Goal: Transaction & Acquisition: Purchase product/service

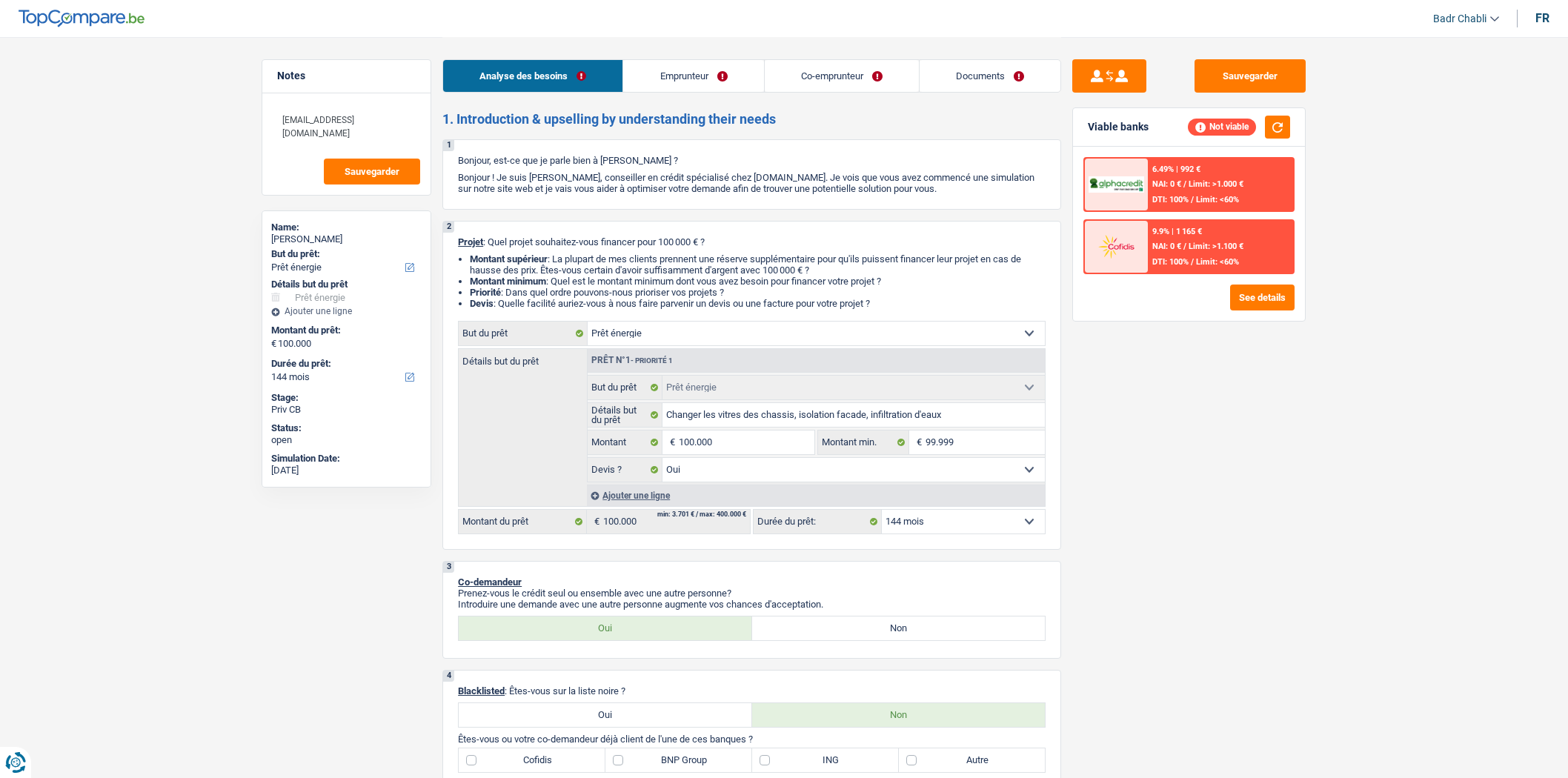
select select "energy"
select select "144"
select select "energy"
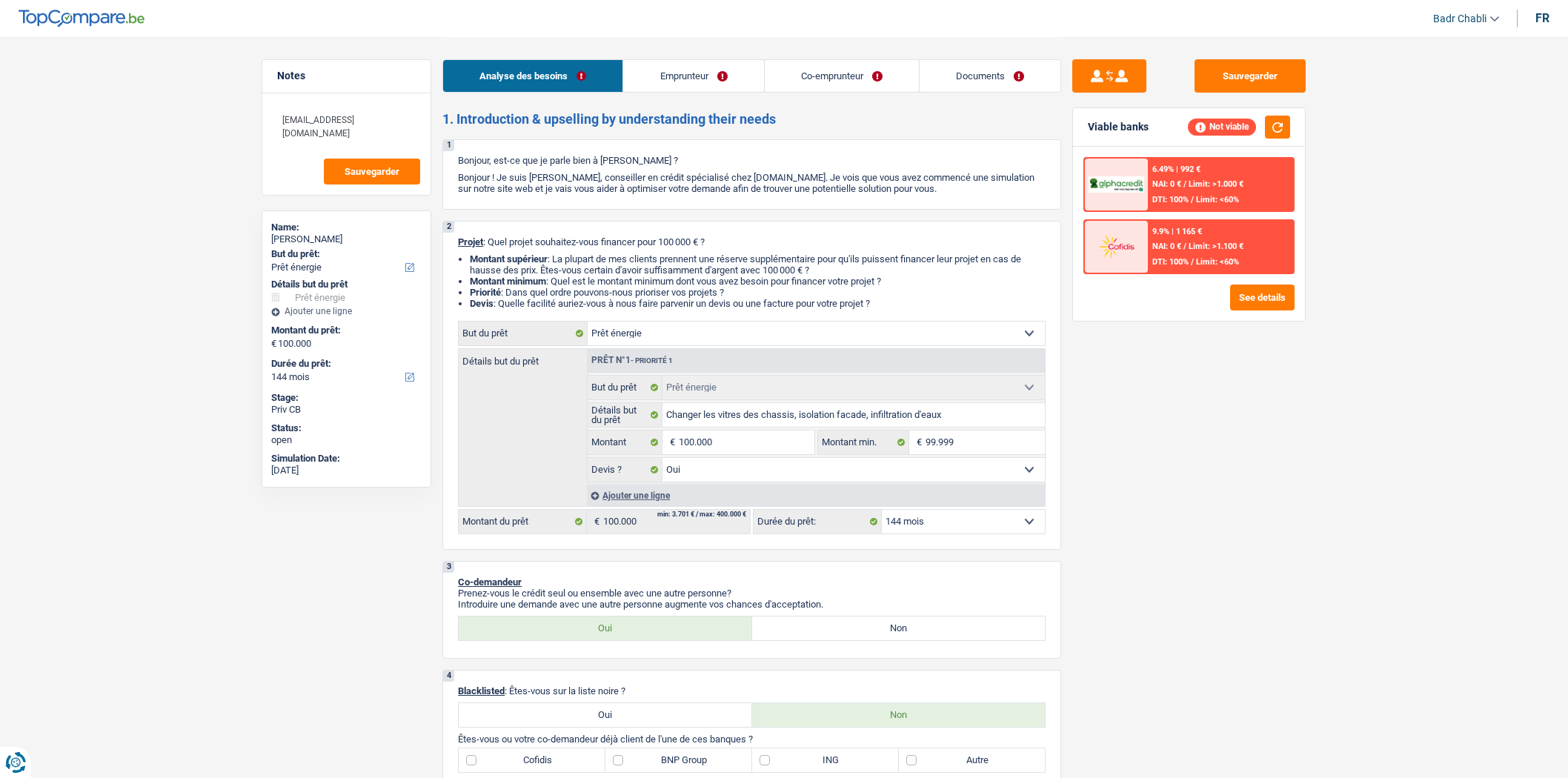
select select "yes"
select select "144"
select select "retired"
select select "pension"
select select "familyAllowances"
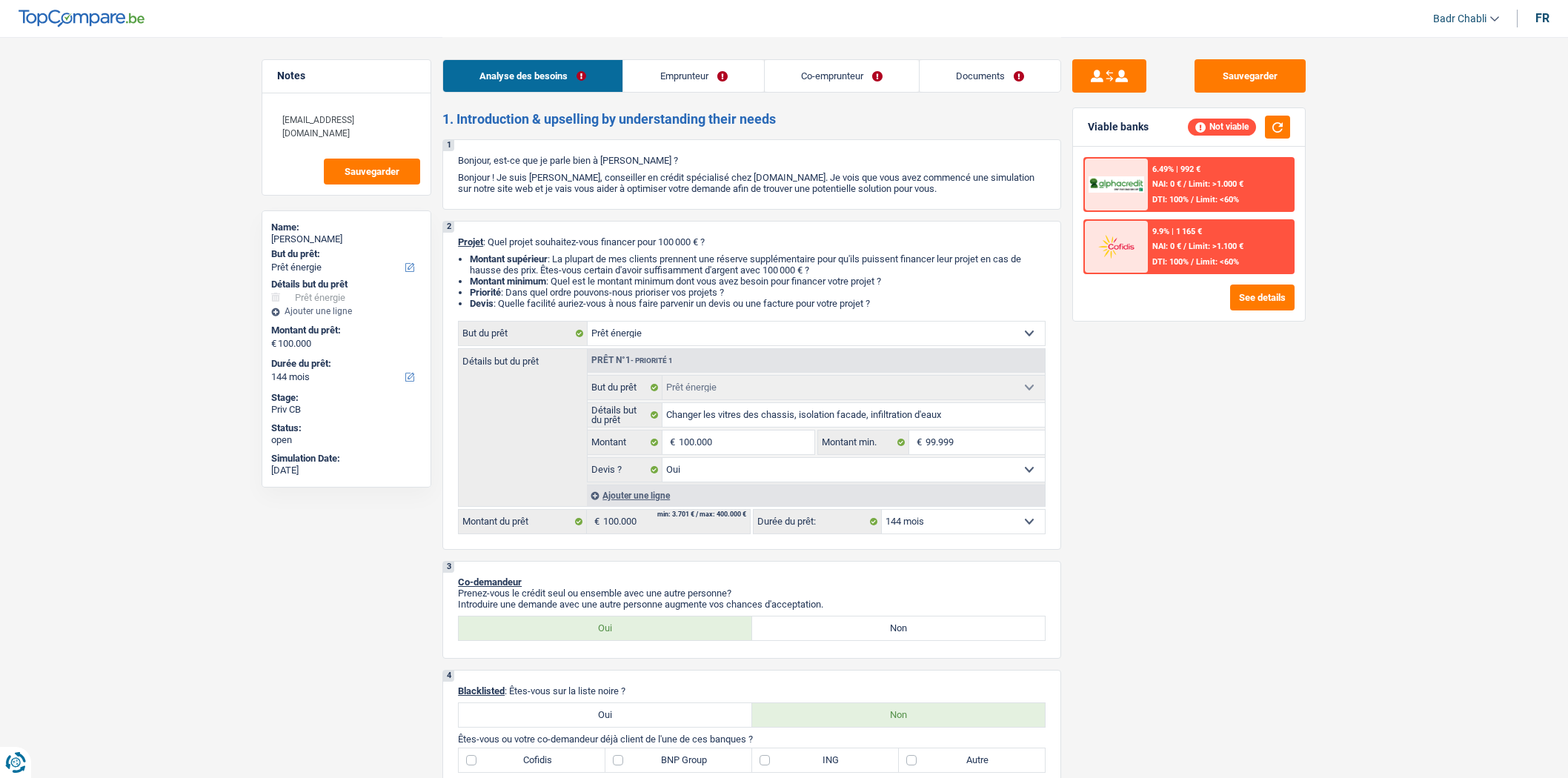
select select "ownerWithMortgage"
select select "mortgage"
select select "300"
select select "energy"
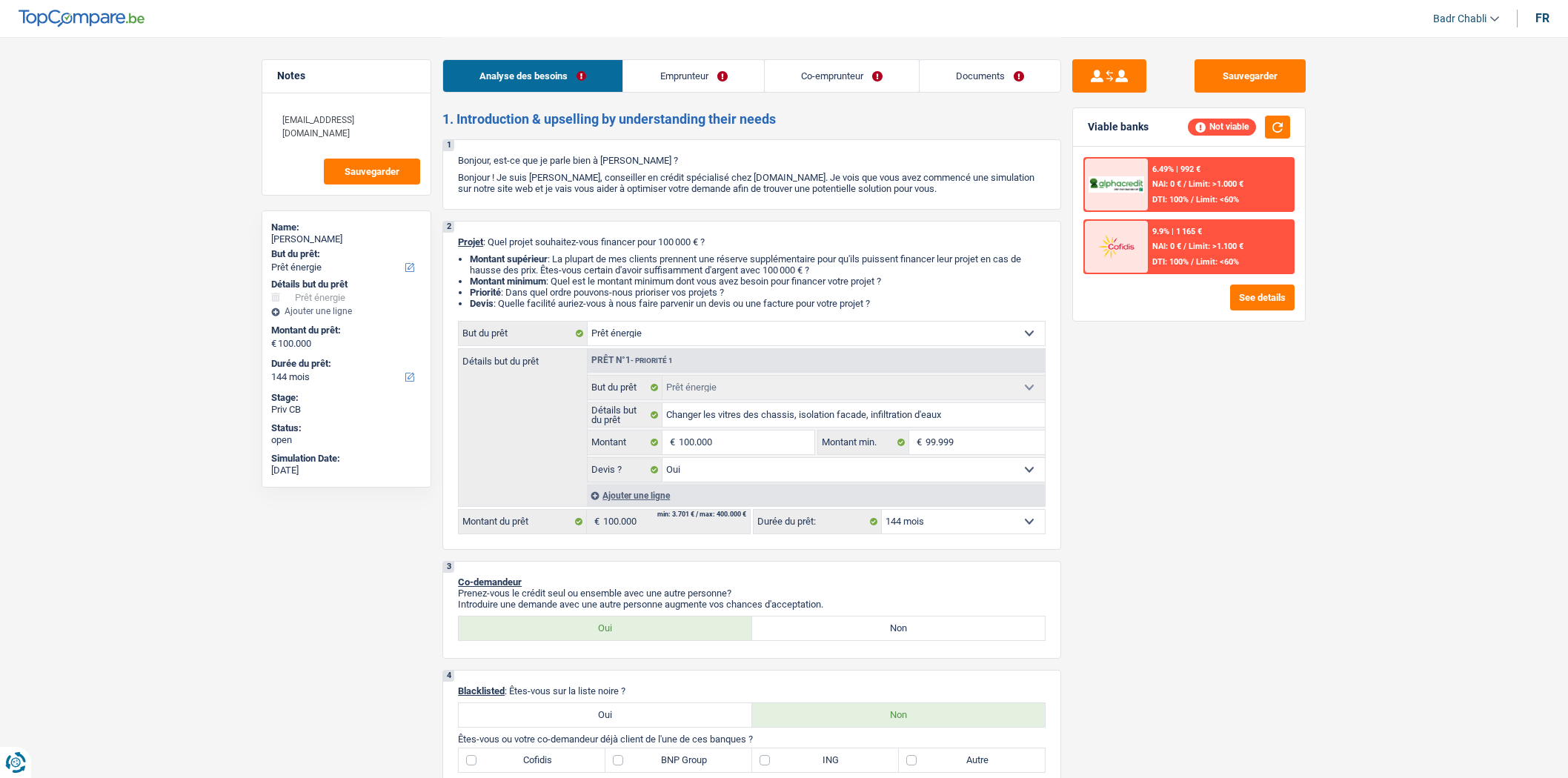
select select "yes"
select select "144"
click at [1250, 426] on div "Sauvegarder Viable banks Not viable 6.49% | 992 € NAI: 0 € / Limit: >1.000 € DT…" at bounding box center [1189, 406] width 255 height 695
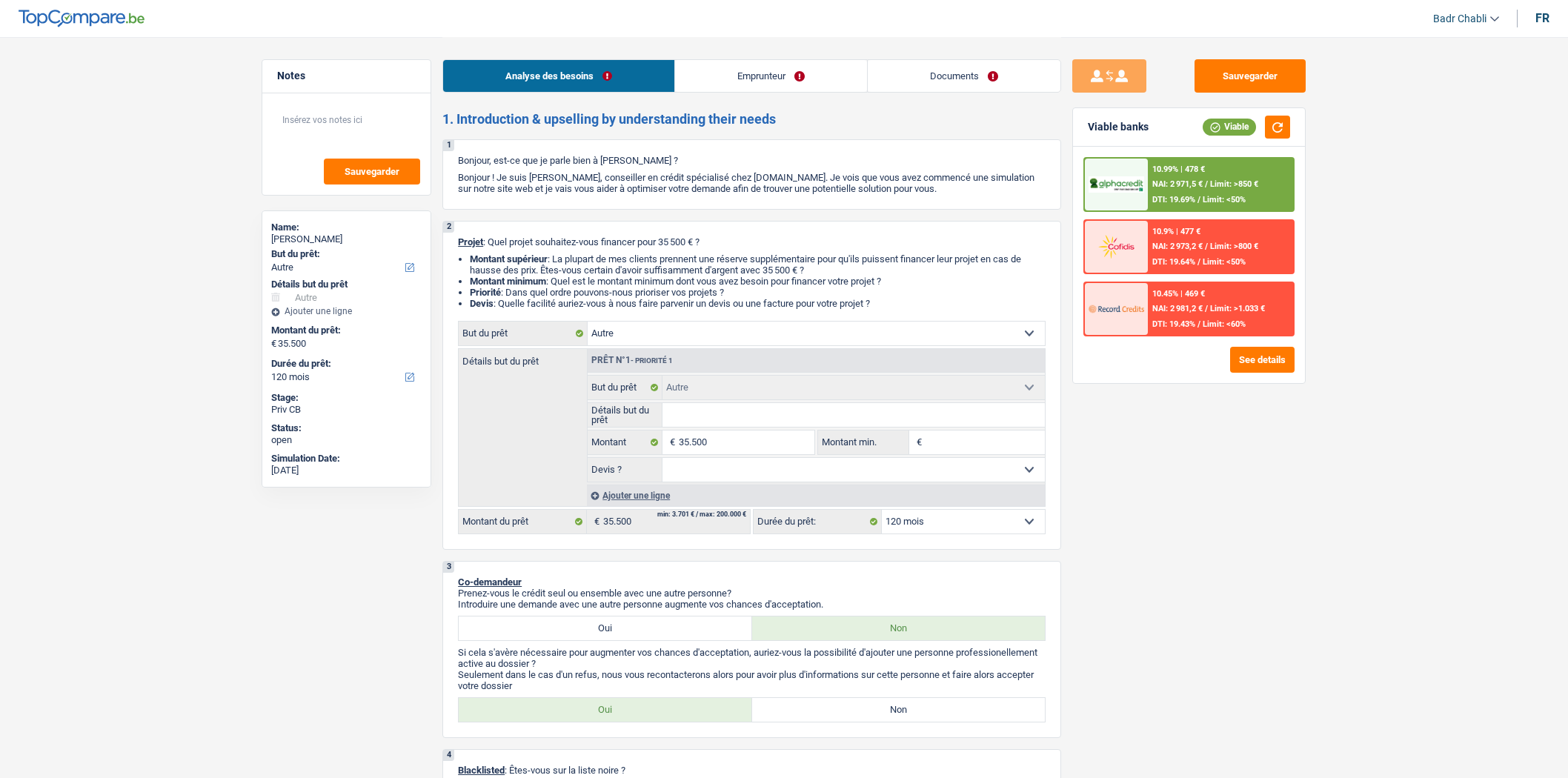
select select "other"
select select "120"
select select "other"
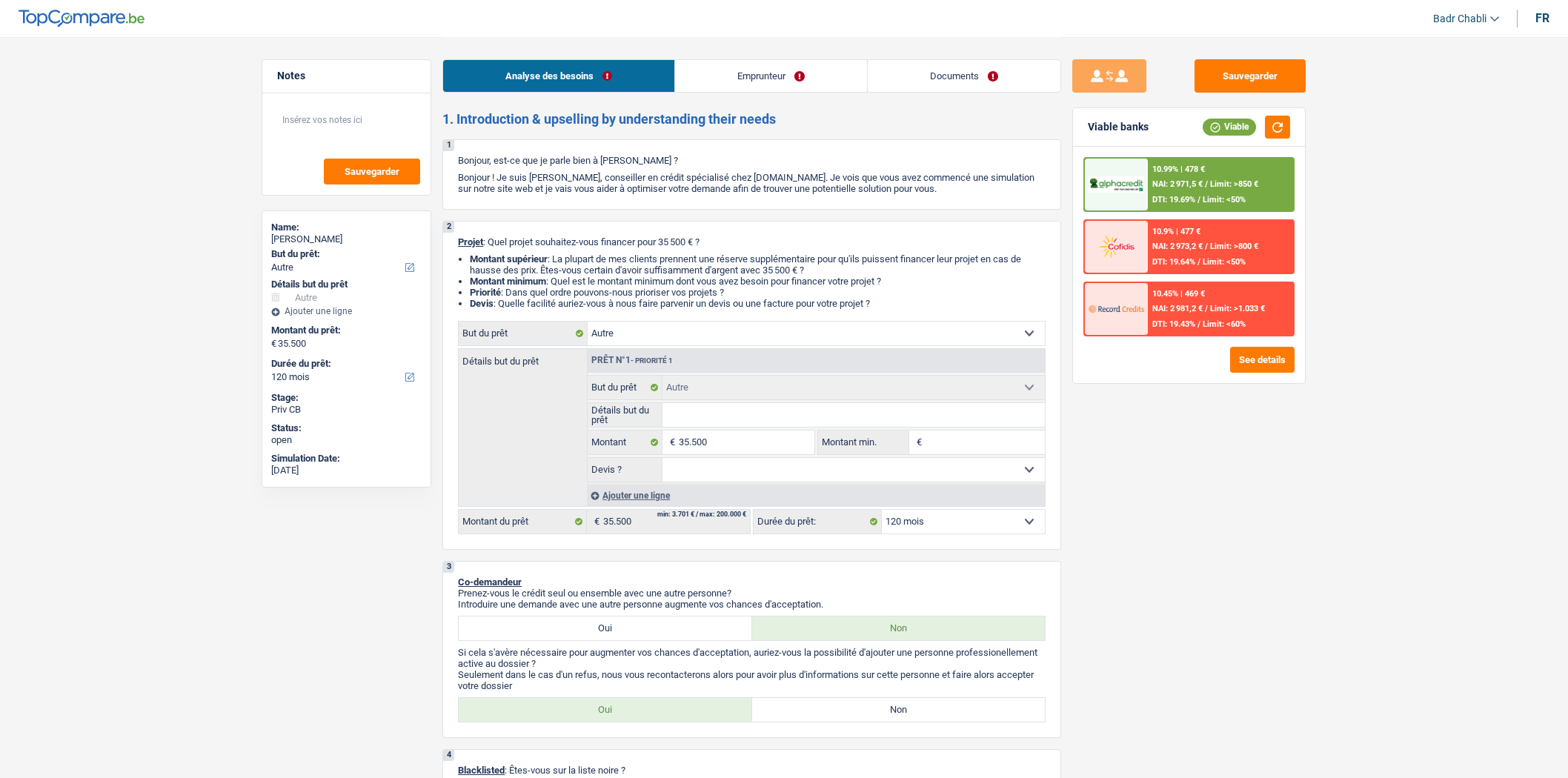
select select "120"
select select "retired"
select select "pension"
select select "rents"
select select "other"
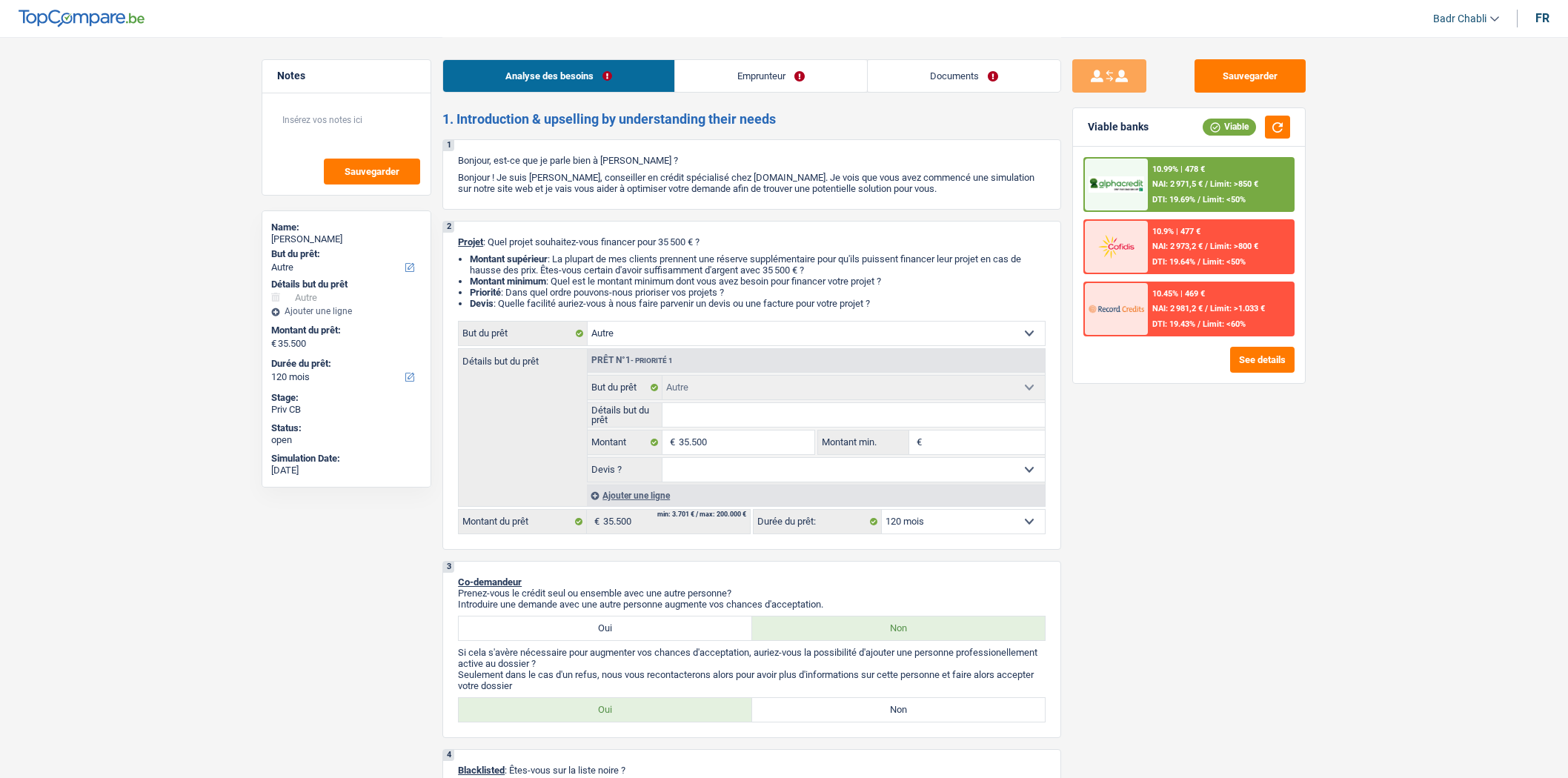
select select "other"
select select "120"
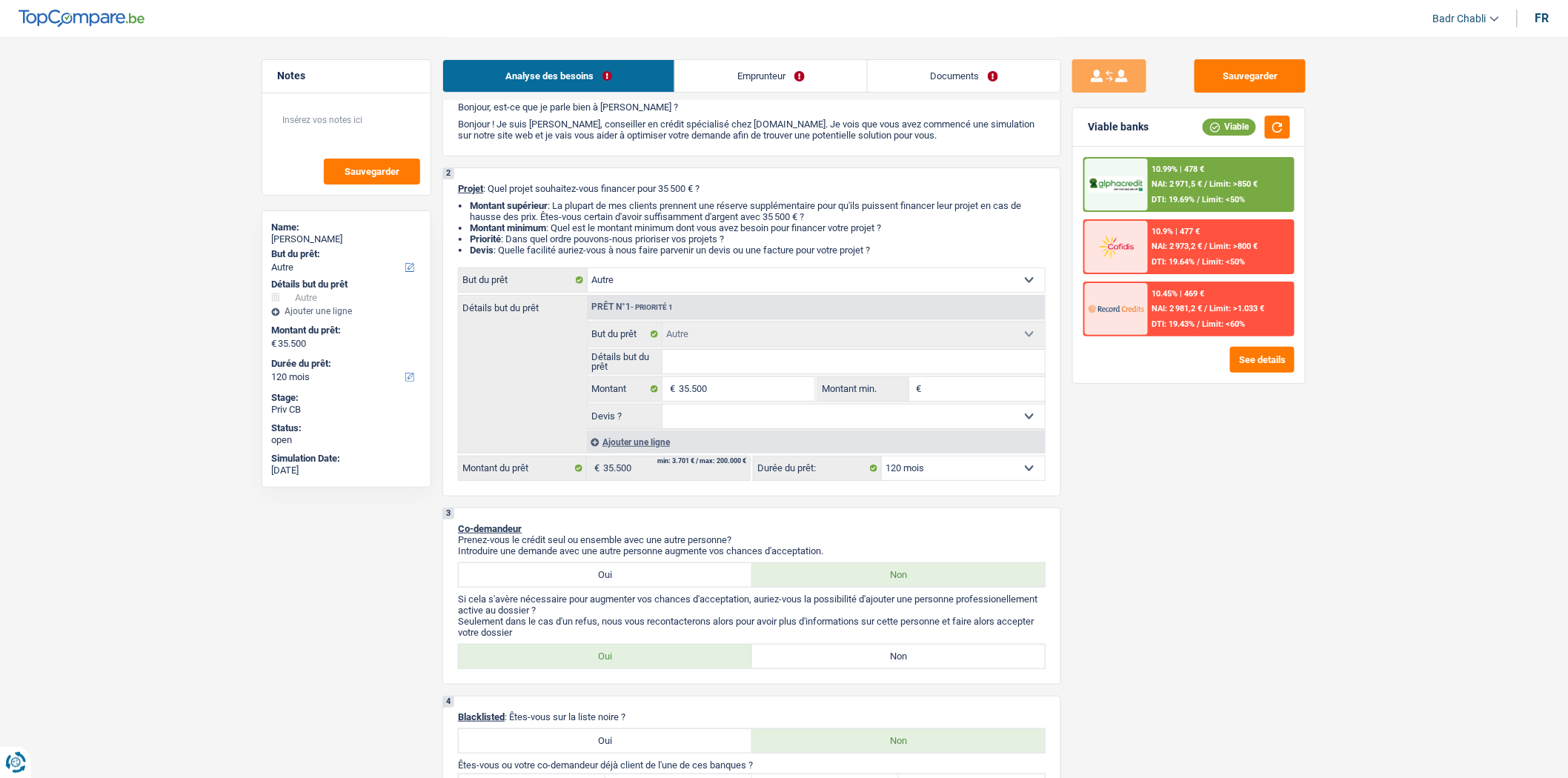
scroll to position [82, 0]
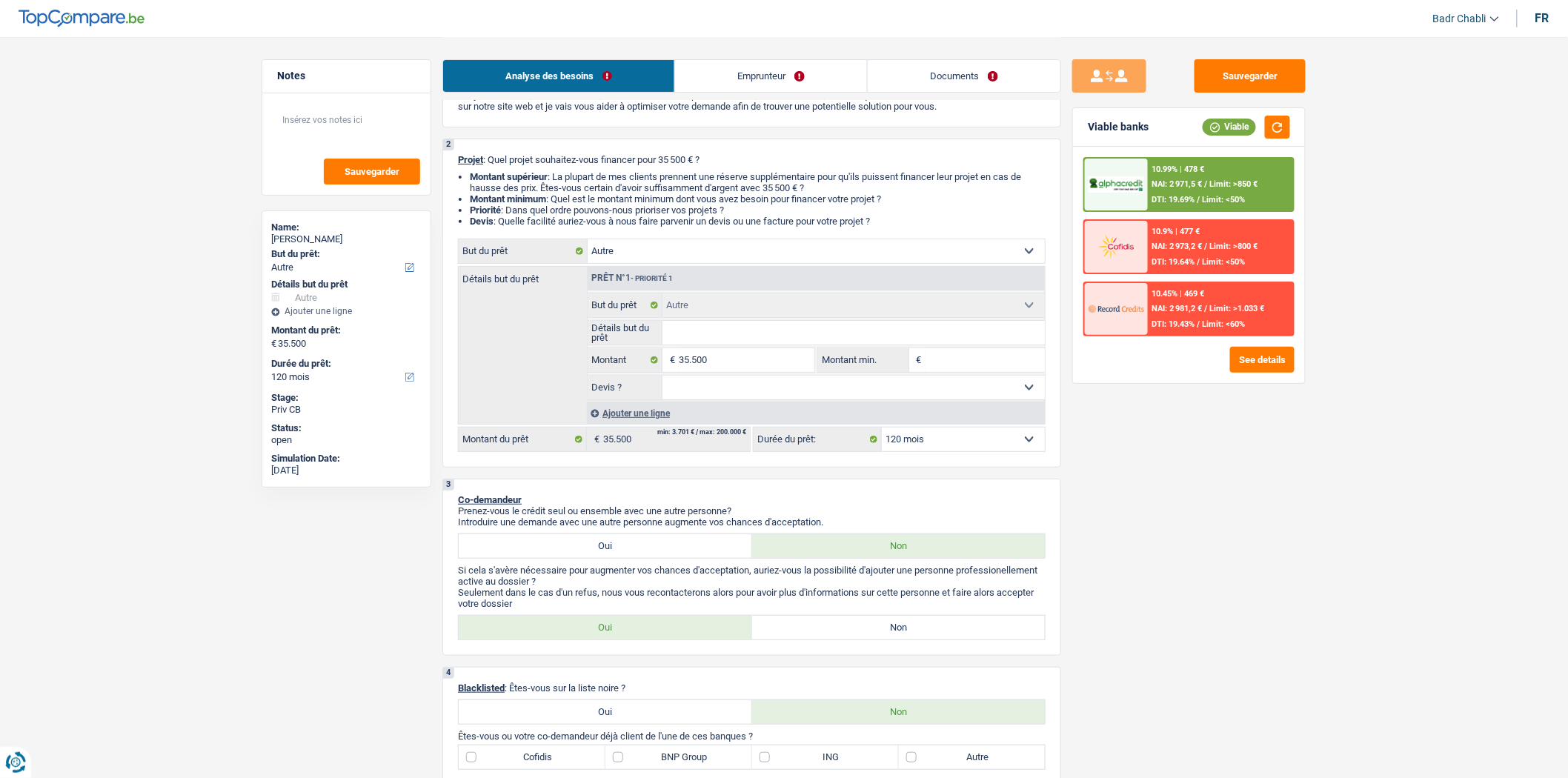
click at [741, 339] on input "Détails but du prêt" at bounding box center [854, 333] width 383 height 24
type input "A"
type input "AA"
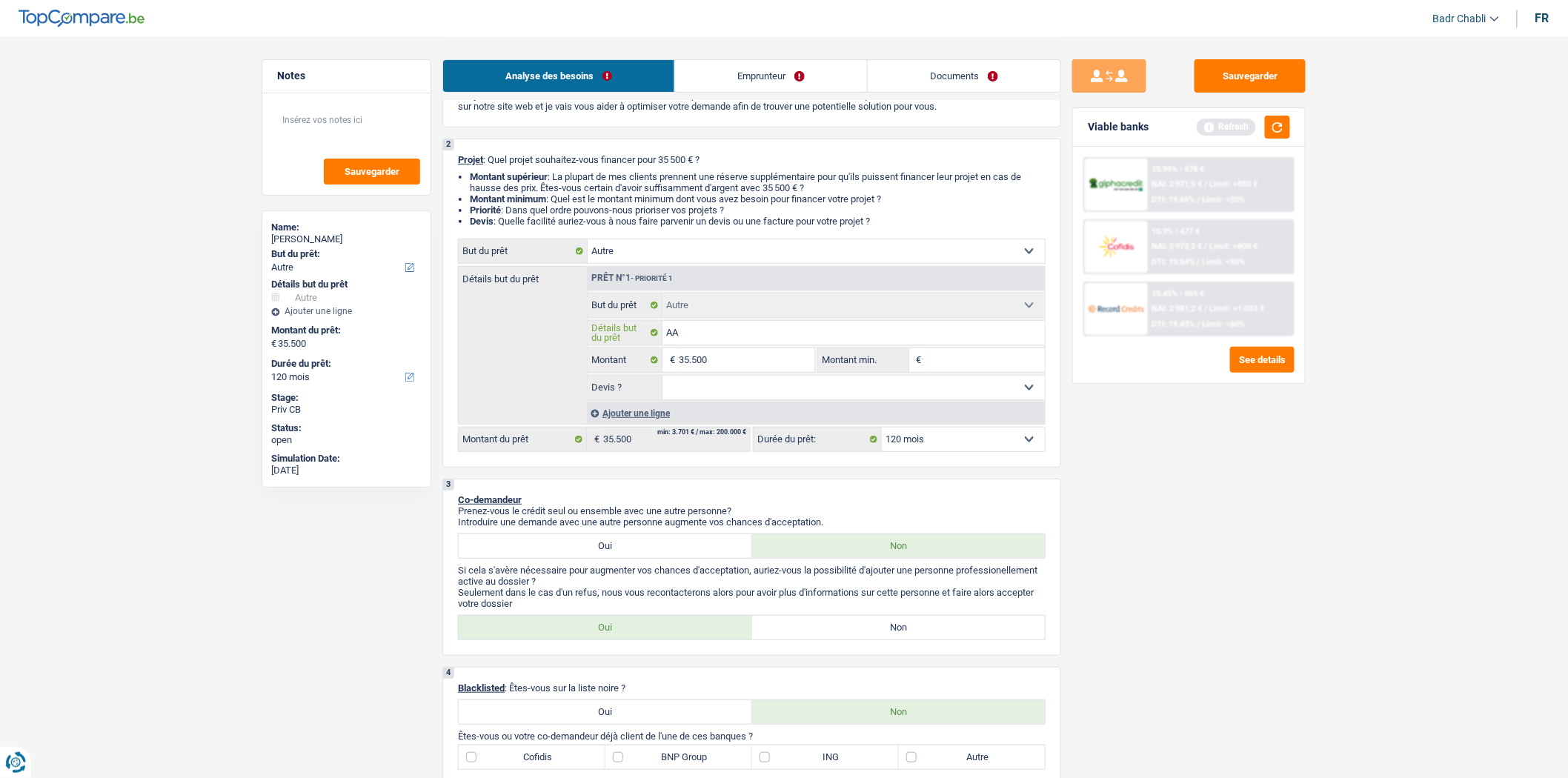
type input "A"
type input "Au"
type input "Aud"
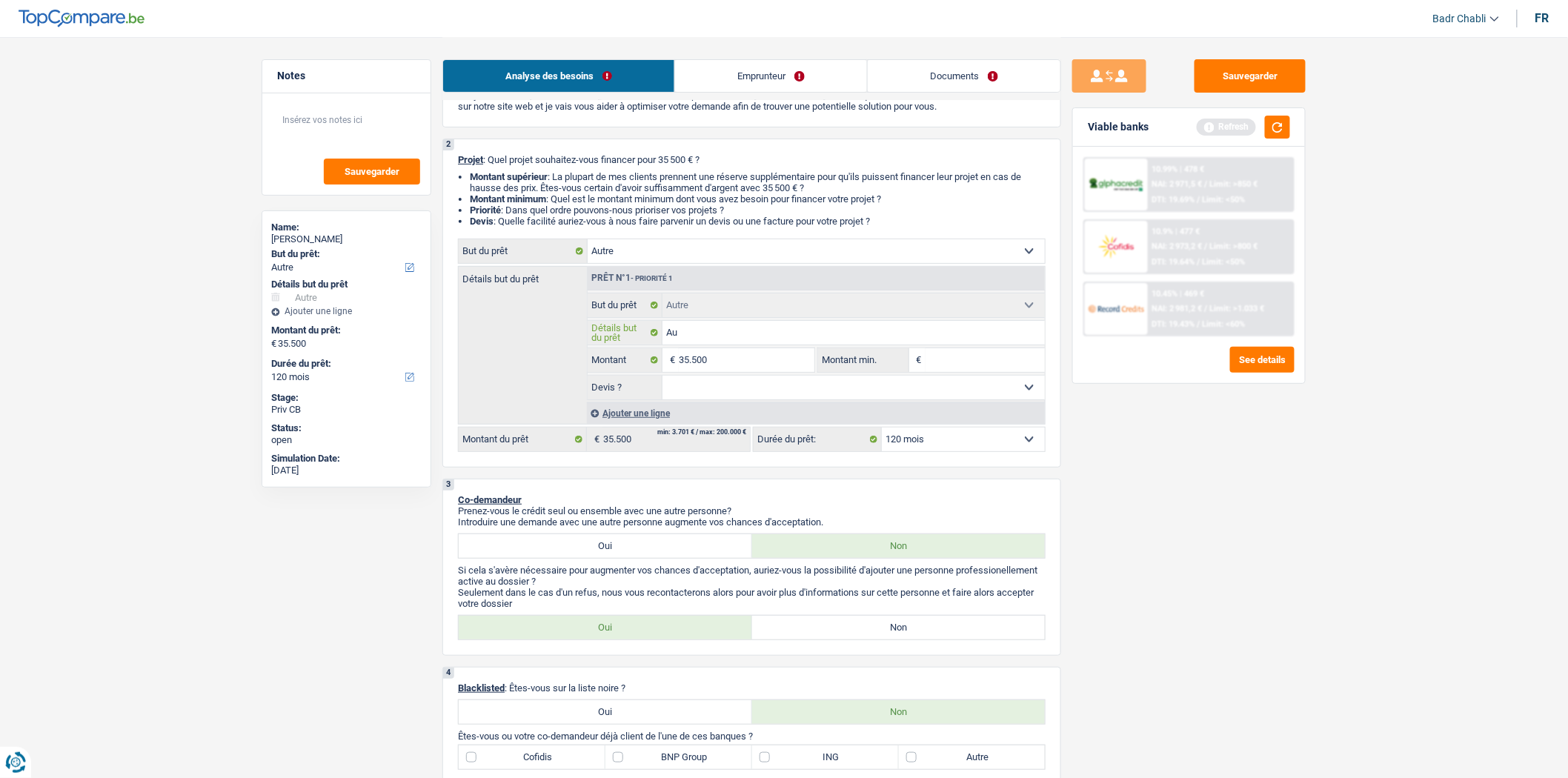
type input "Aud"
type input "Audi"
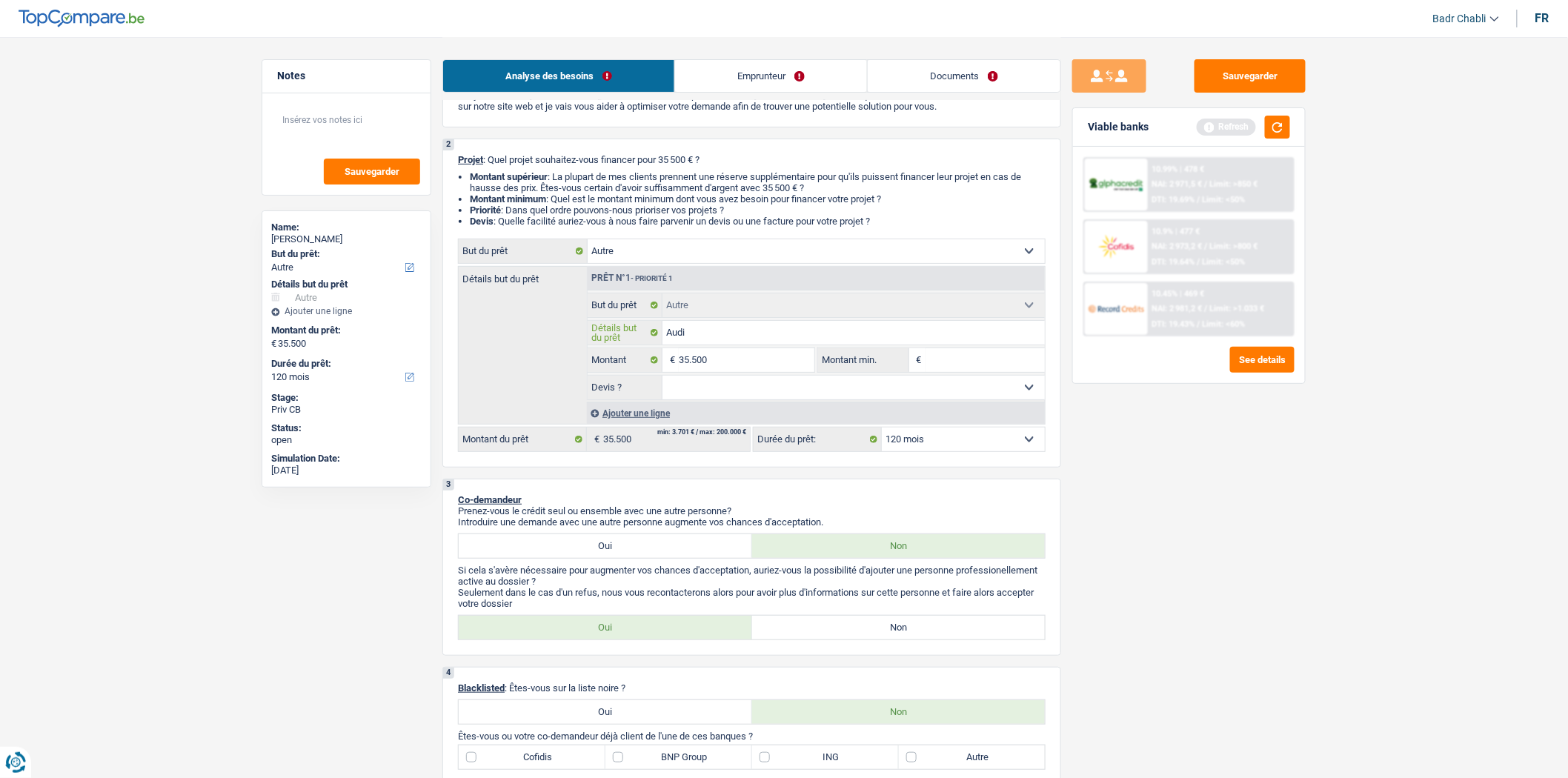
type input "Audi S"
type input "Audi S3"
click at [719, 390] on select "Oui Non Non répondu Sélectionner une option" at bounding box center [854, 388] width 383 height 24
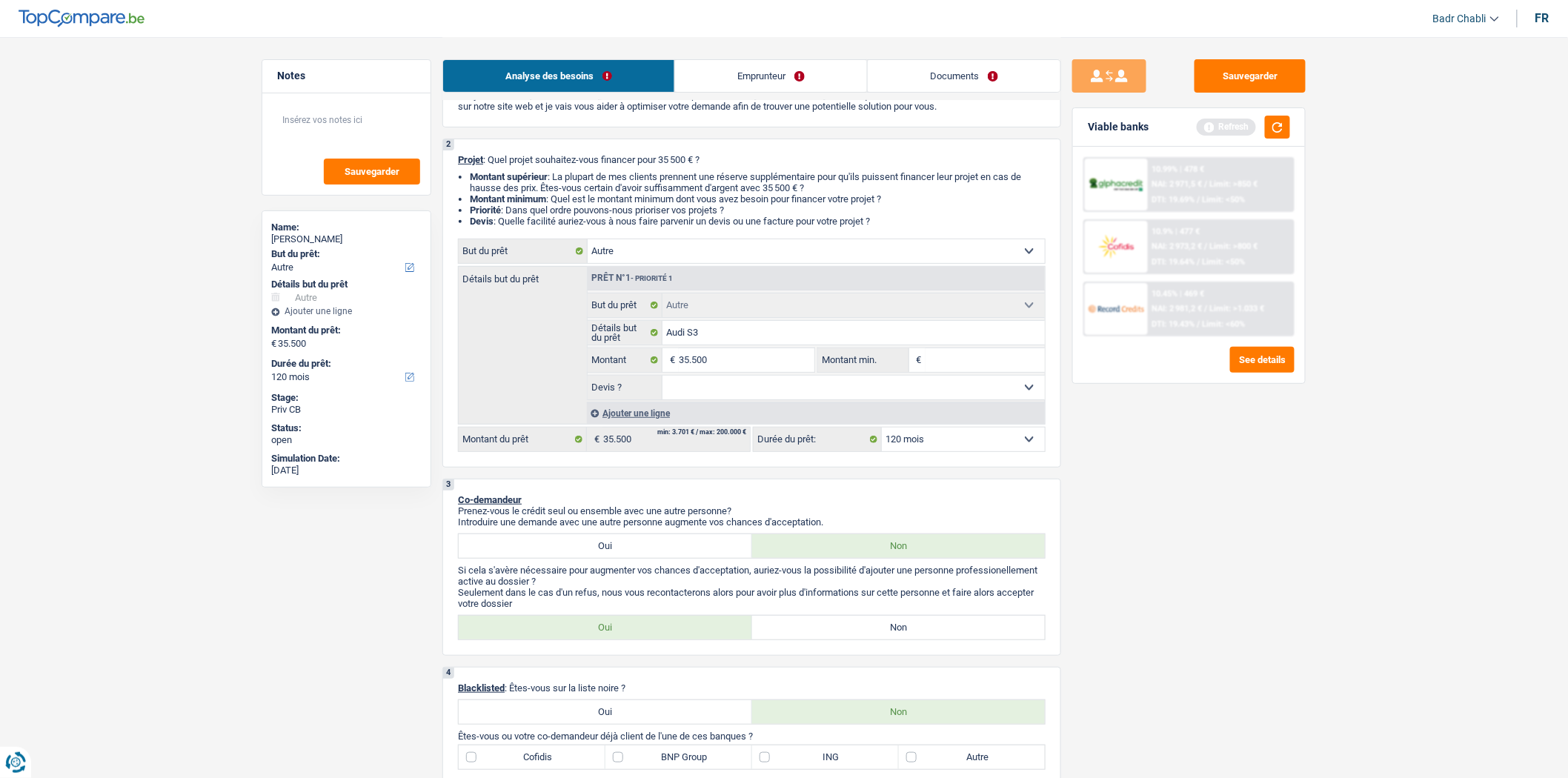
click at [546, 411] on div "Détails but du prêt Prêt n°1 - Priorité 1 Confort maison: meubles, textile, pei…" at bounding box center [751, 345] width 588 height 159
click at [779, 335] on input "Audi S3" at bounding box center [854, 333] width 383 height 24
type input "Audi S3"
type input "Audi S3 2"
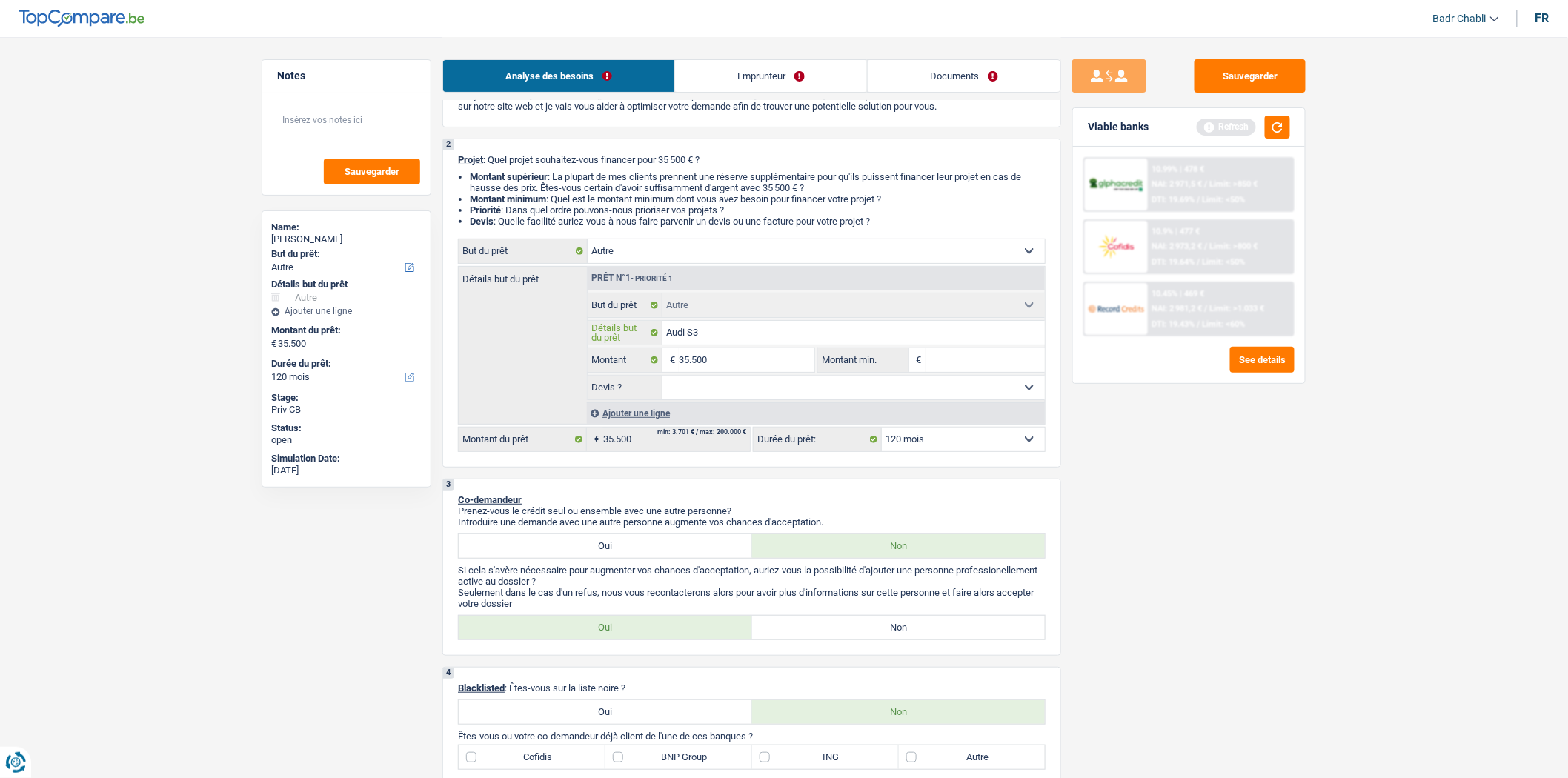
type input "Audi S3 2"
type input "Audi S3 20"
type input "Audi S3 201"
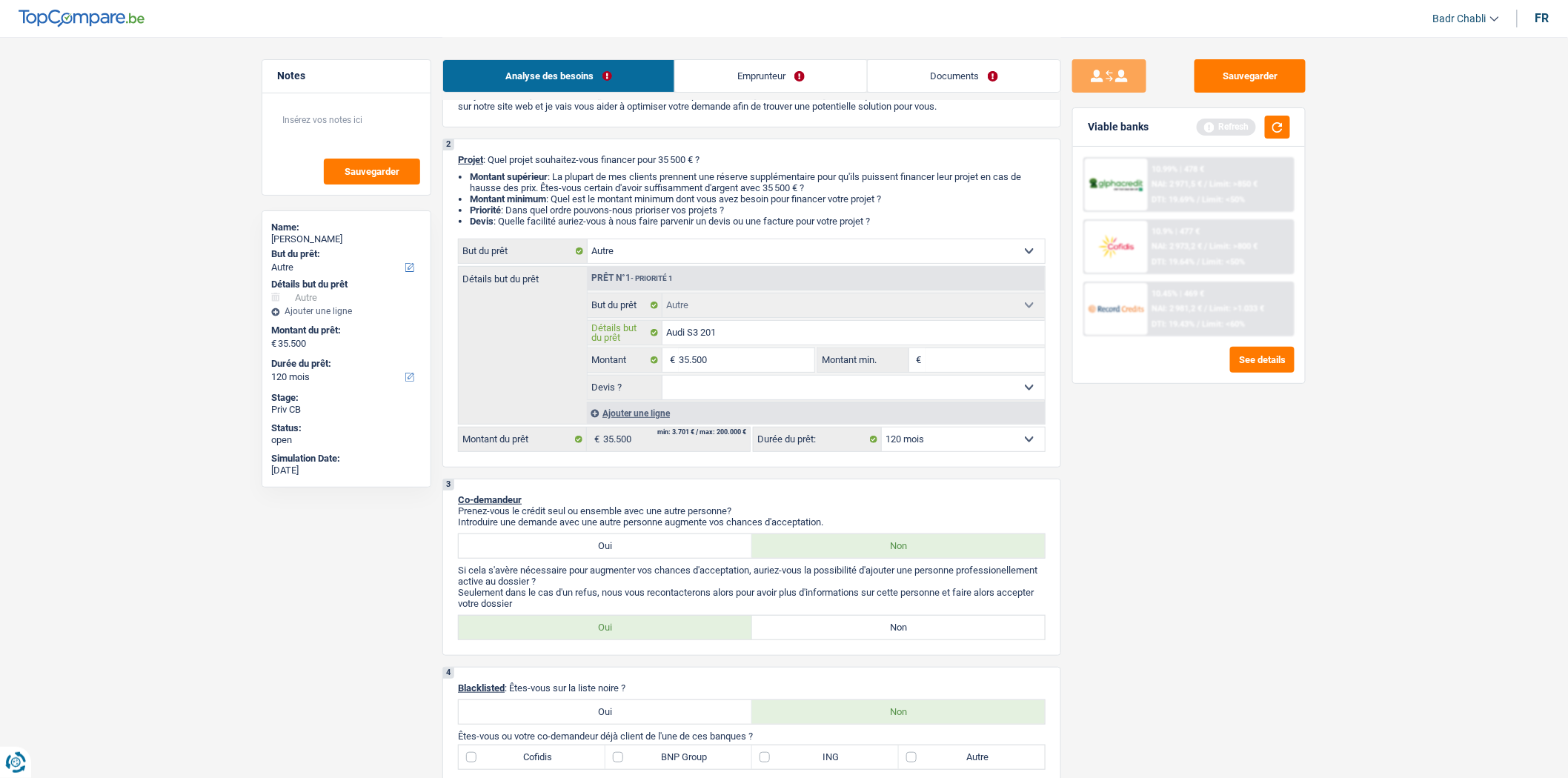
type input "Audi S3 2019"
click at [737, 386] on select "Oui Non Non répondu Sélectionner une option" at bounding box center [854, 388] width 383 height 24
click at [737, 387] on select "Oui Non Non répondu Sélectionner une option" at bounding box center [854, 388] width 383 height 24
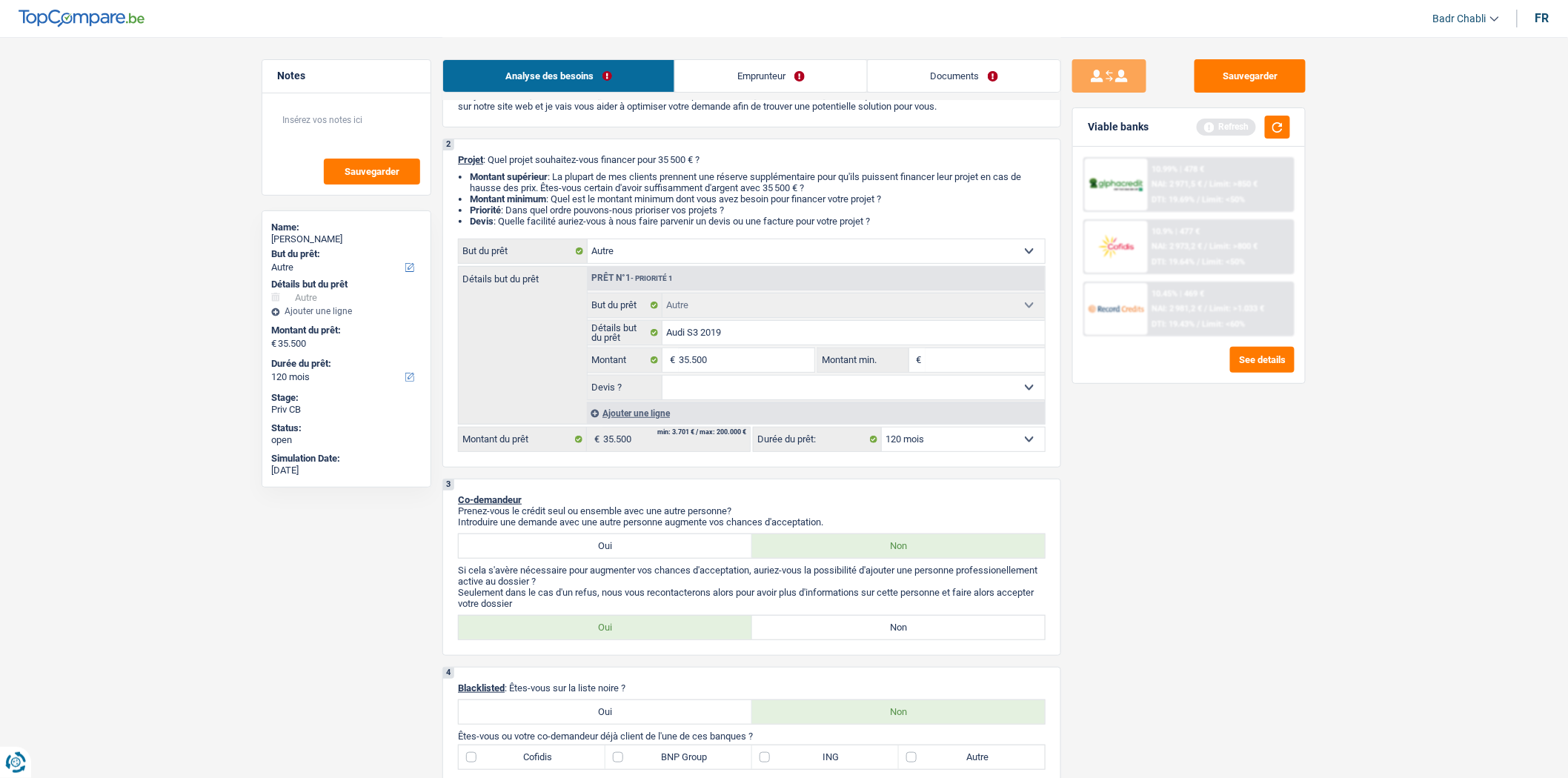
click at [691, 248] on select "Confort maison: meubles, textile, peinture, électroménager, outillage non-profe…" at bounding box center [816, 251] width 457 height 24
select select "car"
click at [588, 242] on select "Confort maison: meubles, textile, peinture, électroménager, outillage non-profe…" at bounding box center [816, 251] width 457 height 24
select select "car"
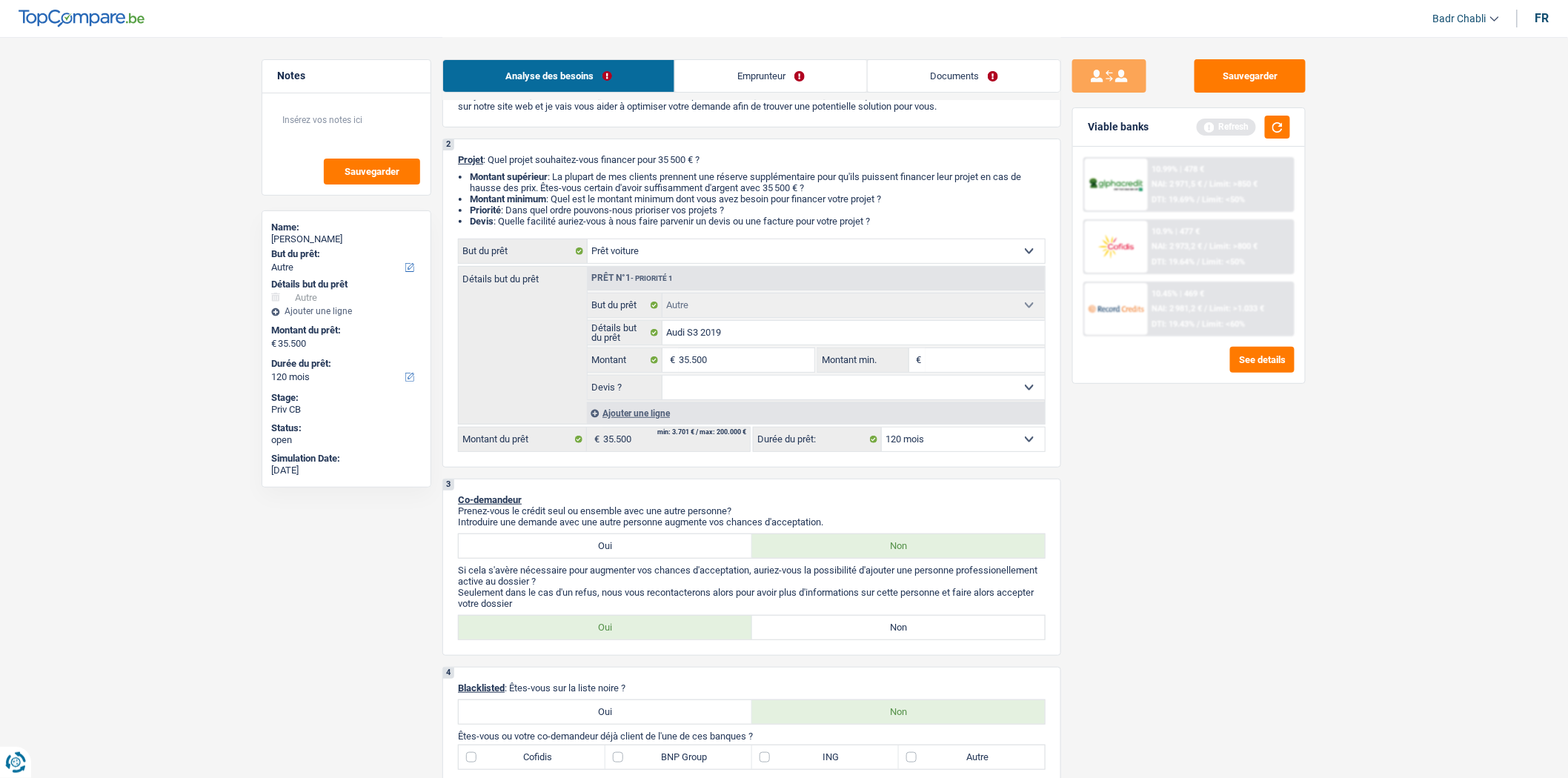
select select "60"
select select "car"
select select "60"
select select "car"
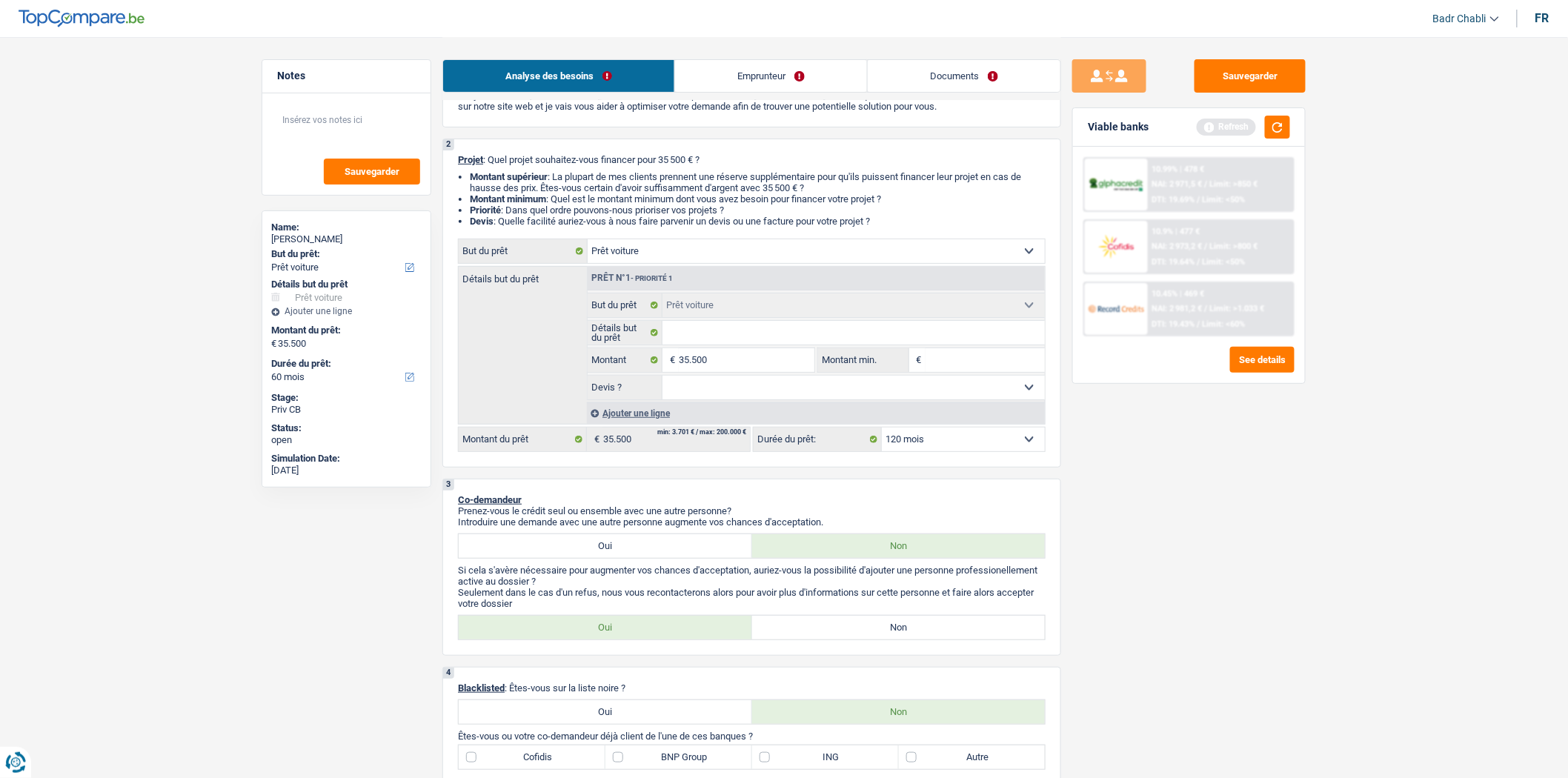
select select "60"
select select "other"
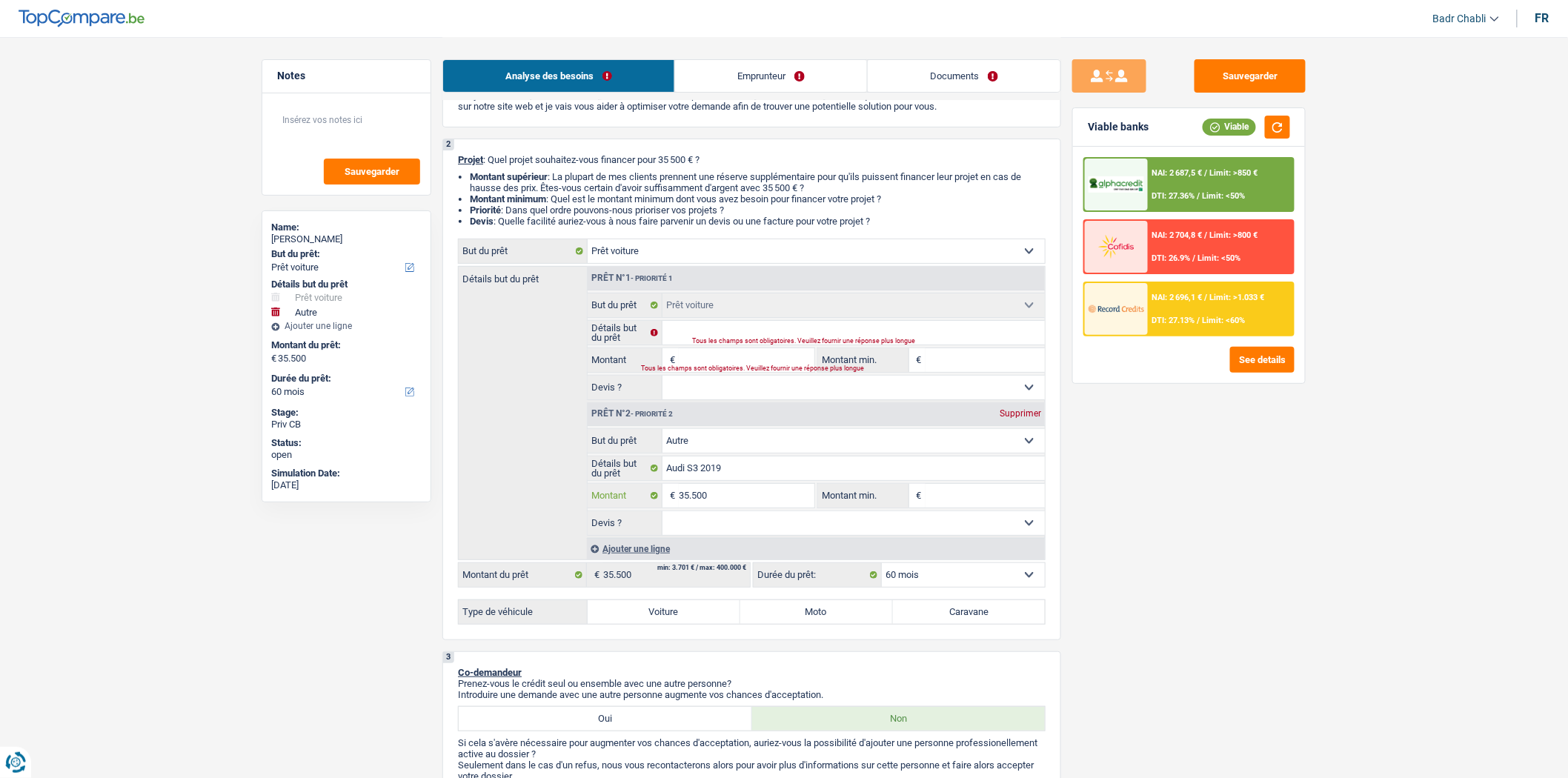
click at [698, 506] on input "35.500" at bounding box center [746, 496] width 136 height 24
click at [723, 365] on input "Montant" at bounding box center [746, 360] width 136 height 24
paste input "35.500"
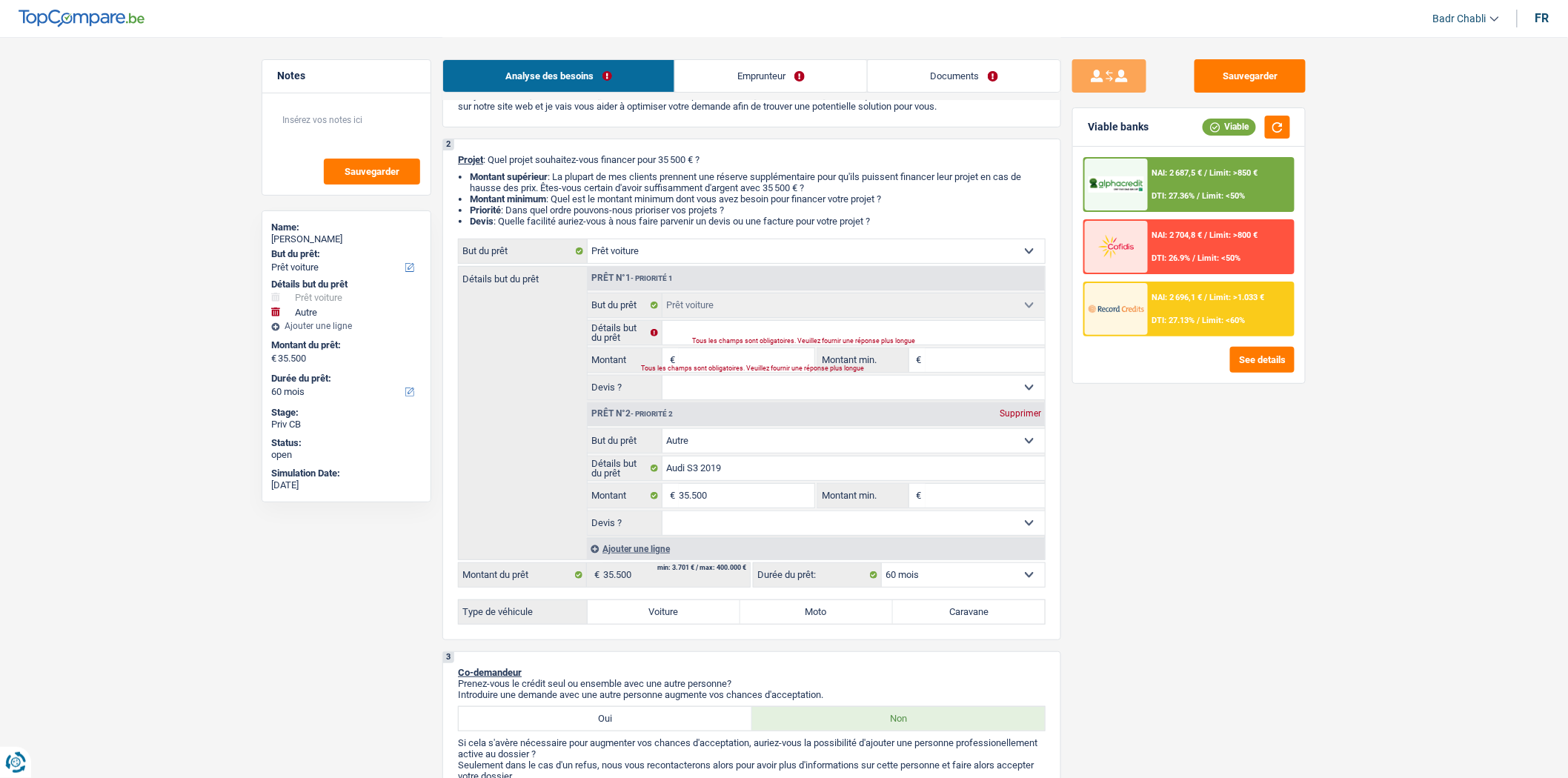
type input "35.500"
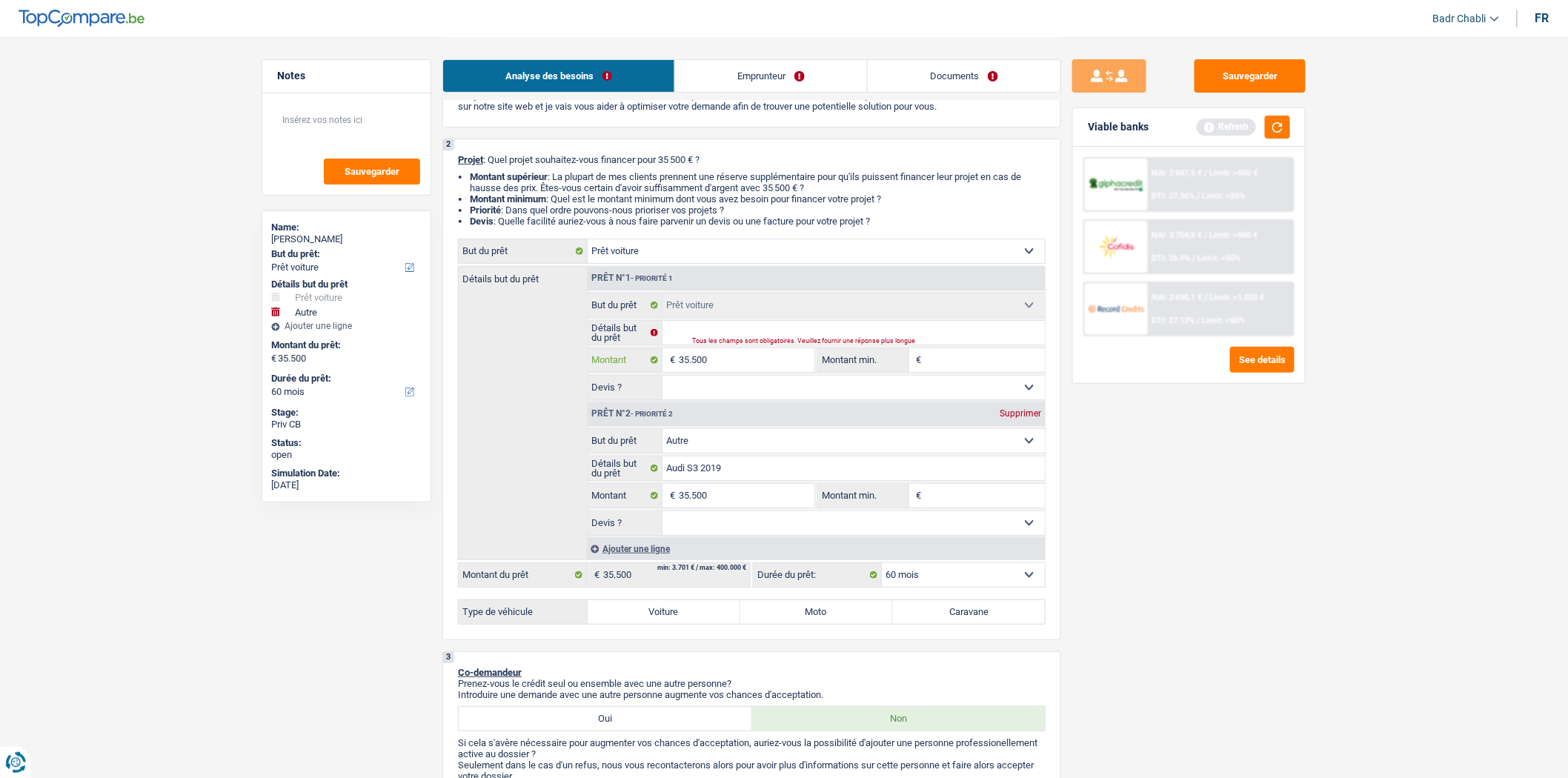
type input "35.500"
click at [720, 474] on input "Audi S3 2019" at bounding box center [854, 469] width 383 height 24
type input "71.000"
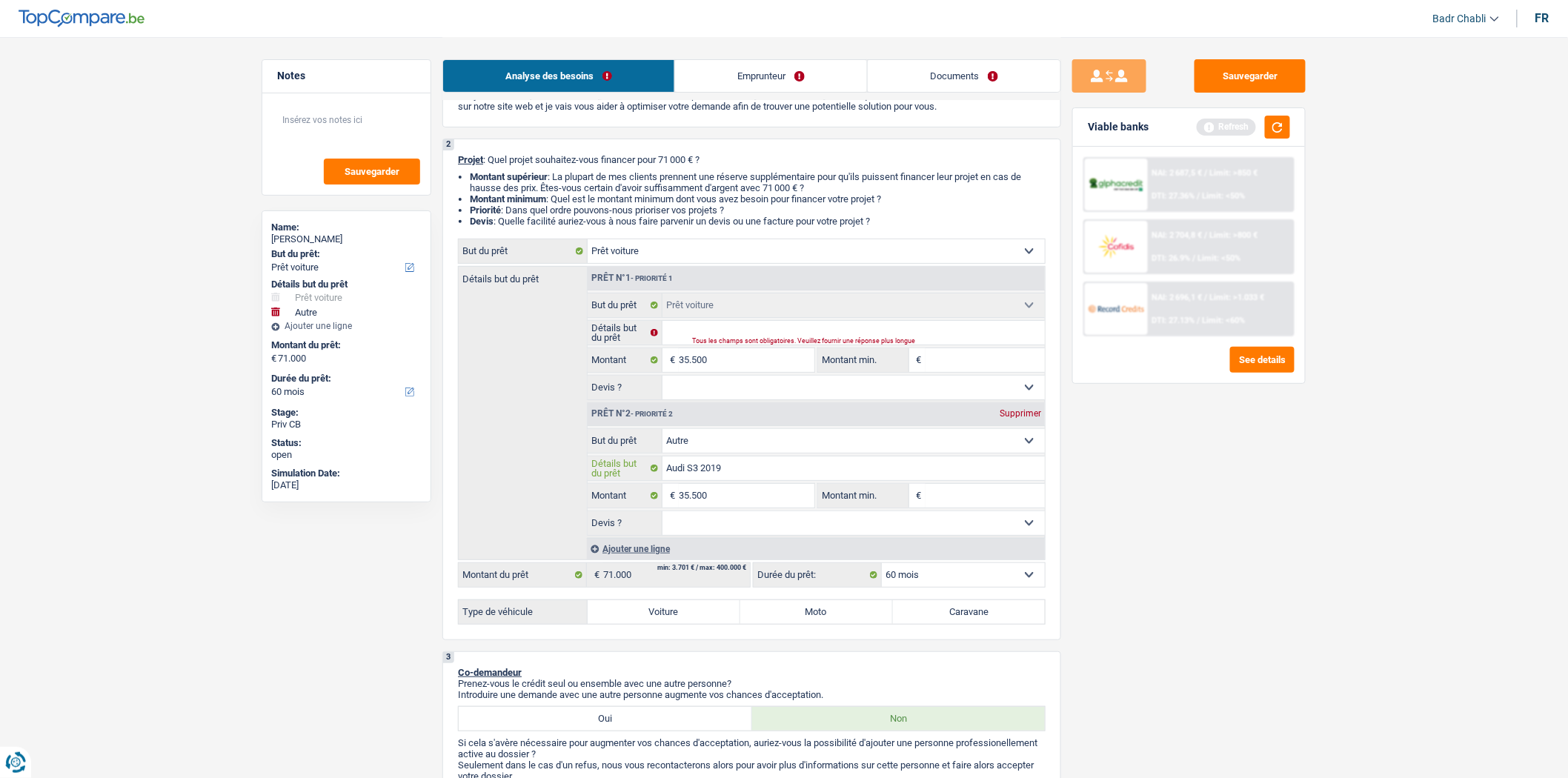
click at [720, 474] on input "Audi S3 2019" at bounding box center [854, 469] width 383 height 24
click at [714, 337] on input "Détails but du prêt" at bounding box center [854, 333] width 383 height 24
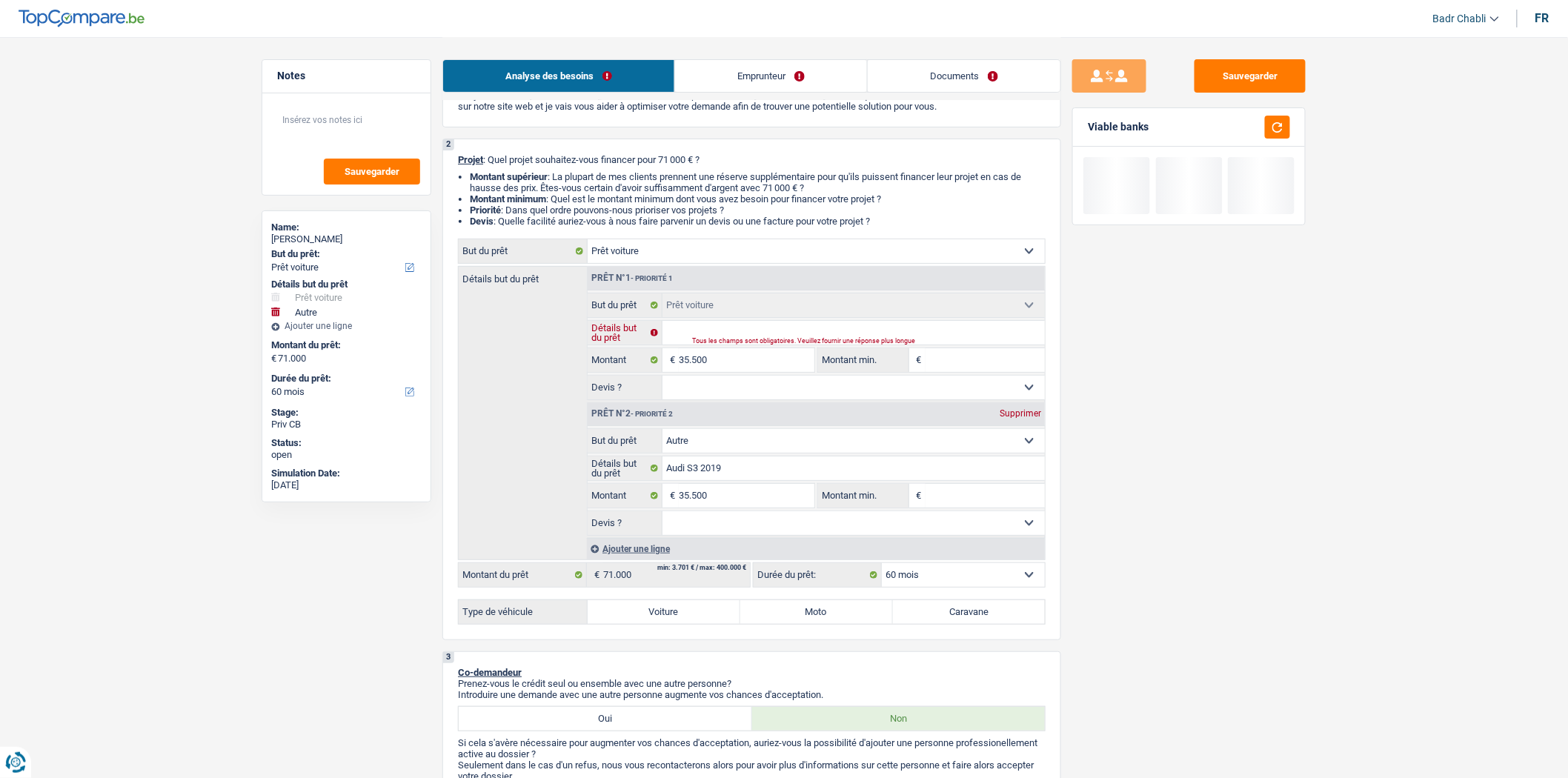
paste input "Audi S3 2019"
type input "Audi S3 2019"
click at [722, 367] on input "35.500" at bounding box center [746, 360] width 136 height 24
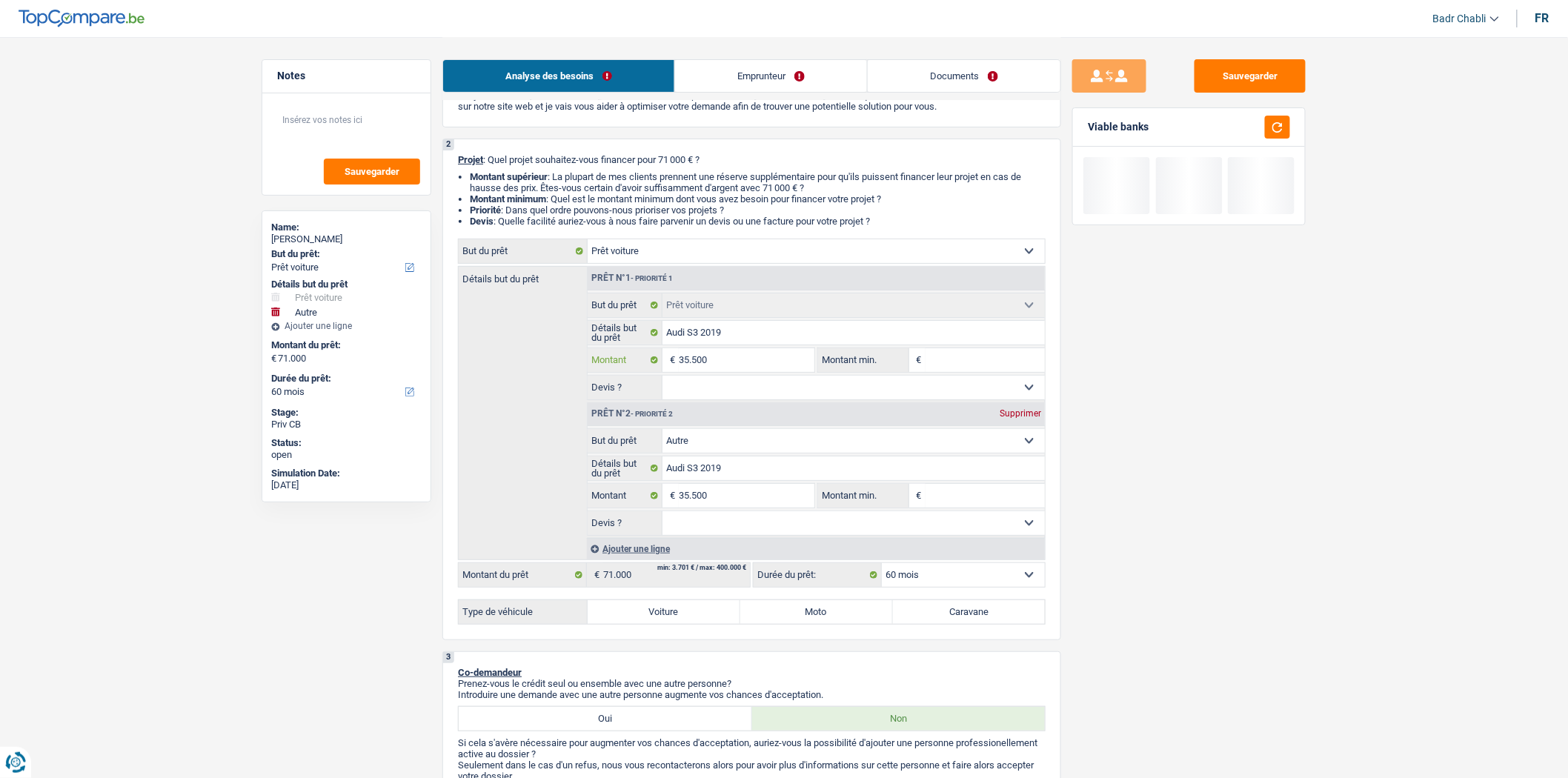
click at [722, 367] on input "35.500" at bounding box center [746, 360] width 136 height 24
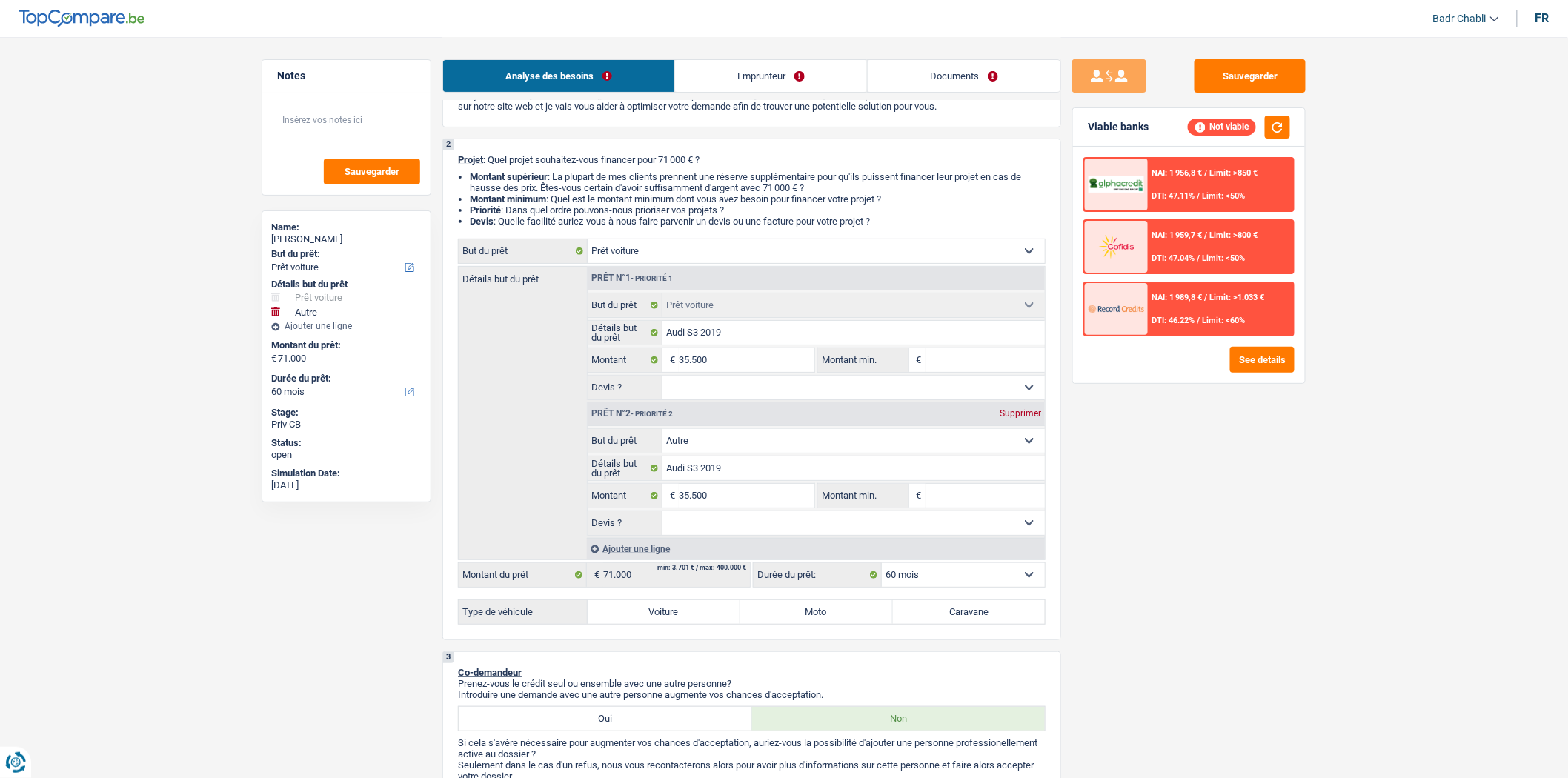
click at [1000, 358] on input "Montant min." at bounding box center [985, 360] width 120 height 24
paste input "35.500"
type input "35.500"
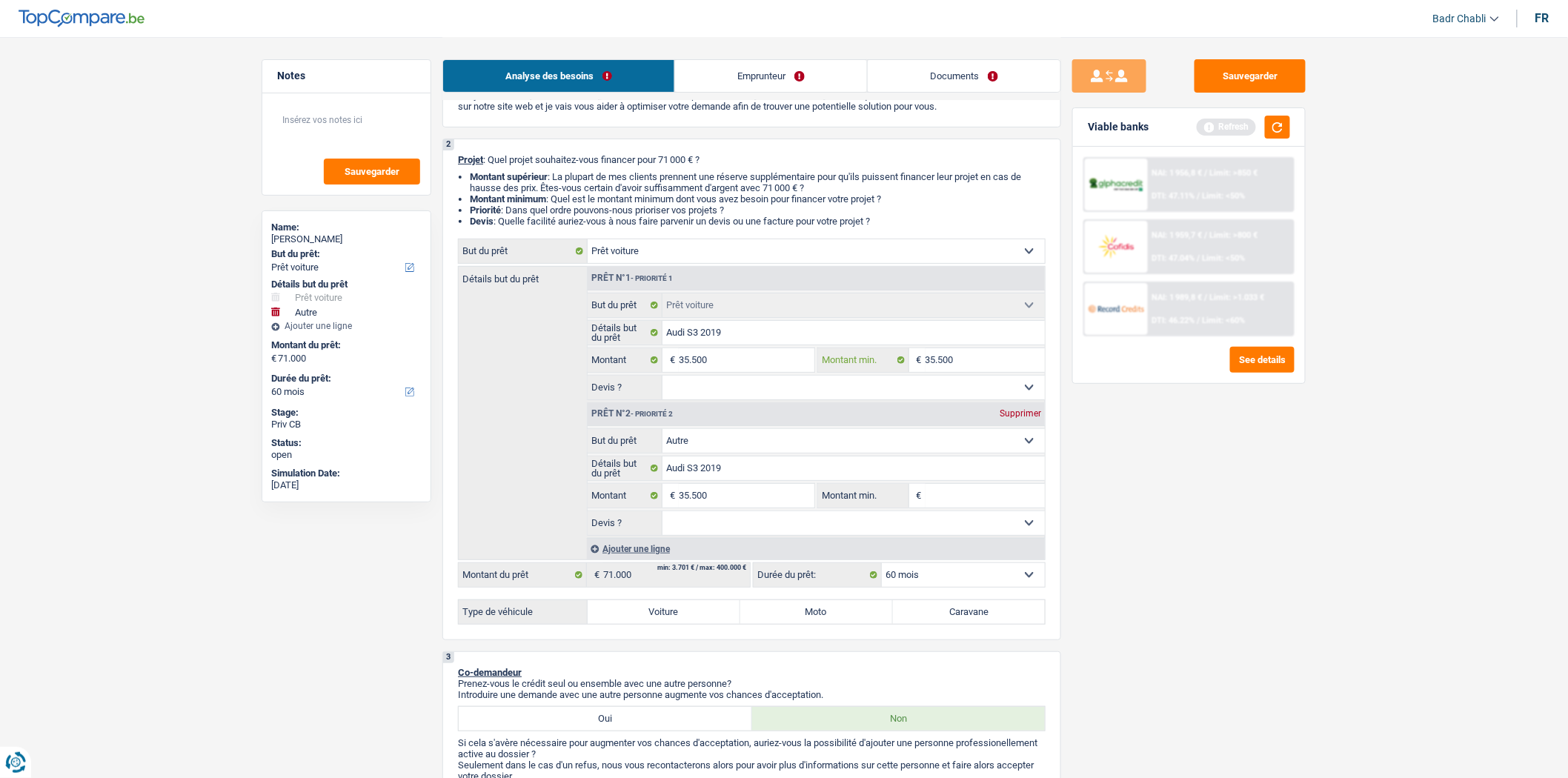
type input "35.500"
click at [1015, 417] on div "Supprimer" at bounding box center [1019, 413] width 49 height 9
type input "35.500"
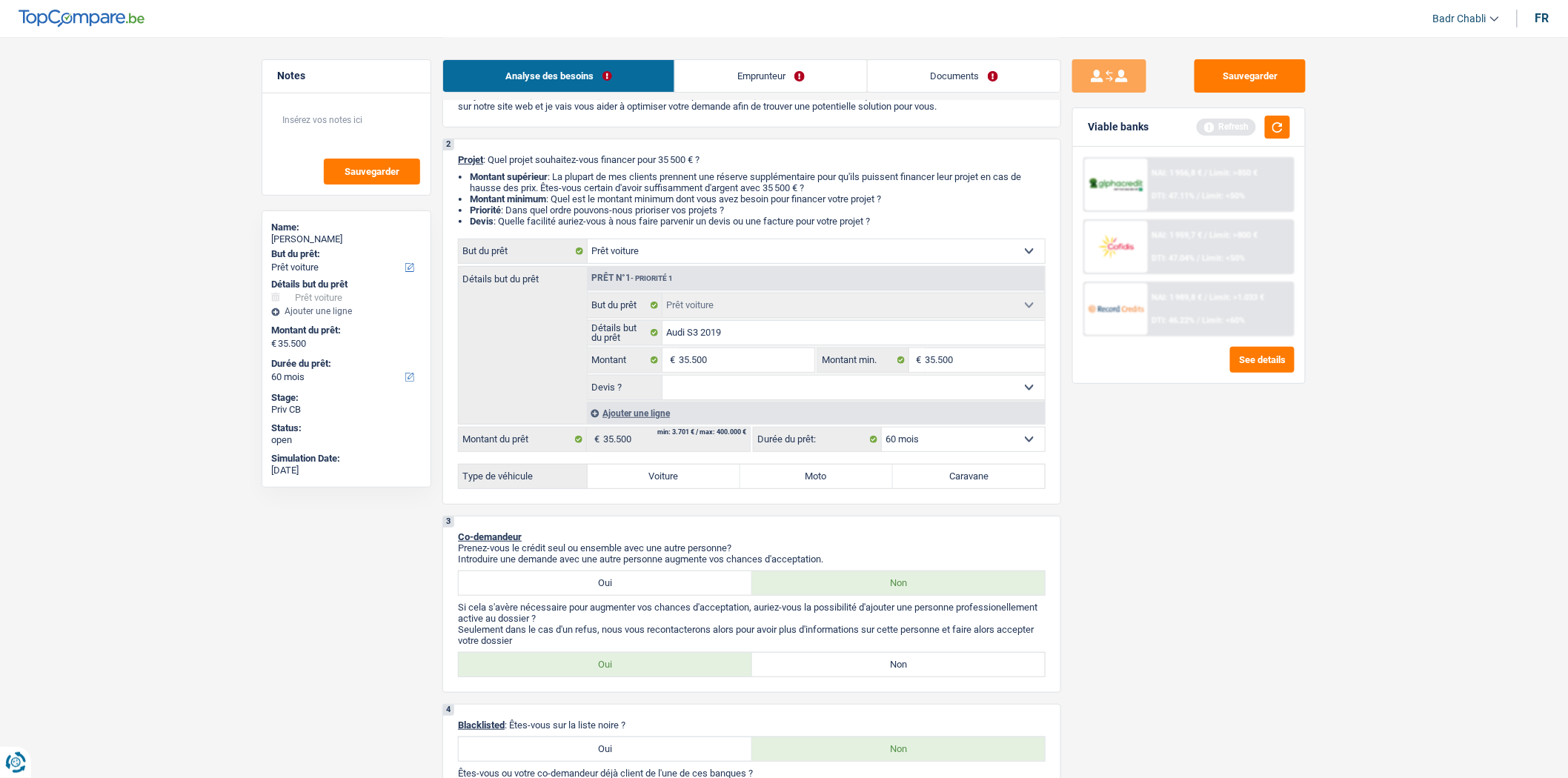
click at [841, 398] on select "Oui Non Non répondu Sélectionner une option" at bounding box center [854, 388] width 383 height 24
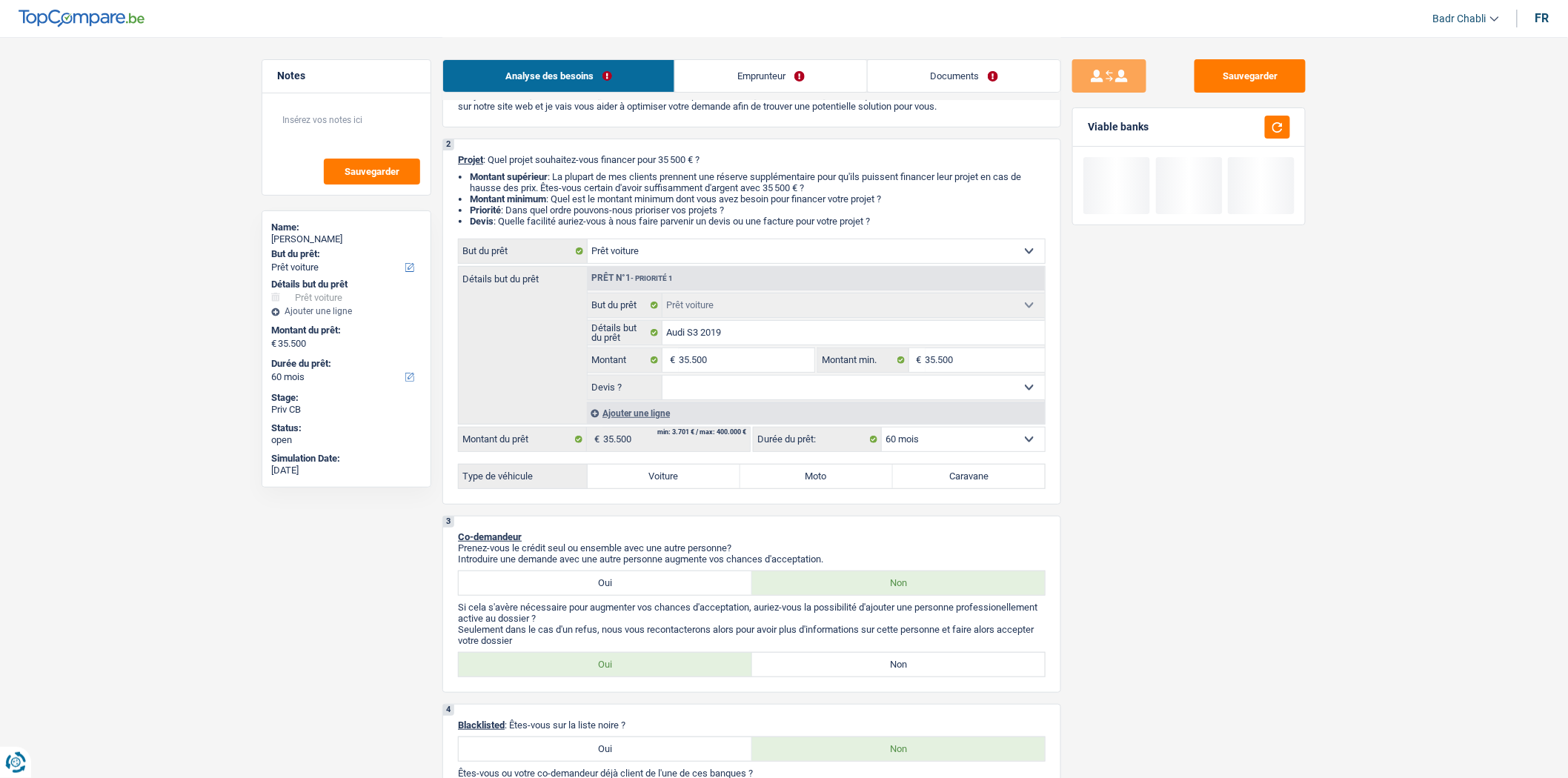
select select "false"
click at [662, 379] on select "Oui Non Non répondu Sélectionner une option" at bounding box center [854, 388] width 383 height 24
select select "false"
click at [690, 477] on label "Voiture" at bounding box center [663, 477] width 153 height 24
click at [690, 477] on input "Voiture" at bounding box center [663, 477] width 153 height 24
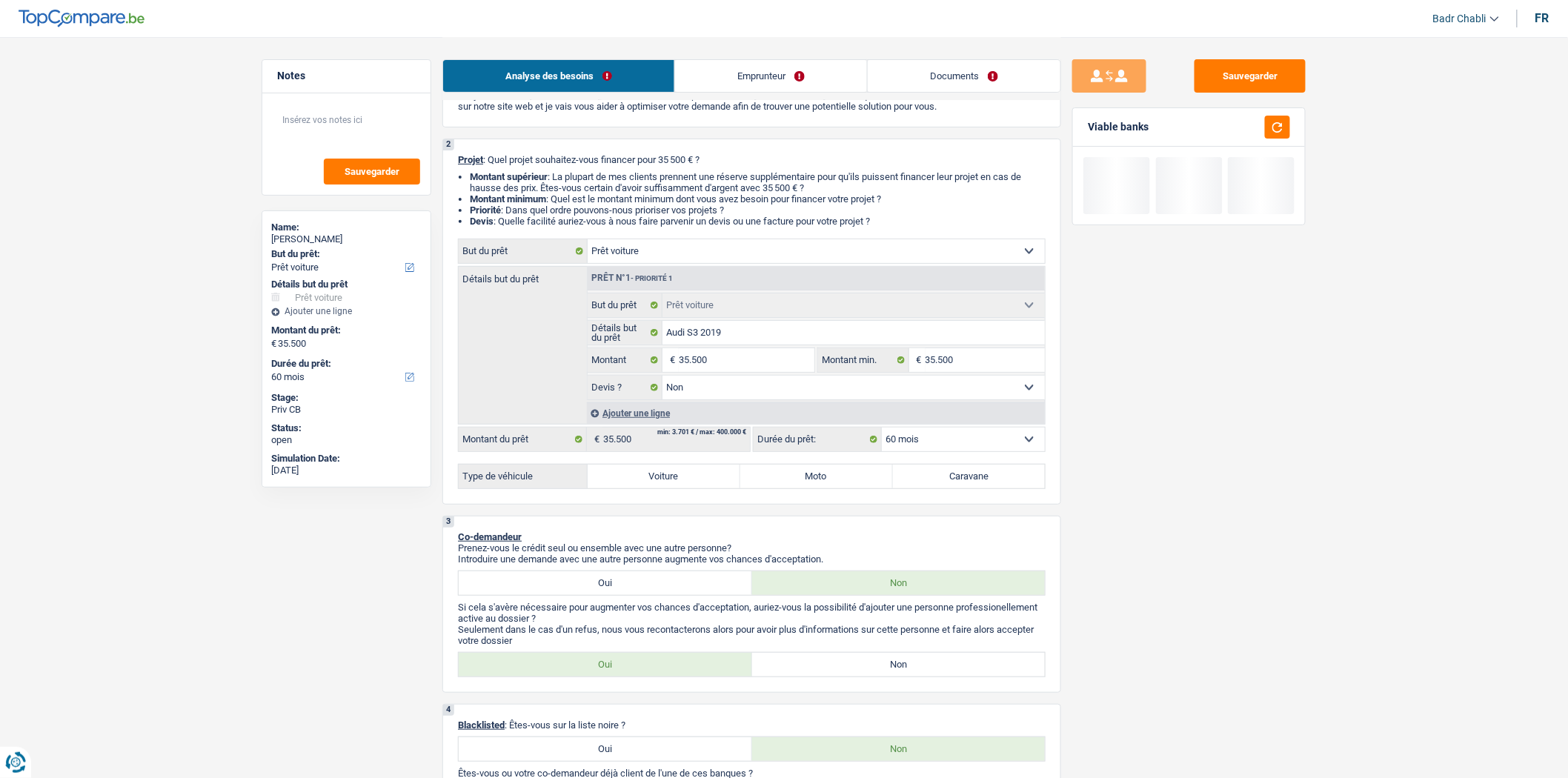
radio input "true"
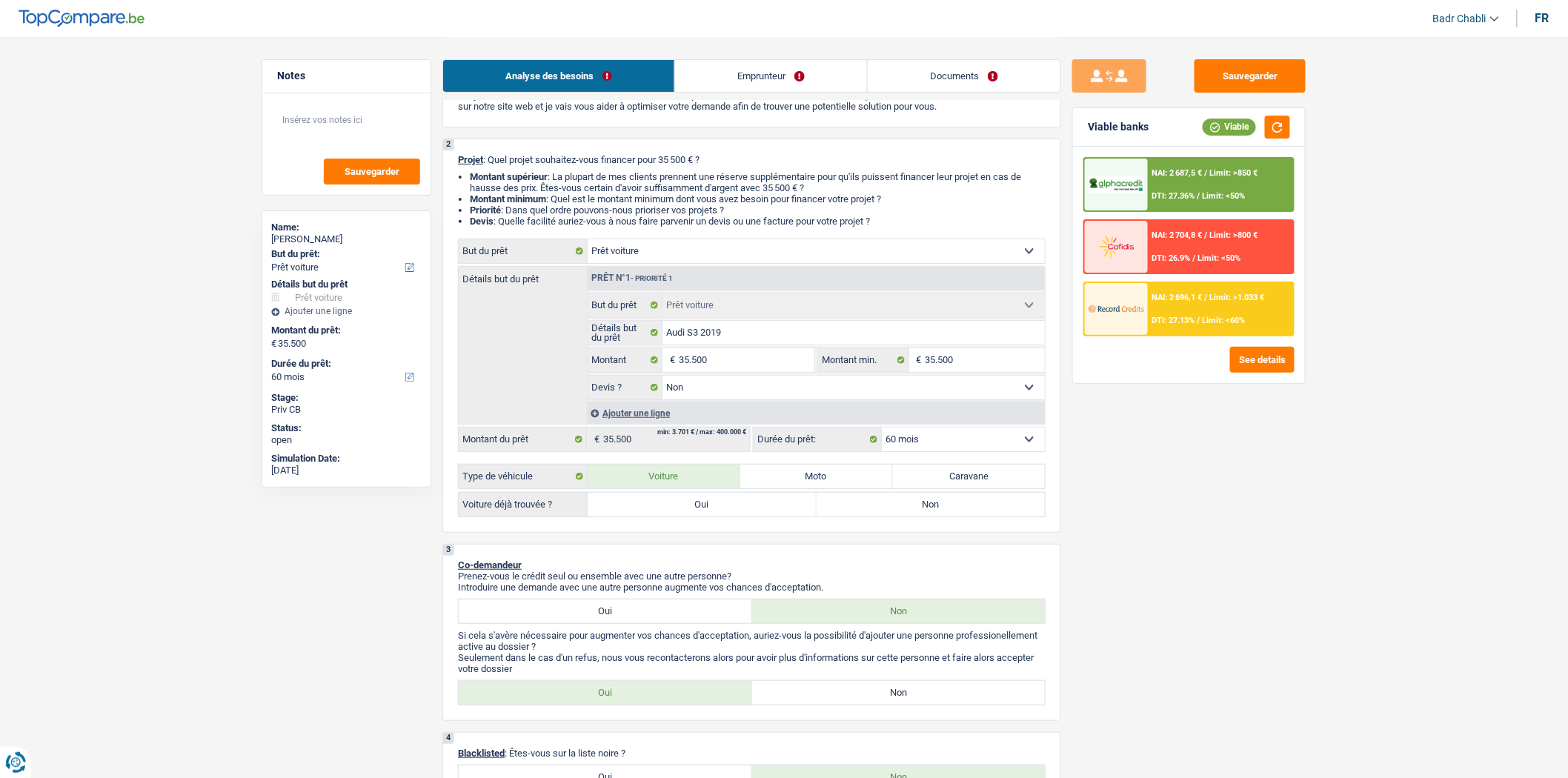
click at [724, 495] on div "Type de véhicule Voiture Moto Caravane Voiture déjà trouvée ? Oui Non Tous les …" at bounding box center [751, 490] width 588 height 53
click at [729, 511] on label "Oui" at bounding box center [702, 505] width 229 height 24
click at [729, 511] on input "Oui" at bounding box center [702, 505] width 229 height 24
radio input "true"
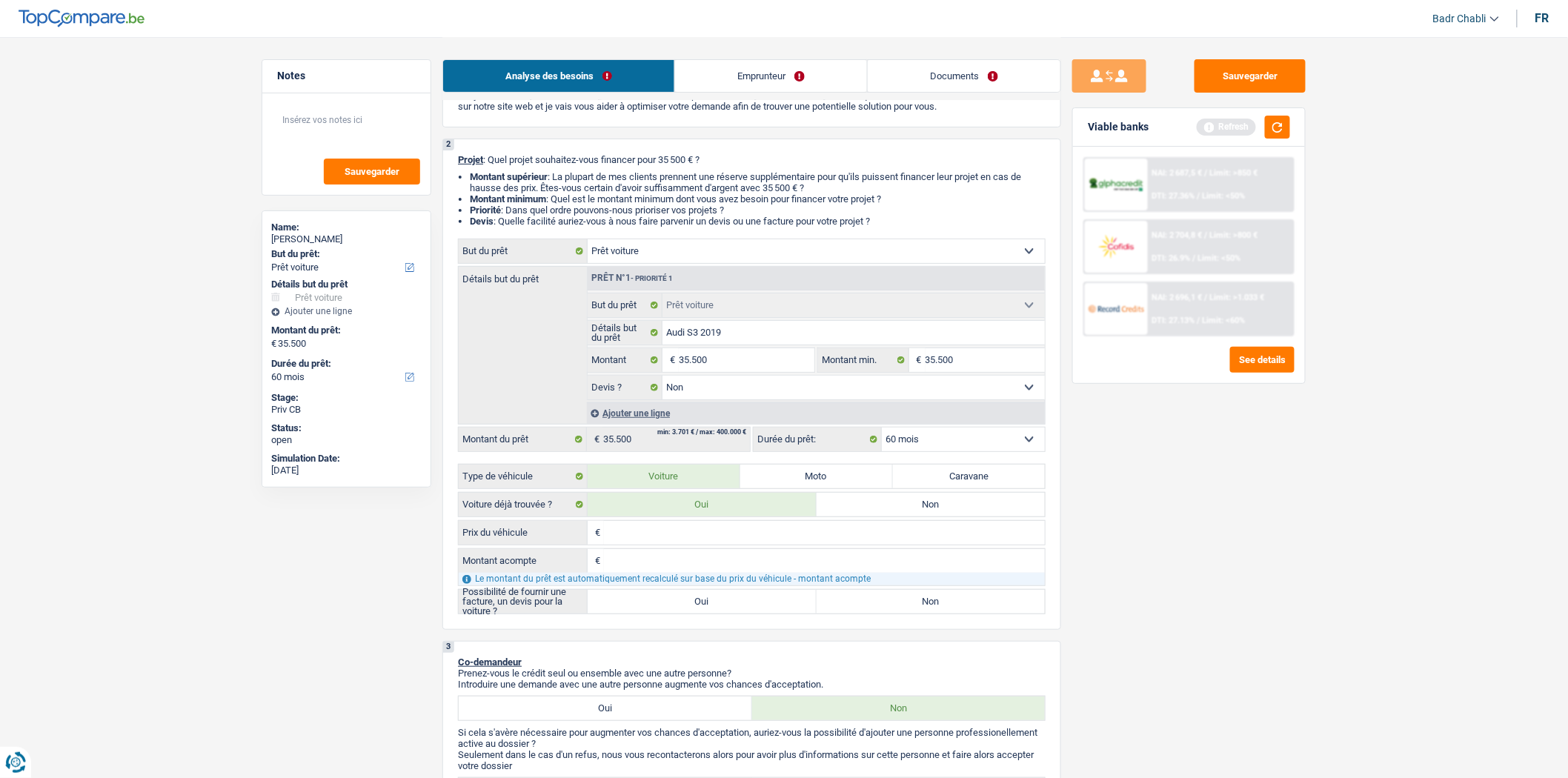
click at [877, 504] on label "Non" at bounding box center [931, 505] width 229 height 24
click at [877, 504] on input "Non" at bounding box center [931, 505] width 229 height 24
radio input "true"
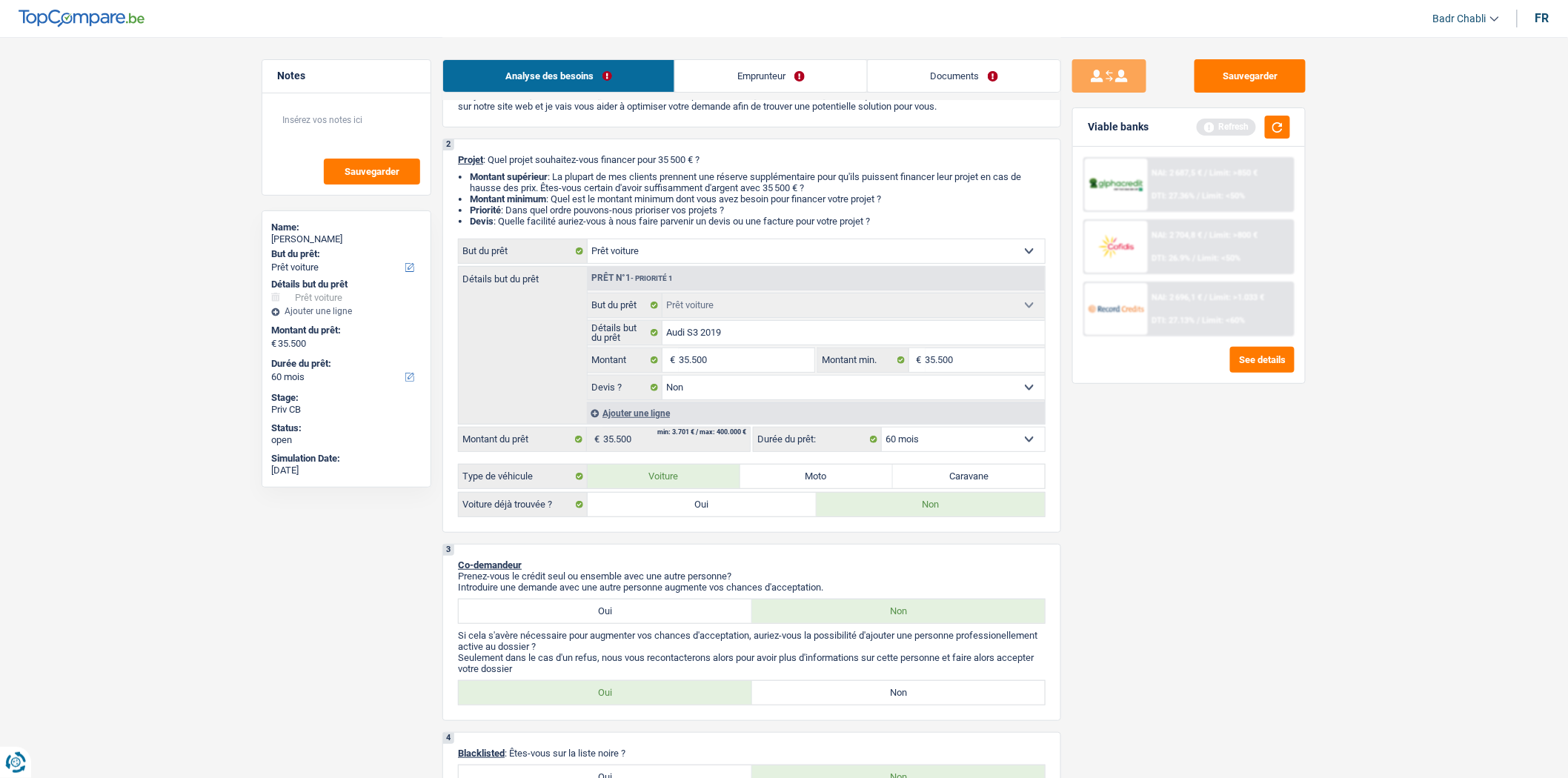
click at [710, 504] on label "Oui" at bounding box center [702, 505] width 229 height 24
click at [710, 504] on input "Oui" at bounding box center [702, 505] width 229 height 24
radio input "true"
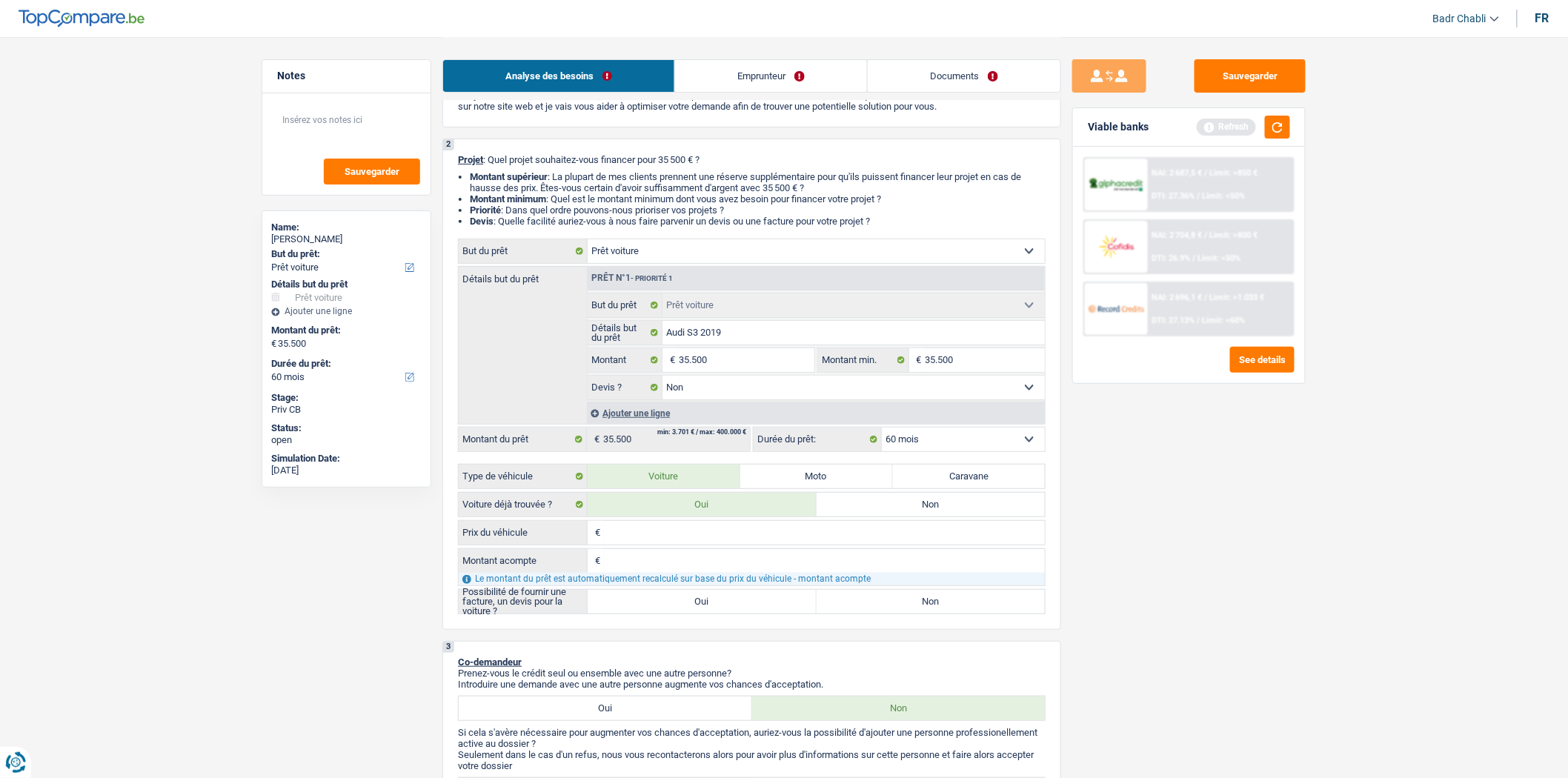
click at [709, 613] on label "Oui" at bounding box center [702, 601] width 229 height 24
click at [709, 613] on input "Oui" at bounding box center [702, 601] width 229 height 24
radio input "true"
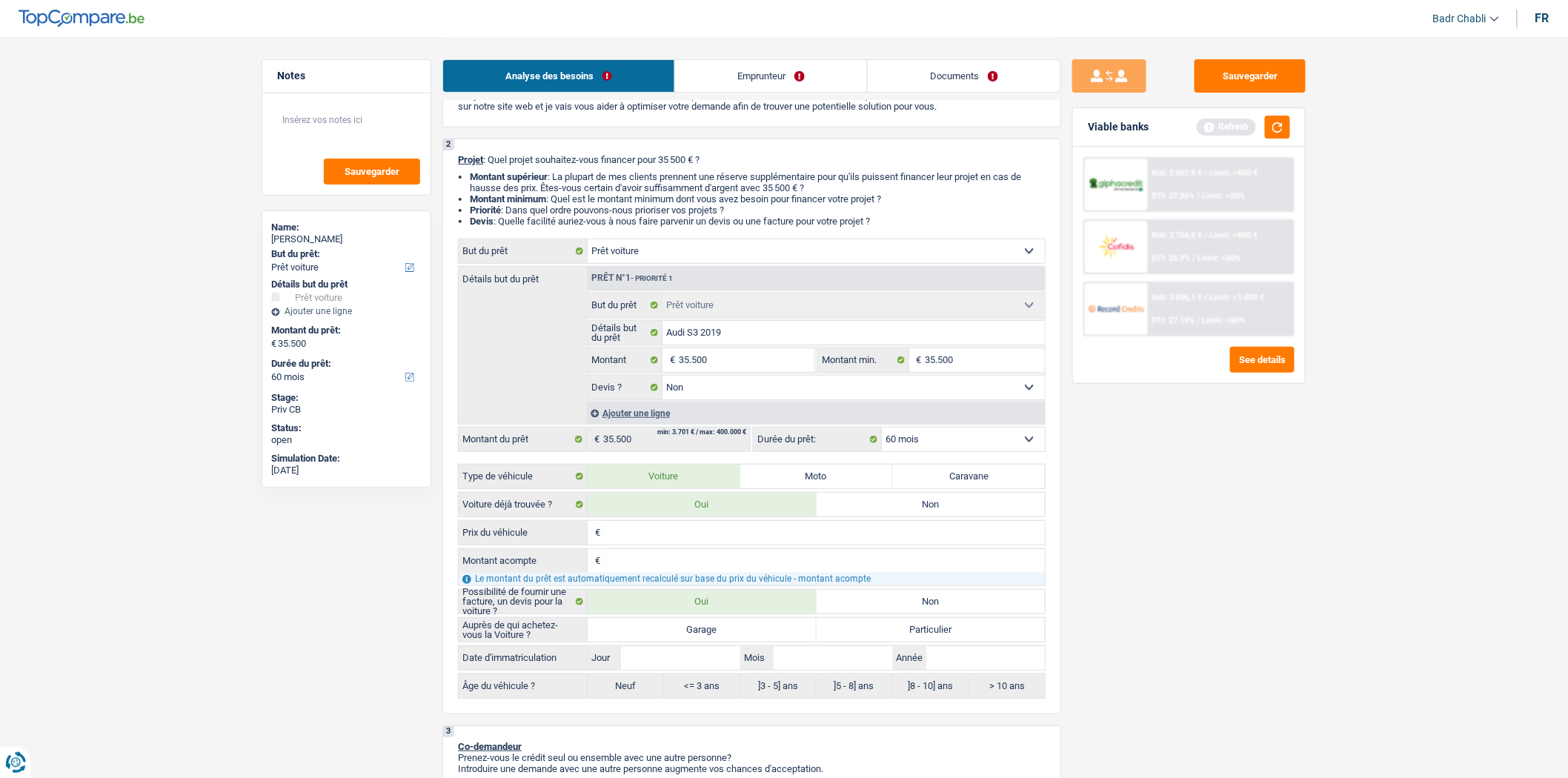
click at [707, 632] on label "Garage" at bounding box center [702, 629] width 229 height 24
click at [707, 632] on input "Garage" at bounding box center [702, 629] width 229 height 24
radio input "true"
click at [706, 661] on input "Jour" at bounding box center [679, 658] width 119 height 24
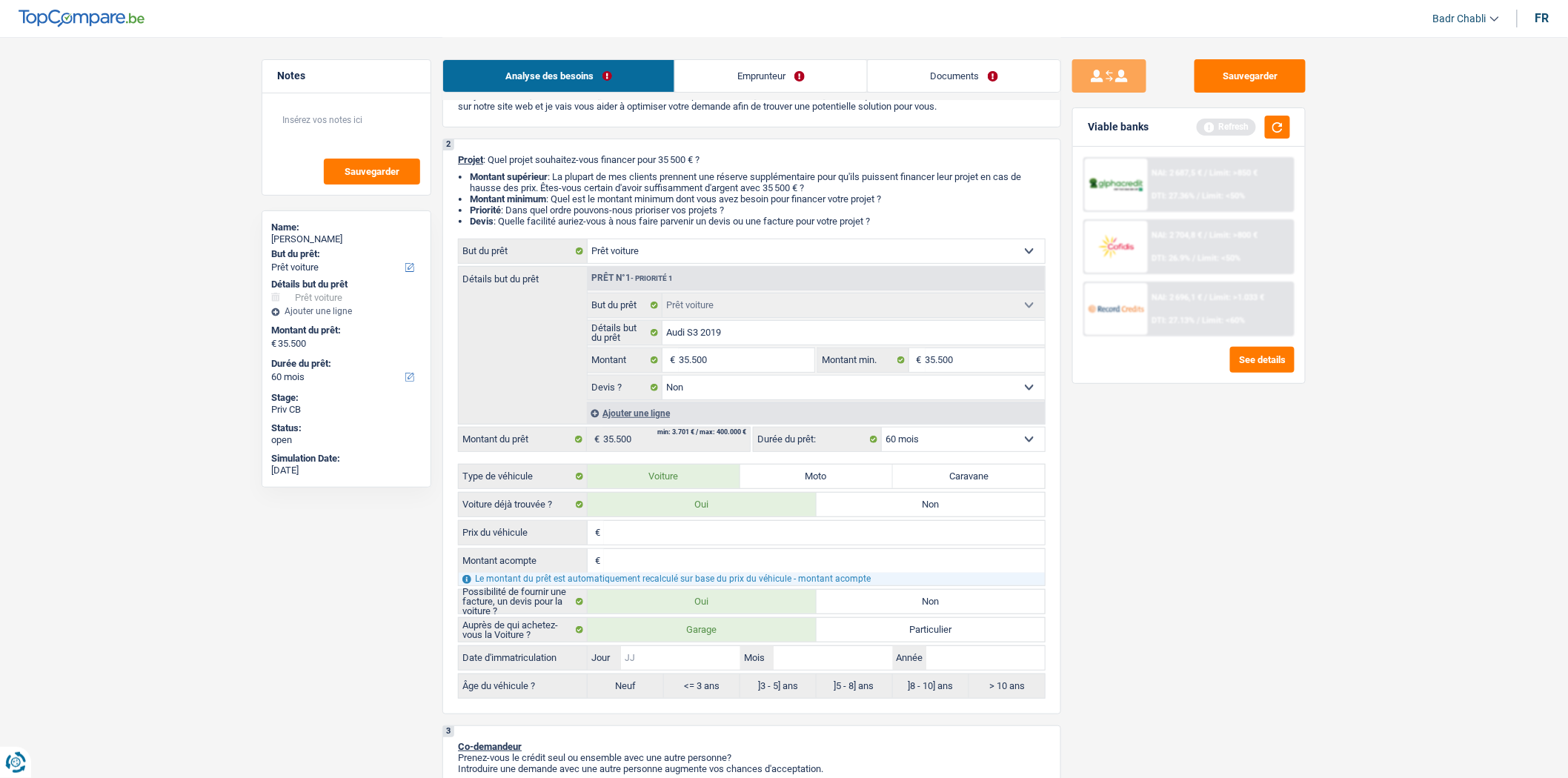
type input "0"
type input "01"
type input "0"
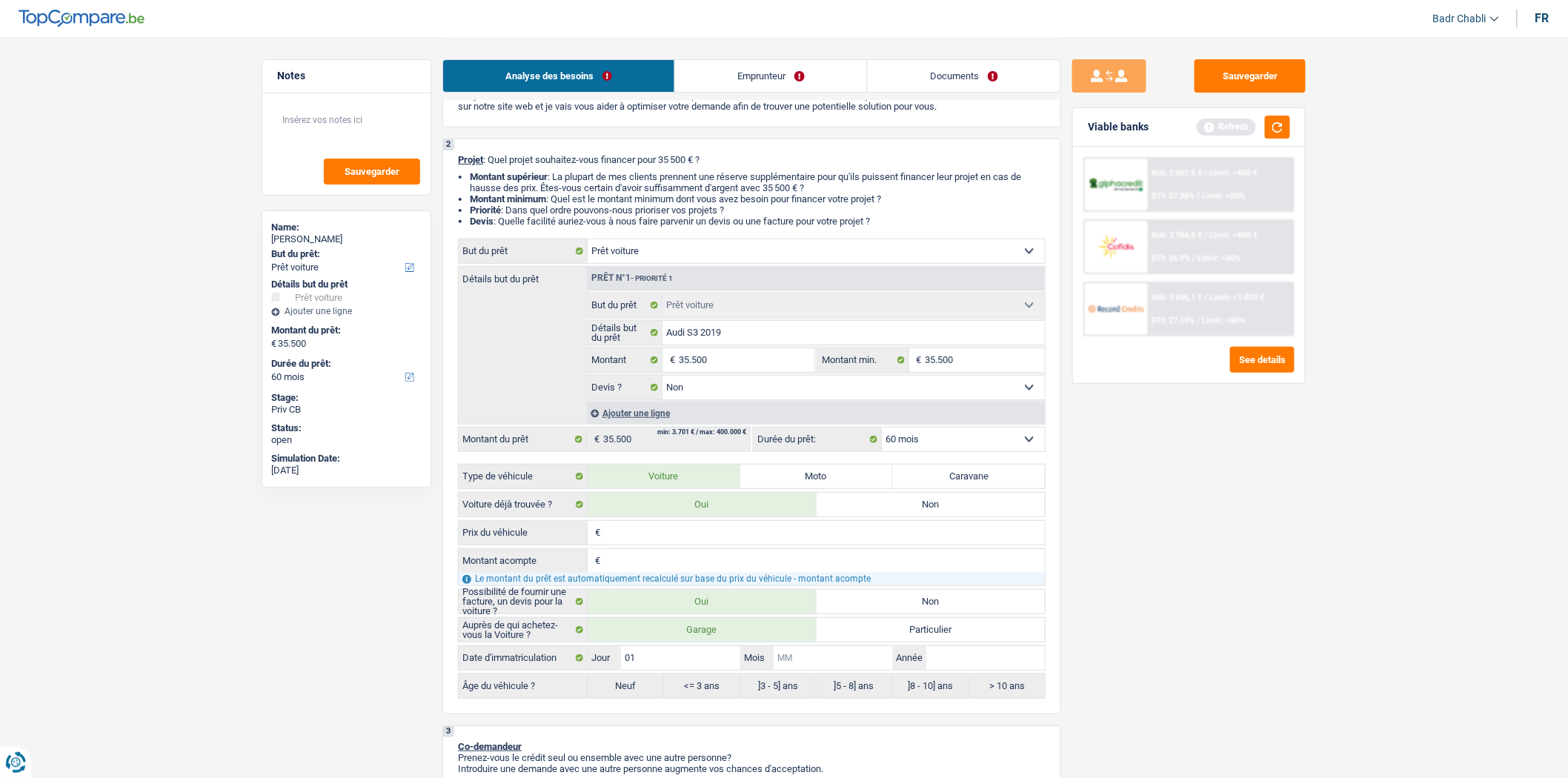
type input "0"
type input "01"
type input "2"
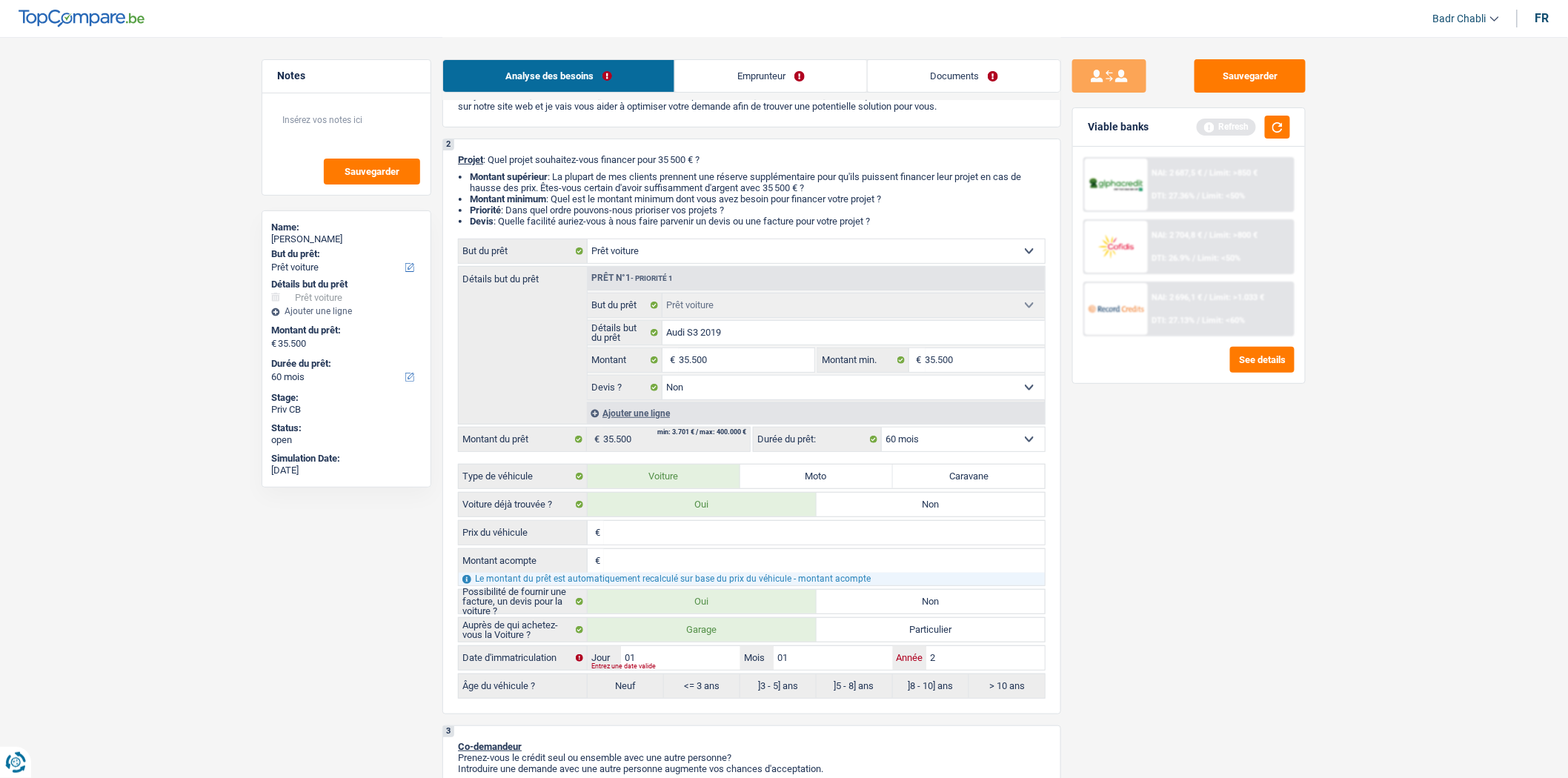
type input "20"
type input "201"
type input "2019"
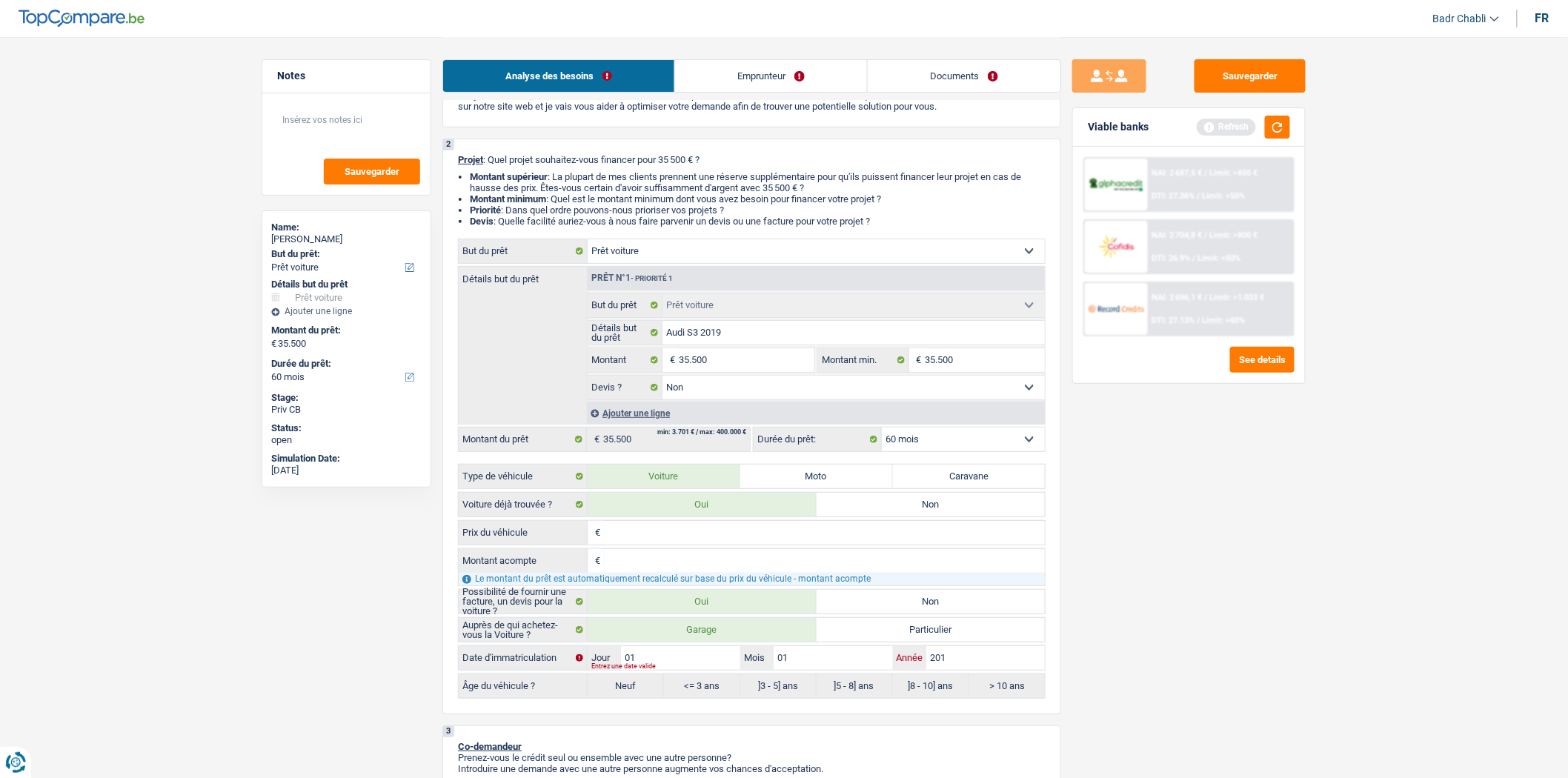
type input "2019"
click at [983, 65] on link "Documents" at bounding box center [964, 76] width 193 height 32
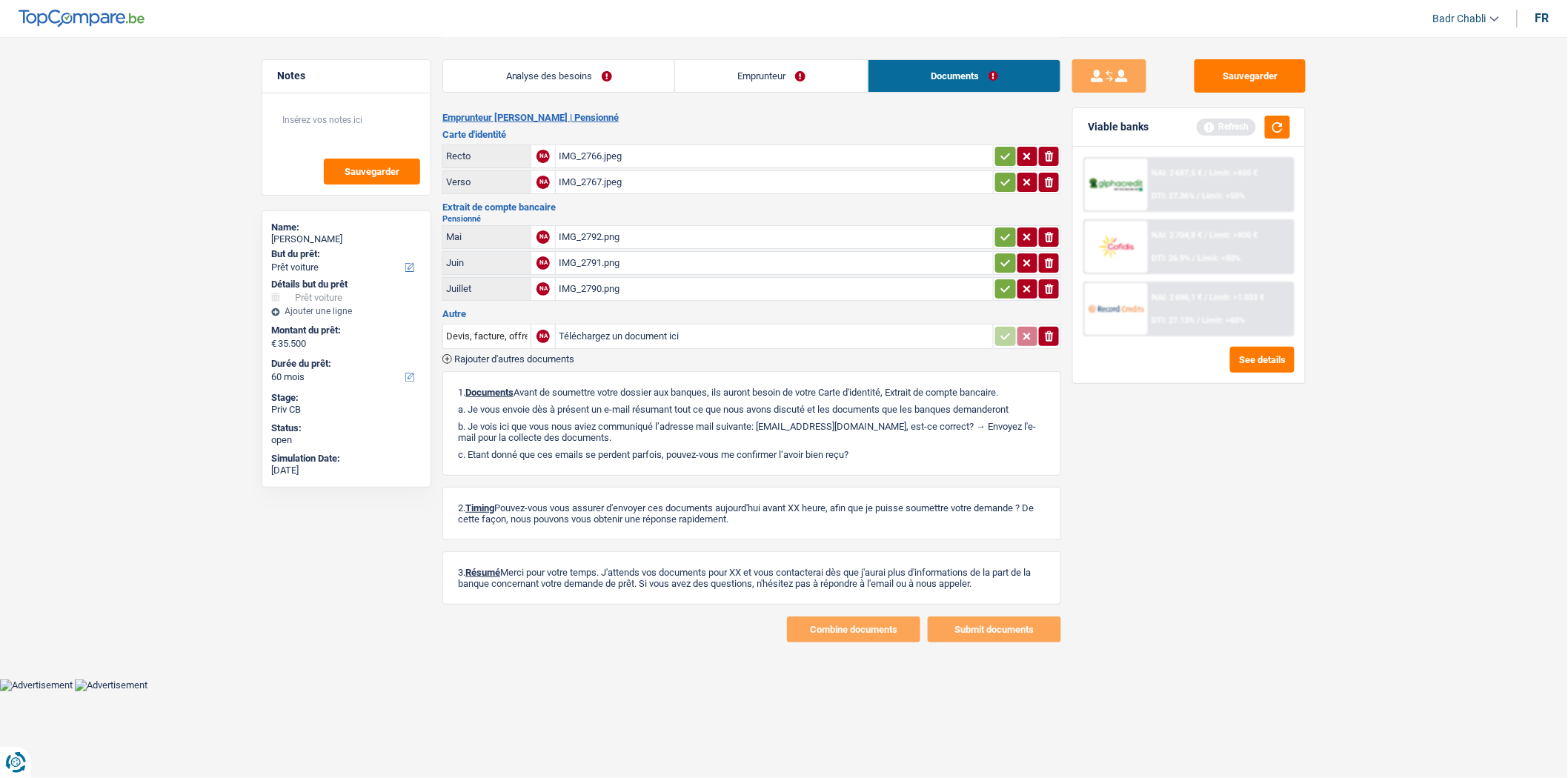
radio input "false"
radio input "true"
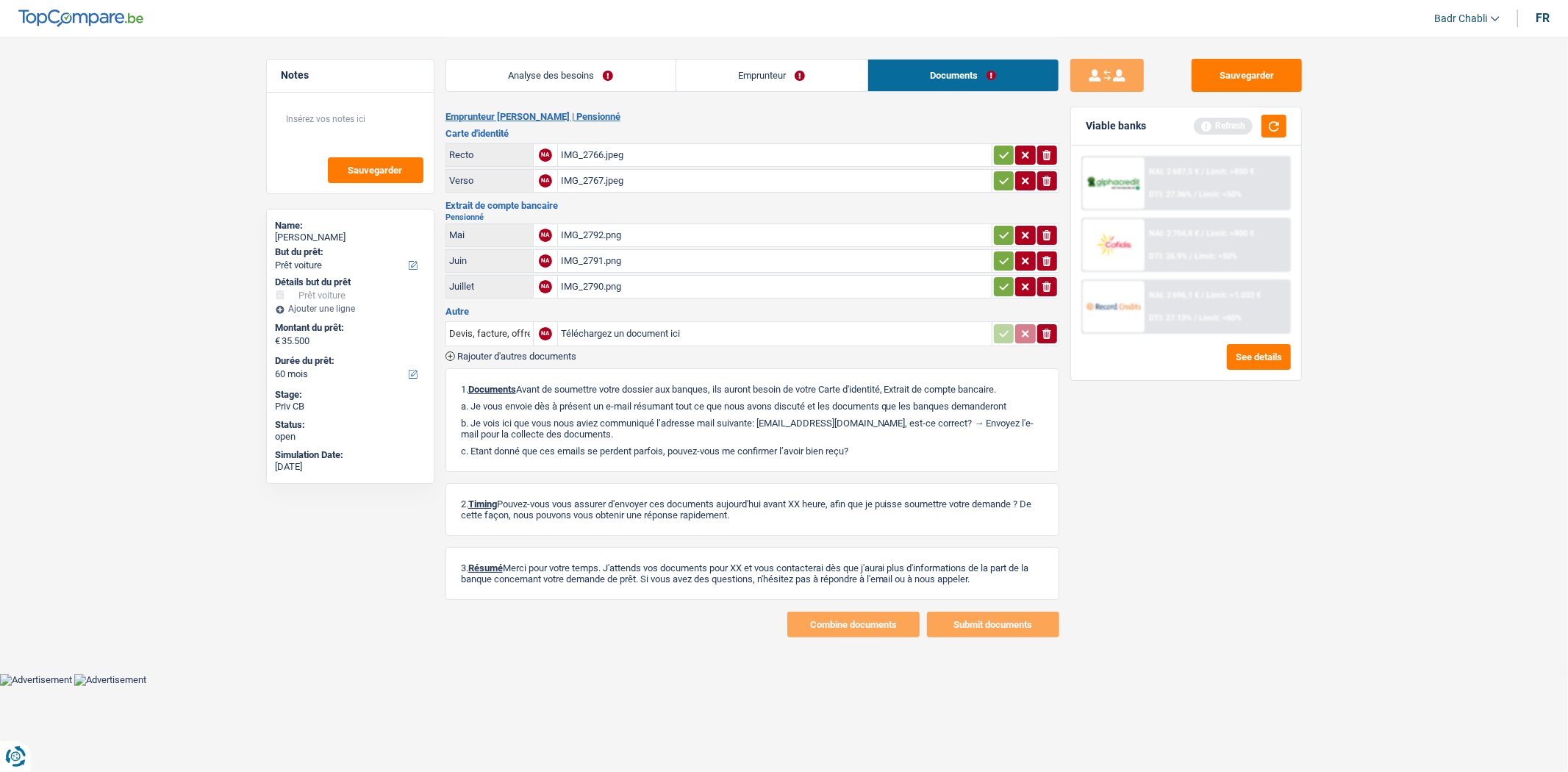
click at [619, 84] on link "Analyse des besoins" at bounding box center [561, 75] width 230 height 32
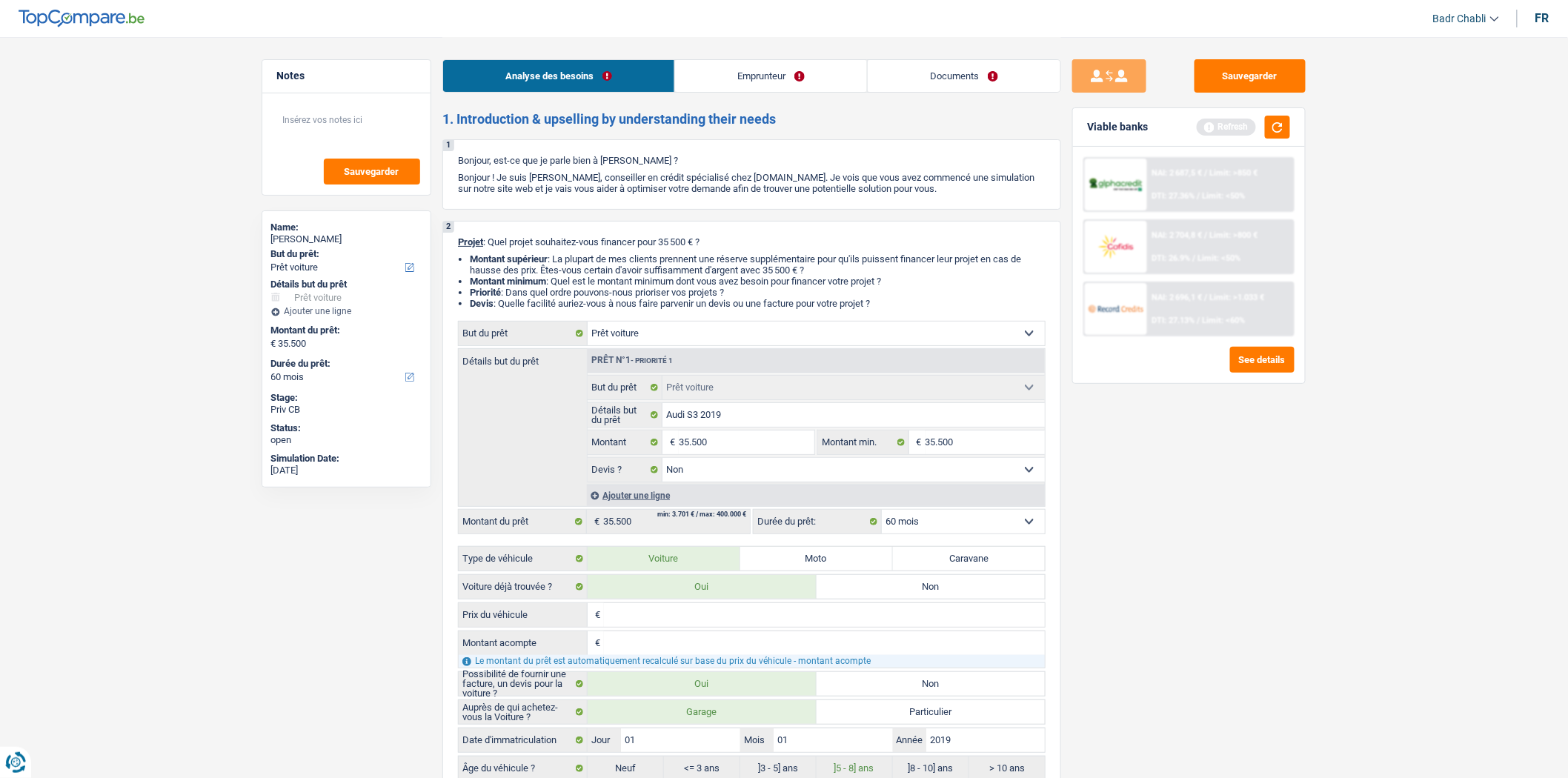
scroll to position [411, 0]
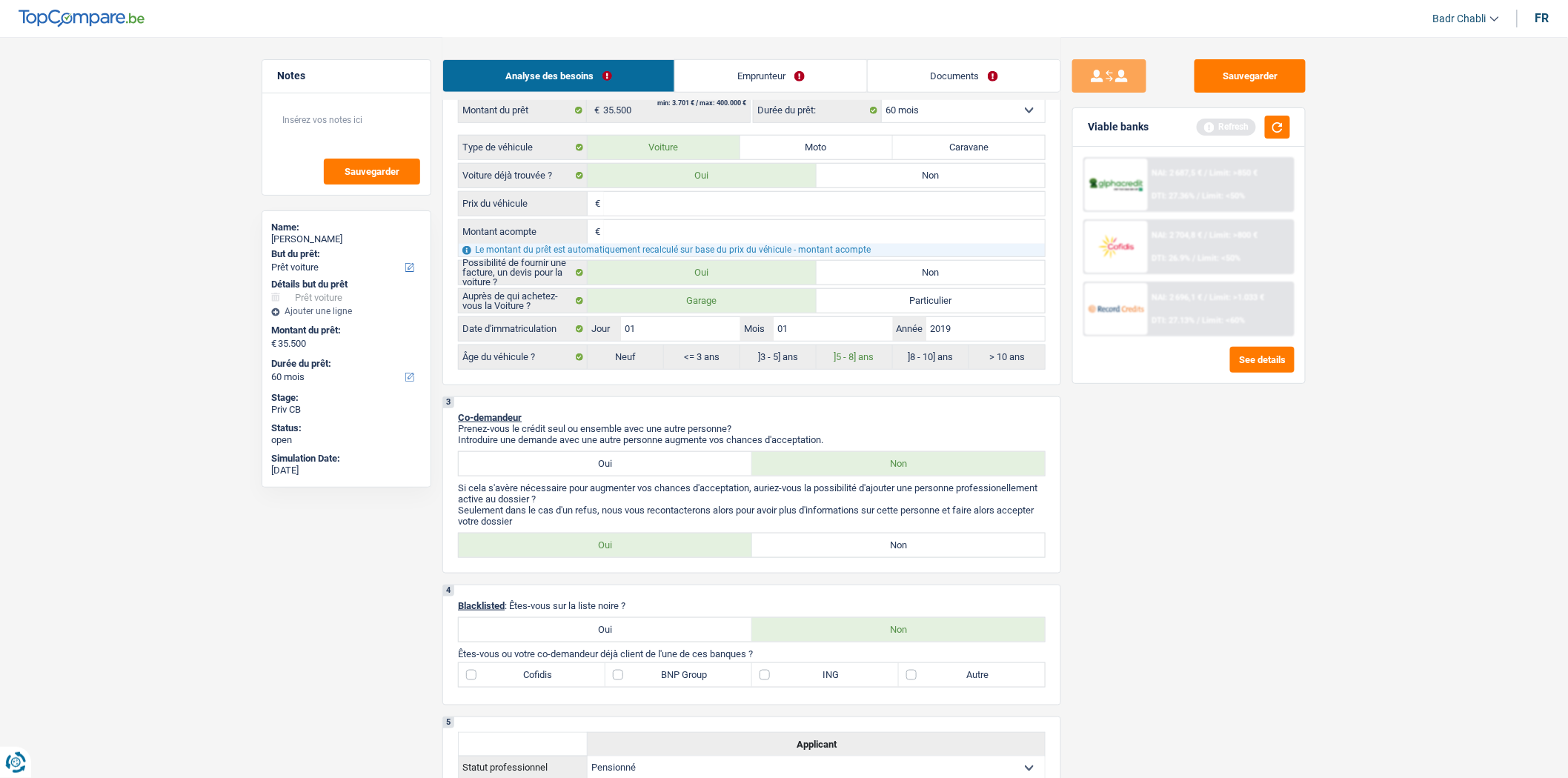
click at [900, 558] on label "Non" at bounding box center [899, 546] width 293 height 24
click at [900, 558] on input "Non" at bounding box center [899, 546] width 293 height 24
radio input "true"
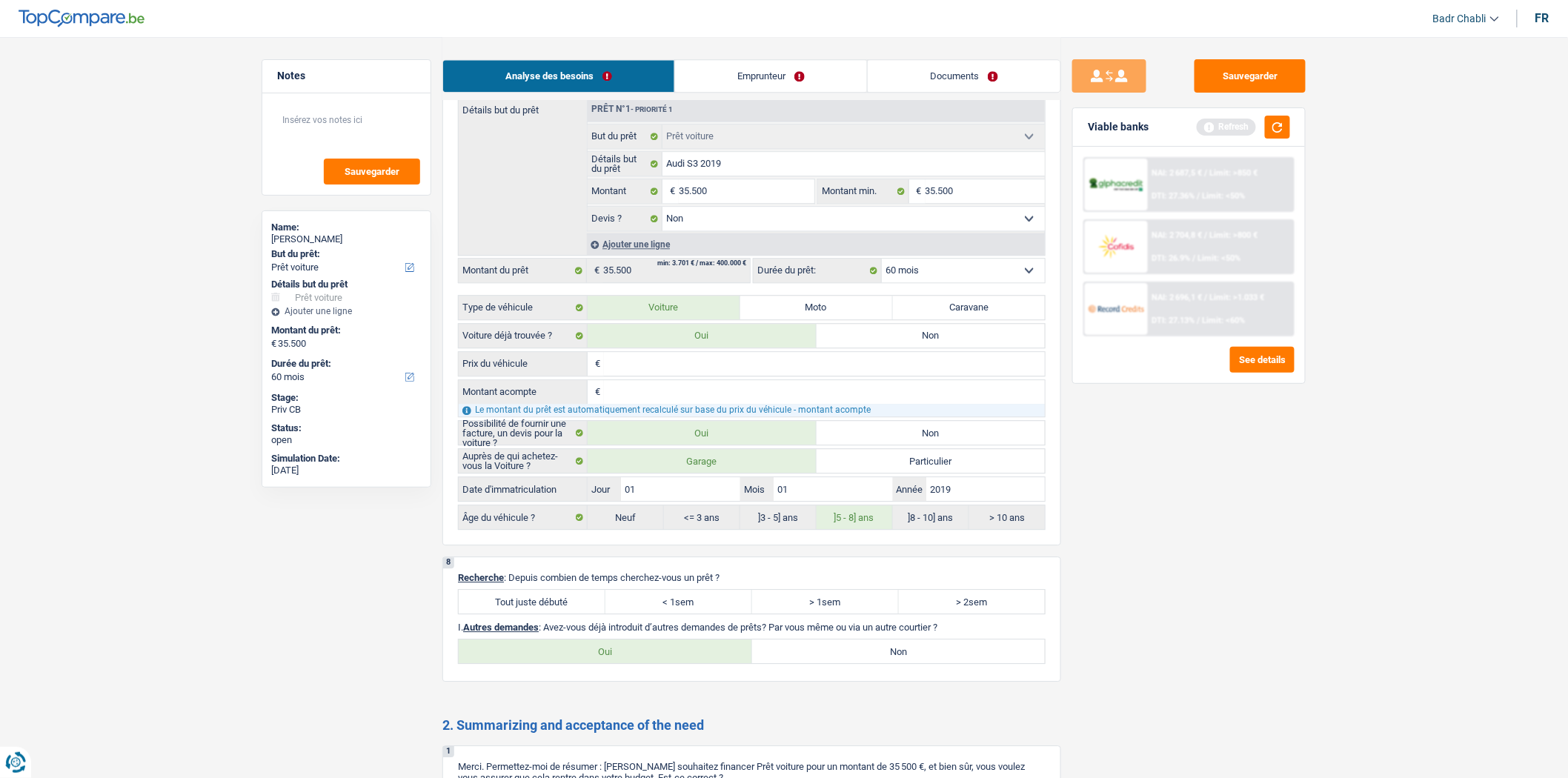
scroll to position [1729, 0]
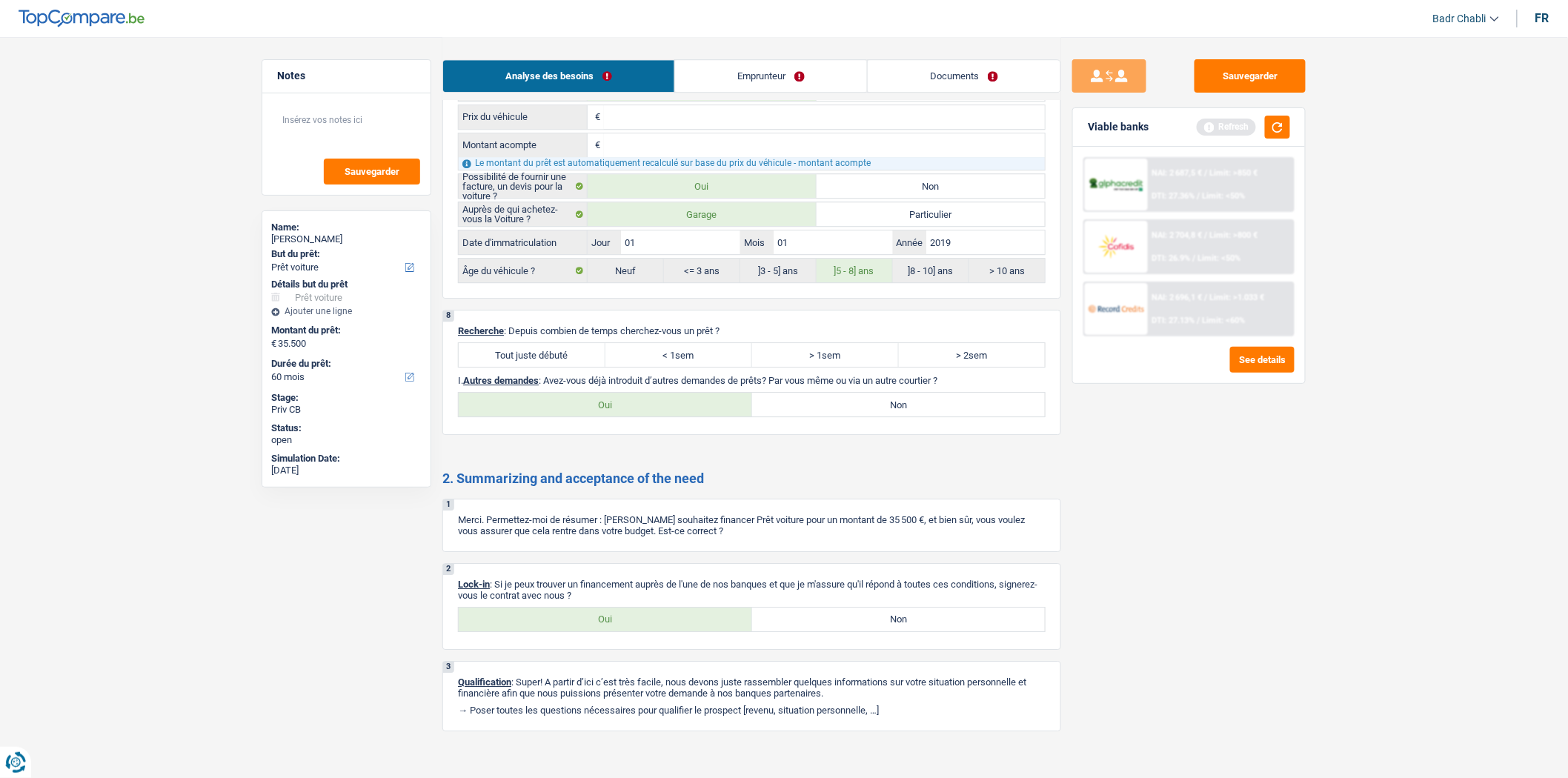
click at [569, 367] on label "Tout juste débuté" at bounding box center [532, 355] width 147 height 24
click at [569, 367] on input "Tout juste débuté" at bounding box center [532, 355] width 147 height 24
radio input "true"
click at [883, 416] on label "Non" at bounding box center [899, 405] width 293 height 24
click at [883, 416] on input "Non" at bounding box center [899, 405] width 293 height 24
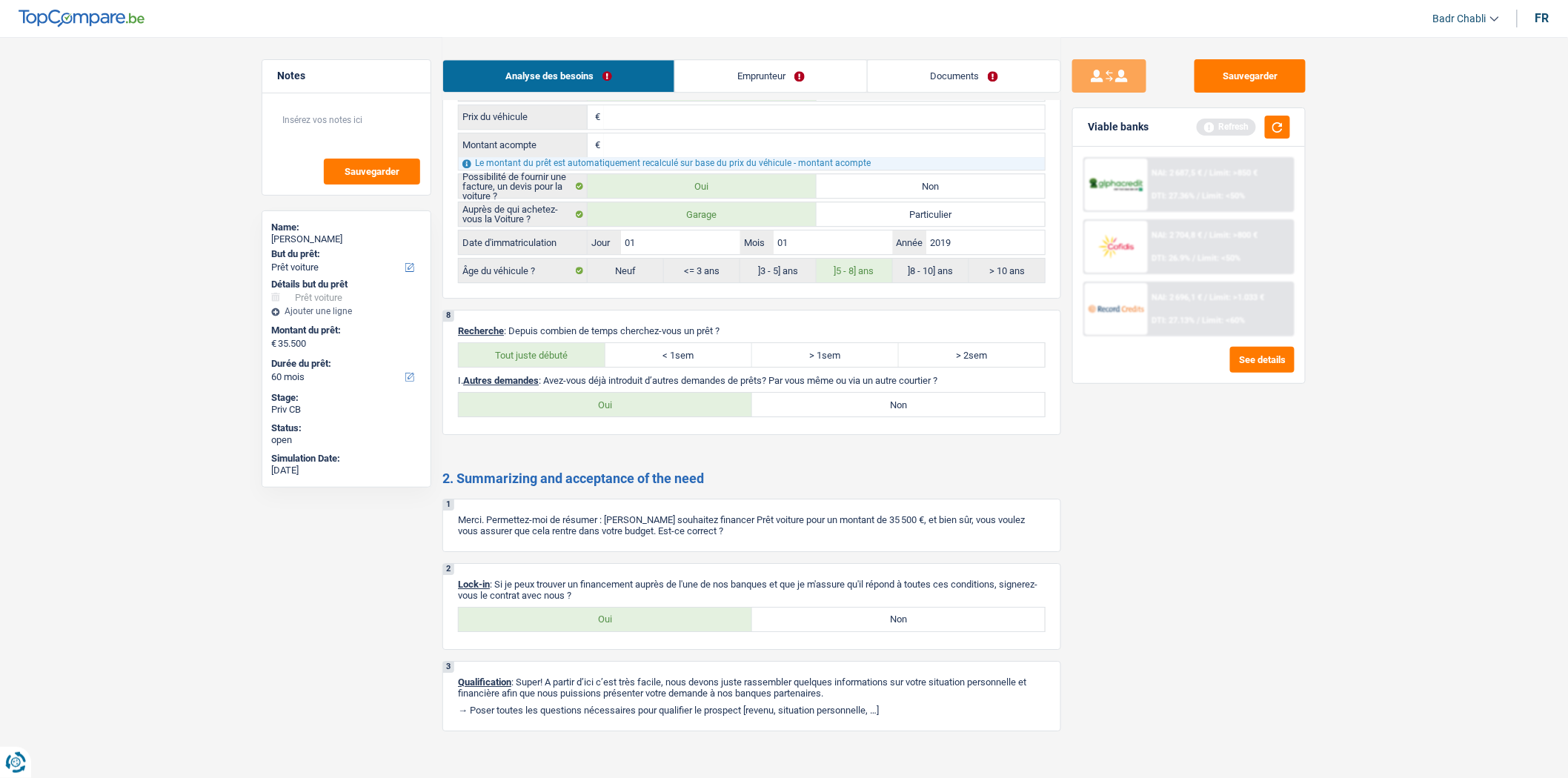
radio input "true"
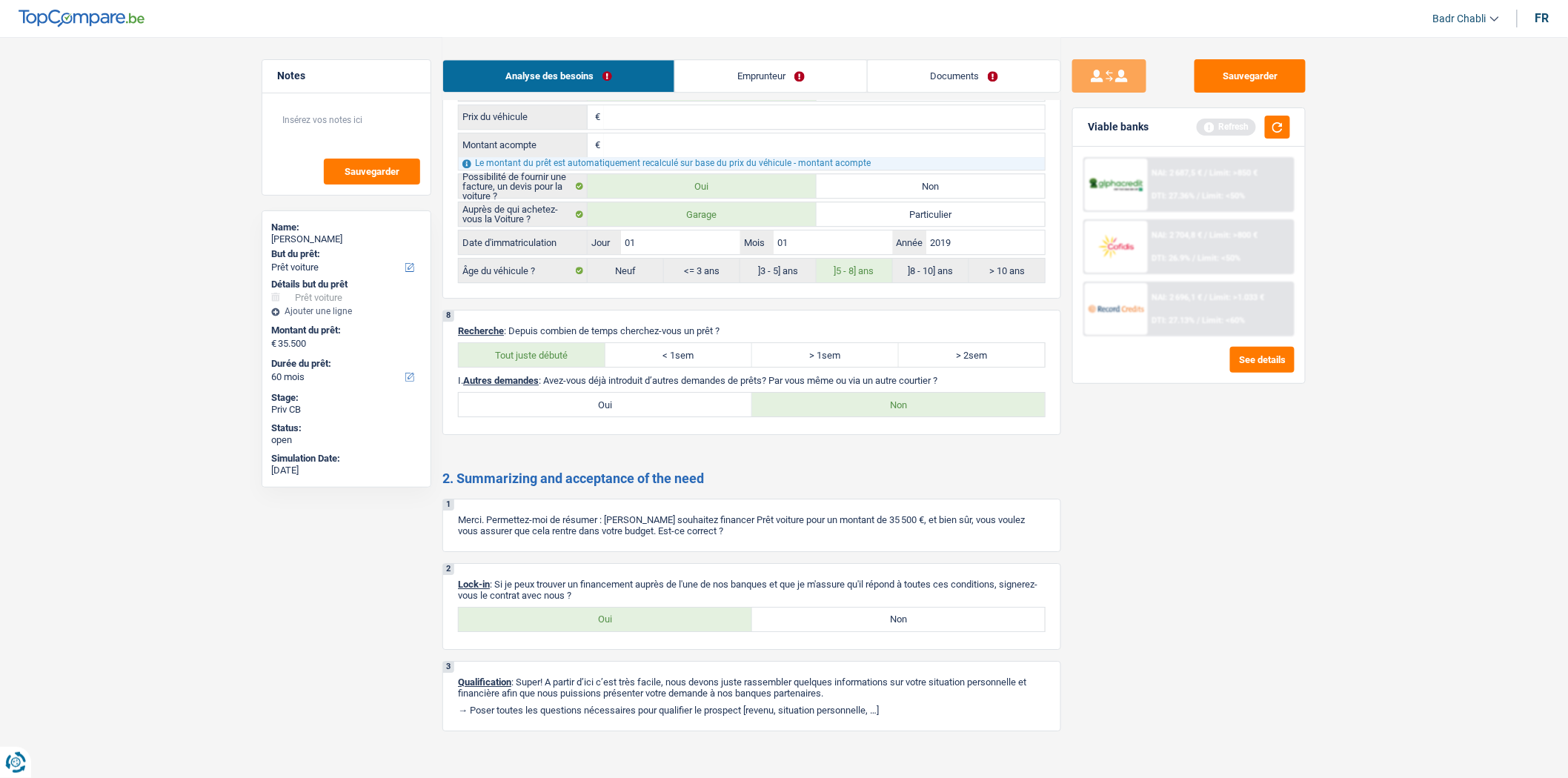
click at [611, 631] on label "Oui" at bounding box center [605, 619] width 293 height 24
click at [611, 631] on input "Oui" at bounding box center [605, 619] width 293 height 24
radio input "true"
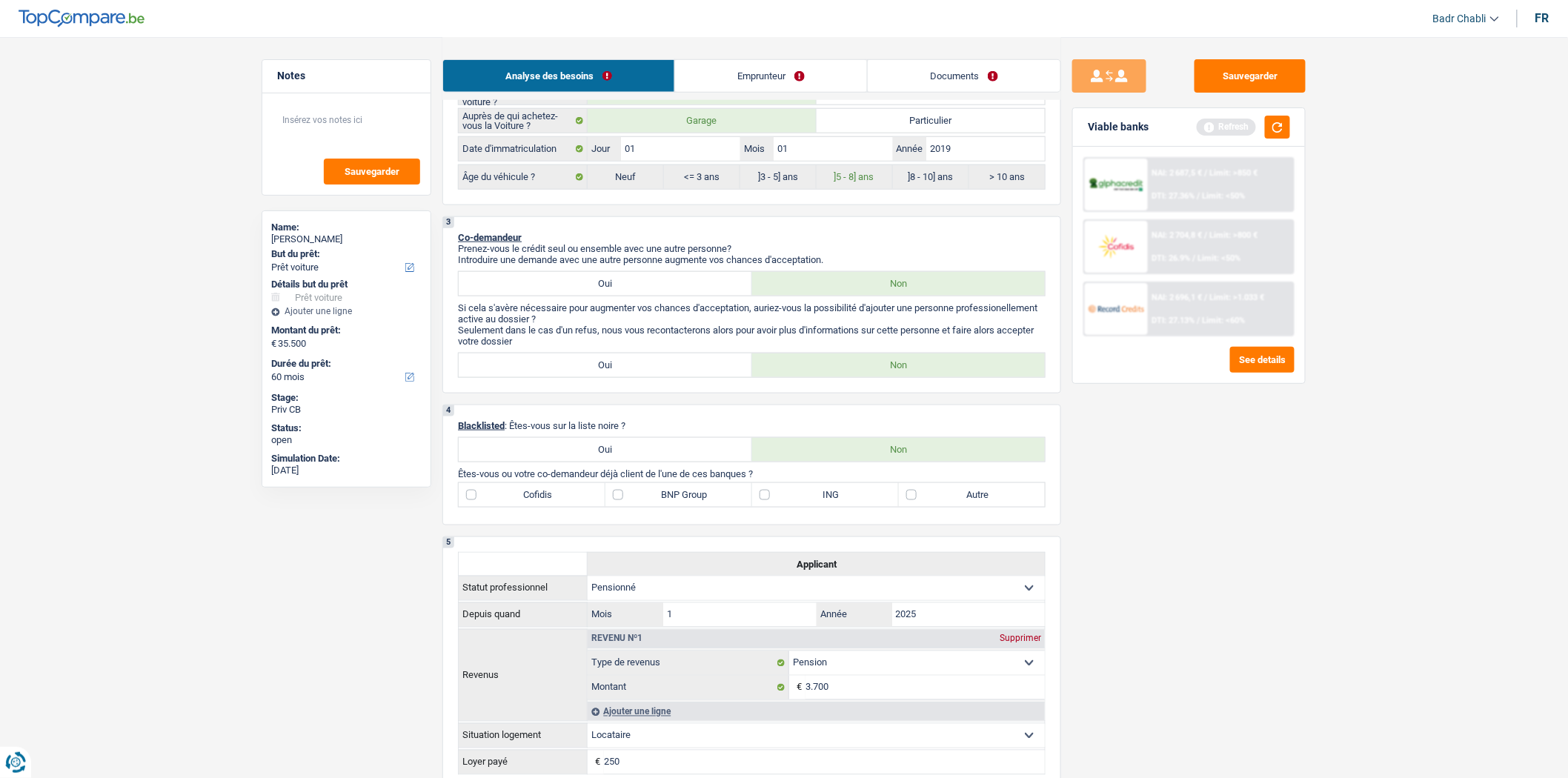
scroll to position [528, 0]
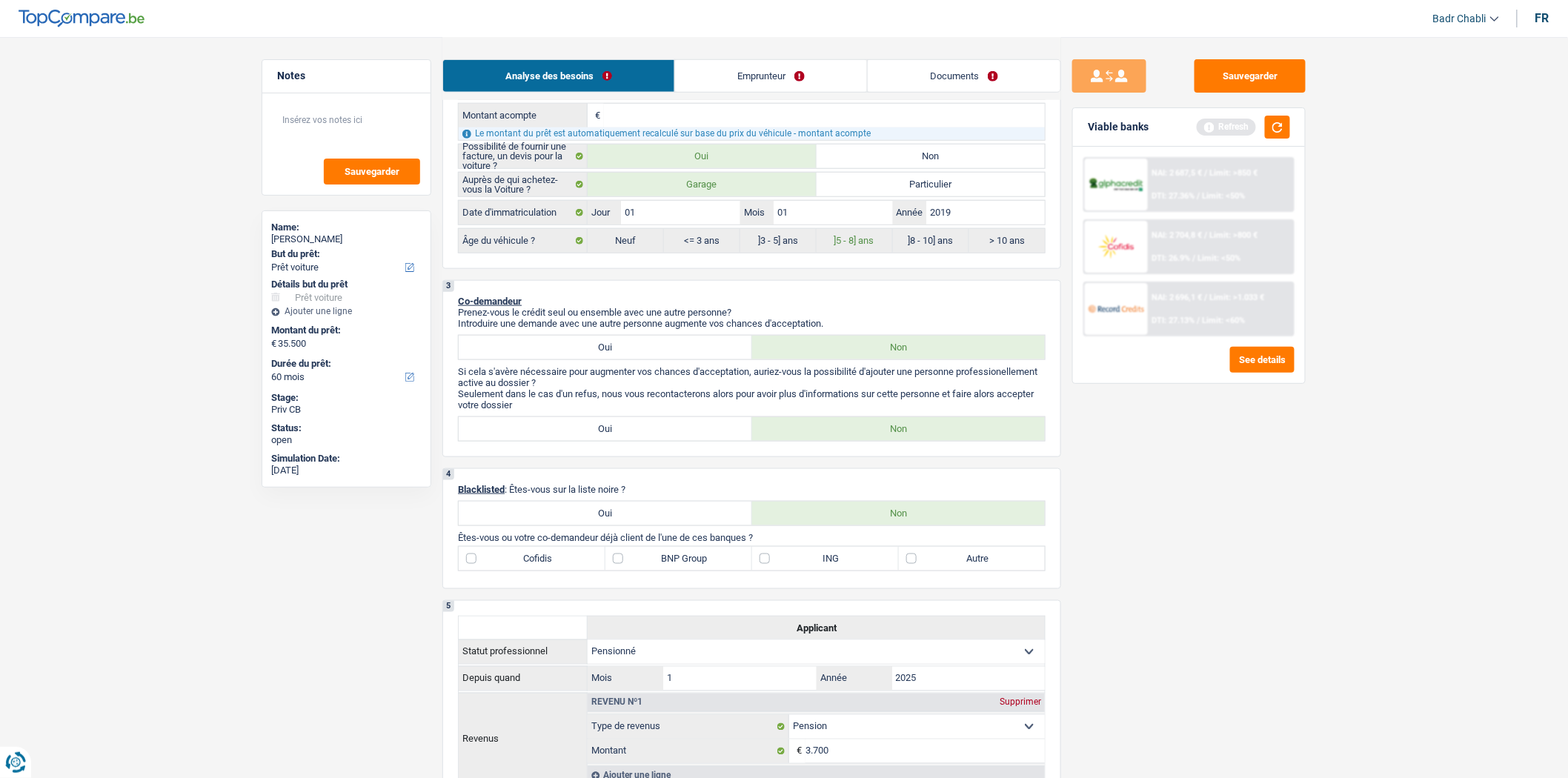
click at [904, 563] on label "Autre" at bounding box center [972, 559] width 147 height 24
click at [904, 563] on input "Autre" at bounding box center [972, 559] width 147 height 24
checkbox input "true"
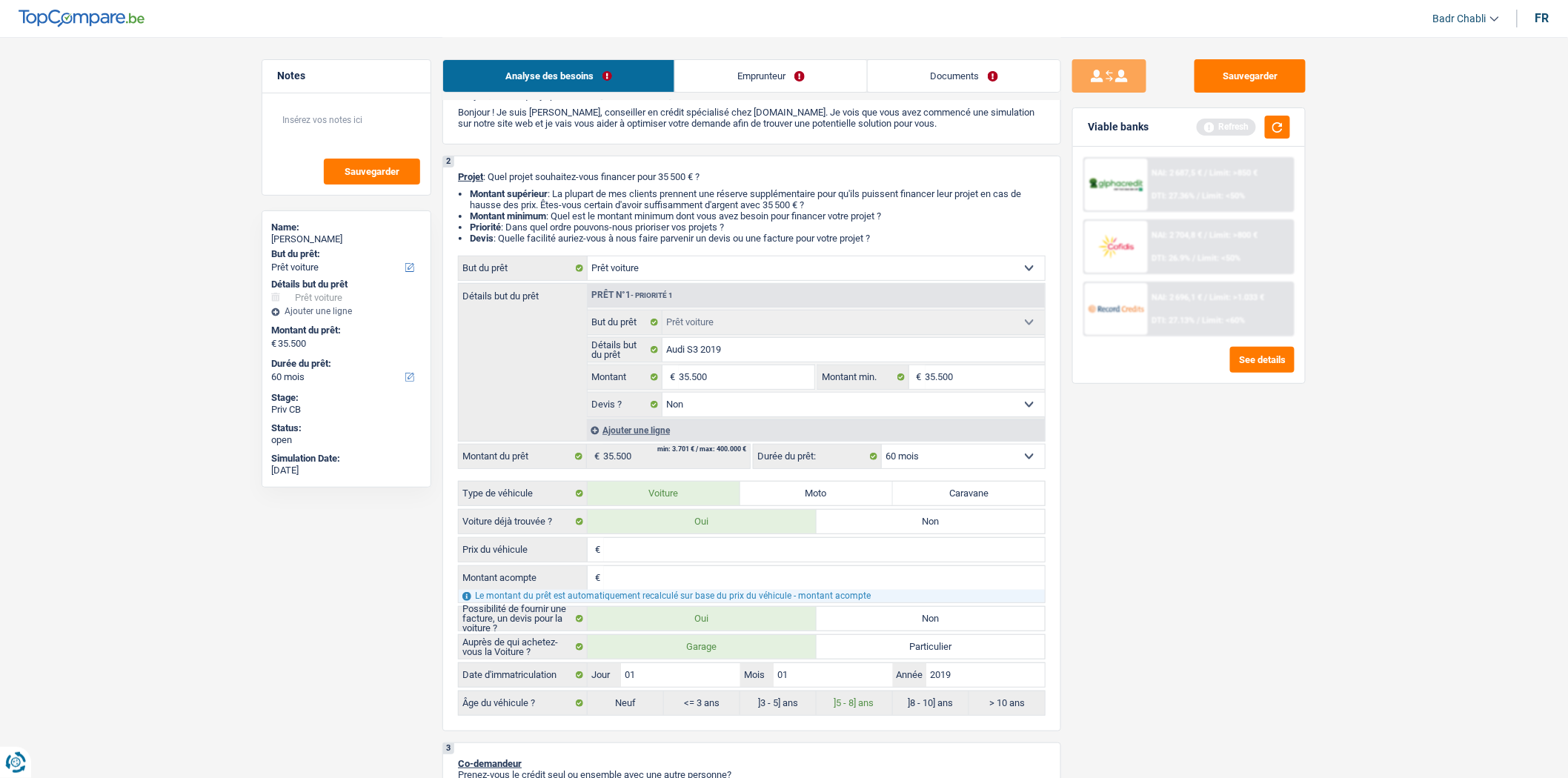
scroll to position [0, 0]
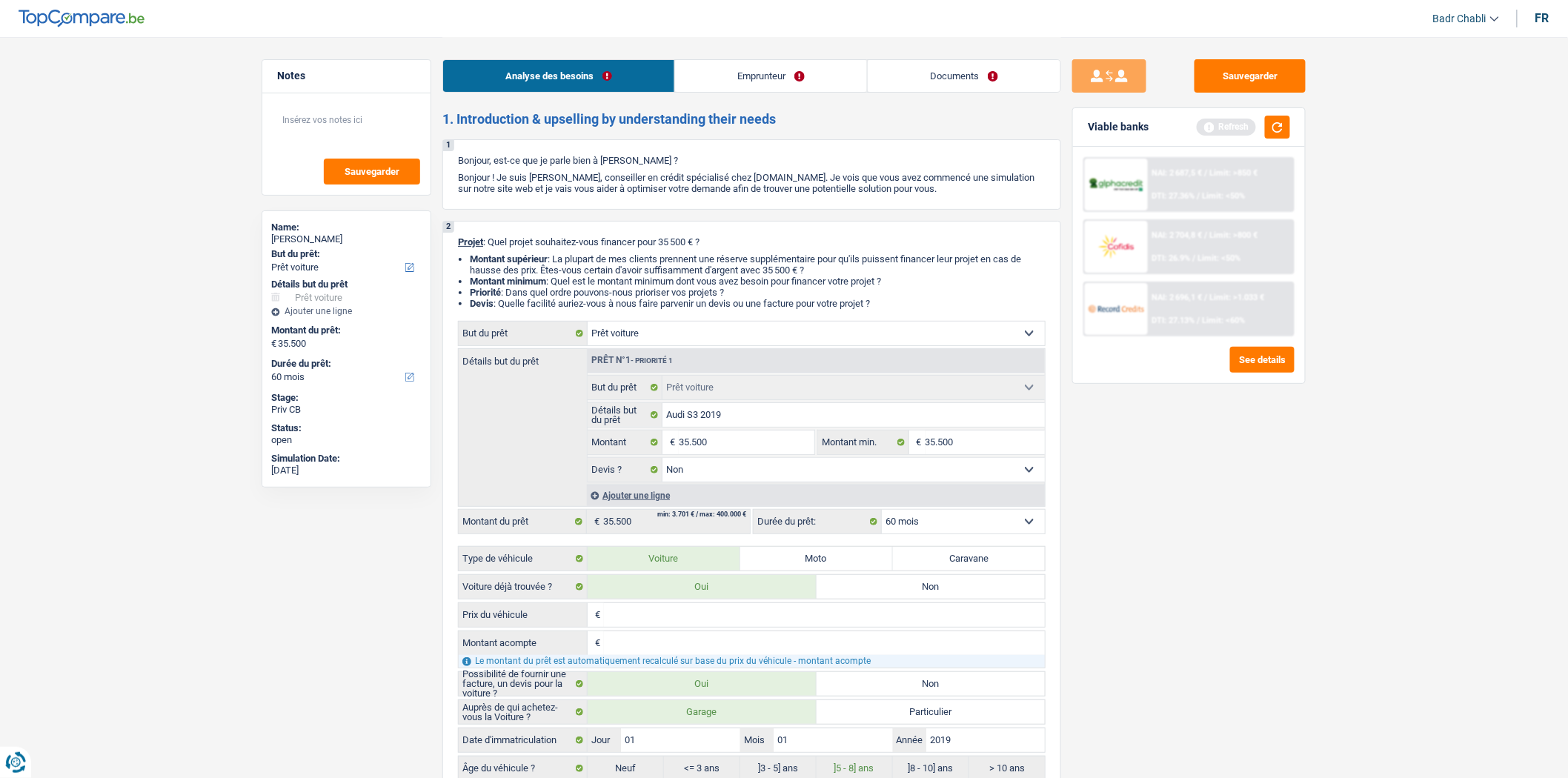
click at [756, 65] on link "Emprunteur" at bounding box center [771, 76] width 192 height 32
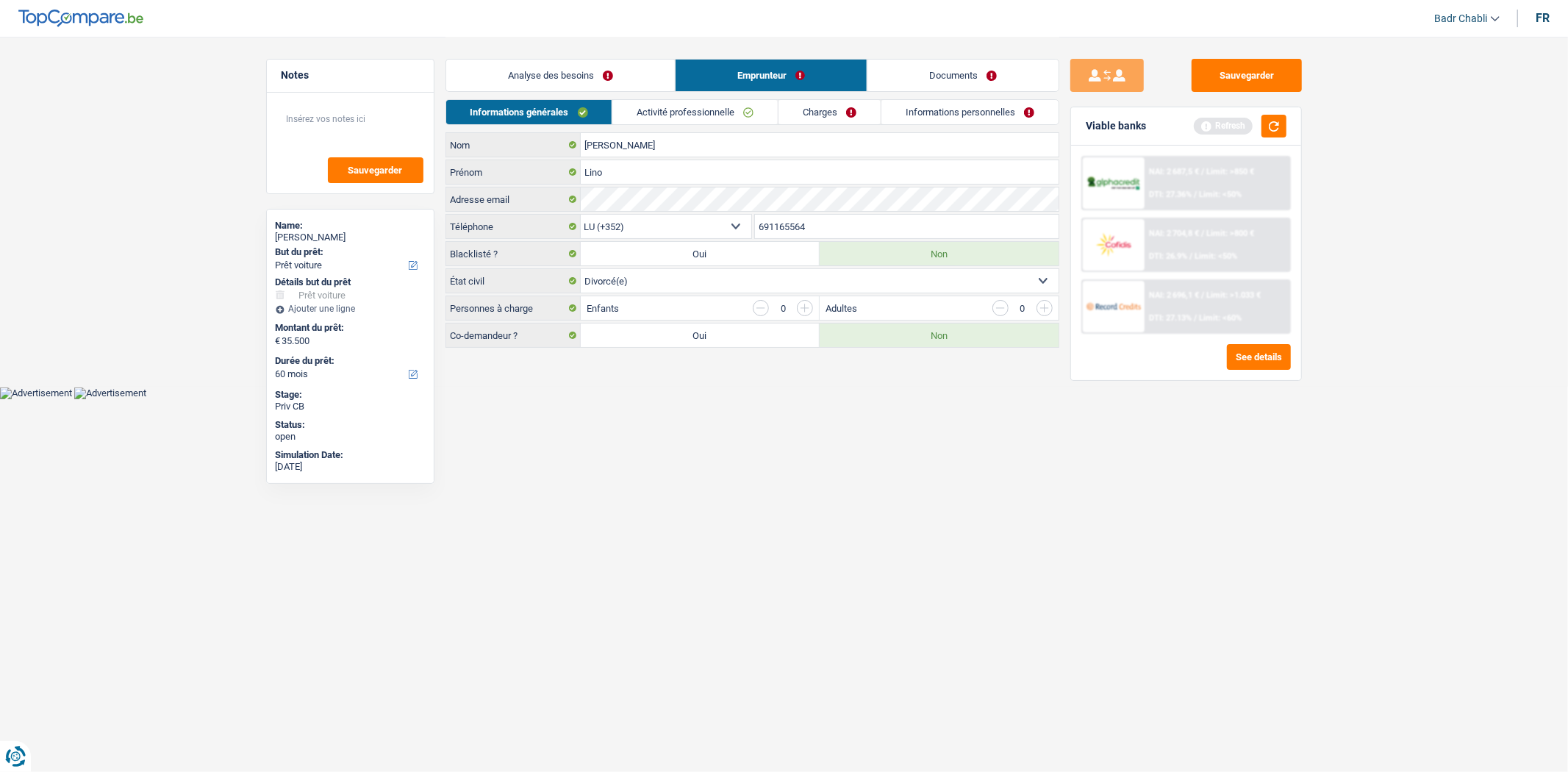
click at [710, 96] on div "Analyse des besoins Emprunteur Documents" at bounding box center [752, 67] width 614 height 62
click at [710, 99] on li "Activité professionnelle" at bounding box center [695, 112] width 166 height 26
click at [710, 111] on link "Activité professionnelle" at bounding box center [695, 112] width 165 height 25
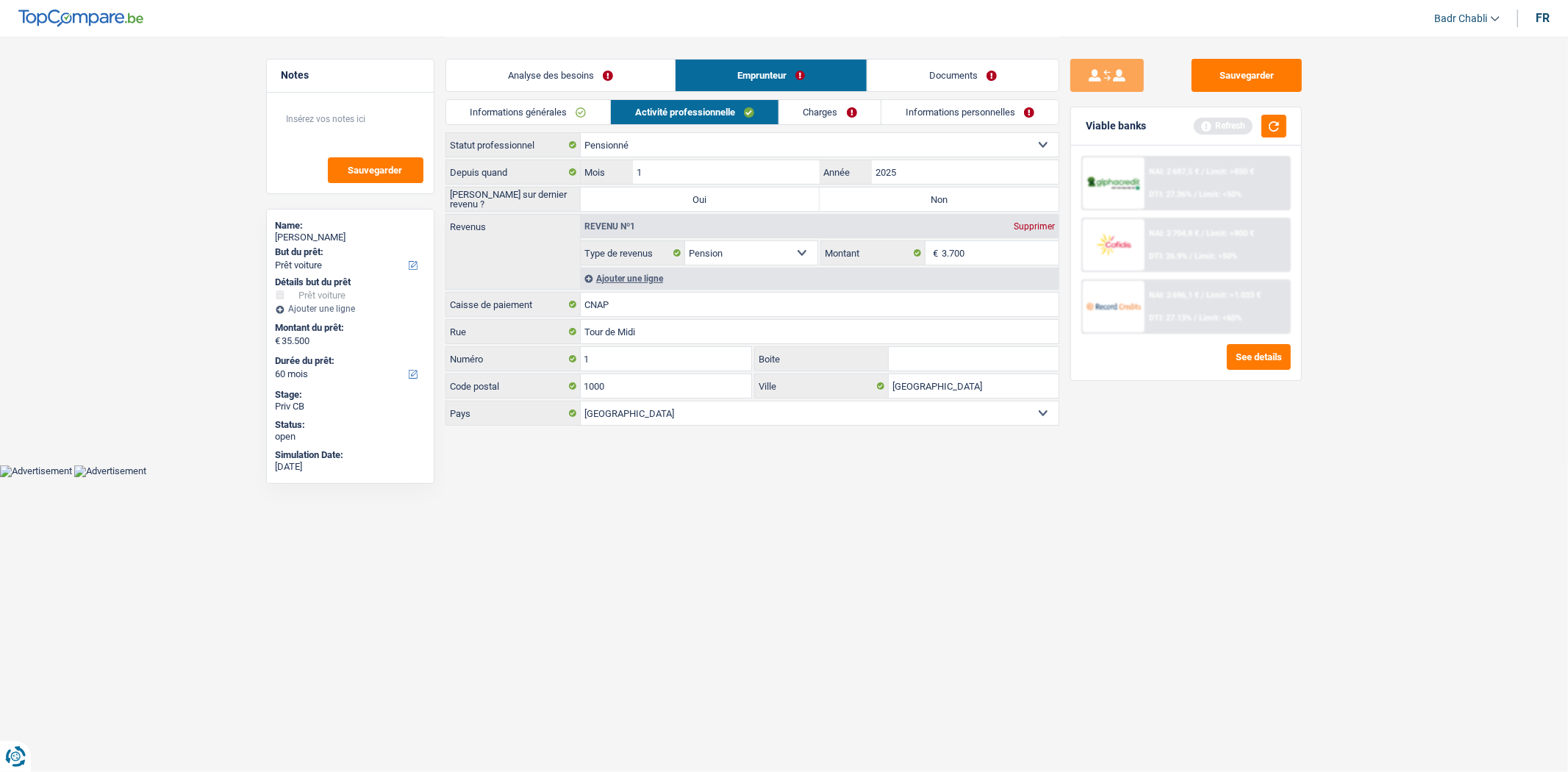
click at [879, 208] on label "Non" at bounding box center [938, 199] width 239 height 24
click at [879, 208] on input "Non" at bounding box center [938, 199] width 239 height 24
radio input "true"
click at [841, 104] on link "Charges" at bounding box center [830, 112] width 102 height 25
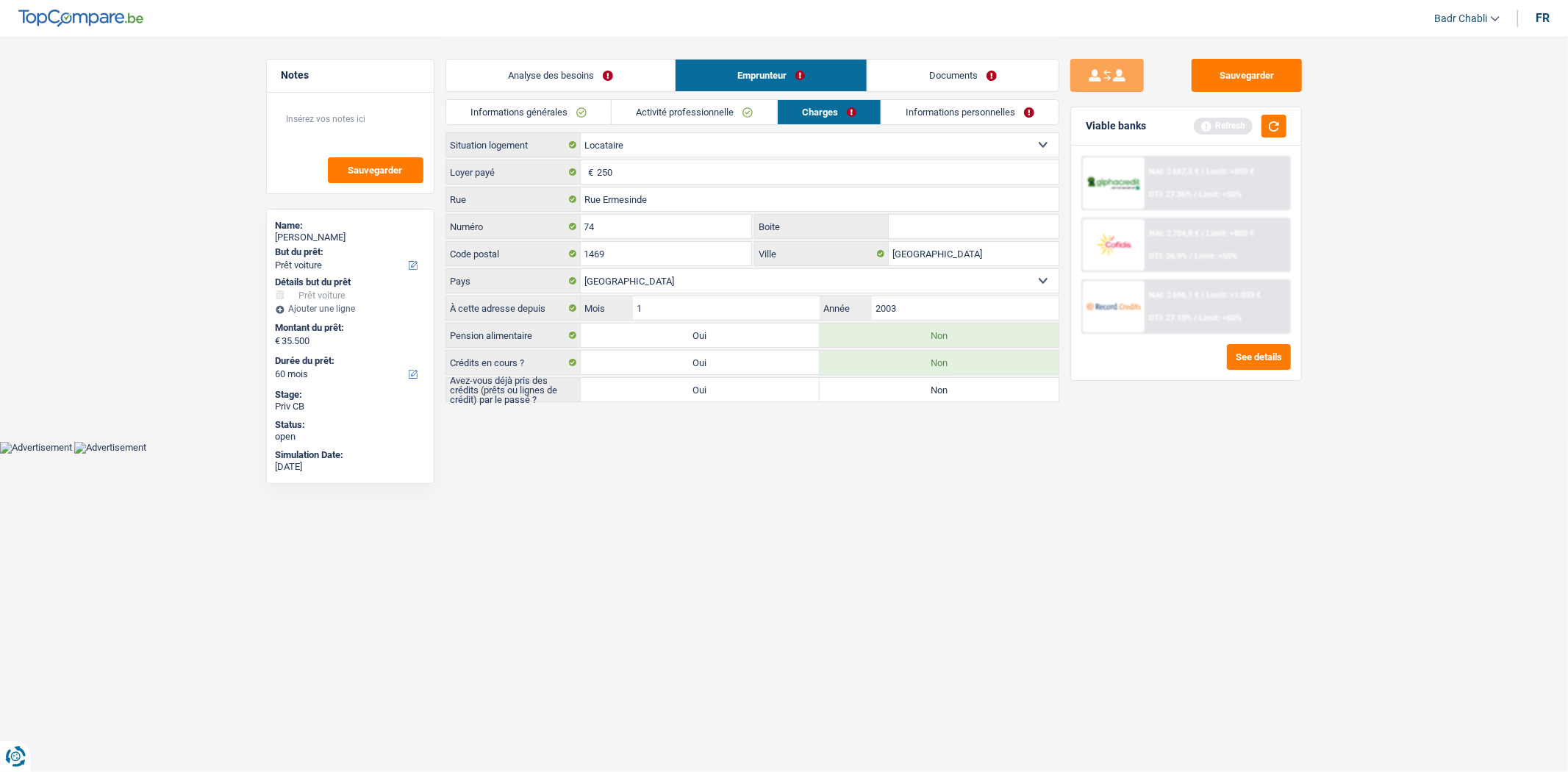
click at [705, 111] on link "Activité professionnelle" at bounding box center [694, 112] width 165 height 25
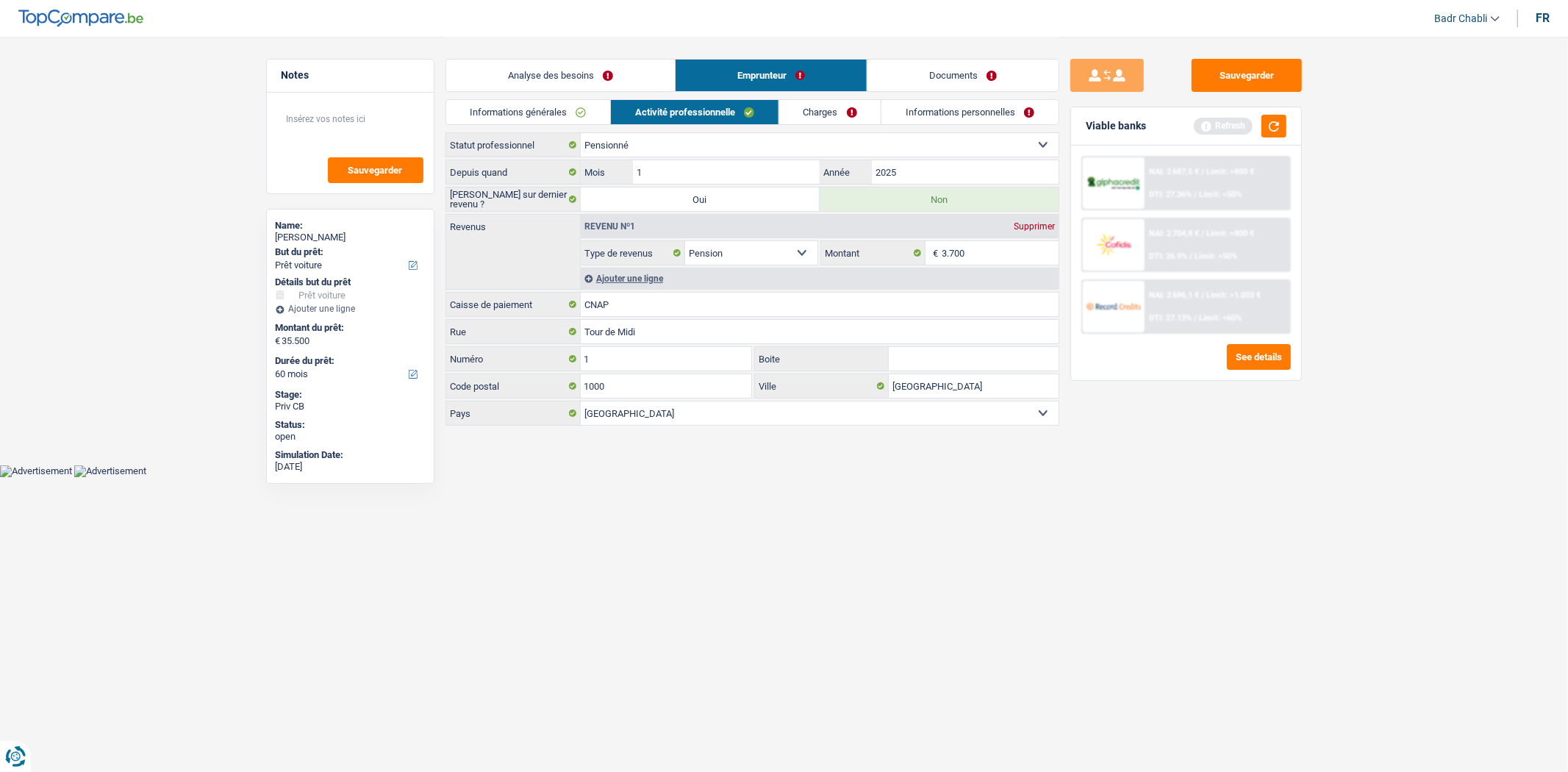
click at [842, 112] on link "Charges" at bounding box center [830, 112] width 102 height 25
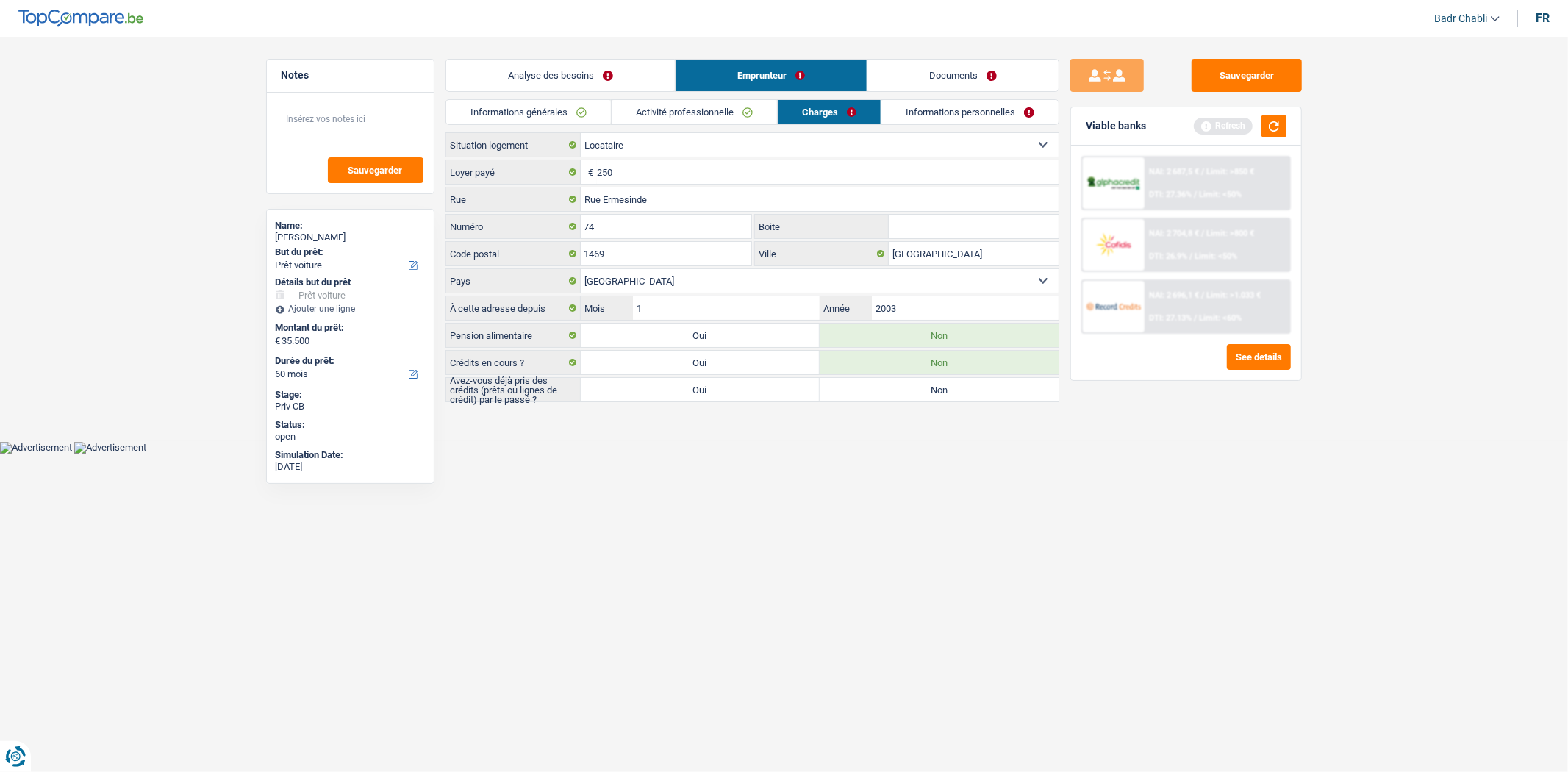
click at [743, 119] on link "Activité professionnelle" at bounding box center [694, 112] width 165 height 25
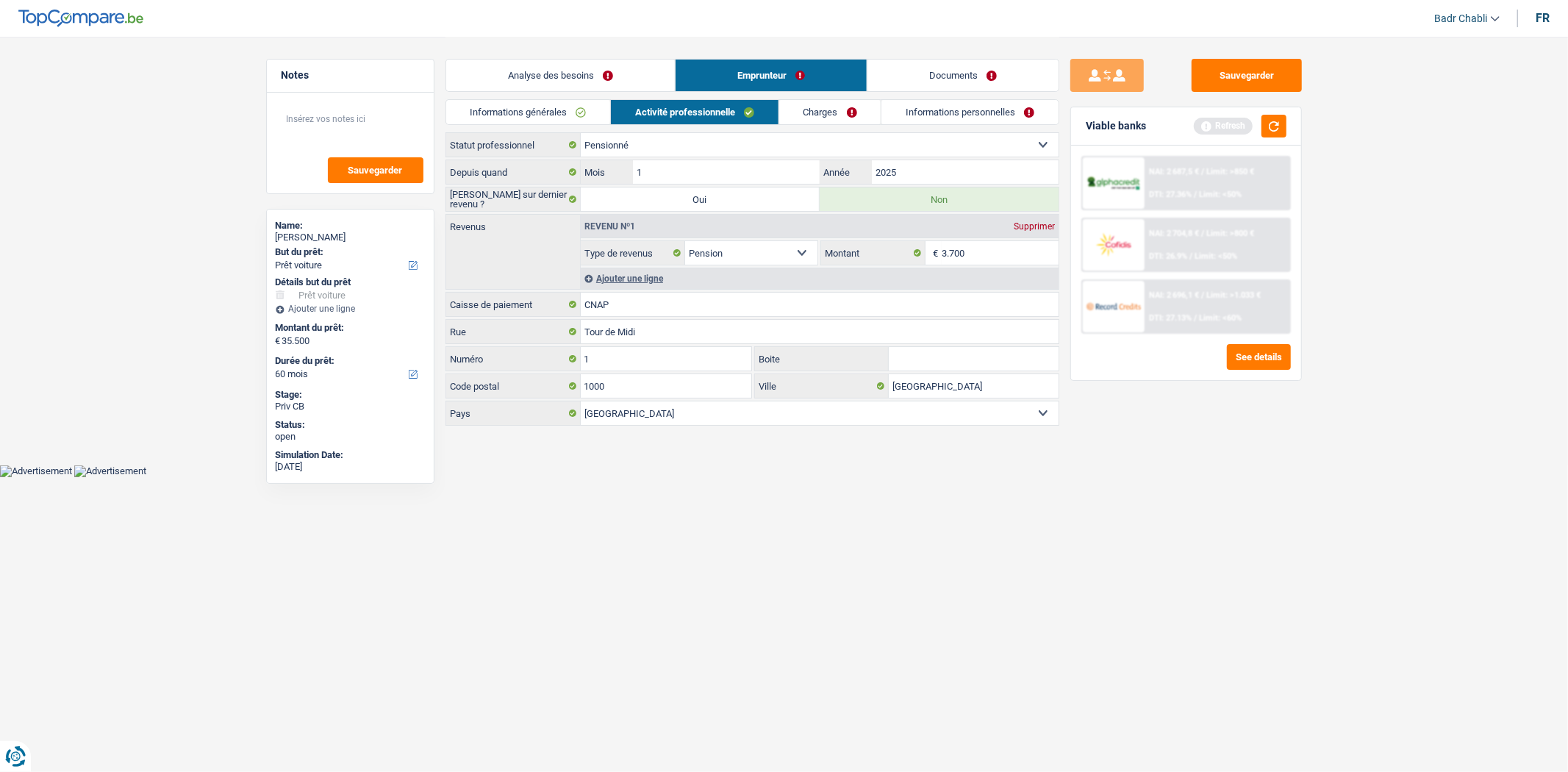
click at [658, 275] on div "Ajouter une ligne" at bounding box center [820, 278] width 478 height 22
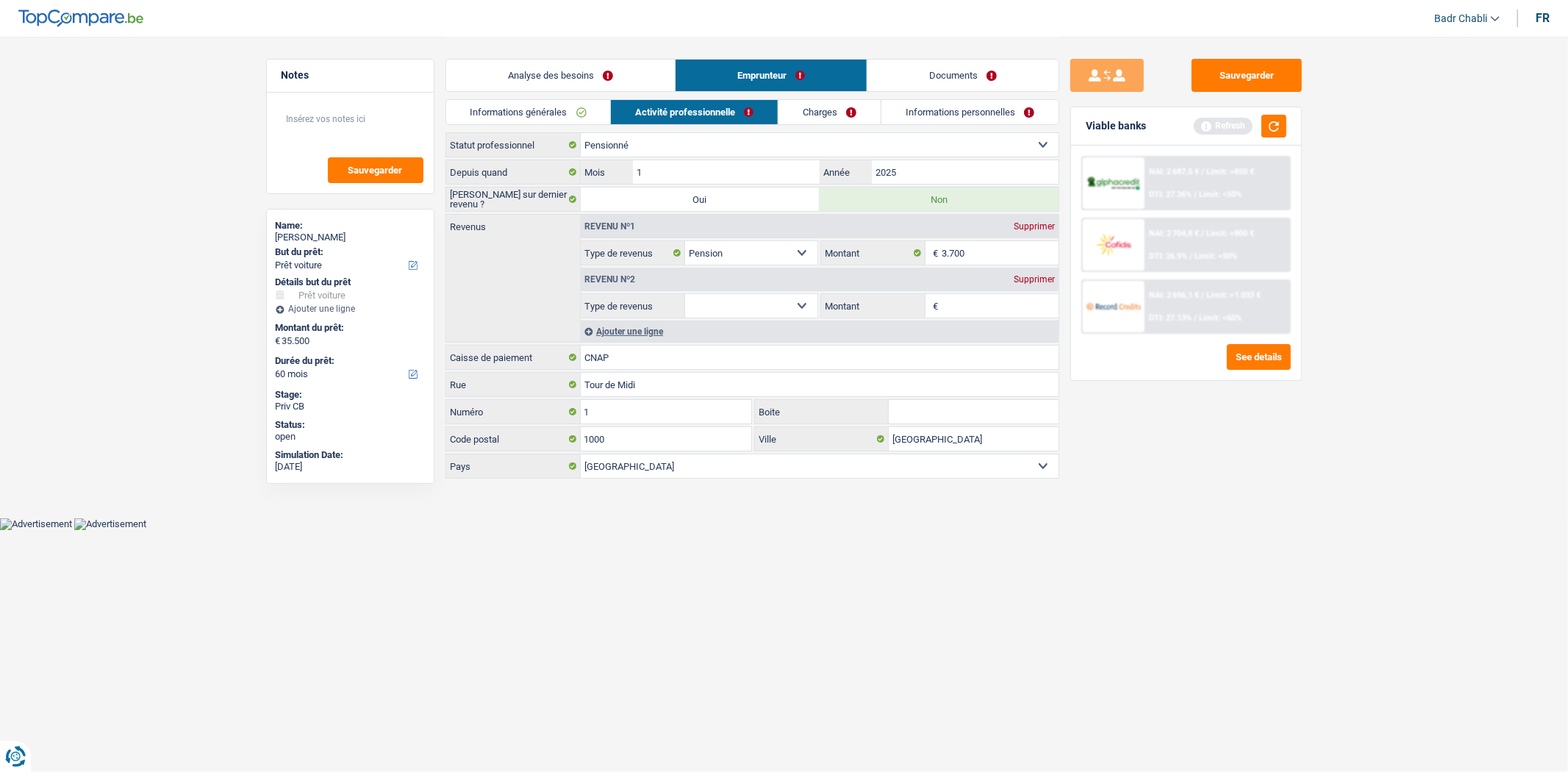
click at [790, 313] on select "Allocation d'handicap Allocations chômage Allocations familiales Chèques repas …" at bounding box center [751, 306] width 133 height 24
select select "other"
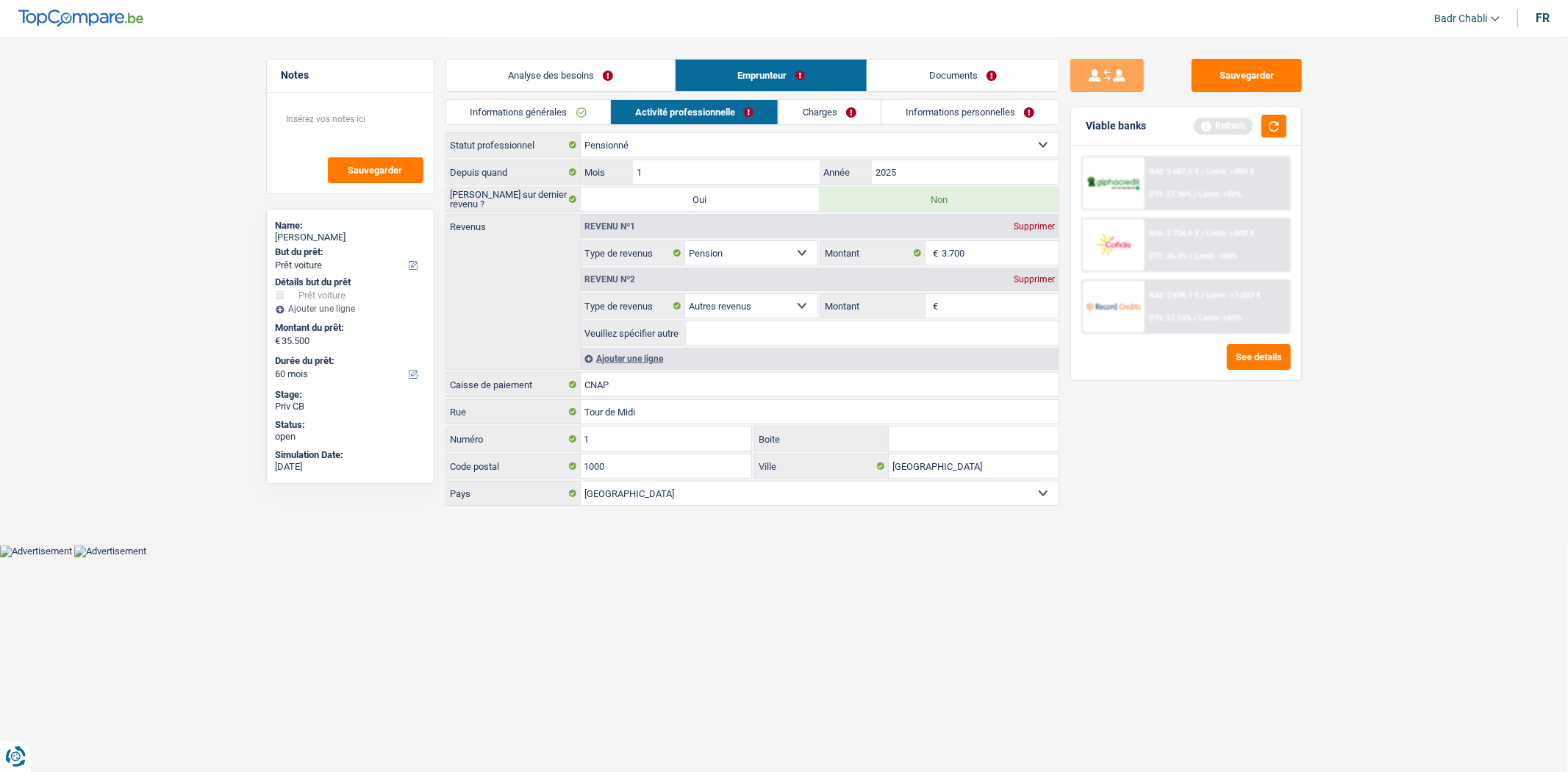
click at [779, 345] on fieldset "Veuillez spécifier autre Tous les champs sont obligatoires. Veuillez fournir un…" at bounding box center [820, 333] width 478 height 25
click at [787, 328] on input "Veuillez spécifier autre" at bounding box center [872, 334] width 373 height 24
type input "CDI"
click at [1016, 304] on input "Montant" at bounding box center [1000, 306] width 117 height 24
type input "920"
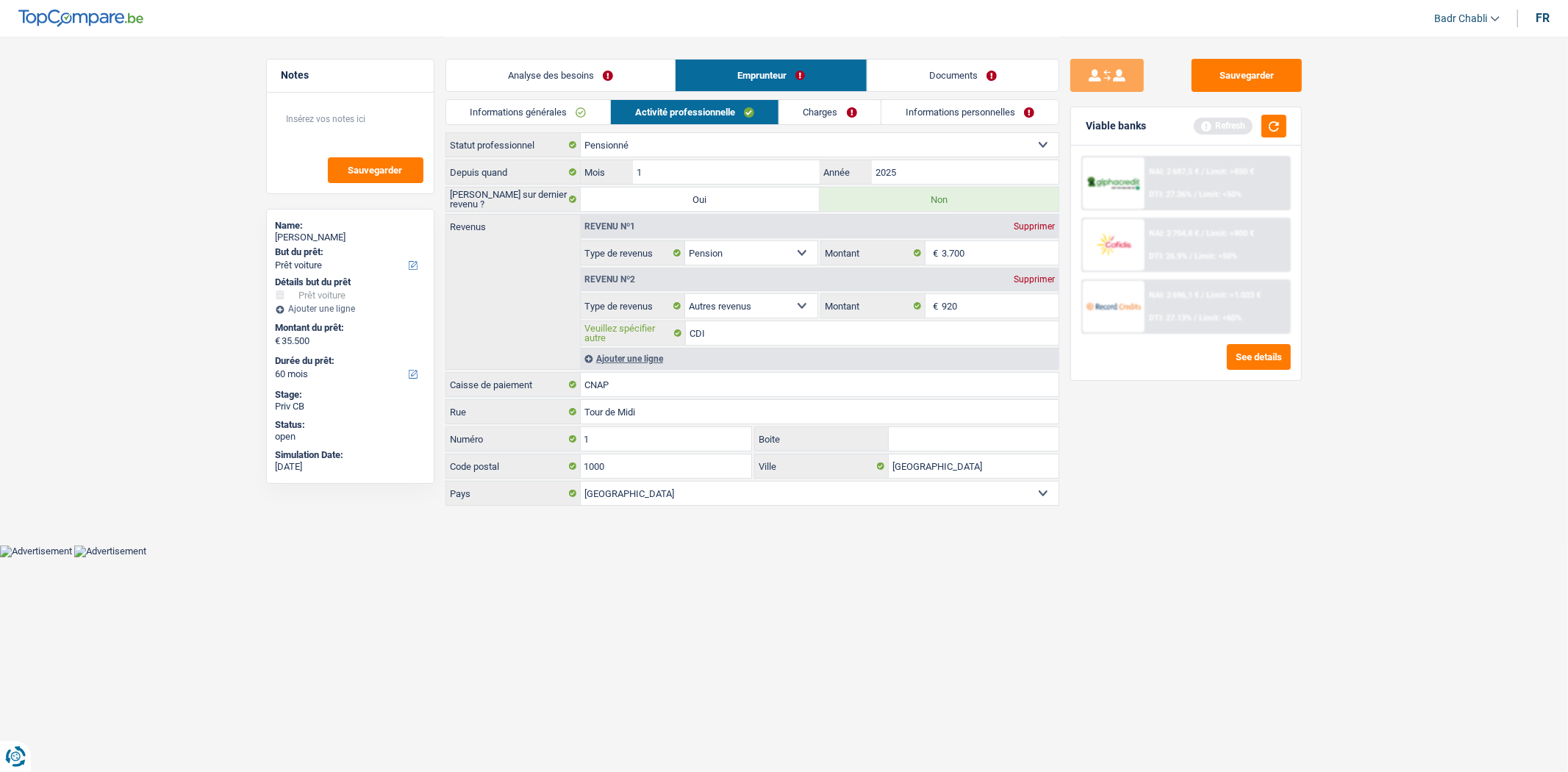
click at [901, 328] on input "CDI" at bounding box center [872, 334] width 373 height 24
type input "CDI depuis 1992"
click at [816, 114] on link "Charges" at bounding box center [830, 112] width 102 height 25
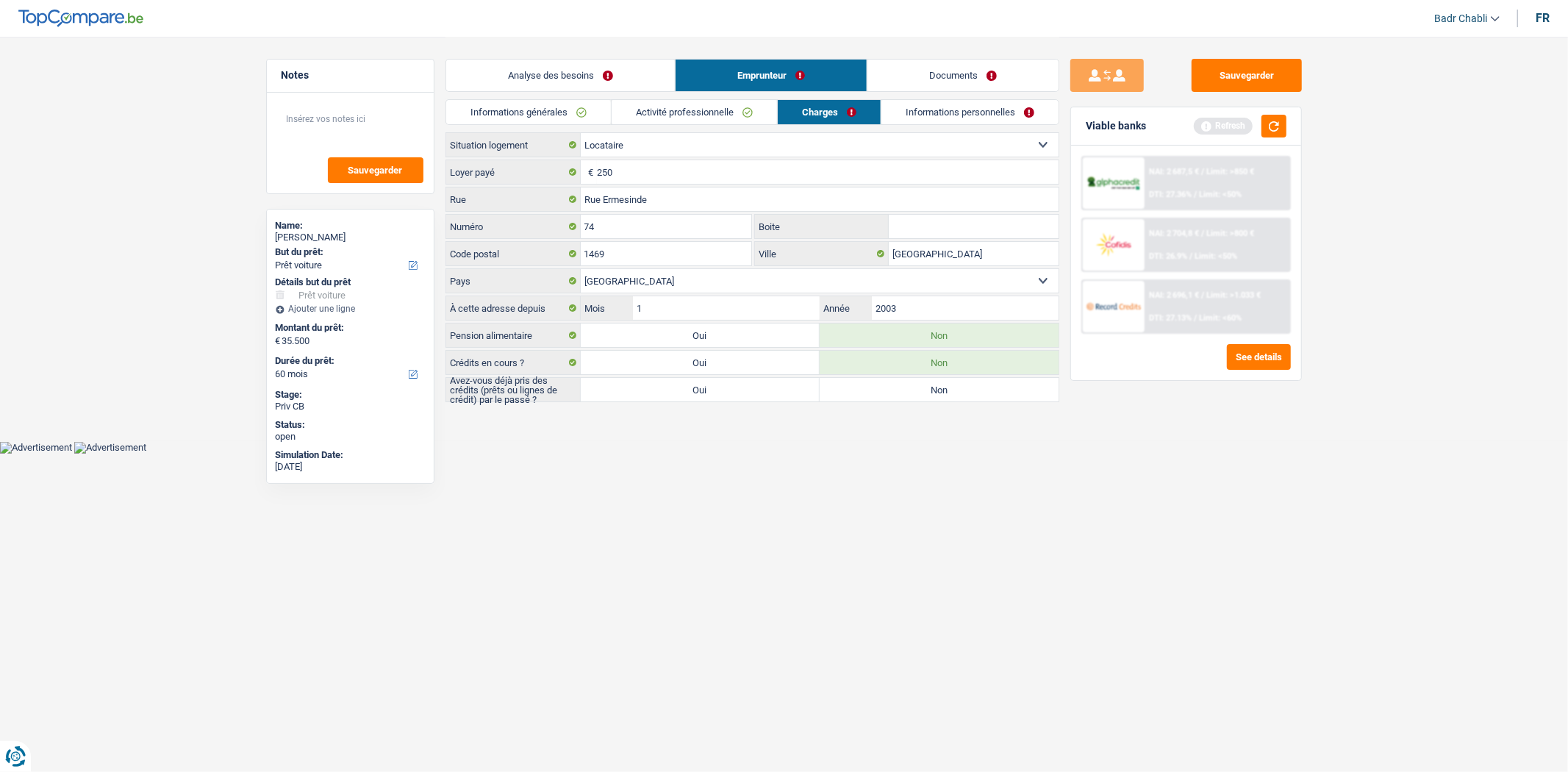
click at [710, 121] on link "Activité professionnelle" at bounding box center [694, 112] width 165 height 25
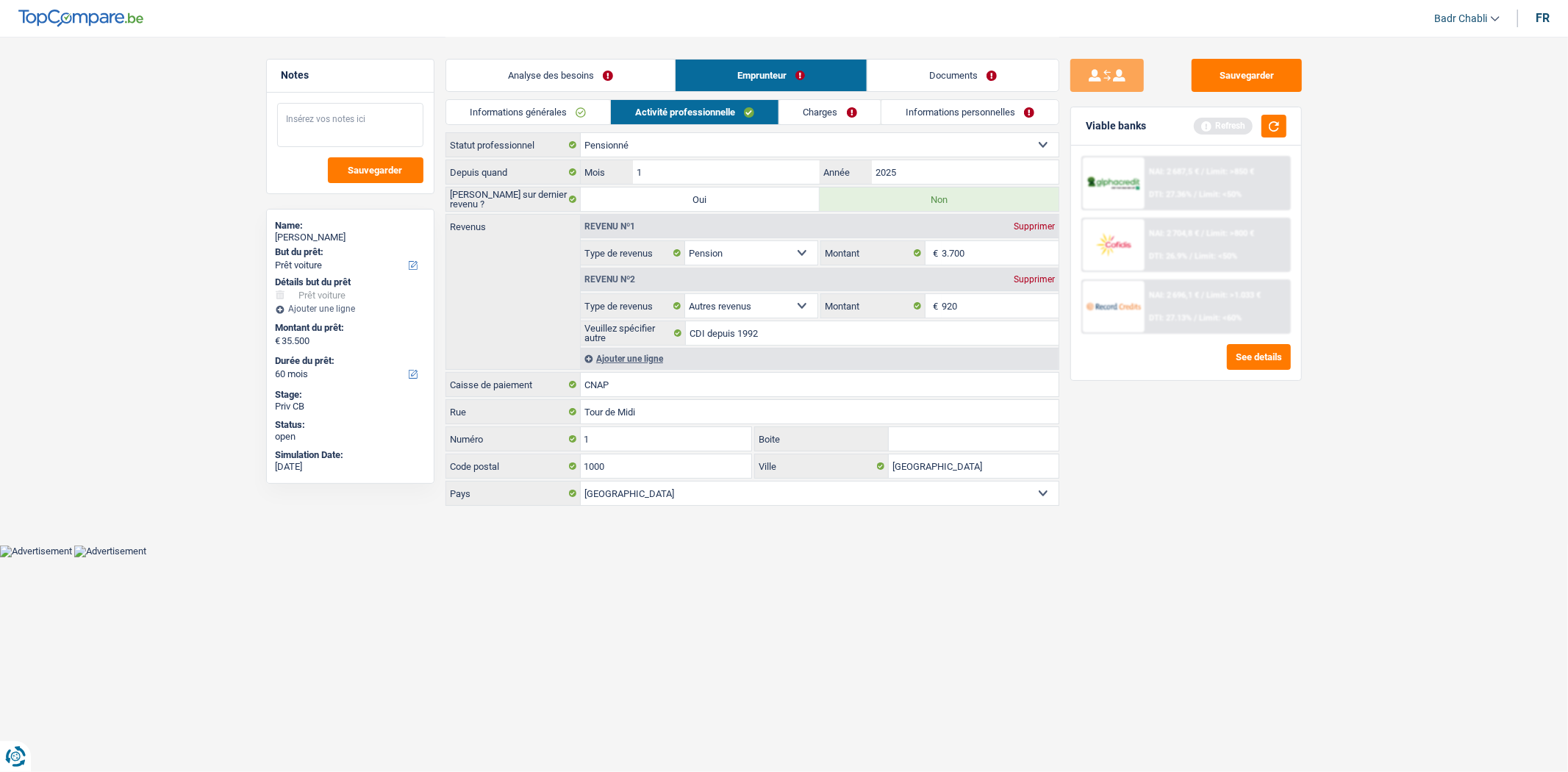
click at [369, 125] on textarea at bounding box center [350, 125] width 147 height 45
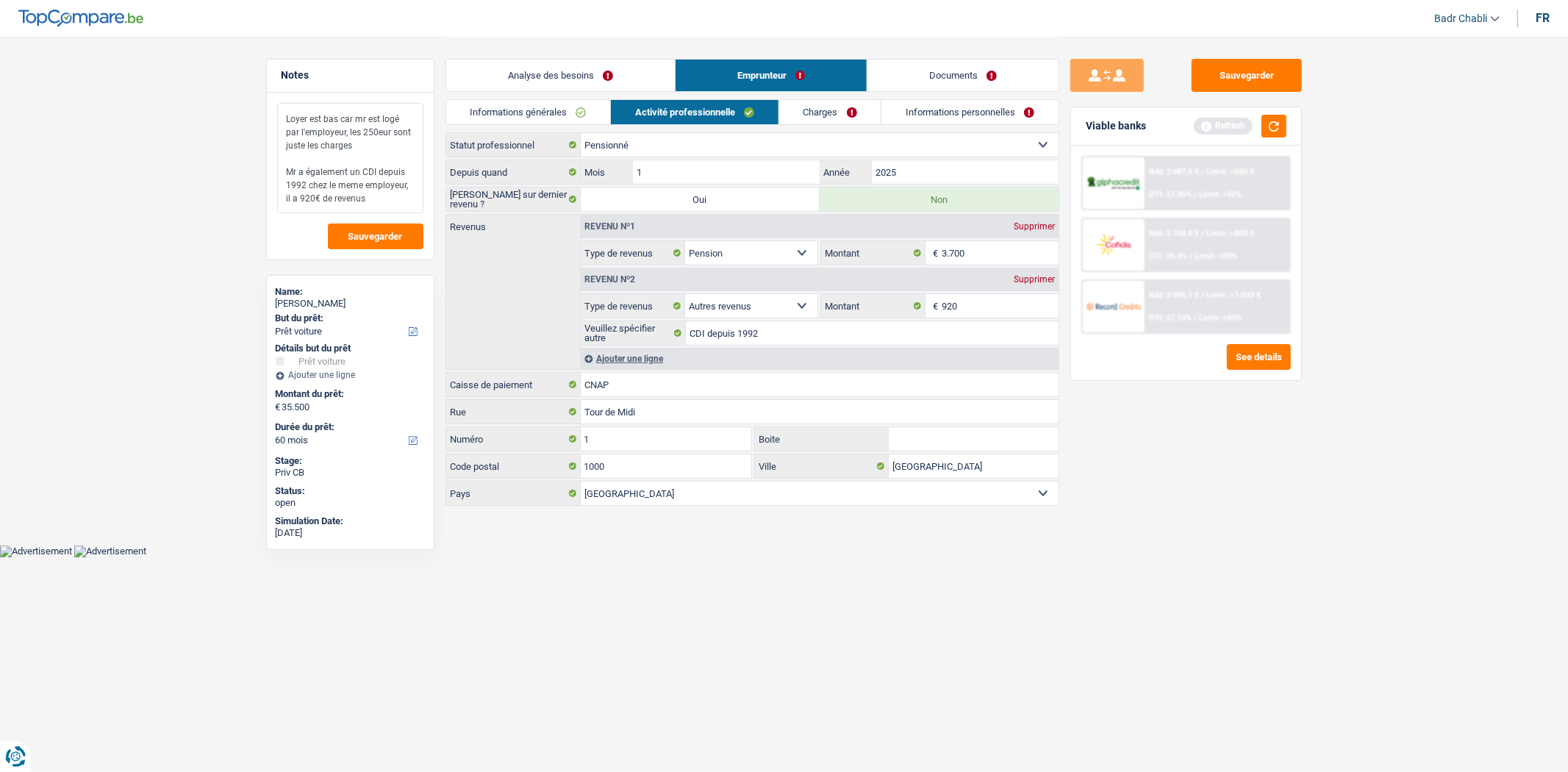
type textarea "Loyer est bas car mr est logé par l'employeur, les 250eur sont juste les charge…"
click at [1045, 272] on div "Revenu nº2 Supprimer" at bounding box center [820, 279] width 478 height 24
click at [1041, 275] on div "Supprimer" at bounding box center [1034, 279] width 49 height 9
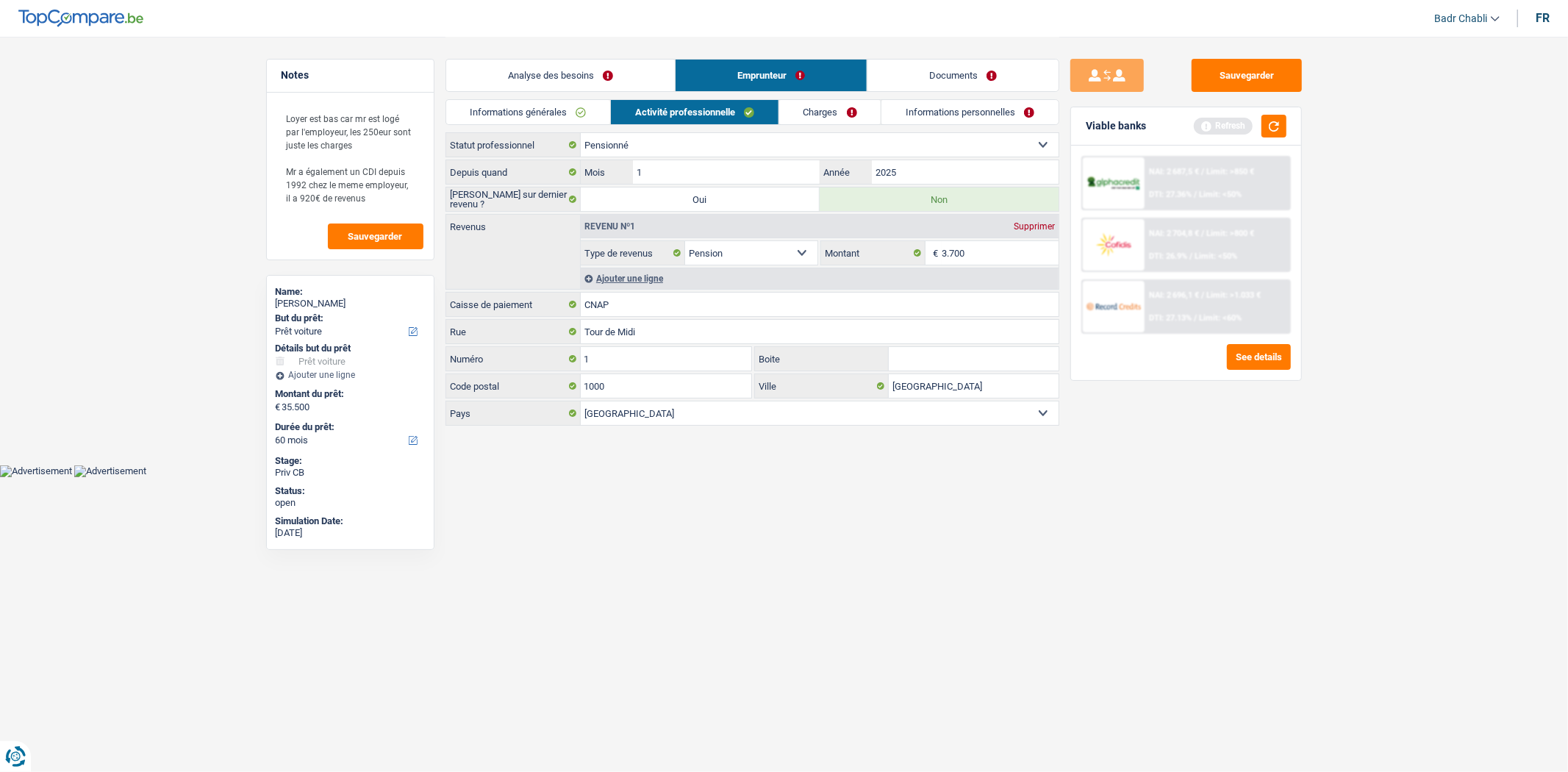
click at [984, 76] on link "Documents" at bounding box center [962, 75] width 191 height 32
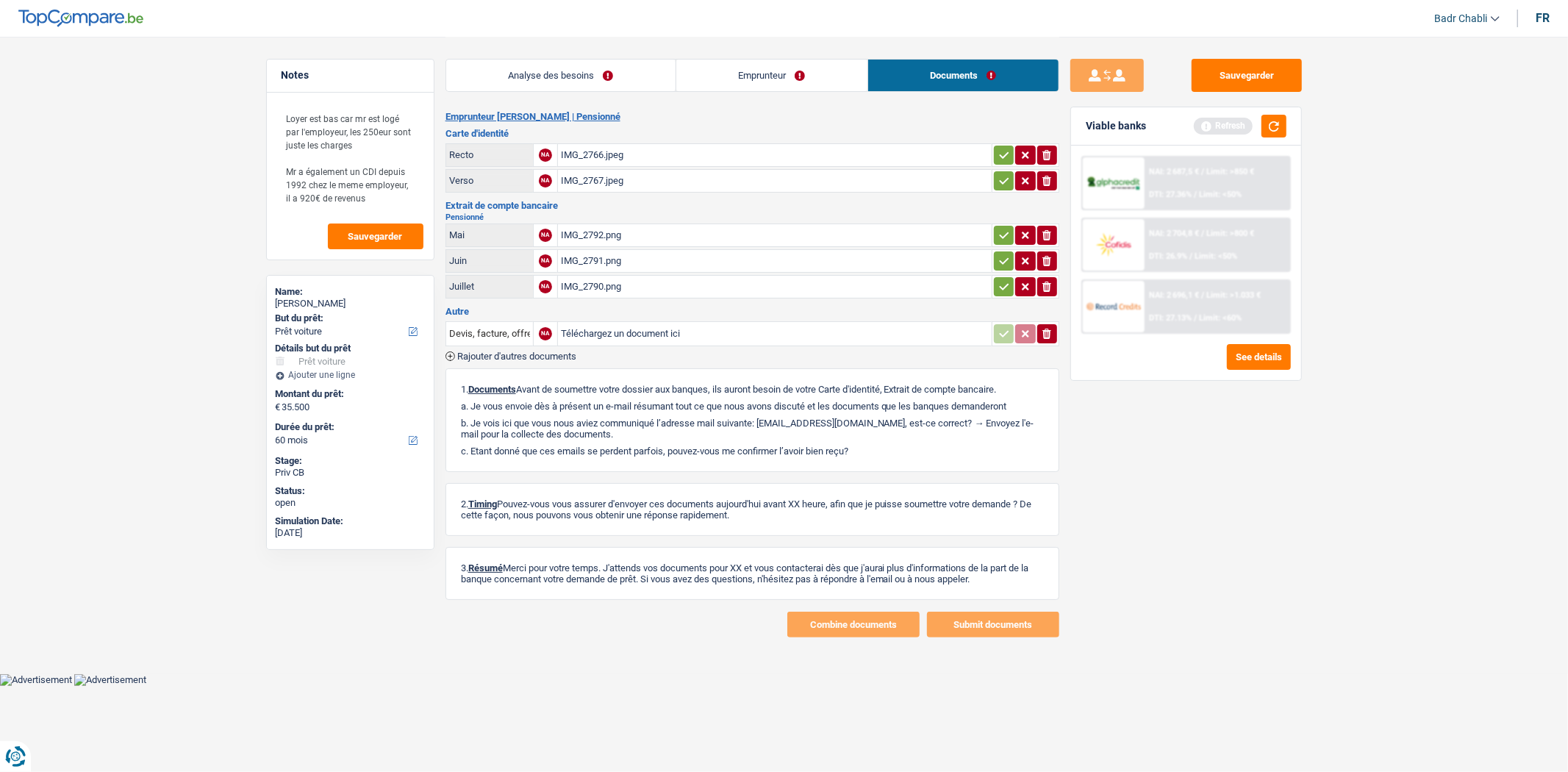
click at [548, 147] on td "NA" at bounding box center [544, 155] width 25 height 24
click at [574, 147] on div "IMG_2766.jpeg" at bounding box center [775, 155] width 428 height 22
click at [588, 230] on div "IMG_2792.png" at bounding box center [775, 236] width 428 height 22
click at [766, 78] on link "Emprunteur" at bounding box center [771, 75] width 191 height 32
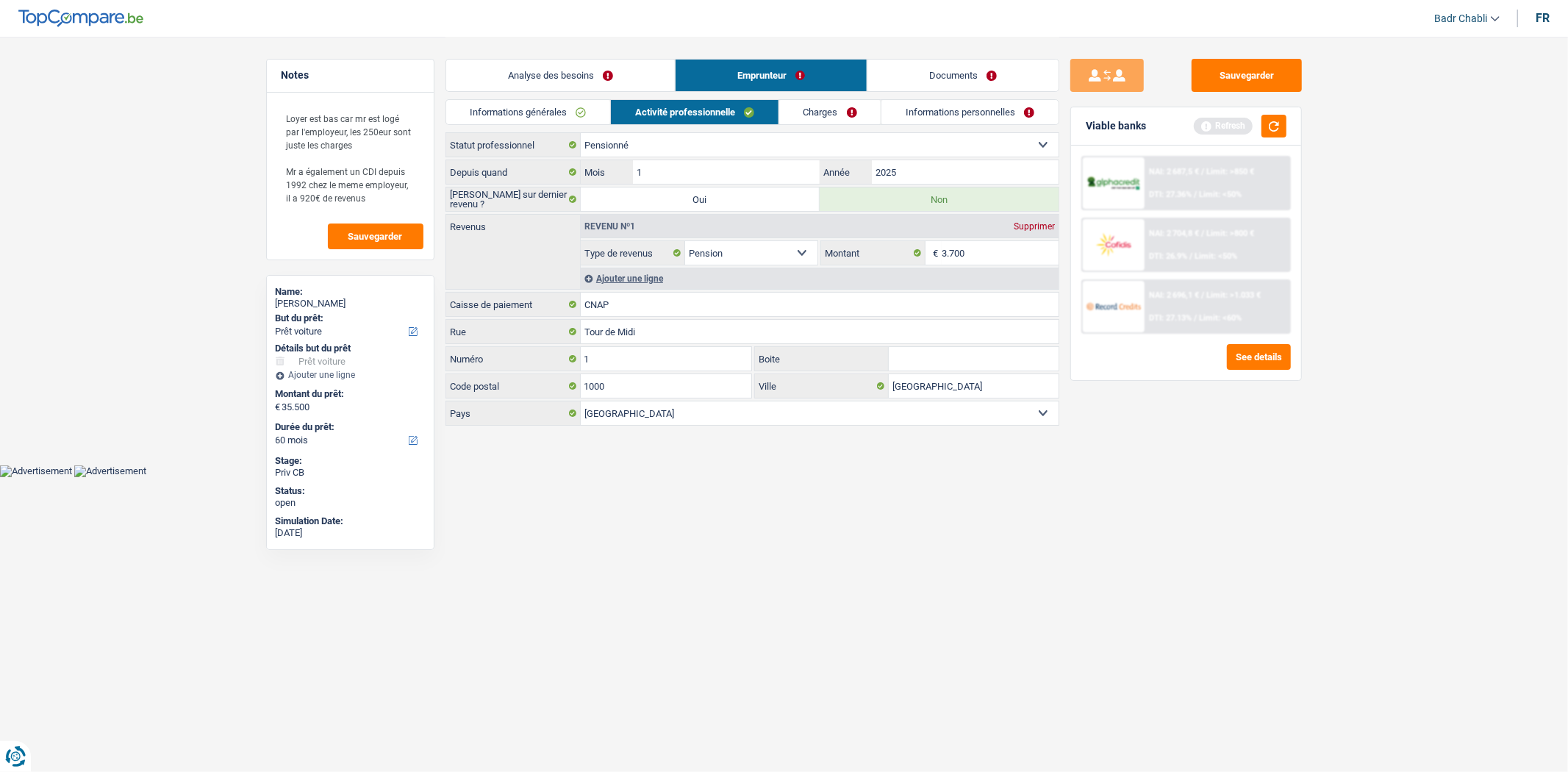
click at [966, 78] on link "Documents" at bounding box center [962, 75] width 191 height 32
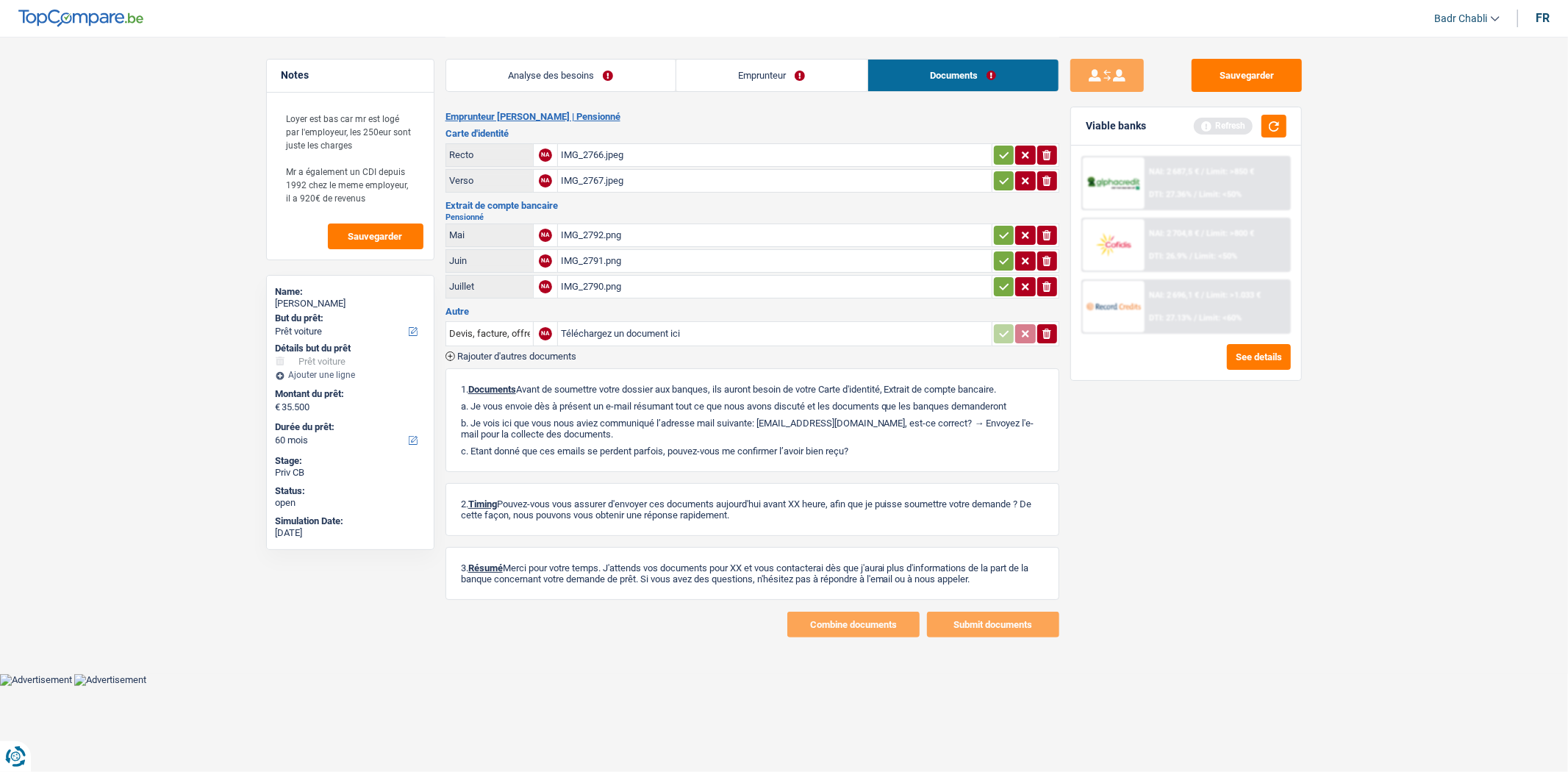
click at [585, 258] on div "IMG_2791.png" at bounding box center [775, 261] width 428 height 22
click at [605, 280] on div "IMG_2790.png" at bounding box center [775, 287] width 428 height 22
click at [553, 72] on link "Analyse des besoins" at bounding box center [561, 75] width 230 height 32
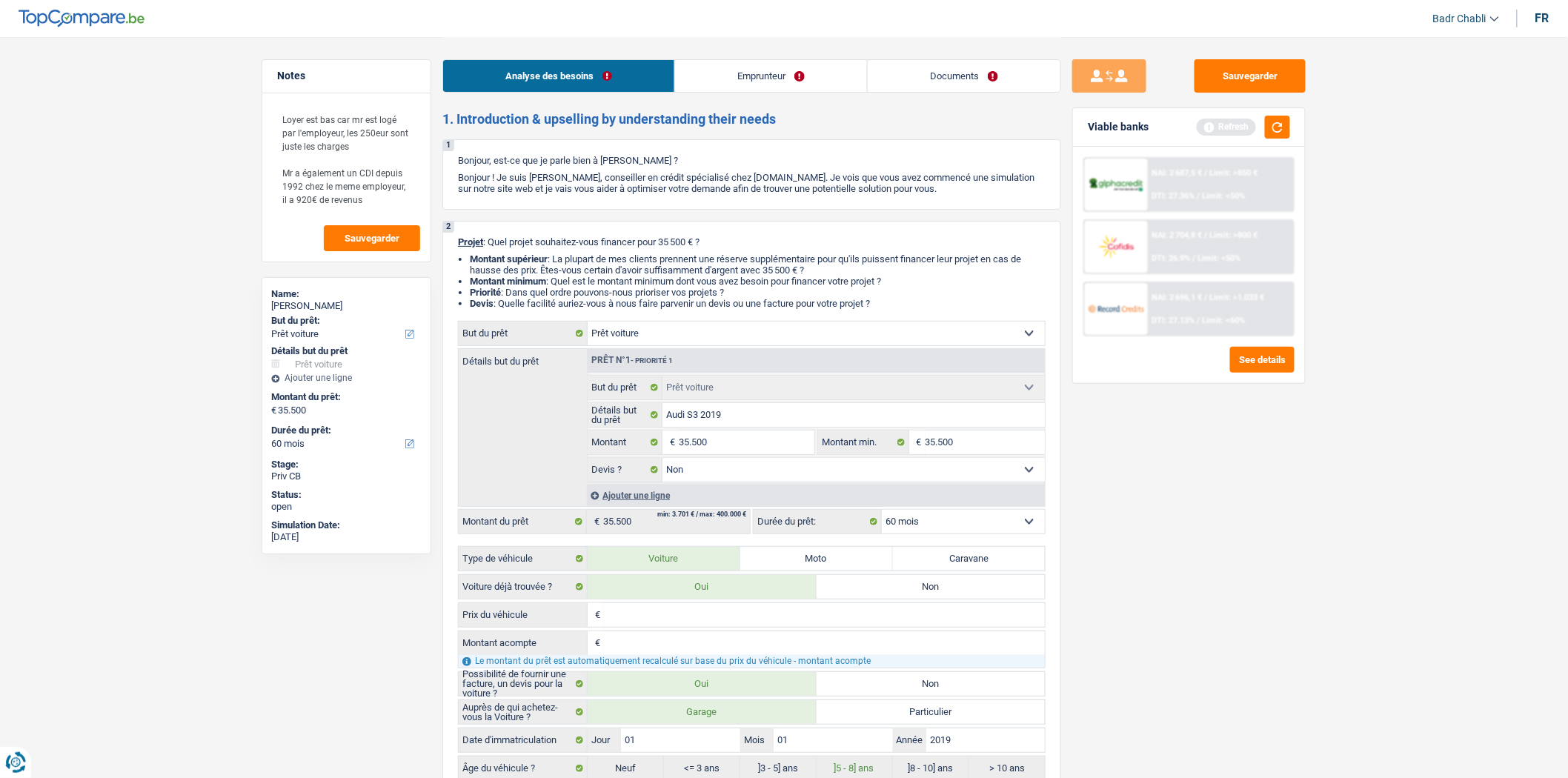
click at [700, 335] on select "Confort maison: meubles, textile, peinture, électroménager, outillage non-profe…" at bounding box center [816, 333] width 457 height 24
select select "other"
click at [588, 324] on select "Confort maison: meubles, textile, peinture, électroménager, outillage non-profe…" at bounding box center [816, 333] width 457 height 24
select select "other"
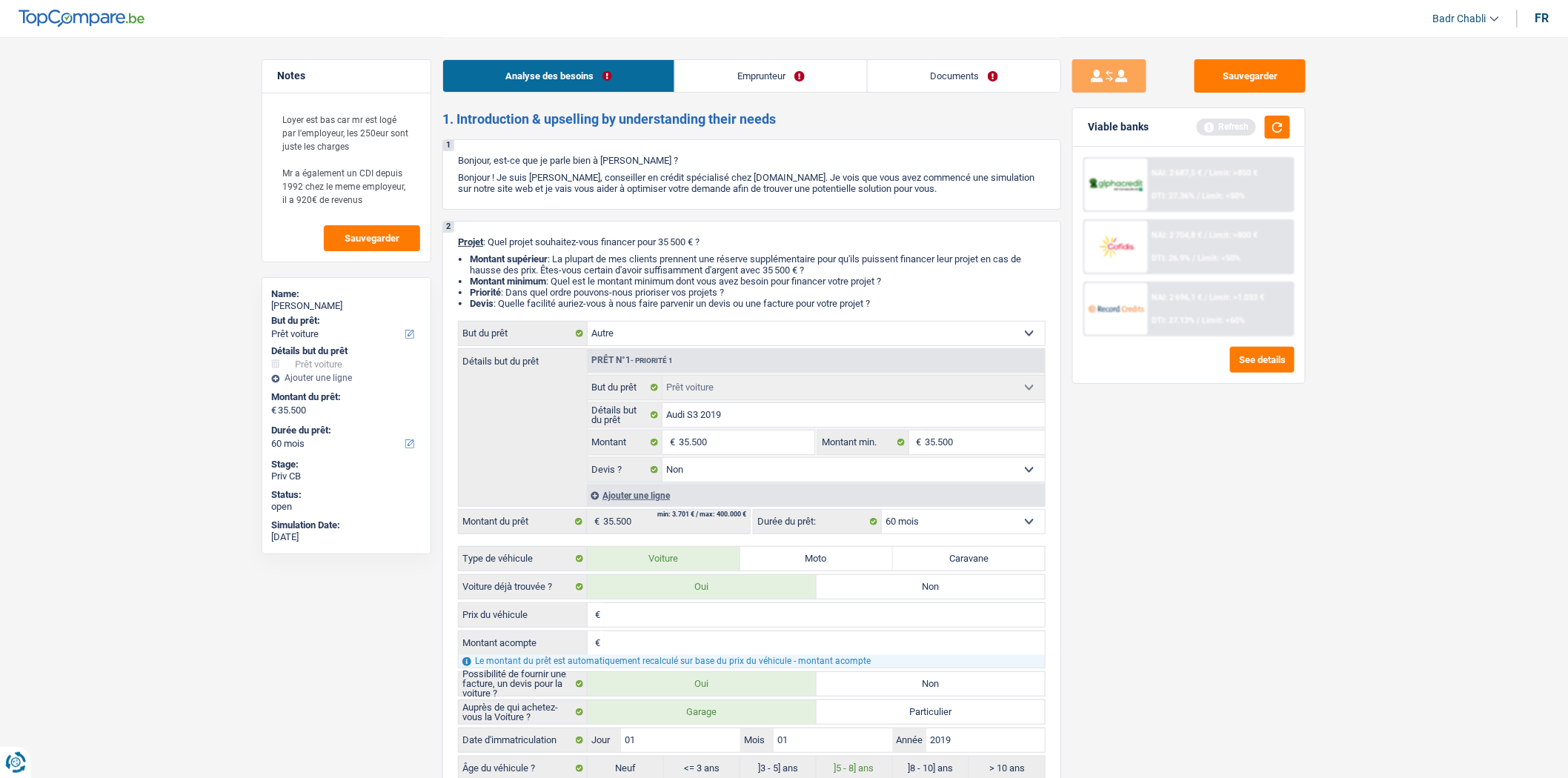
select select "other"
select select
select select "other"
select select
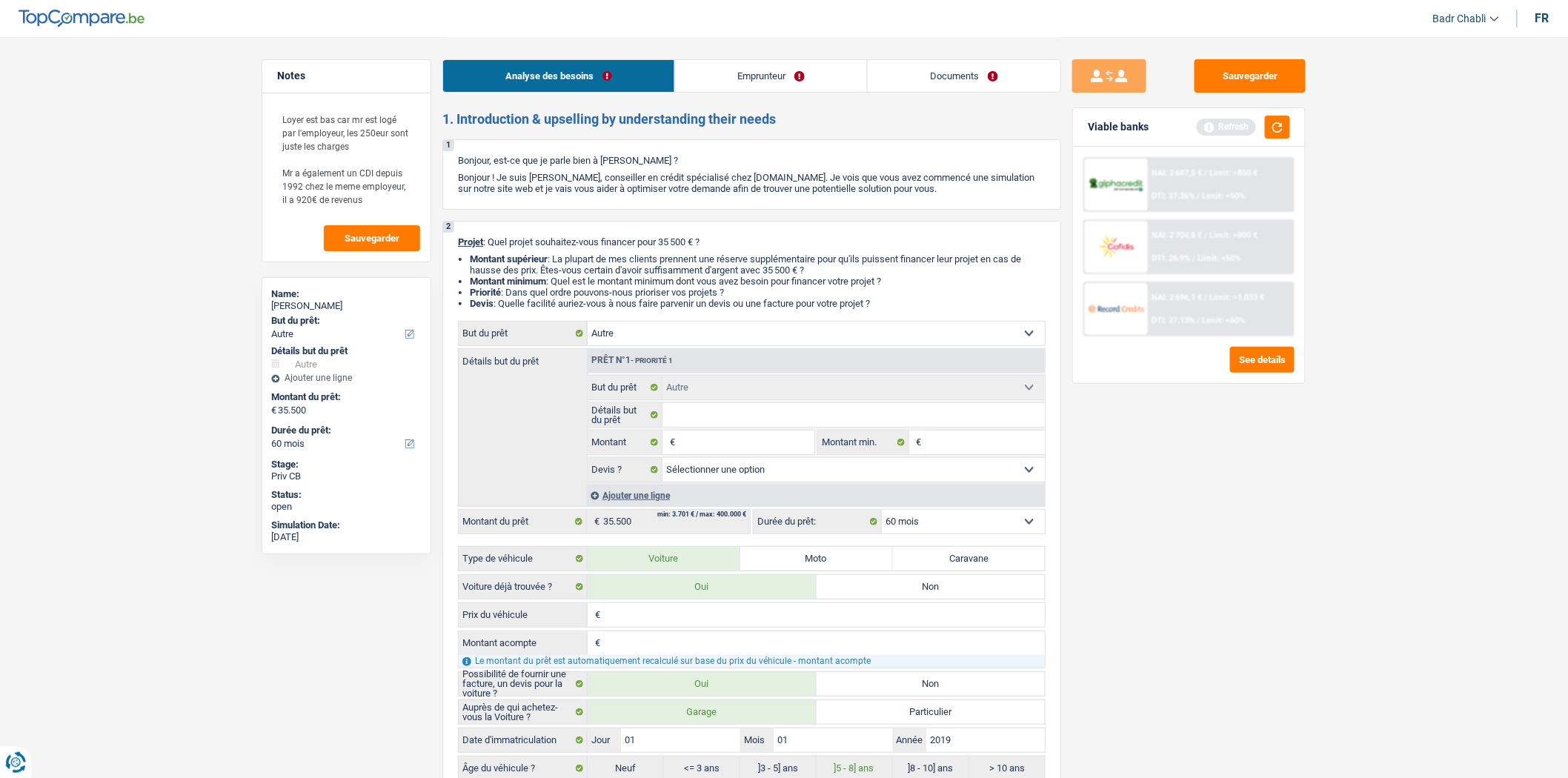
select select "120"
select select "car"
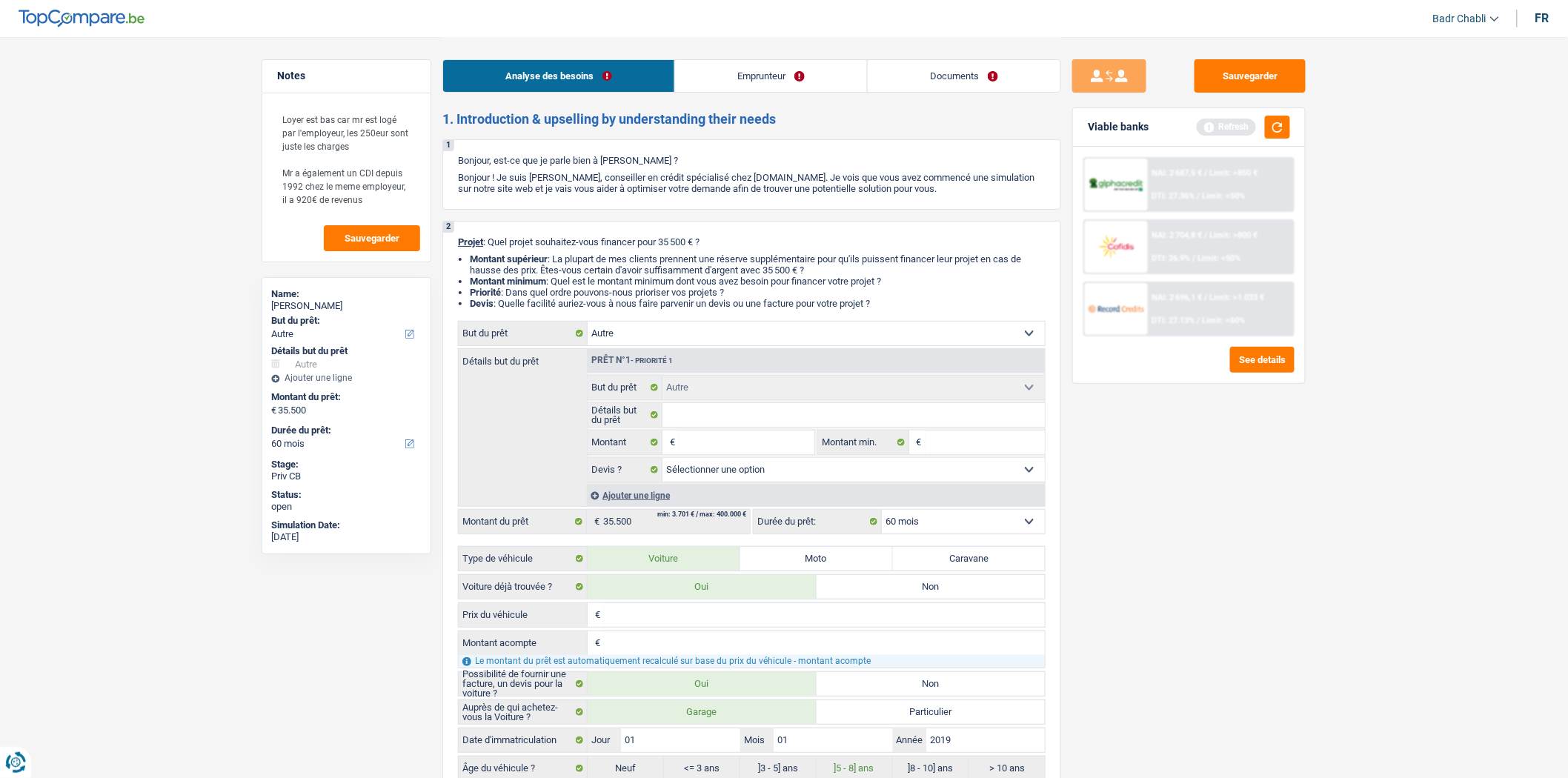
select select "false"
select select "car"
select select "false"
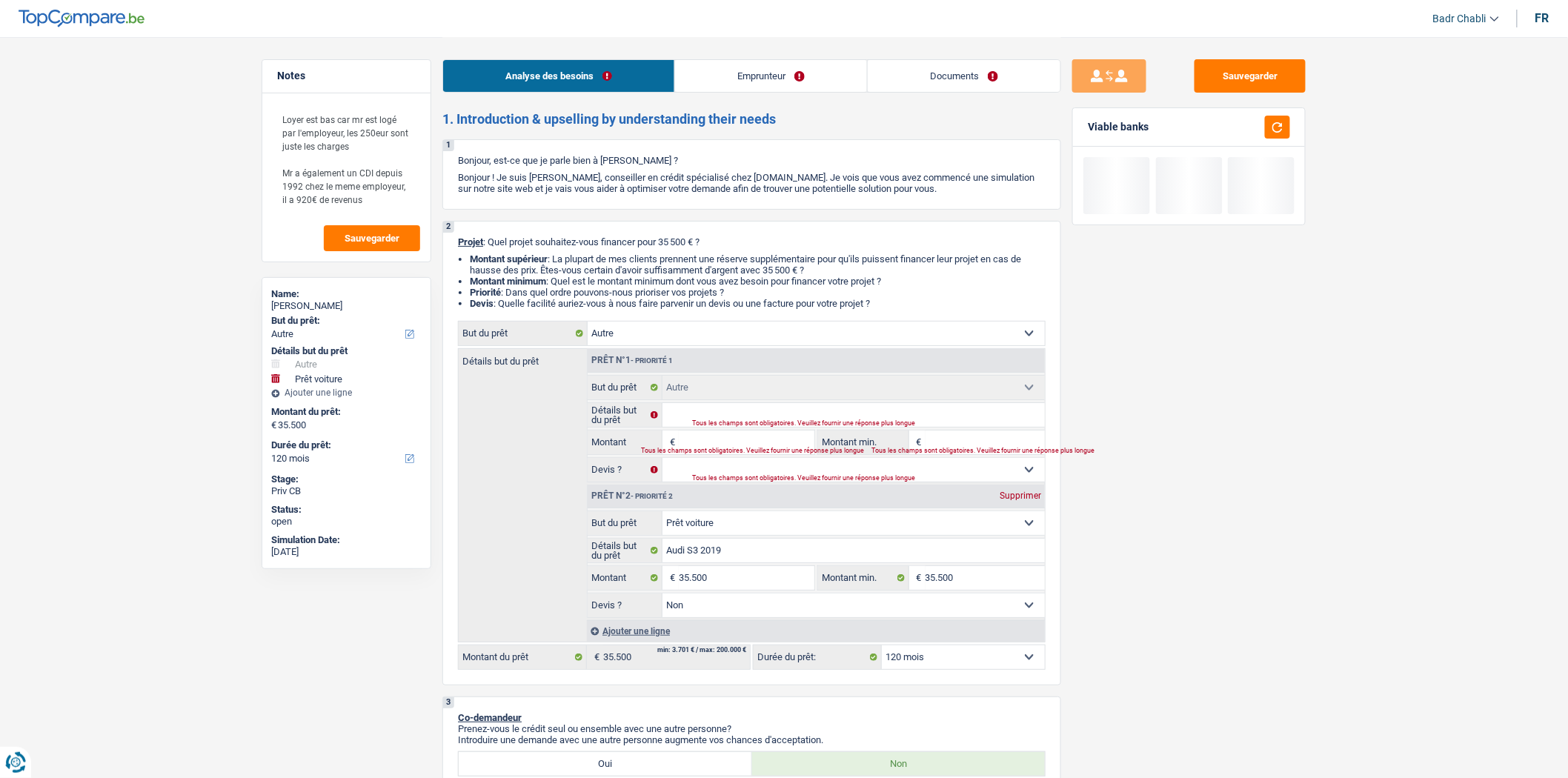
click at [764, 542] on fieldset "Audi S3 2019 Détails but du prêt Tous les champs sont obligatoires. Veuillez fo…" at bounding box center [816, 550] width 457 height 25
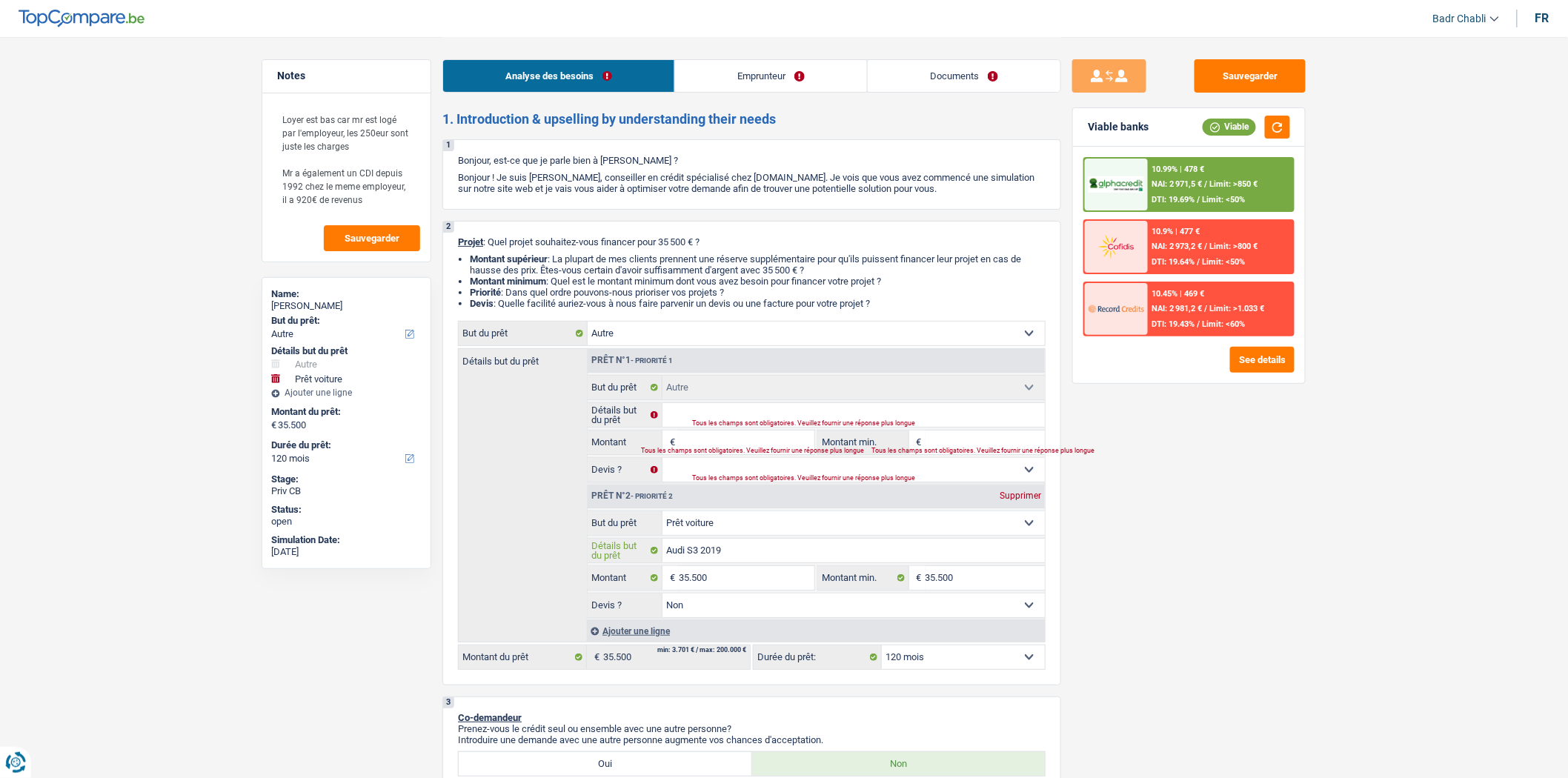
click at [762, 553] on input "Audi S3 2019" at bounding box center [854, 551] width 383 height 24
click at [712, 413] on input "Détails but du prêt" at bounding box center [854, 415] width 383 height 24
type input "V"
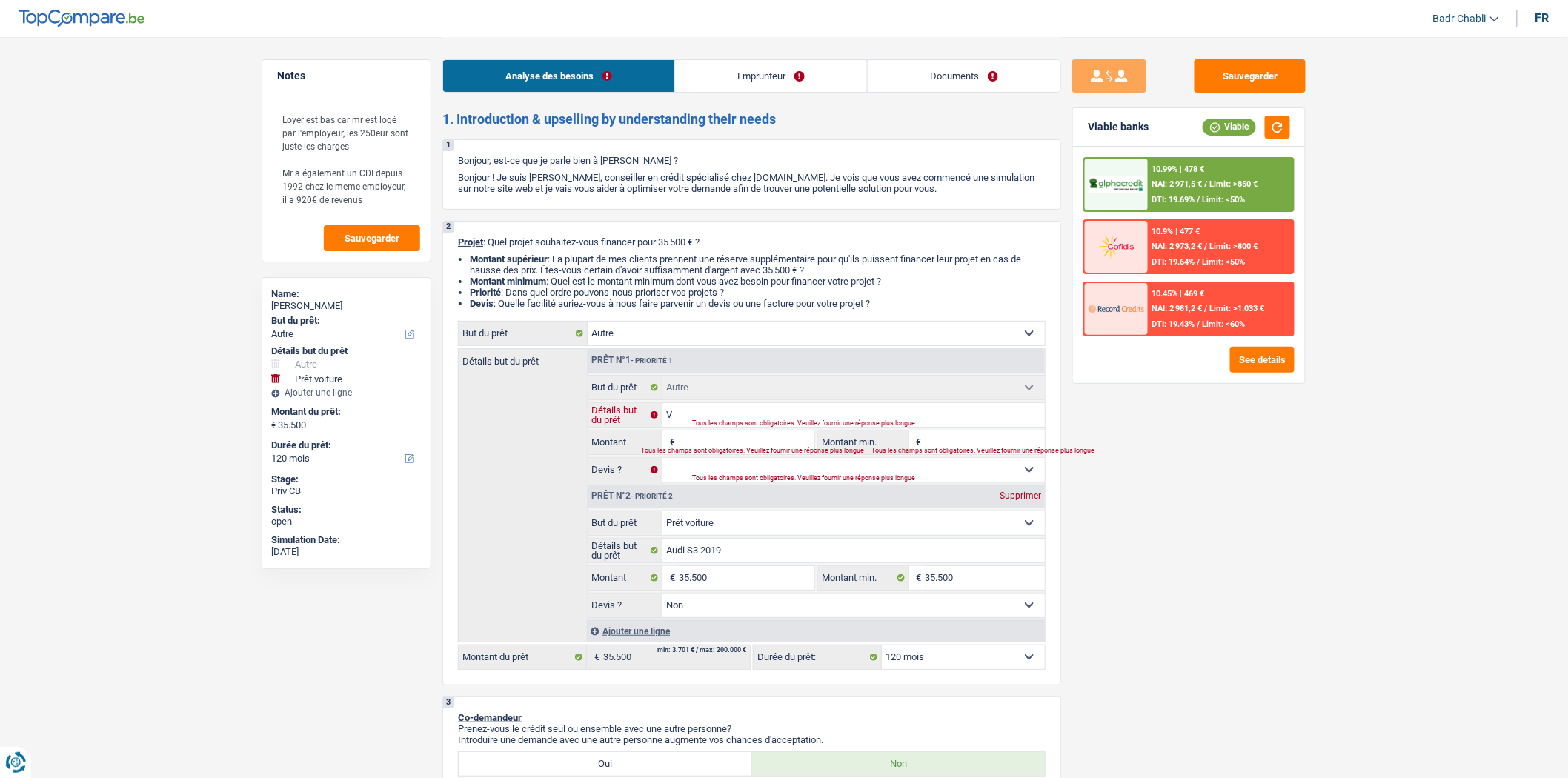
type input "V"
type input "Vo"
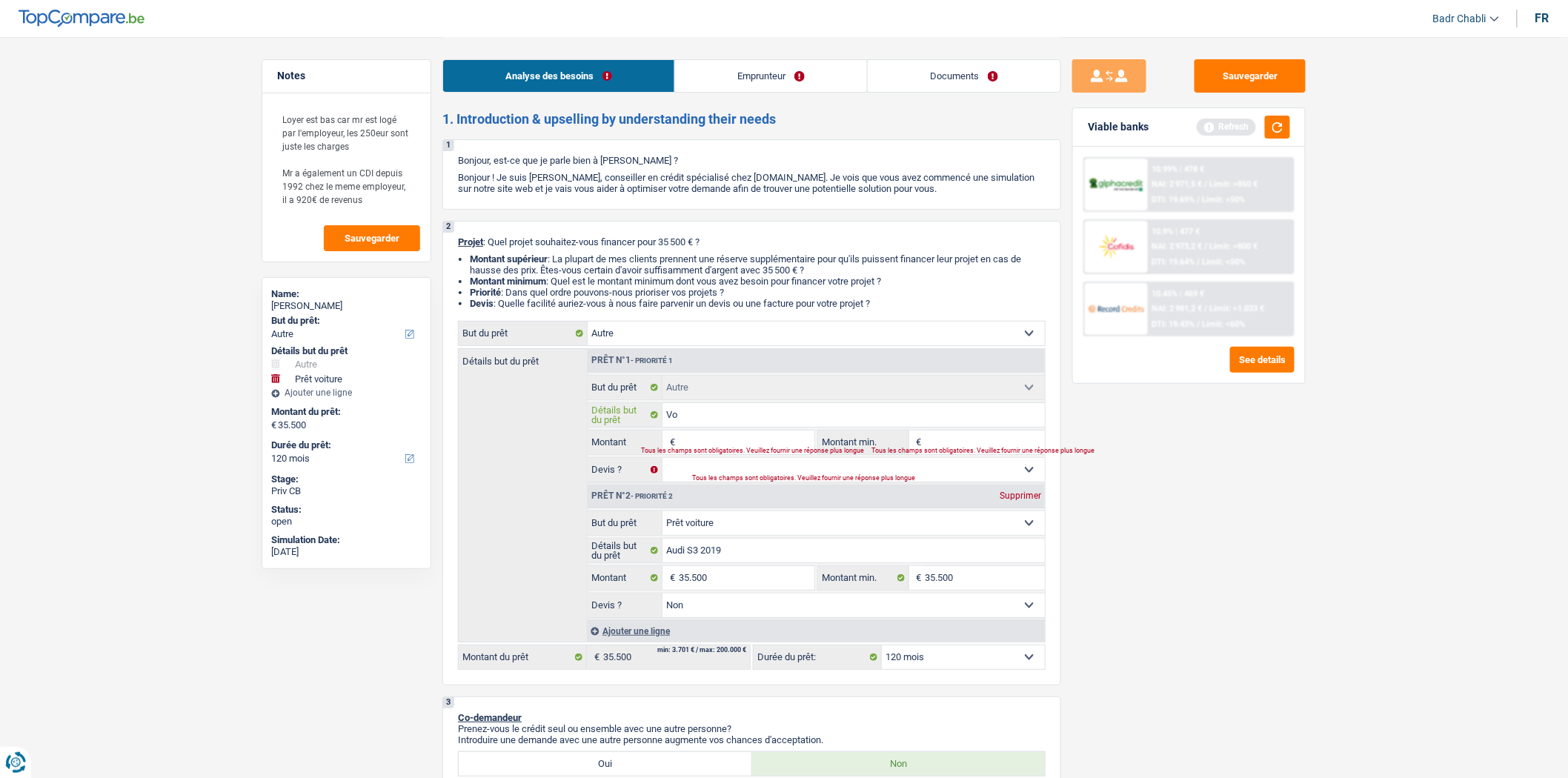
type input "Voi"
type input "Voit"
type input "Voitu"
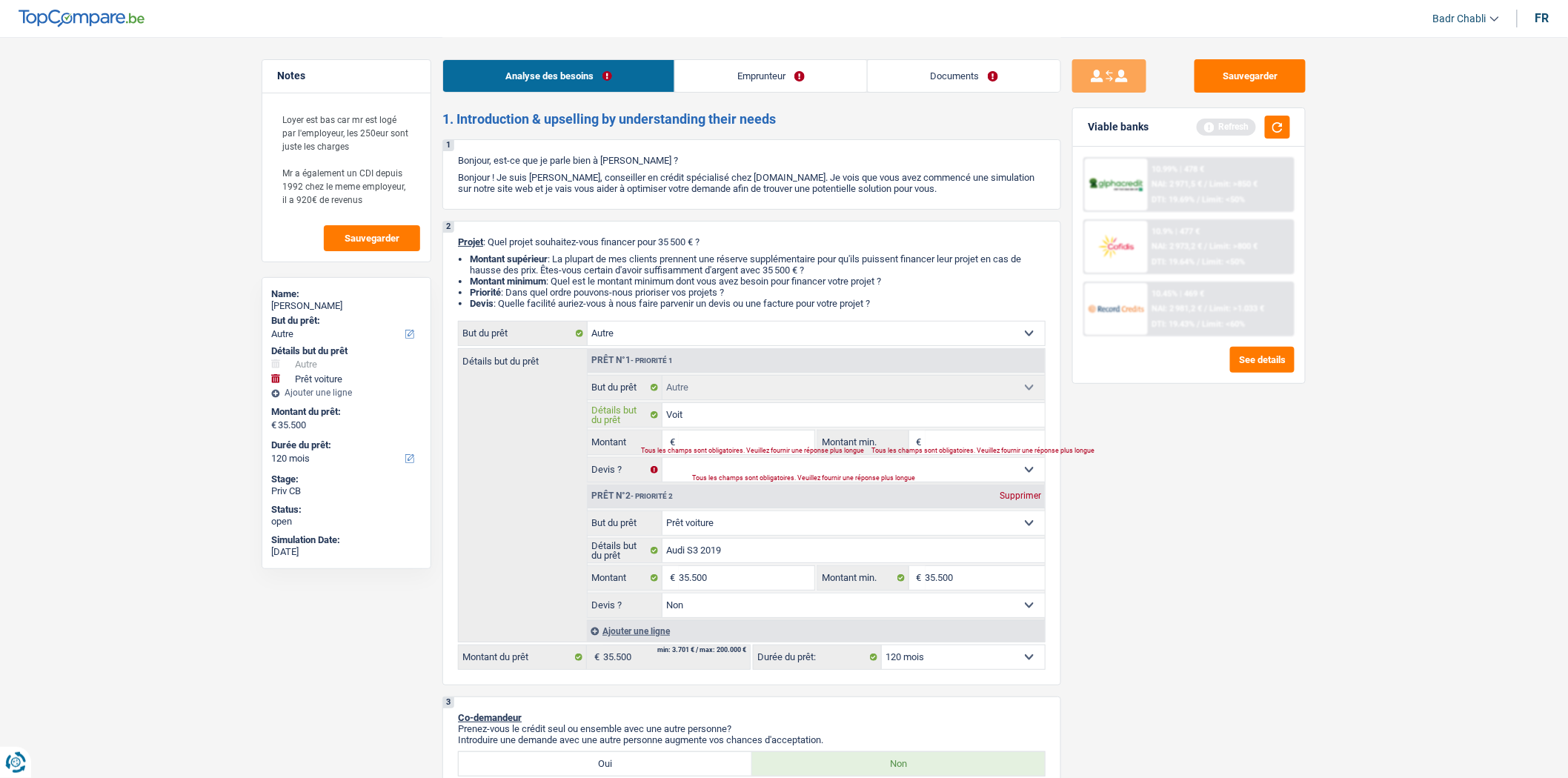
type input "Voitu"
type input "Voitur"
type input "Voiture"
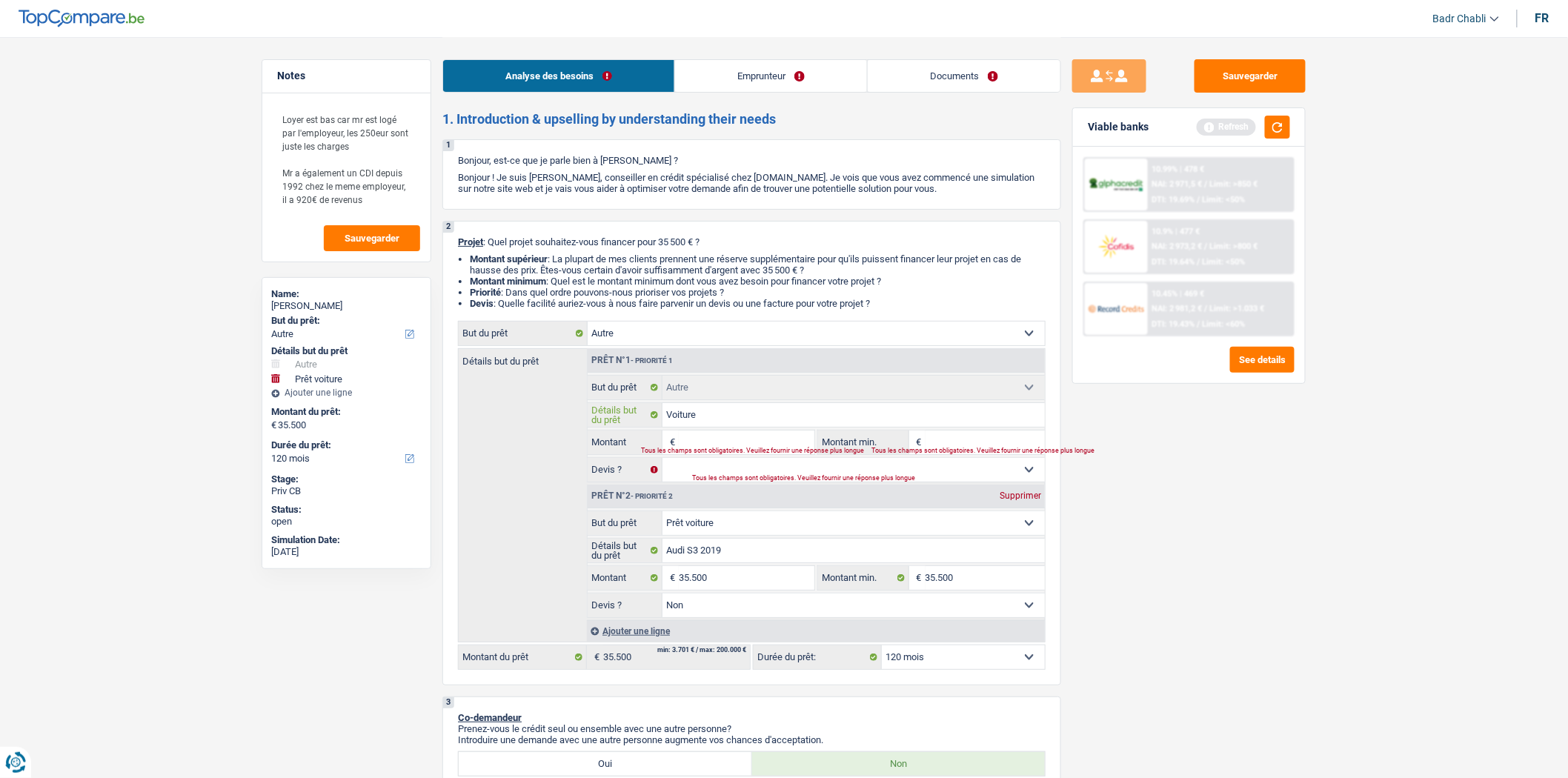
type input "Voiture"
click at [729, 454] on div "Tous les champs sont obligatoires. Veuillez fournir une réponse plus longue" at bounding box center [718, 451] width 155 height 6
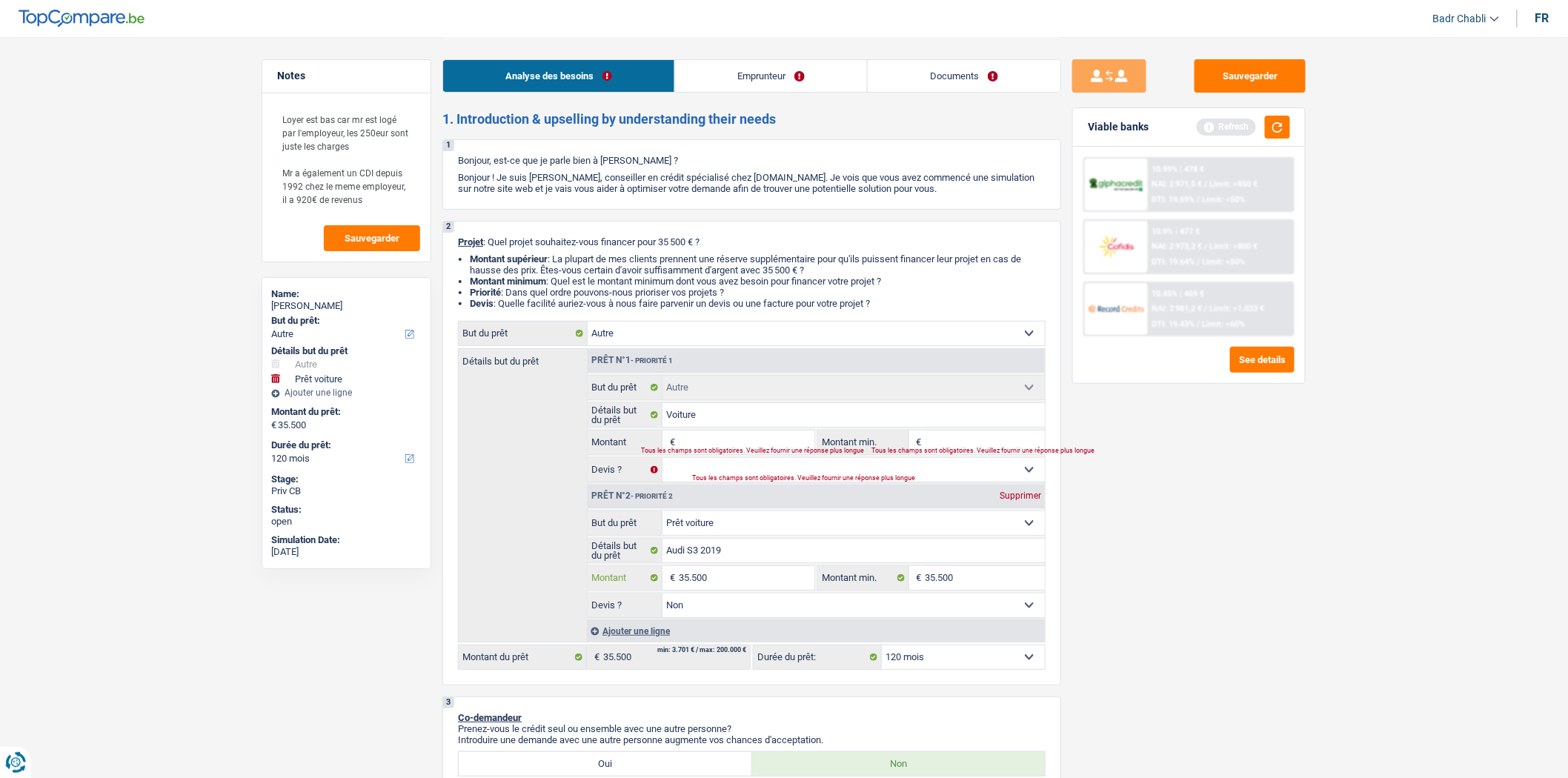
click at [736, 584] on input "35.500" at bounding box center [746, 578] width 136 height 24
click at [745, 447] on input "Montant" at bounding box center [746, 443] width 136 height 24
paste input "35.500"
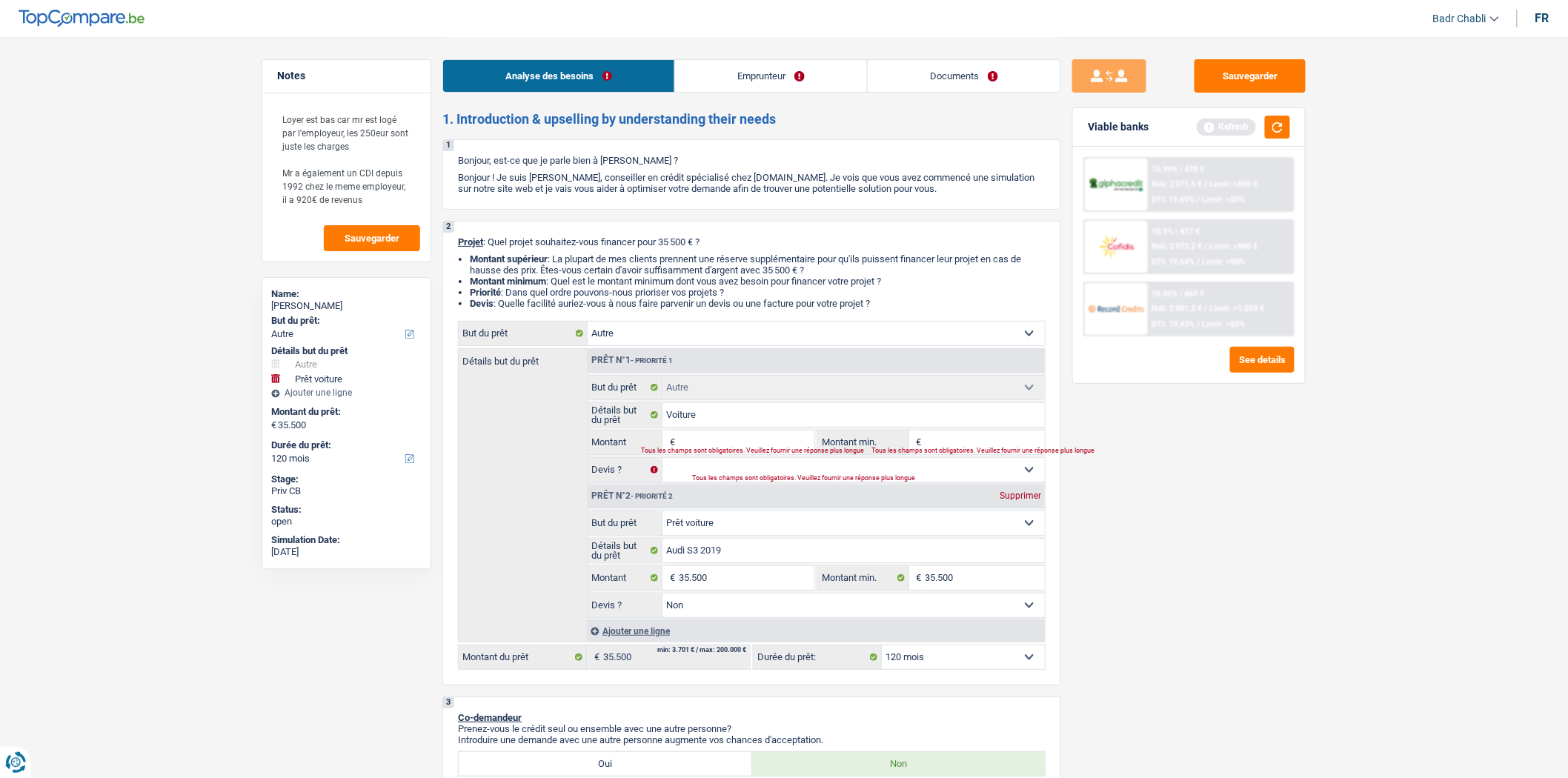
type input "35.500"
click at [977, 439] on input "Montant min." at bounding box center [985, 443] width 120 height 24
type input "71.000"
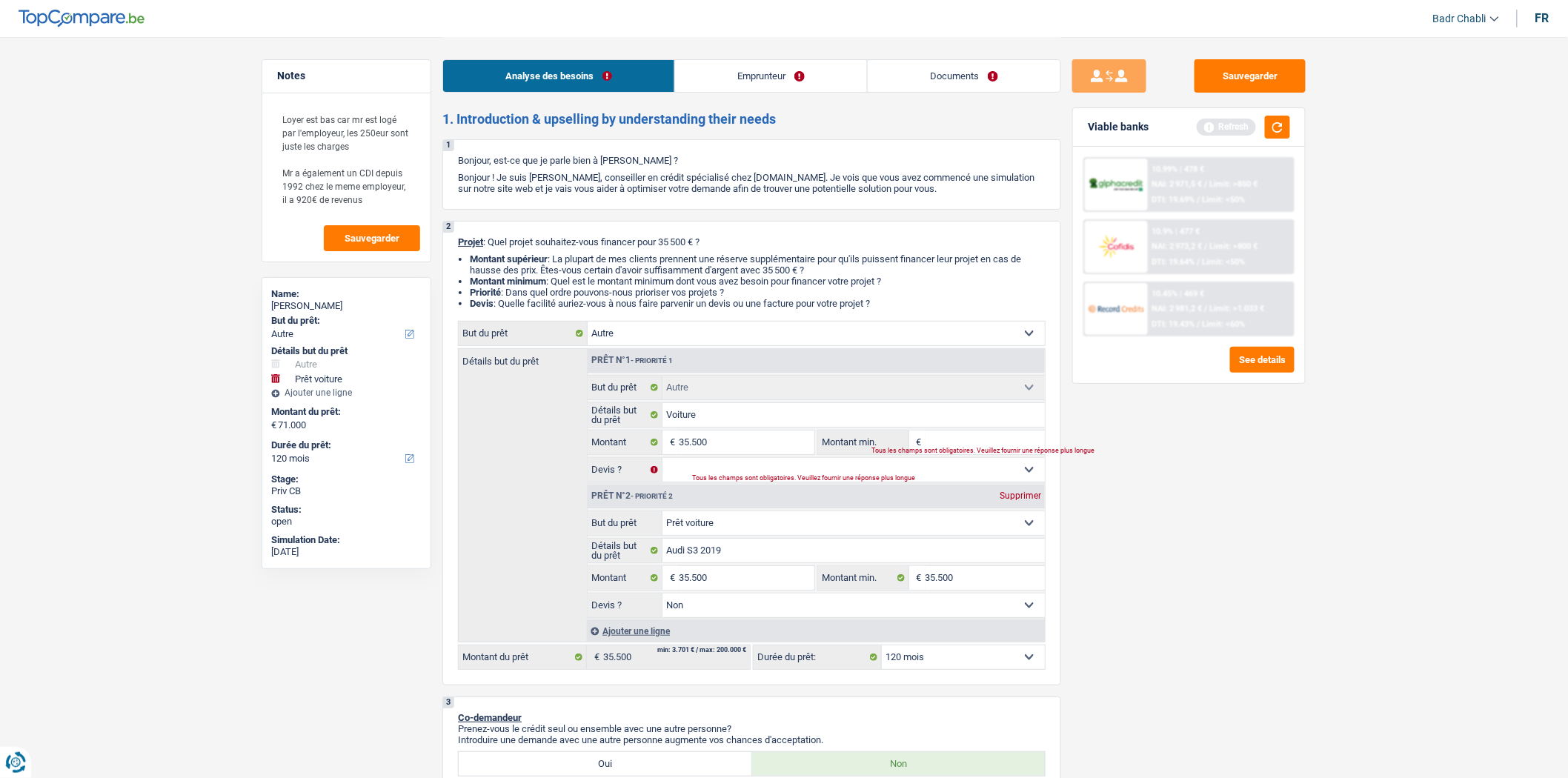
type input "71.000"
select select "144"
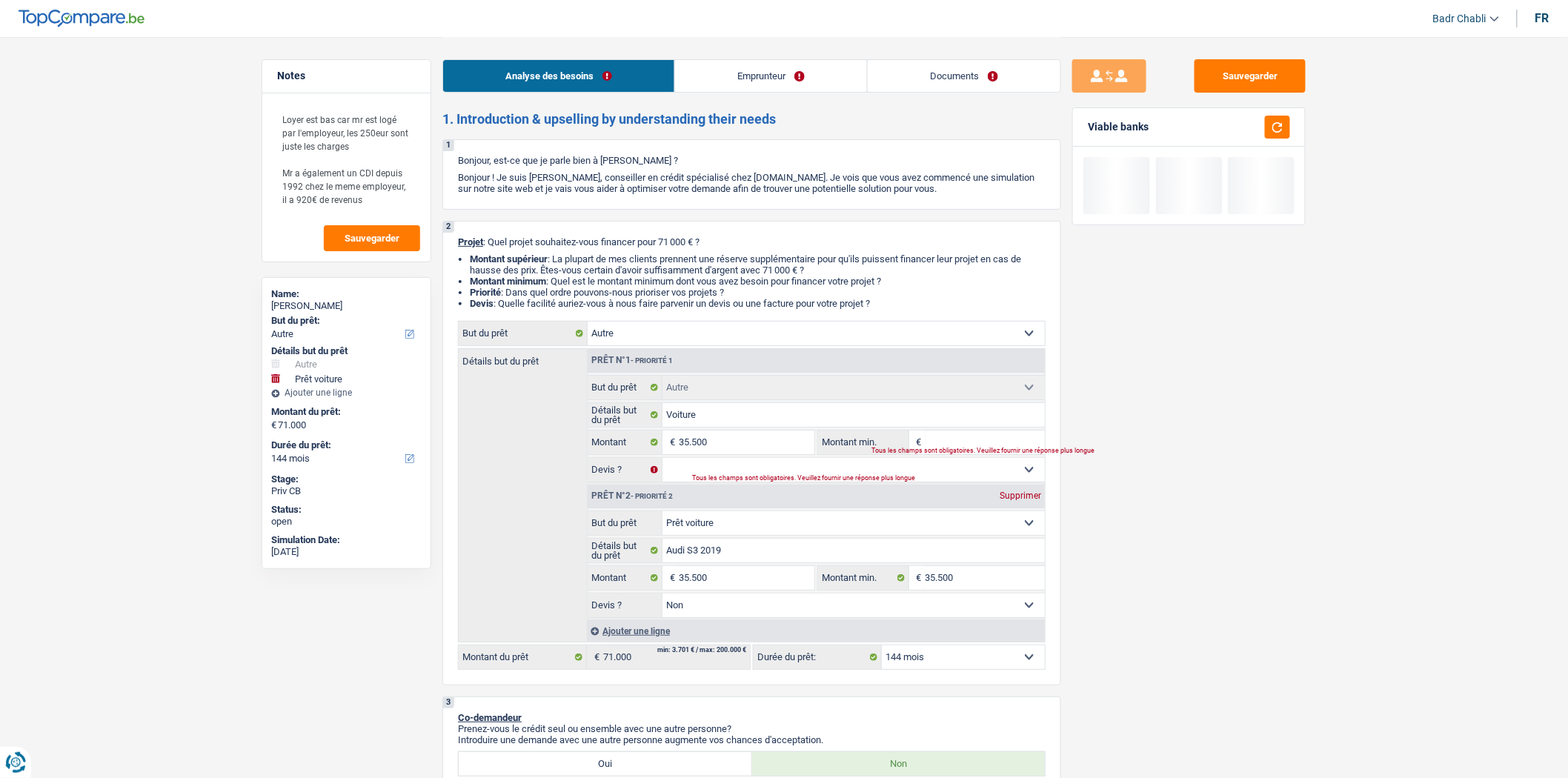
paste input "35.500"
type input "35.500"
click at [783, 478] on div "Tous les champs sont obligatoires. Veuillez fournir une réponse plus longue" at bounding box center [850, 479] width 316 height 6
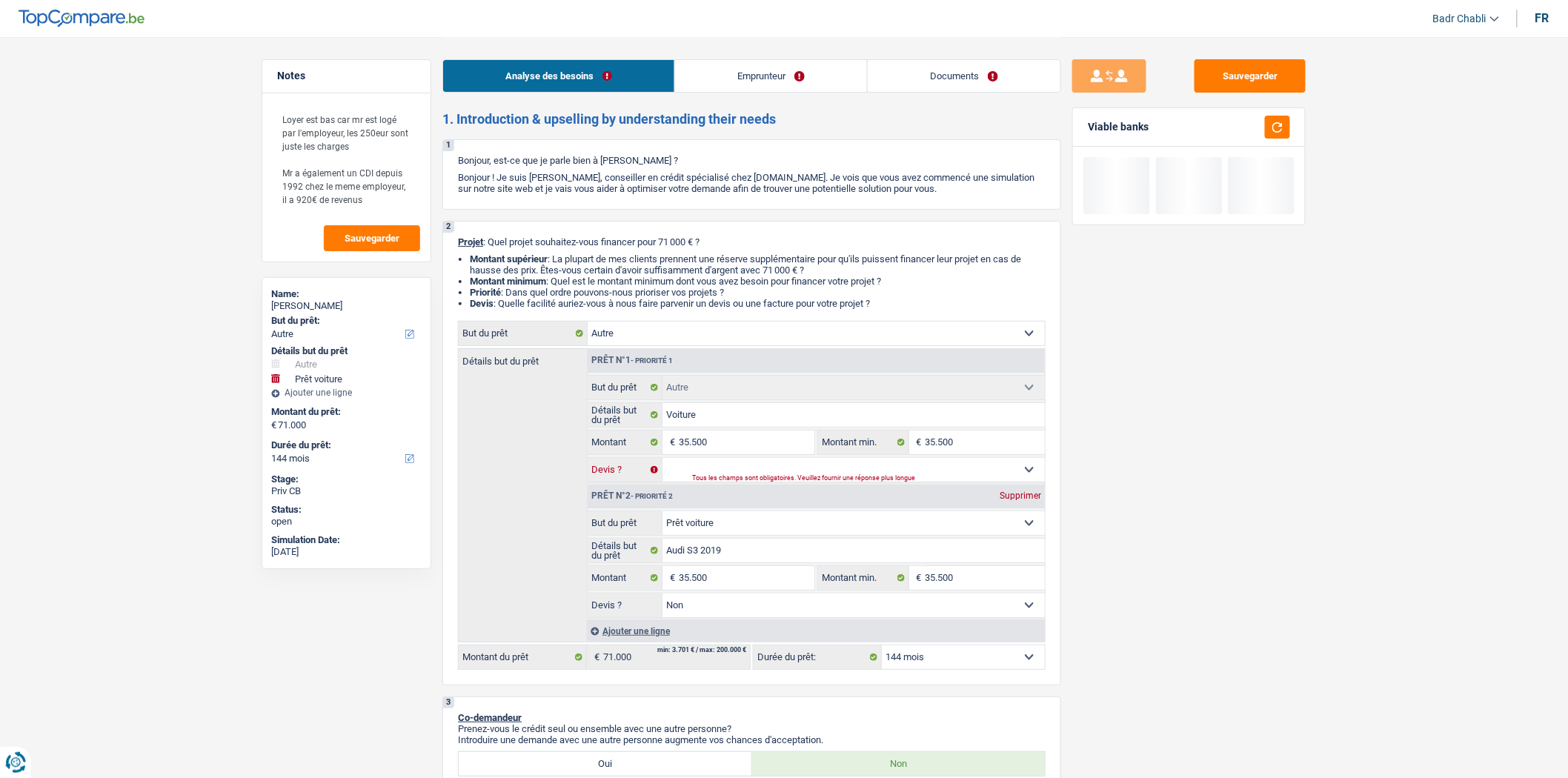
click at [811, 465] on select "Oui Non Non répondu Sélectionner une option" at bounding box center [854, 470] width 383 height 24
select select "false"
click at [662, 462] on select "Oui Non Non répondu Sélectionner une option" at bounding box center [854, 470] width 383 height 24
select select "false"
click at [734, 554] on input "Audi S3 2019" at bounding box center [854, 551] width 383 height 24
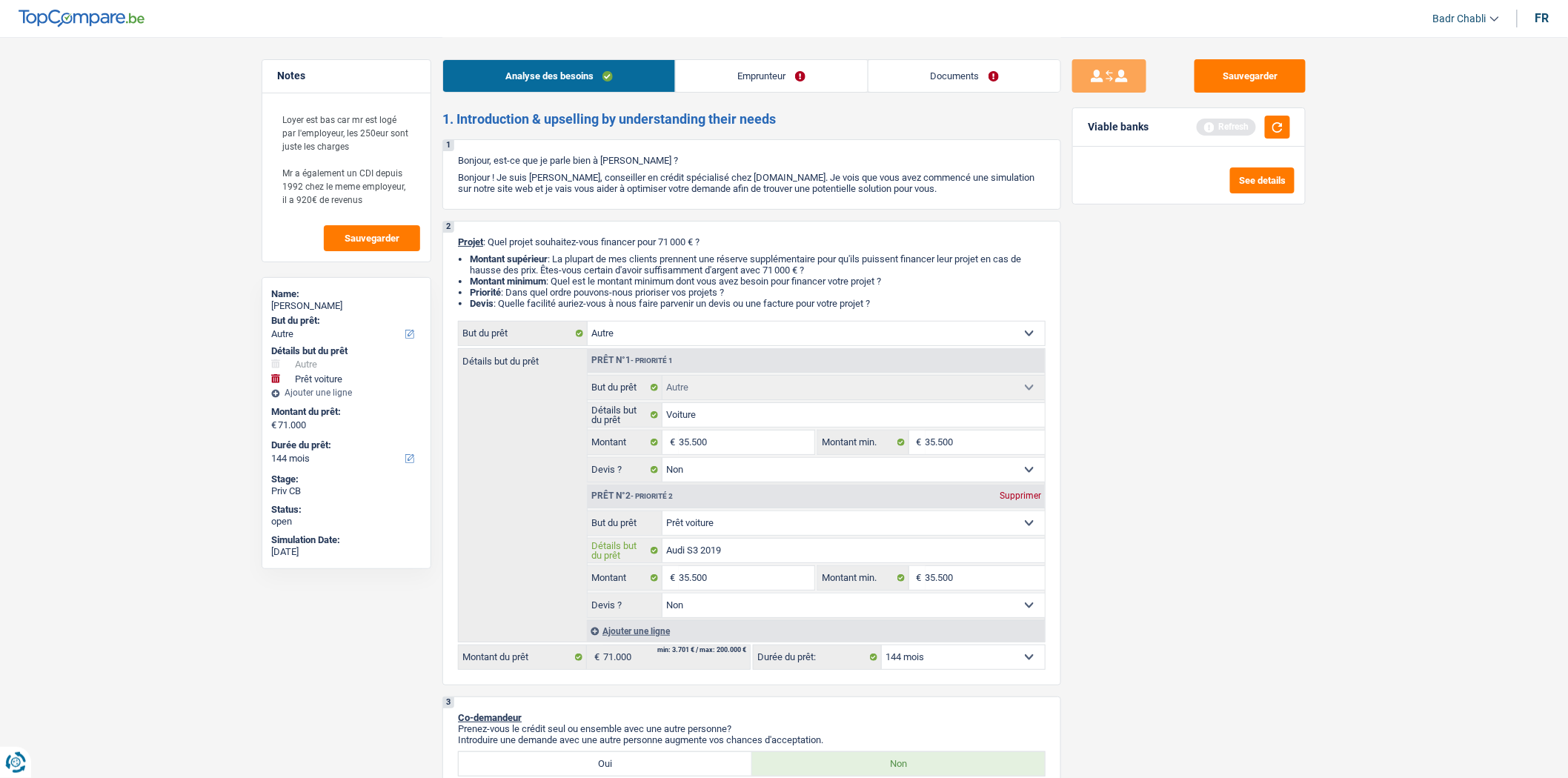
click at [734, 554] on input "Audi S3 2019" at bounding box center [854, 551] width 383 height 24
click at [762, 413] on input "Voiture" at bounding box center [854, 415] width 383 height 24
type input "Voiture"
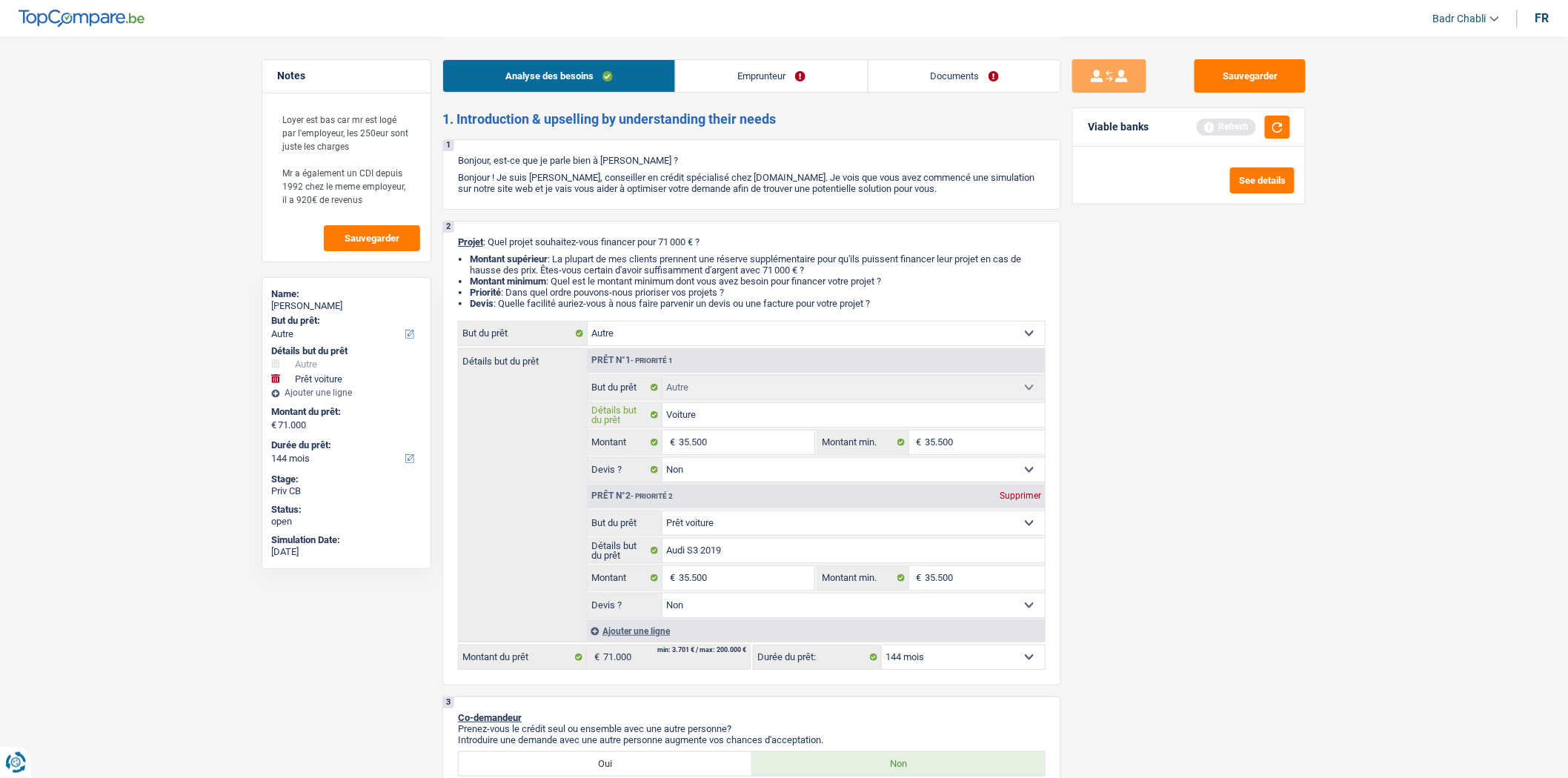
paste input "Audi S3 2019"
type input "Voiture Audi S3 2019"
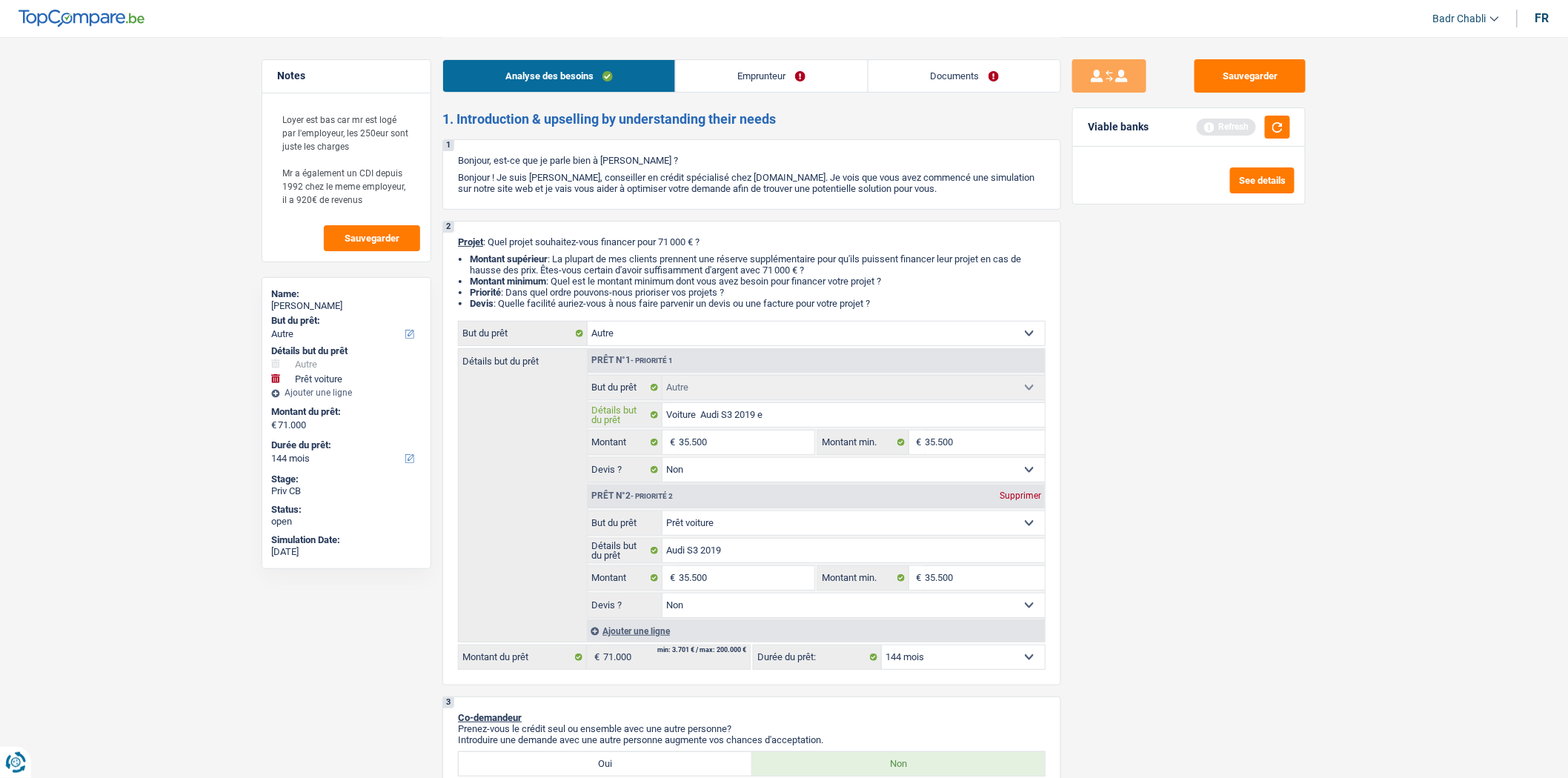
type input "Voiture Audi S3 2019 en"
type input "Voiture Audi S3 2019 en pr"
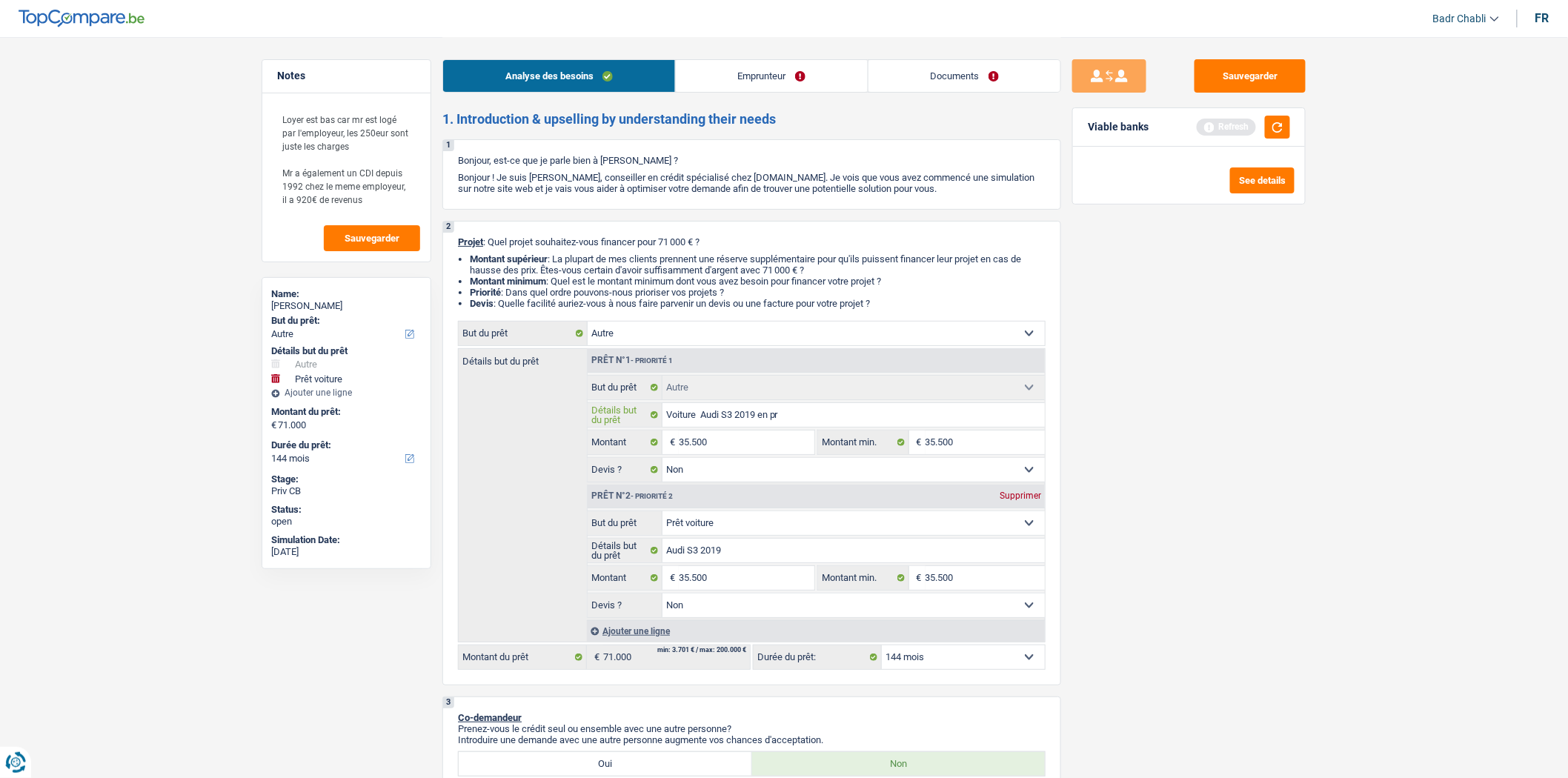
type input "Voiture Audi S3 2019 en pr"
type input "Voiture Audi S3 2019 en pre"
type input "Voiture Audi S3 2019 en pret"
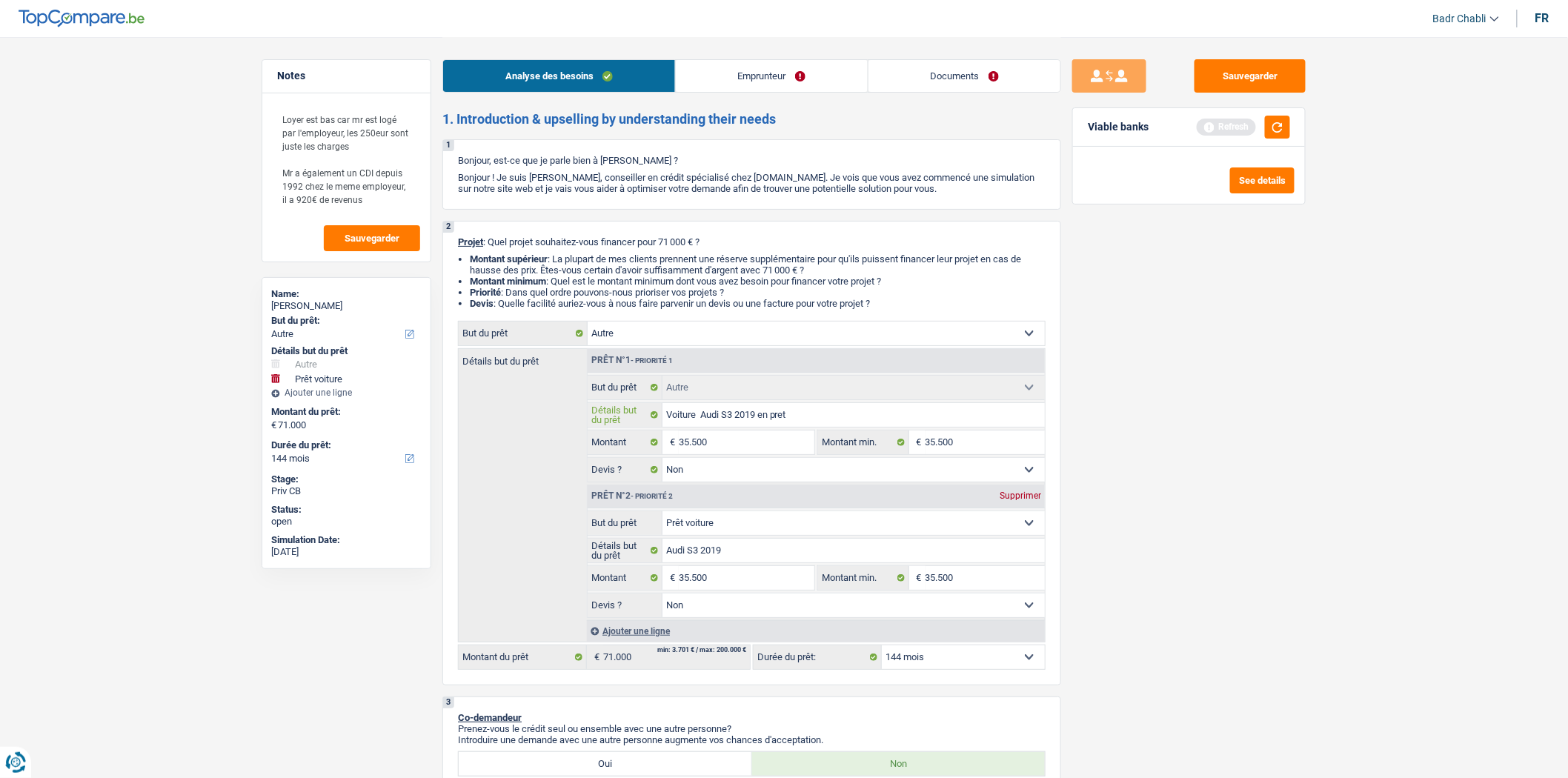
type input "Voiture Audi S3 2019 en pret"
type input "Voiture Audi S3 2019 en pret p"
type input "Voiture Audi S3 2019 en pret pe"
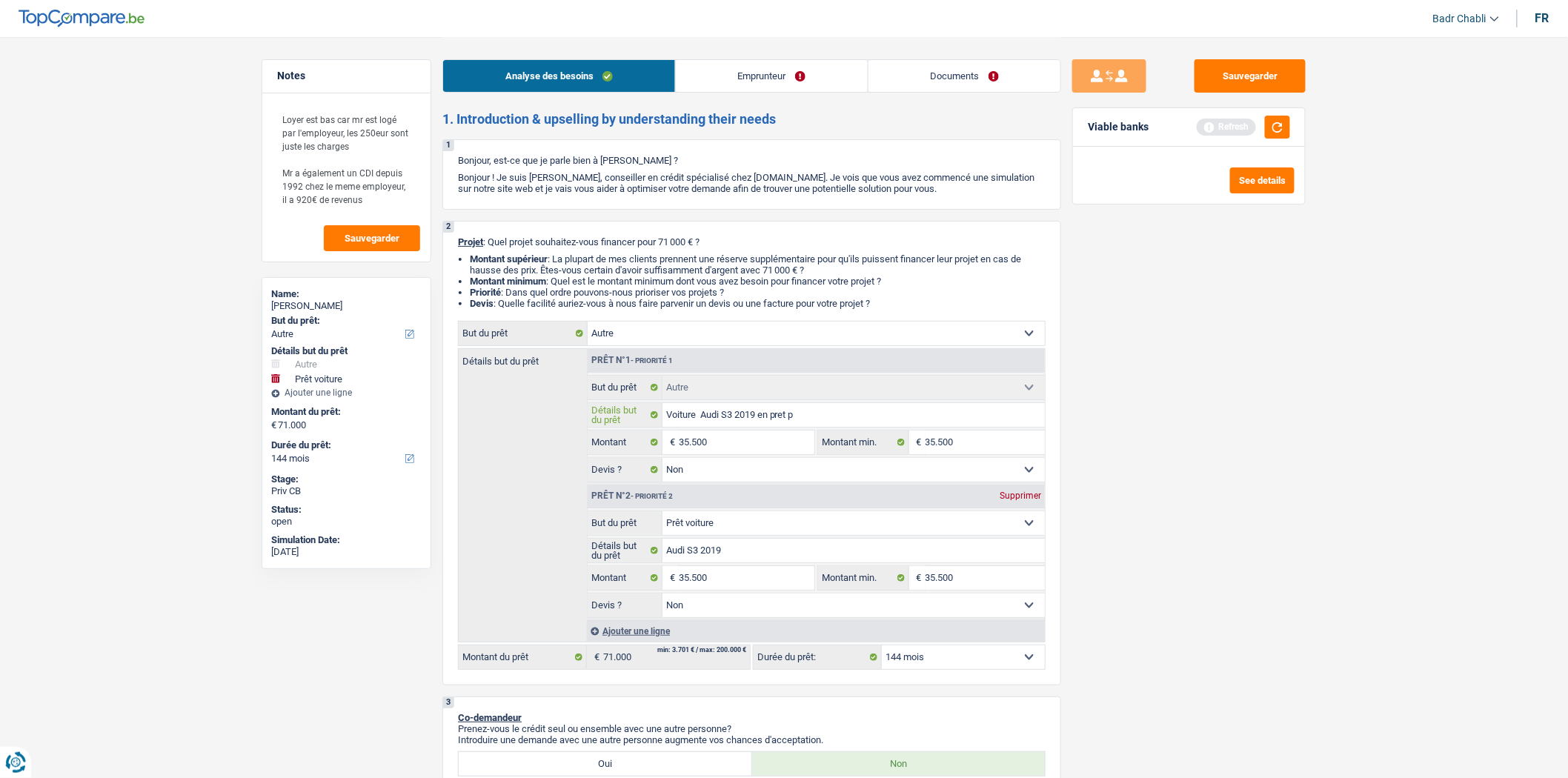
type input "Voiture Audi S3 2019 en pret pe"
type input "Voiture Audi S3 2019 en pret per"
type input "Voiture Audi S3 2019 en pret pers"
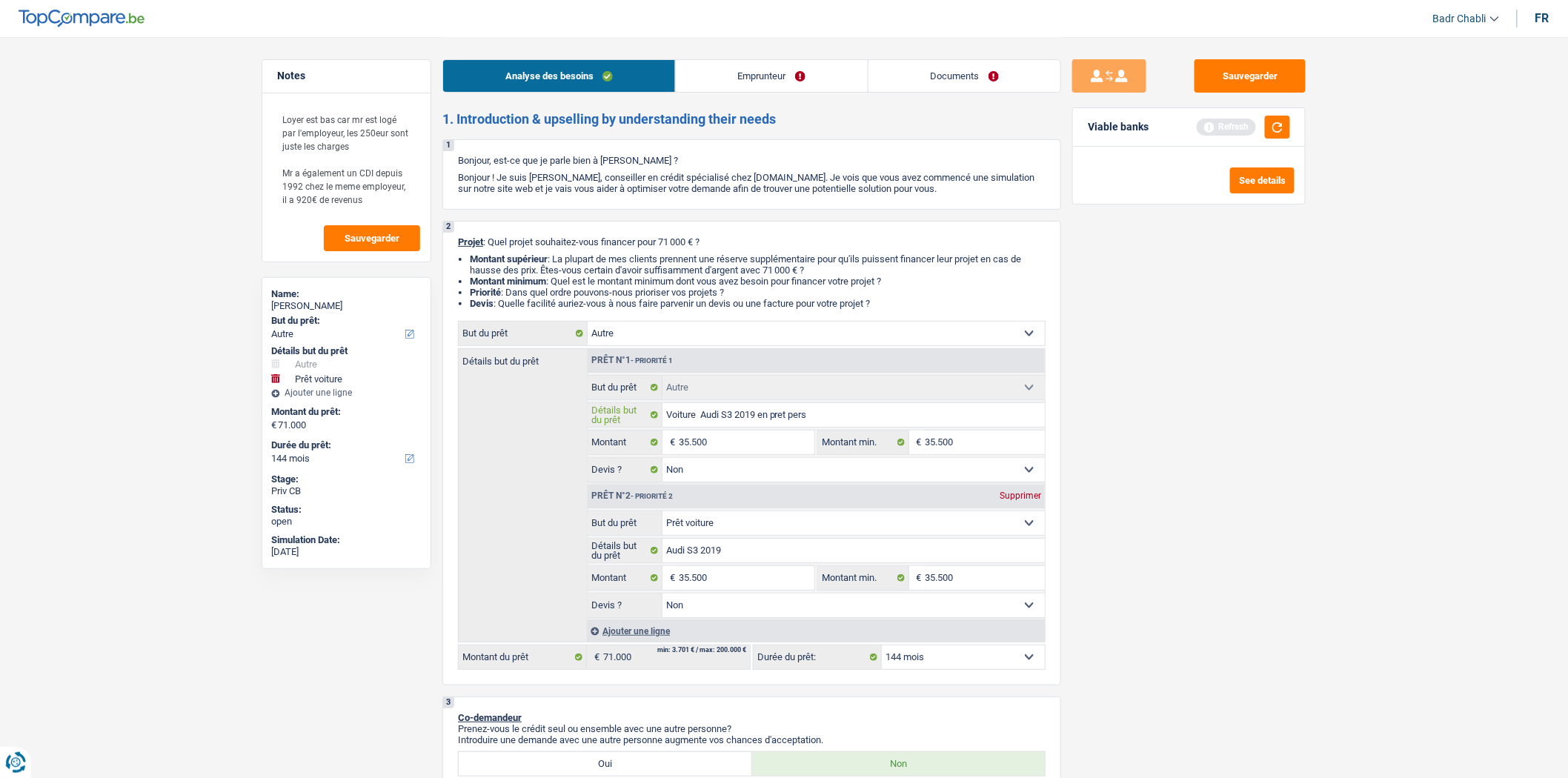
type input "Voiture Audi S3 2019 en pret perso"
type input "Voiture Audi S3 2019 en pret person"
type input "Voiture Audi S3 2019 en pret personn"
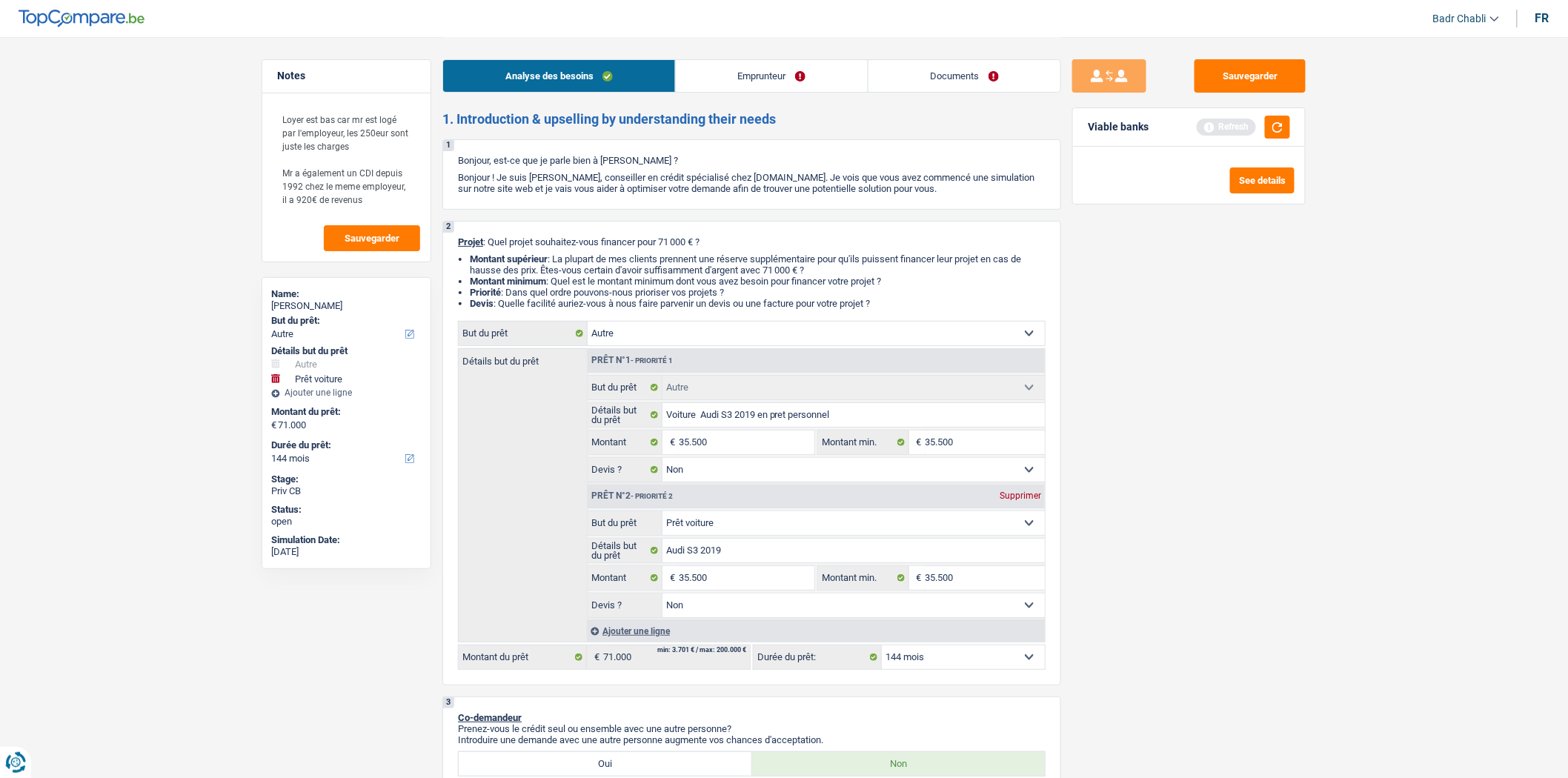
click at [1010, 500] on div "Supprimer" at bounding box center [1019, 495] width 49 height 9
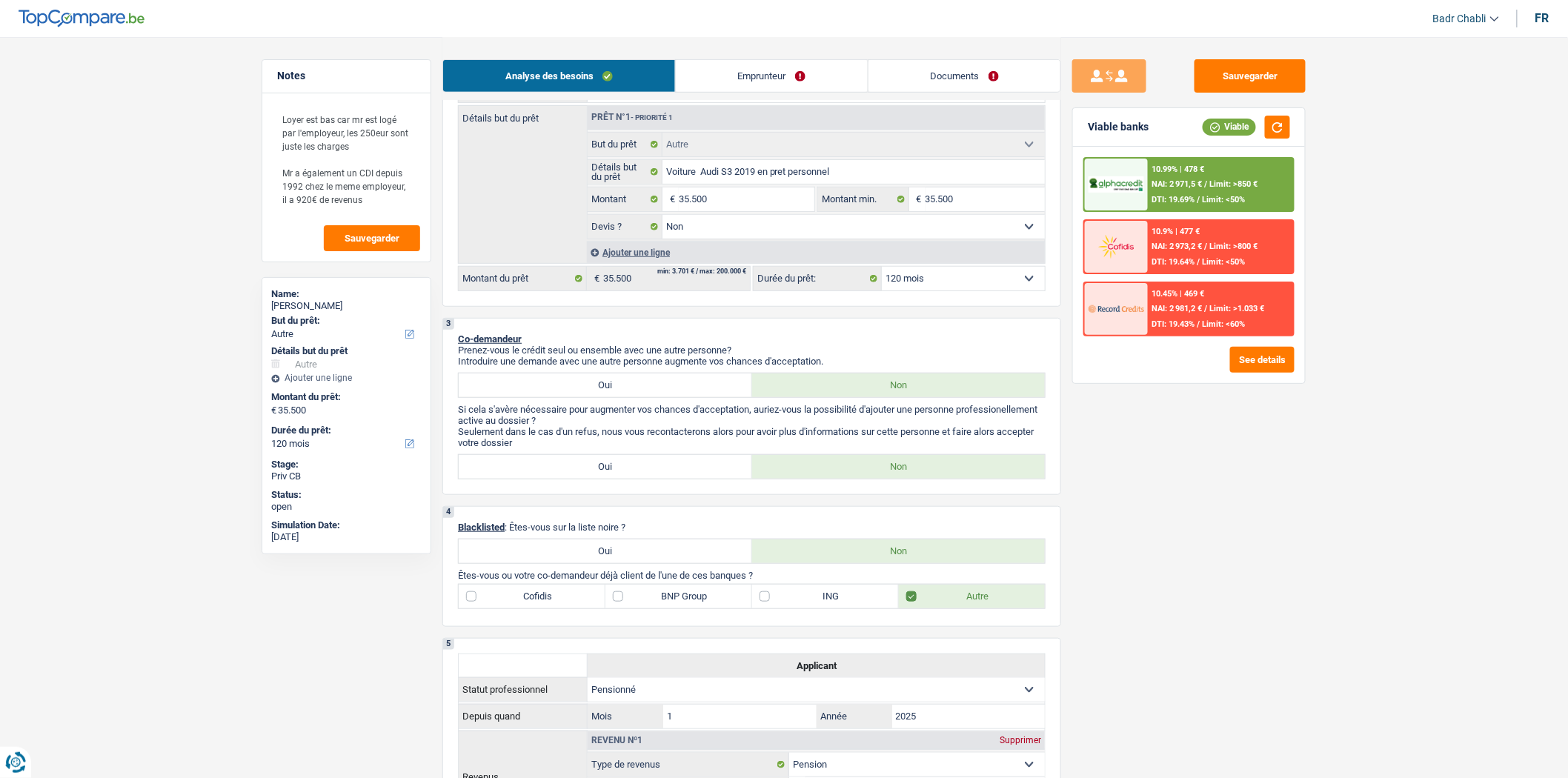
scroll to position [246, 0]
click at [771, 78] on link "Emprunteur" at bounding box center [771, 76] width 192 height 32
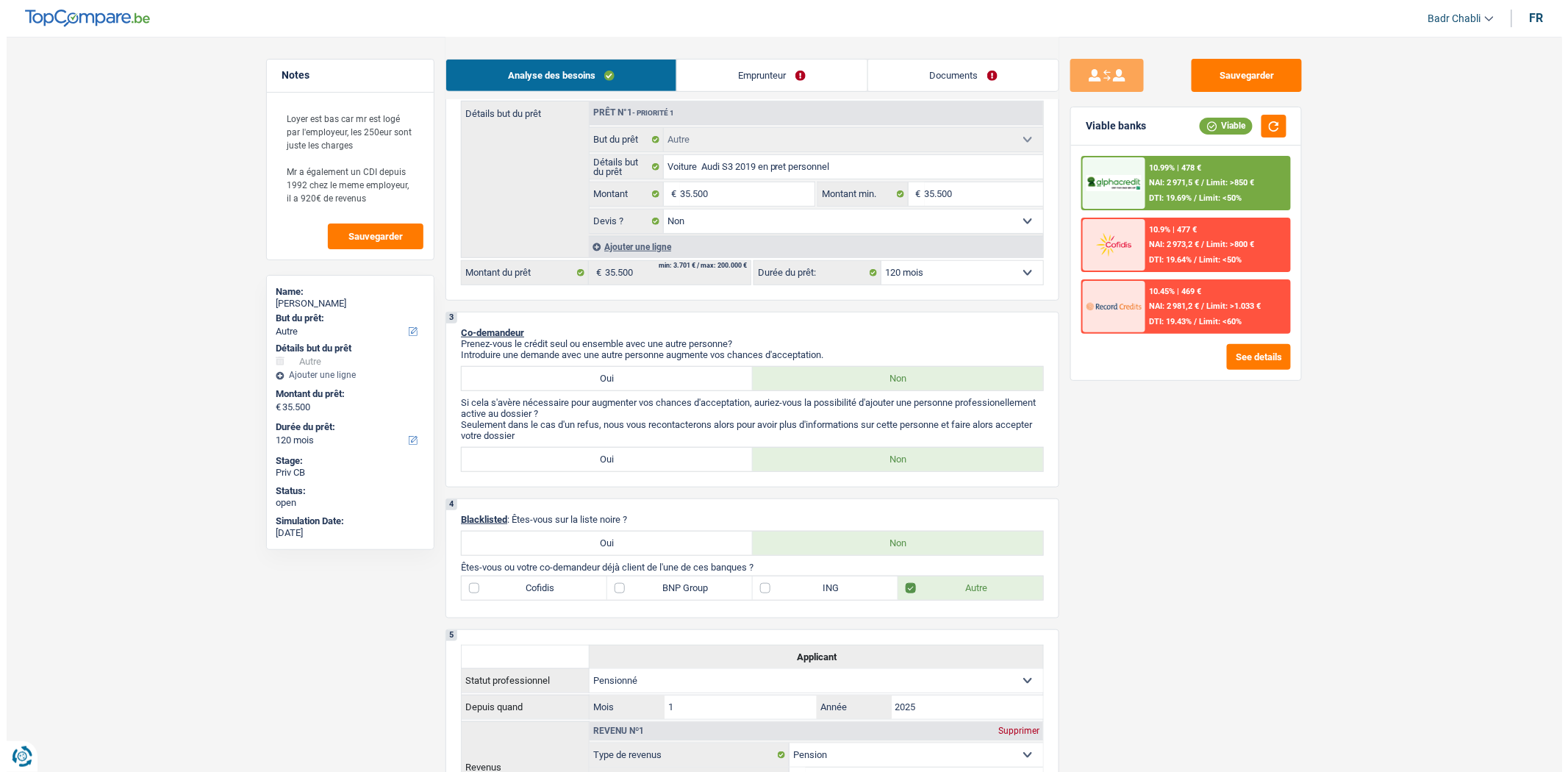
scroll to position [0, 0]
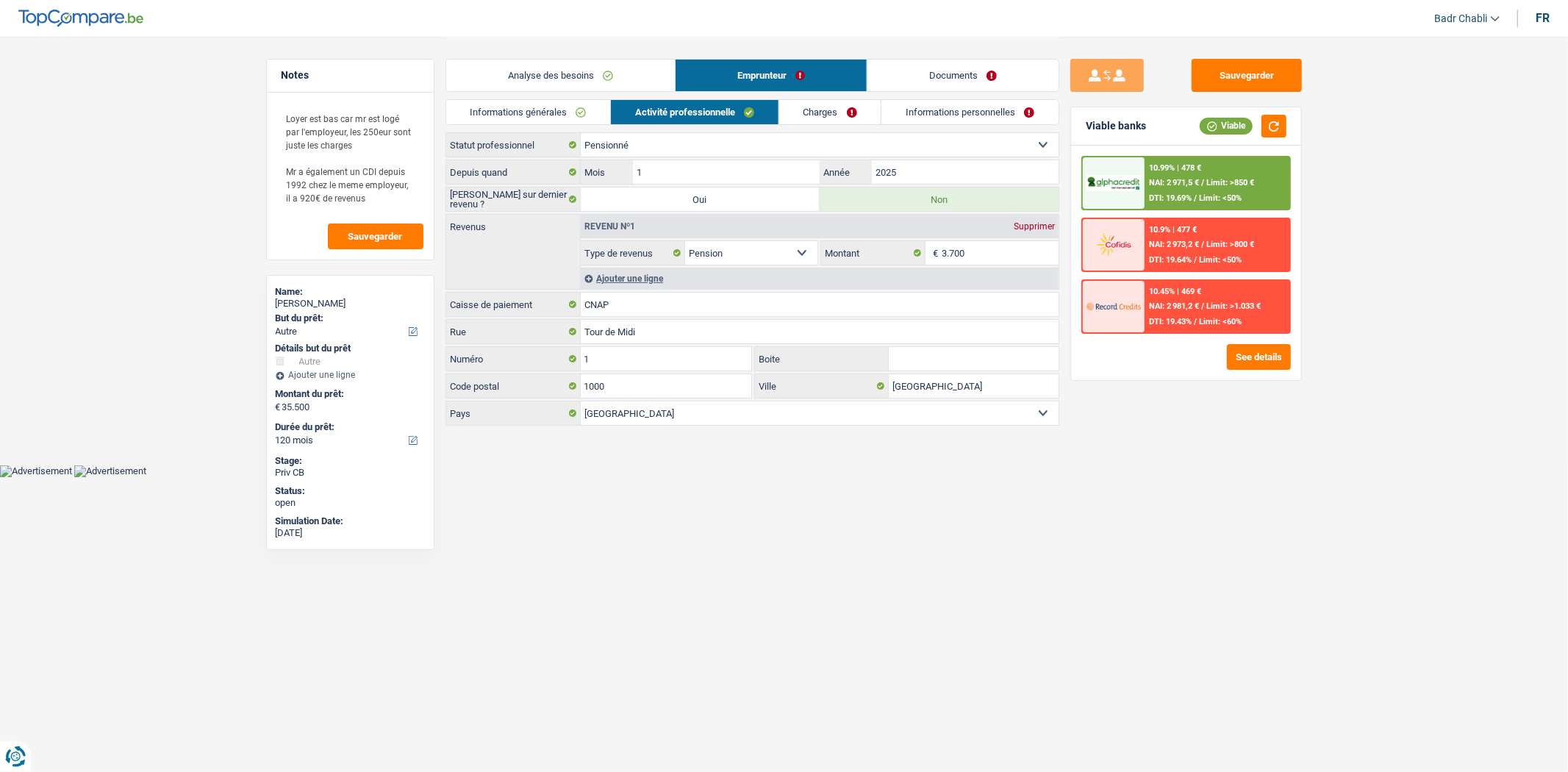
click at [625, 285] on div "Ajouter une ligne" at bounding box center [820, 278] width 478 height 22
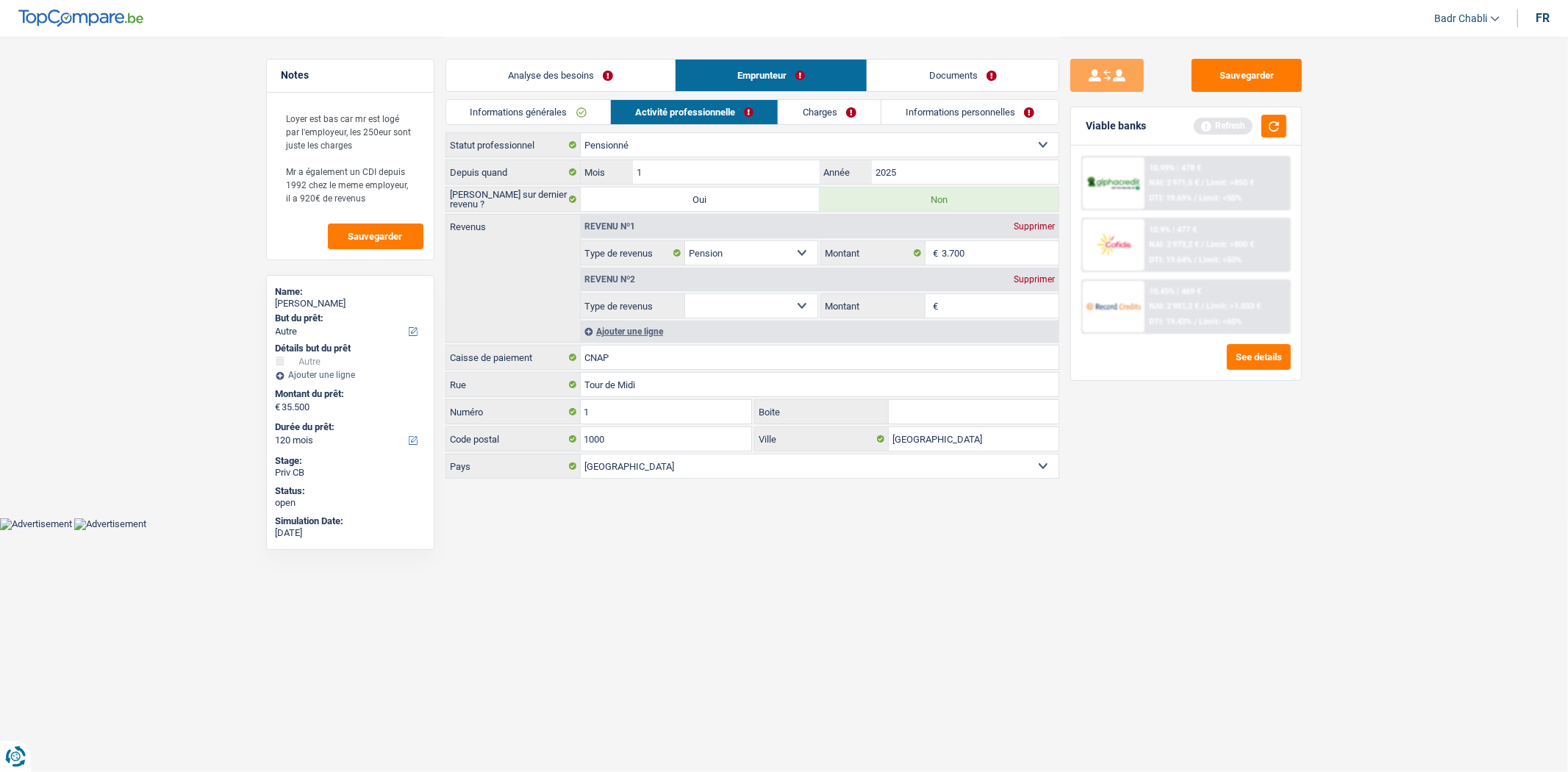
click at [758, 294] on select "Allocation d'handicap Allocations chômage Allocations familiales Chèques repas …" at bounding box center [751, 306] width 133 height 24
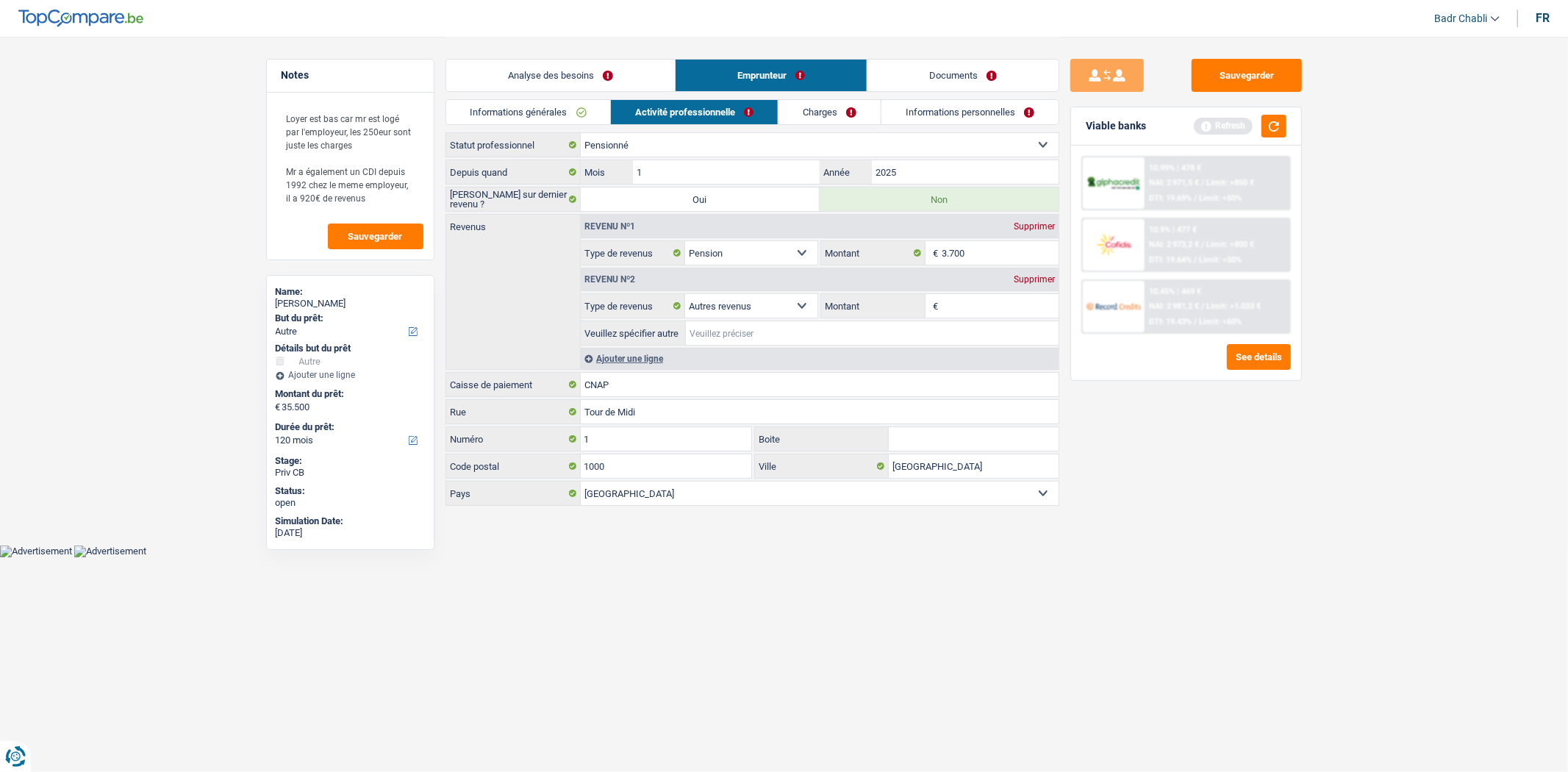
click at [762, 325] on input "Veuillez spécifier autre" at bounding box center [872, 334] width 373 height 24
click at [979, 299] on input "Montant" at bounding box center [1000, 306] width 117 height 24
click at [1250, 84] on button "Sauvegarder" at bounding box center [1246, 74] width 110 height 33
click at [1261, 73] on button "Sauvegarder" at bounding box center [1246, 74] width 110 height 33
click at [1288, 70] on button "Sauvegarder" at bounding box center [1246, 74] width 110 height 33
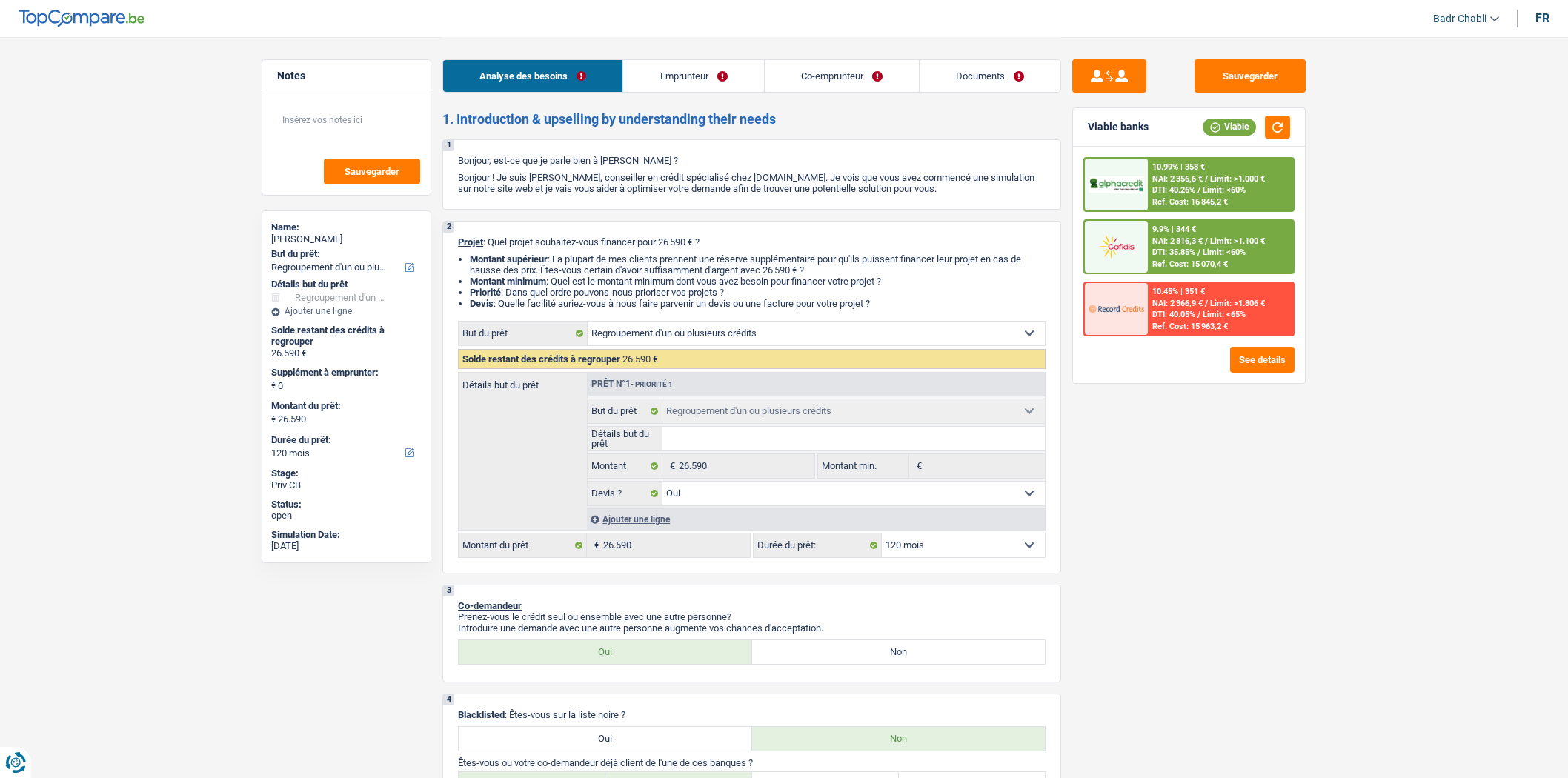
select select "refinancing"
select select "120"
select select "refinancing"
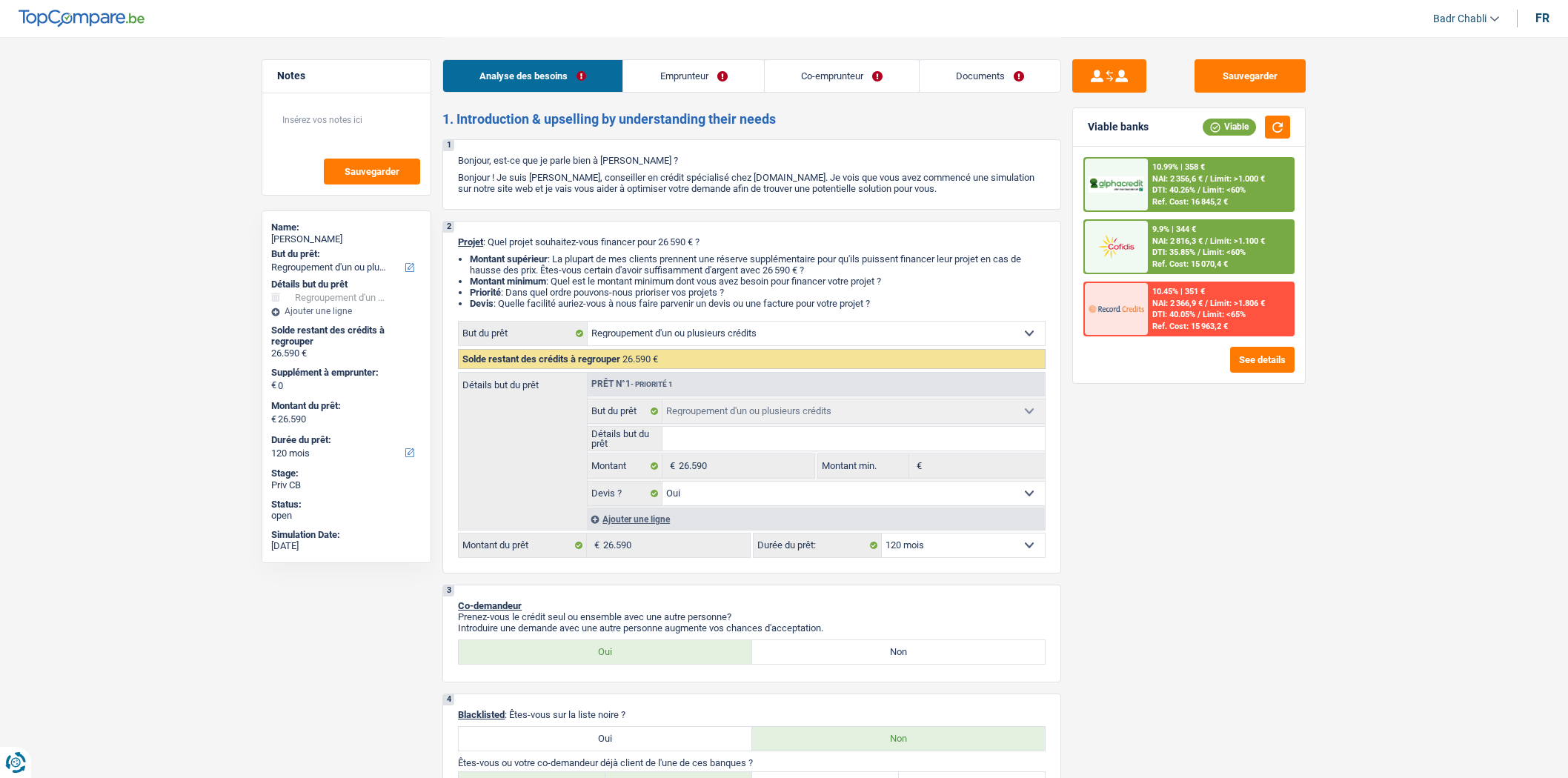
select select "yes"
select select "120"
select select "publicEmployee"
select select "invalid"
select select "netSalary"
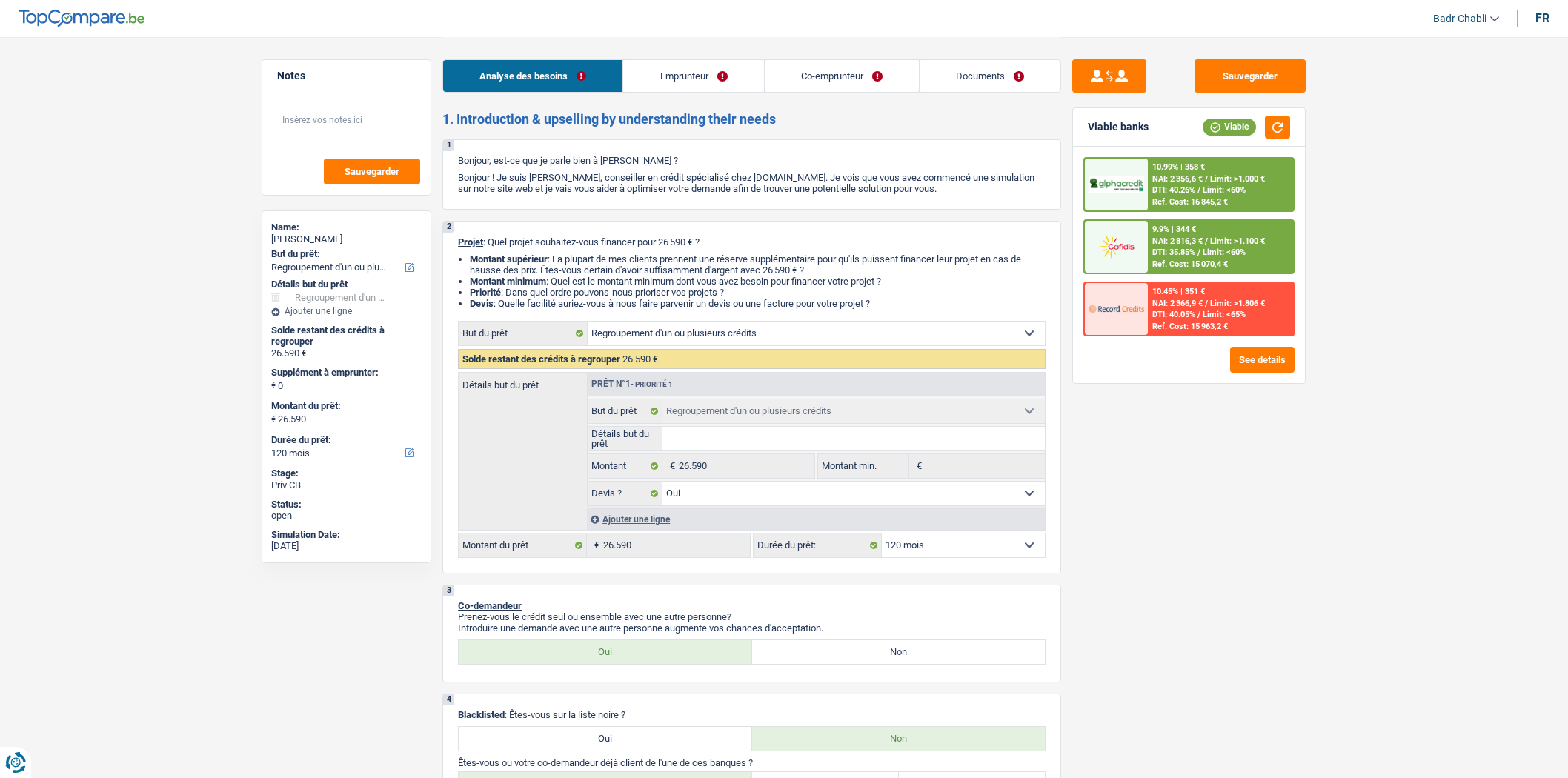
select select "mealVouchers"
select select "familyAllowances"
select select "disabilityPension"
select select "familyAllowances"
select select "rents"
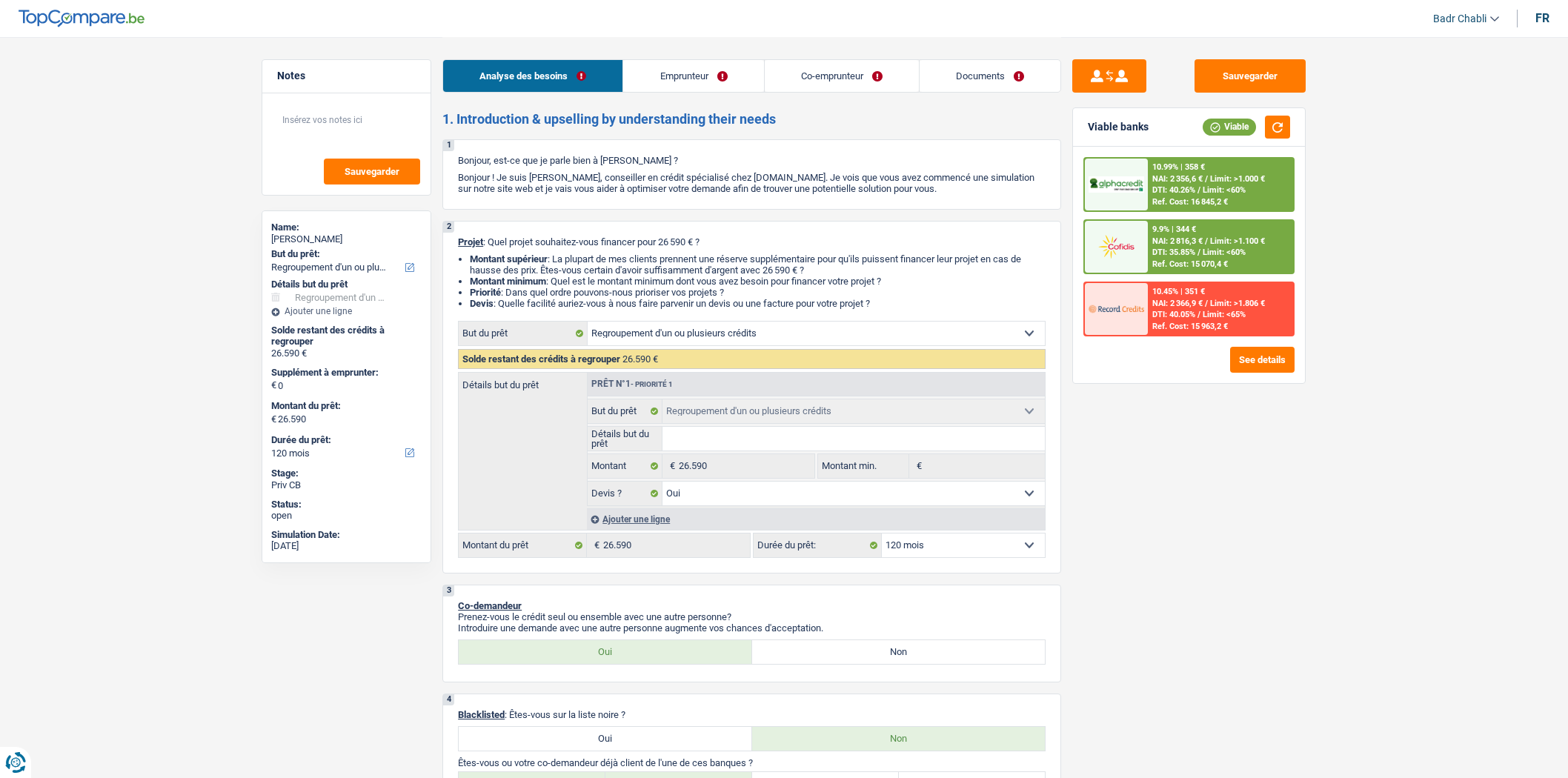
select select "carLoan"
select select "120"
select select "refinancing"
select select "yes"
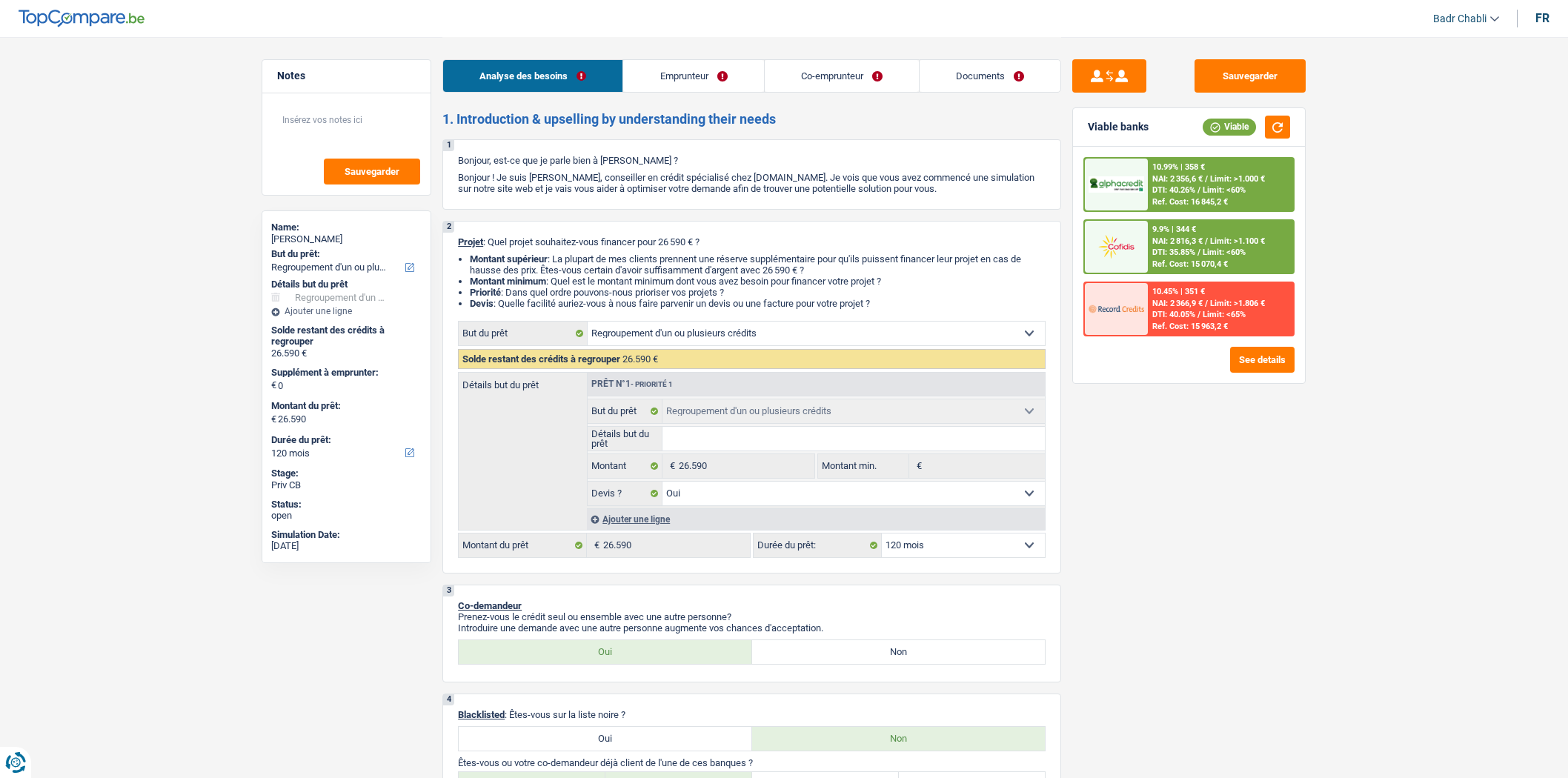
select select "120"
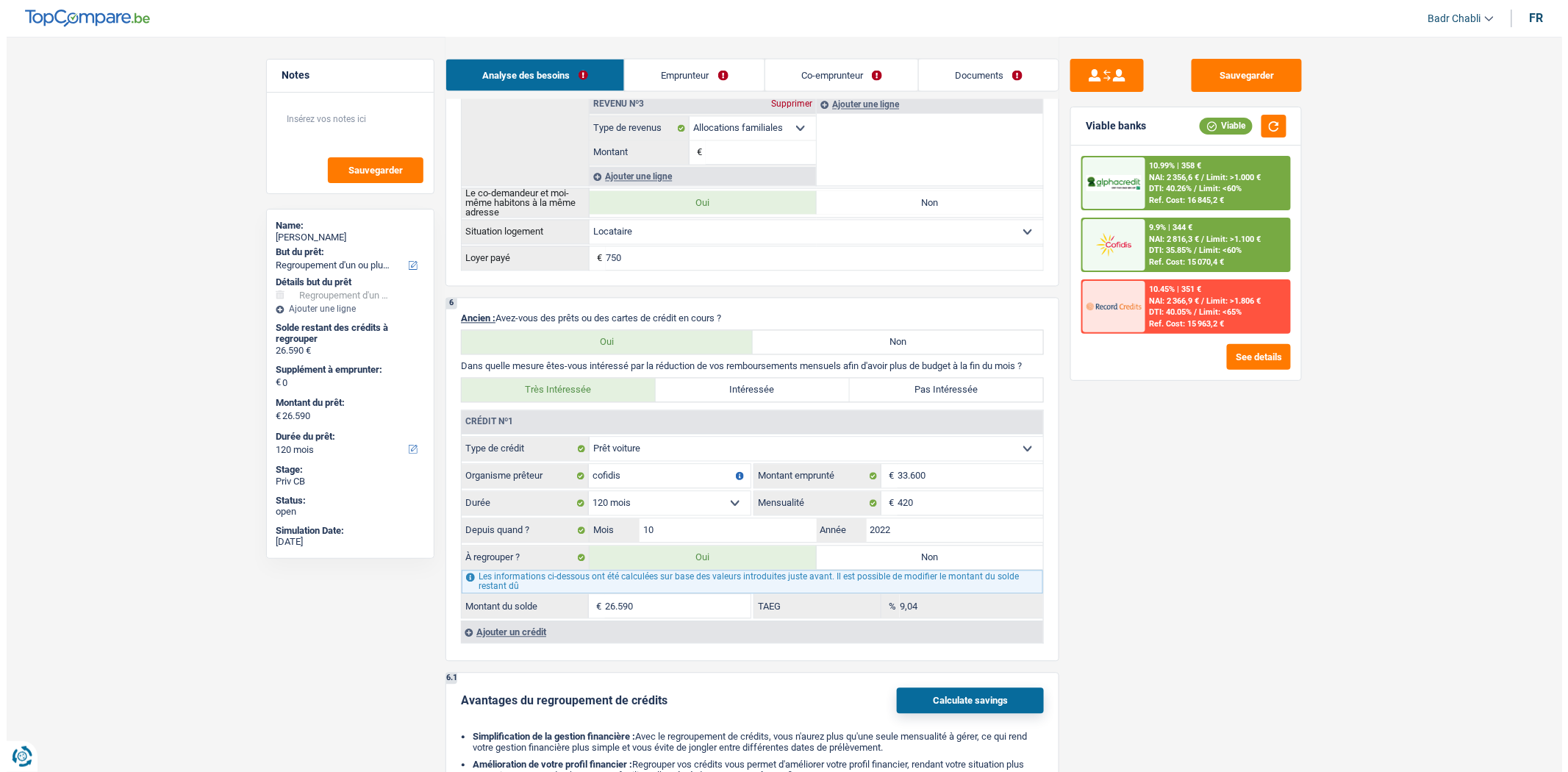
scroll to position [1224, 0]
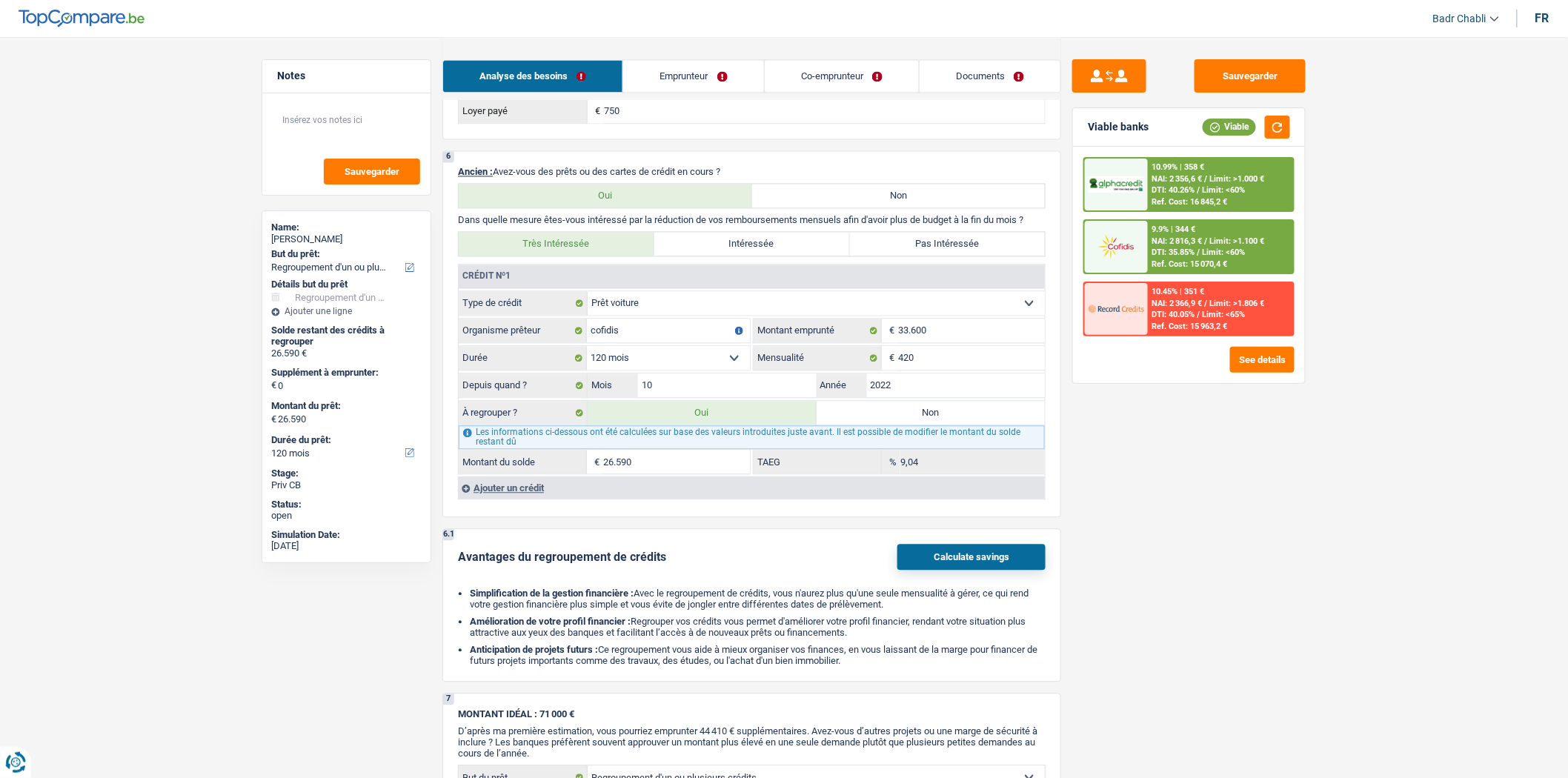
click at [1186, 178] on span "NAI: 2 356,6 €" at bounding box center [1177, 180] width 51 height 10
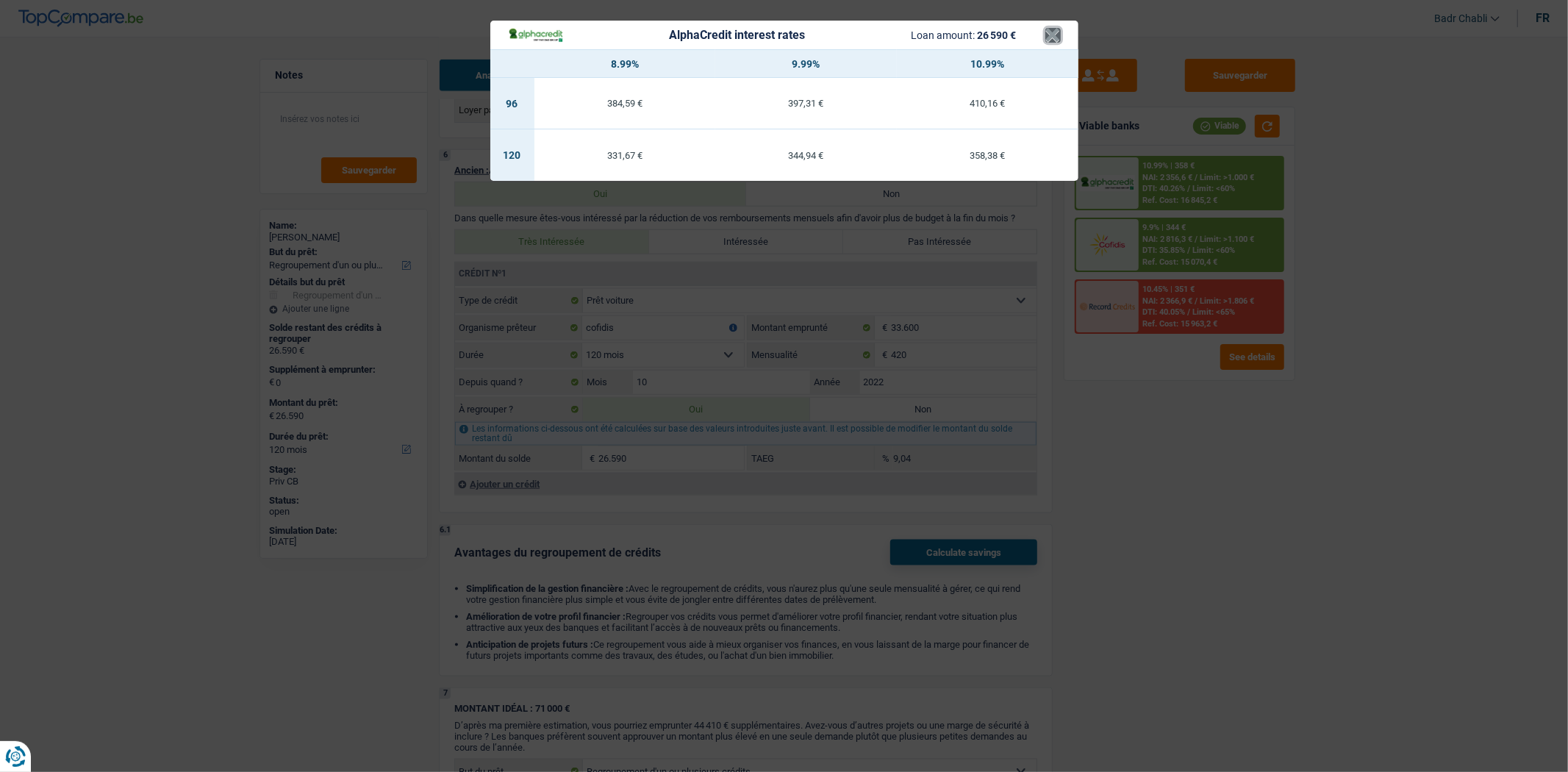
click at [1047, 33] on button "×" at bounding box center [1053, 35] width 16 height 15
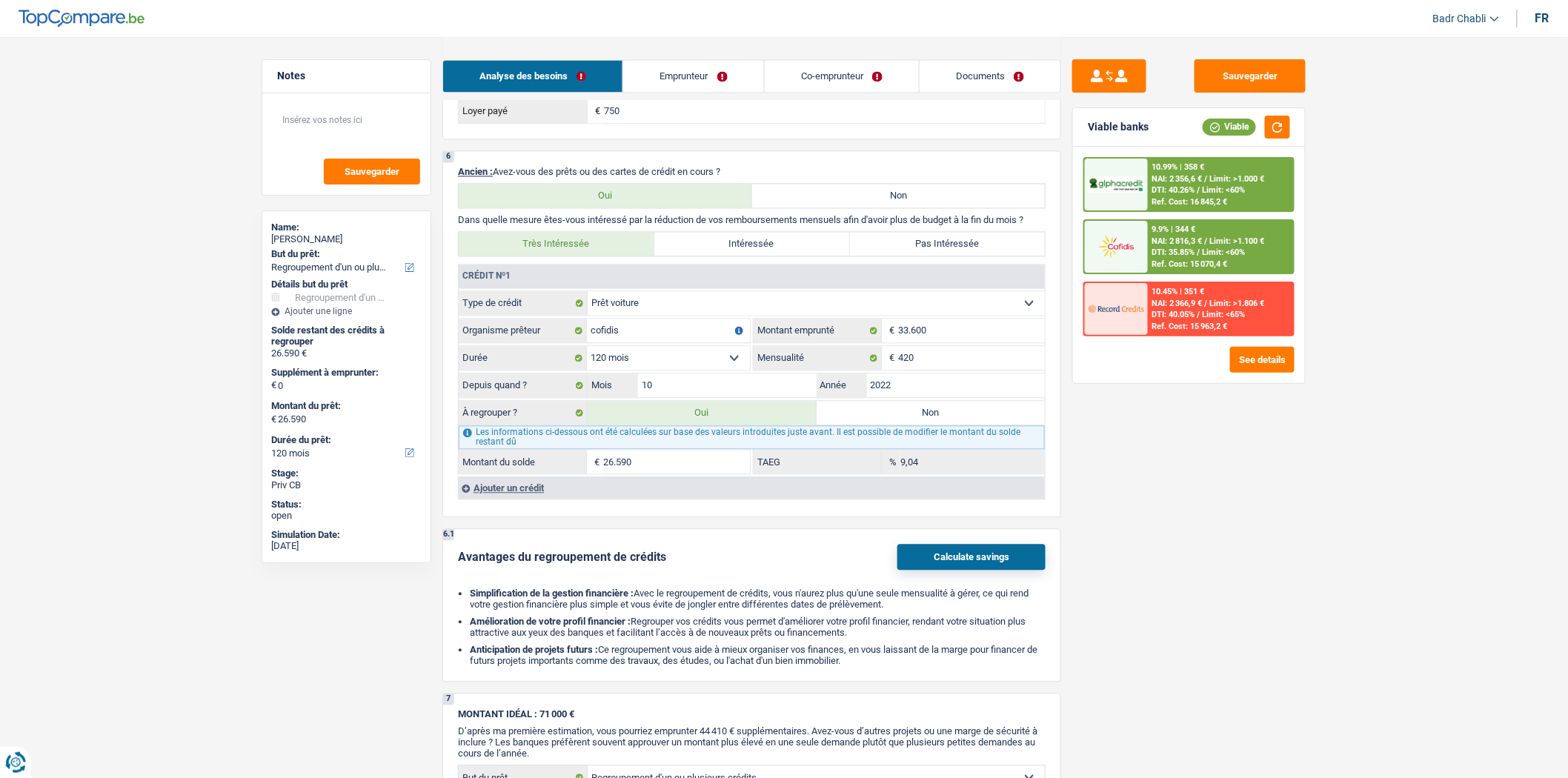
click at [1227, 347] on div "See details" at bounding box center [1189, 360] width 211 height 26
click at [1243, 363] on button "See details" at bounding box center [1262, 360] width 65 height 26
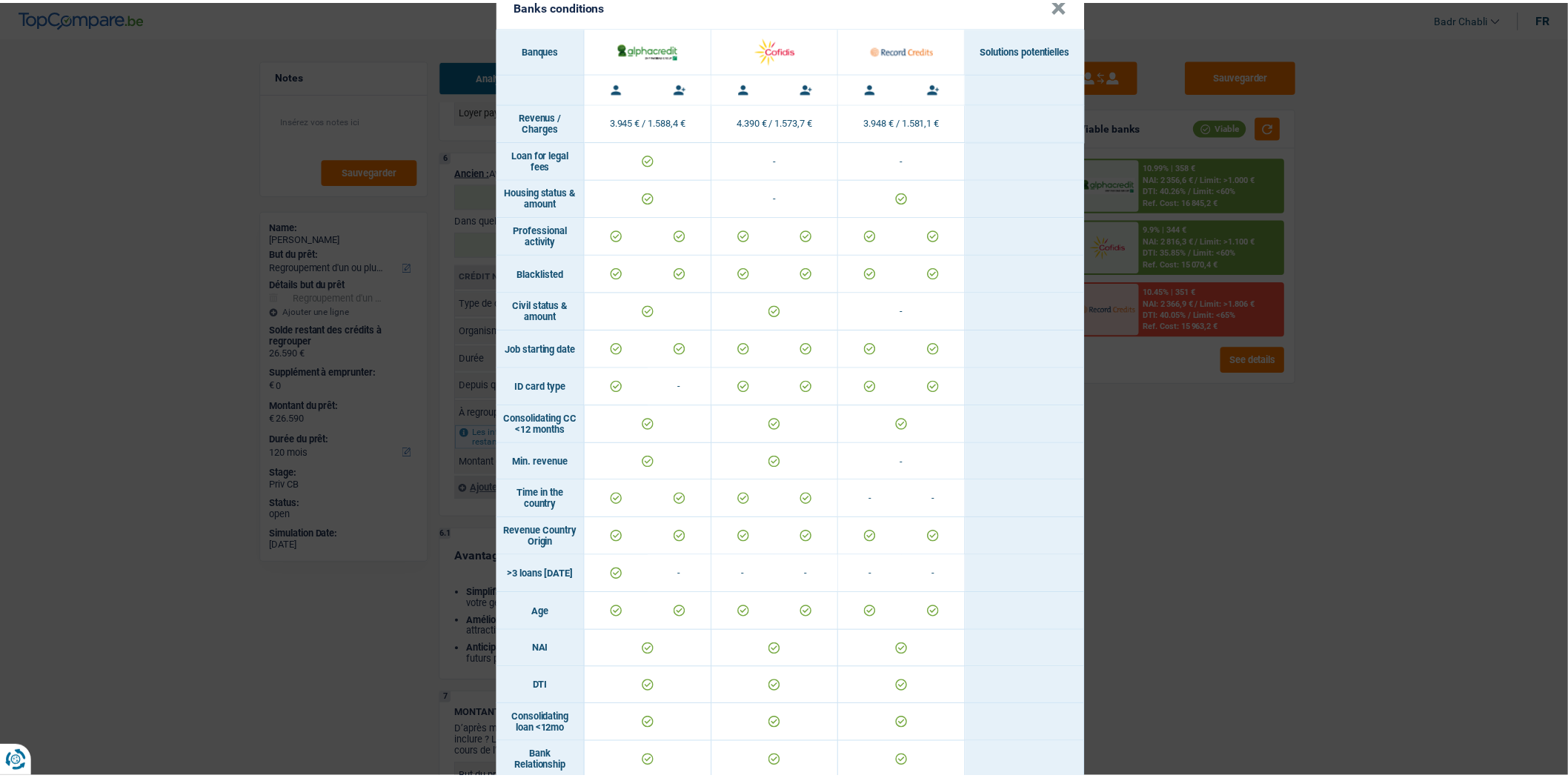
scroll to position [34, 0]
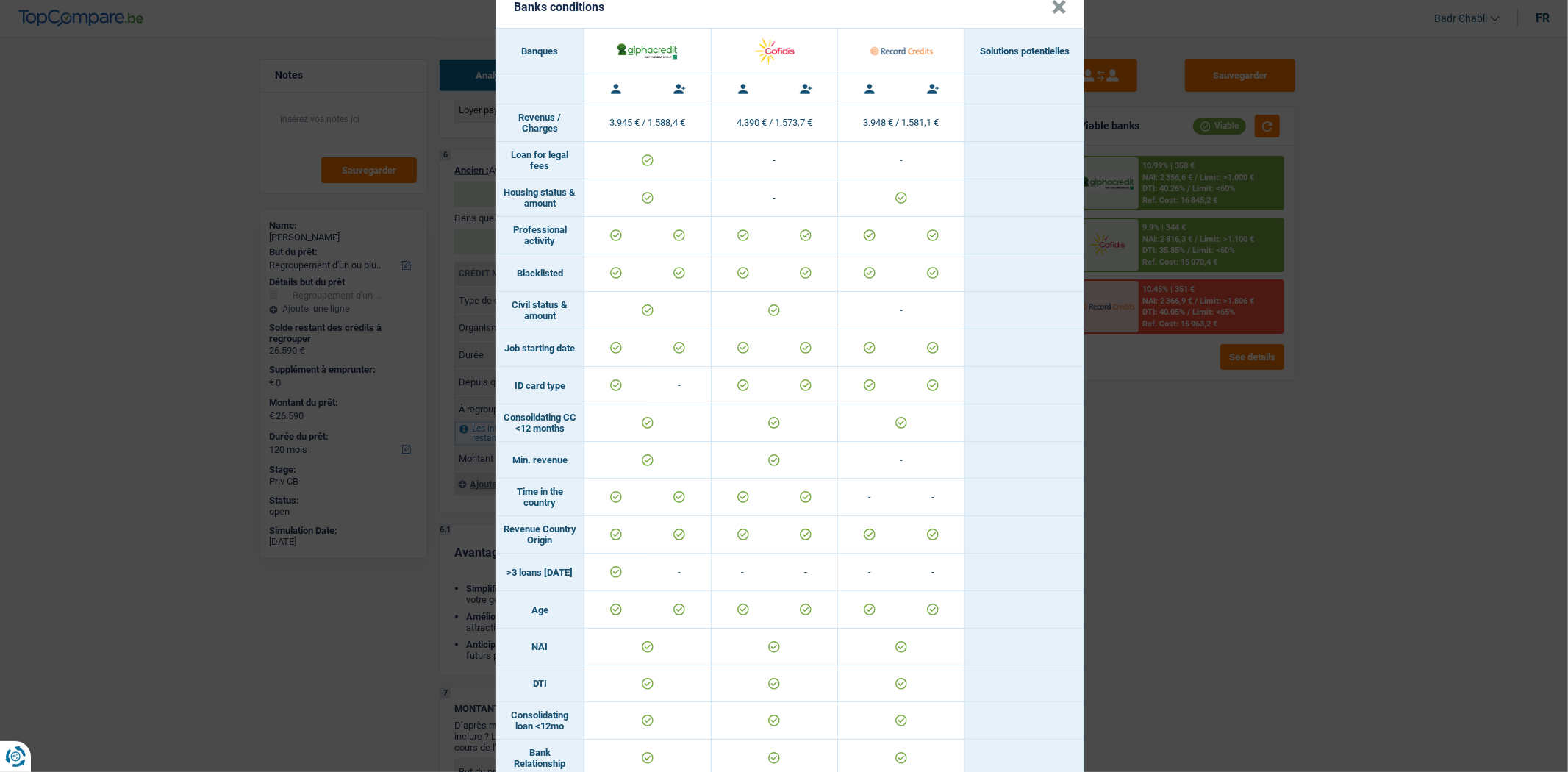
click at [1051, 4] on button "×" at bounding box center [1059, 7] width 16 height 15
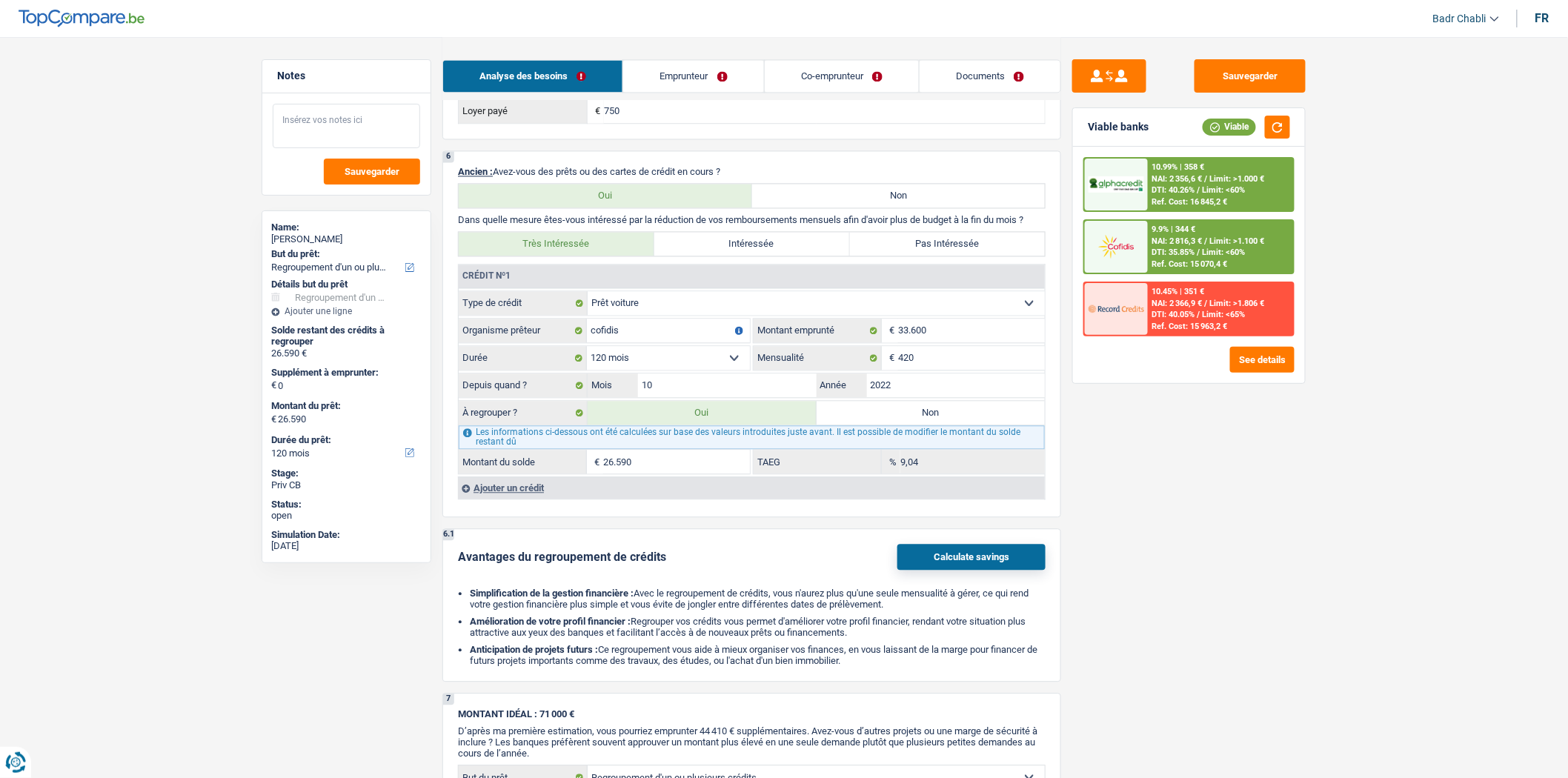
click at [301, 126] on textarea at bounding box center [346, 126] width 148 height 45
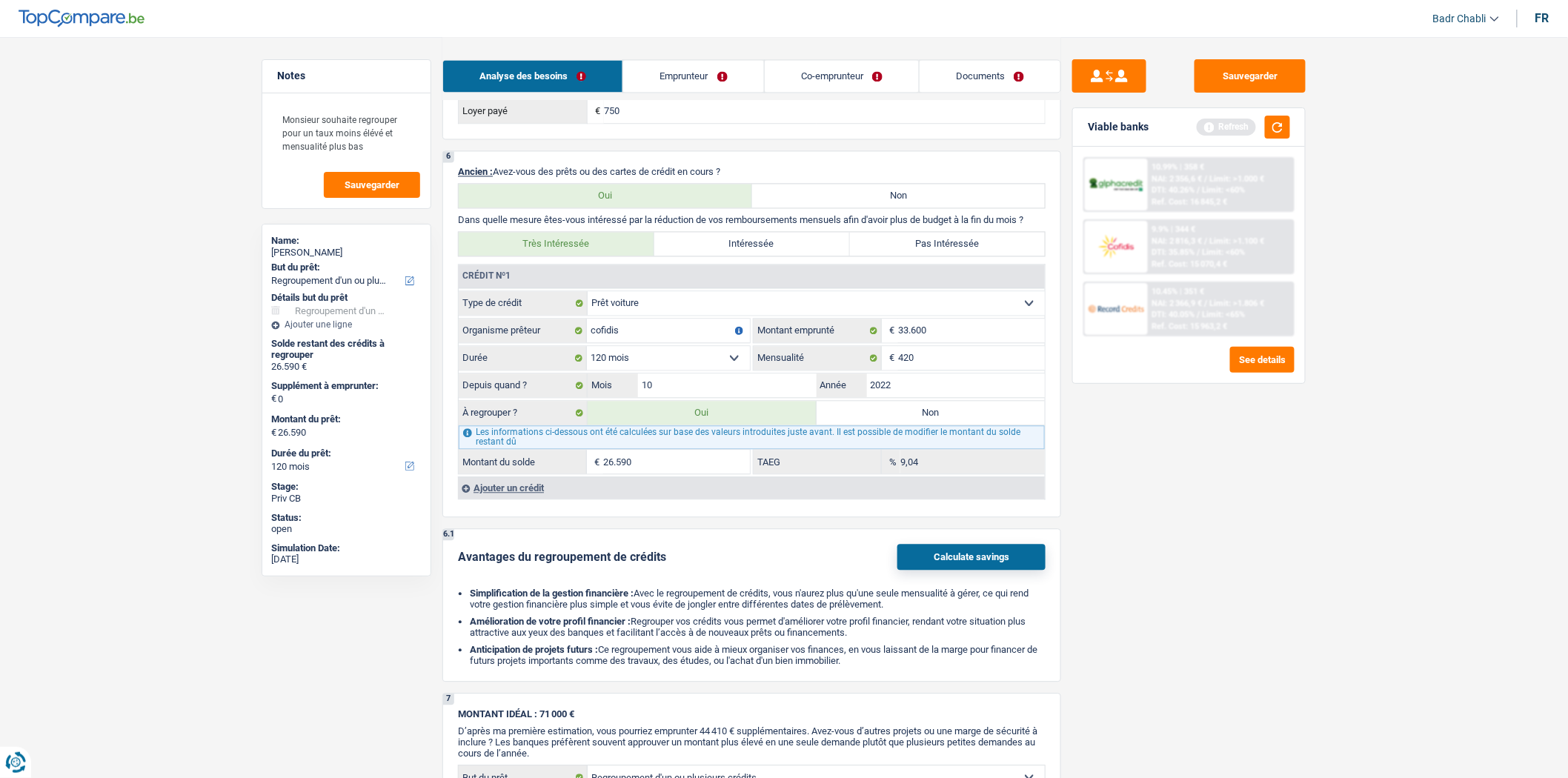
click at [1301, 119] on div "Viable banks Refresh" at bounding box center [1188, 127] width 231 height 39
click at [1280, 125] on button "button" at bounding box center [1277, 127] width 25 height 23
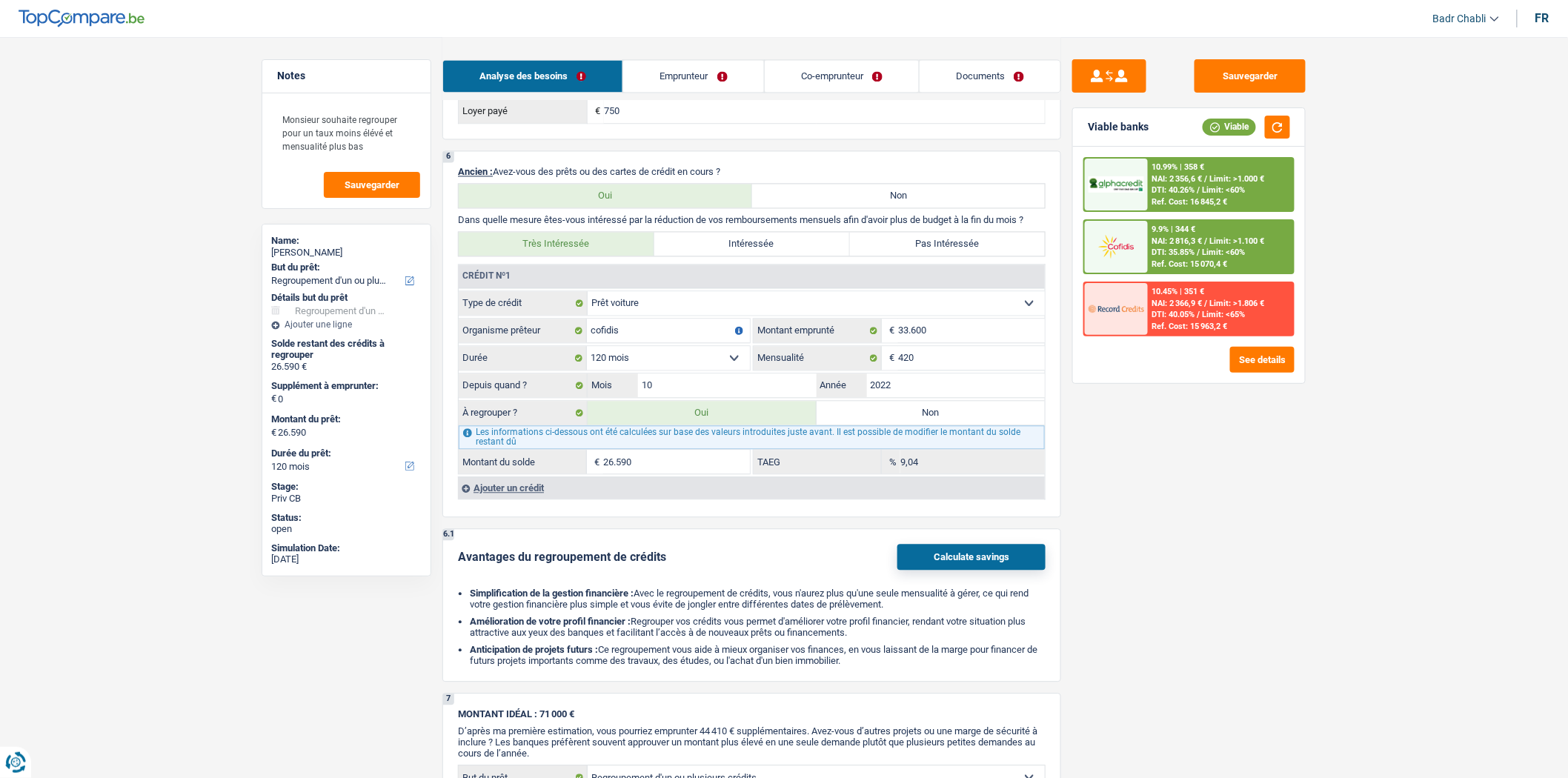
click at [1202, 180] on span "NAI: 2 356,6 €" at bounding box center [1177, 180] width 51 height 10
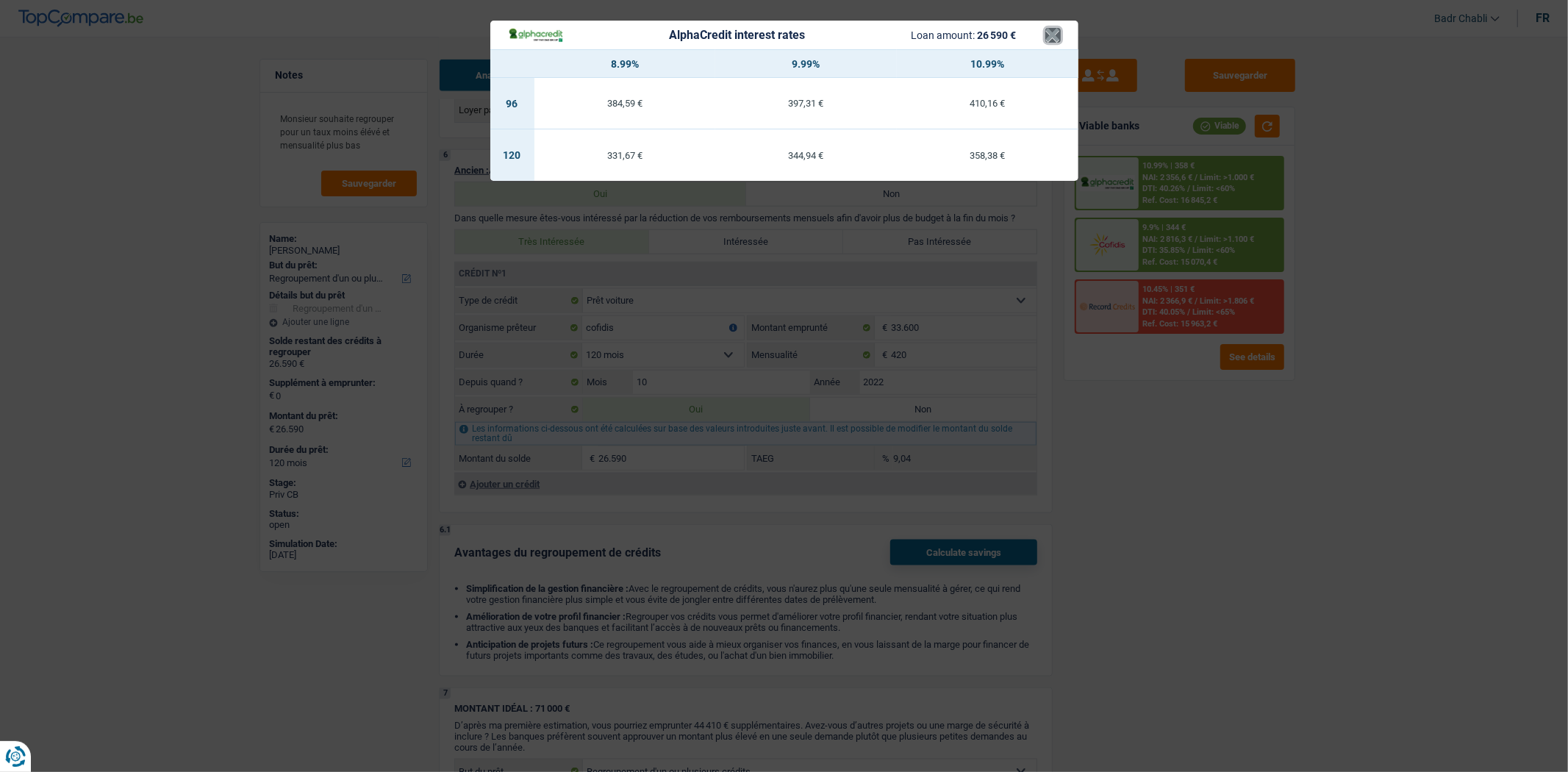
click at [1051, 40] on button "×" at bounding box center [1053, 35] width 16 height 15
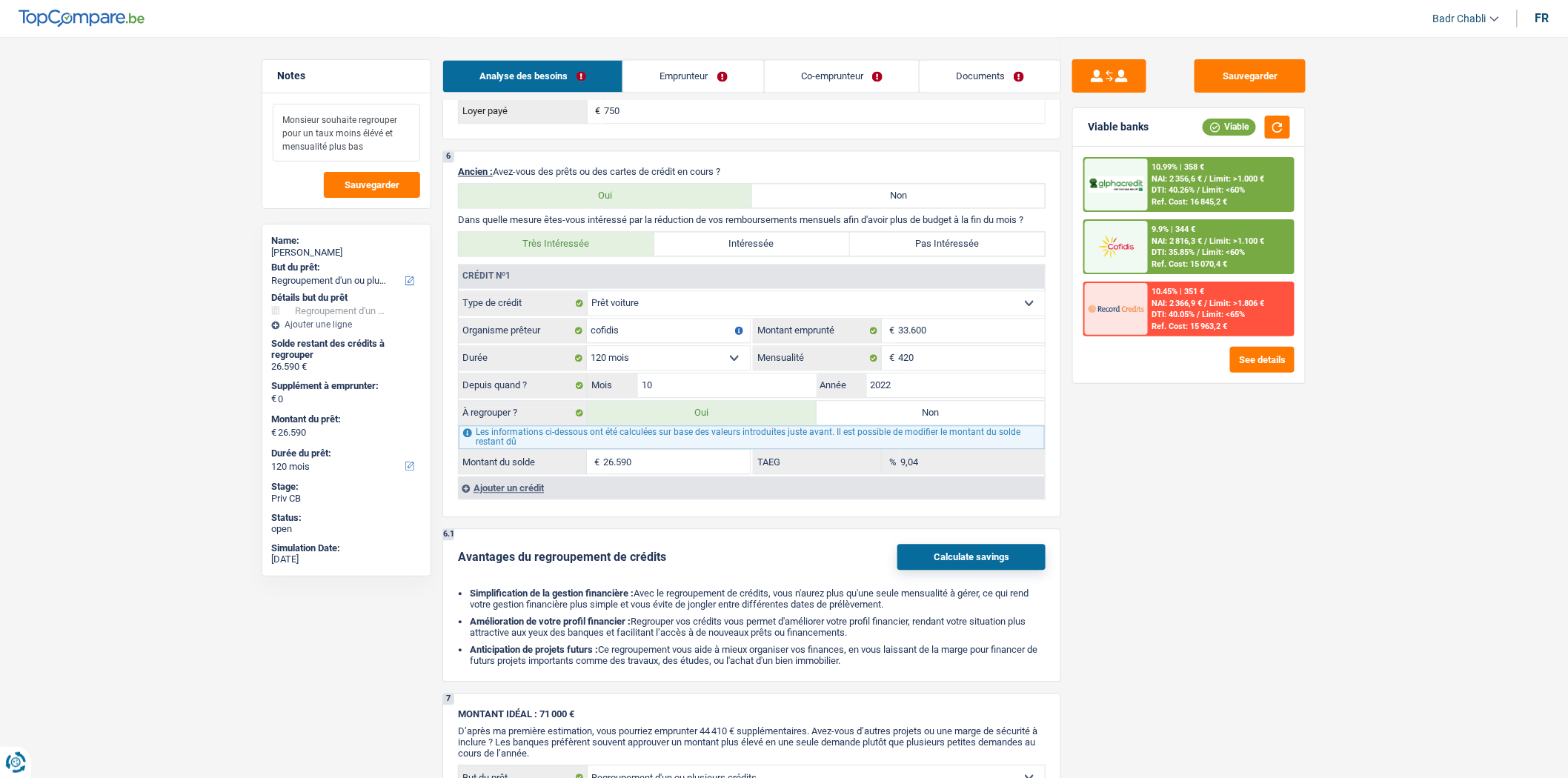
click at [398, 146] on textarea "Monsieur souhaite regrouper pour un taux moins élévé et mensualité plus bas" at bounding box center [346, 133] width 148 height 58
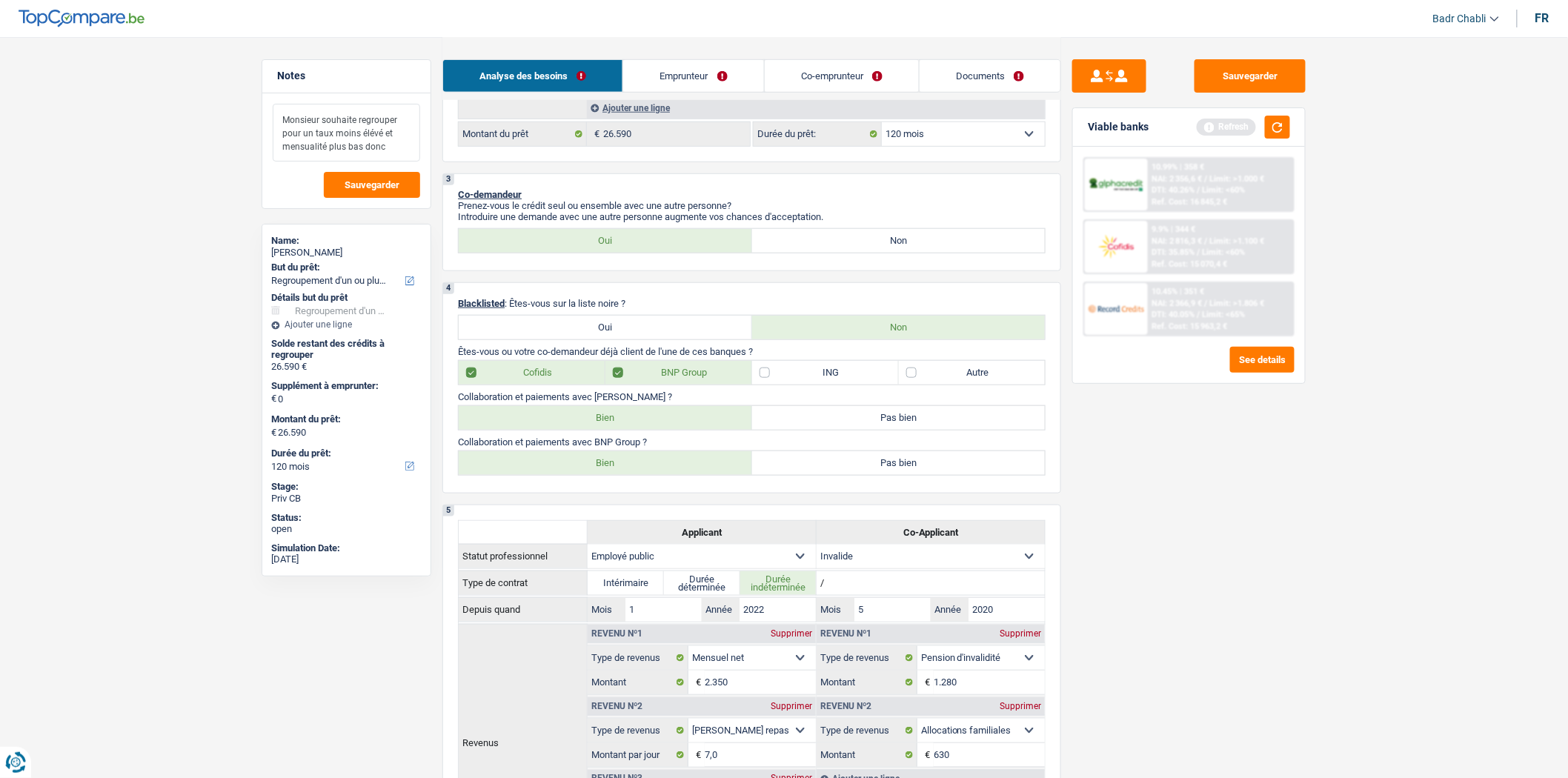
scroll to position [165, 0]
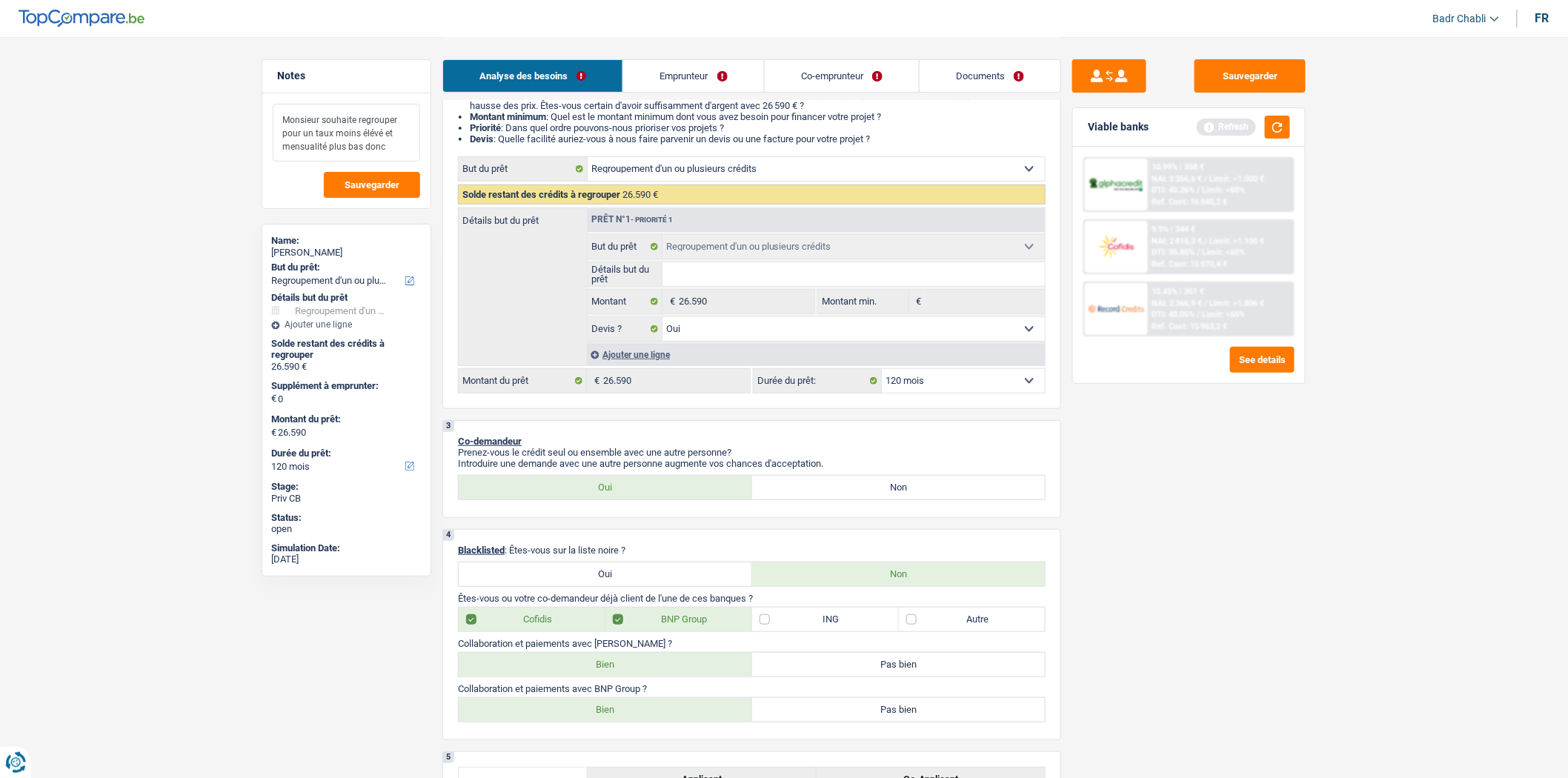
type textarea "Monsieur souhaite regrouper pour un taux moins élévé et mensualité plus bas donc"
click at [923, 372] on div "Confort maison: meubles, textile, peinture, électroménager, outillage non-profe…" at bounding box center [751, 275] width 588 height 237
click at [926, 384] on select "12 mois 18 mois 24 mois 30 mois 36 mois 42 mois 48 mois 60 mois 72 mois 84 mois…" at bounding box center [963, 381] width 163 height 24
select select "84"
click at [882, 373] on select "12 mois 18 mois 24 mois 30 mois 36 mois 42 mois 48 mois 60 mois 72 mois 84 mois…" at bounding box center [963, 381] width 163 height 24
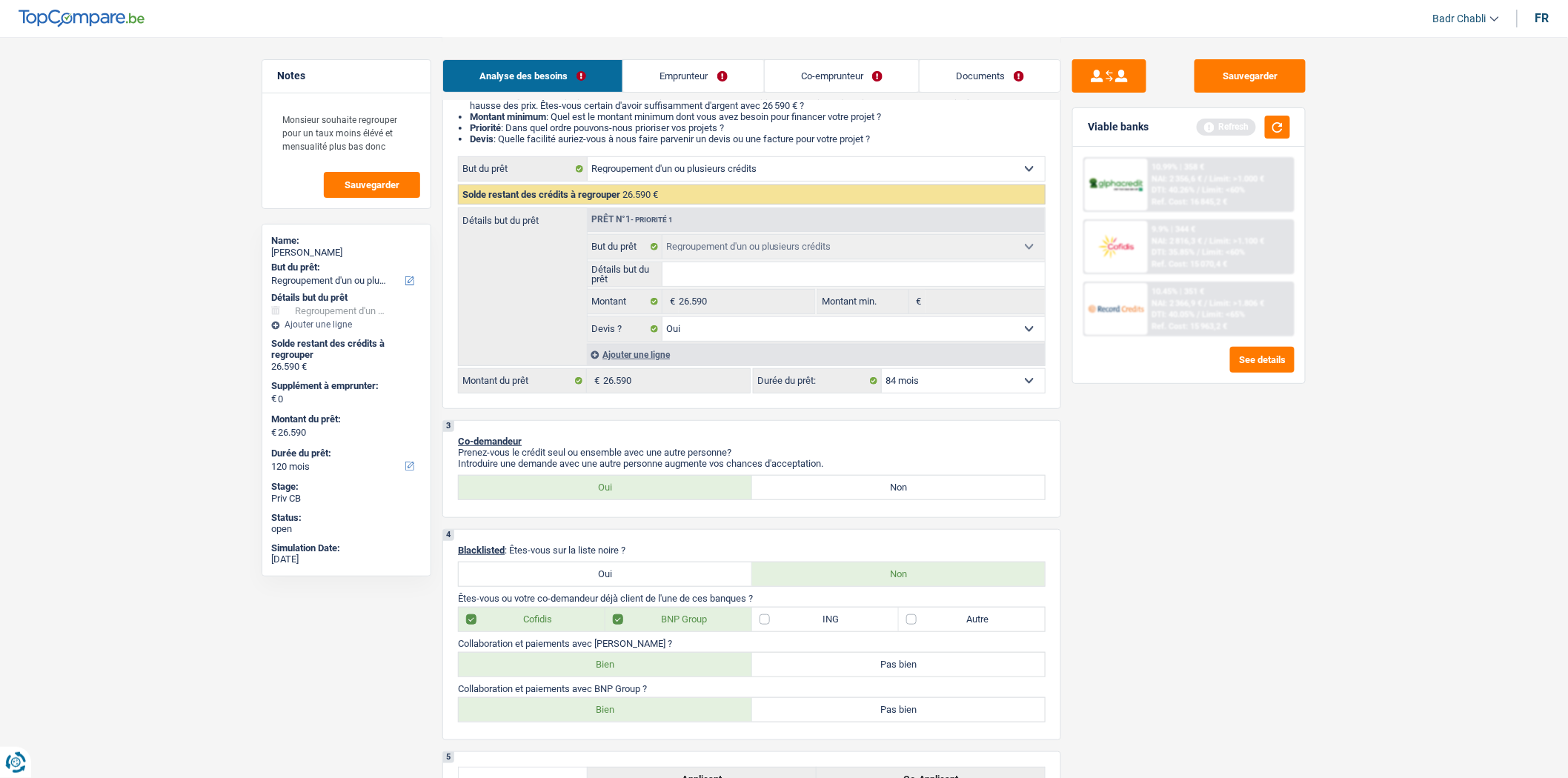
select select "84"
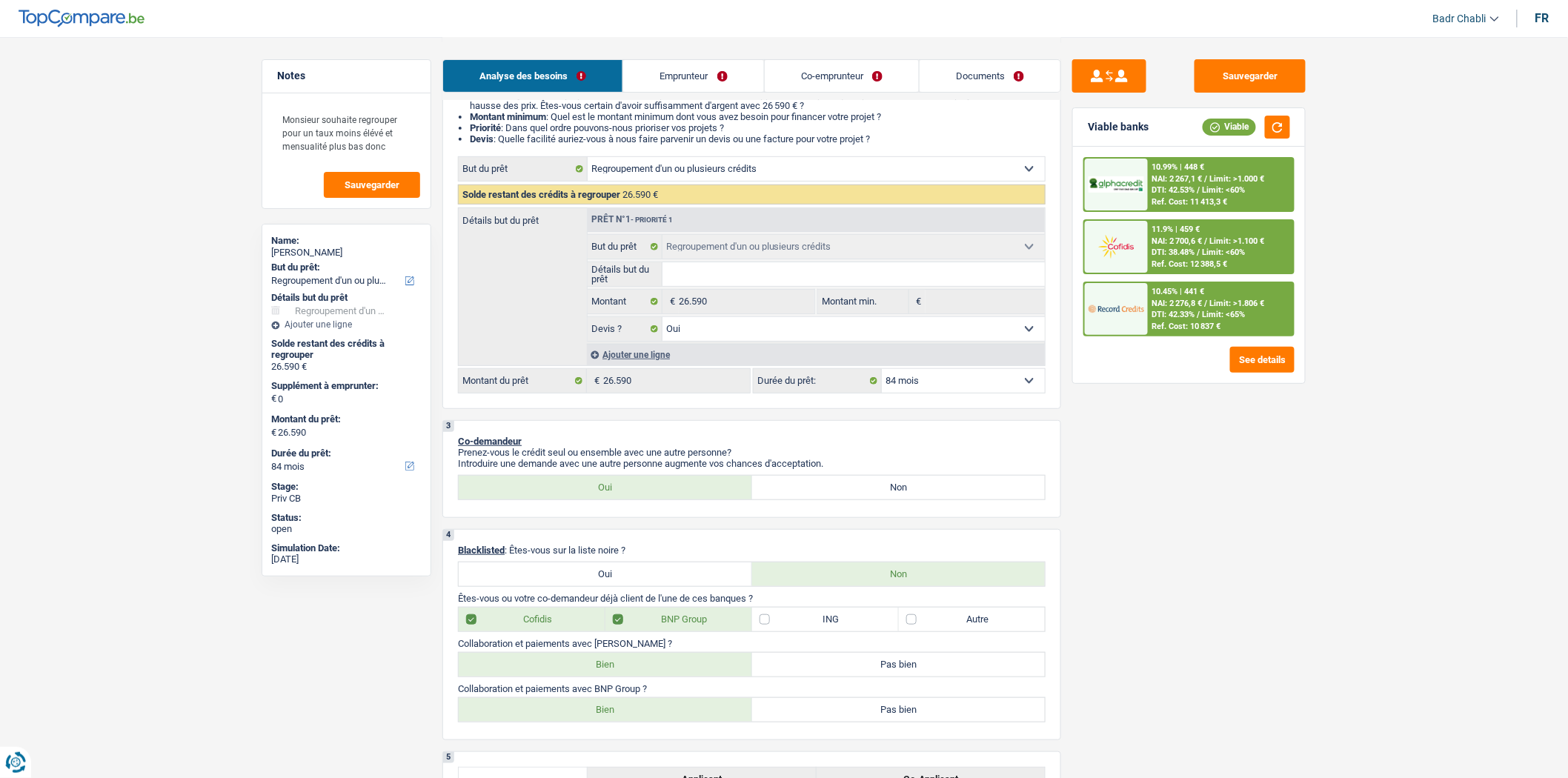
click at [1231, 172] on div "10.99% | 448 € NAI: 2 267,1 € / Limit: >1.000 € DTI: 42.53% / Limit: <60% Ref. …" at bounding box center [1220, 185] width 146 height 52
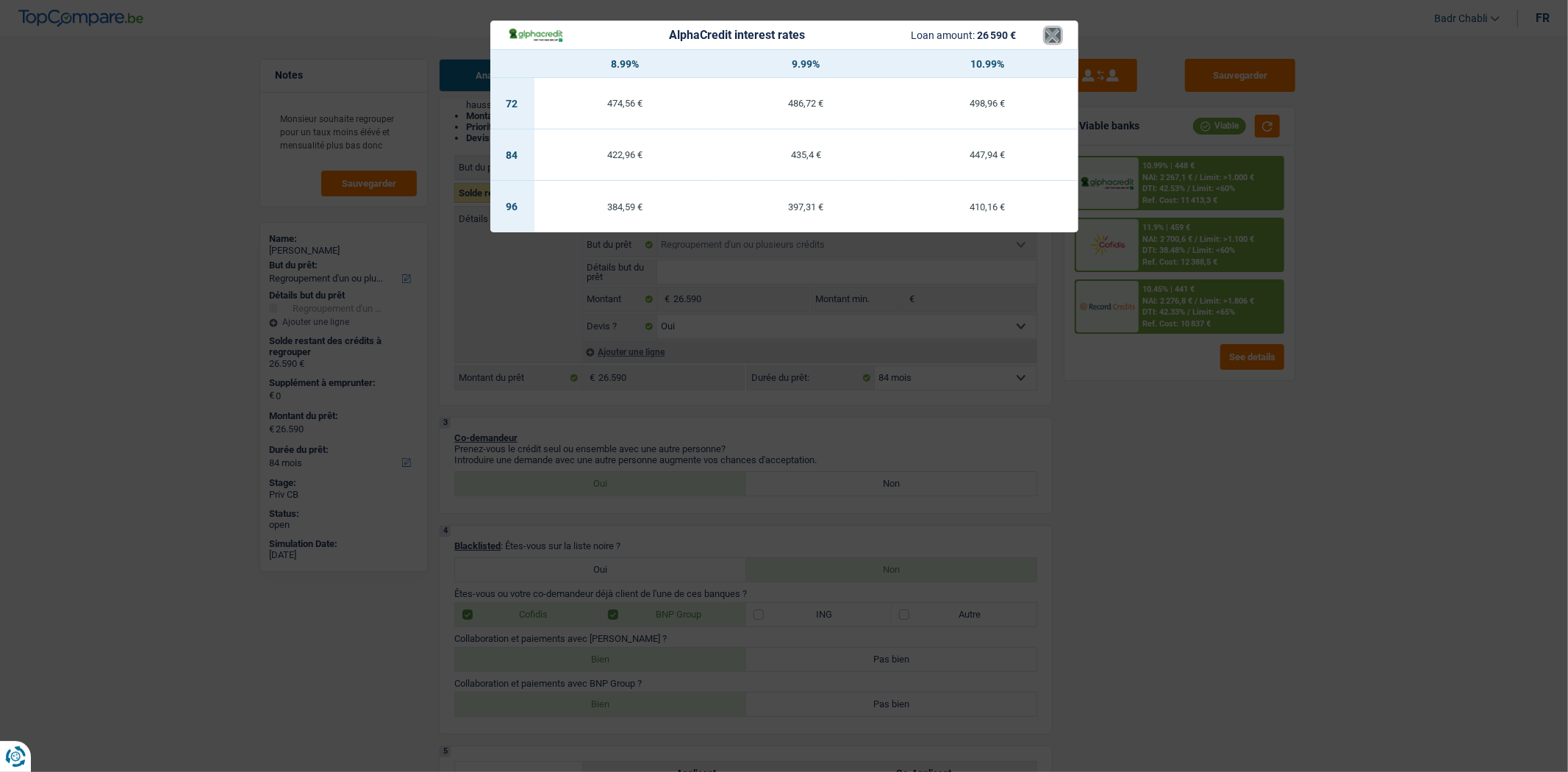
click at [1052, 30] on button "×" at bounding box center [1053, 35] width 16 height 15
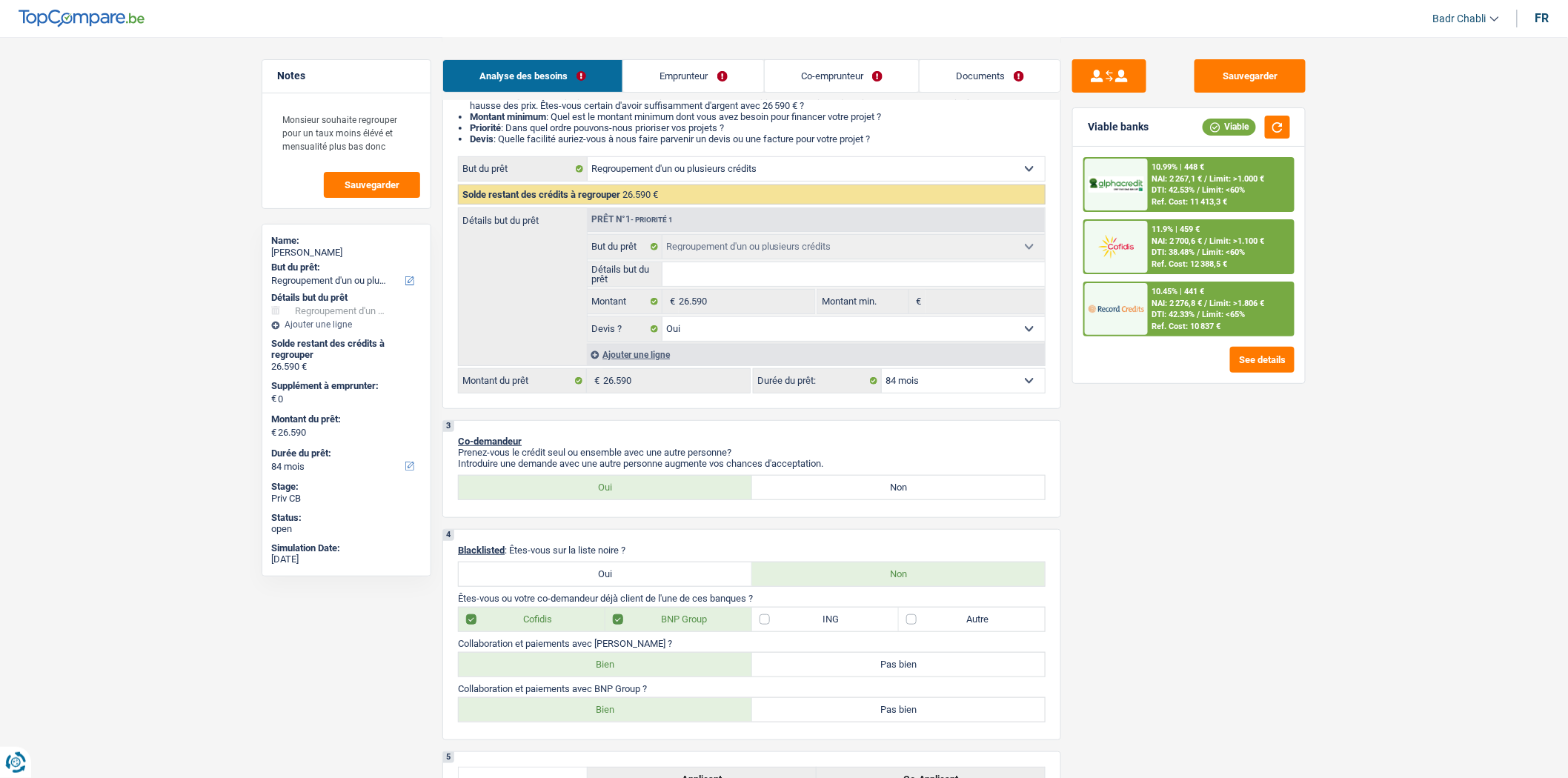
click at [1211, 304] on span "Limit: >1.806 €" at bounding box center [1237, 303] width 55 height 10
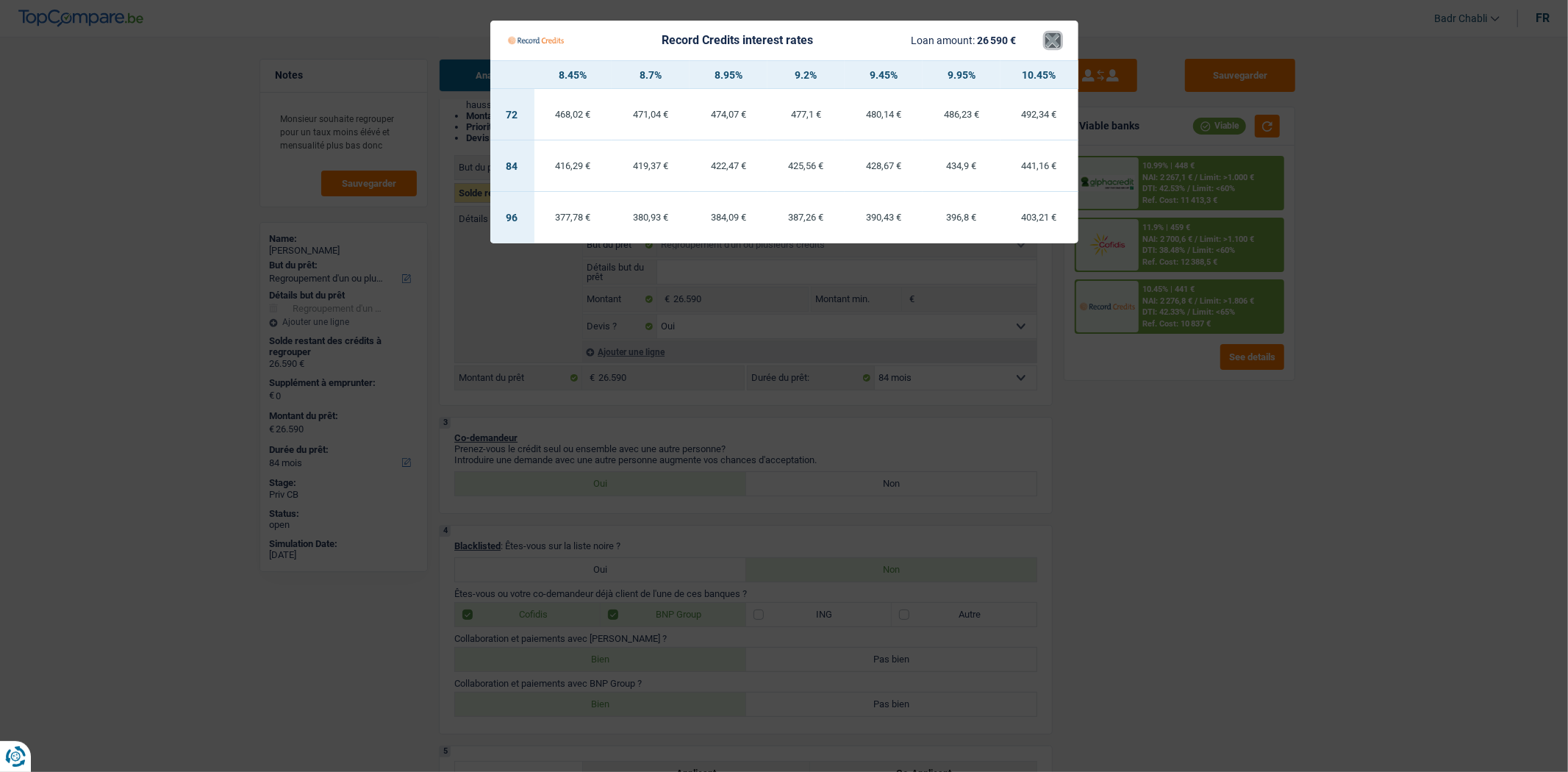
click at [1046, 45] on button "×" at bounding box center [1053, 40] width 16 height 15
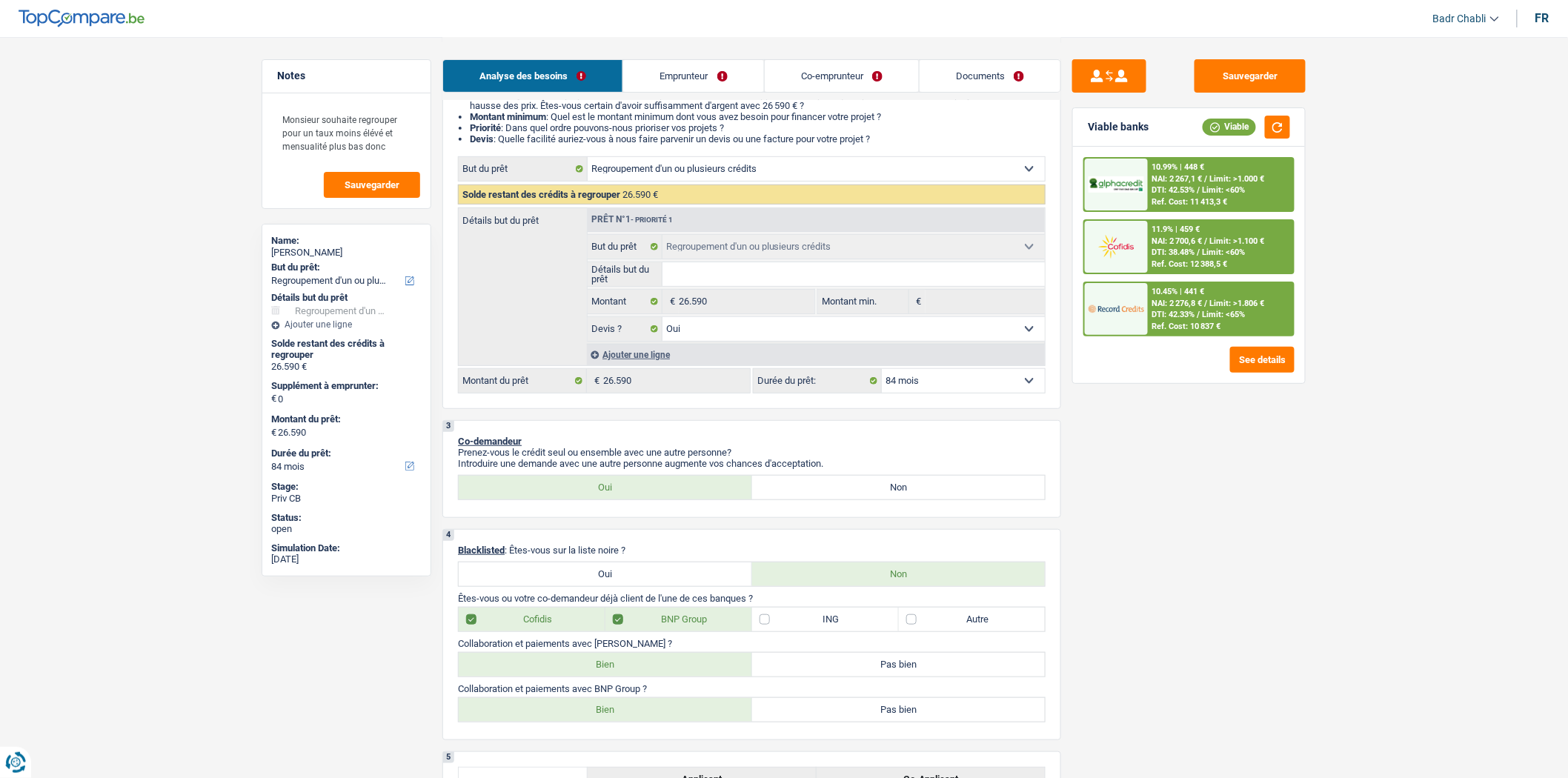
click at [923, 381] on select "12 mois 18 mois 24 mois 30 mois 36 mois 42 mois 48 mois 60 mois 72 mois 84 mois…" at bounding box center [963, 381] width 163 height 24
select select "120"
click at [882, 373] on select "12 mois 18 mois 24 mois 30 mois 36 mois 42 mois 48 mois 60 mois 72 mois 84 mois…" at bounding box center [963, 381] width 163 height 24
select select "120"
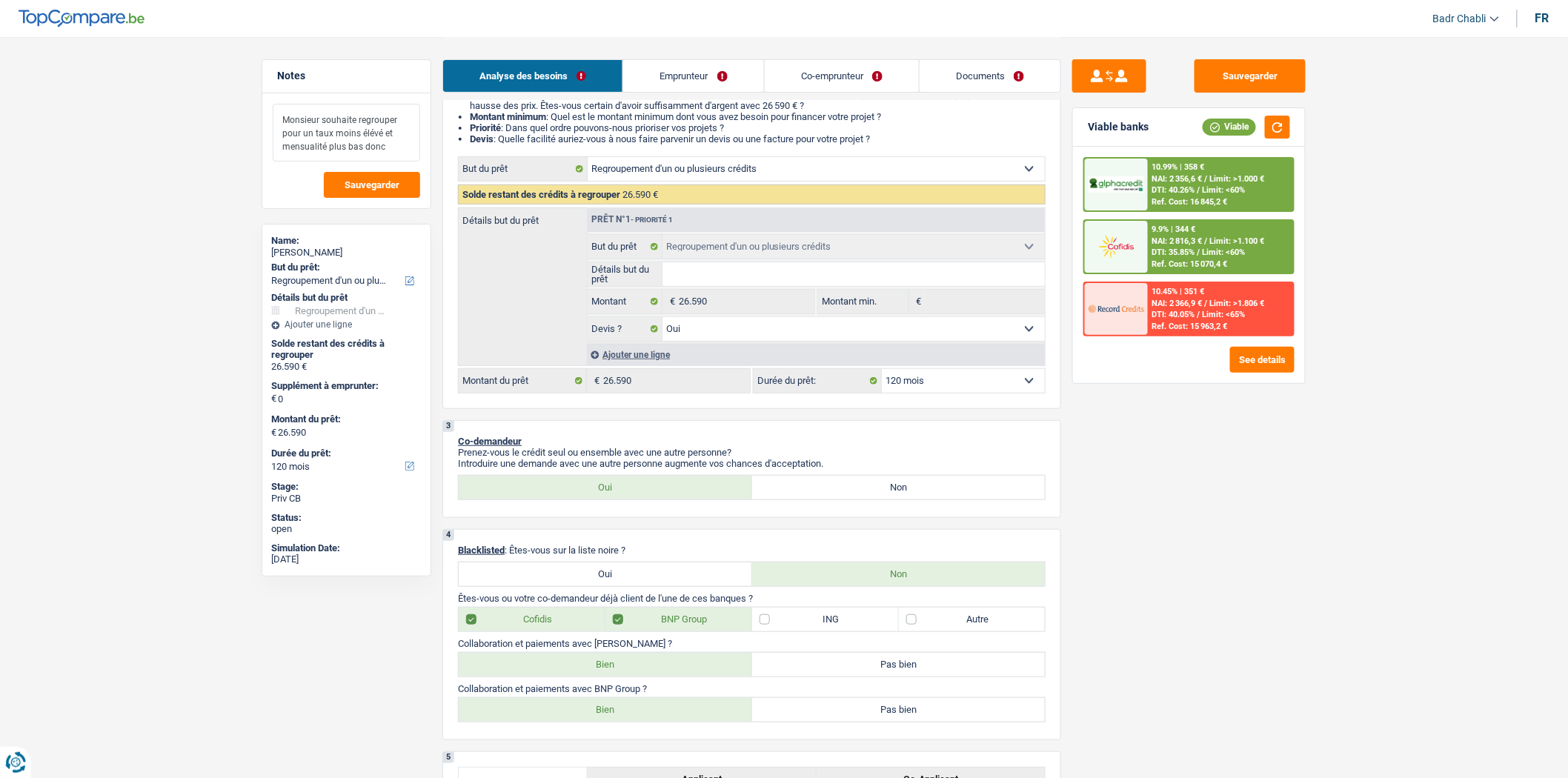
click at [393, 147] on textarea "Monsieur souhaite regrouper pour un taux moins élévé et mensualité plus bas donc" at bounding box center [346, 133] width 148 height 58
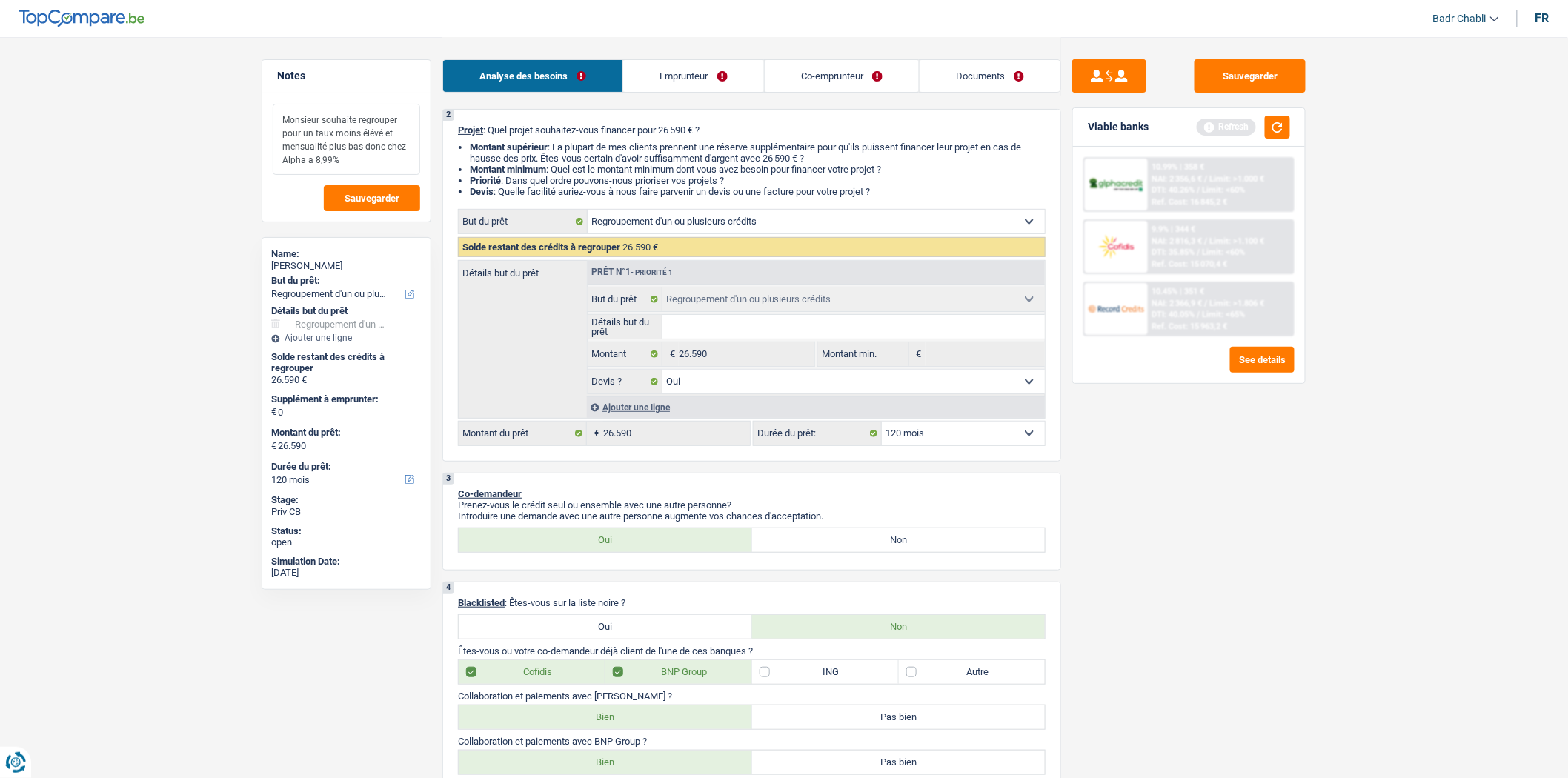
scroll to position [82, 0]
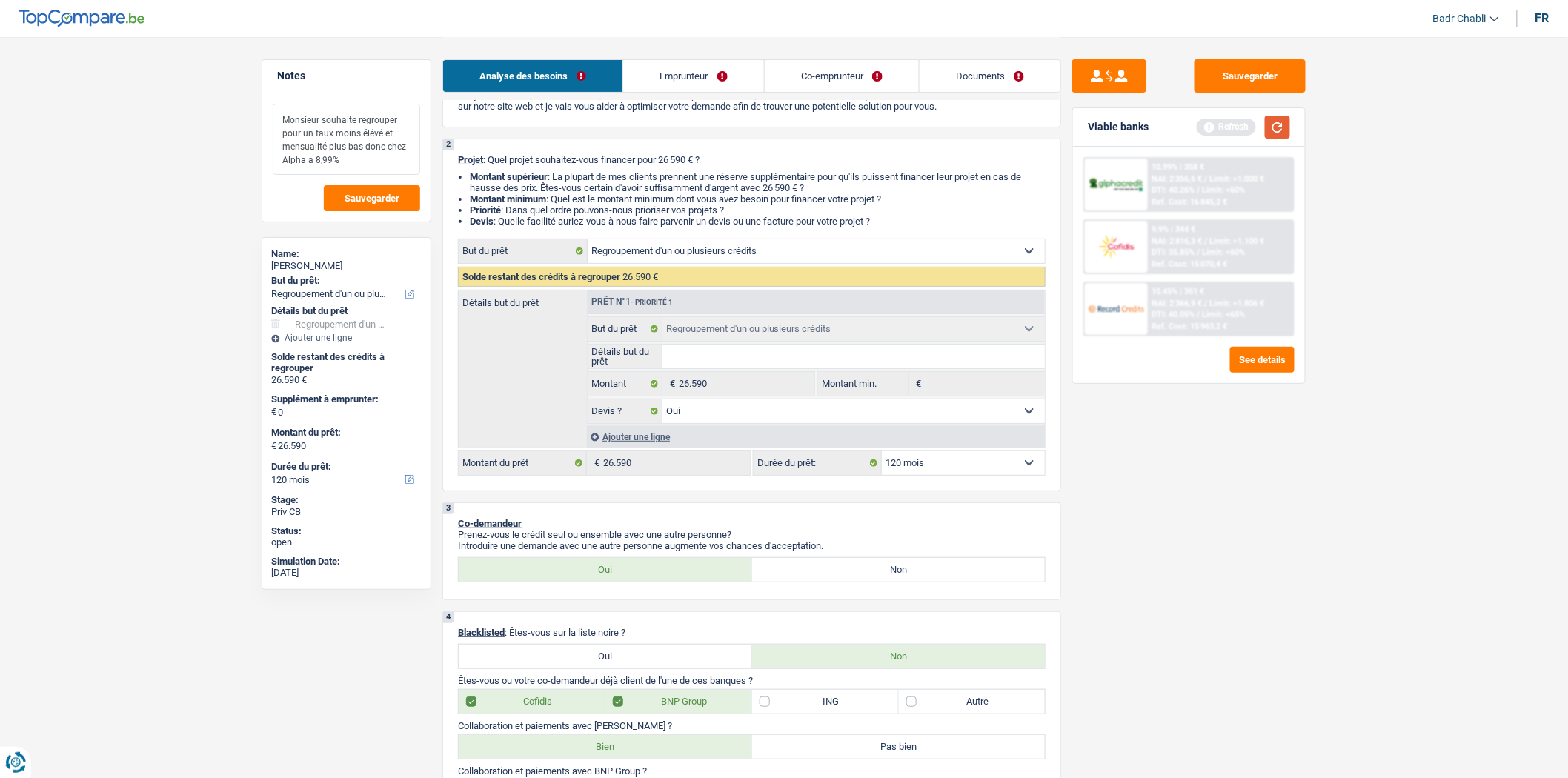
type textarea "Monsieur souhaite regrouper pour un taux moins élévé et mensualité plus bas don…"
click at [1269, 125] on button "button" at bounding box center [1277, 127] width 25 height 23
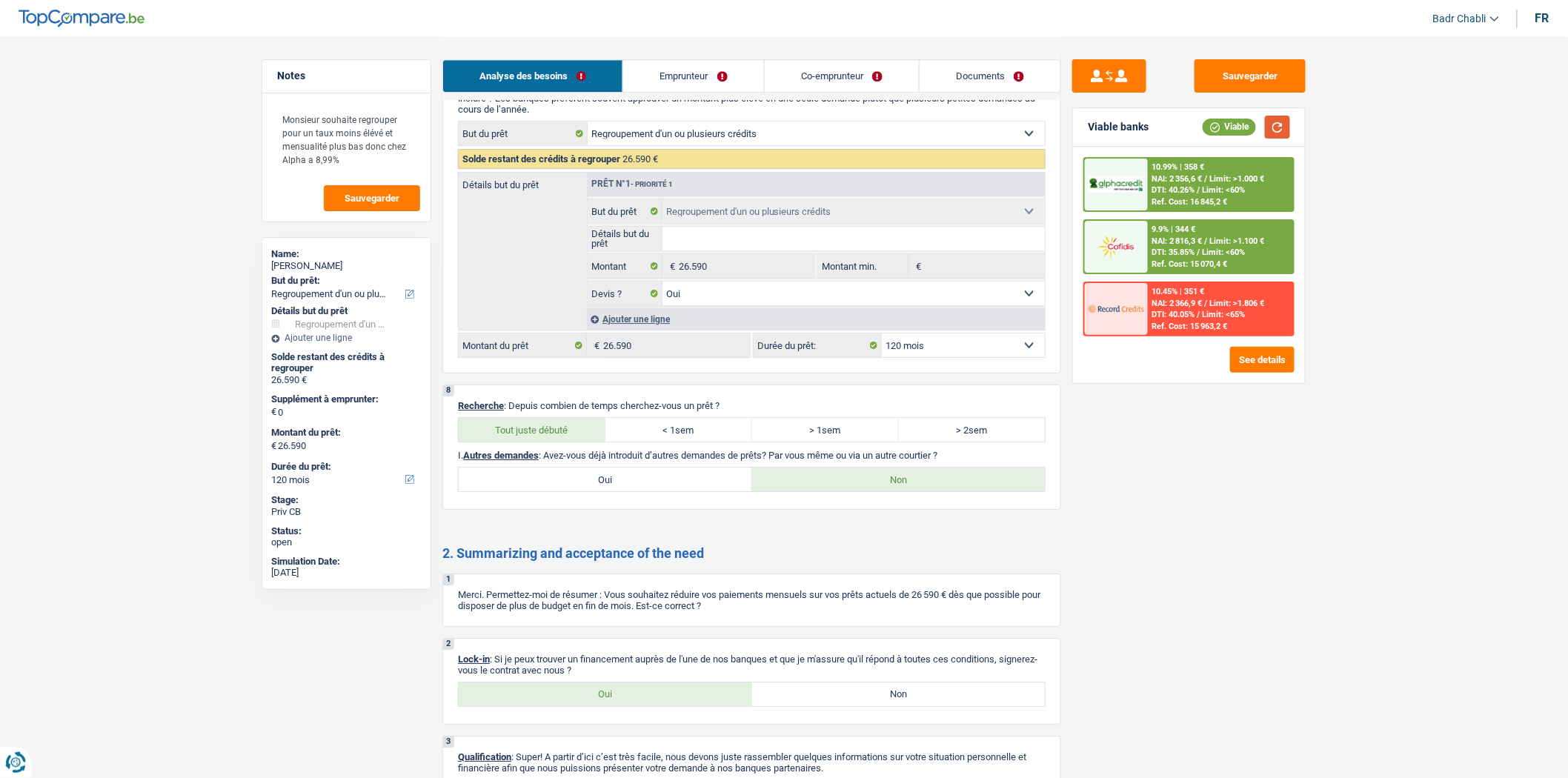
scroll to position [1990, 0]
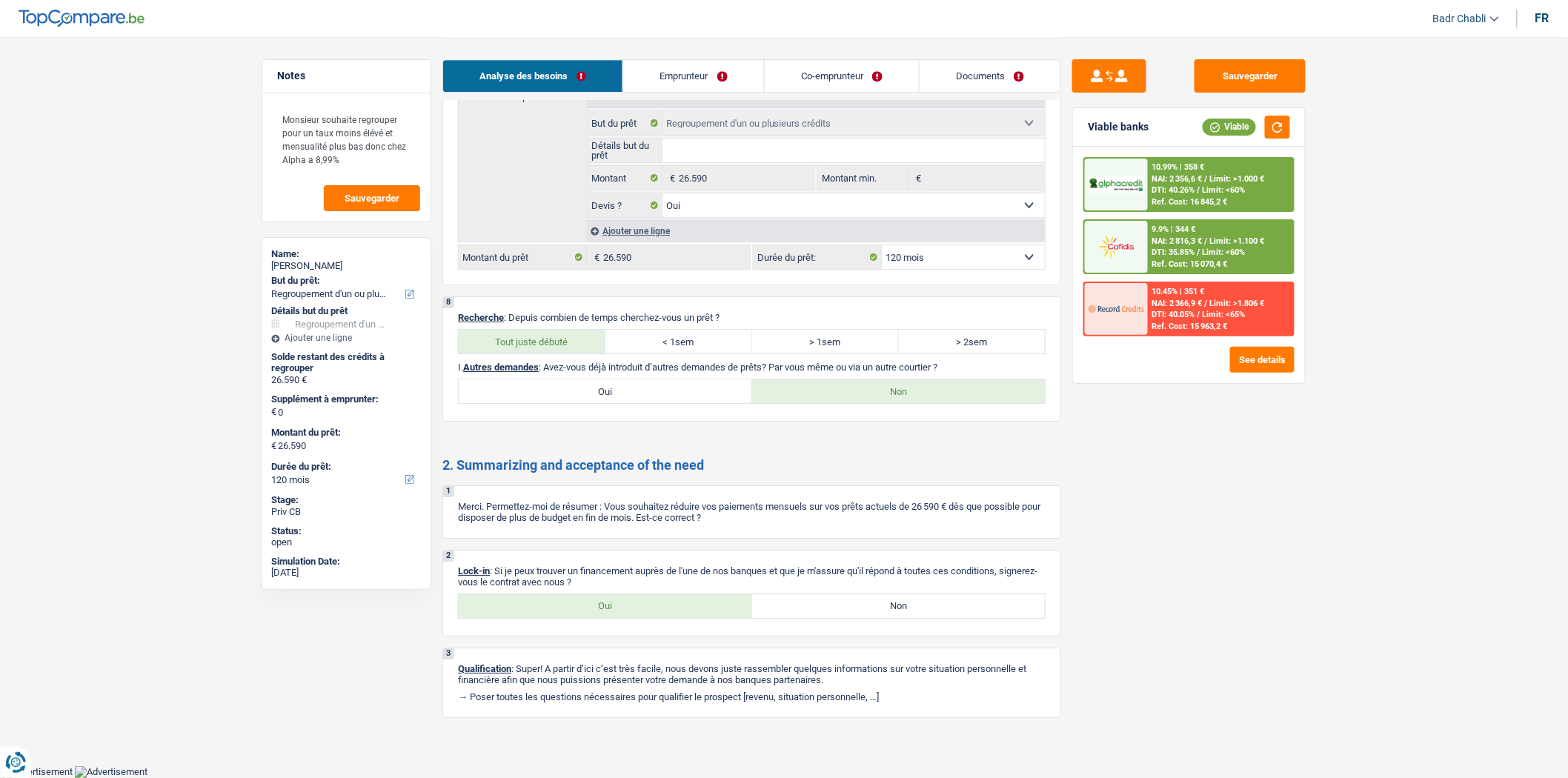
click at [605, 600] on label "Oui" at bounding box center [605, 606] width 293 height 24
click at [605, 600] on input "Oui" at bounding box center [605, 606] width 293 height 24
radio input "true"
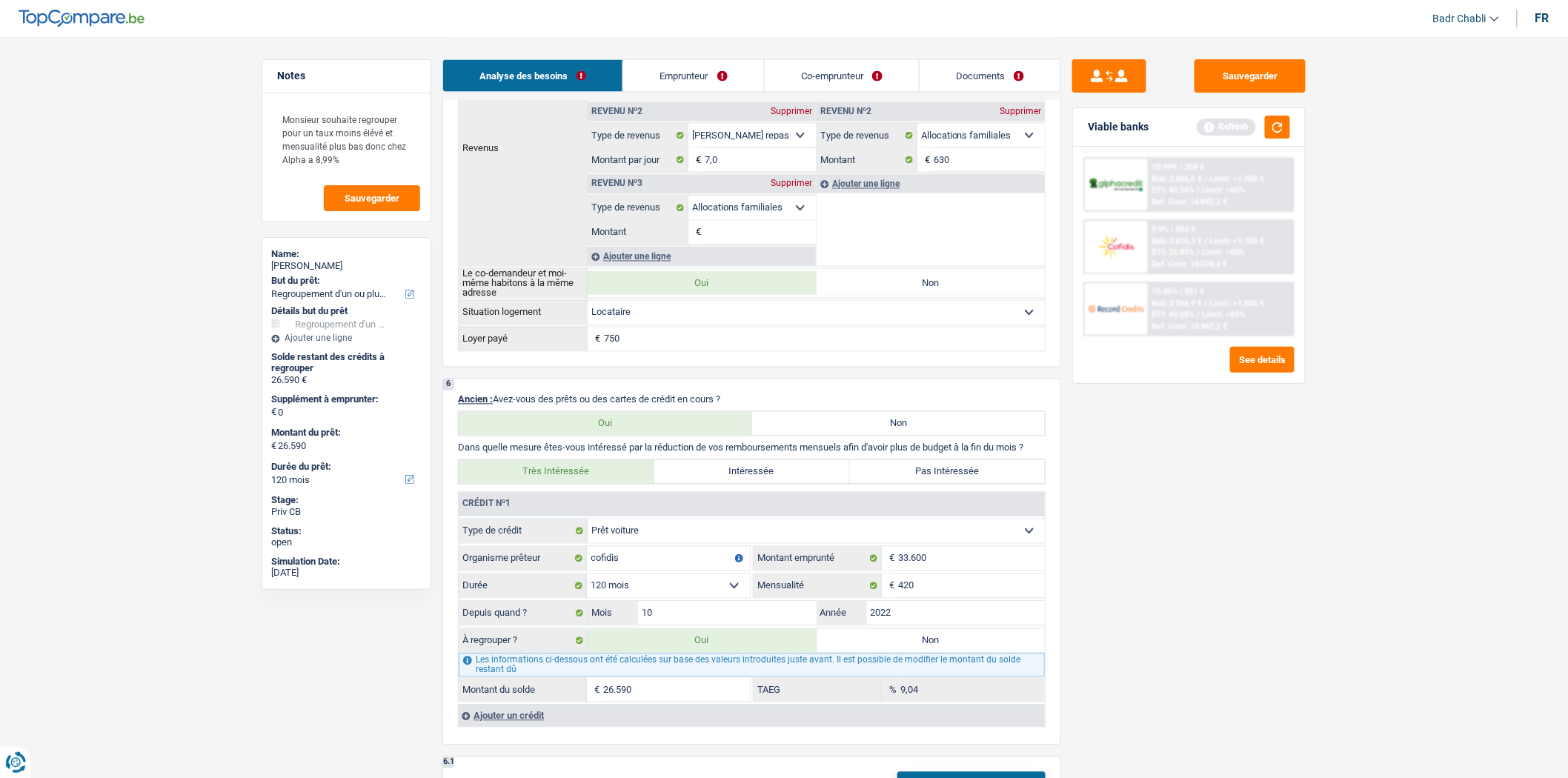
scroll to position [1084, 0]
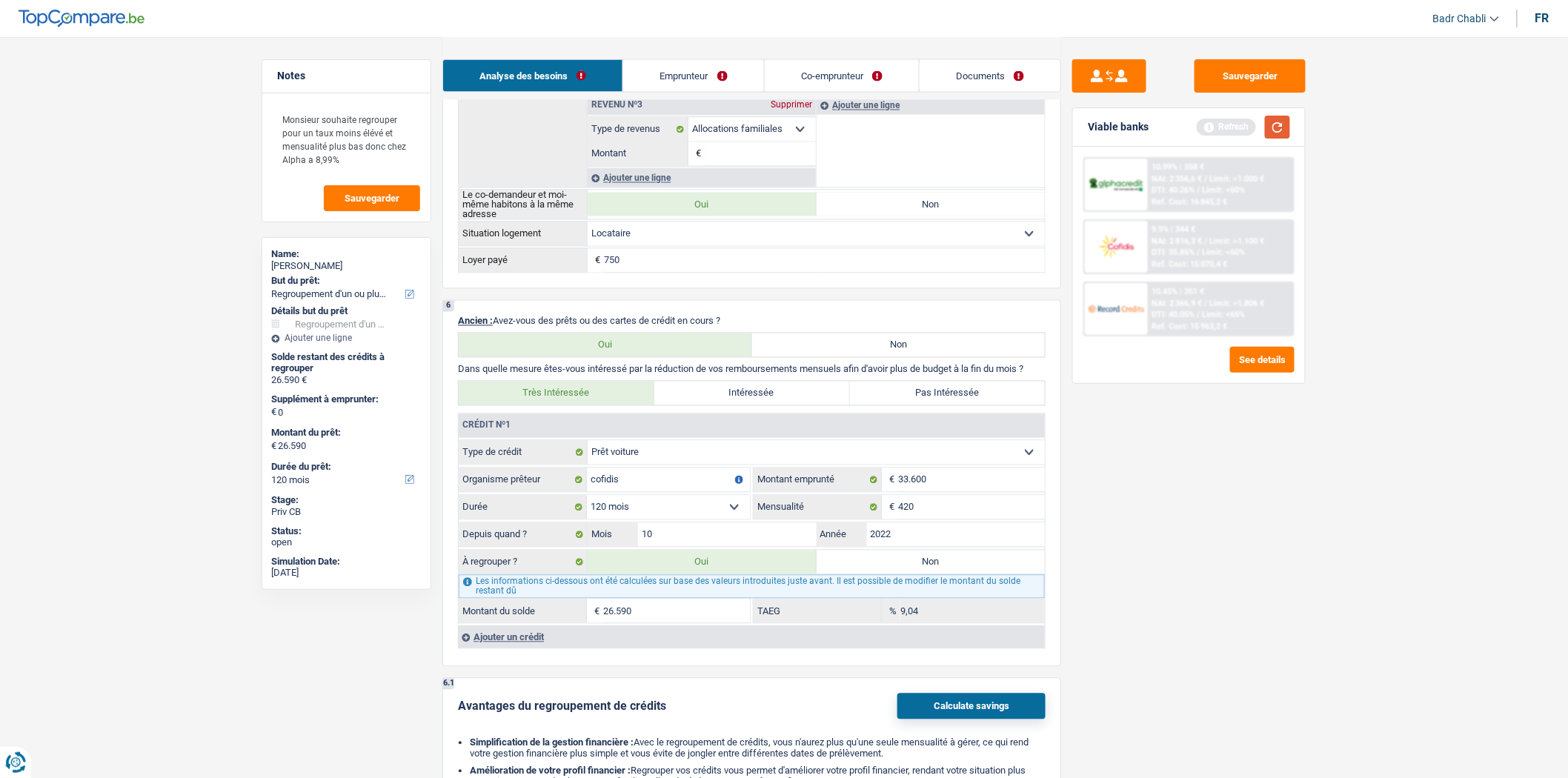
click at [1272, 127] on button "button" at bounding box center [1277, 127] width 25 height 23
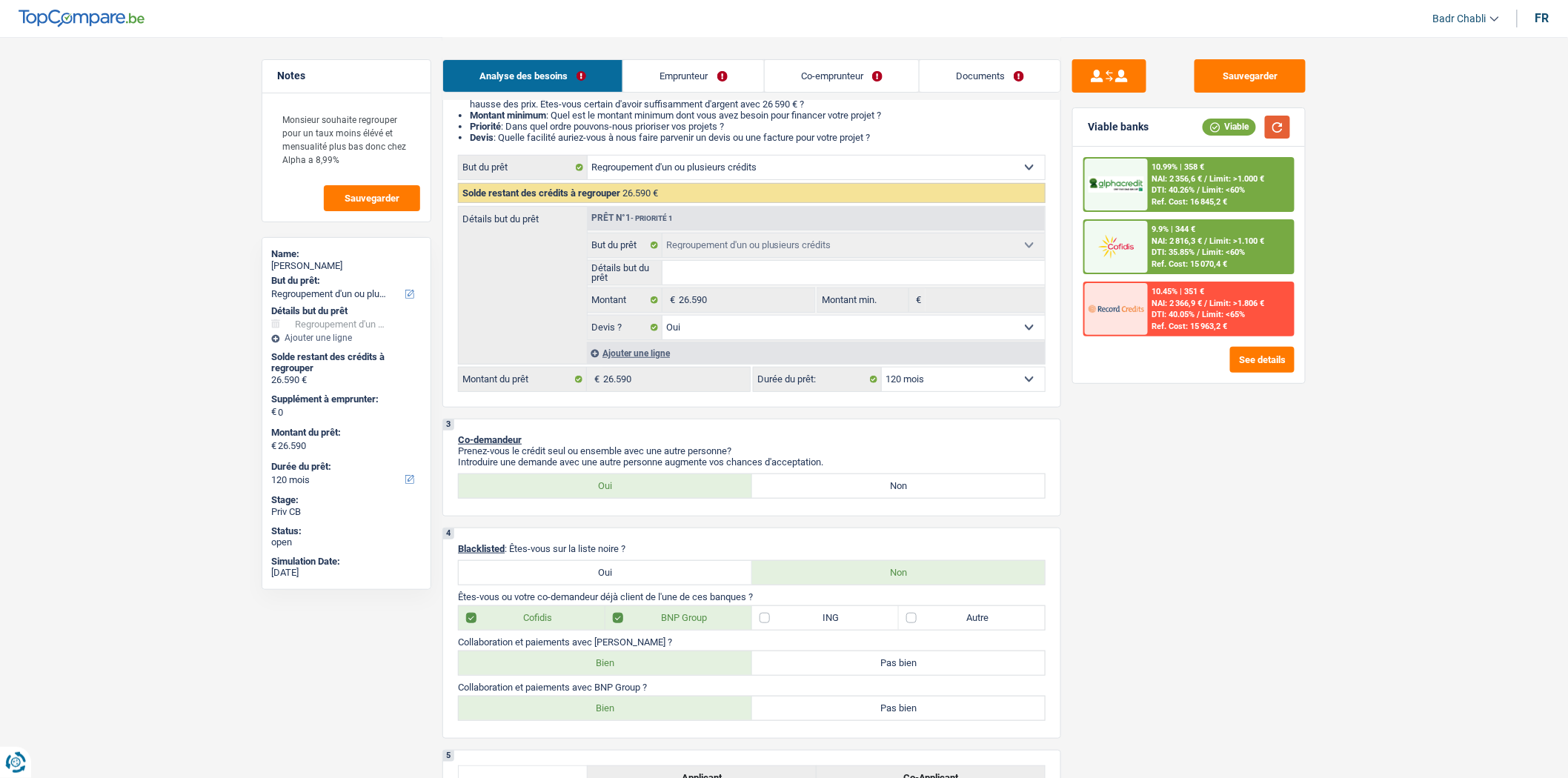
scroll to position [0, 0]
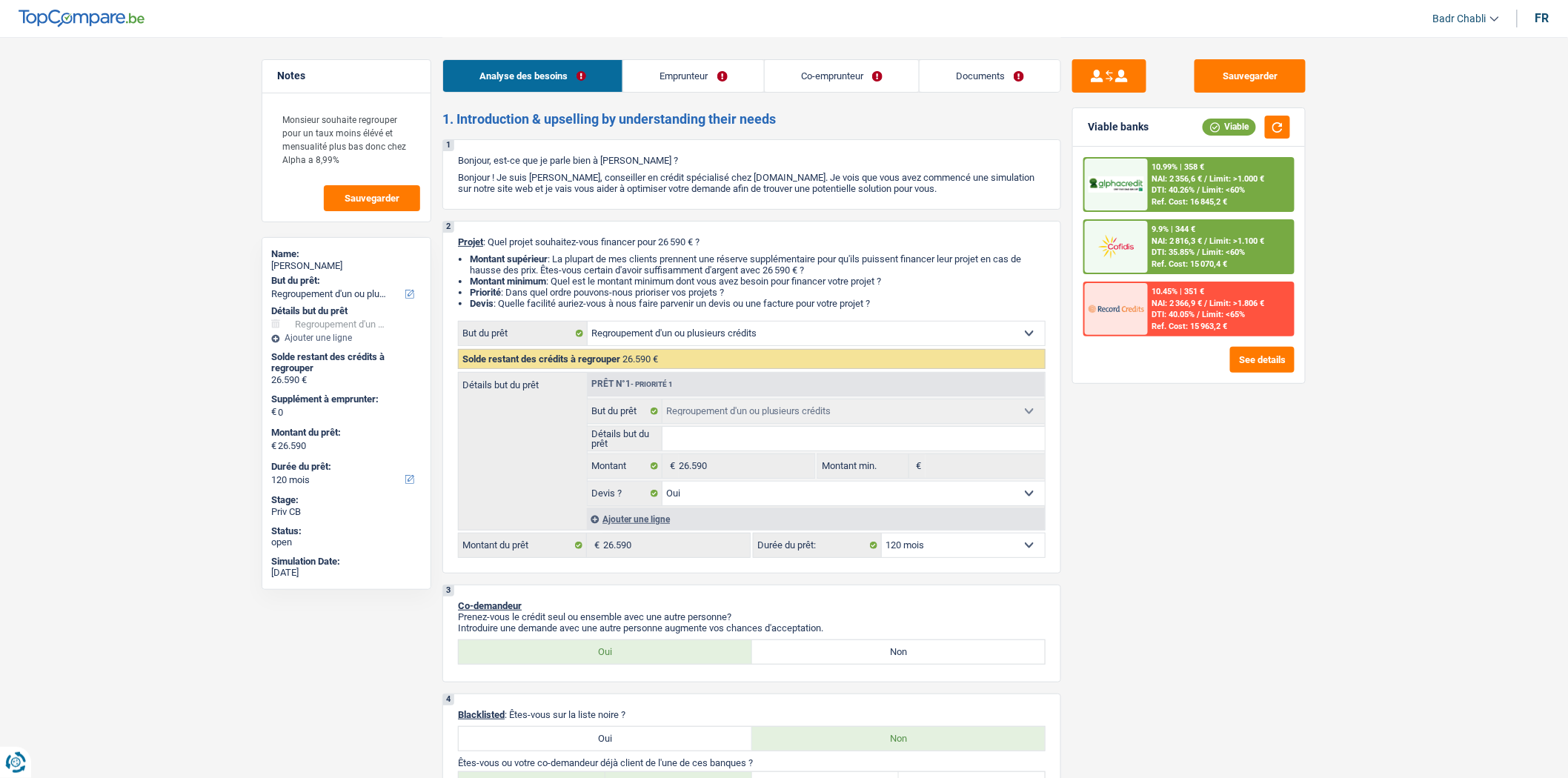
click at [670, 69] on link "Emprunteur" at bounding box center [693, 76] width 140 height 32
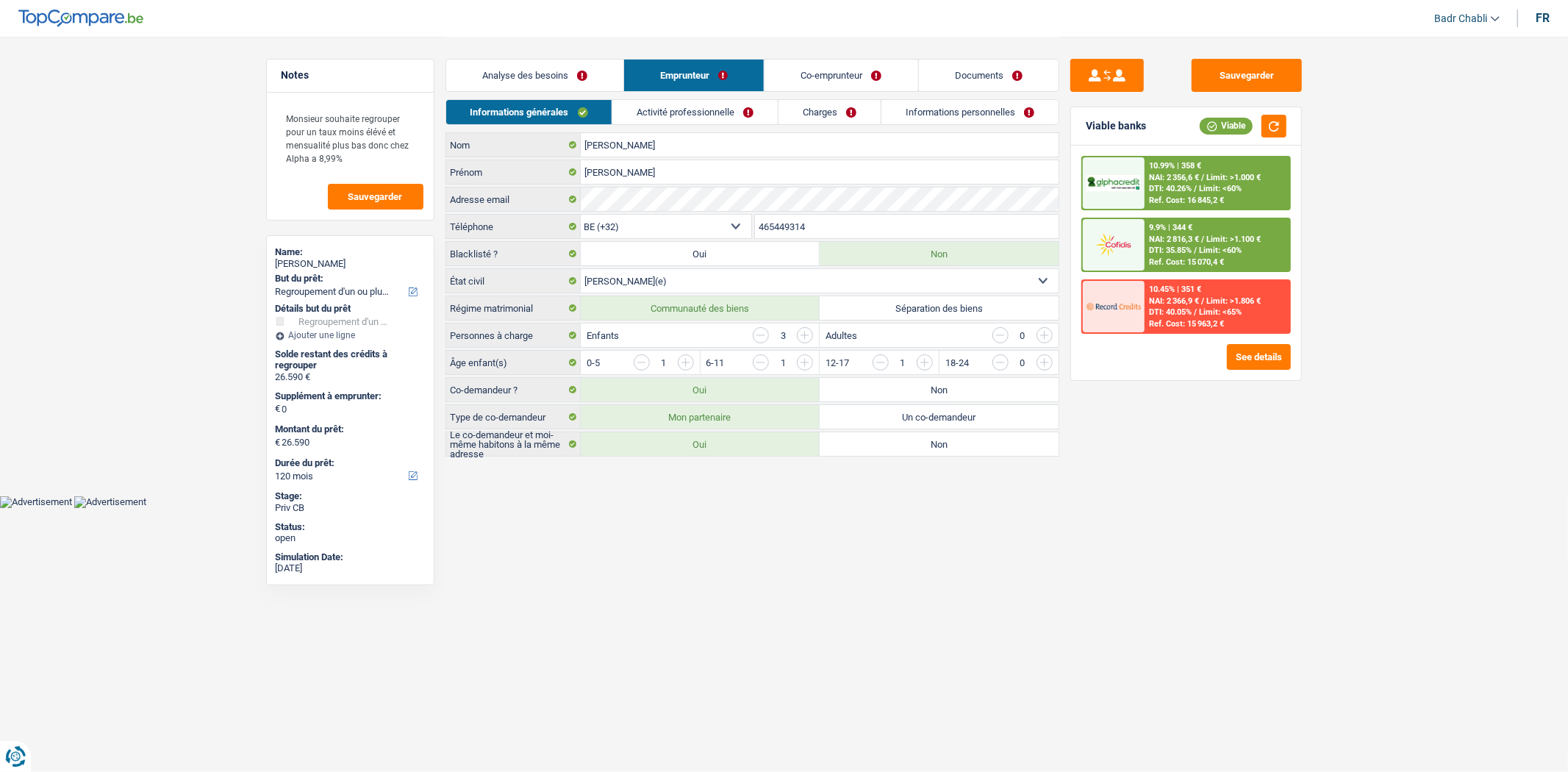
click at [717, 114] on link "Activité professionnelle" at bounding box center [695, 112] width 165 height 25
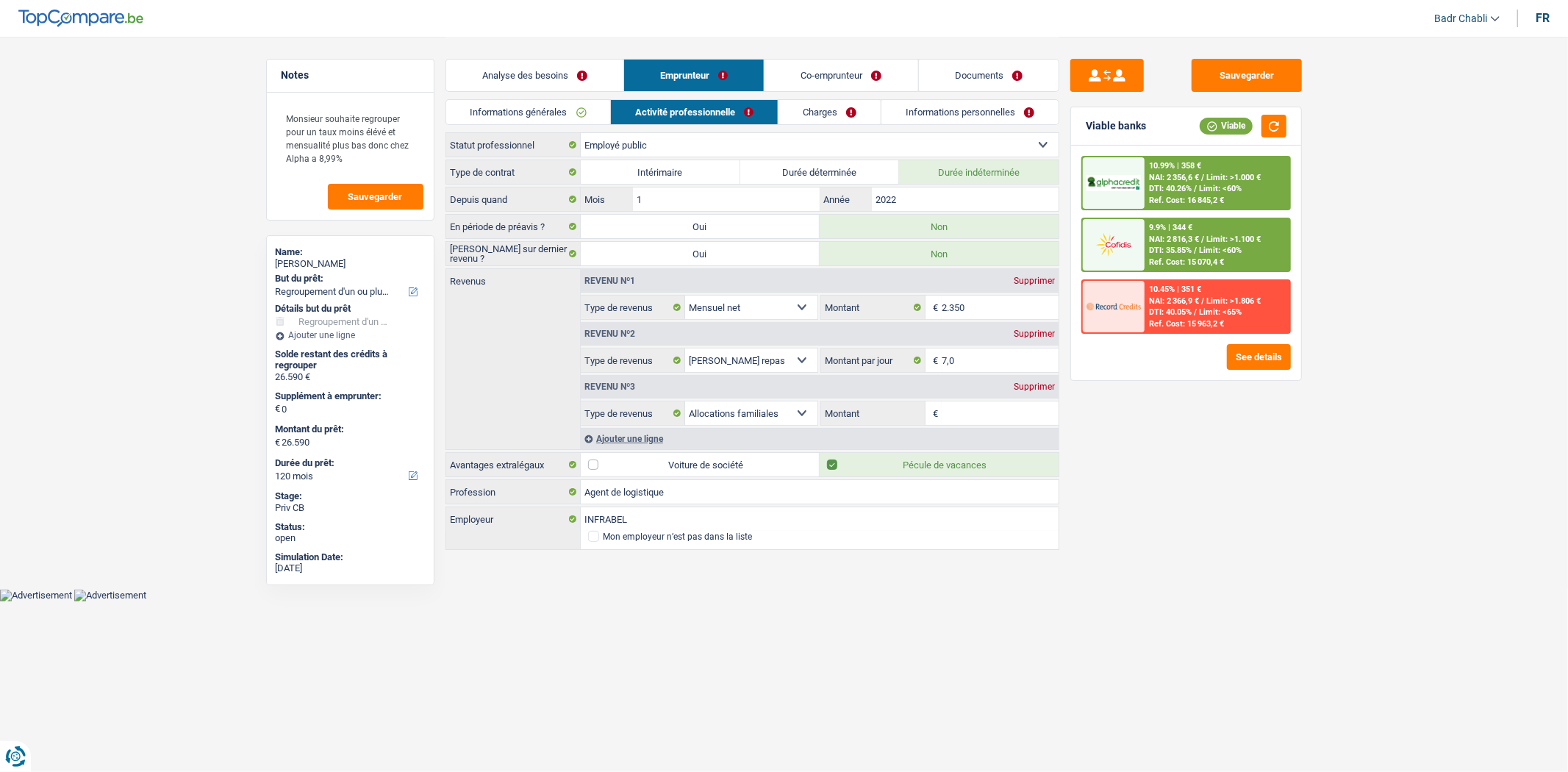
click at [1045, 74] on link "Documents" at bounding box center [988, 75] width 140 height 32
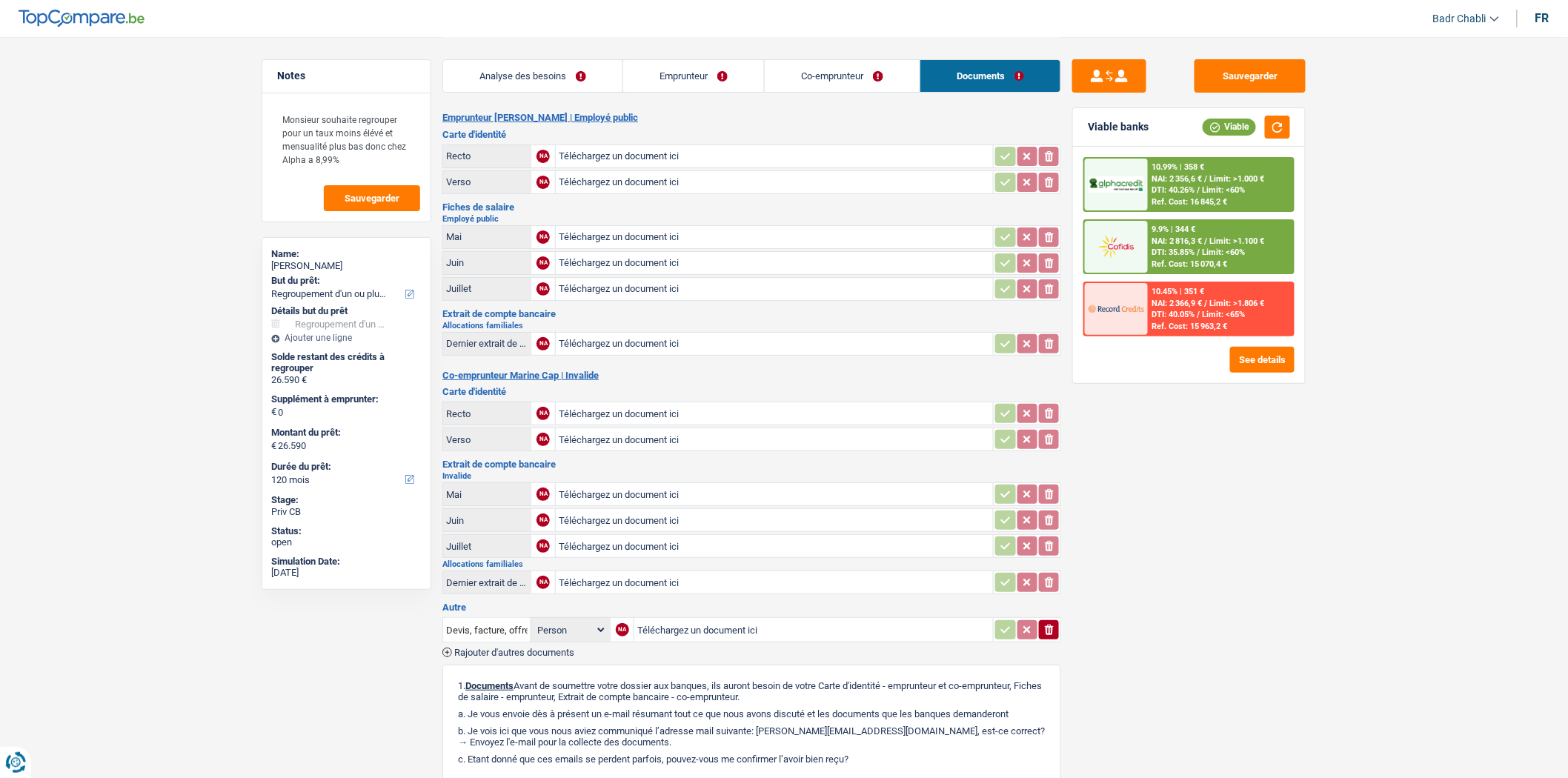
click at [707, 57] on div "Analyse des besoins Emprunteur Co-emprunteur Documents" at bounding box center [751, 68] width 618 height 63
click at [708, 69] on link "Emprunteur" at bounding box center [693, 76] width 141 height 32
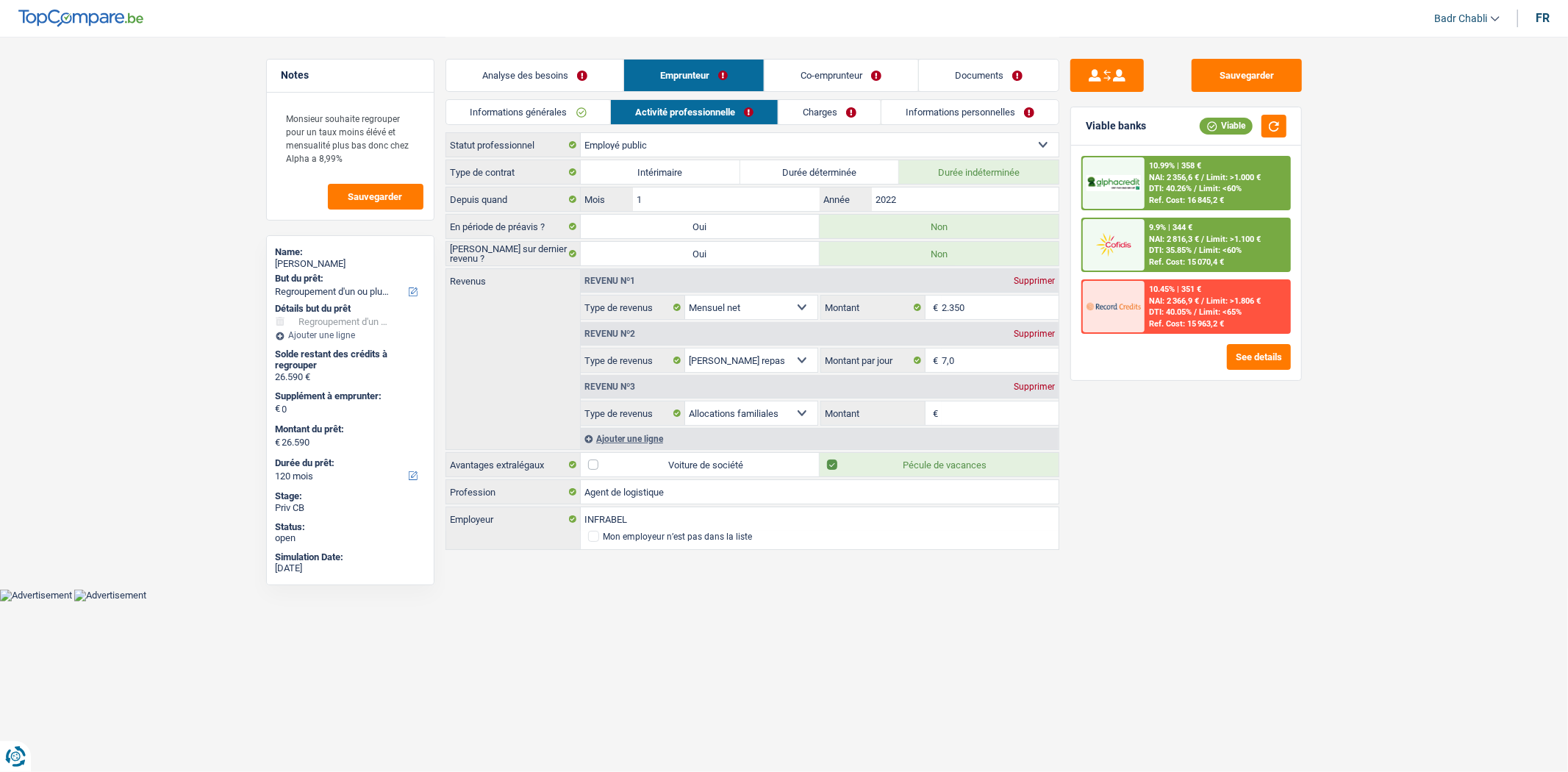
click at [1051, 387] on div "Supprimer" at bounding box center [1034, 386] width 49 height 9
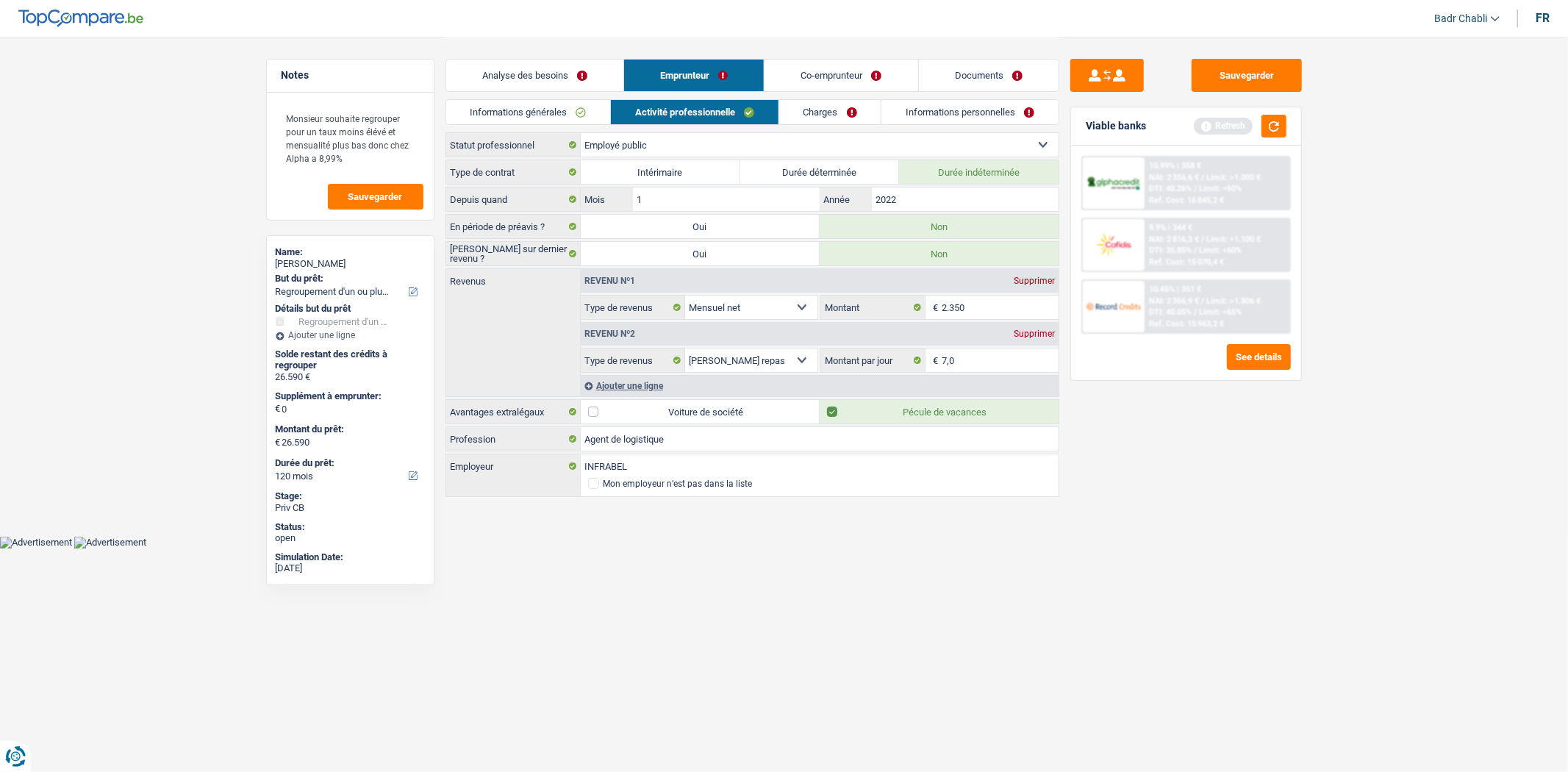
click at [848, 75] on link "Co-emprunteur" at bounding box center [840, 75] width 152 height 32
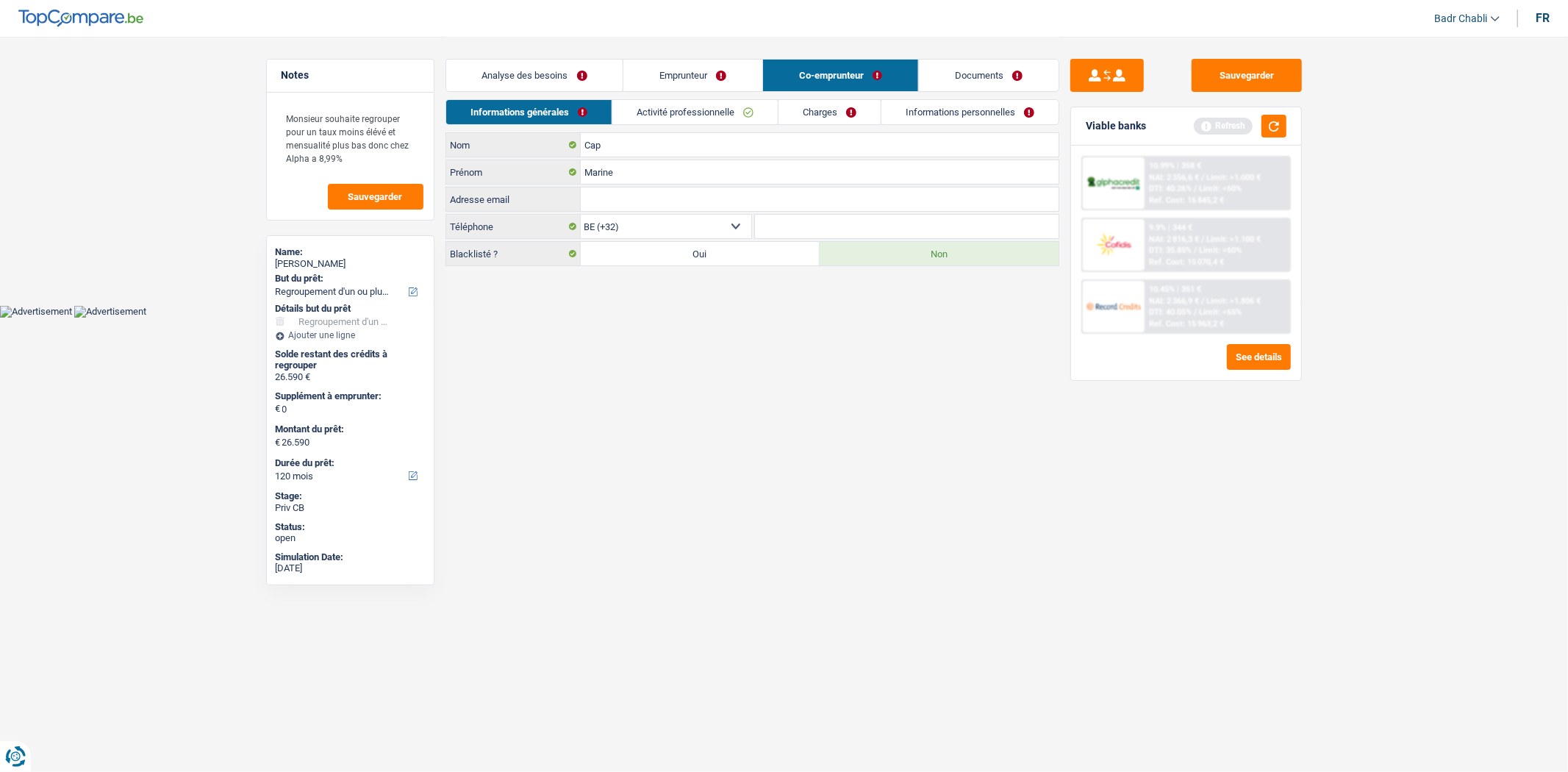
click at [667, 113] on link "Activité professionnelle" at bounding box center [695, 112] width 165 height 25
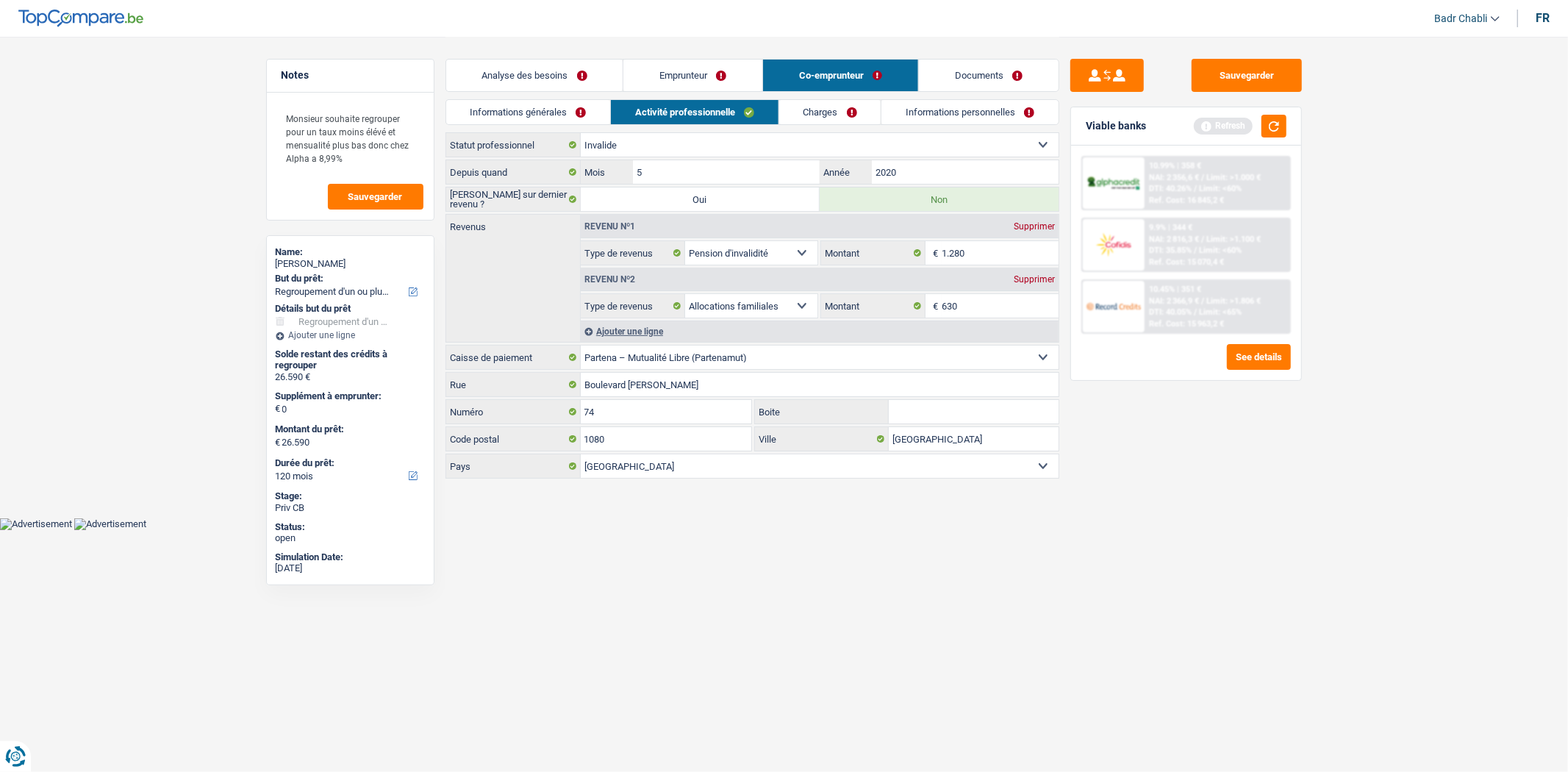
click at [833, 105] on link "Charges" at bounding box center [830, 112] width 102 height 25
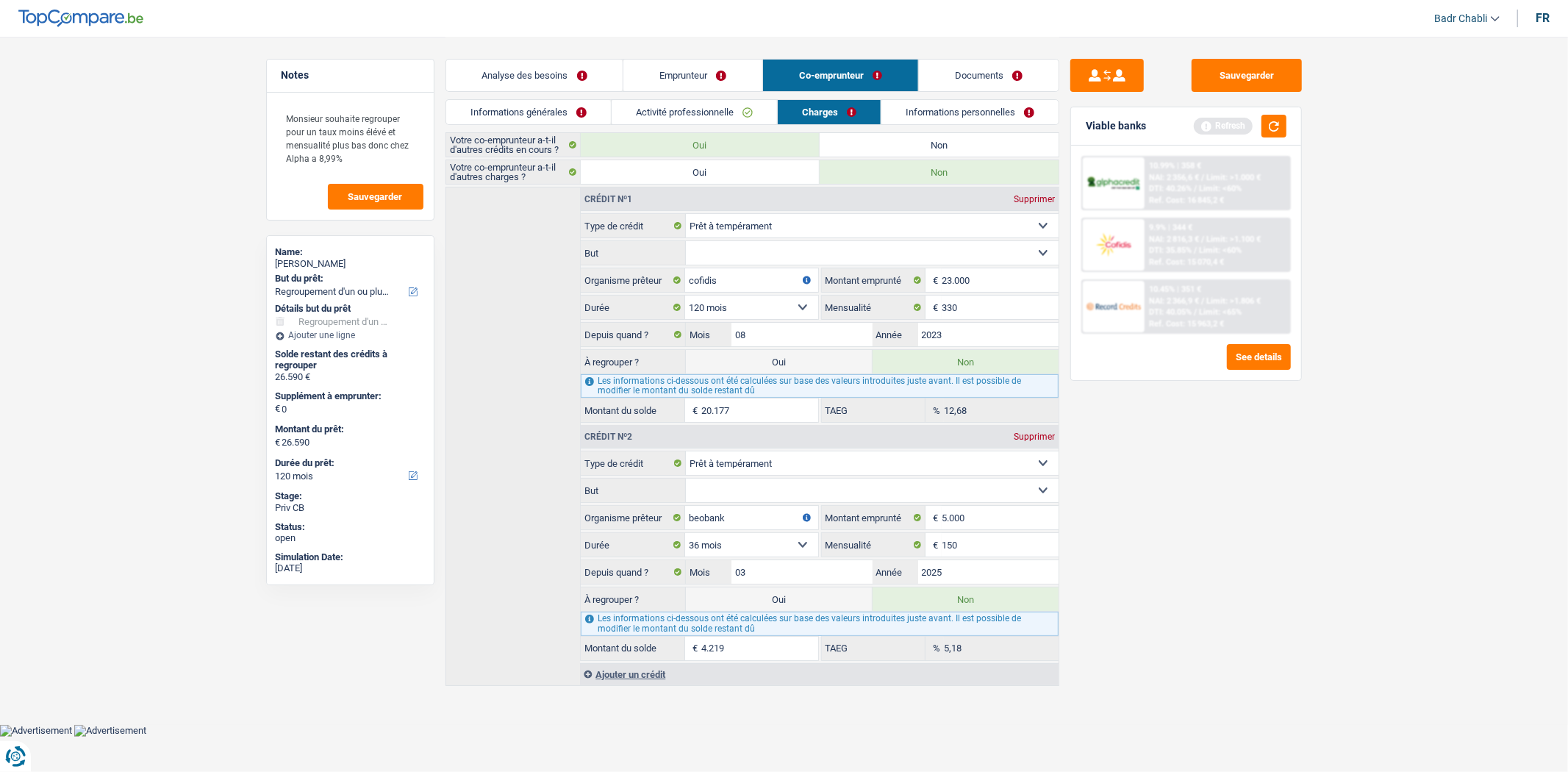
click at [950, 109] on link "Informations personnelles" at bounding box center [970, 112] width 177 height 25
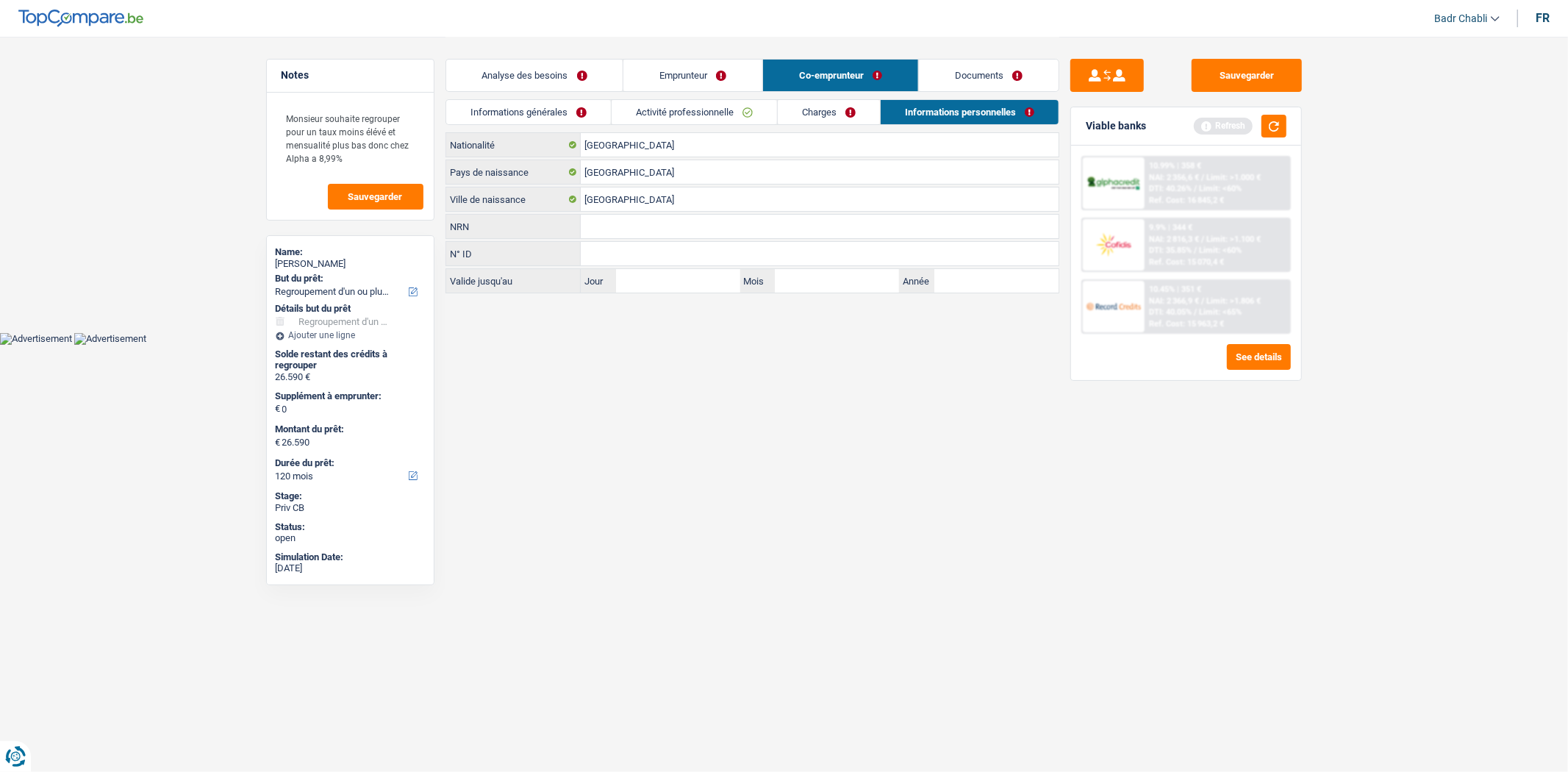
click at [993, 70] on link "Documents" at bounding box center [988, 75] width 140 height 32
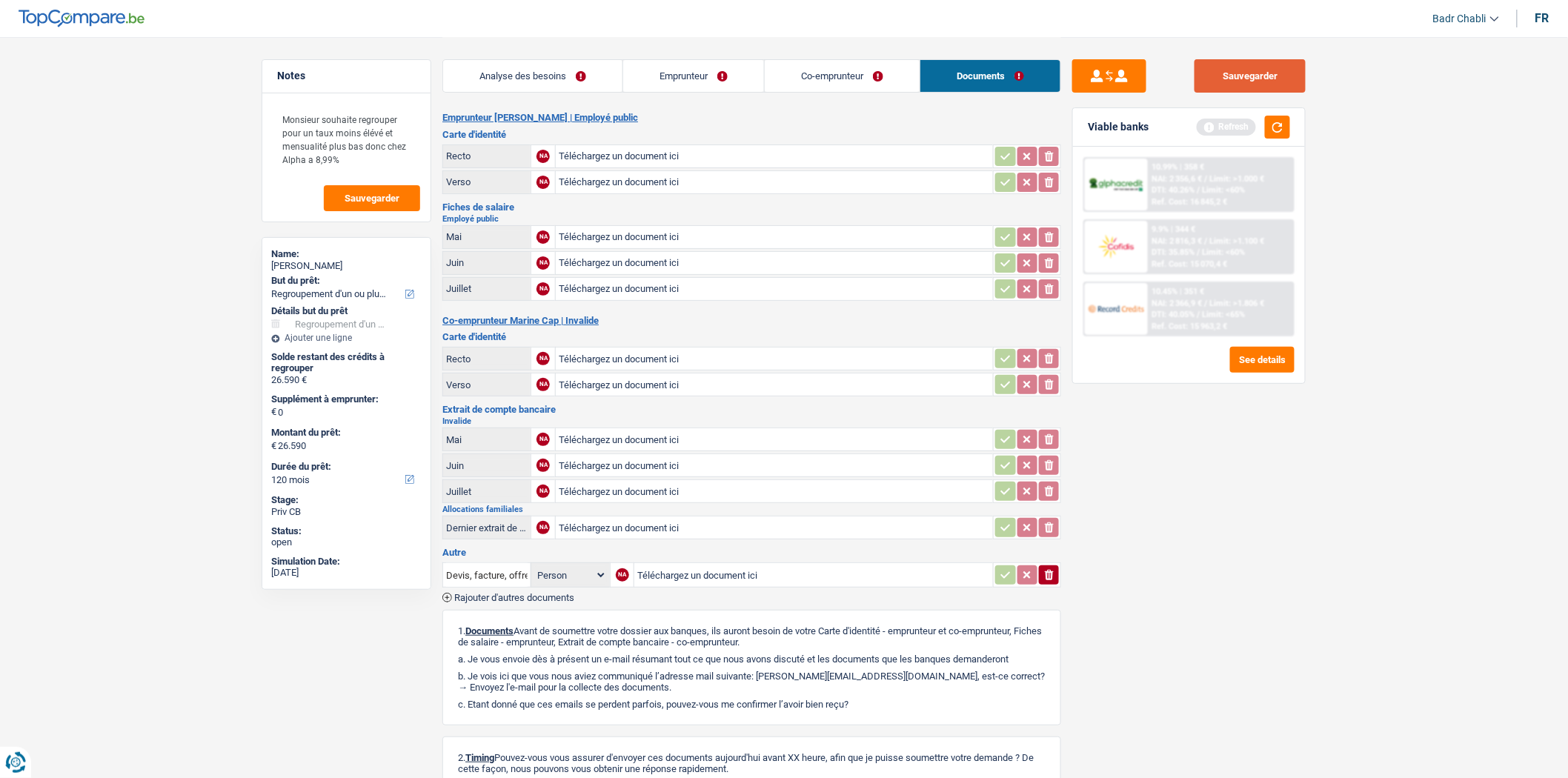
click at [1263, 68] on button "Sauvegarder" at bounding box center [1249, 75] width 111 height 33
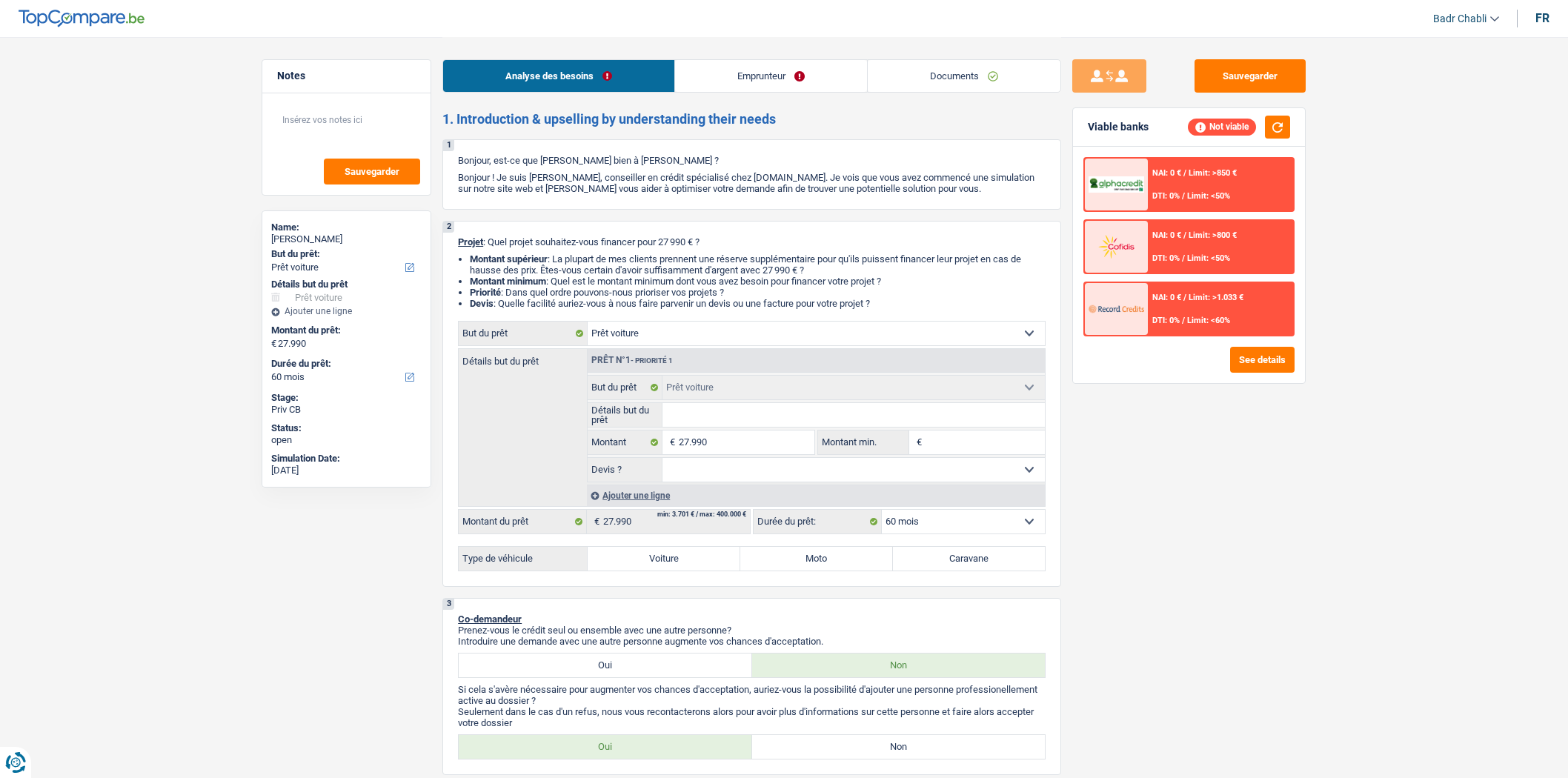
select select "car"
select select "60"
select select "car"
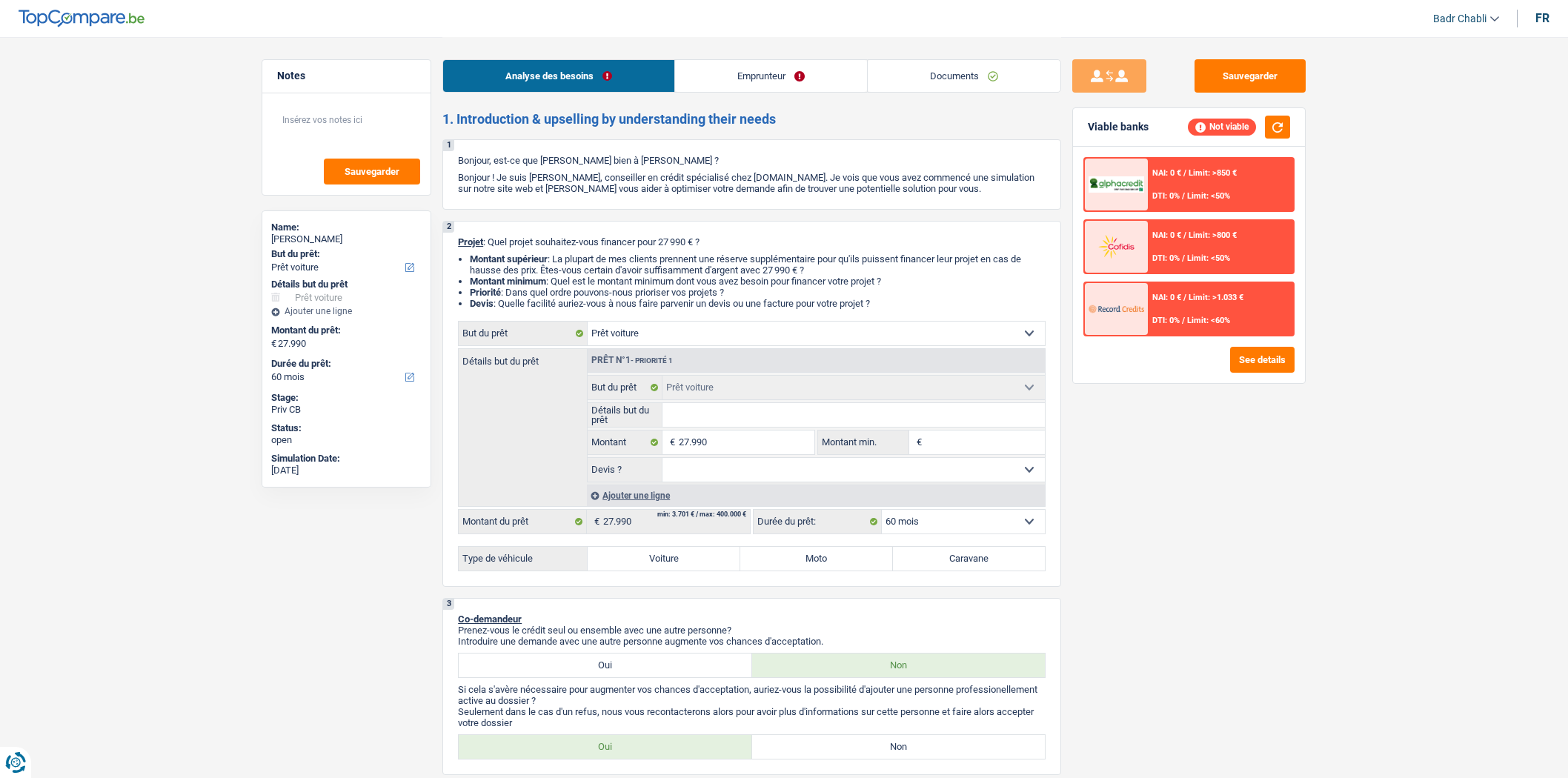
select select "60"
select select "car"
select select "60"
drag, startPoint x: 0, startPoint y: 0, endPoint x: 943, endPoint y: 85, distance: 946.8
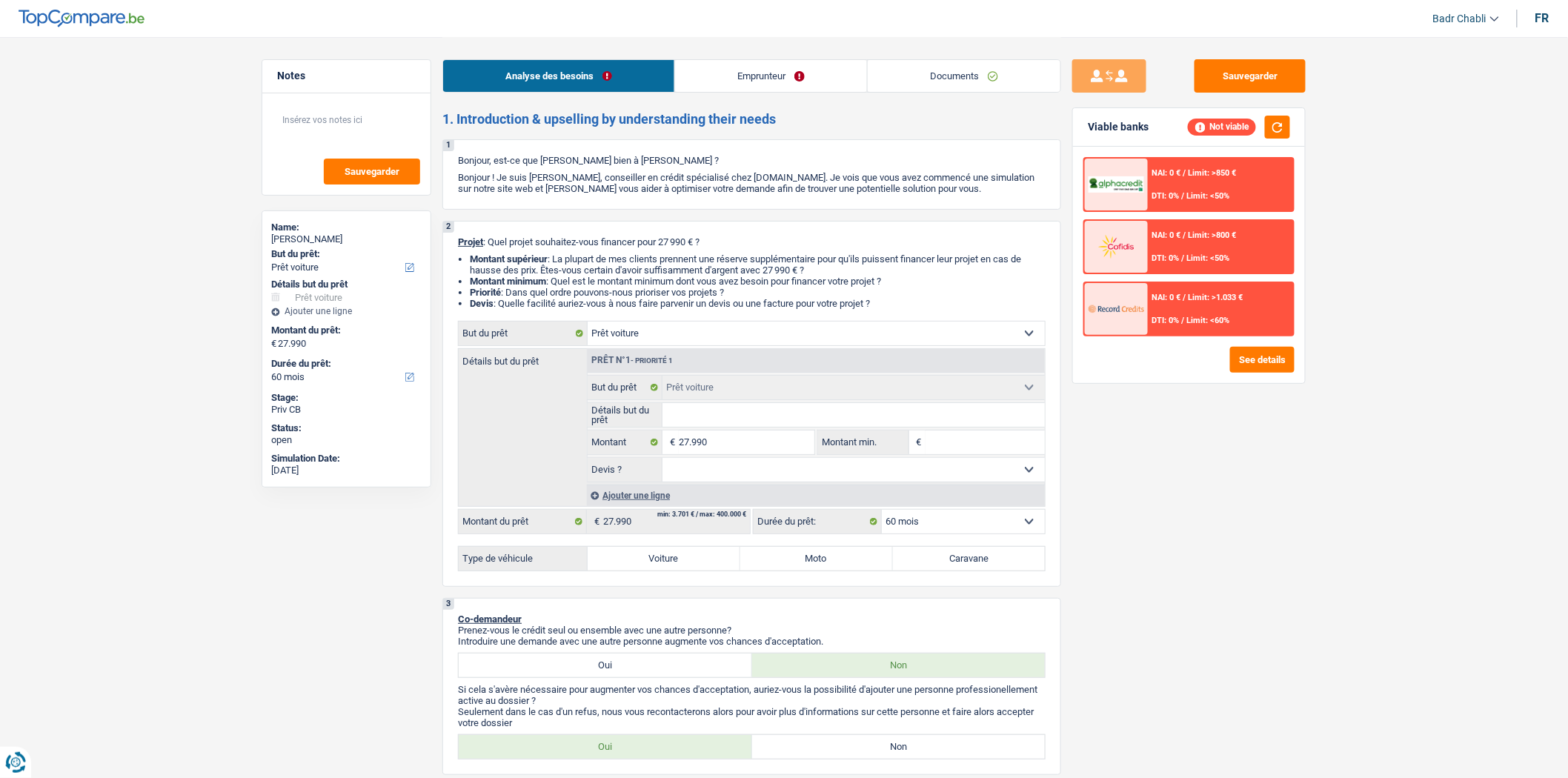
click at [943, 85] on link "Documents" at bounding box center [964, 76] width 193 height 32
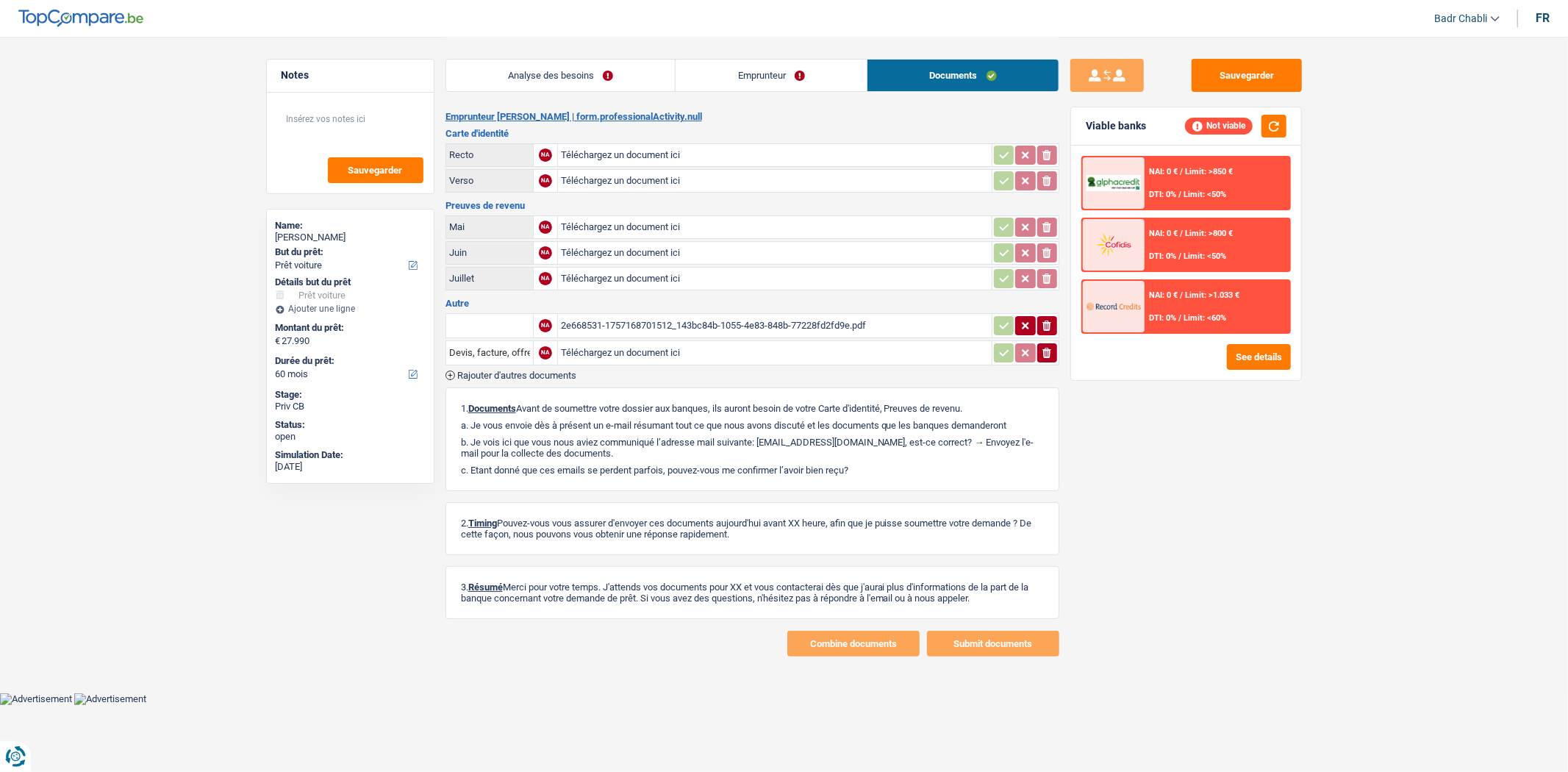
click at [778, 322] on div "2e668531-1757168701512_143bc84b-1055-4e83-848b-77228fd2fd9e.pdf" at bounding box center [775, 326] width 428 height 22
click at [524, 84] on link "Analyse des besoins" at bounding box center [561, 75] width 230 height 32
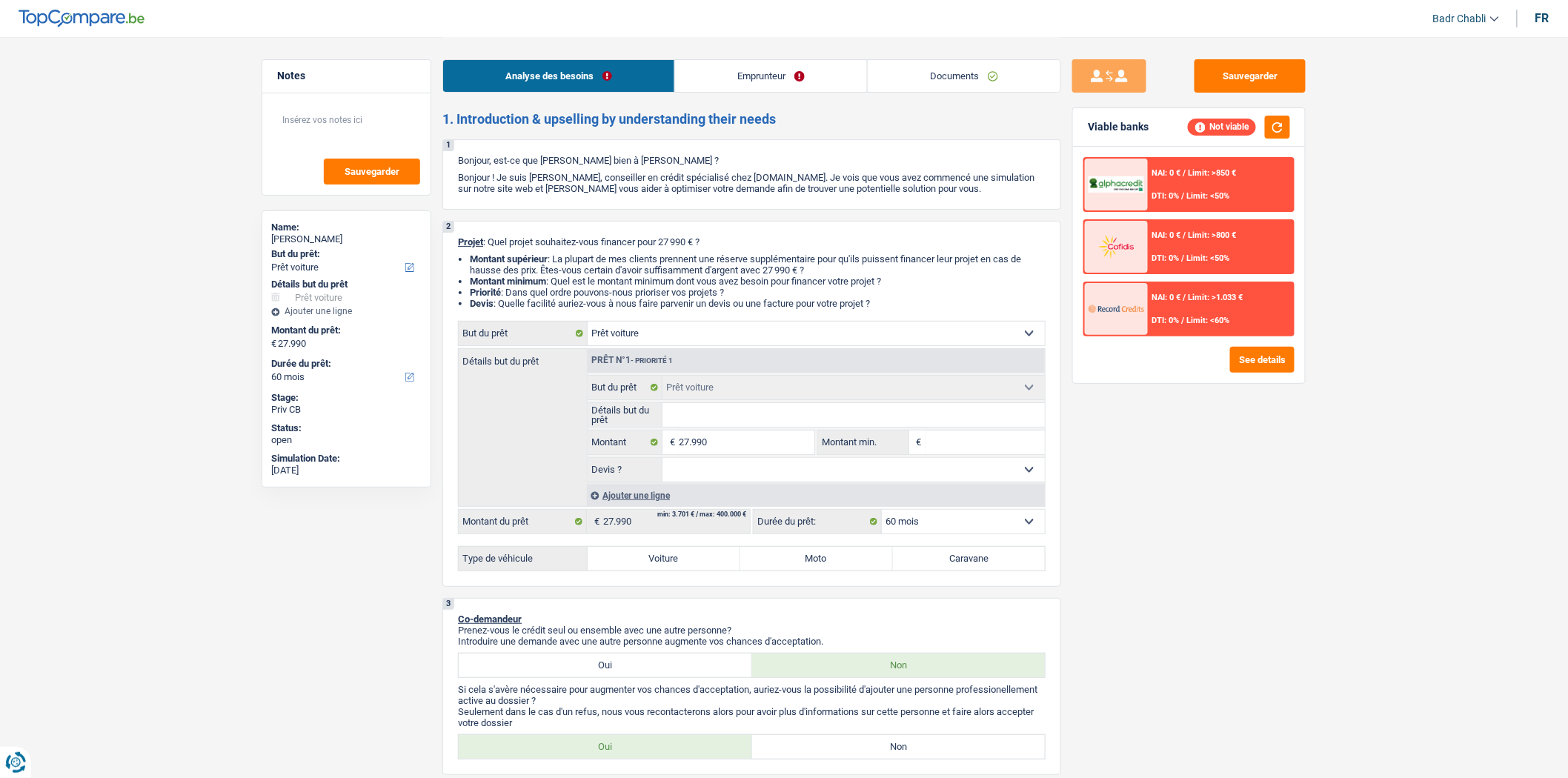
click at [713, 405] on fieldset "Confort maison: meubles, textile, peinture, électroménager, outillage non-profe…" at bounding box center [816, 429] width 457 height 108
click at [713, 416] on input "Détails but du prêt" at bounding box center [854, 415] width 383 height 24
type input "B"
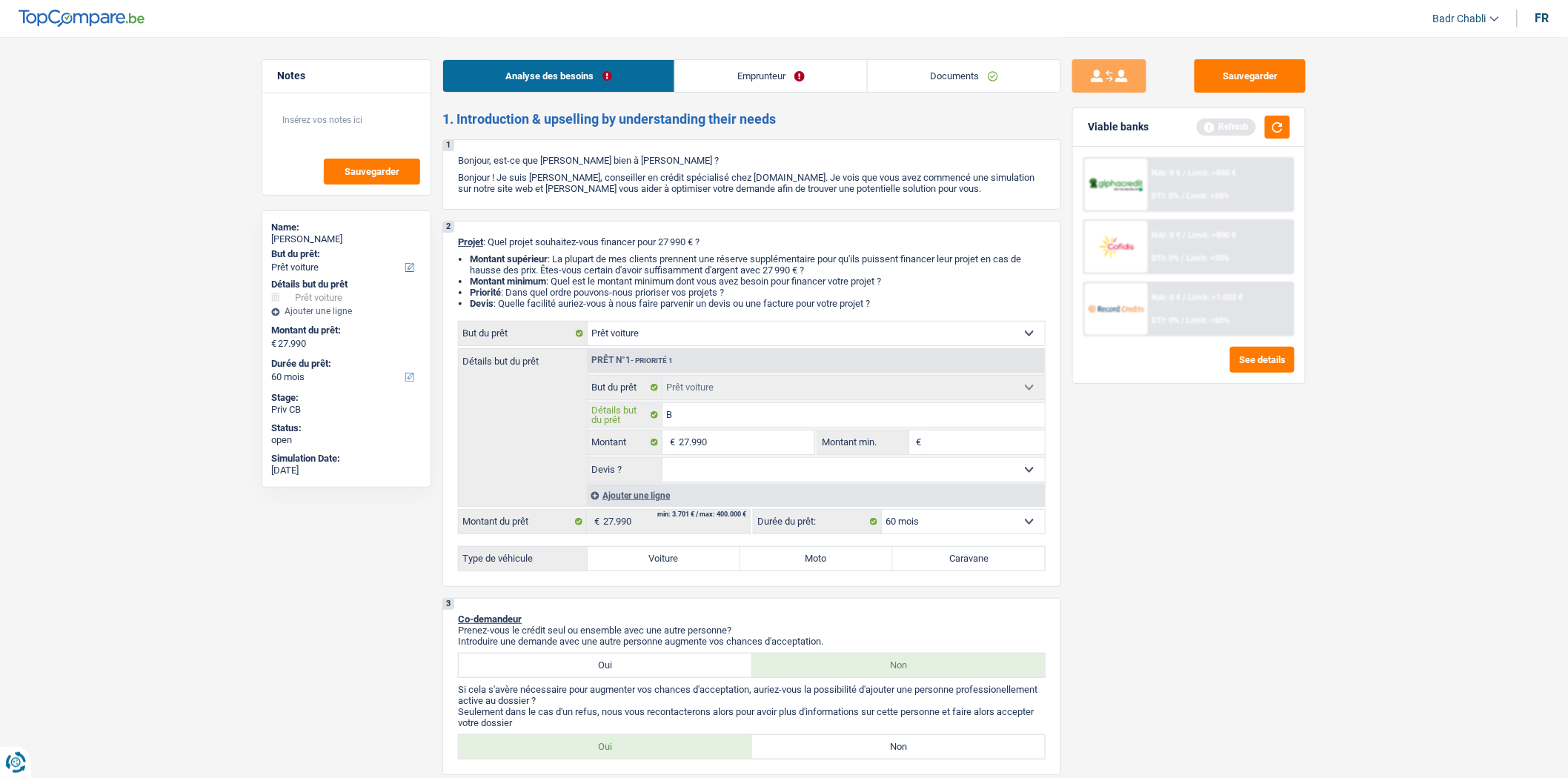
type input "BM"
type input "BMW"
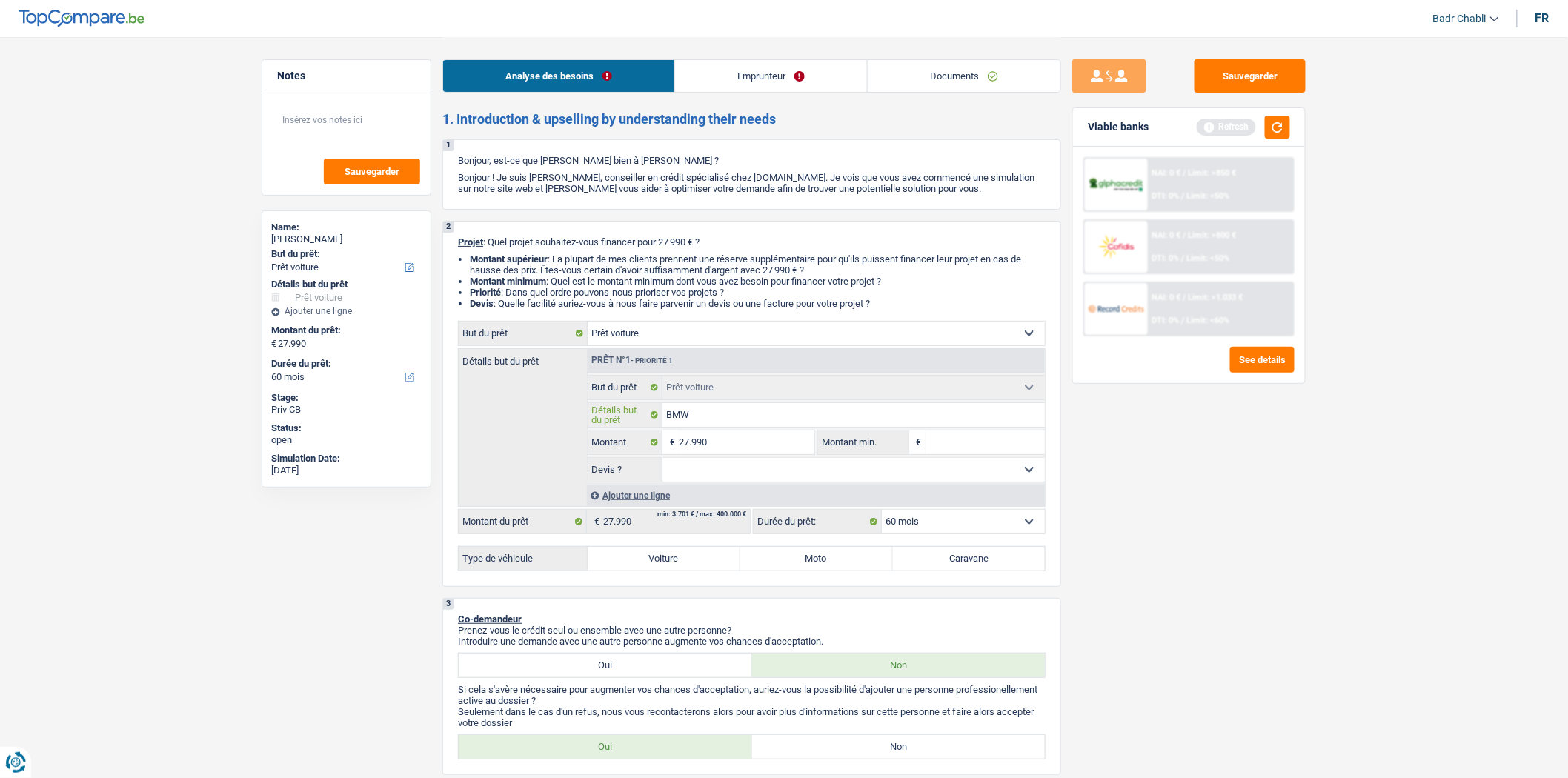
type input "BMW"
type input "BMW 2"
type input "BMW 2."
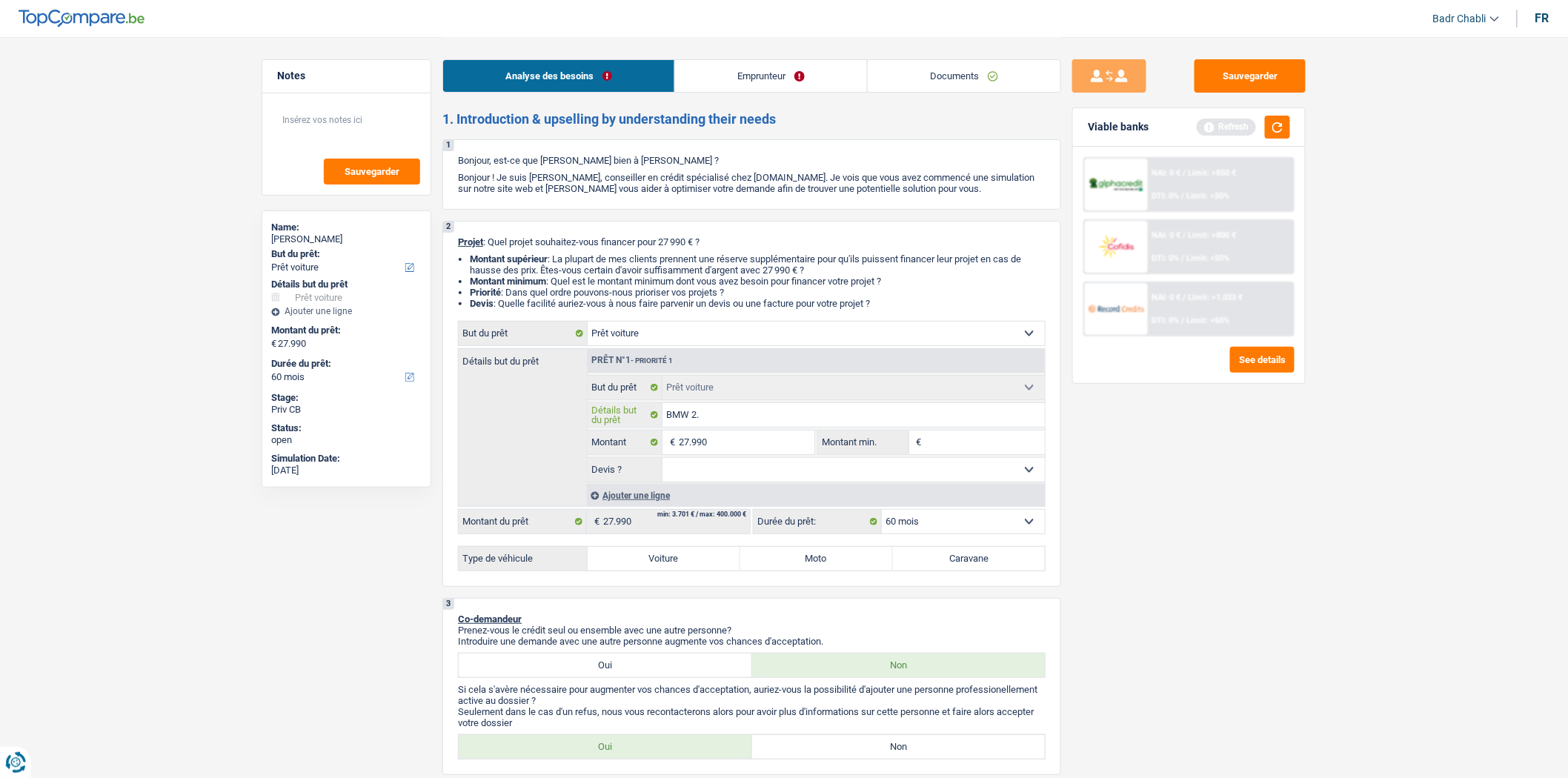
type input "BMW 2.2"
type input "BMW 2.20"
type input "BMW 2.2"
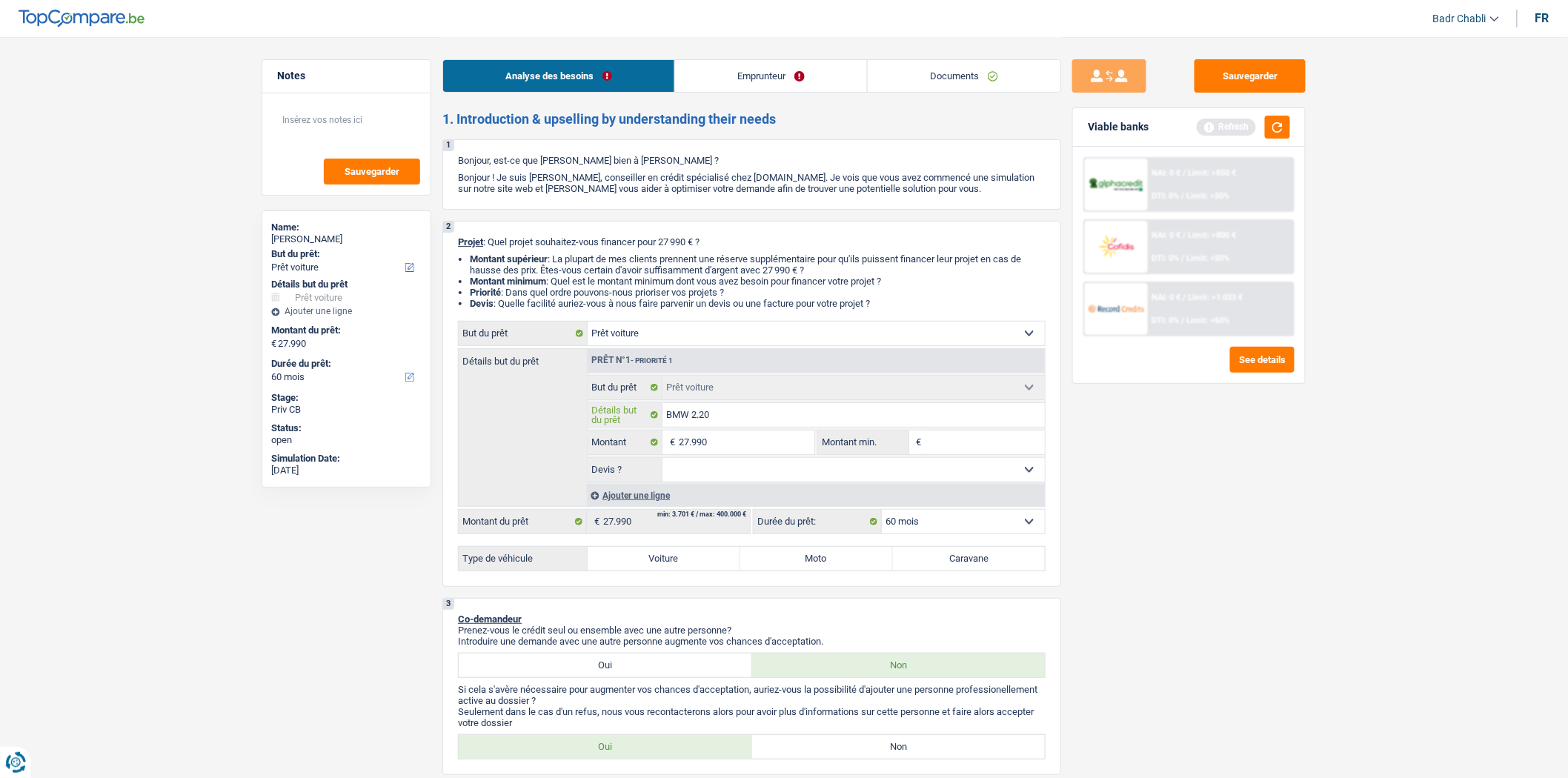
type input "BMW 2.2"
type input "BMW 2."
type input "BMW 2"
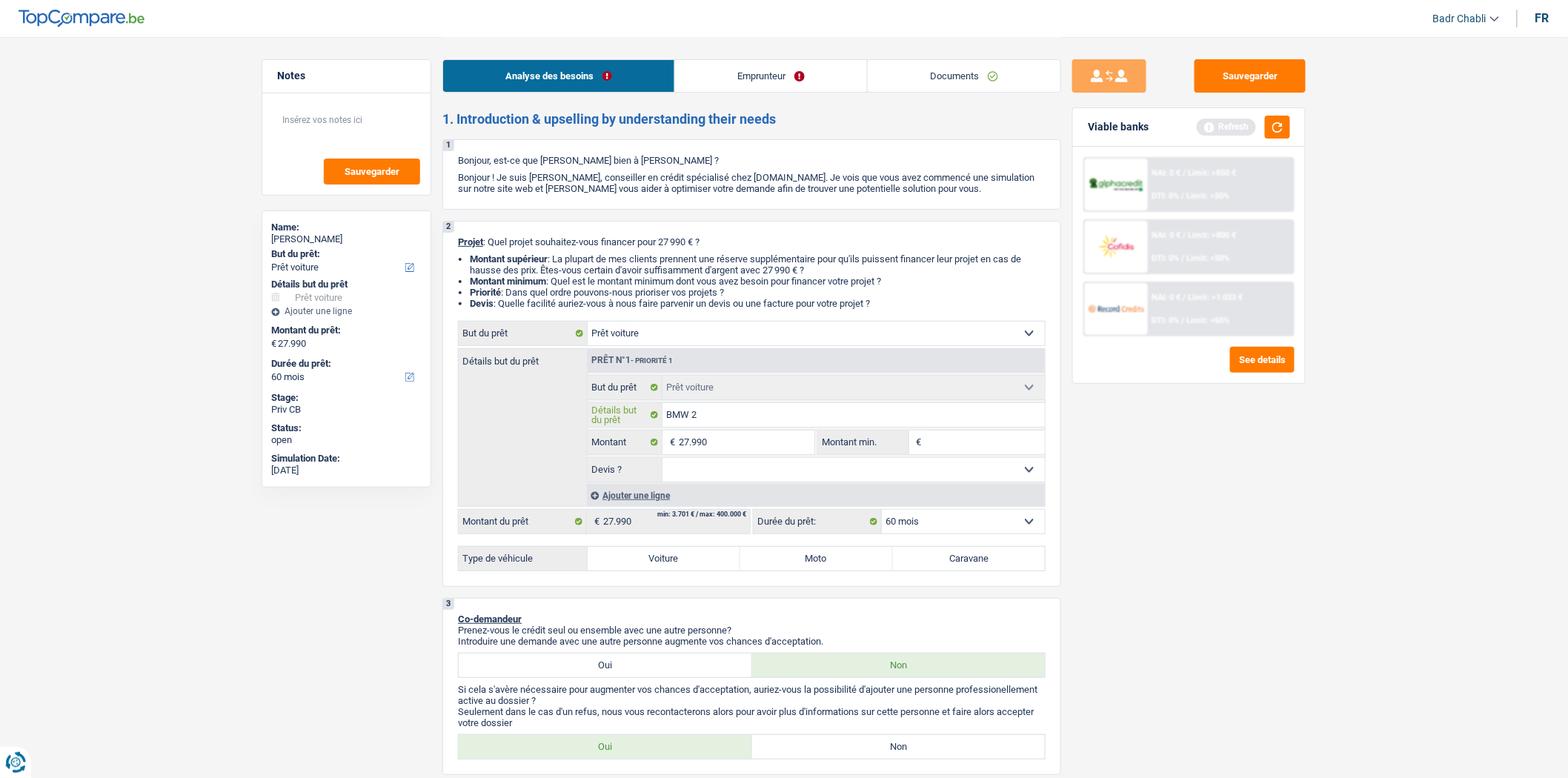
type input "BMW"
type input "BMW 3"
type input "BMW 3."
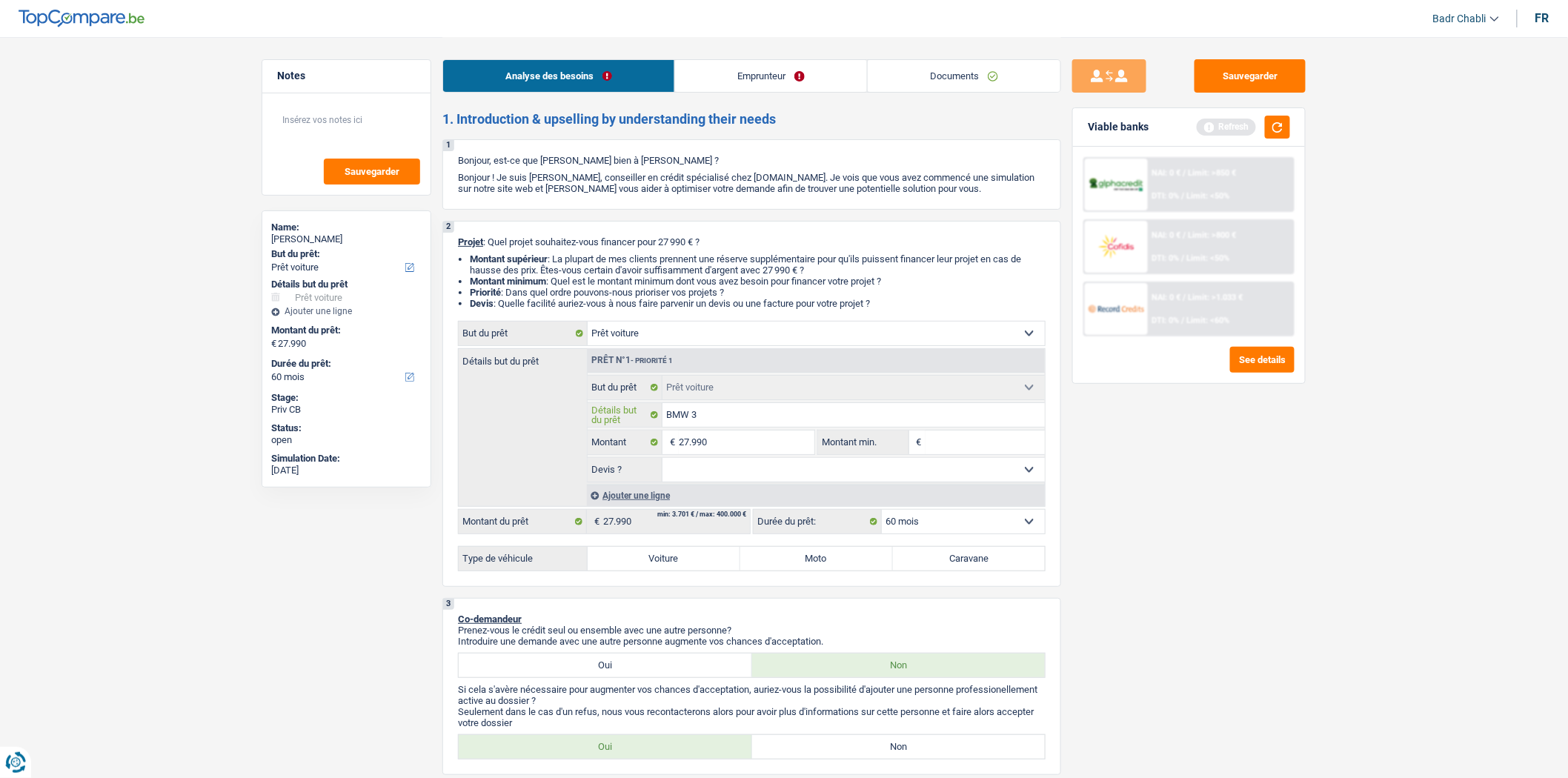
type input "BMW 3."
type input "BMW 3.2"
type input "BMW 3.20"
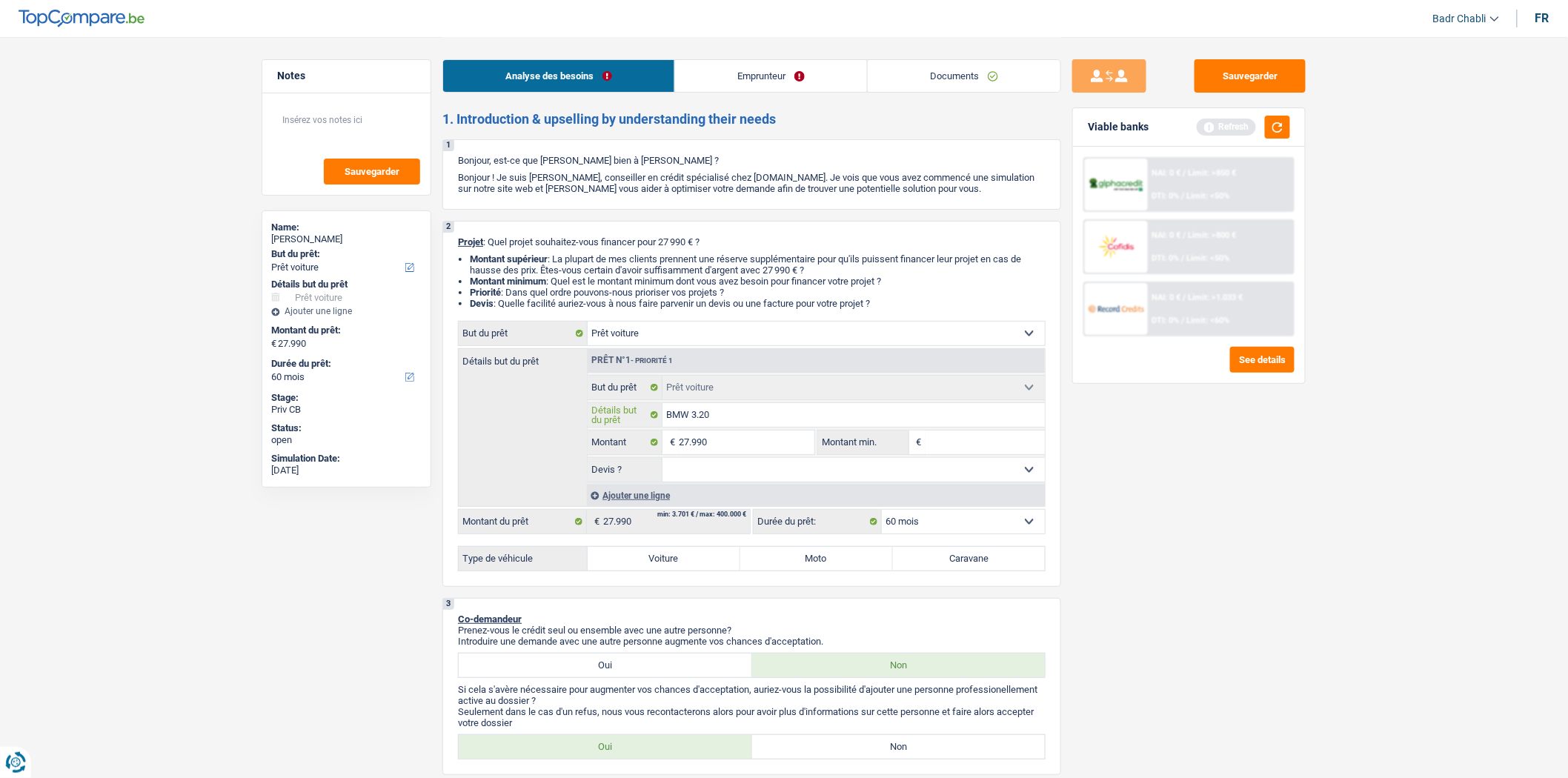
type input "BMW 3.2"
type input "BMW 3."
type input "BMW 3.3"
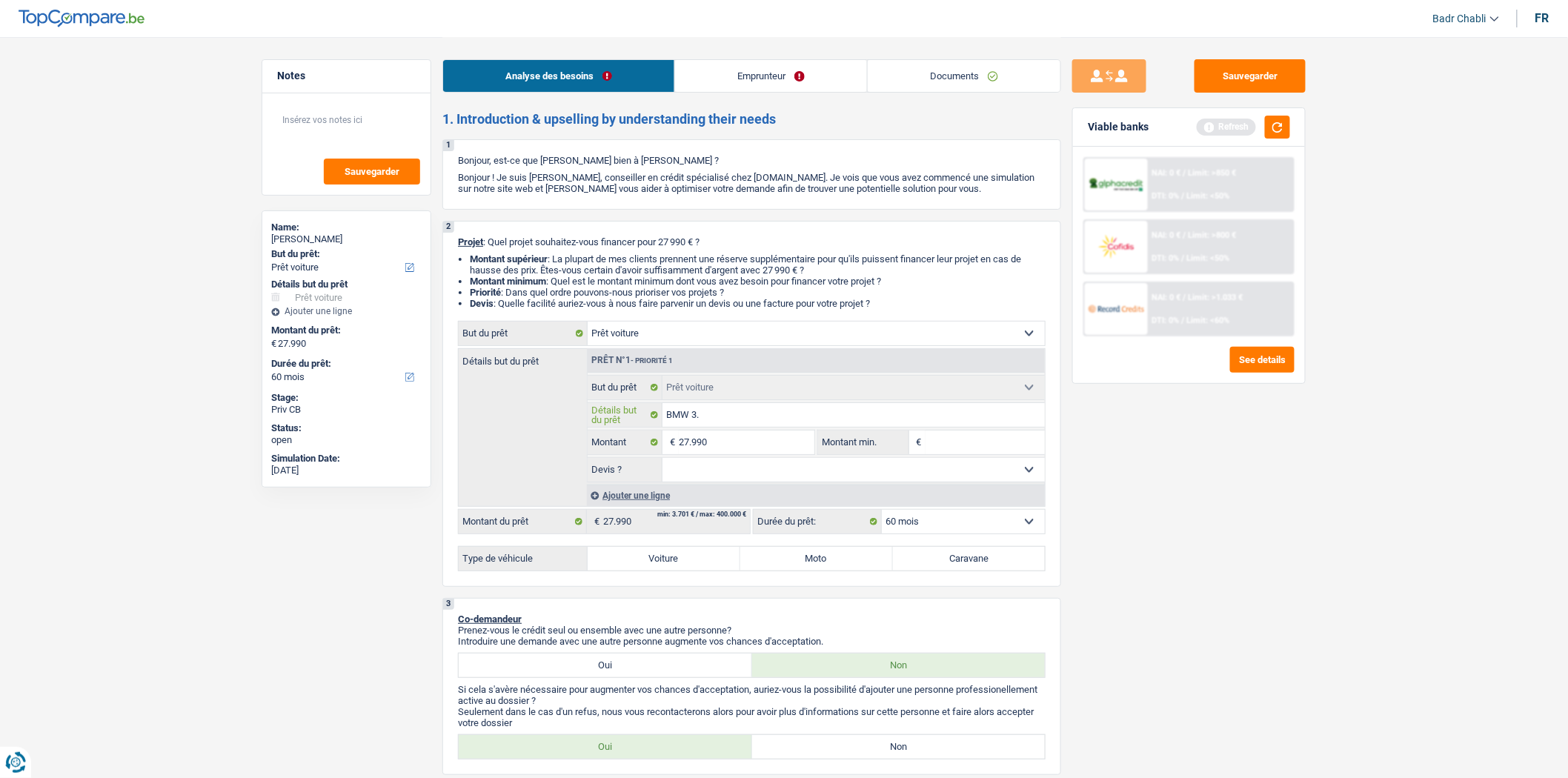
type input "BMW 3.3"
type input "BMW 3.30"
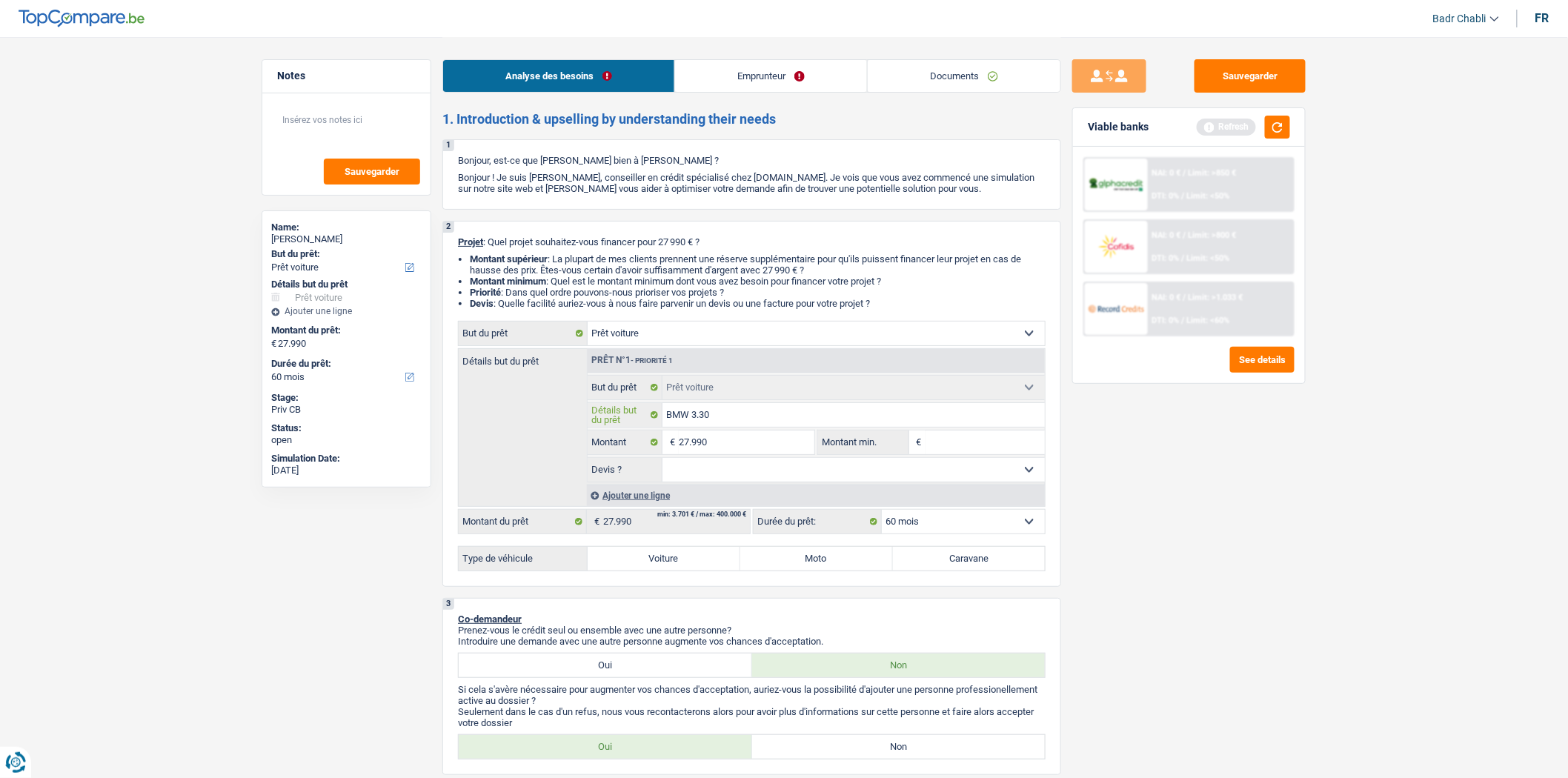
type input "BMW 3.30 2"
type input "BMW 3.30 20"
type input "BMW 3.30 201"
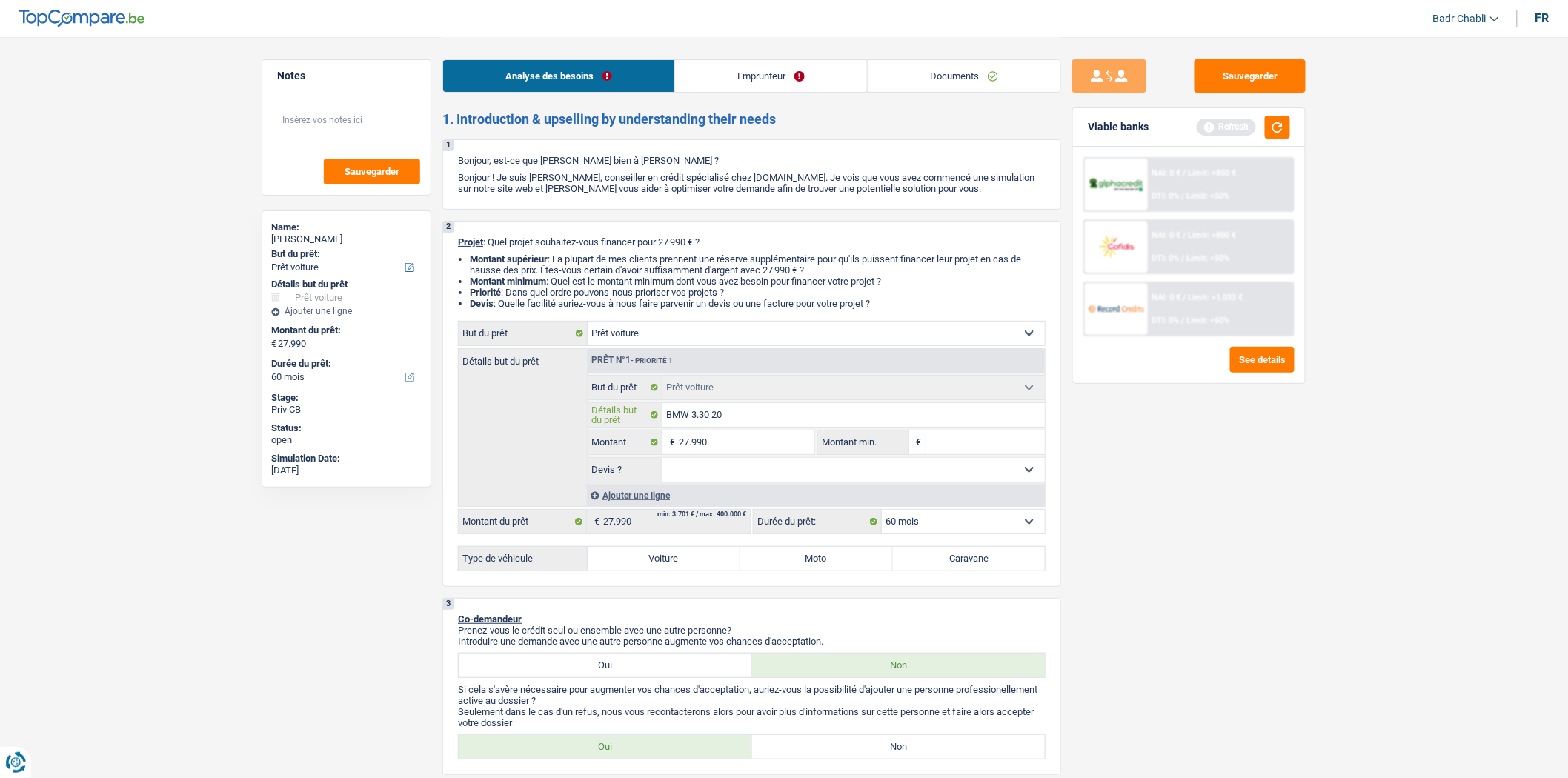
type input "BMW 3.30 201"
type input "BMW 3.30 2019"
click at [739, 462] on select "Oui Non Non répondu Sélectionner une option" at bounding box center [854, 470] width 383 height 24
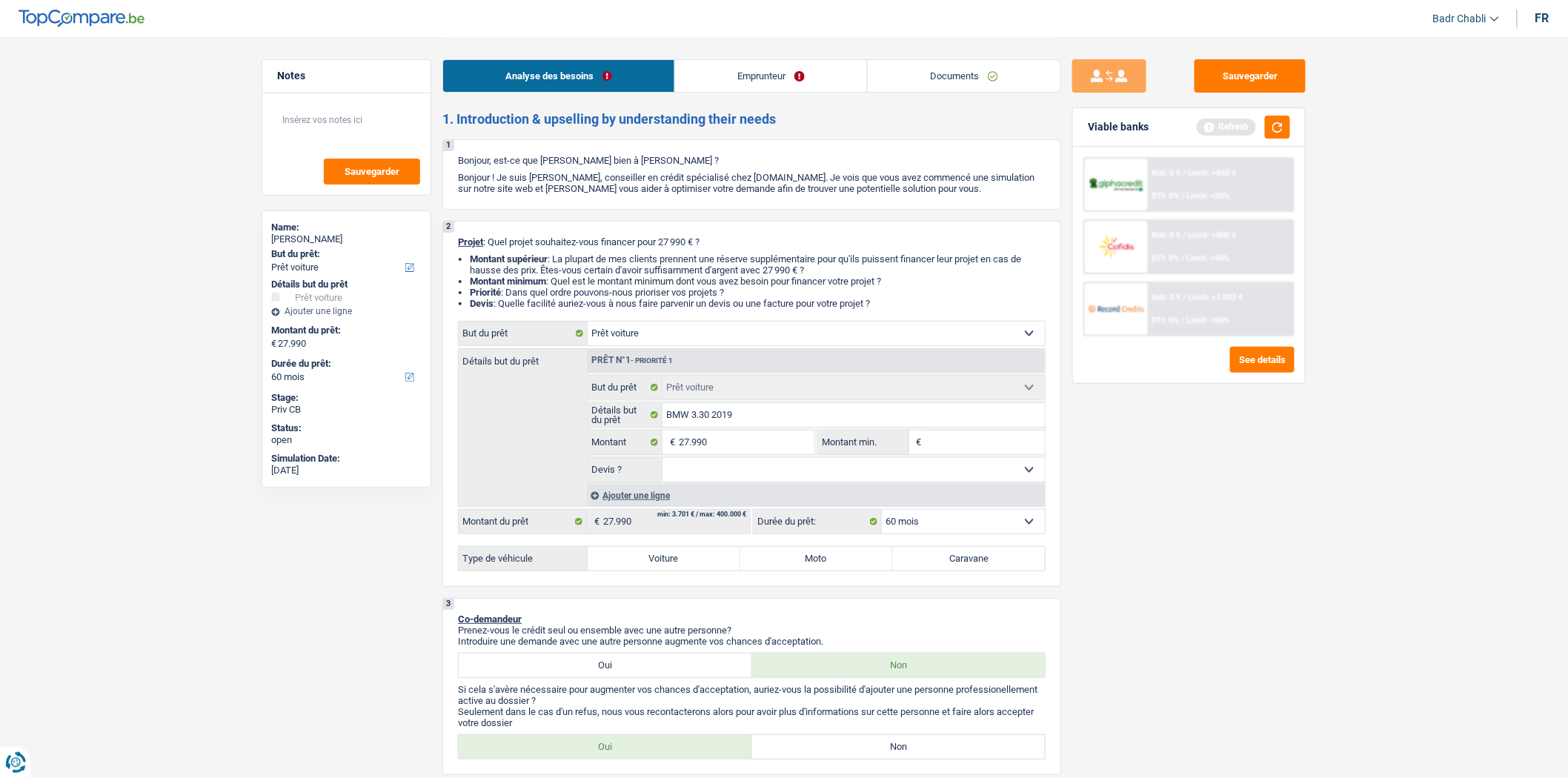
select select "yes"
click at [662, 462] on select "Oui Non Non répondu Sélectionner une option" at bounding box center [854, 470] width 383 height 24
select select "yes"
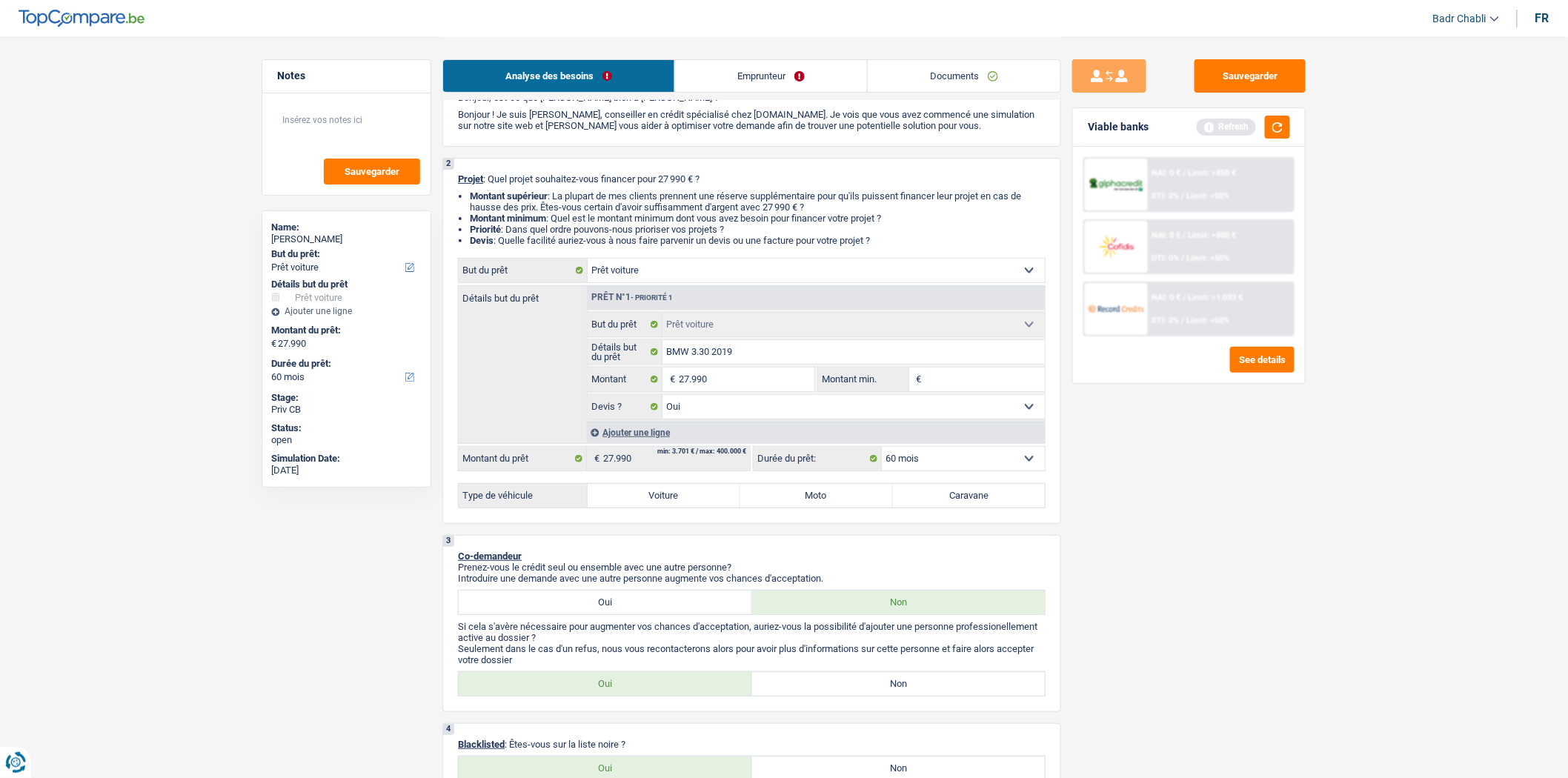
scroll to position [82, 0]
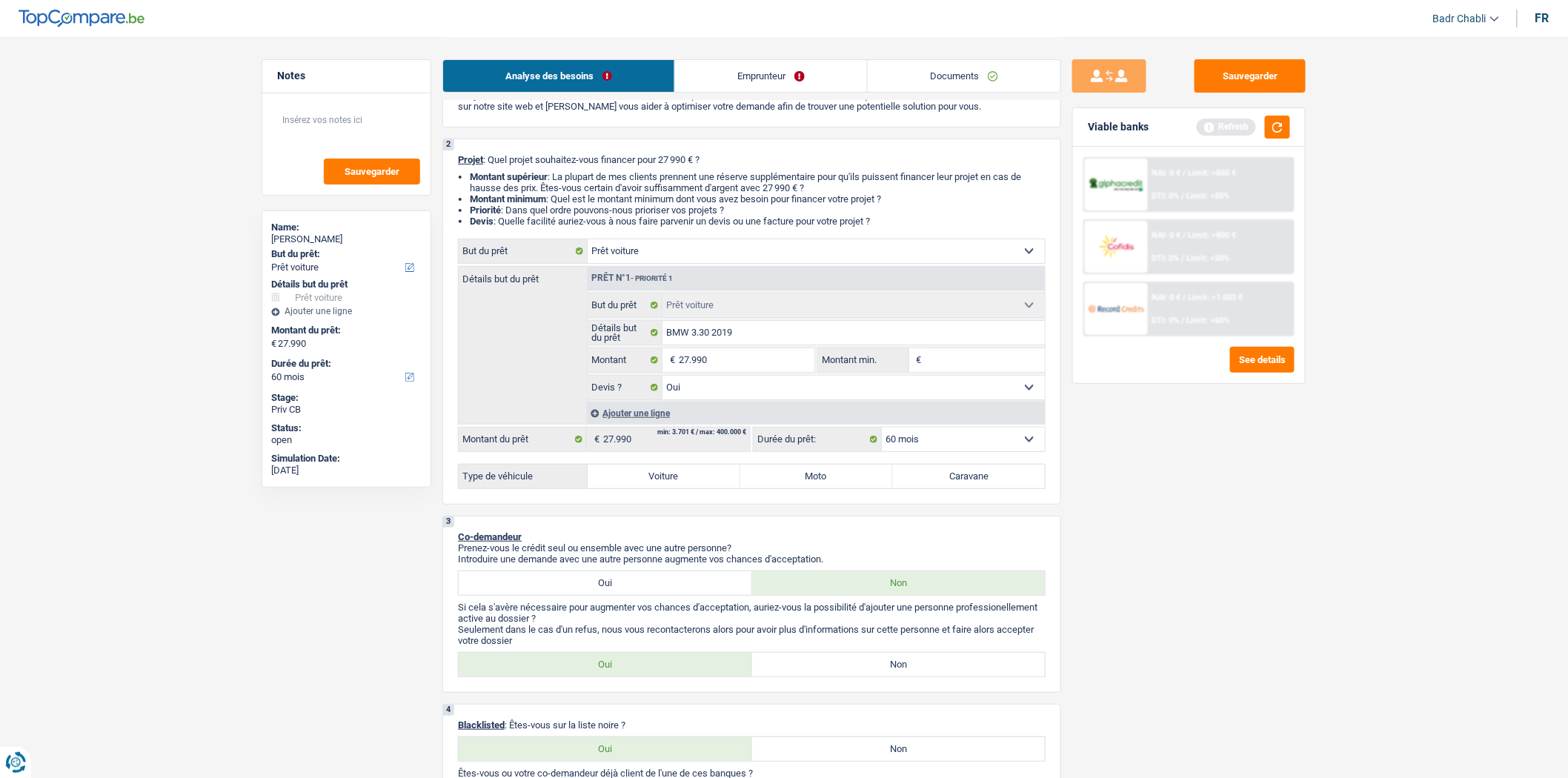
click at [685, 468] on div "Confort maison: meubles, textile, peinture, électroménager, outillage non-profe…" at bounding box center [751, 363] width 588 height 250
click at [692, 480] on label "Voiture" at bounding box center [663, 477] width 153 height 24
click at [692, 480] on input "Voiture" at bounding box center [663, 477] width 153 height 24
radio input "true"
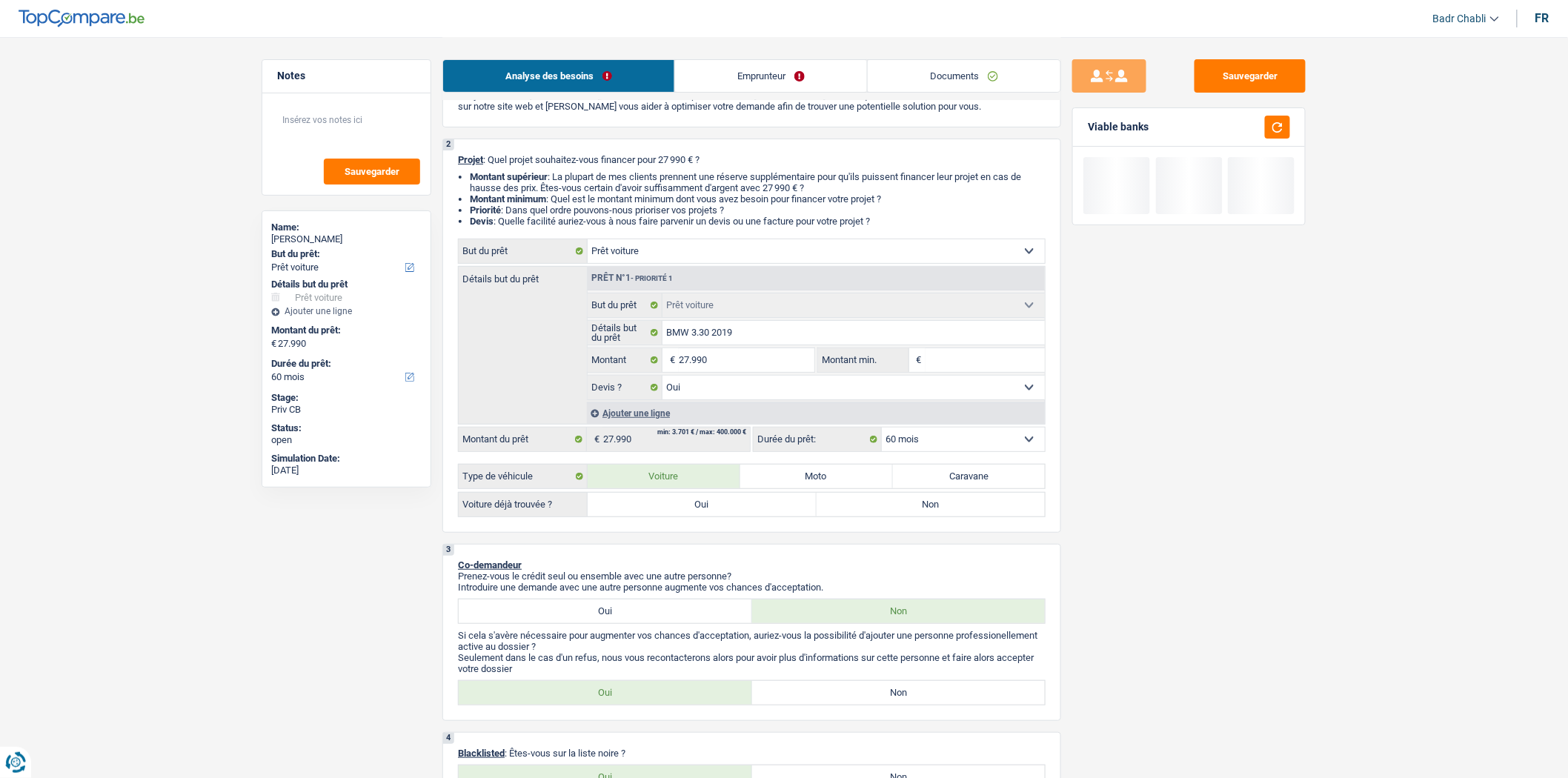
click at [694, 517] on div "Voiture déjà trouvée ? Oui Non Tous les champs sont obligatoires. Veuillez séle…" at bounding box center [751, 504] width 588 height 25
click at [699, 511] on label "Oui" at bounding box center [702, 505] width 229 height 24
click at [699, 511] on input "Oui" at bounding box center [702, 505] width 229 height 24
radio input "true"
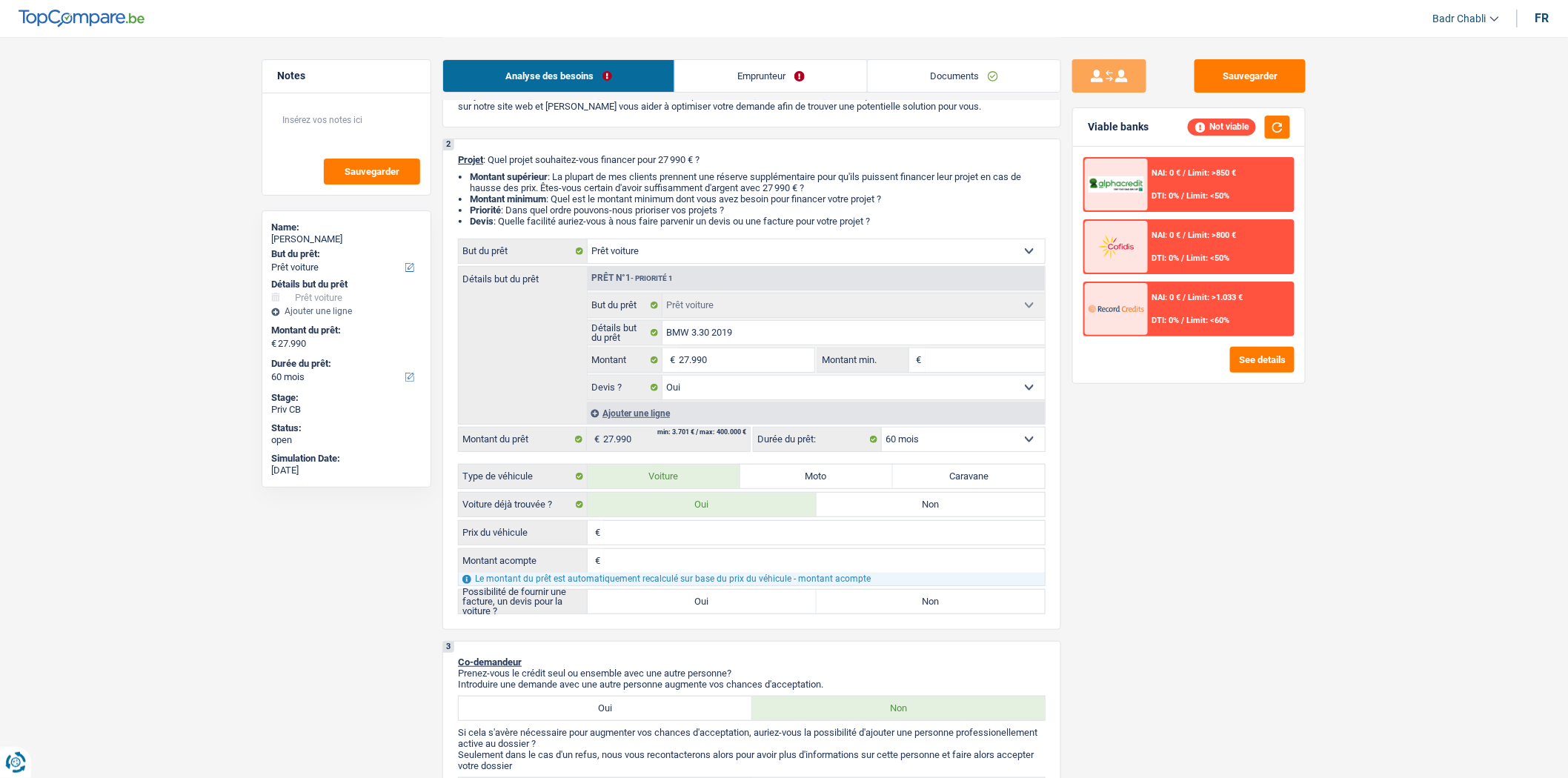
click at [674, 592] on div "€ Prix du véhicule Tous les champs sont obligatoires. Veuillez fournir une répo…" at bounding box center [751, 567] width 588 height 94
click at [681, 604] on label "Oui" at bounding box center [702, 601] width 229 height 24
click at [681, 604] on input "Oui" at bounding box center [702, 601] width 229 height 24
radio input "true"
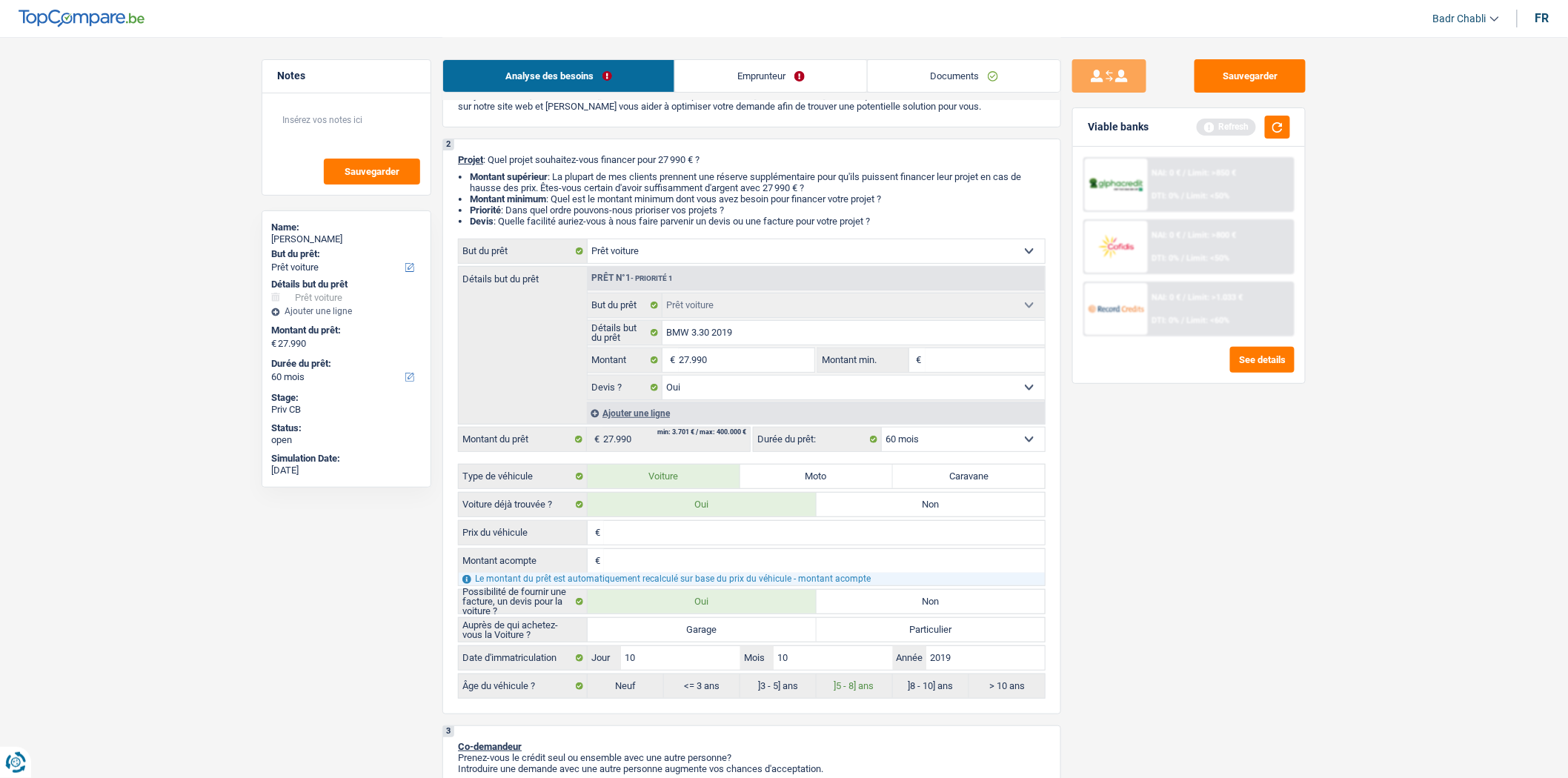
click at [698, 623] on label "Garage" at bounding box center [702, 629] width 229 height 24
click at [698, 623] on input "Garage" at bounding box center [702, 629] width 229 height 24
radio input "true"
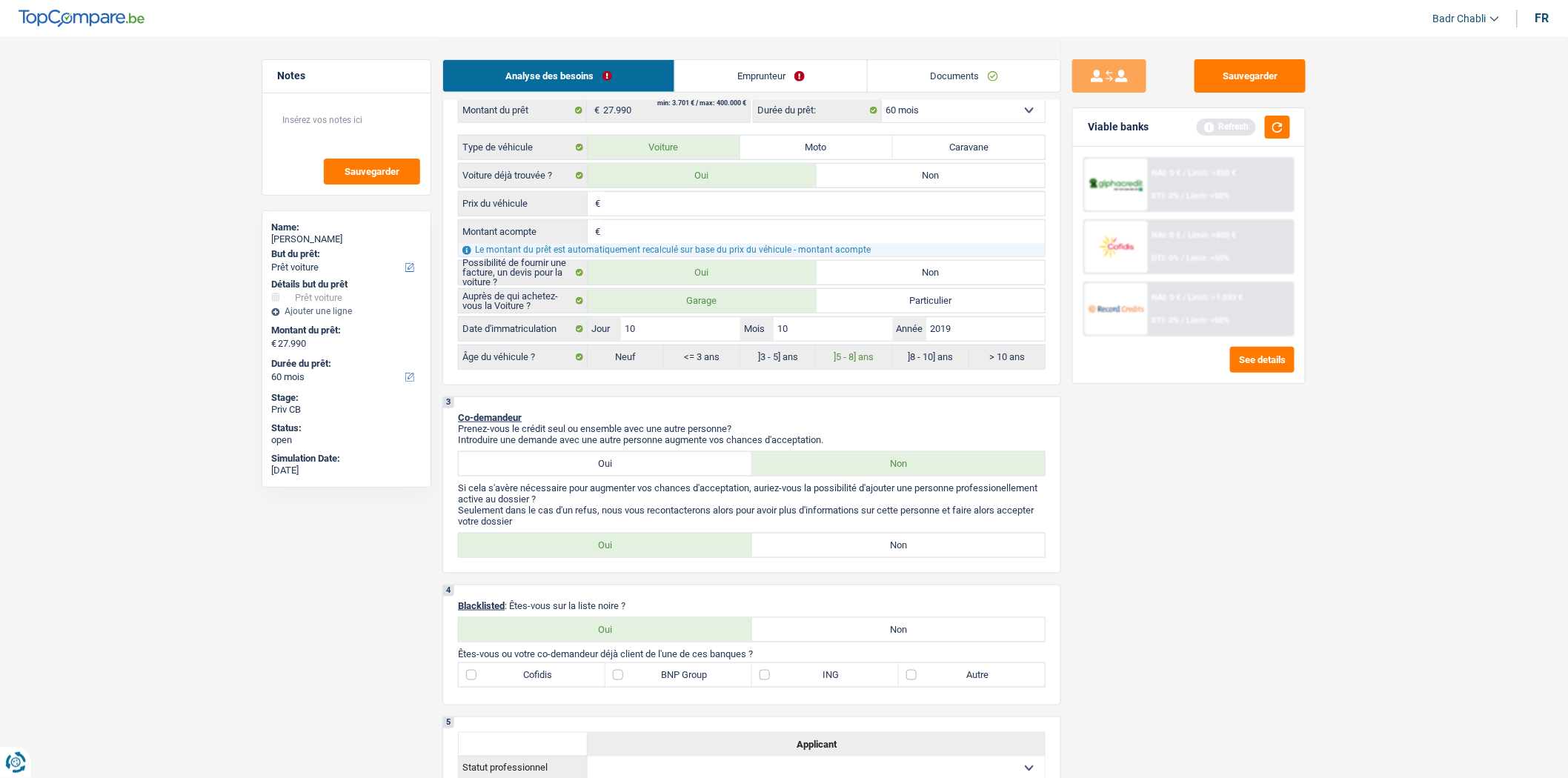
click at [909, 556] on label "Non" at bounding box center [899, 546] width 293 height 24
click at [909, 556] on input "Non" at bounding box center [899, 546] width 293 height 24
radio input "true"
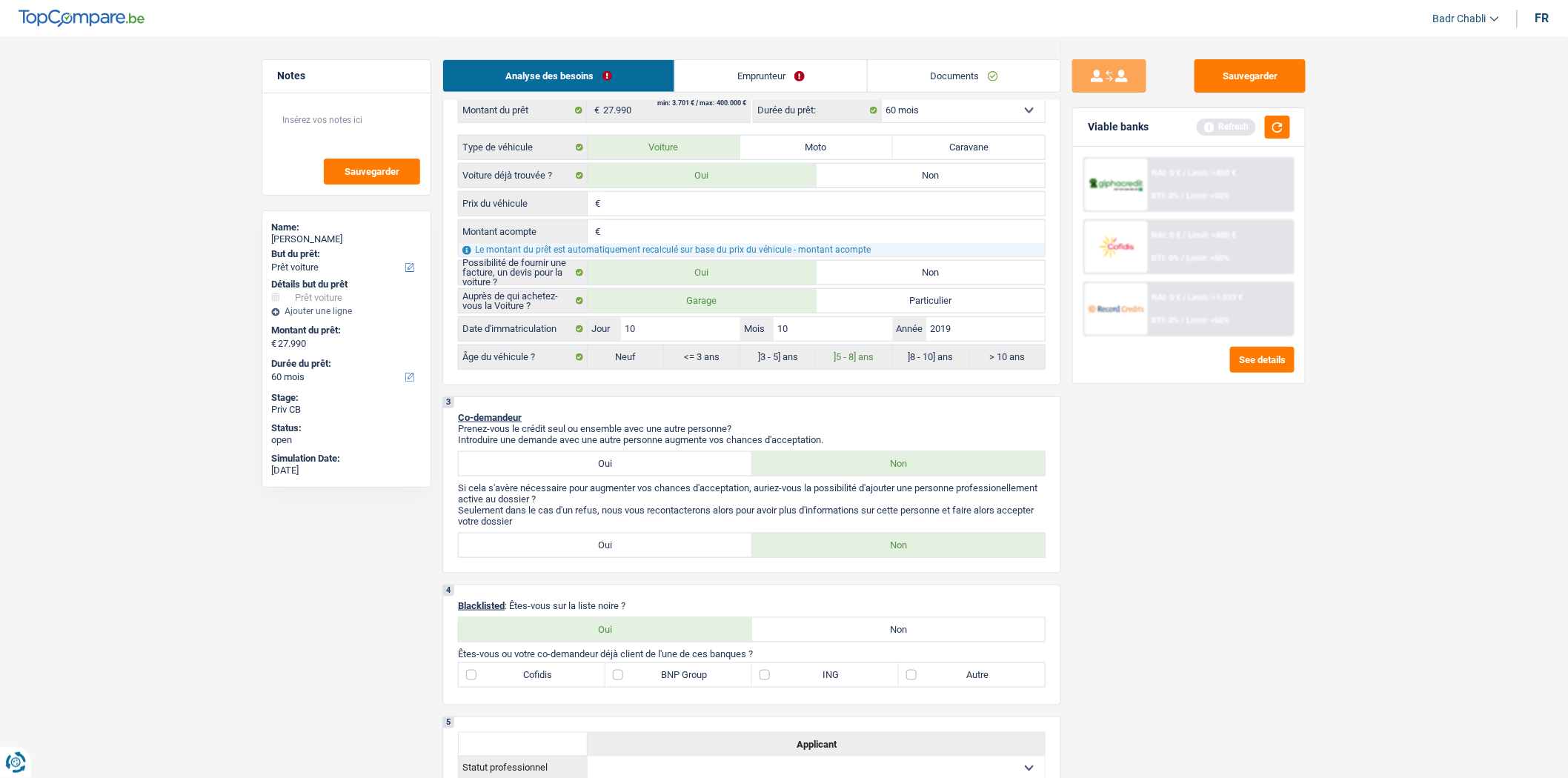
click at [923, 635] on label "Non" at bounding box center [899, 629] width 293 height 24
click at [923, 635] on input "Non" at bounding box center [899, 629] width 293 height 24
radio input "true"
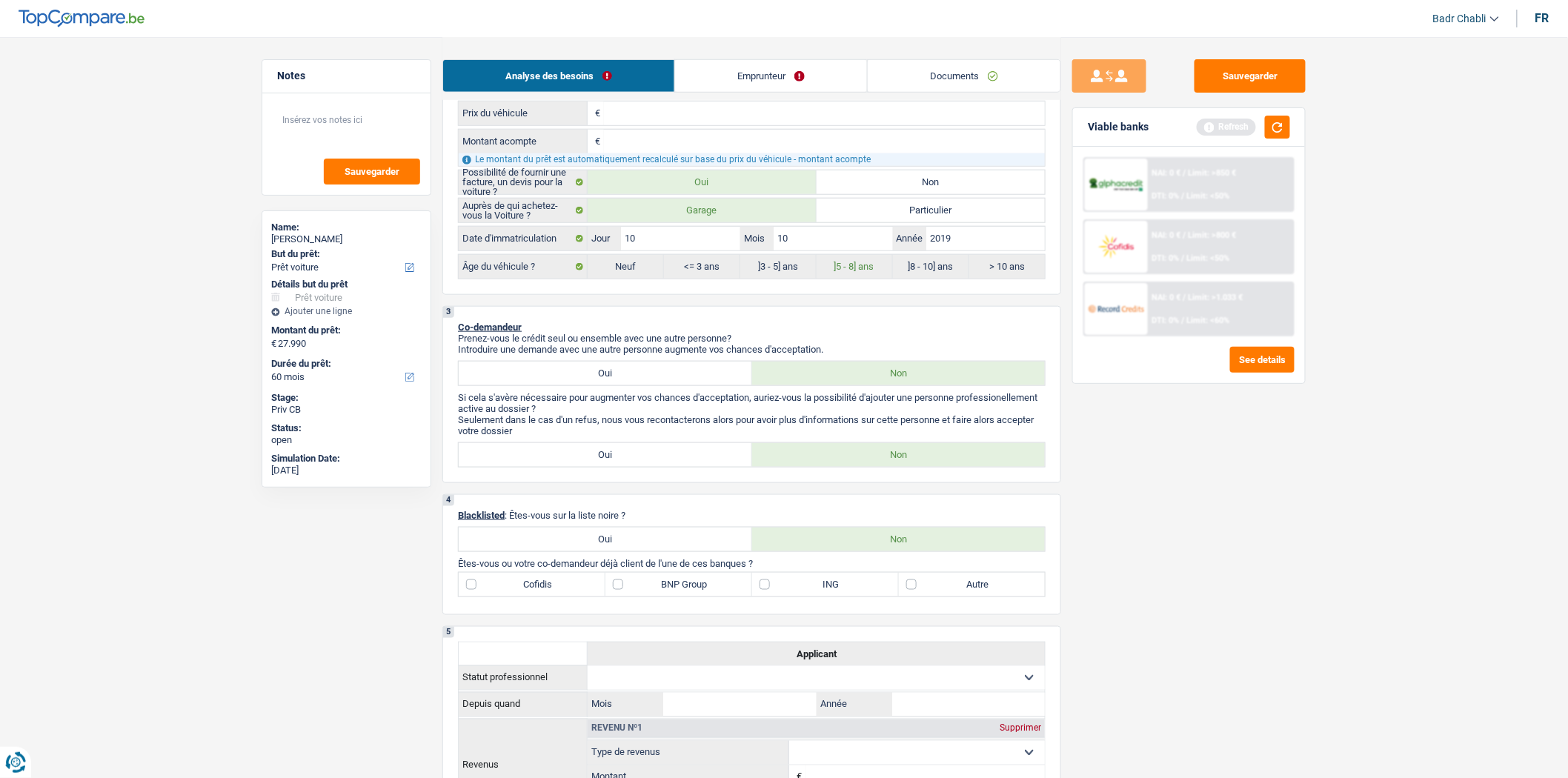
scroll to position [741, 0]
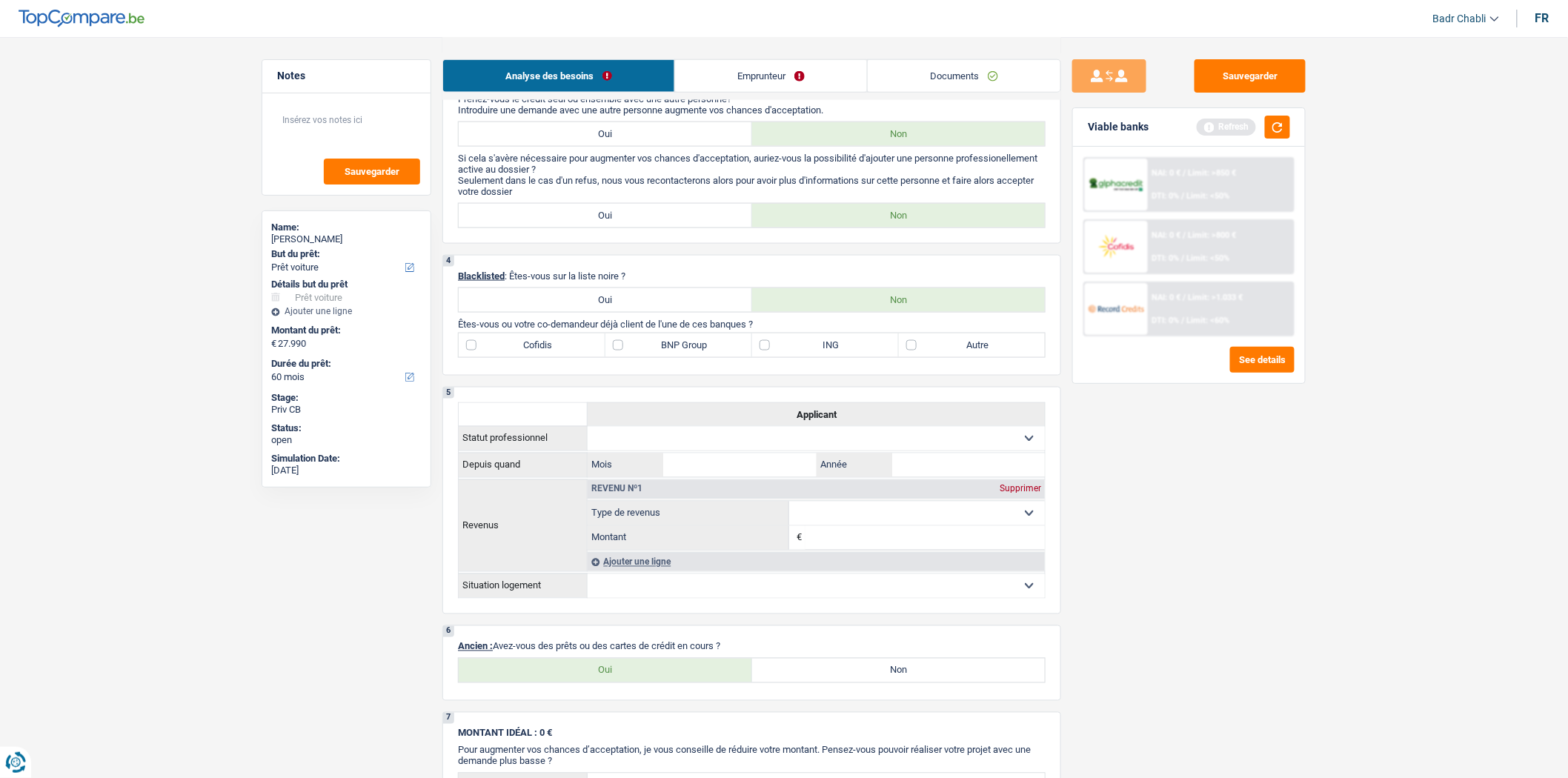
click at [766, 357] on label "ING" at bounding box center [825, 345] width 147 height 24
click at [766, 357] on input "ING" at bounding box center [825, 345] width 147 height 24
checkbox input "true"
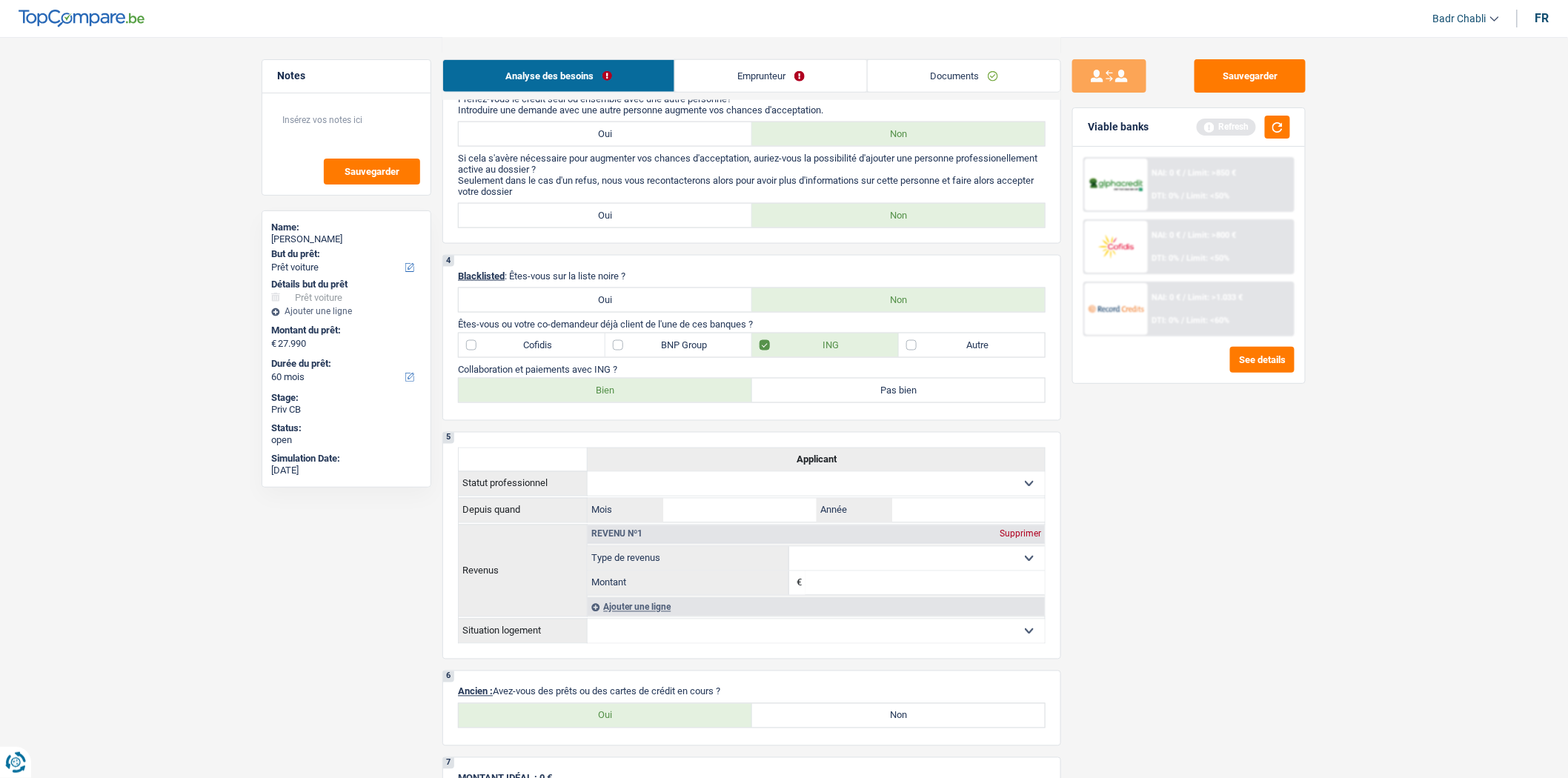
click at [656, 402] on label "Bien" at bounding box center [605, 391] width 293 height 24
click at [656, 402] on input "Bien" at bounding box center [605, 391] width 293 height 24
radio input "true"
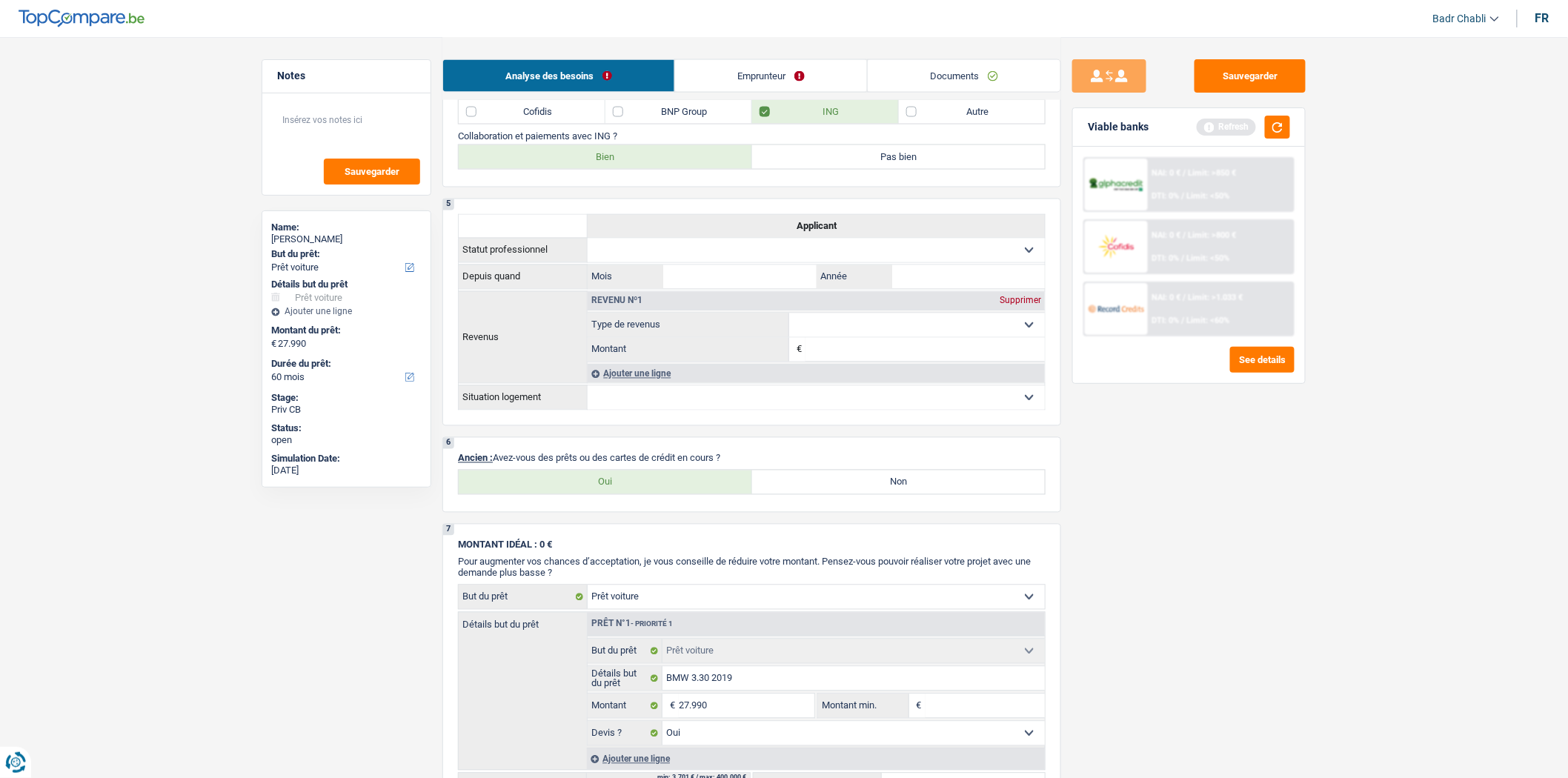
scroll to position [1070, 0]
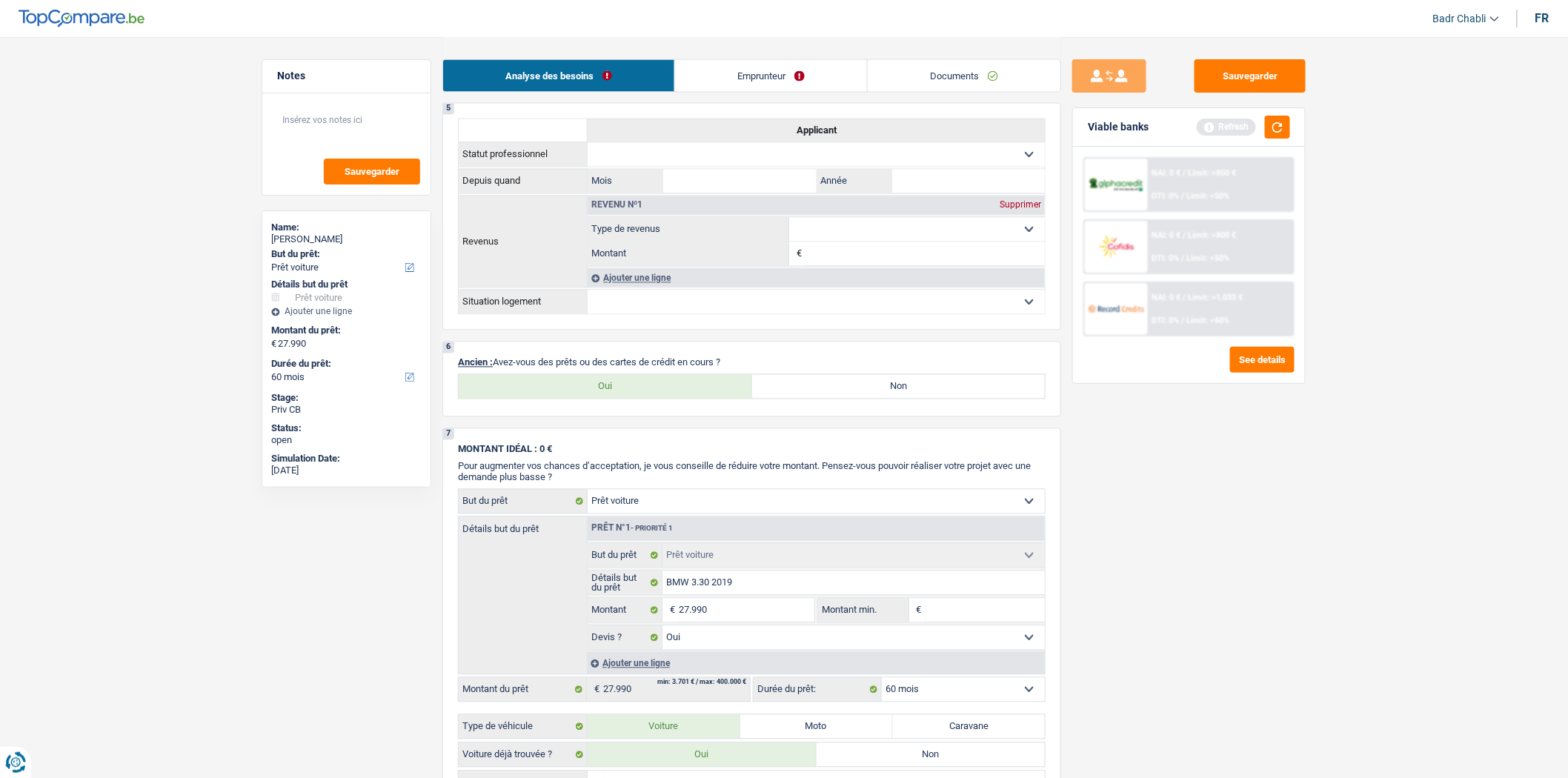
click at [835, 399] on label "Non" at bounding box center [899, 387] width 293 height 24
click at [835, 399] on input "Non" at bounding box center [899, 387] width 293 height 24
radio input "true"
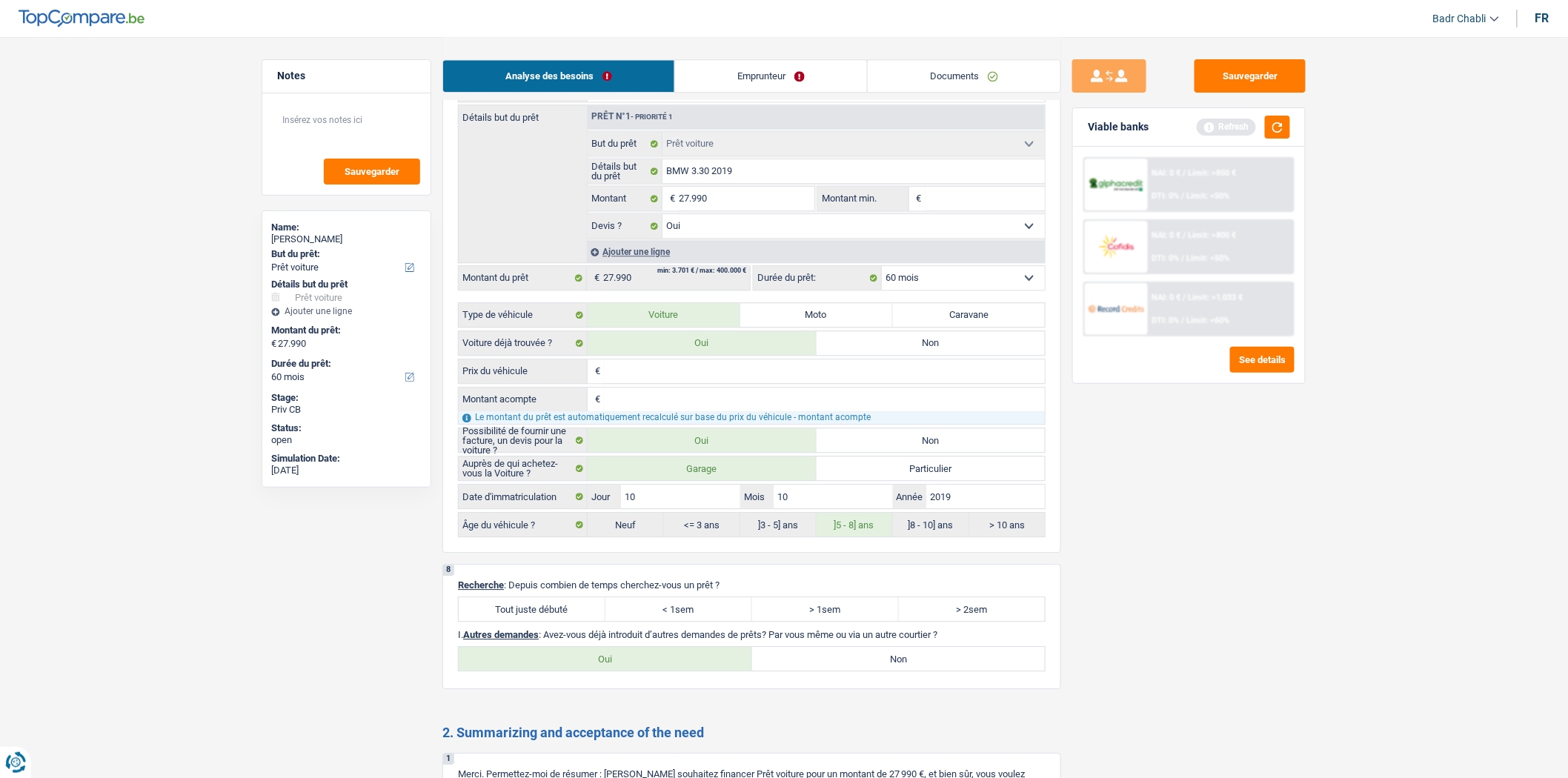
scroll to position [1769, 0]
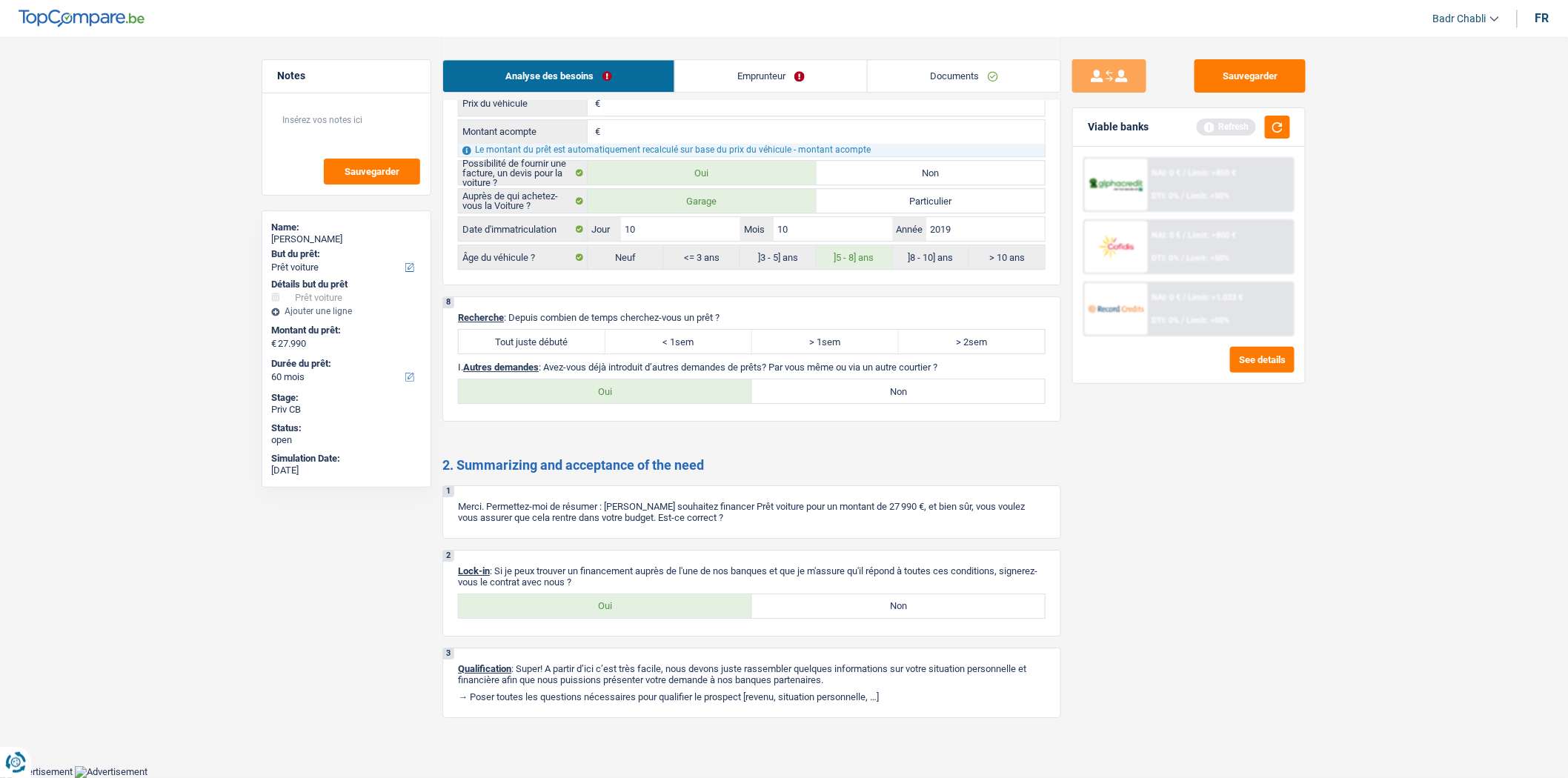
click at [561, 335] on label "Tout juste débuté" at bounding box center [532, 342] width 147 height 24
click at [561, 335] on input "Tout juste débuté" at bounding box center [532, 342] width 147 height 24
radio input "true"
click at [925, 385] on label "Non" at bounding box center [899, 391] width 293 height 24
click at [925, 385] on input "Non" at bounding box center [899, 391] width 293 height 24
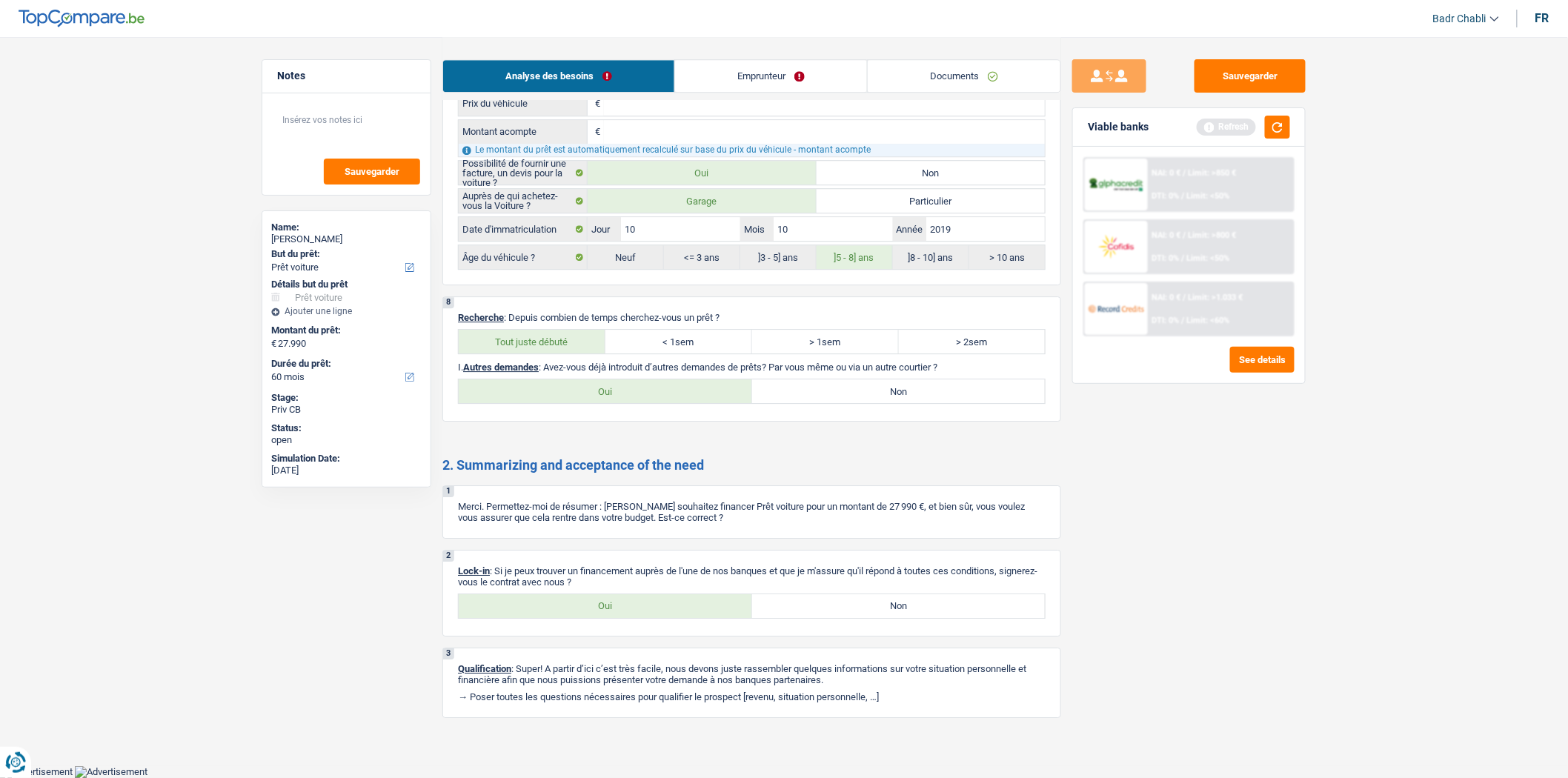
radio input "true"
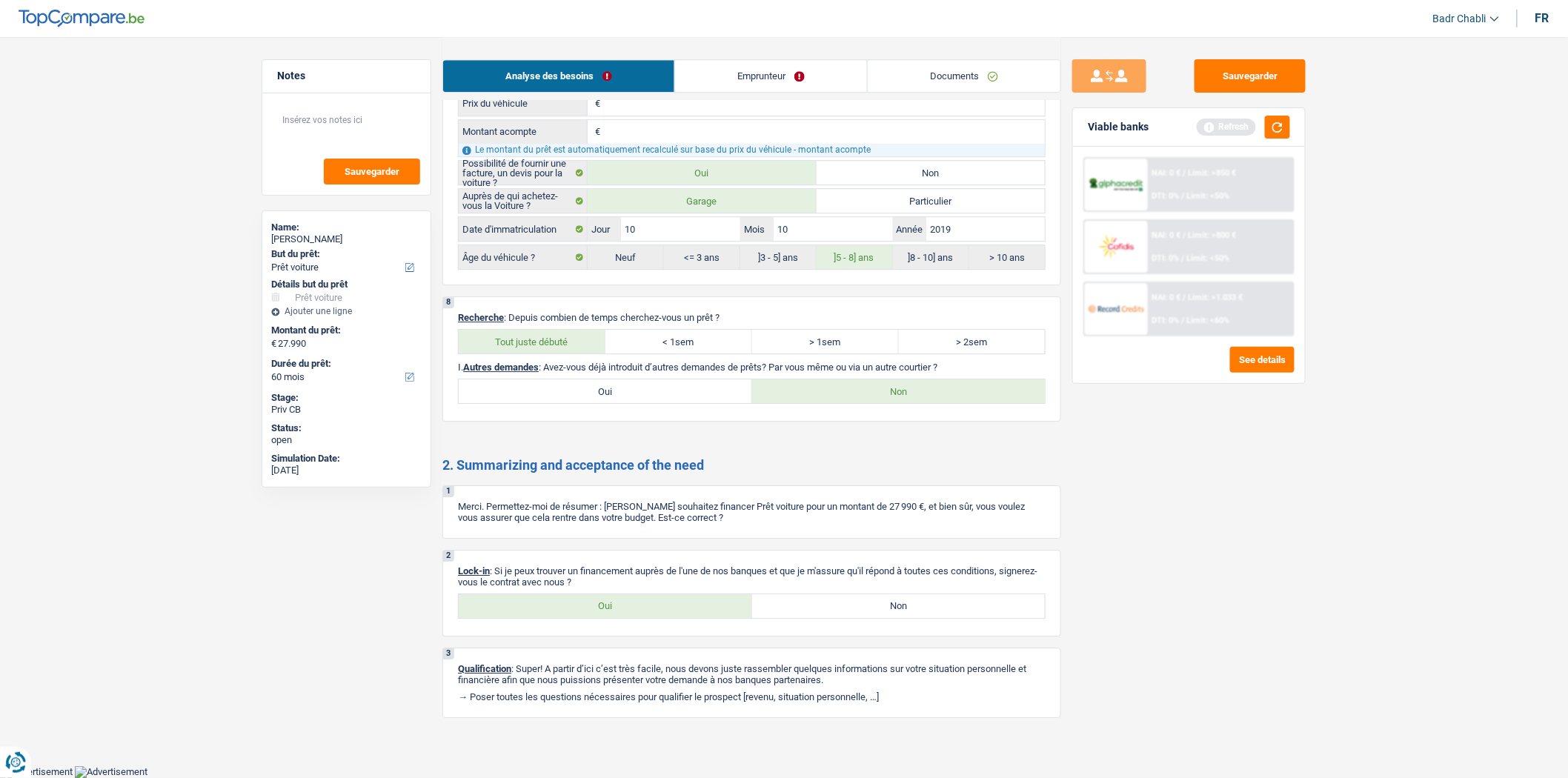
click at [615, 614] on label "Oui" at bounding box center [605, 606] width 293 height 24
click at [615, 614] on input "Oui" at bounding box center [605, 606] width 293 height 24
radio input "true"
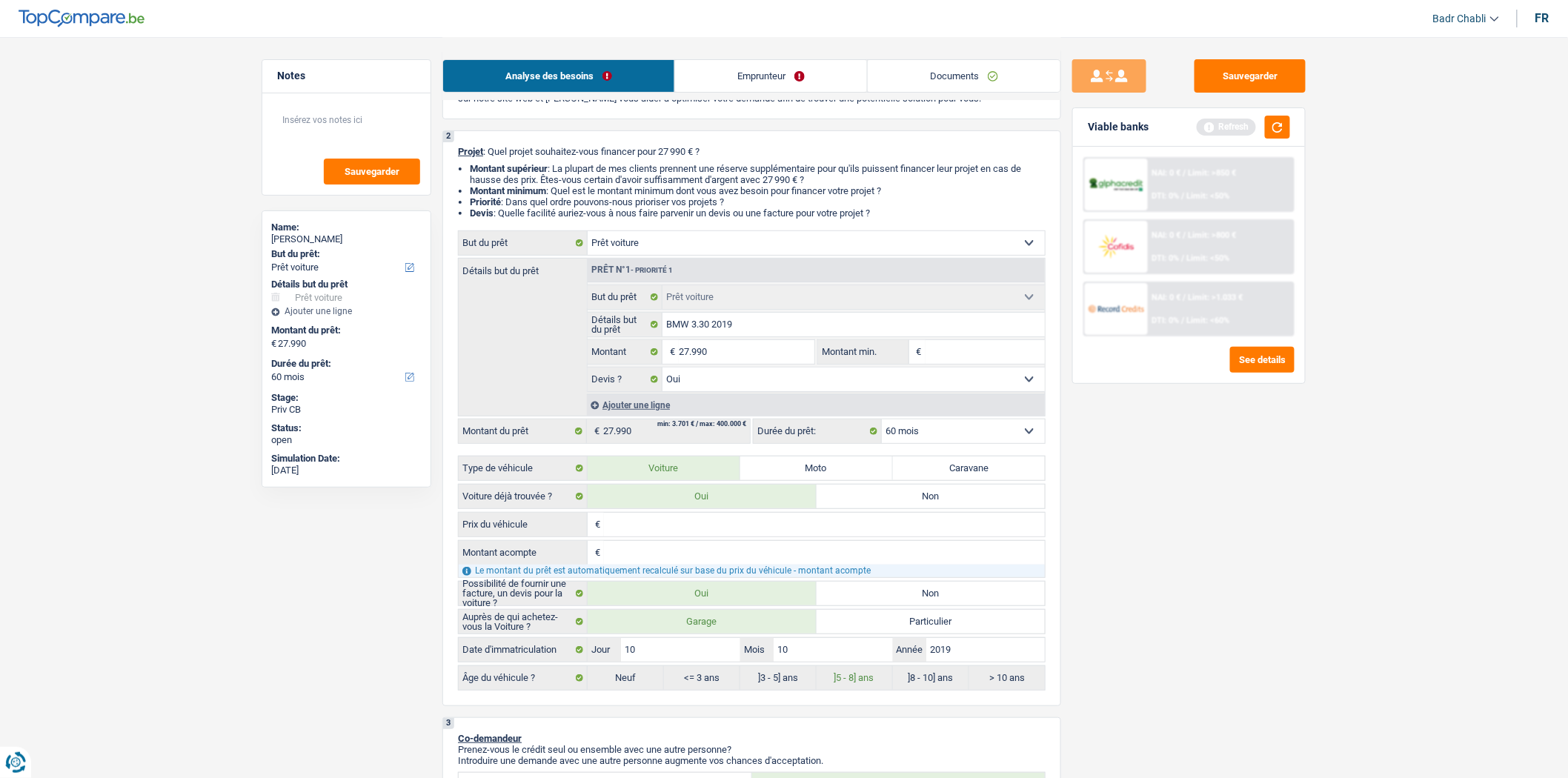
scroll to position [0, 0]
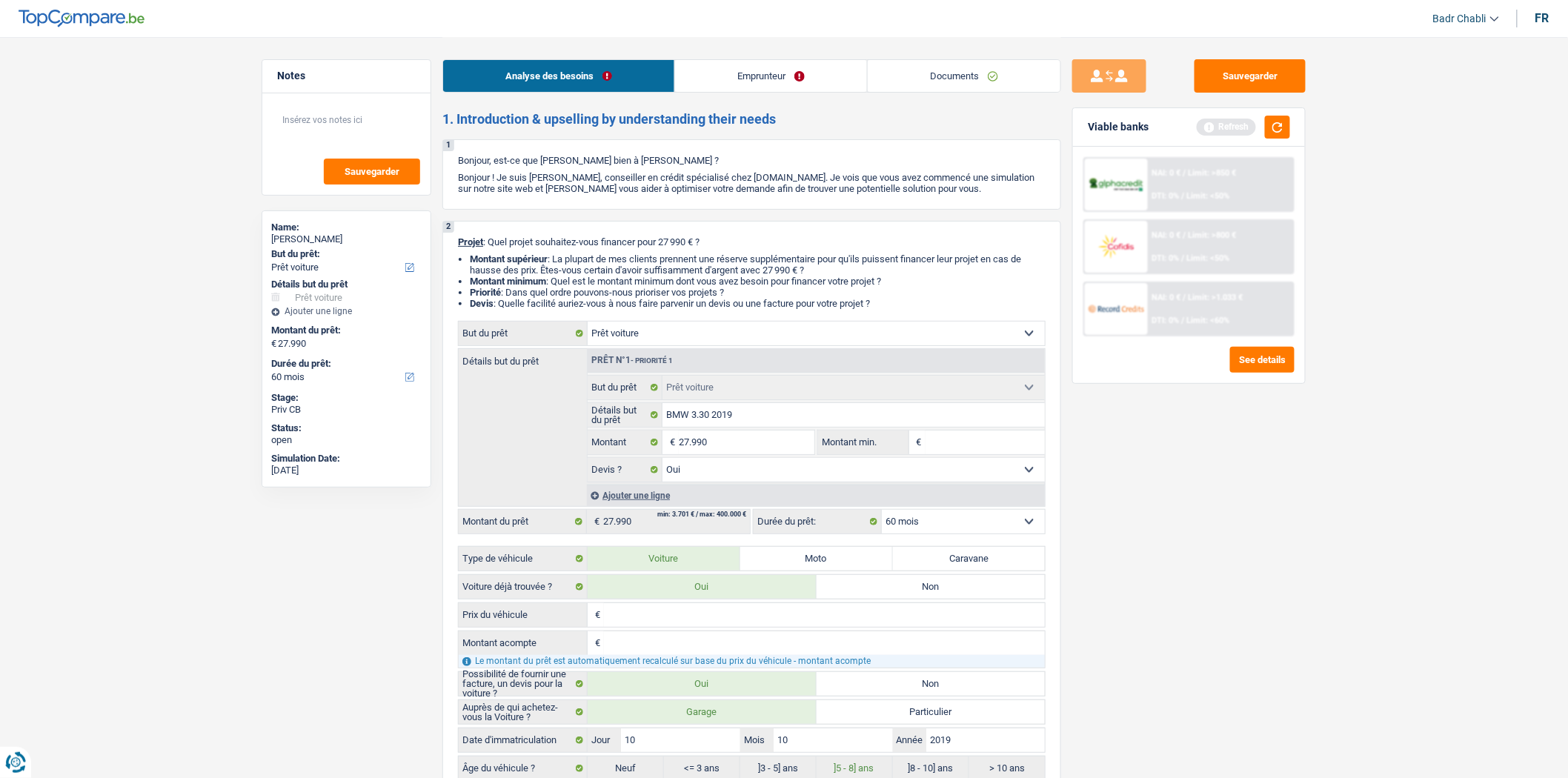
click at [753, 72] on link "Emprunteur" at bounding box center [771, 76] width 192 height 32
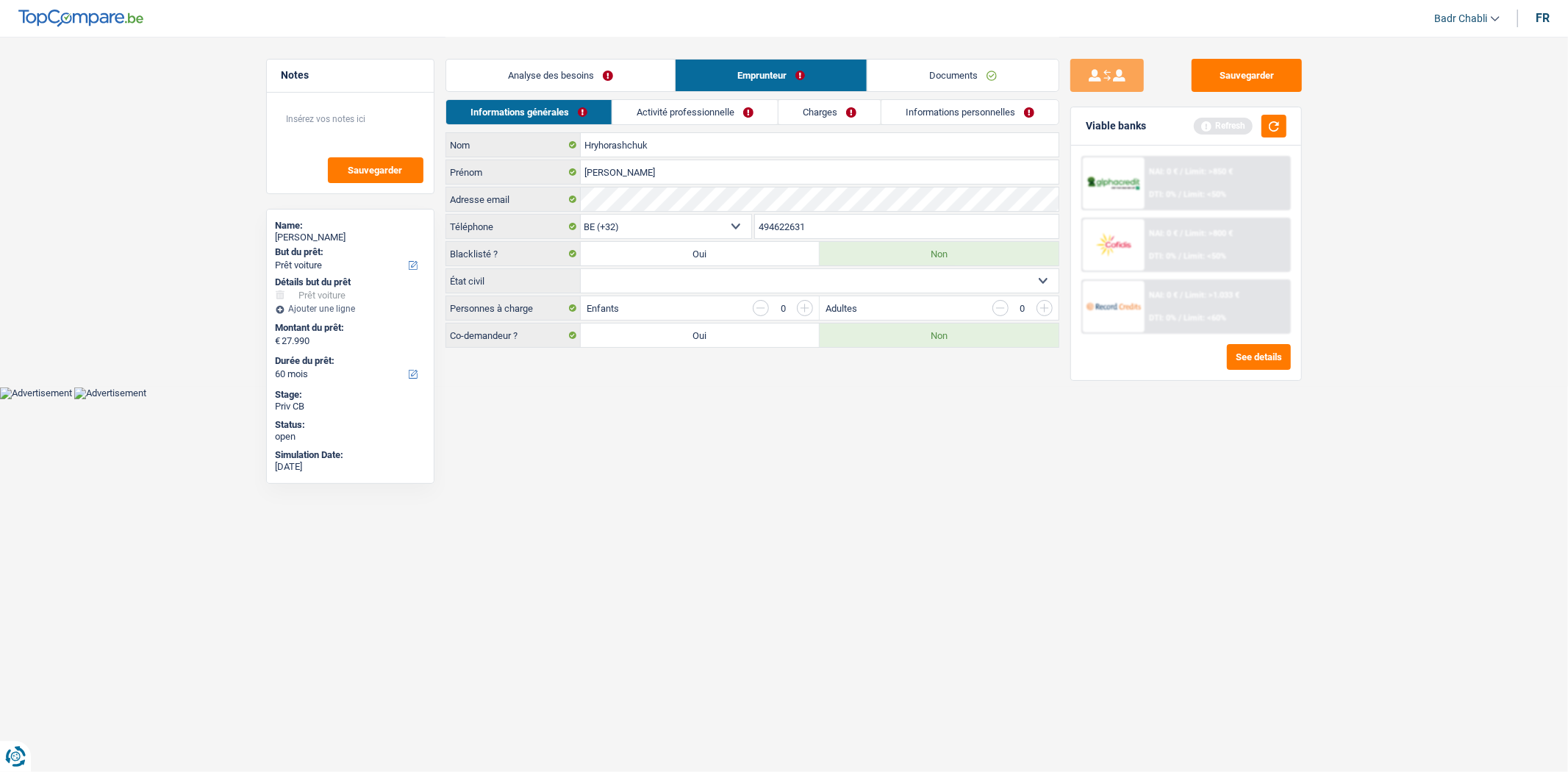
click at [961, 101] on link "Informations personnelles" at bounding box center [970, 112] width 177 height 25
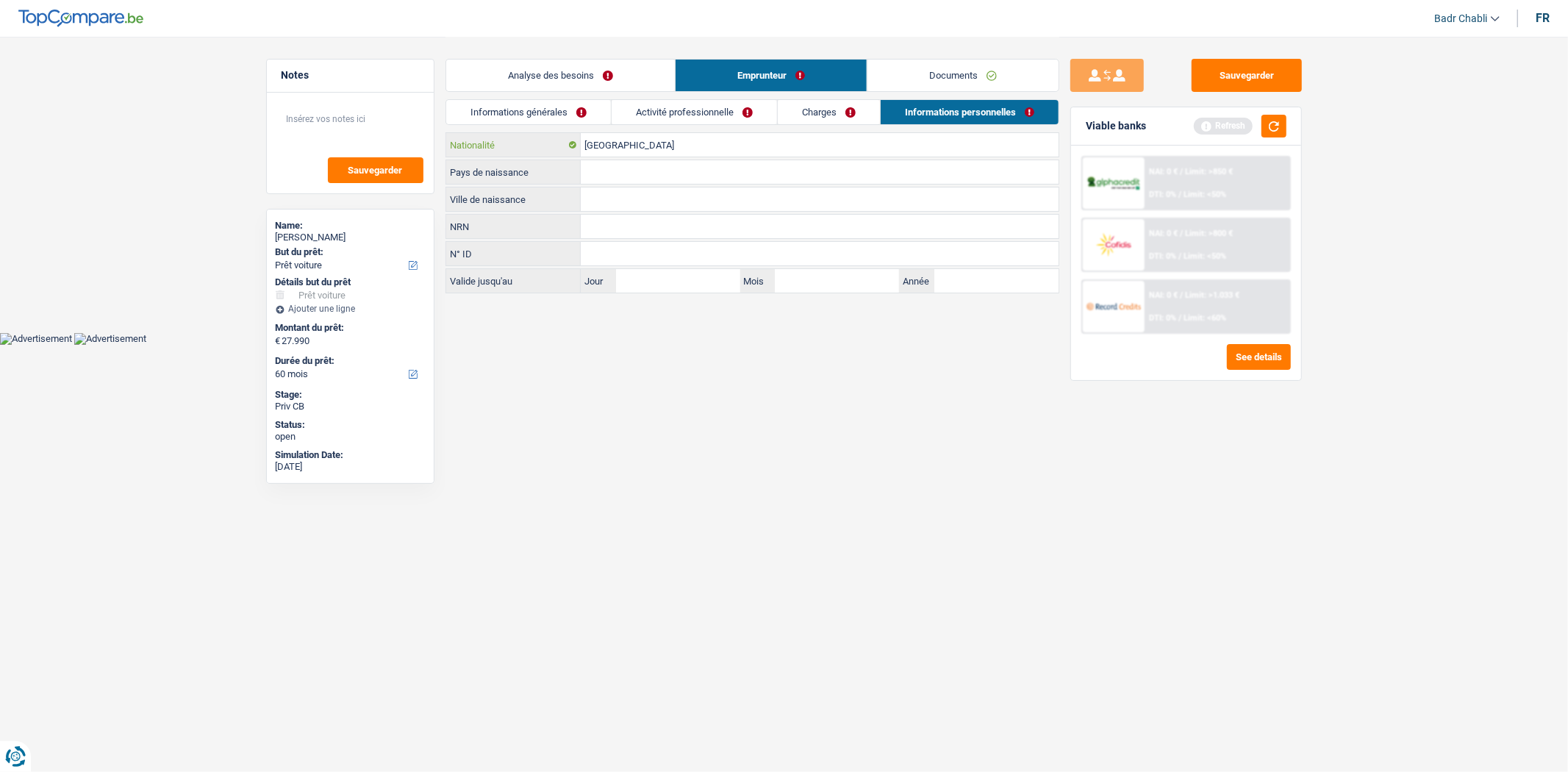
click at [679, 142] on input "[GEOGRAPHIC_DATA]" at bounding box center [820, 145] width 478 height 24
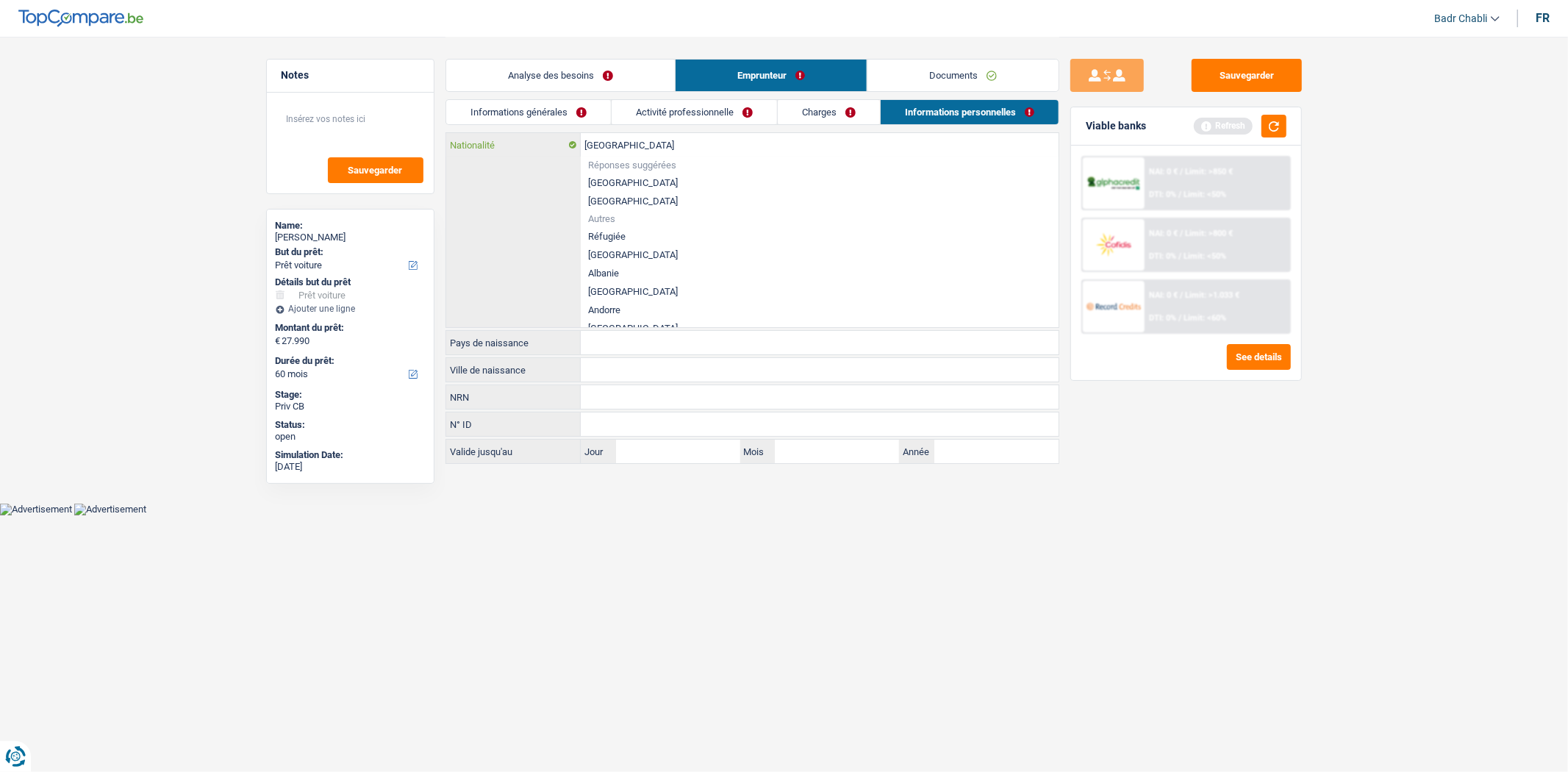
click at [679, 142] on input "[GEOGRAPHIC_DATA]" at bounding box center [820, 145] width 478 height 24
type input "u"
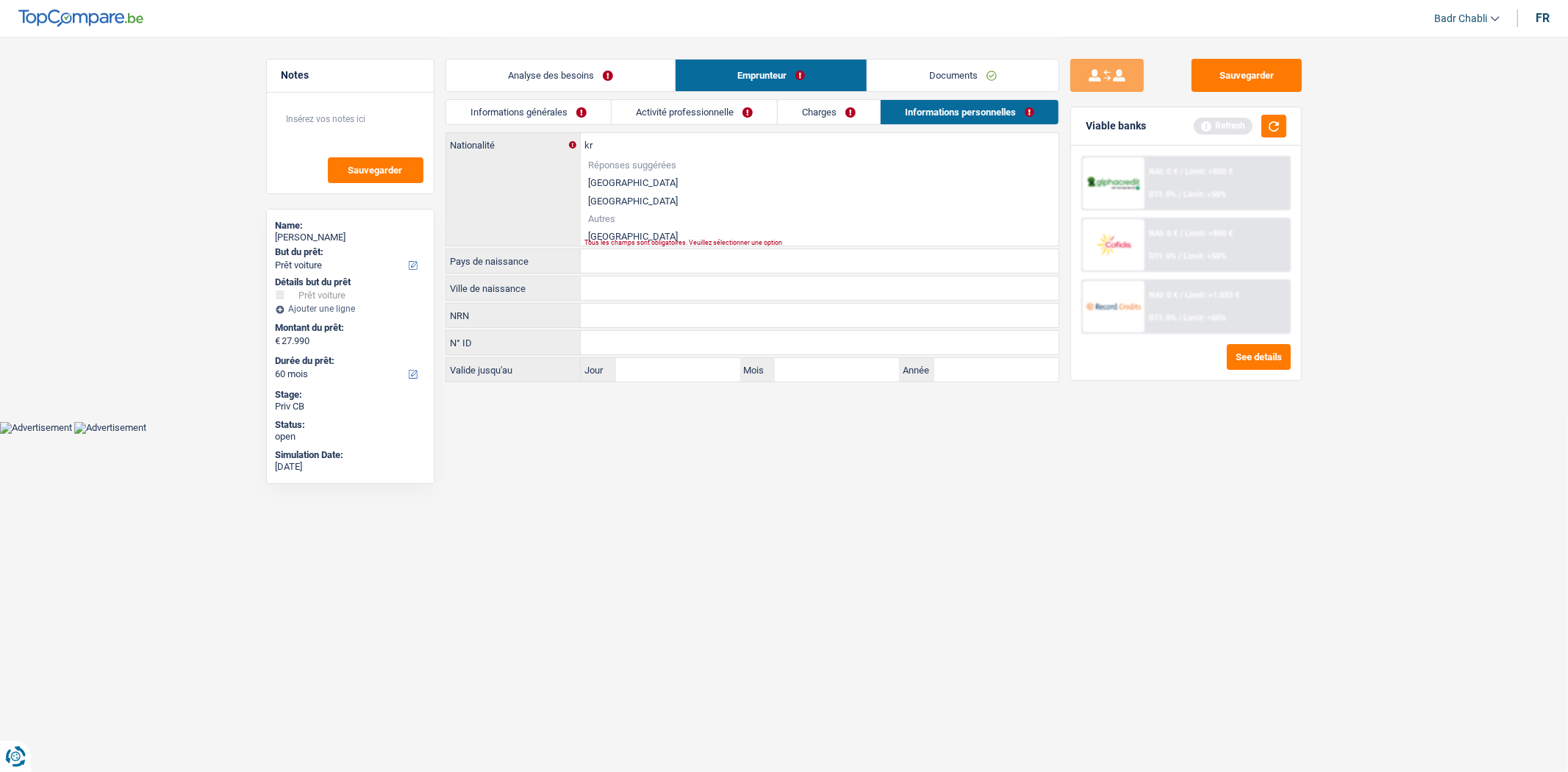
click at [600, 230] on li "[GEOGRAPHIC_DATA]" at bounding box center [820, 237] width 478 height 19
type input "[GEOGRAPHIC_DATA]"
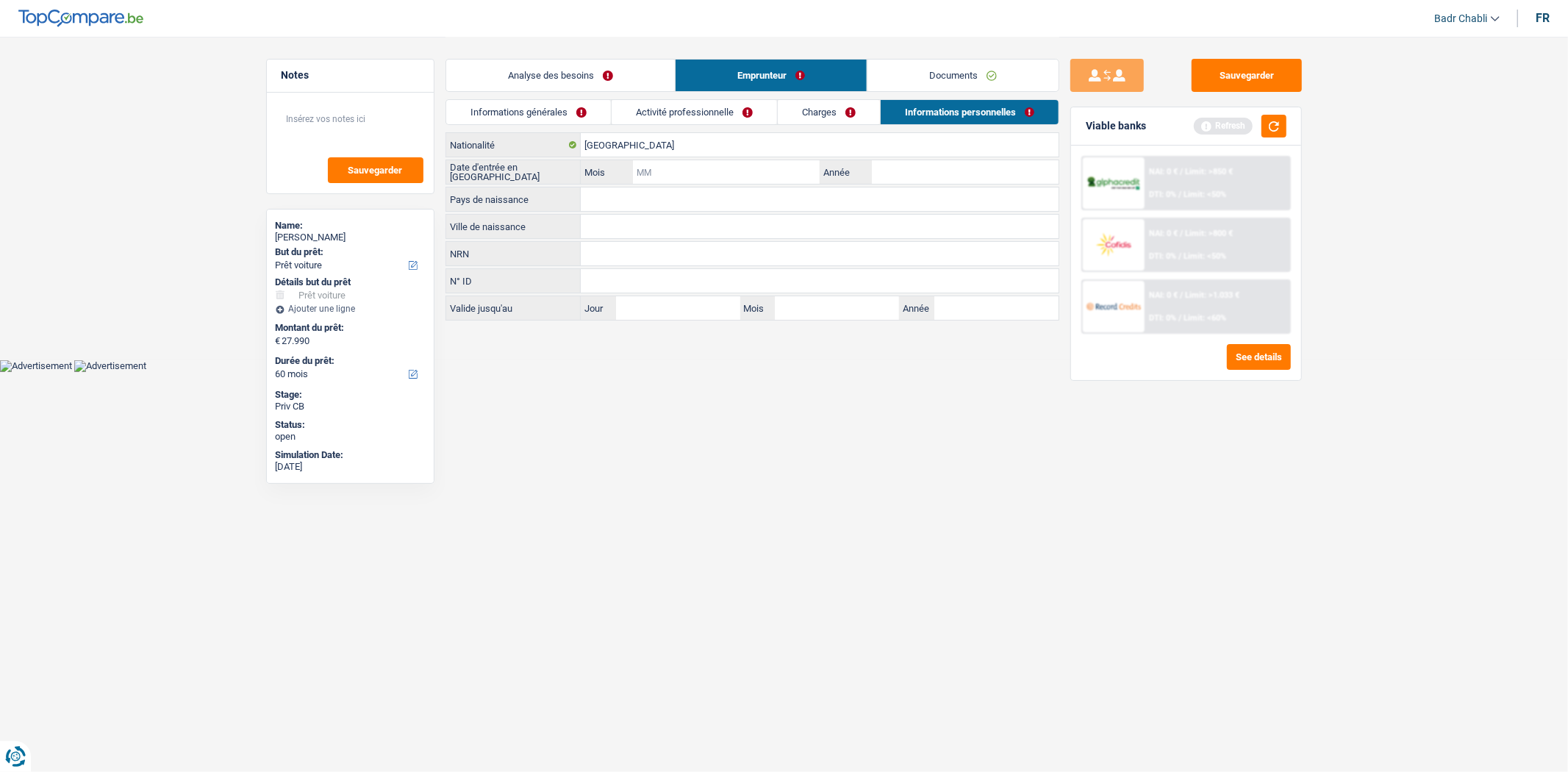
click at [727, 160] on input "Mois" at bounding box center [726, 172] width 186 height 24
type input "01"
type input "2024"
click at [622, 190] on input "Pays de naissance" at bounding box center [820, 199] width 478 height 24
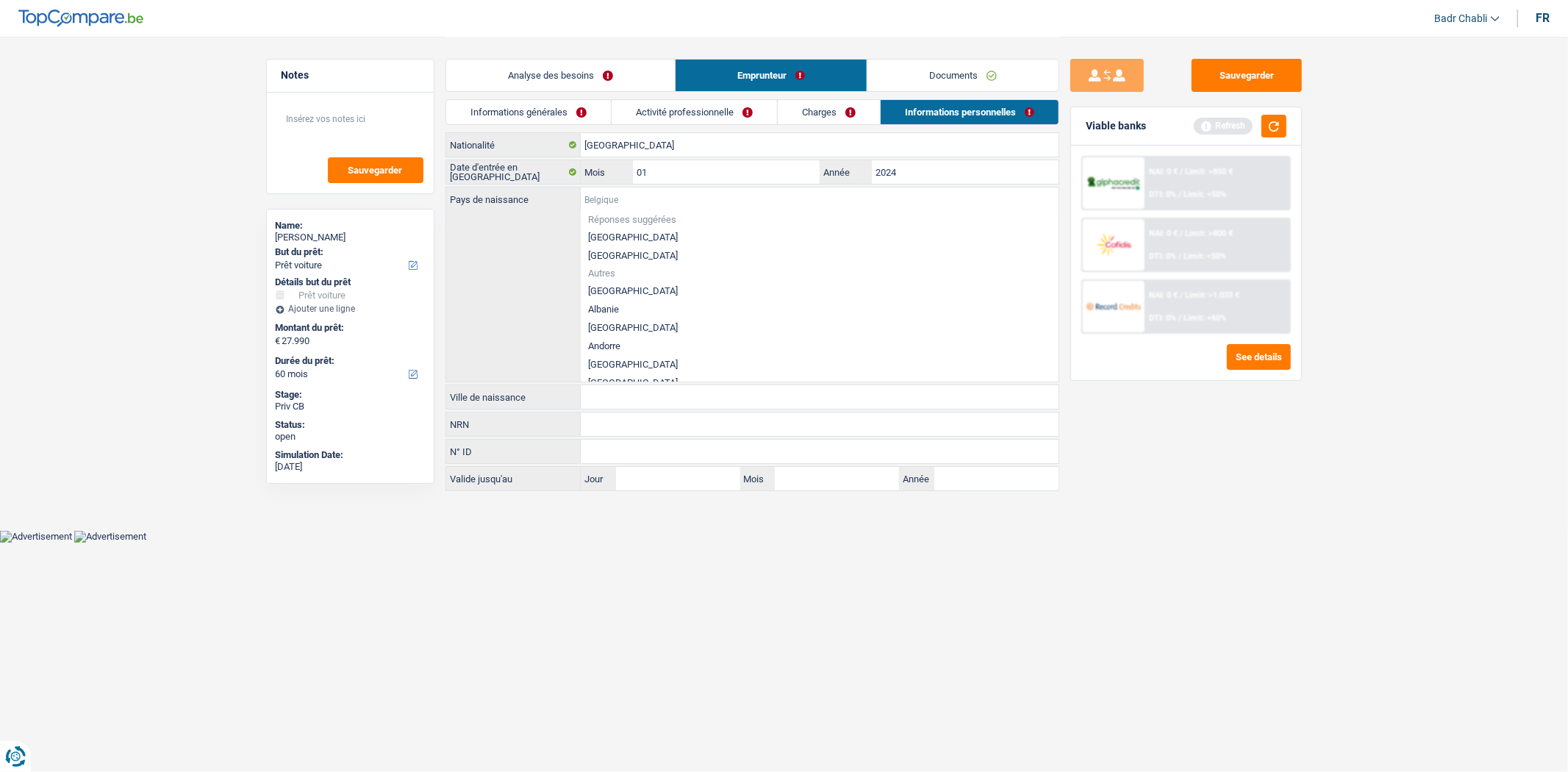
type input "u"
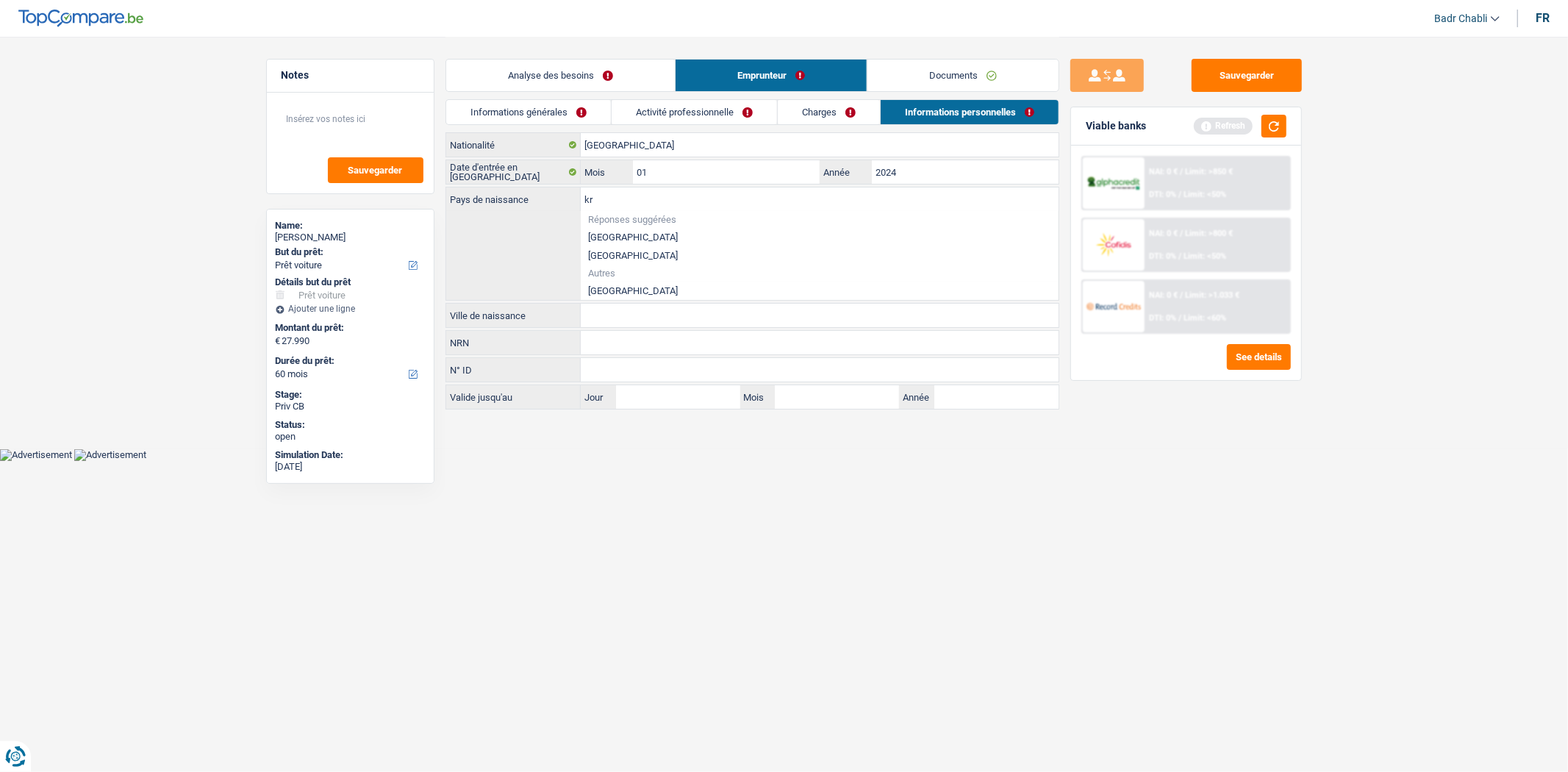
click at [610, 291] on li "[GEOGRAPHIC_DATA]" at bounding box center [820, 290] width 478 height 19
type input "[GEOGRAPHIC_DATA]"
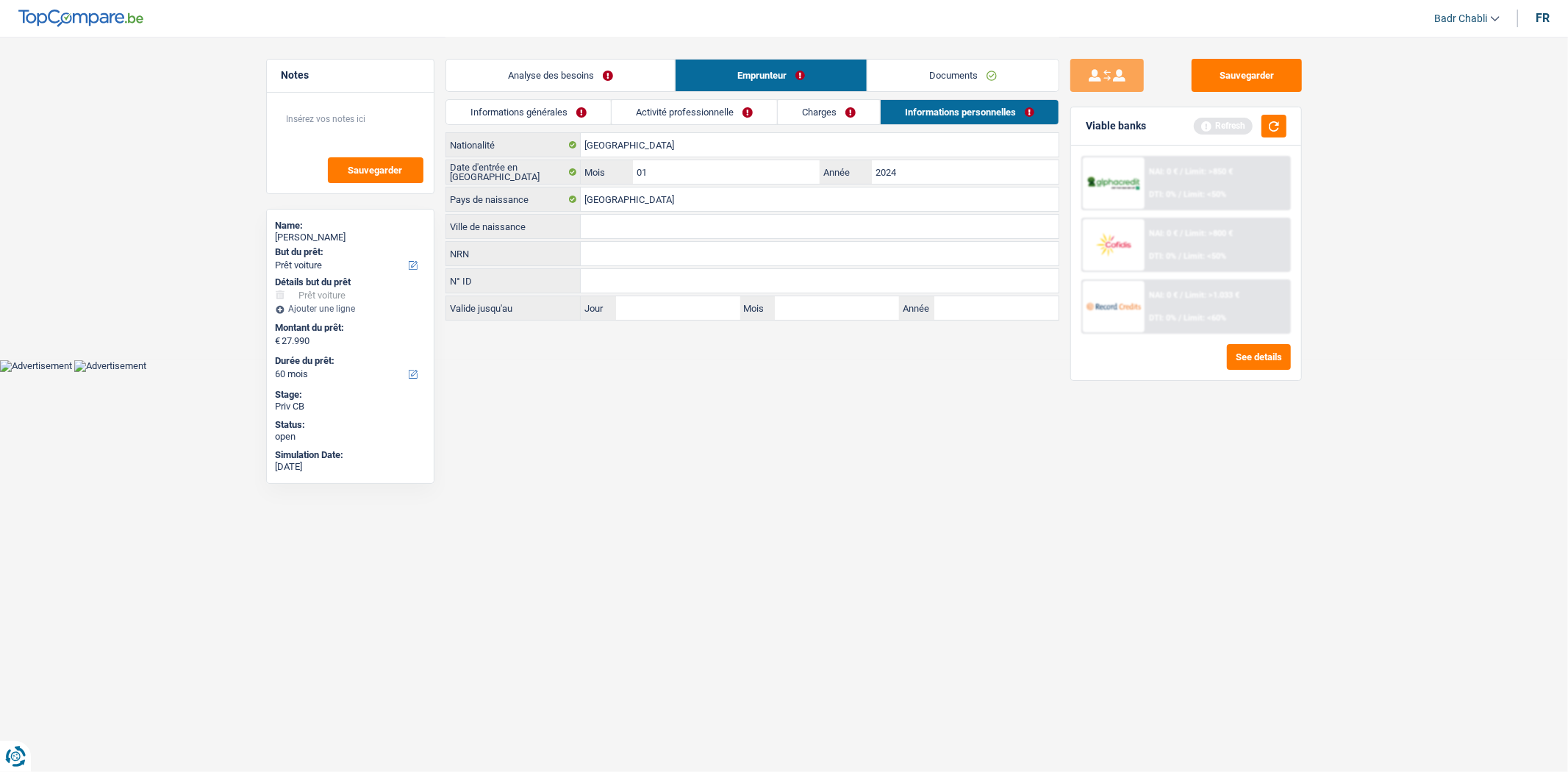
click at [630, 230] on input "Ville de naissance" at bounding box center [820, 227] width 478 height 24
click at [654, 229] on input "Ville de naissance" at bounding box center [820, 227] width 478 height 24
paste input "Ivano-Frankivsk"
type input "Ivano-Frankivsk"
click at [579, 61] on link "Analyse des besoins" at bounding box center [560, 75] width 229 height 32
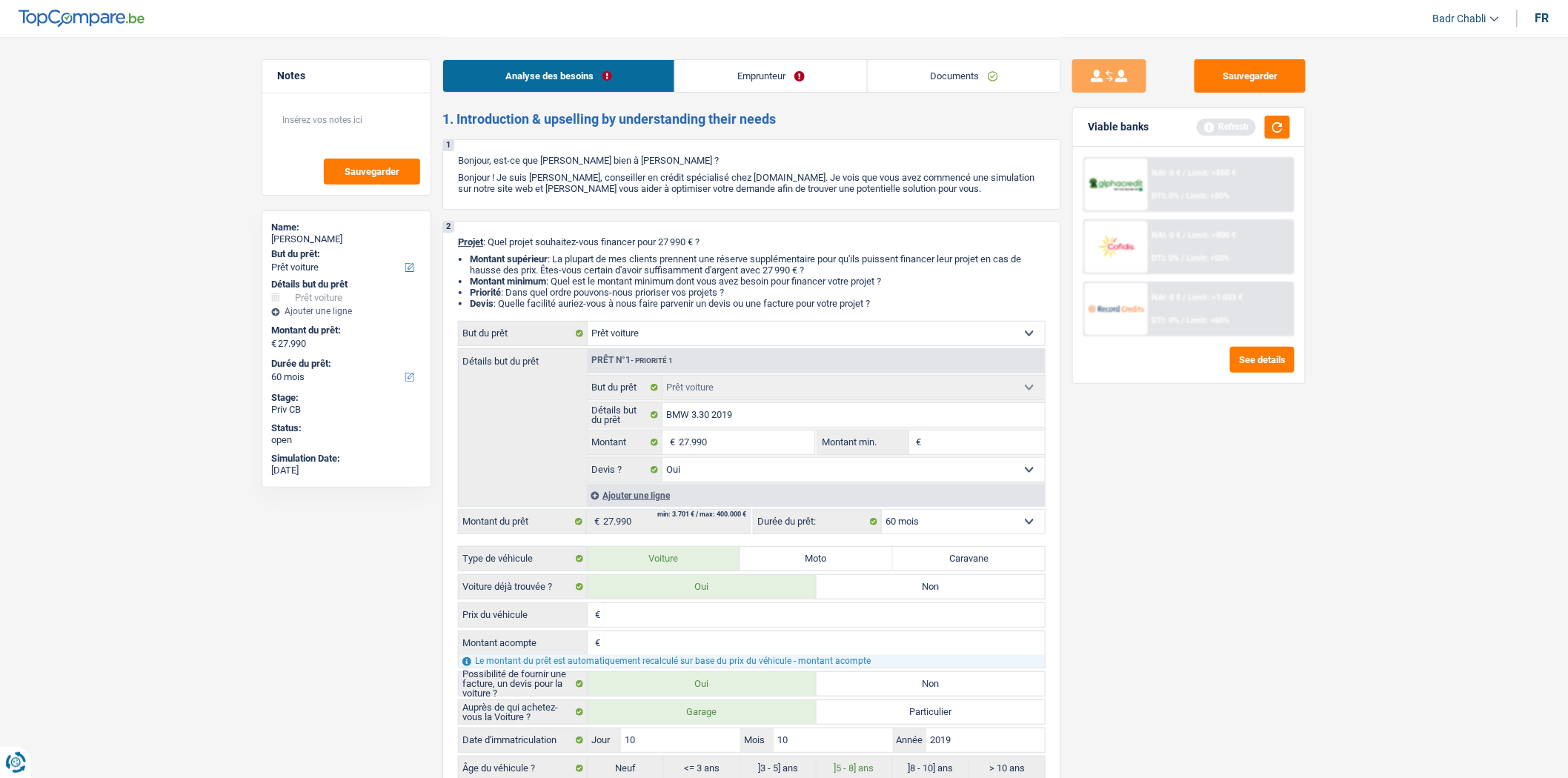
click at [698, 78] on link "Emprunteur" at bounding box center [771, 76] width 192 height 32
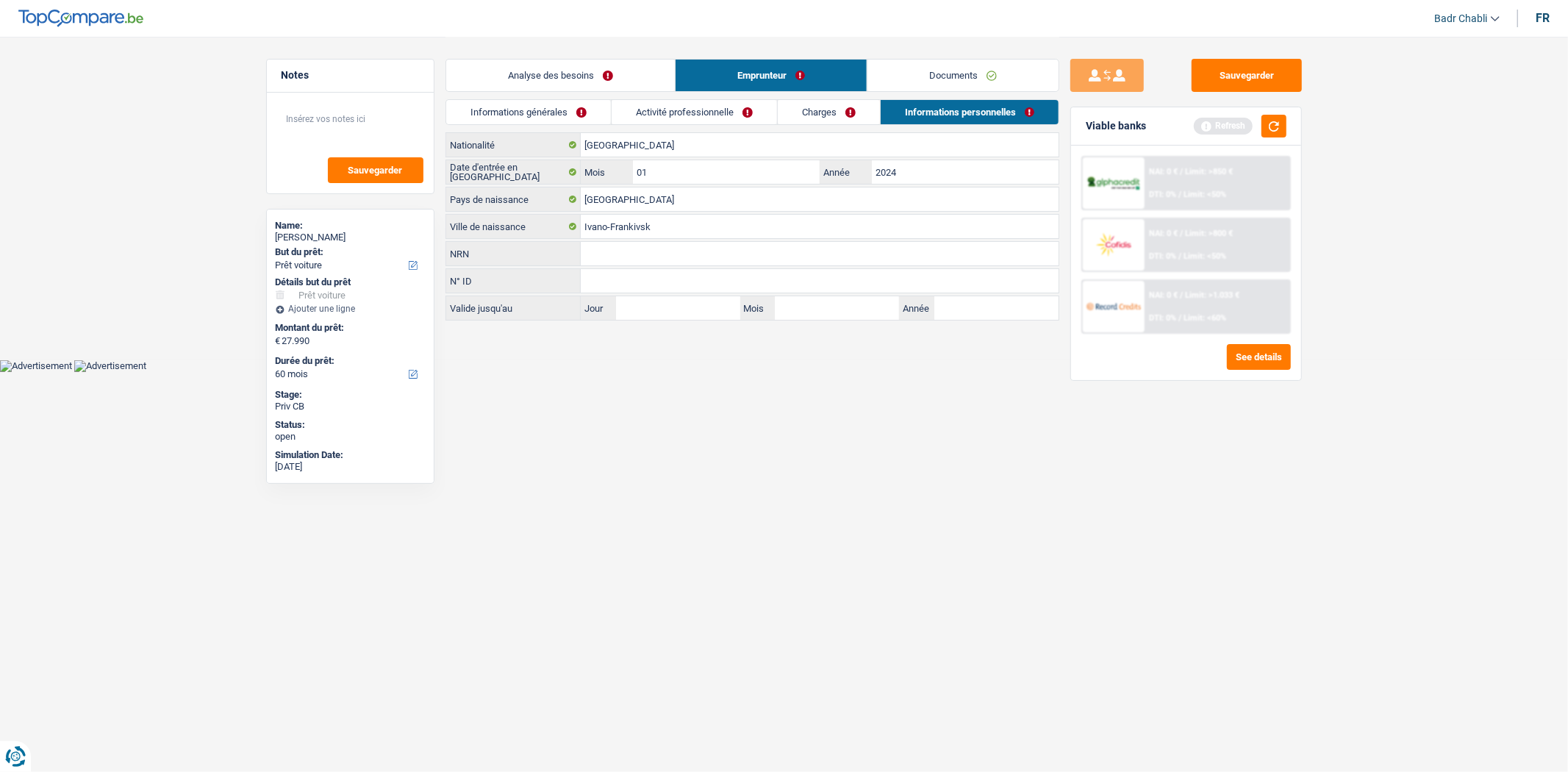
click at [541, 119] on link "Informations générales" at bounding box center [529, 112] width 164 height 25
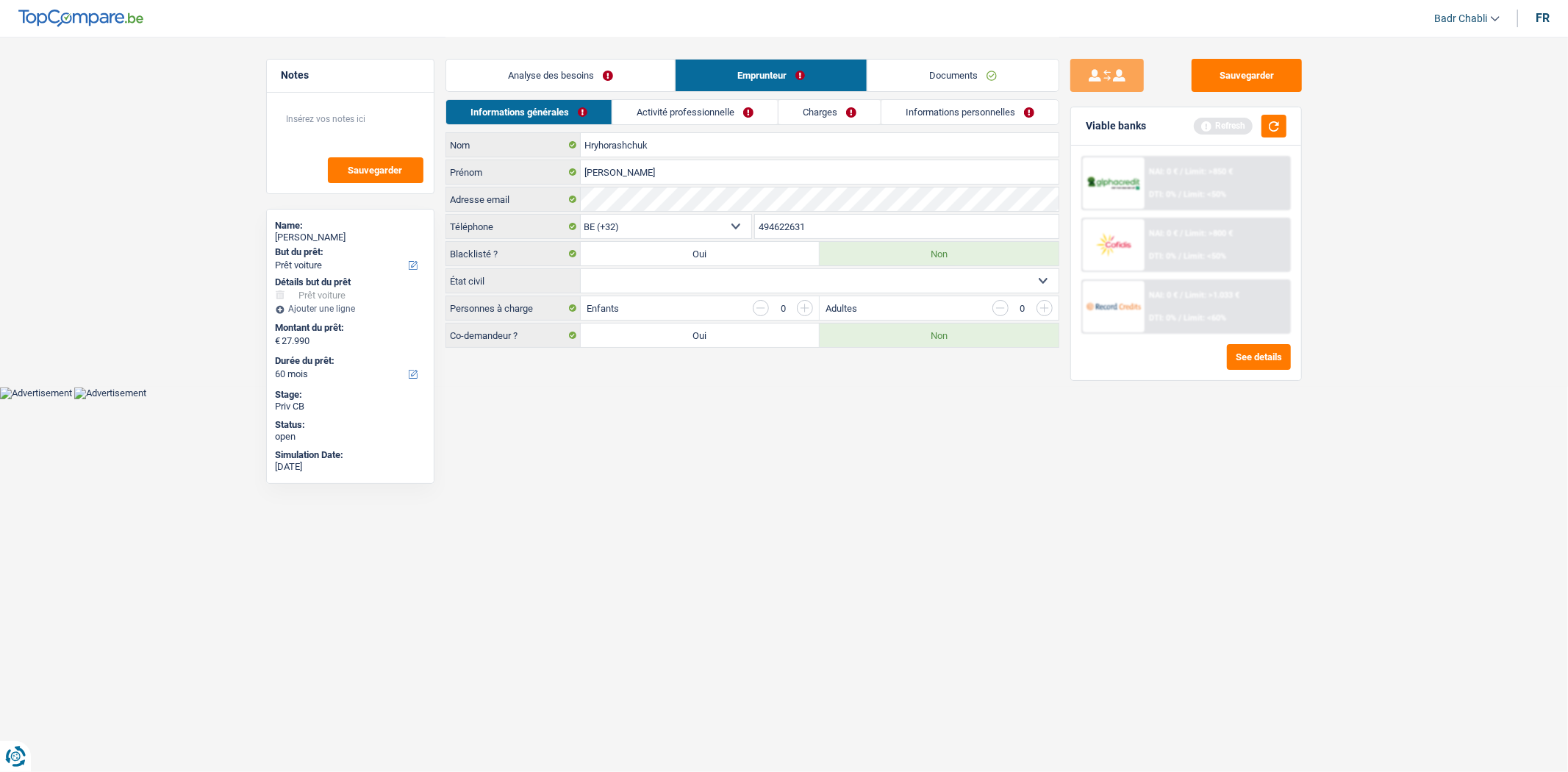
click at [708, 280] on select "Célibataire Marié(e) Cohabitant(e) légal(e) Divorcé(e) Veuf(ve) Séparé (de fait…" at bounding box center [820, 281] width 478 height 24
select select "single"
click at [581, 270] on select "Célibataire Marié(e) Cohabitant(e) légal(e) Divorcé(e) Veuf(ve) Séparé (de fait…" at bounding box center [820, 281] width 478 height 24
click at [315, 107] on textarea at bounding box center [350, 125] width 147 height 45
type textarea "Client ENG"
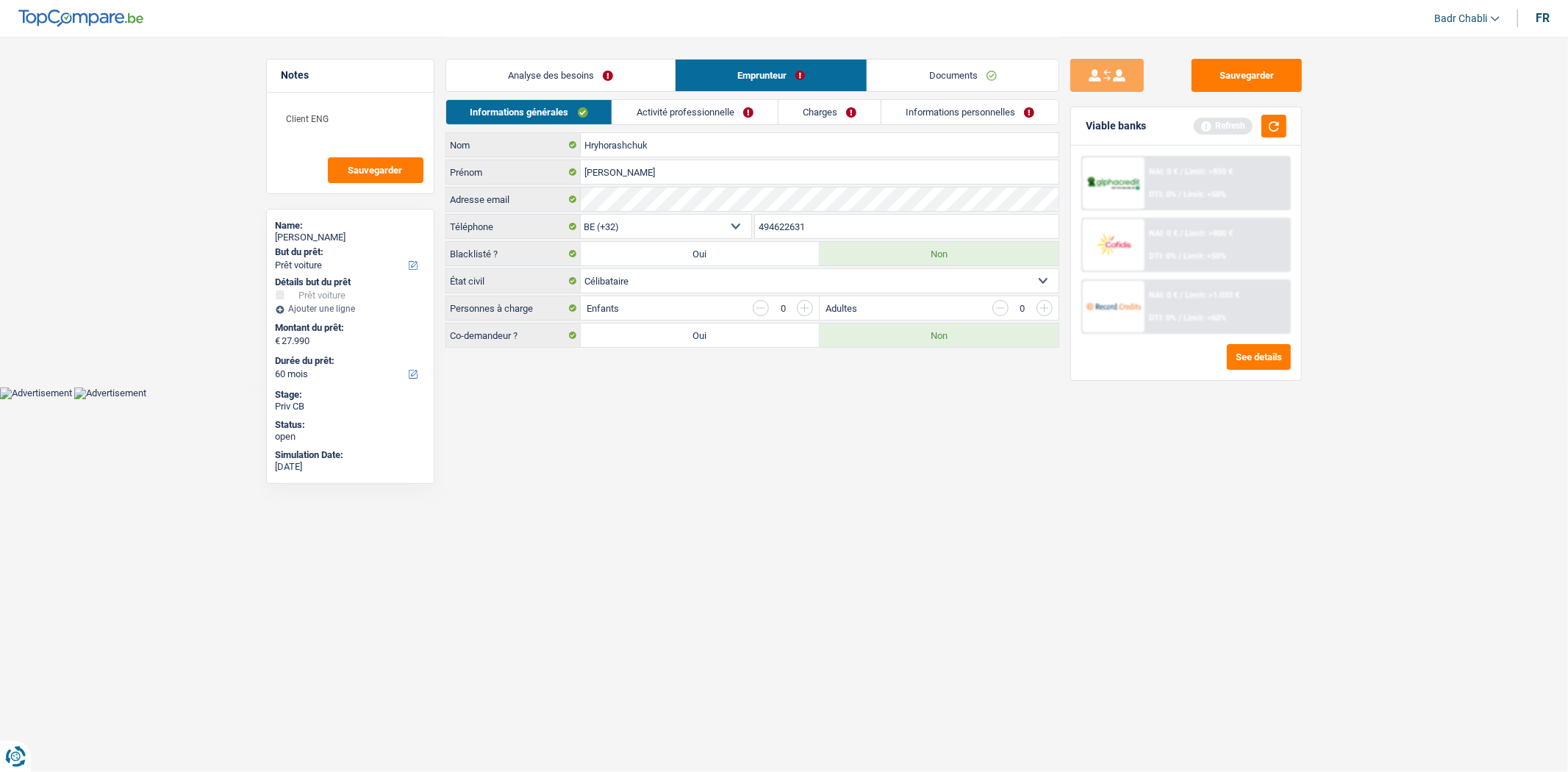
click at [729, 125] on div "Informations générales Activité professionnelle Charges Informations personnell…" at bounding box center [752, 115] width 614 height 33
click at [735, 108] on link "Activité professionnelle" at bounding box center [695, 112] width 165 height 25
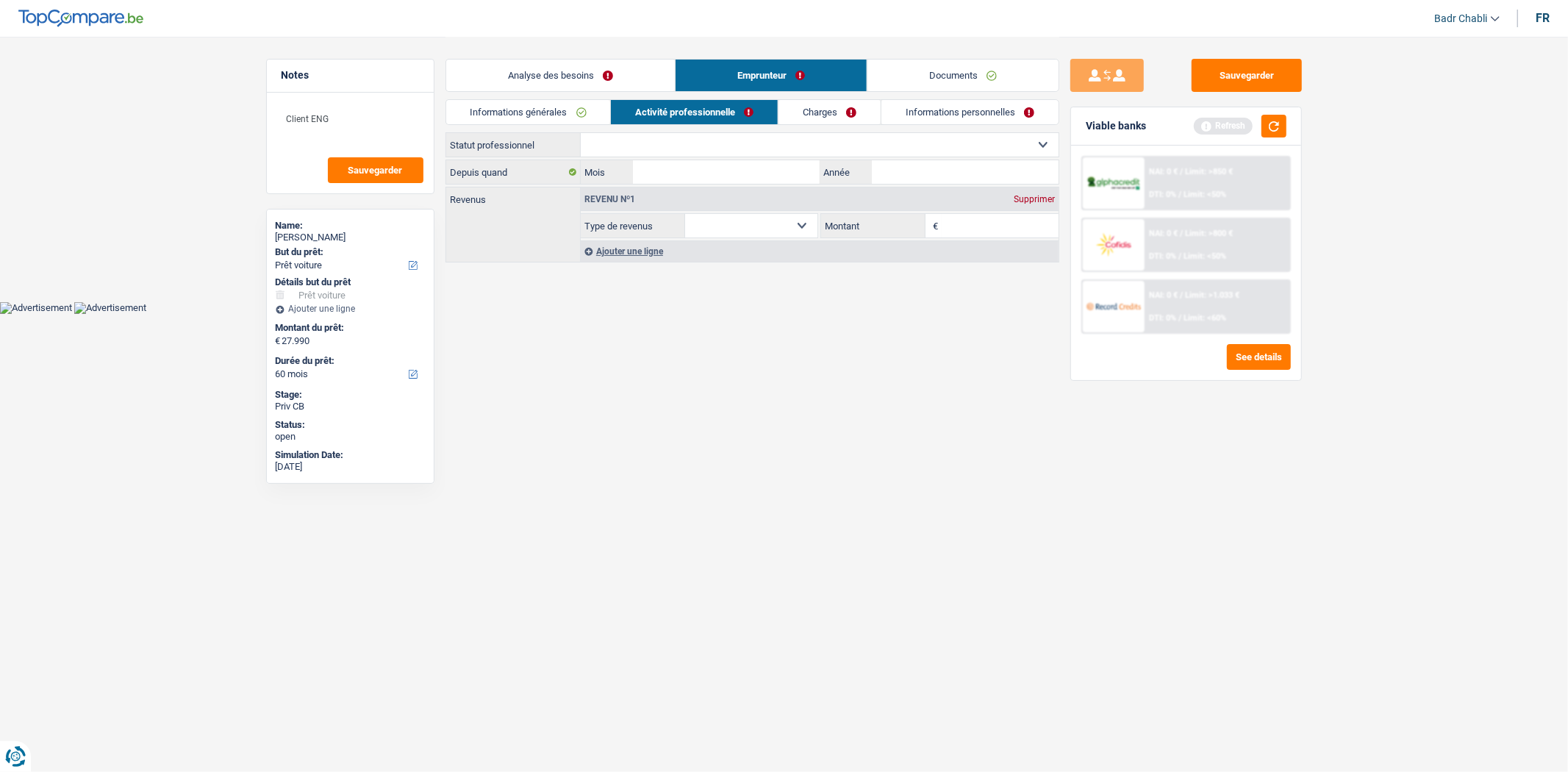
click at [769, 139] on select "Ouvrier Employé privé Employé public Invalide Indépendant Pensionné Chômeur Mut…" at bounding box center [820, 145] width 478 height 24
select select "worker"
click at [581, 133] on select "Ouvrier Employé privé Employé public Invalide Indépendant Pensionné Chômeur Mut…" at bounding box center [820, 145] width 478 height 24
select select "netSalary"
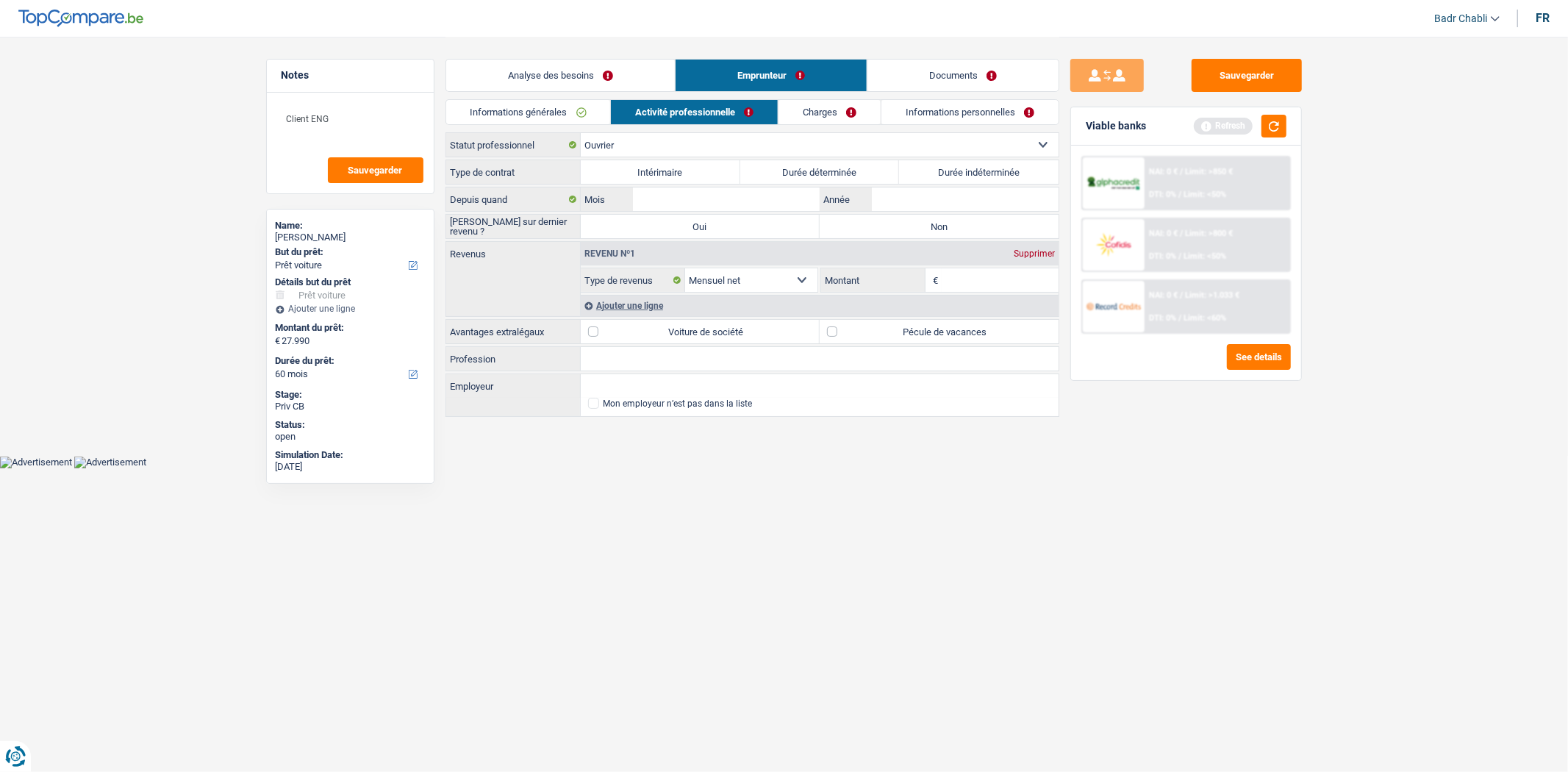
click at [687, 361] on input "Profession" at bounding box center [820, 359] width 478 height 24
type input "Chauffeur poids lourd"
type input "GS Belgium"
click at [833, 338] on label "Pécule de vacances" at bounding box center [938, 332] width 239 height 24
click at [833, 338] on input "Pécule de vacances" at bounding box center [938, 332] width 239 height 24
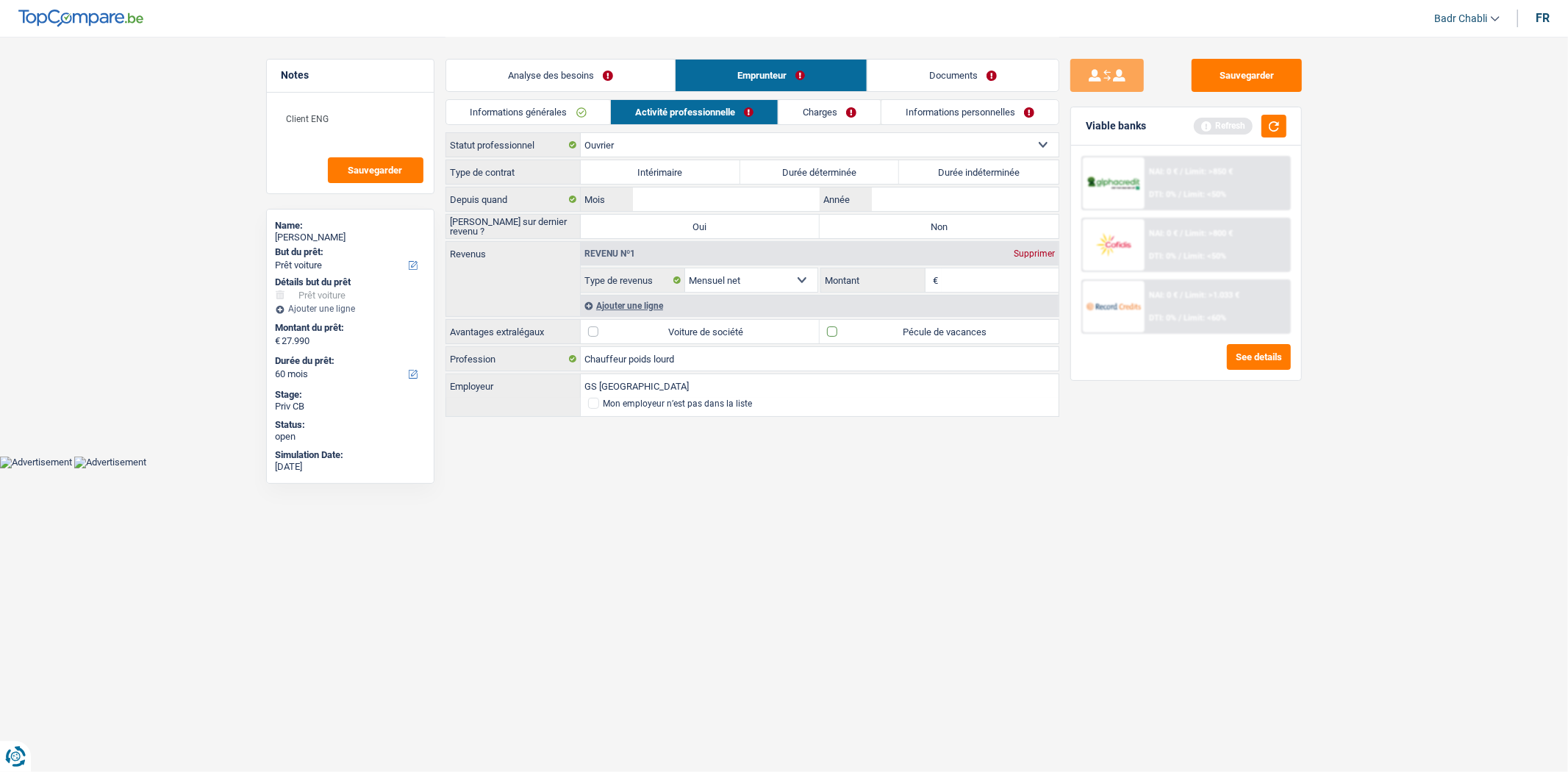
checkbox input "true"
click at [968, 175] on label "Durée indéterminée" at bounding box center [978, 172] width 159 height 24
click at [968, 175] on input "Durée indéterminée" at bounding box center [978, 172] width 159 height 24
radio input "true"
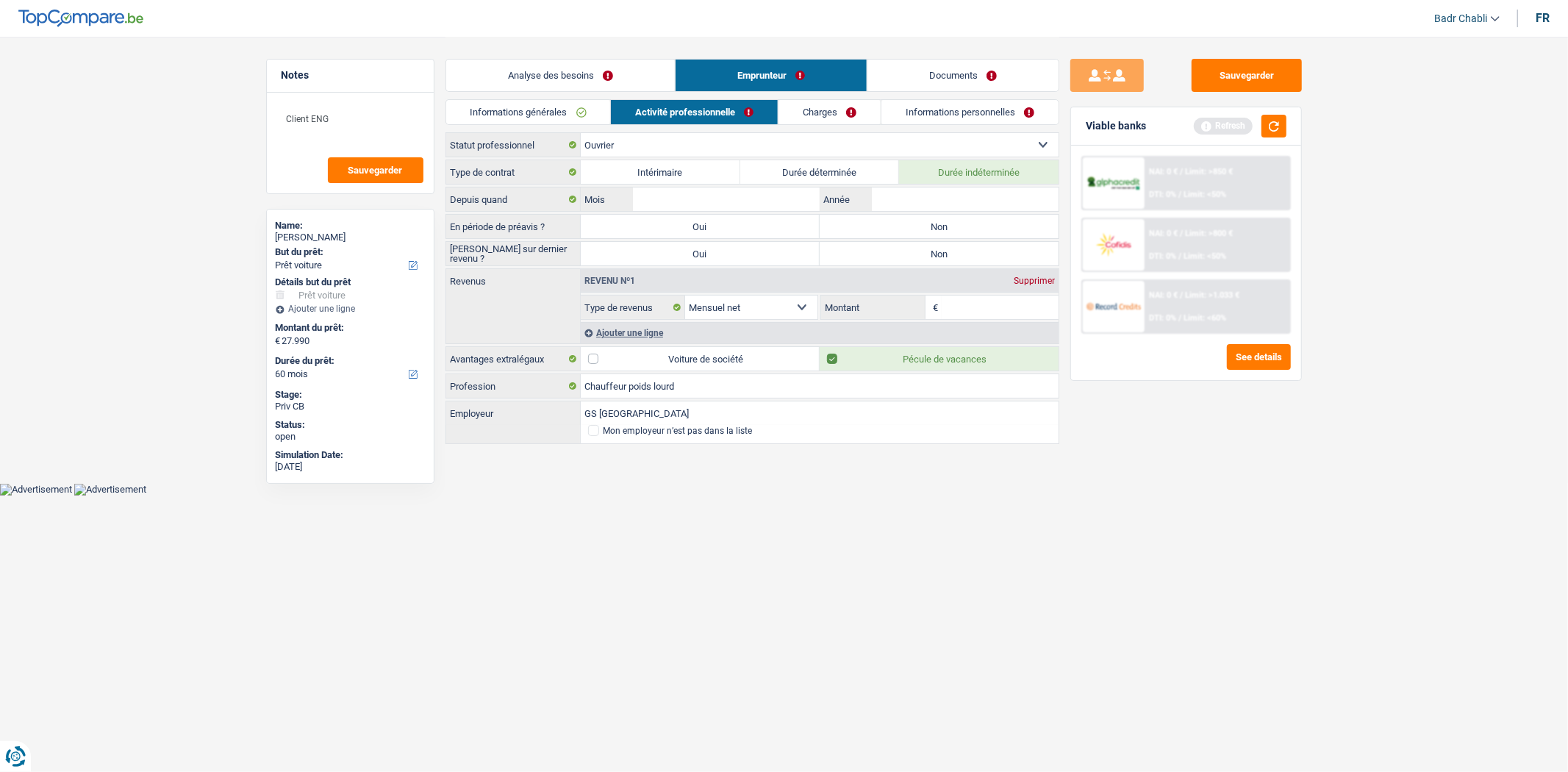
click at [941, 228] on label "Non" at bounding box center [938, 227] width 239 height 24
click at [941, 228] on input "Non" at bounding box center [938, 227] width 239 height 24
radio input "true"
click at [947, 255] on label "Non" at bounding box center [938, 253] width 239 height 24
click at [947, 255] on input "Non" at bounding box center [938, 253] width 239 height 24
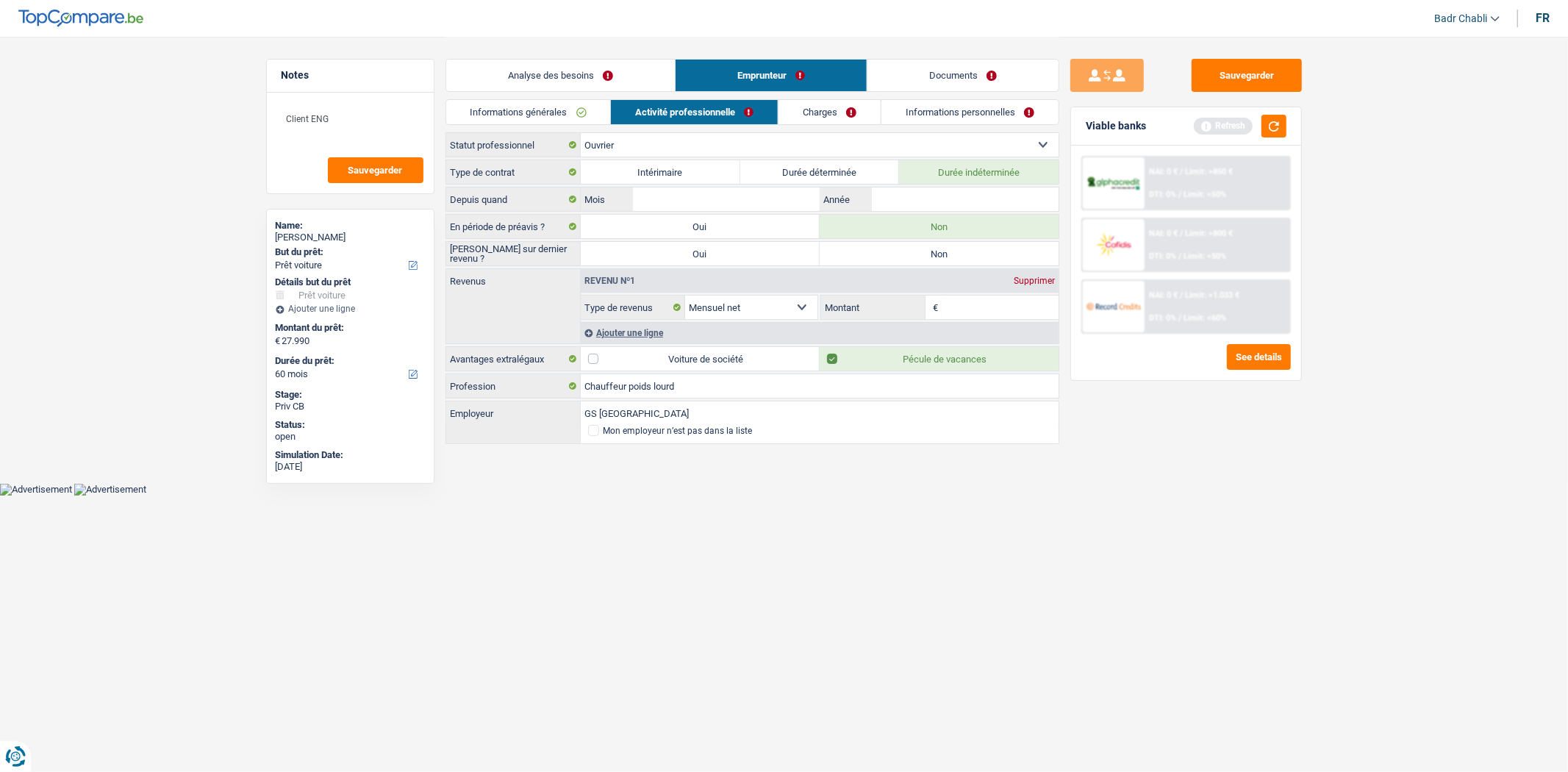
radio input "true"
click at [924, 199] on input "Année" at bounding box center [965, 199] width 186 height 24
type input "2025"
click at [769, 194] on input "Mois" at bounding box center [726, 199] width 186 height 24
type input "02"
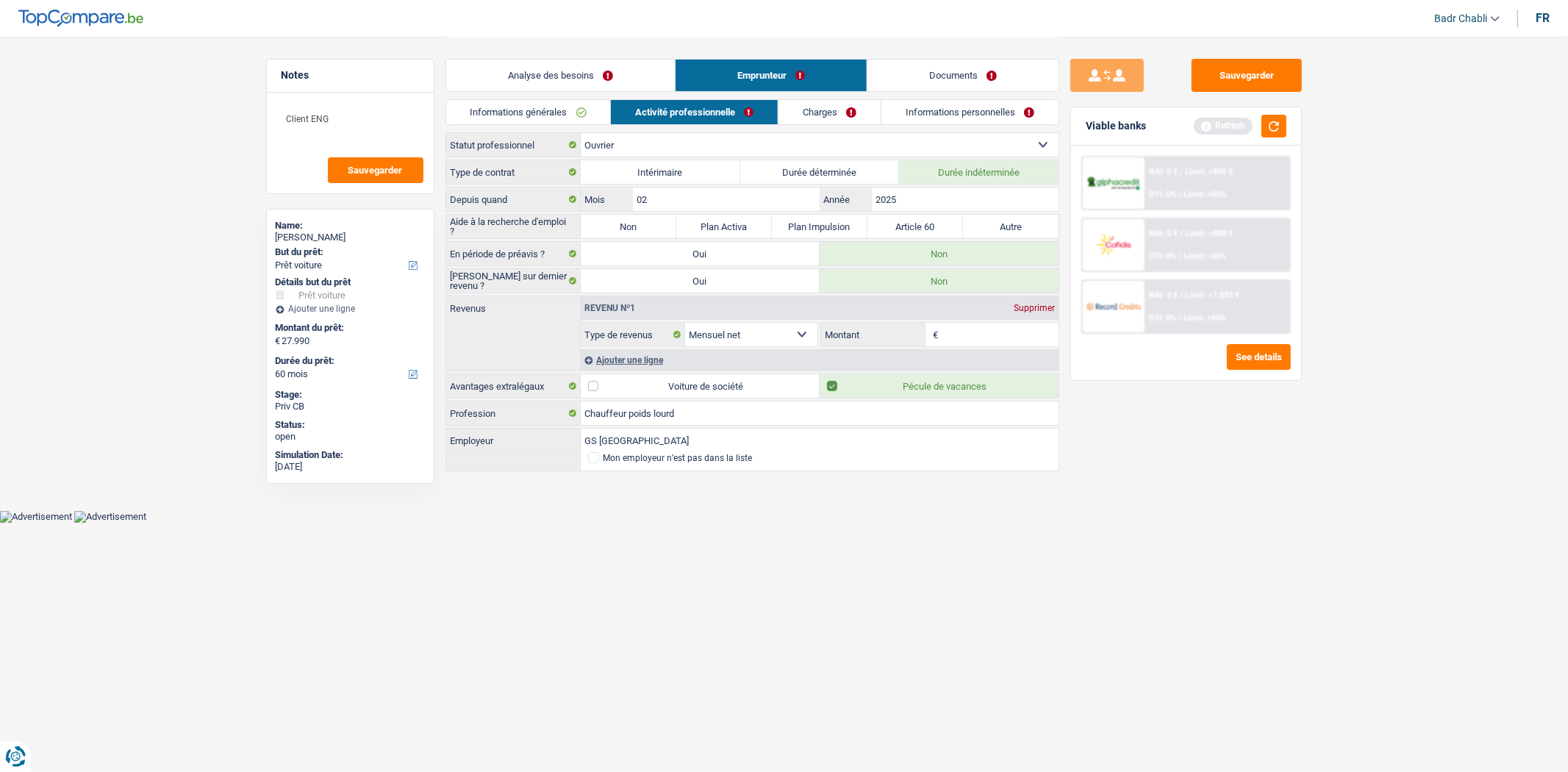
click at [631, 230] on label "Non" at bounding box center [629, 227] width 96 height 24
click at [631, 230] on input "Non" at bounding box center [629, 227] width 96 height 24
radio input "true"
click at [997, 337] on input "Montant" at bounding box center [1000, 335] width 117 height 24
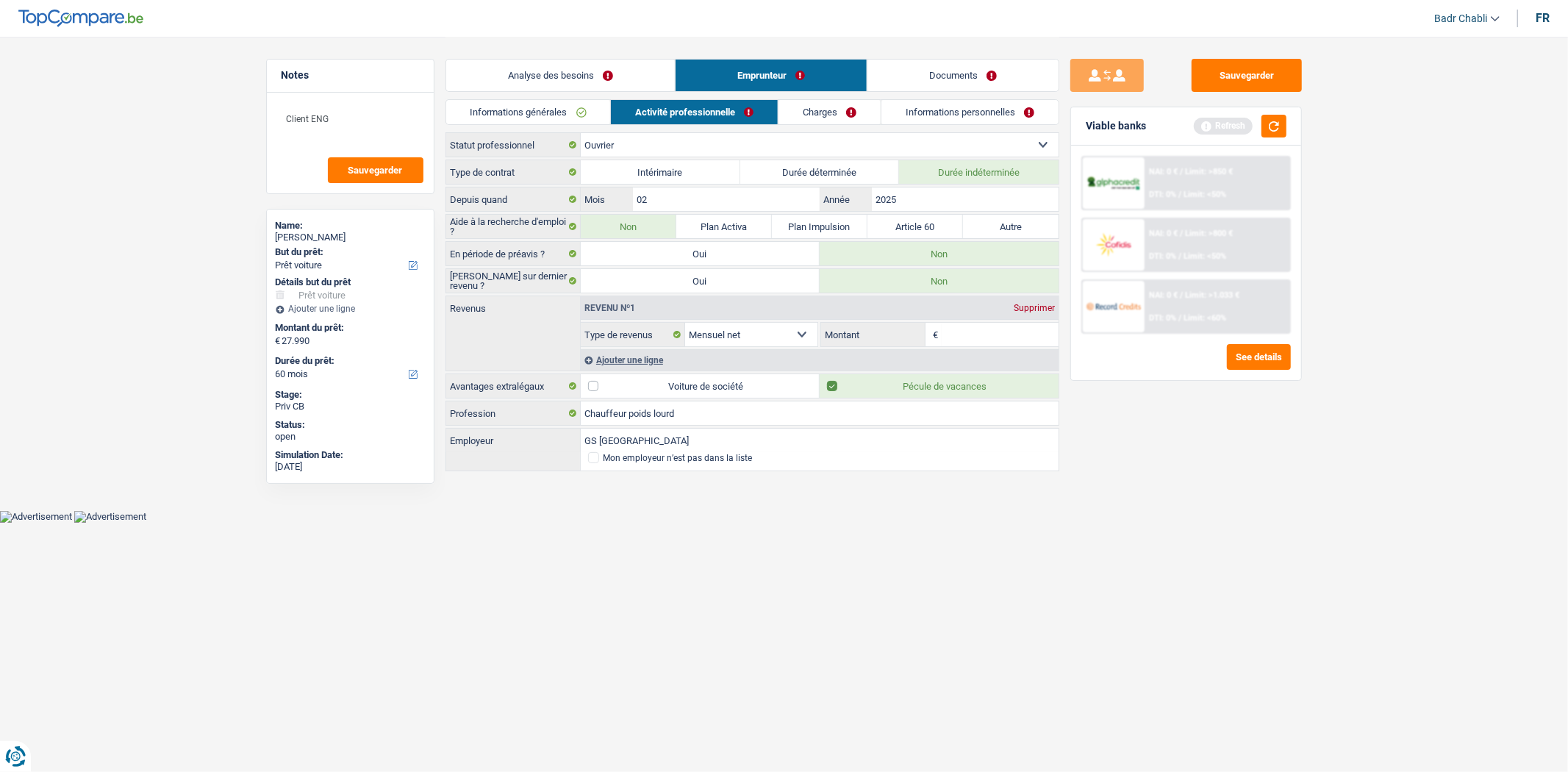
click at [997, 337] on input "Montant" at bounding box center [1000, 335] width 117 height 24
click at [1025, 329] on input "Montant" at bounding box center [1000, 335] width 117 height 24
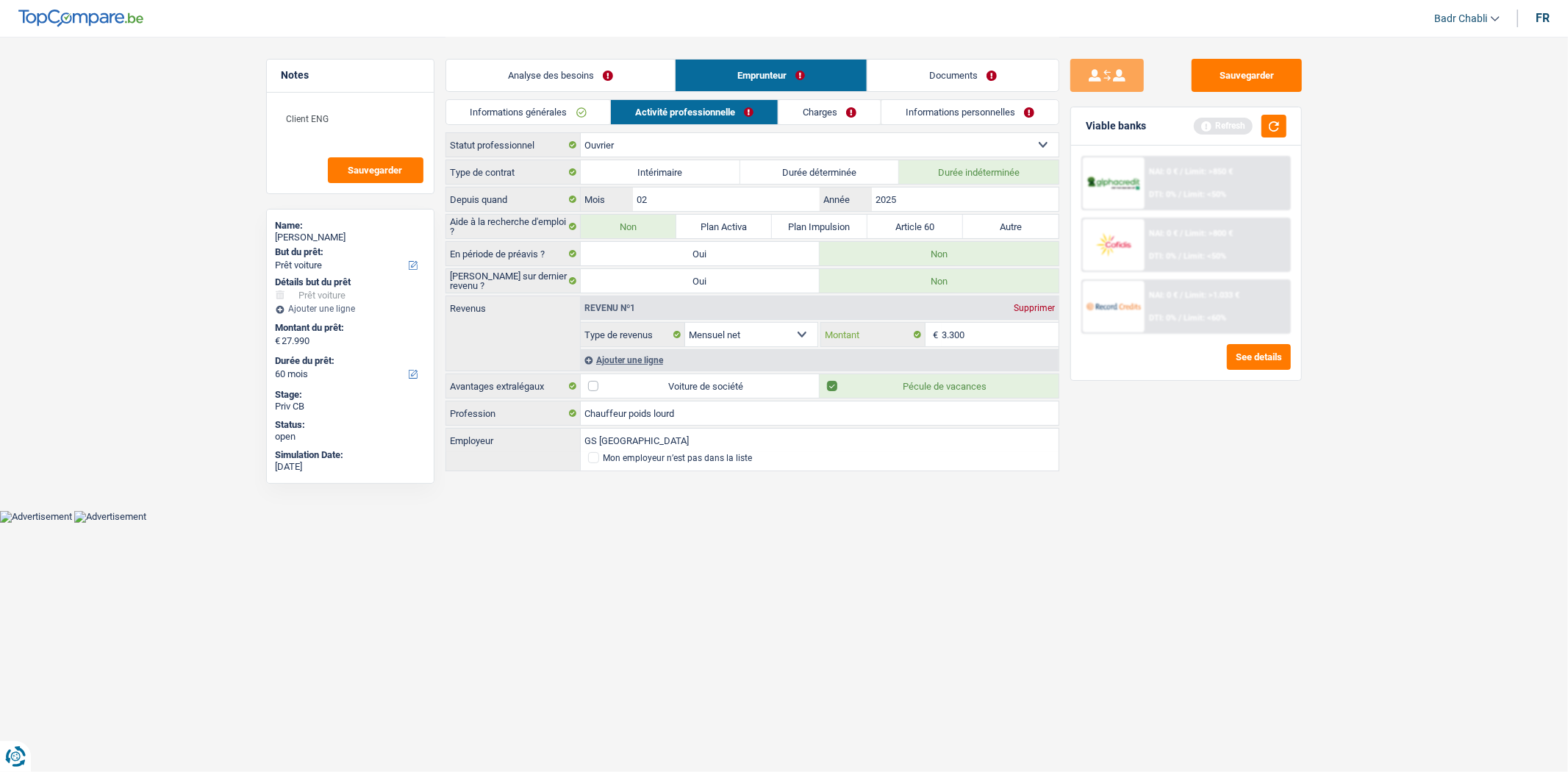
type input "3.300"
click at [828, 116] on link "Charges" at bounding box center [830, 112] width 102 height 25
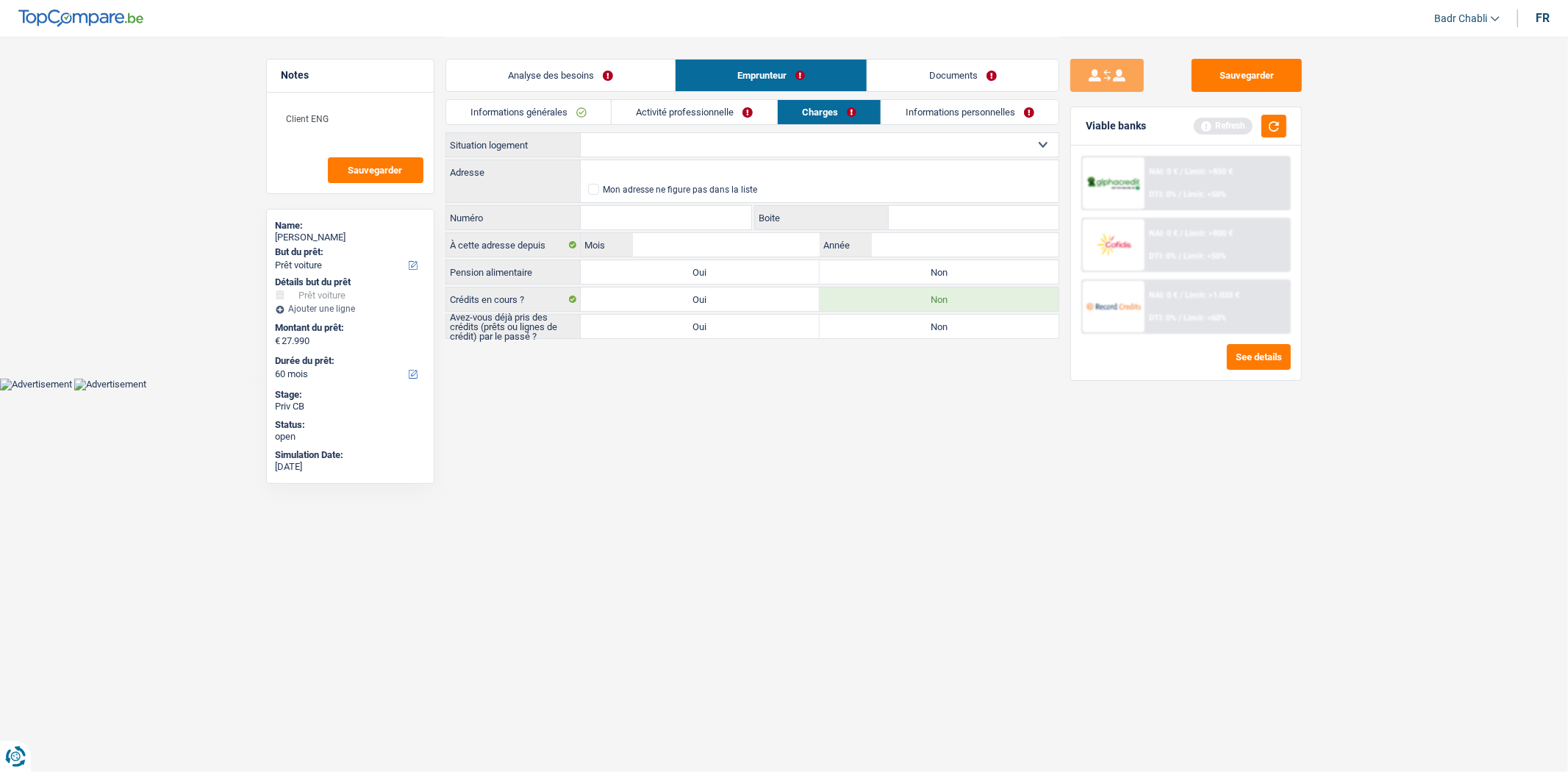
click at [913, 280] on label "Non" at bounding box center [938, 272] width 239 height 24
click at [913, 280] on input "Non" at bounding box center [938, 272] width 239 height 24
radio input "true"
click at [953, 333] on label "Non" at bounding box center [938, 327] width 239 height 24
click at [953, 333] on input "Non" at bounding box center [938, 327] width 239 height 24
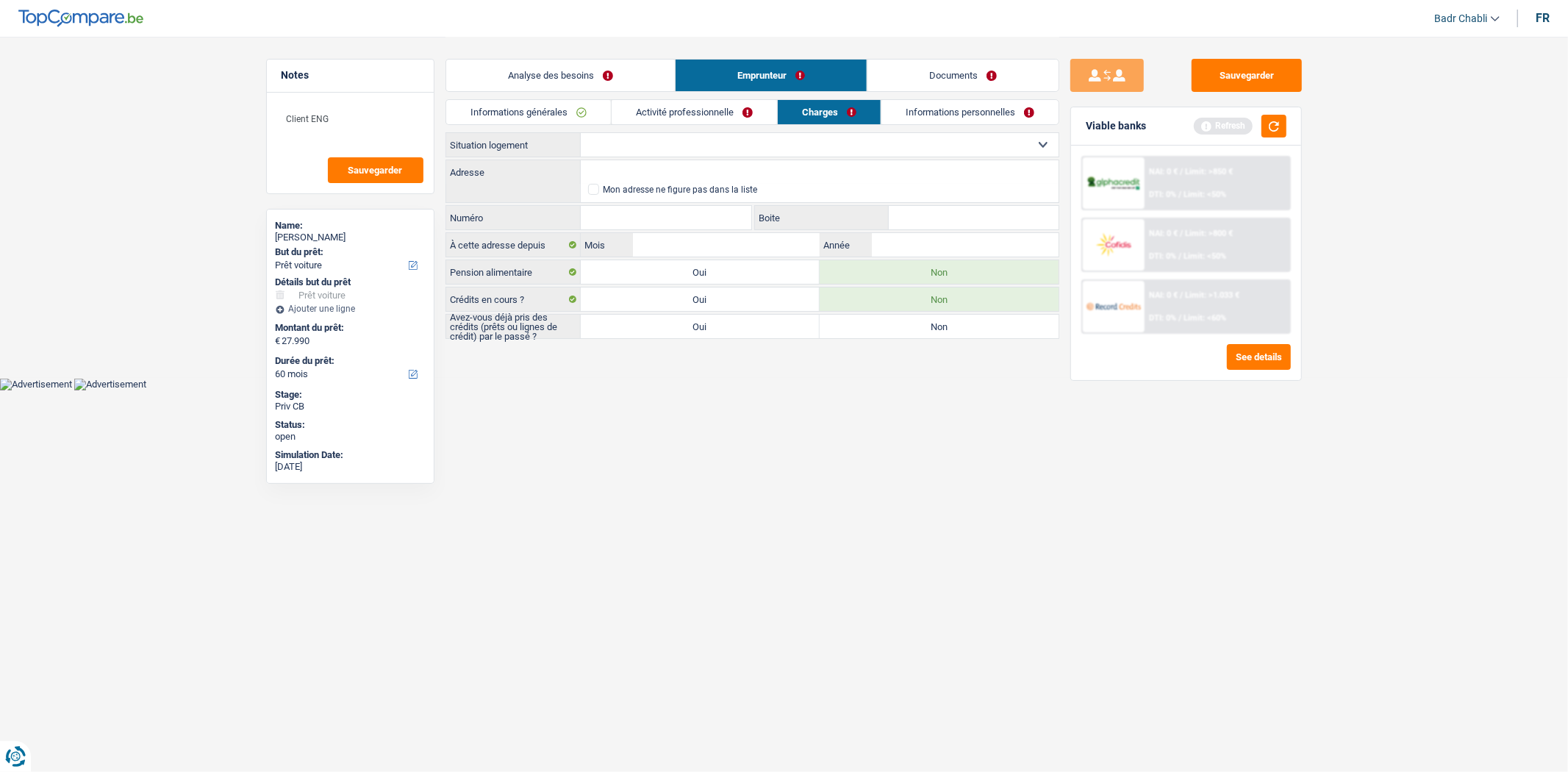
radio input "true"
click at [728, 138] on select "Locataire Propriétaire avec prêt hypothécaire Propriétaire sans prêt hypothécai…" at bounding box center [820, 145] width 478 height 24
select select "rents"
click at [581, 133] on select "Locataire Propriétaire avec prêt hypothécaire Propriétaire sans prêt hypothécai…" at bounding box center [820, 145] width 478 height 24
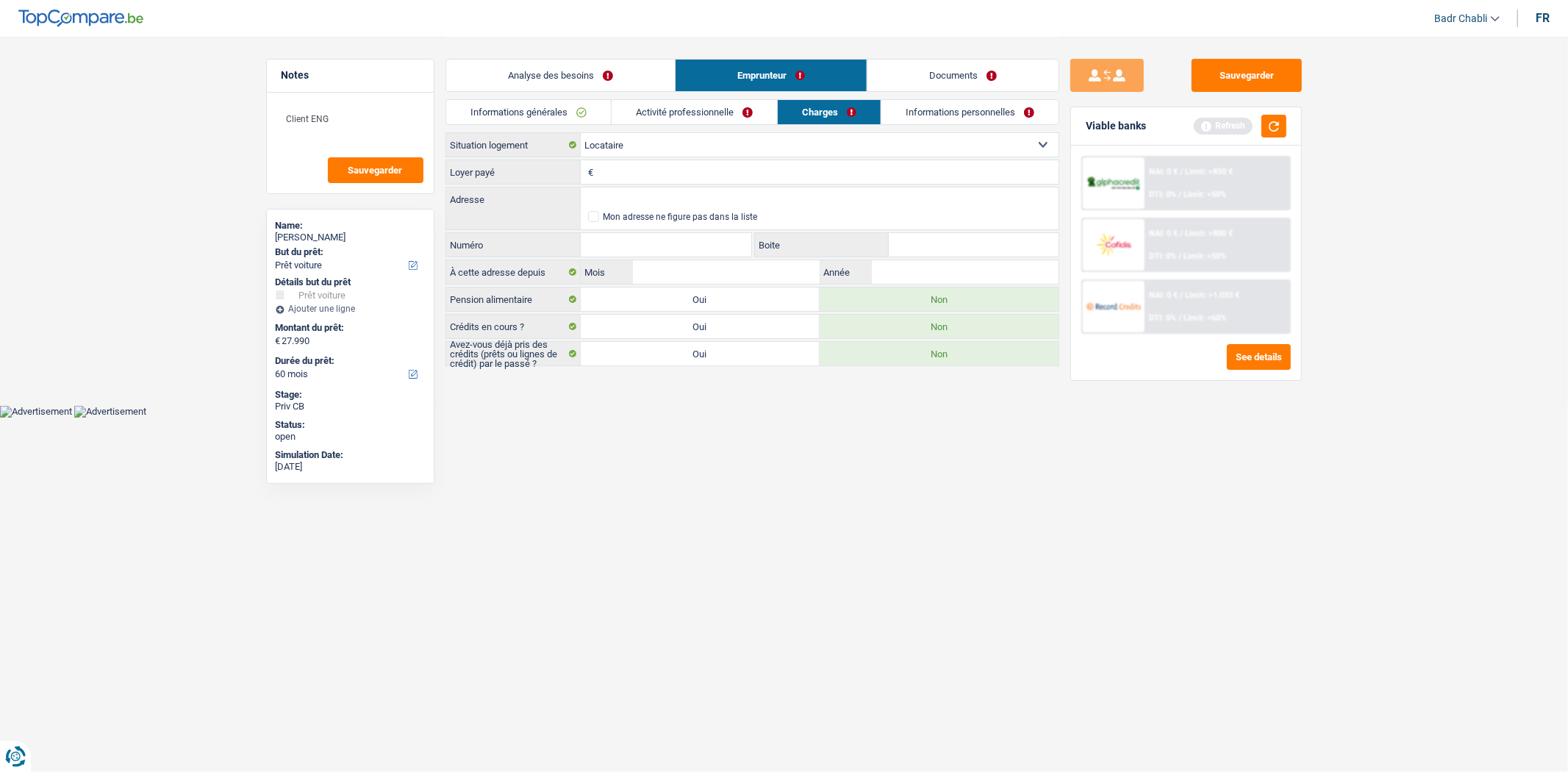
click at [696, 178] on input "Loyer payé" at bounding box center [828, 172] width 461 height 24
type input "1.000"
click at [684, 193] on input "Adresse" at bounding box center [820, 199] width 478 height 24
click at [670, 196] on input "Adresse" at bounding box center [820, 199] width 478 height 24
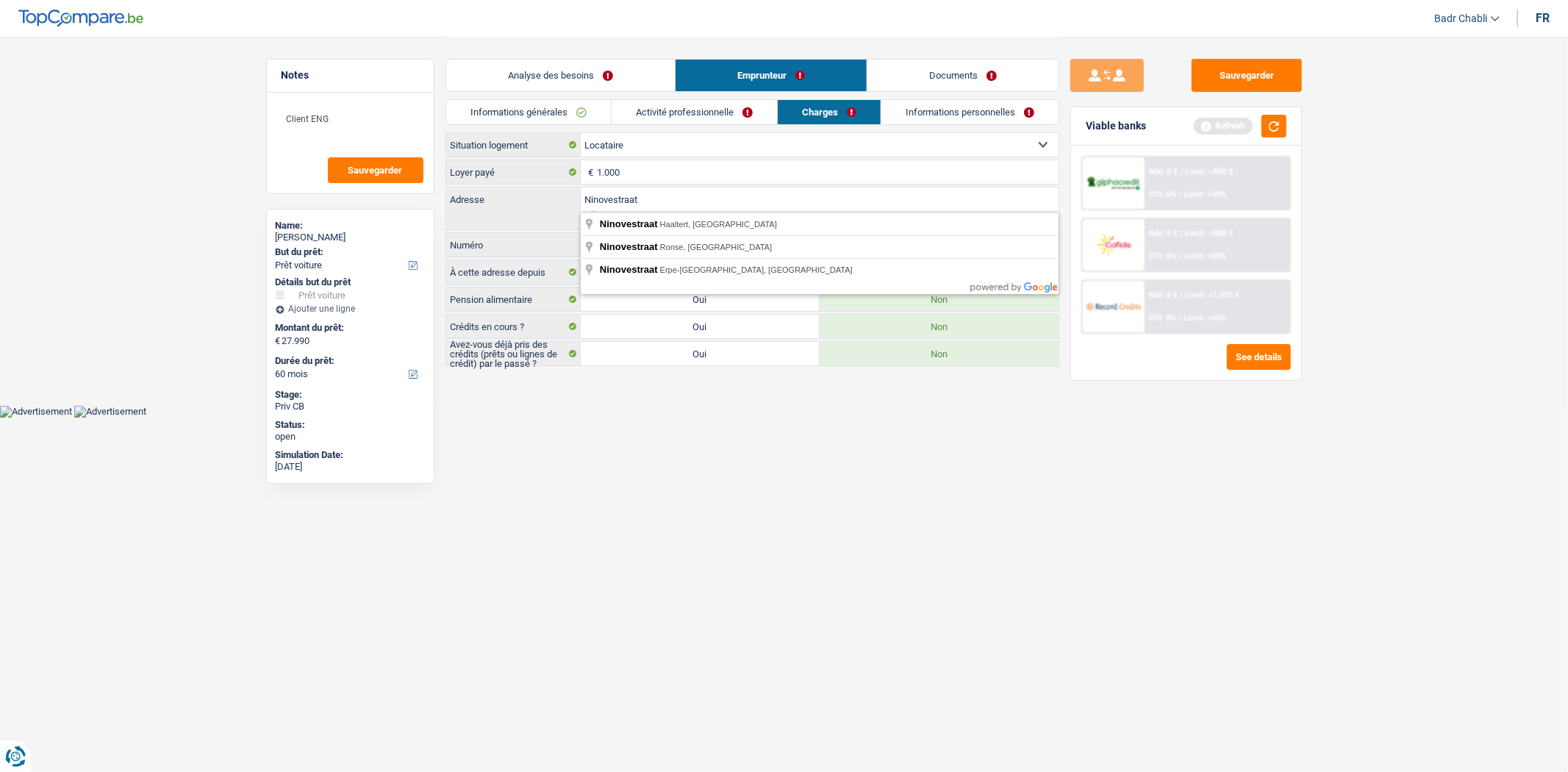
type input "Ninovestraat"
click at [627, 247] on input "Numéro" at bounding box center [666, 244] width 171 height 24
type input "2"
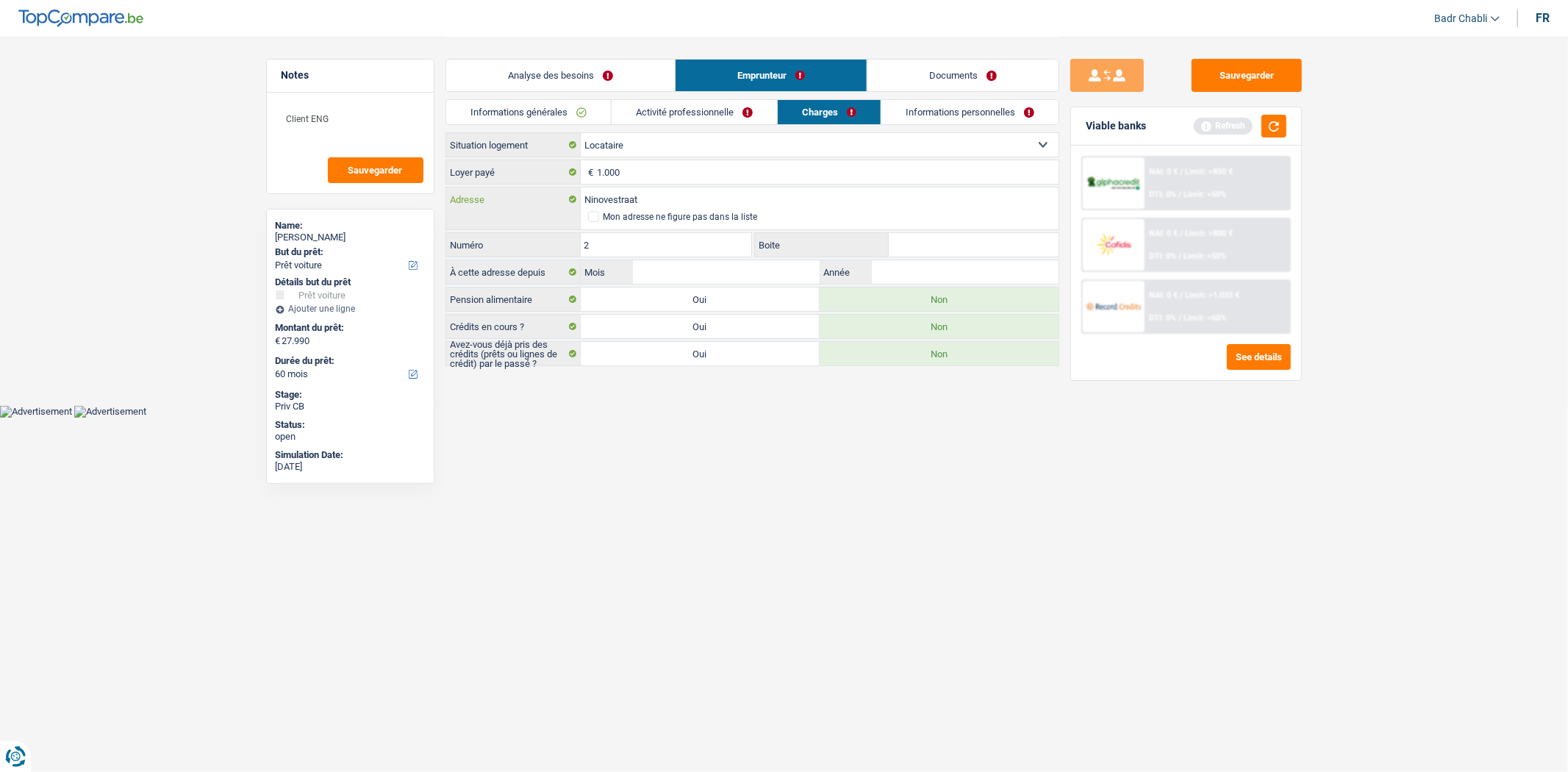
click at [706, 204] on input "Ninovestraat" at bounding box center [820, 199] width 478 height 24
click at [952, 251] on input "Boite" at bounding box center [974, 244] width 170 height 24
type input "A"
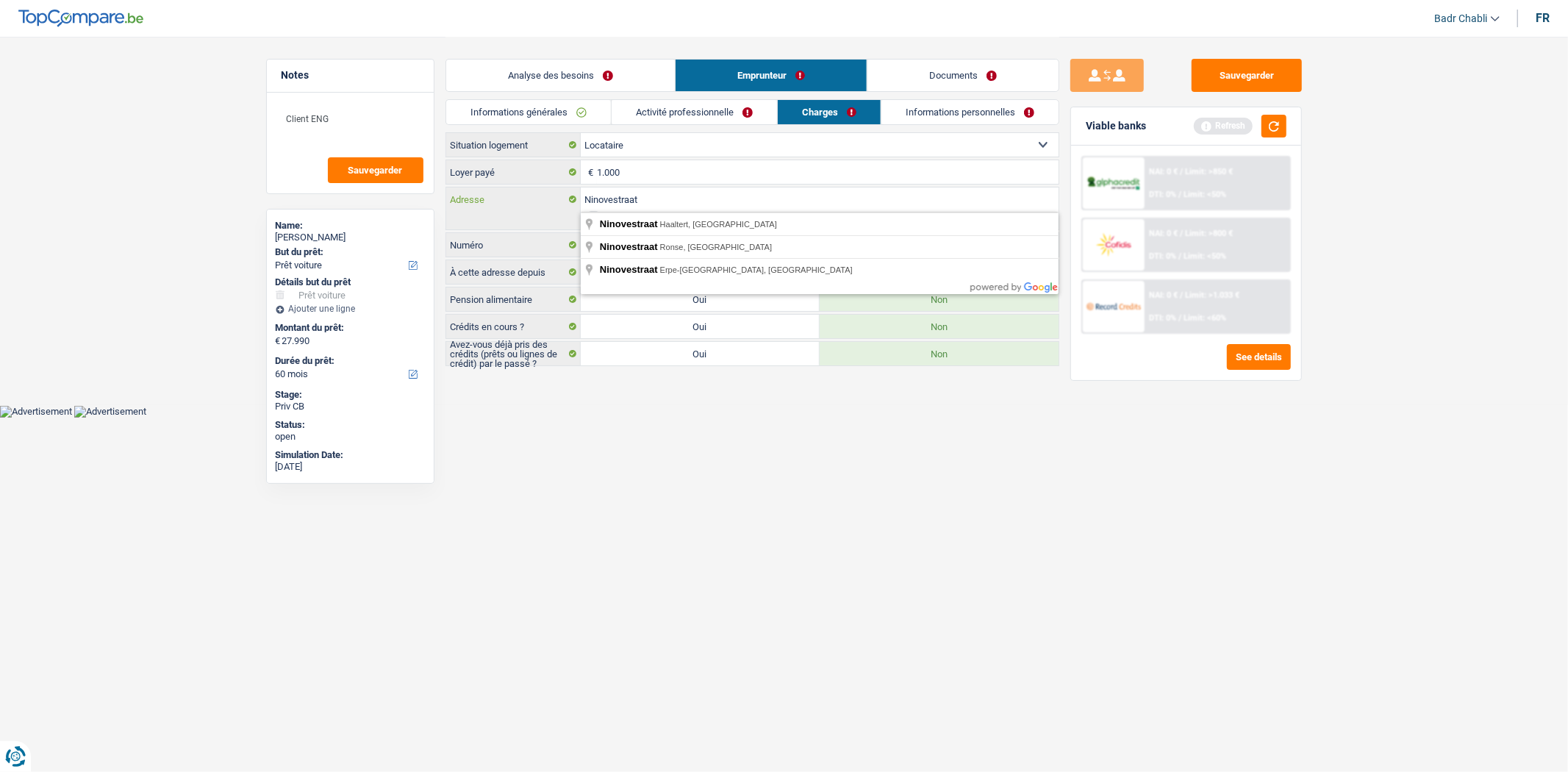
click at [745, 195] on input "Ninovestraat" at bounding box center [820, 199] width 478 height 24
click at [744, 196] on input "Ninovestraat" at bounding box center [820, 199] width 478 height 24
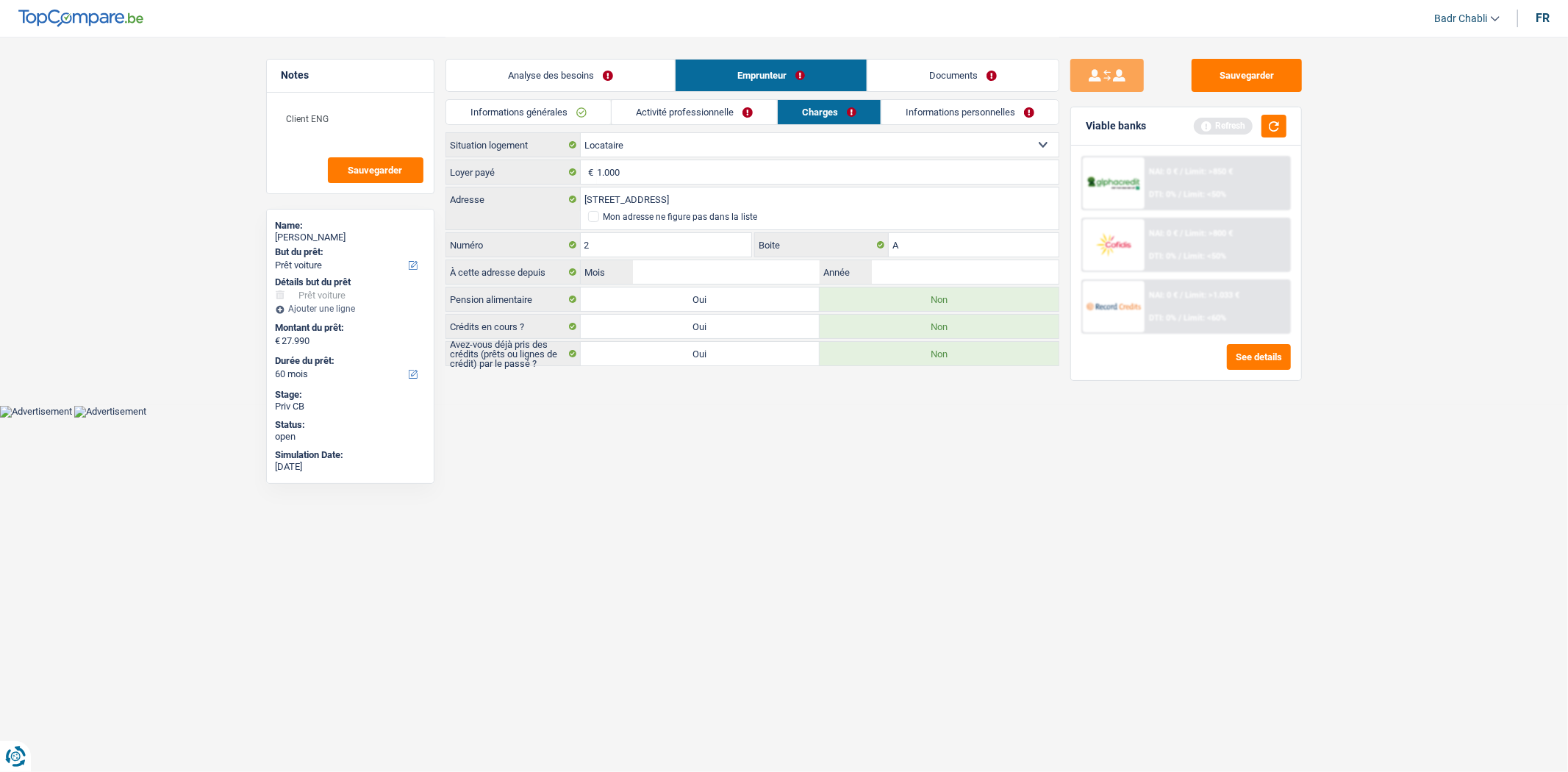
type input "Ninovestraat, 9320, Aalst, BE"
click at [773, 274] on input "Mois" at bounding box center [726, 272] width 186 height 24
type input "05"
type input "2024"
drag, startPoint x: 1284, startPoint y: 126, endPoint x: 1265, endPoint y: 133, distance: 20.2
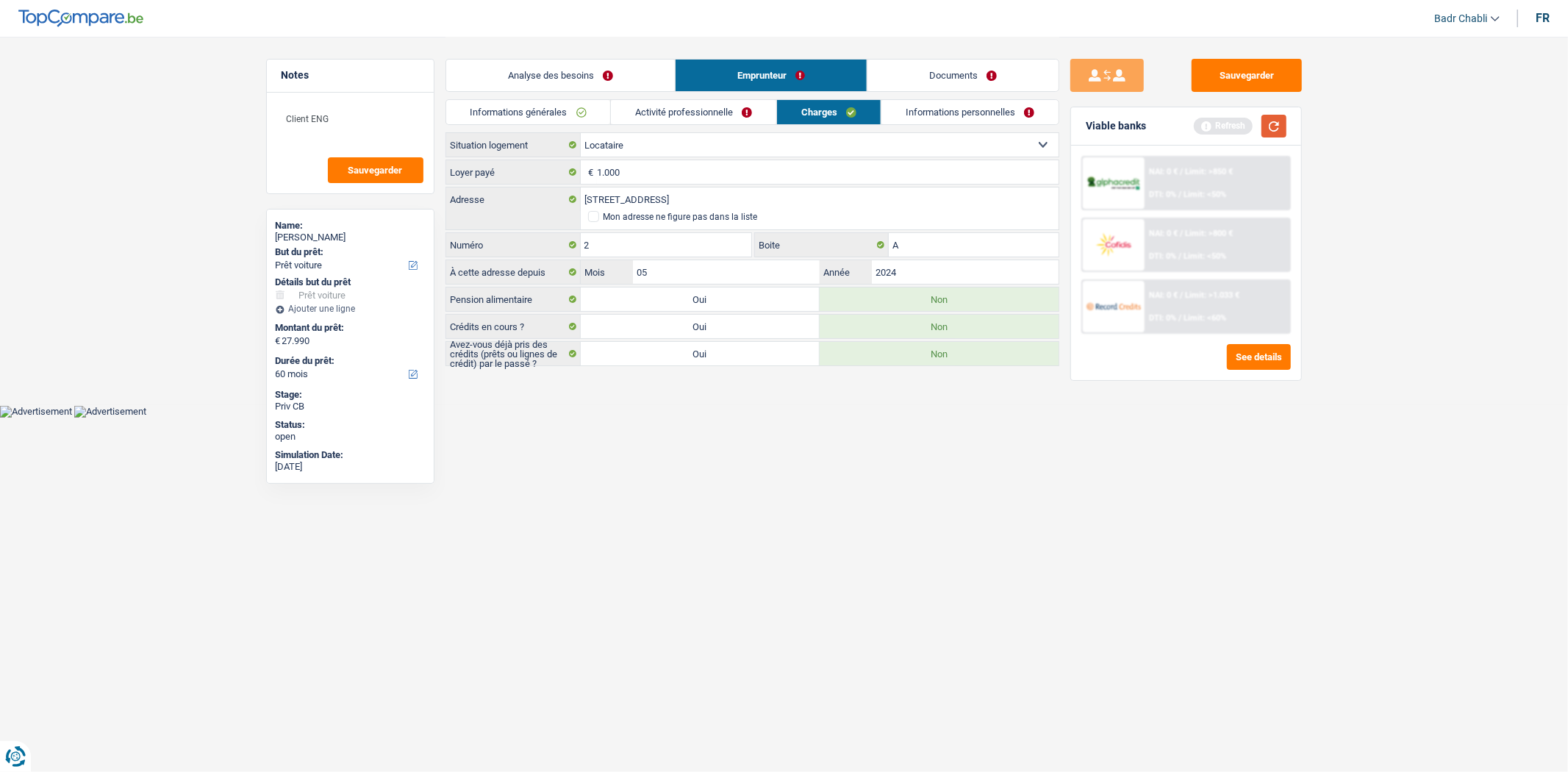
click at [1283, 126] on button "button" at bounding box center [1274, 126] width 25 height 23
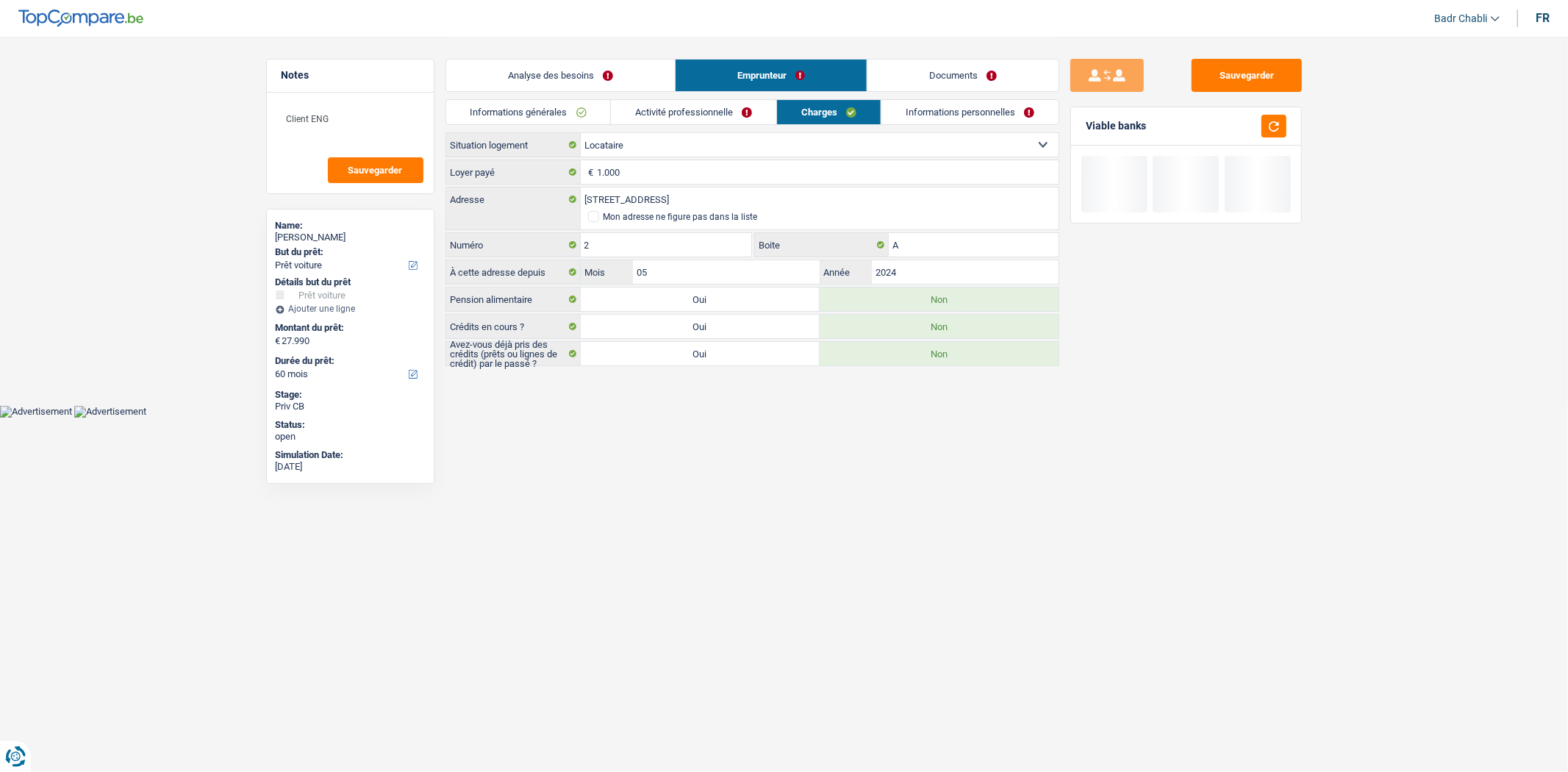
click at [1011, 122] on link "Informations personnelles" at bounding box center [970, 112] width 177 height 25
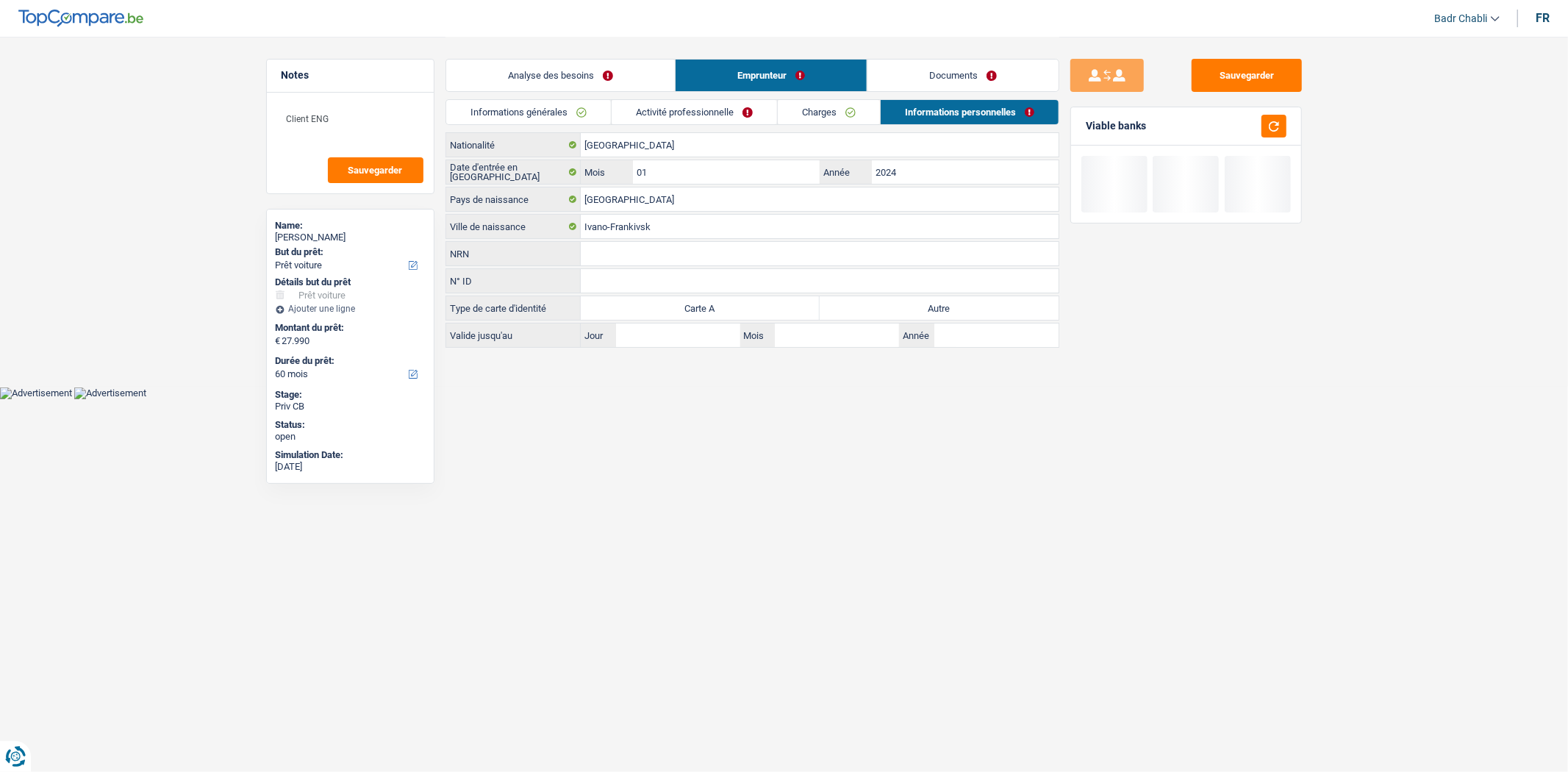
click at [943, 295] on div "Ukraine Nationalité Date d'entrée en Belgique 01 Mois / 2024 Année Ukraine Pays…" at bounding box center [752, 241] width 614 height 216
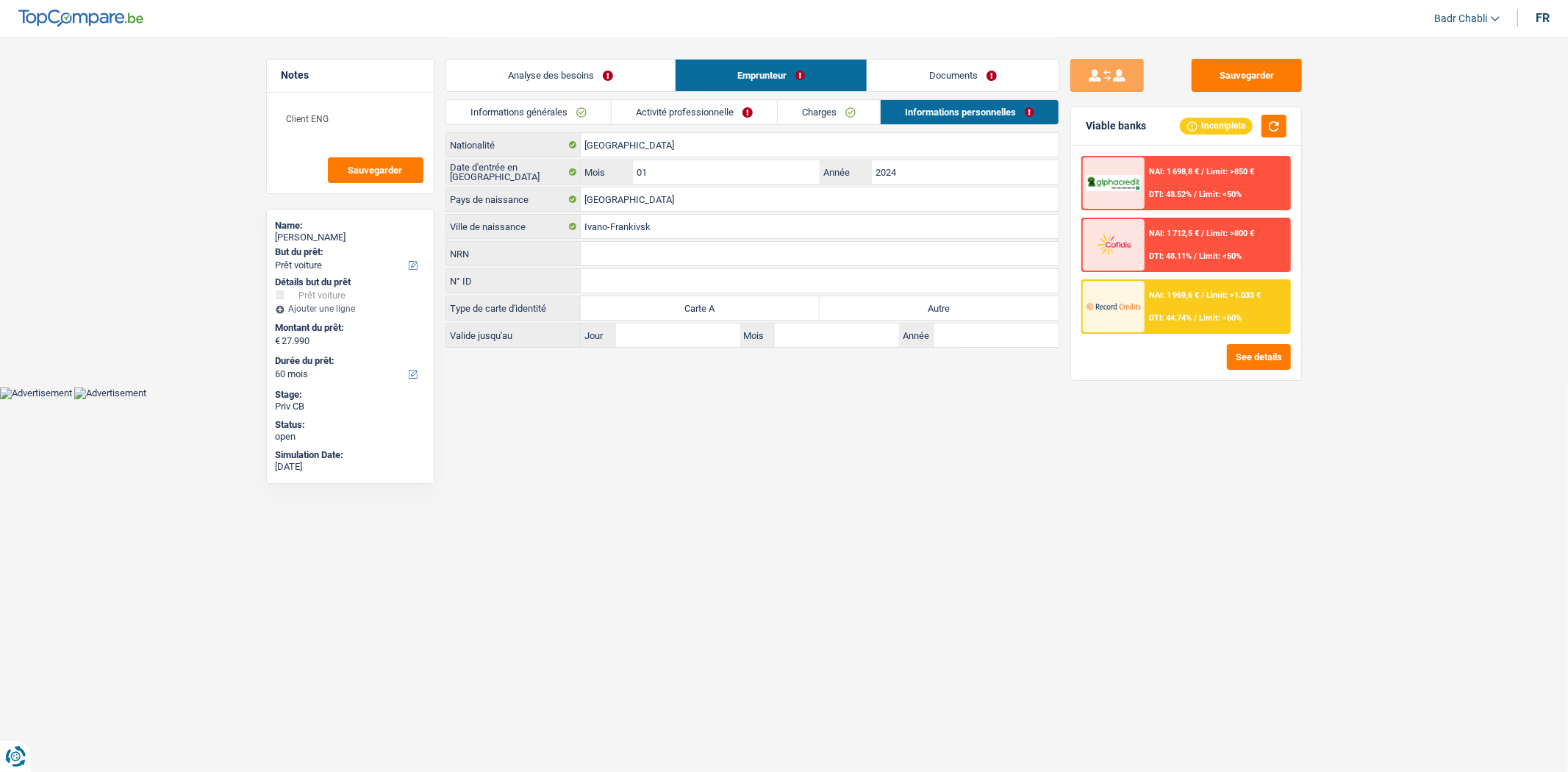
click at [943, 300] on label "Autre" at bounding box center [938, 308] width 239 height 24
click at [943, 300] on input "Autre" at bounding box center [938, 308] width 239 height 24
radio input "true"
click at [799, 113] on link "Charges" at bounding box center [829, 112] width 102 height 25
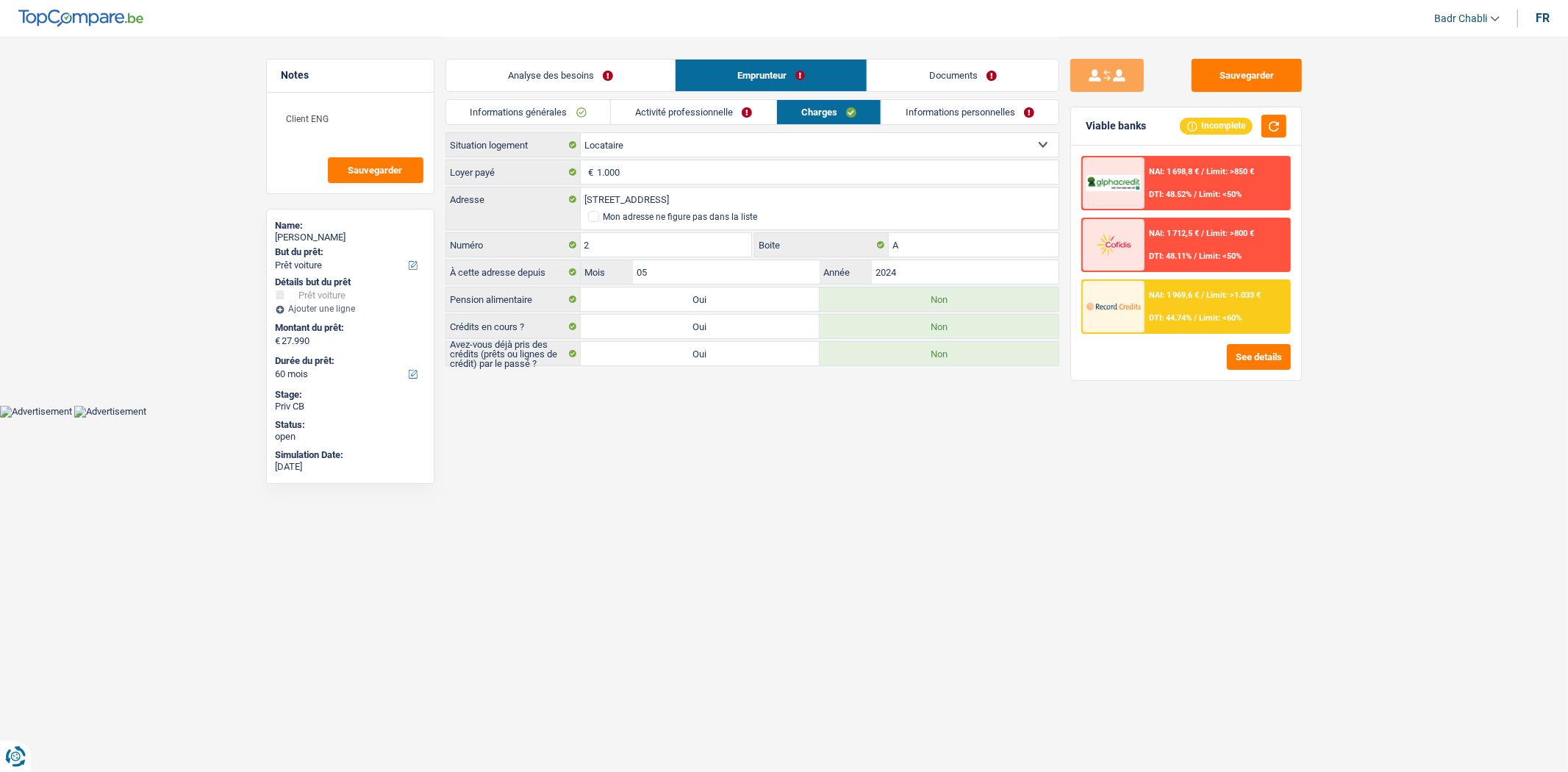
click at [701, 114] on link "Activité professionnelle" at bounding box center [693, 112] width 165 height 25
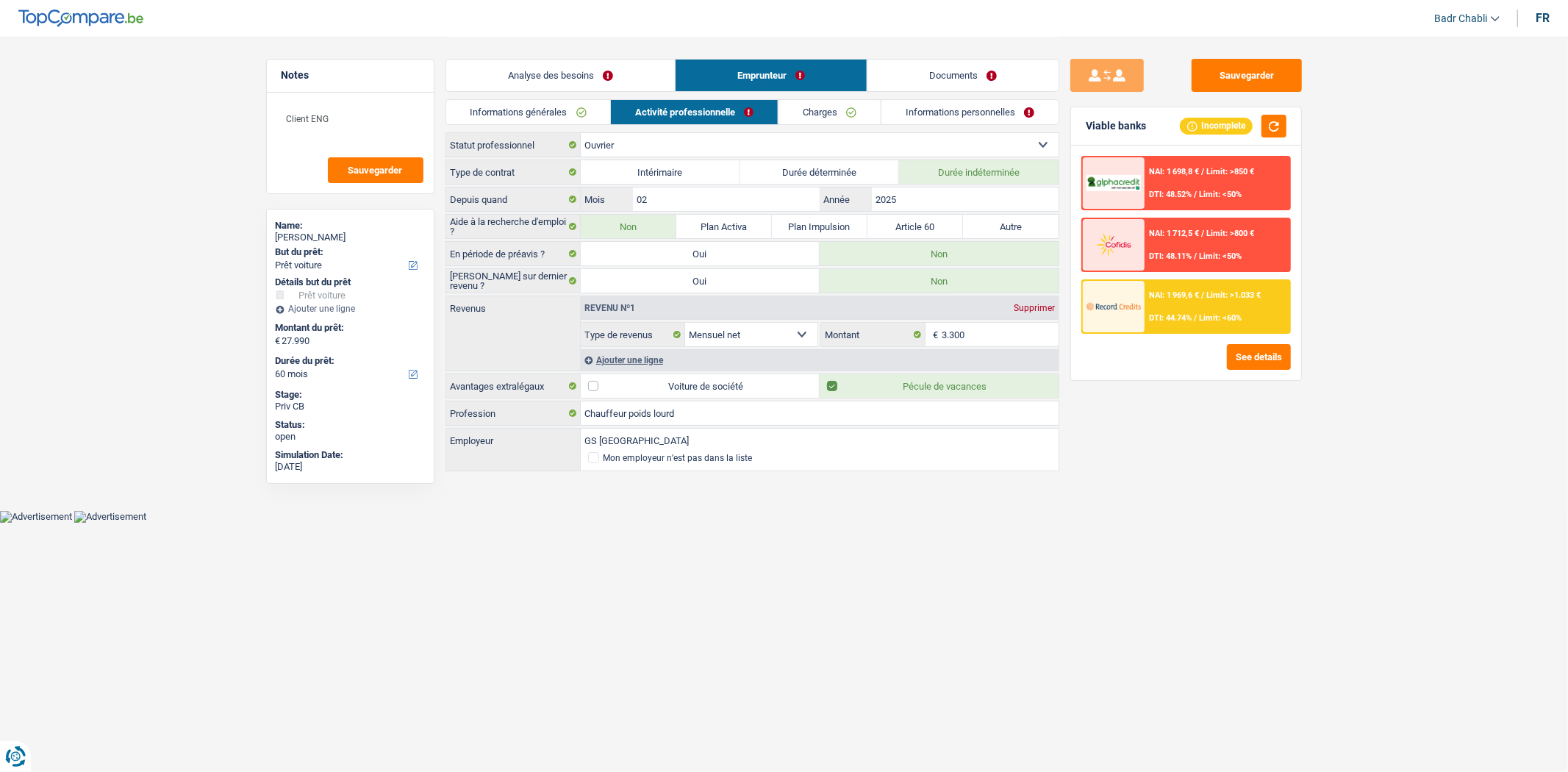
click at [558, 105] on link "Informations générales" at bounding box center [529, 112] width 164 height 25
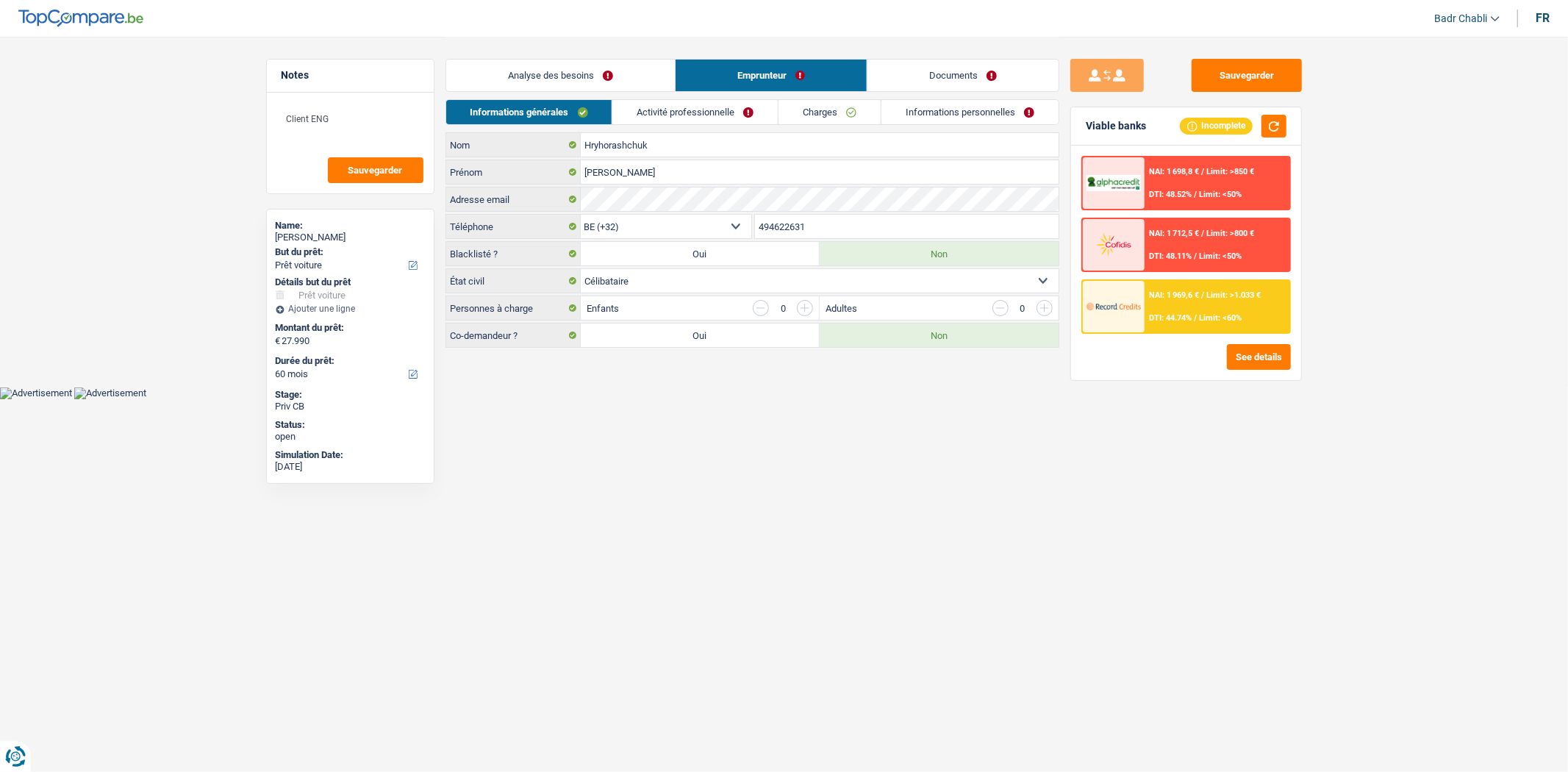
click at [596, 90] on li "Analyse des besoins" at bounding box center [560, 74] width 230 height 33
click at [600, 81] on link "Analyse des besoins" at bounding box center [560, 75] width 229 height 32
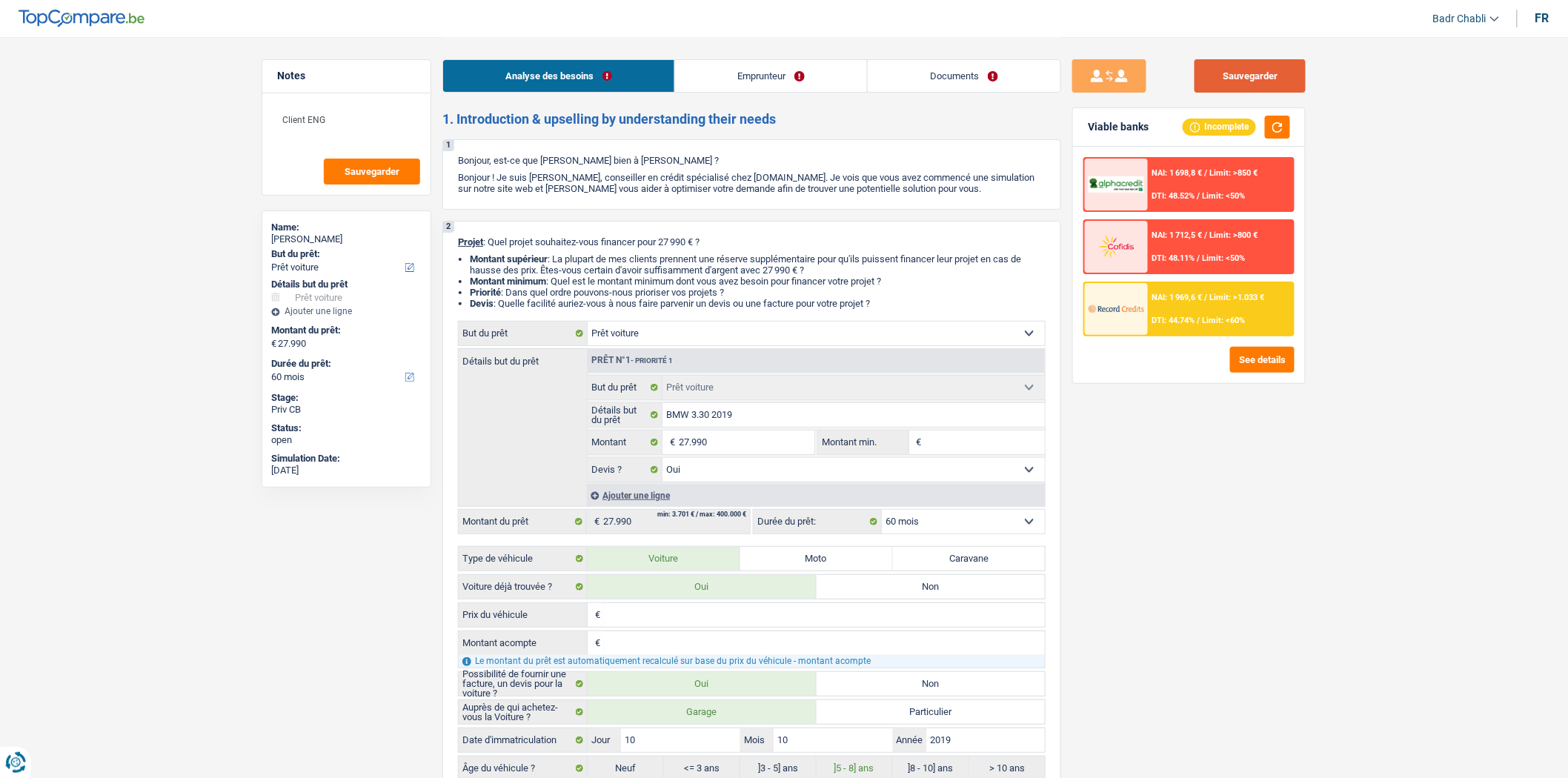
click at [1257, 70] on button "Sauvegarder" at bounding box center [1249, 75] width 111 height 33
click at [776, 448] on input "27.990" at bounding box center [746, 443] width 136 height 24
click at [987, 442] on input "Montant min." at bounding box center [985, 443] width 120 height 24
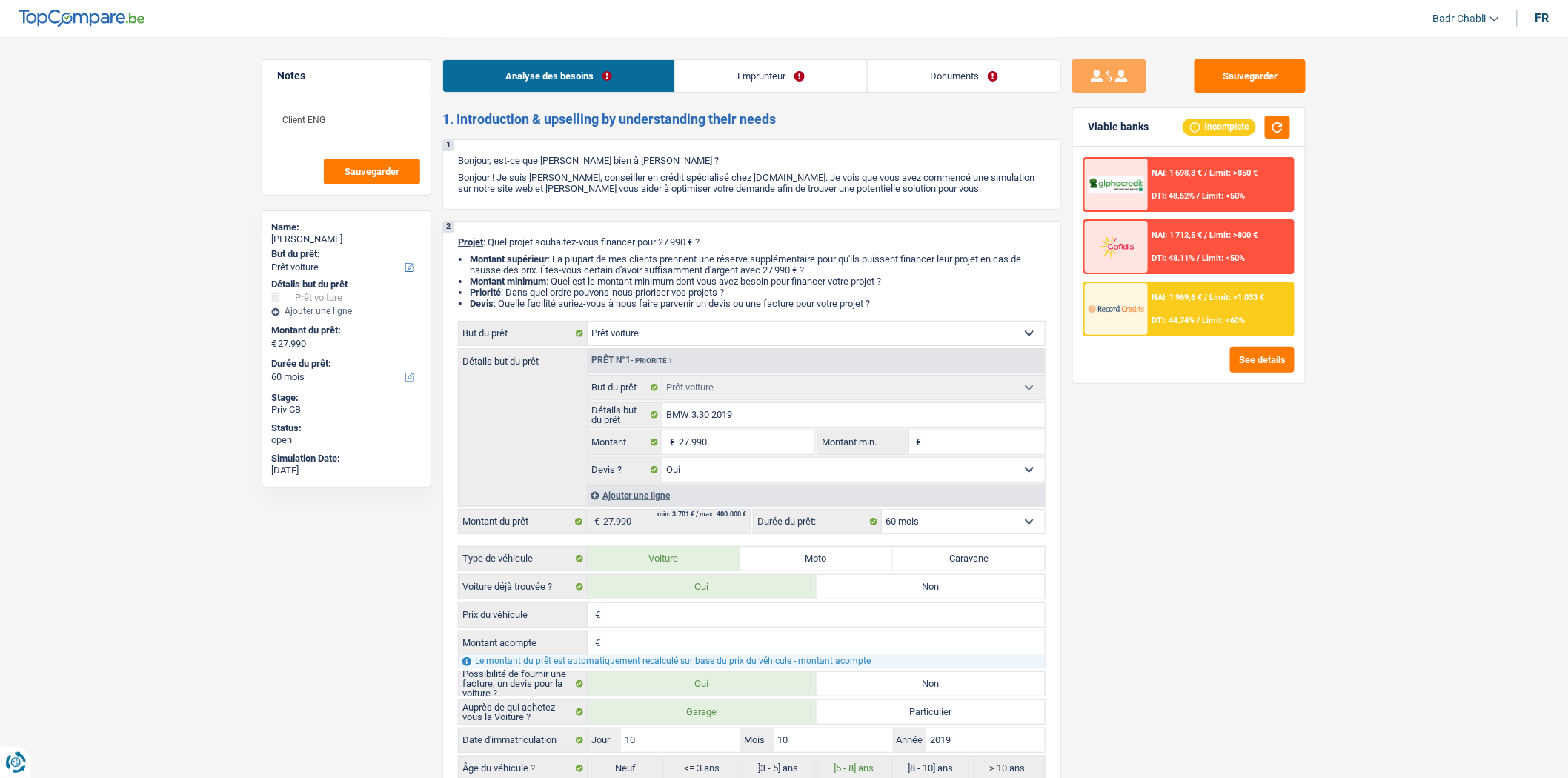
paste input "27.990"
type input "27.990"
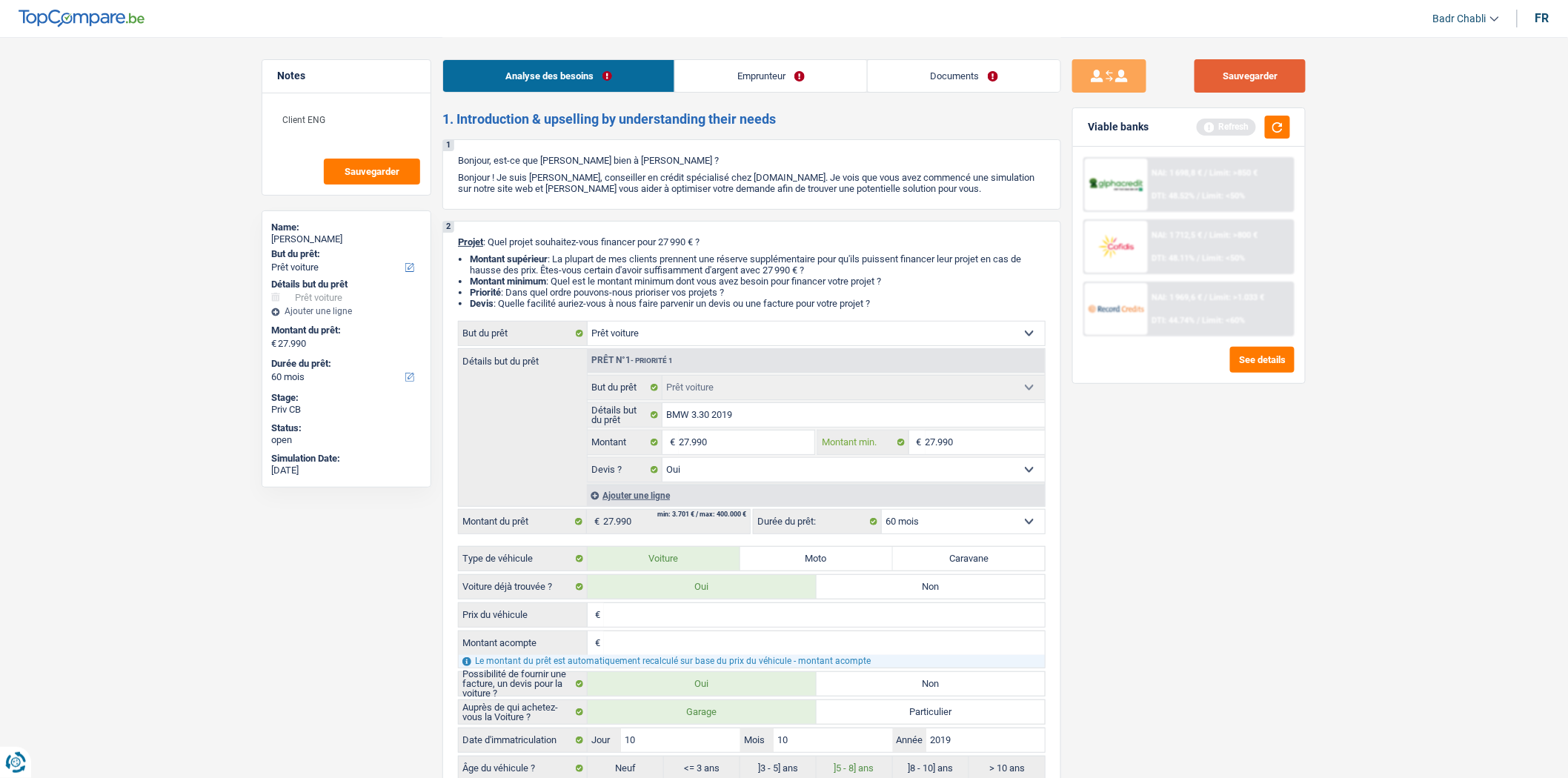
type input "27.990"
click at [1269, 68] on button "Sauvegarder" at bounding box center [1249, 75] width 111 height 33
click at [1261, 74] on button "Sauvegarder" at bounding box center [1249, 75] width 111 height 33
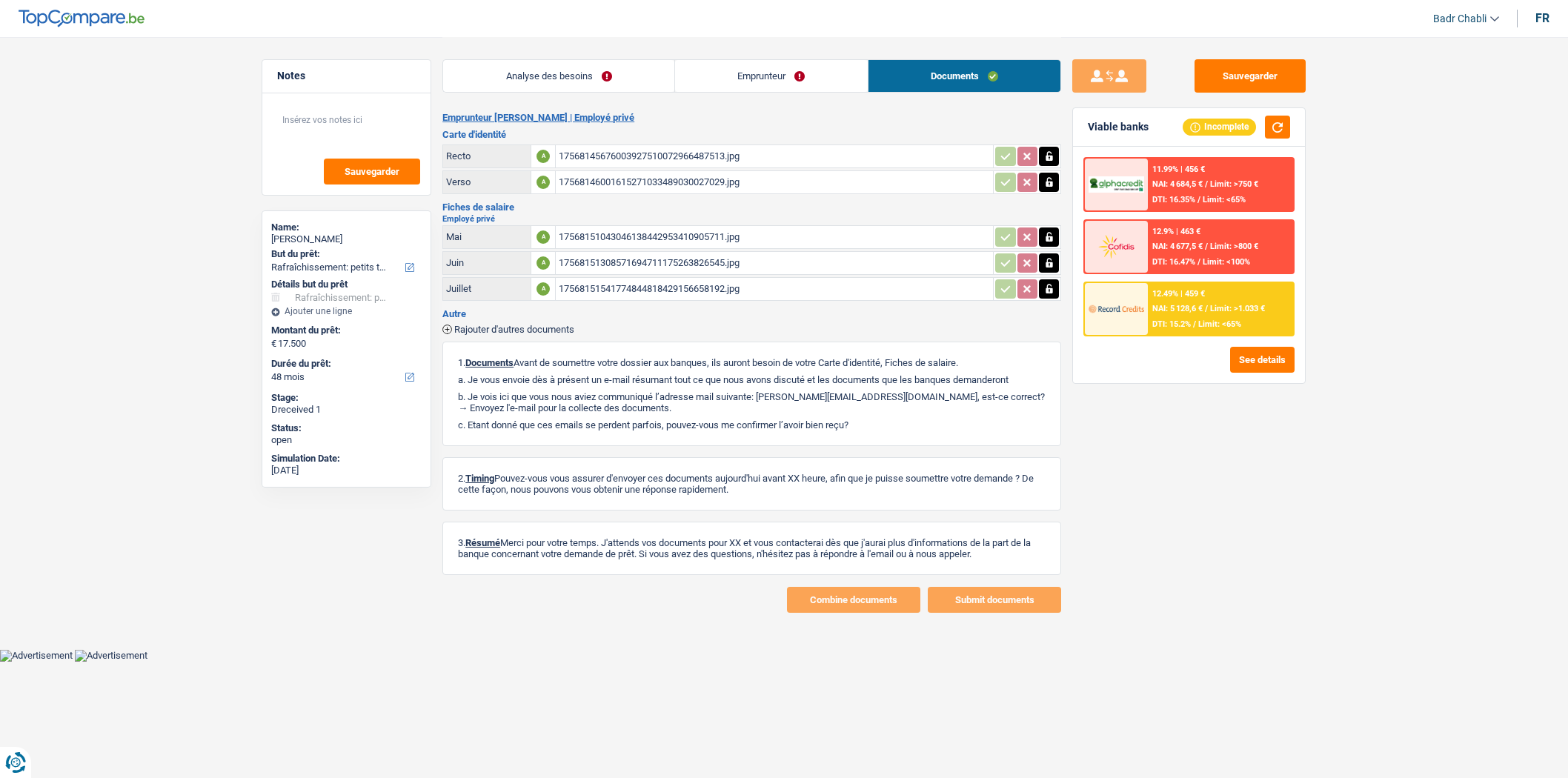
select select "houseOrGarden"
select select "48"
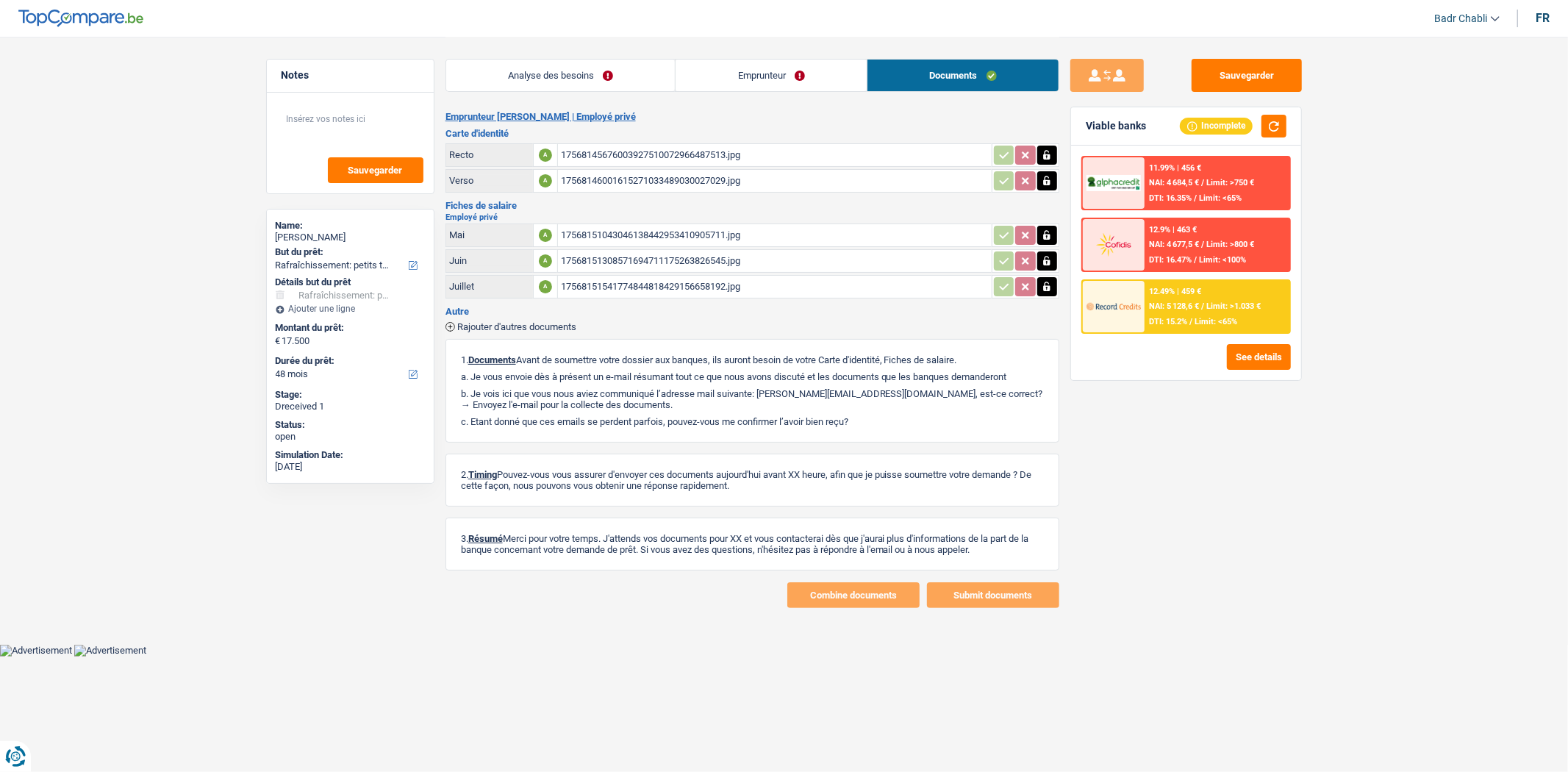
click at [691, 230] on div "17568151043046138442953410905711.jpg" at bounding box center [775, 236] width 428 height 22
click at [775, 72] on link "Emprunteur" at bounding box center [771, 75] width 191 height 32
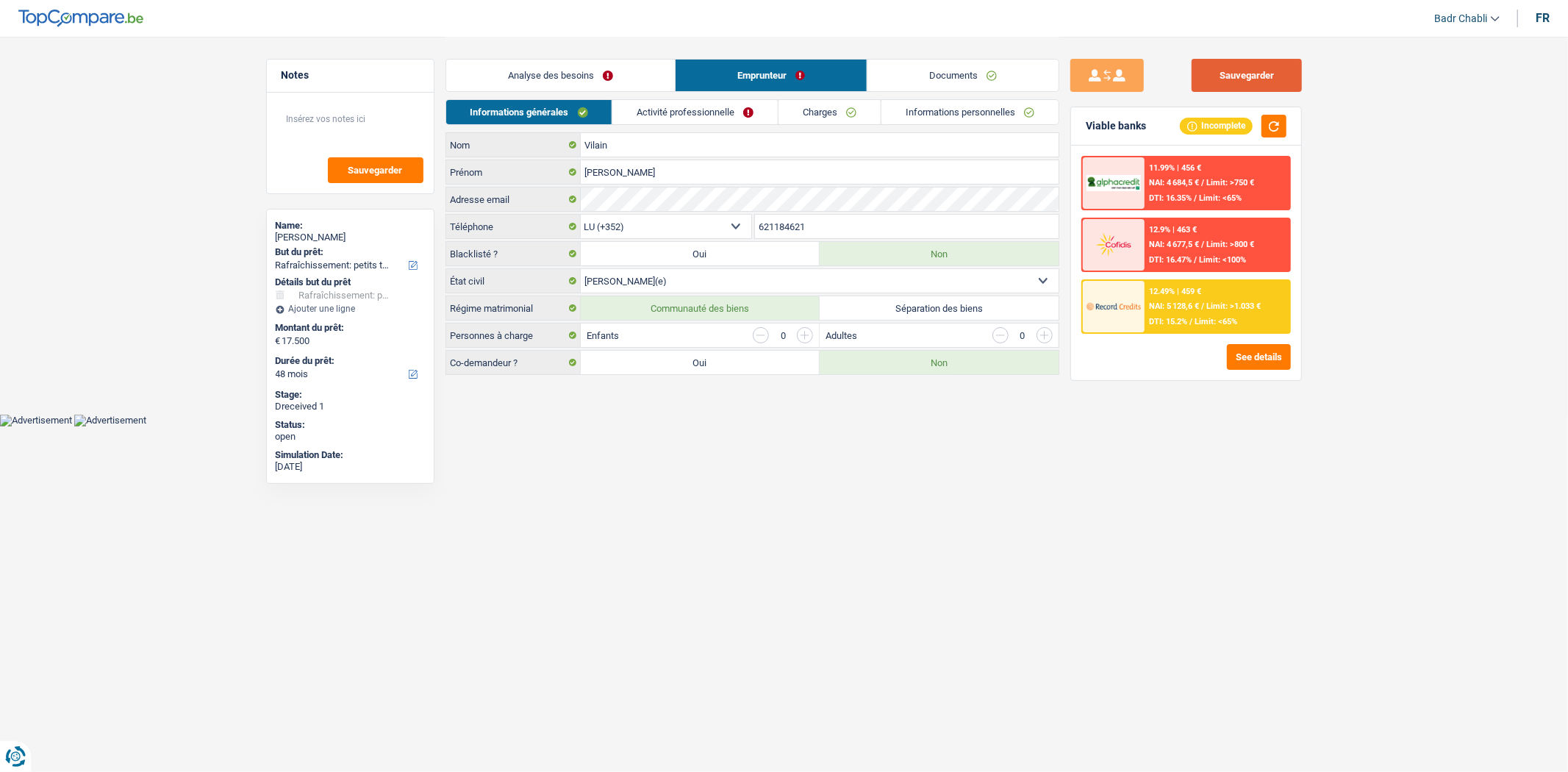
click at [1279, 90] on button "Sauvegarder" at bounding box center [1246, 74] width 110 height 33
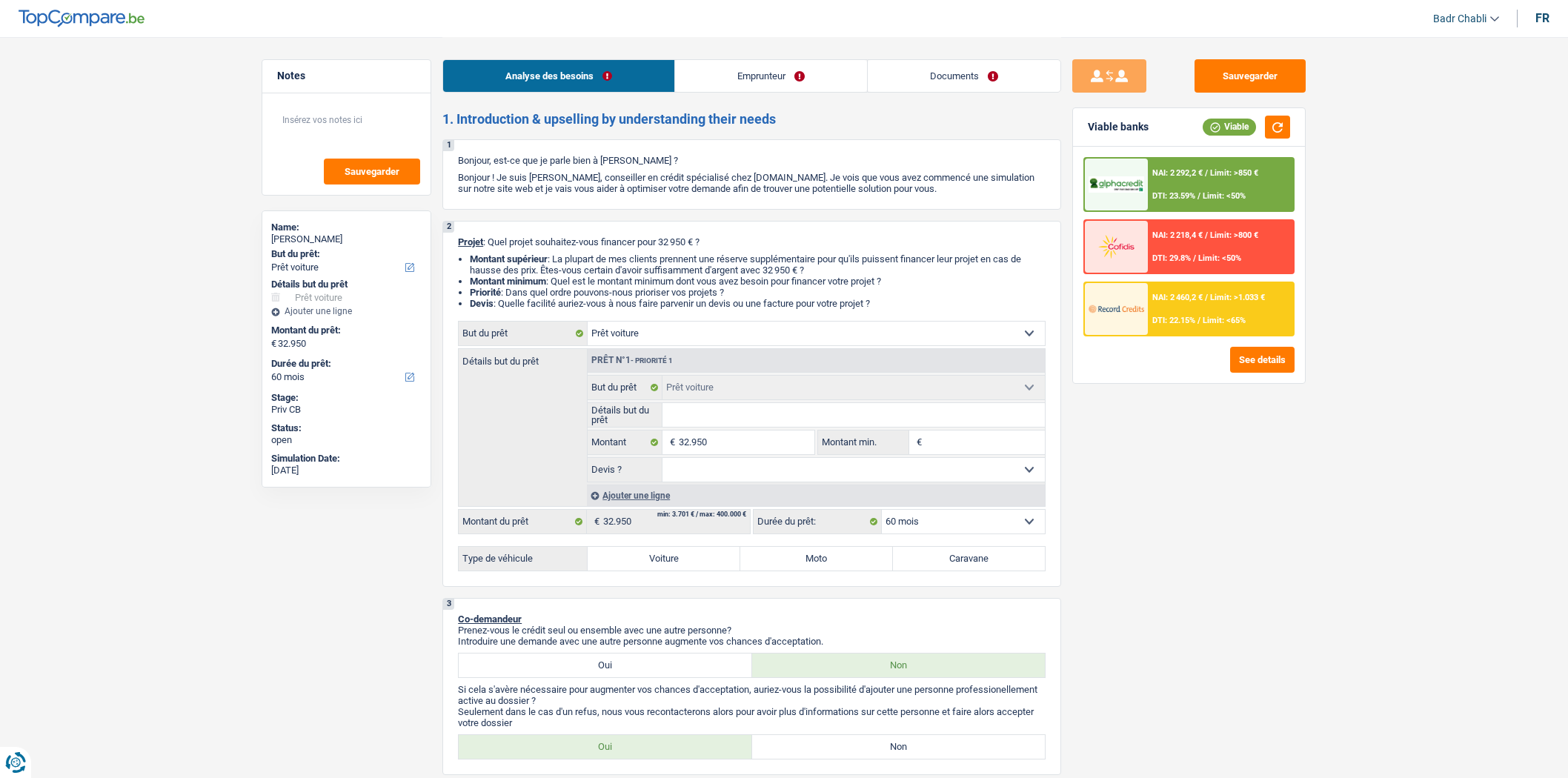
select select "car"
select select "60"
select select "car"
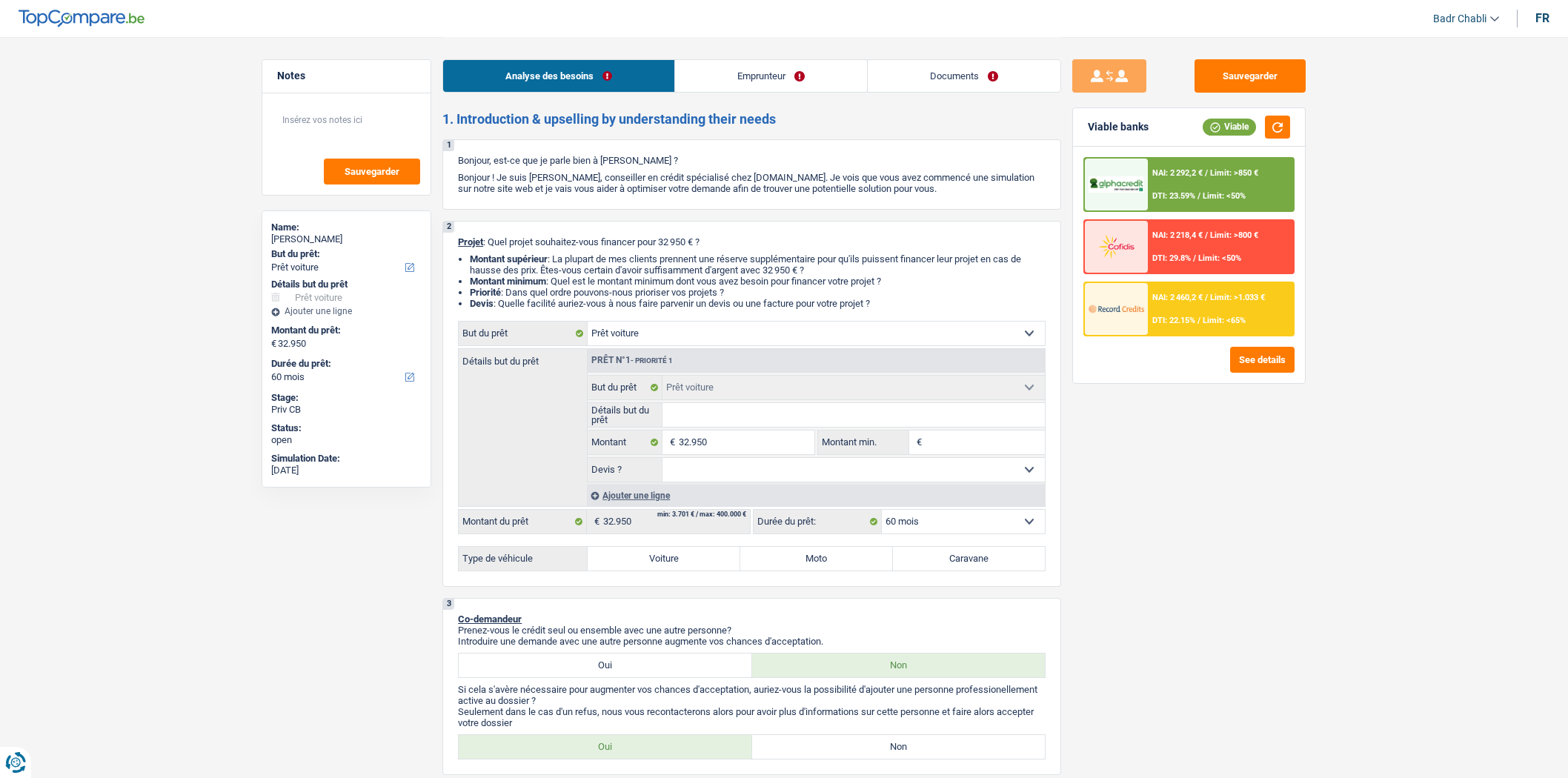
select select "60"
select select "worker"
select select "netSalary"
select select "mealVouchers"
select select "liveWithParents"
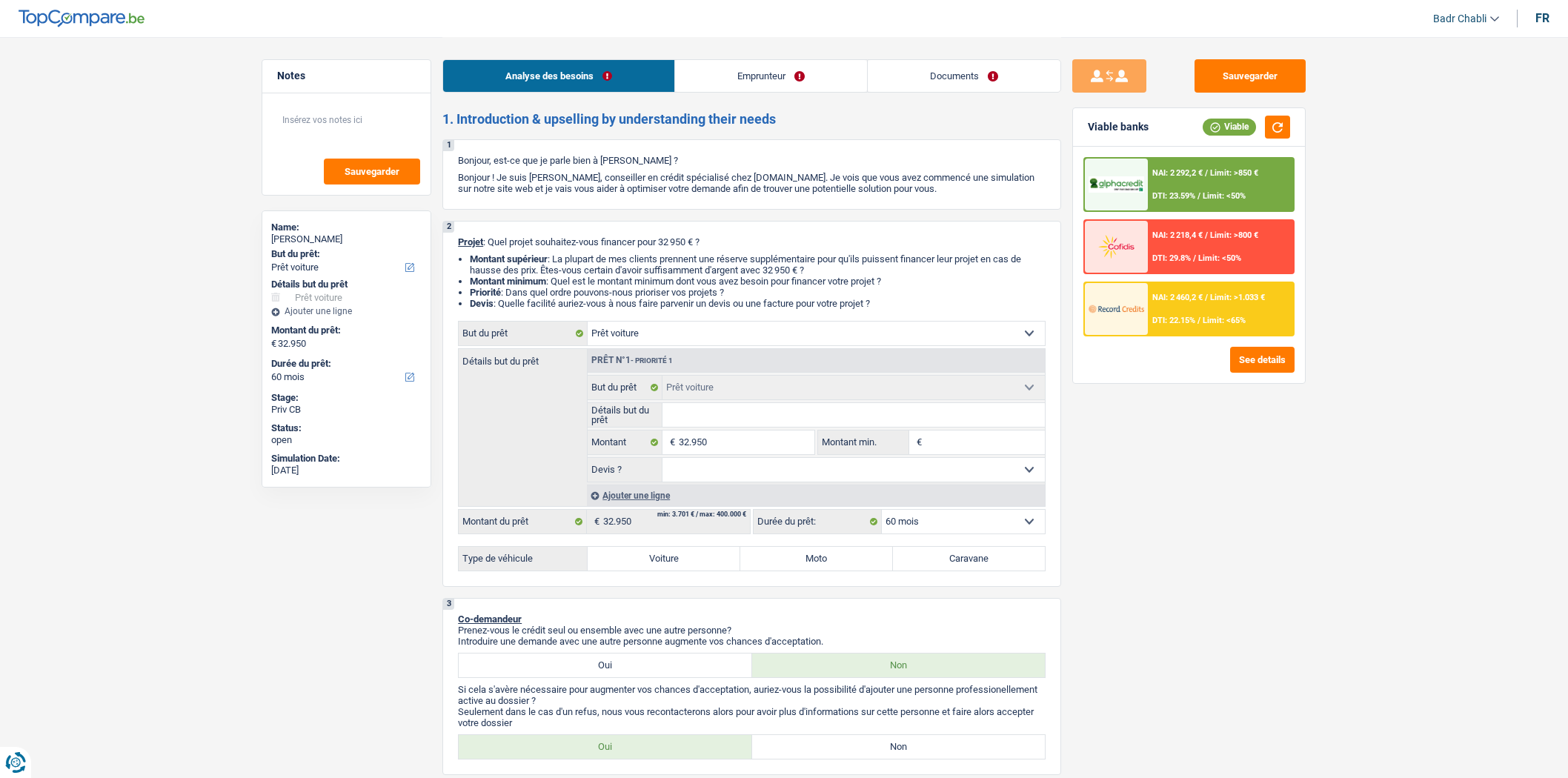
select select "car"
select select "60"
click at [923, 298] on li "Priorité : Dans quel ordre pouvons-nous prioriser vos projets ?" at bounding box center [757, 291] width 576 height 11
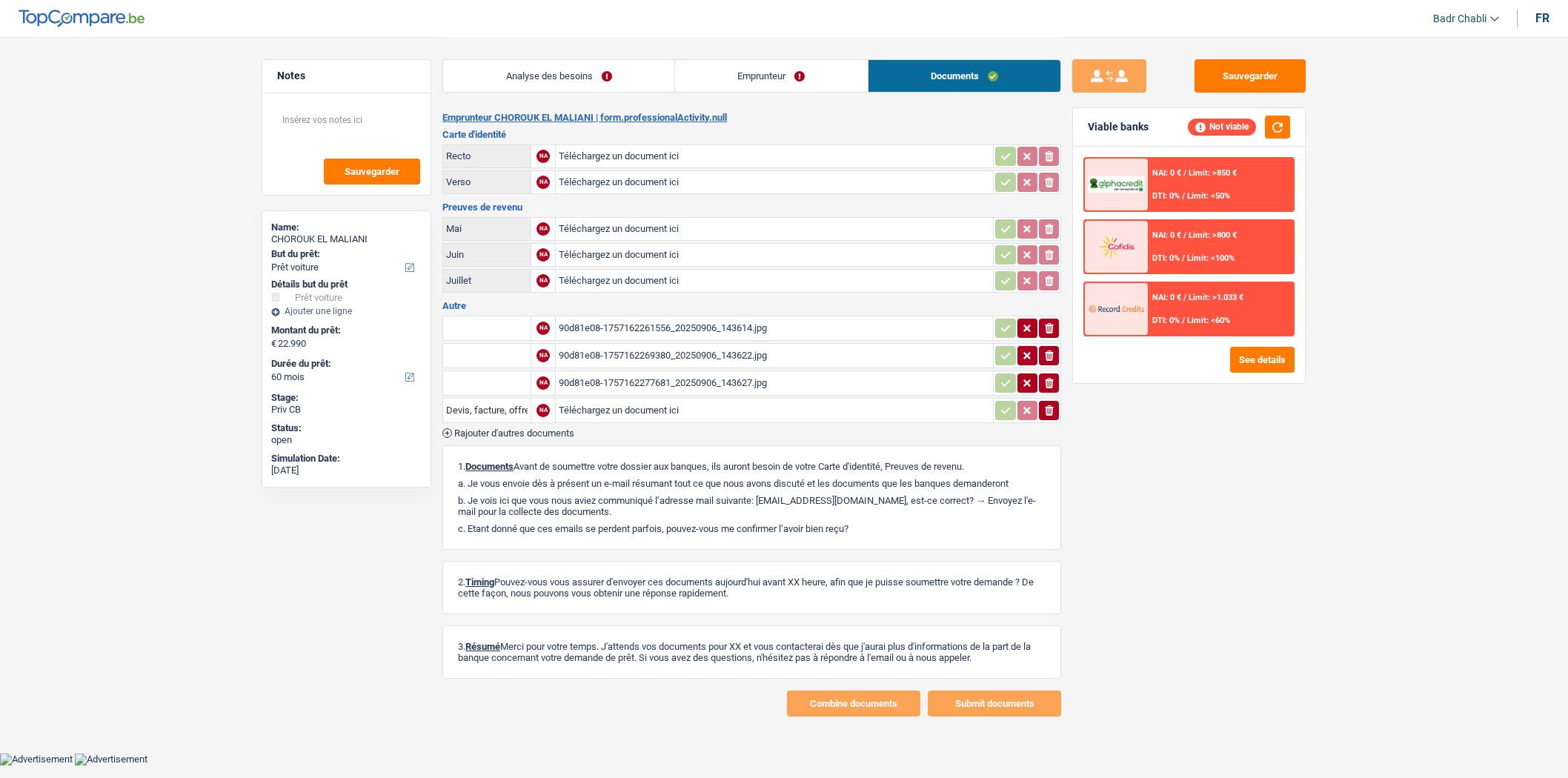
select select "car"
select select "60"
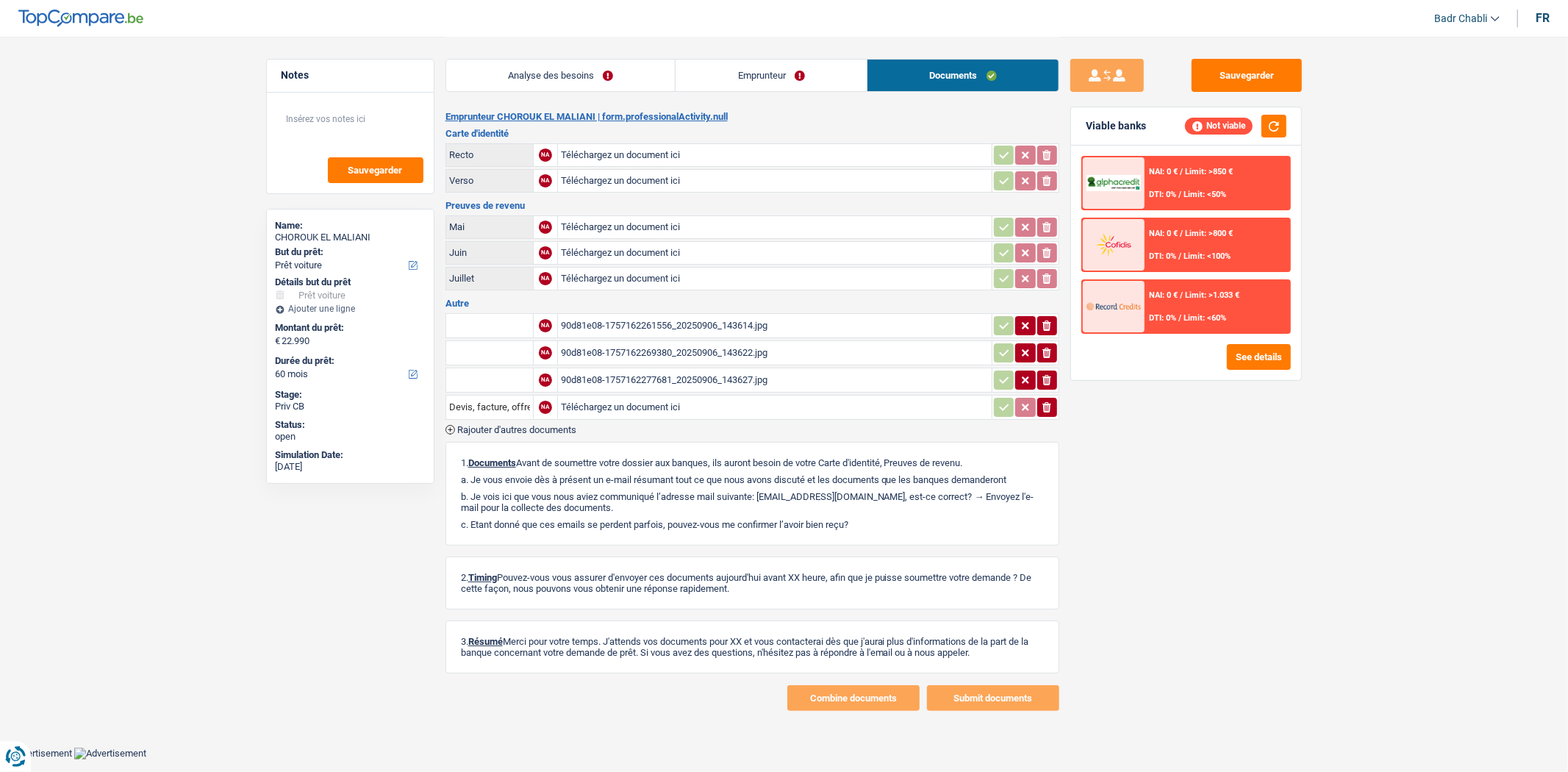
click at [717, 319] on div "90d81e08-1757162261556_20250906_143614.jpg" at bounding box center [775, 326] width 428 height 22
click at [579, 64] on link "Analyse des besoins" at bounding box center [561, 75] width 230 height 32
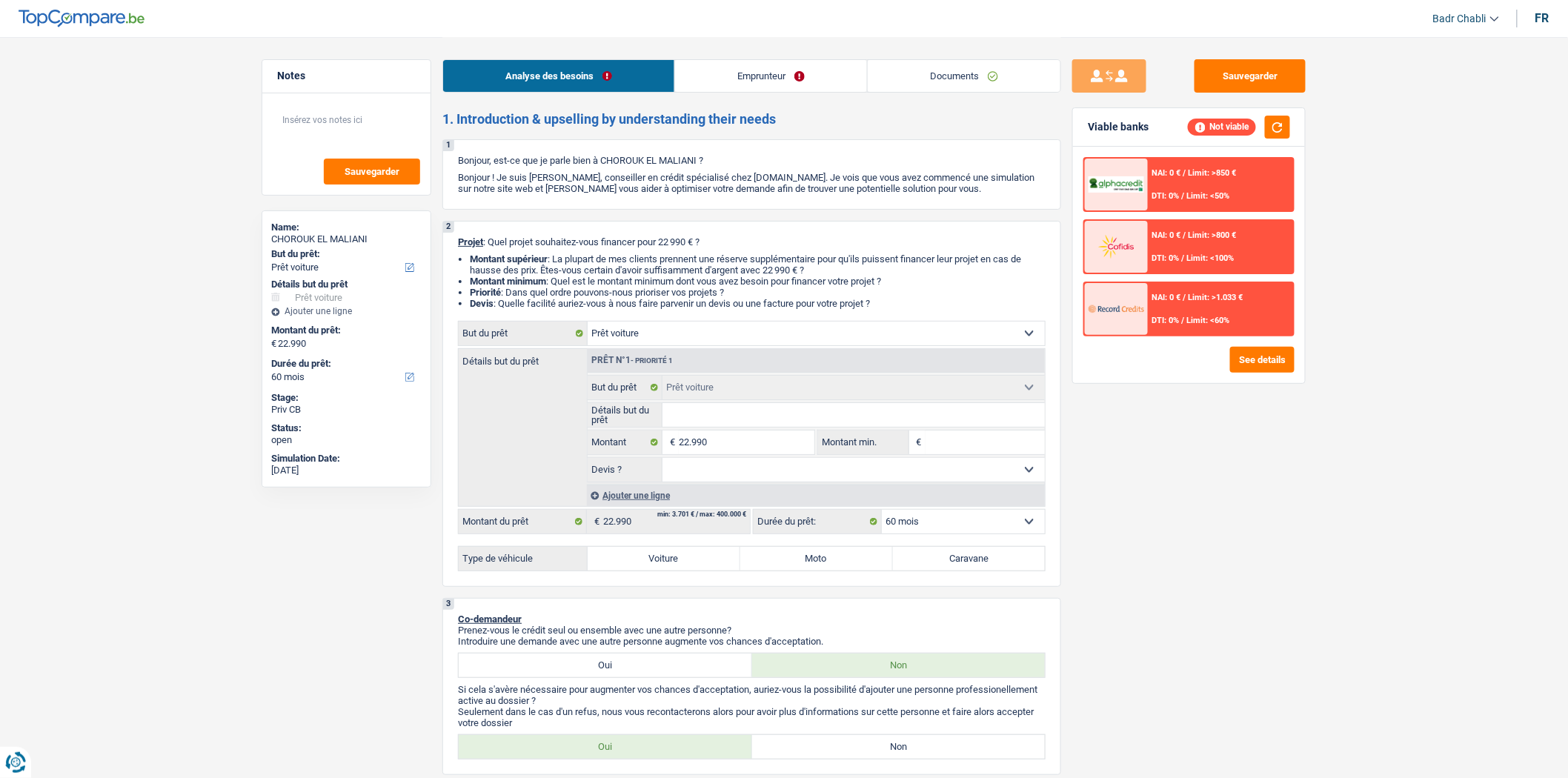
click at [737, 420] on input "Détails but du prêt" at bounding box center [854, 415] width 383 height 24
type input "B"
type input "BM"
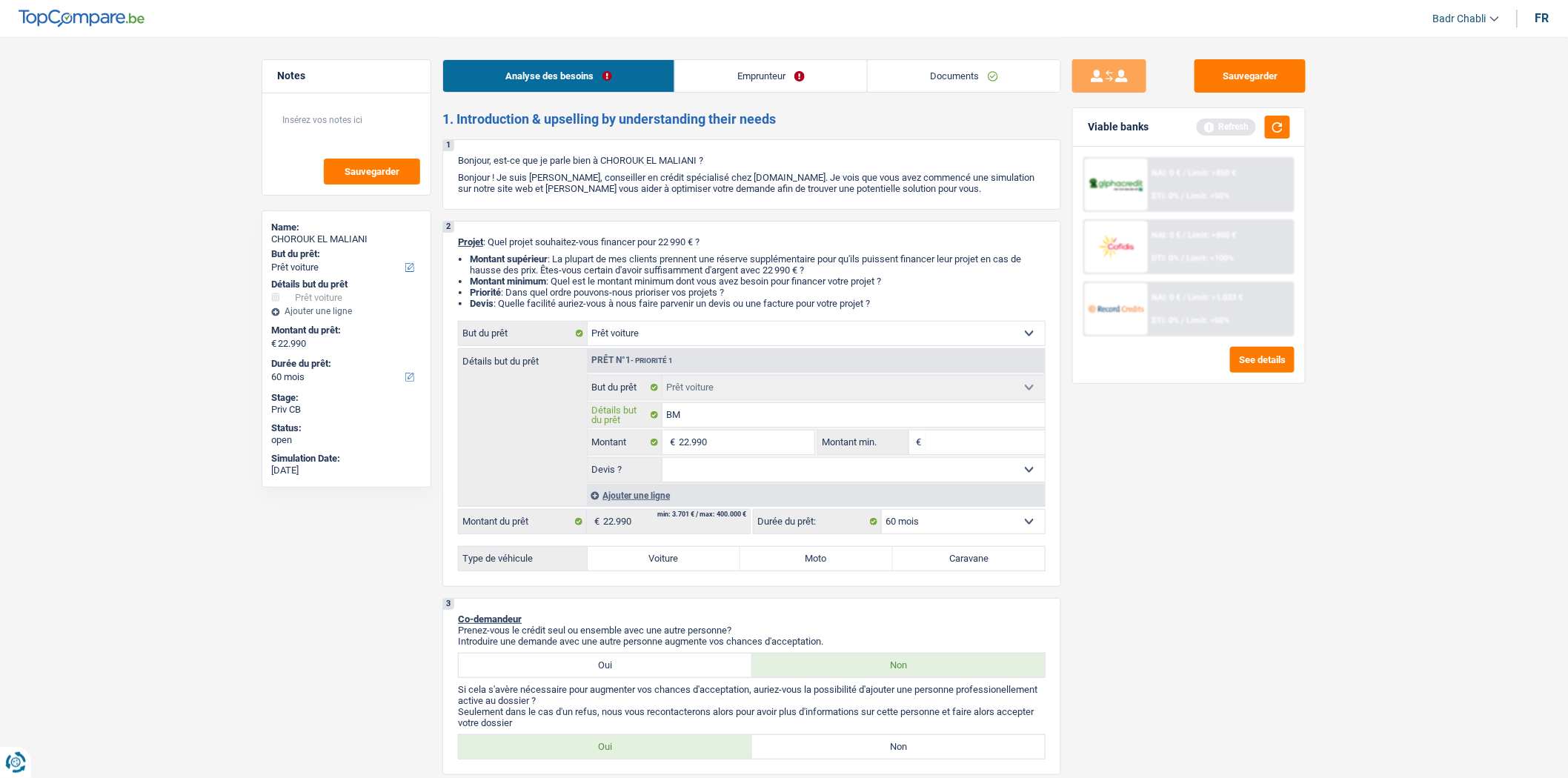
type input "BMW"
type input "BMW X"
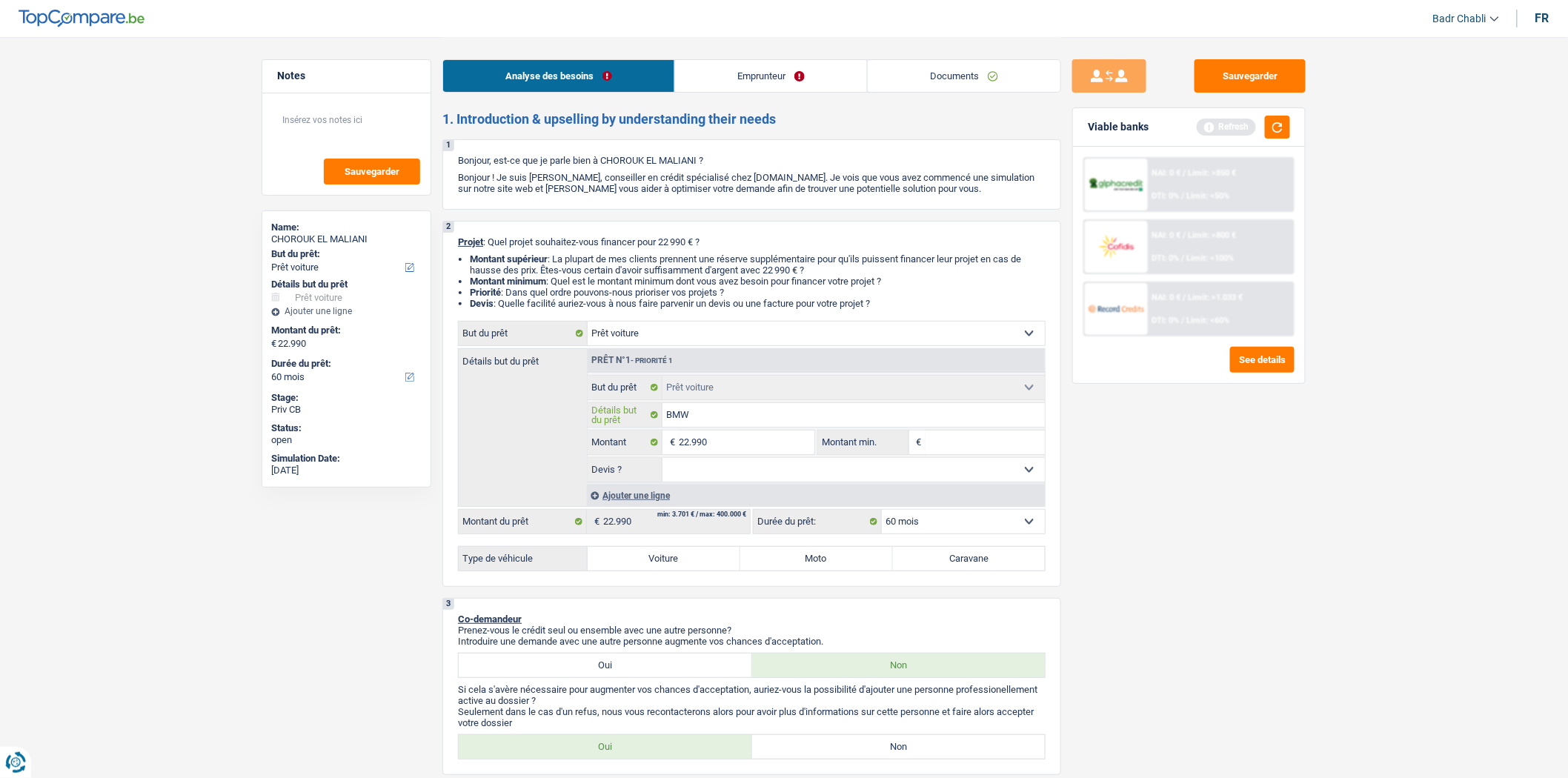
type input "BMW X"
type input "BMW X2"
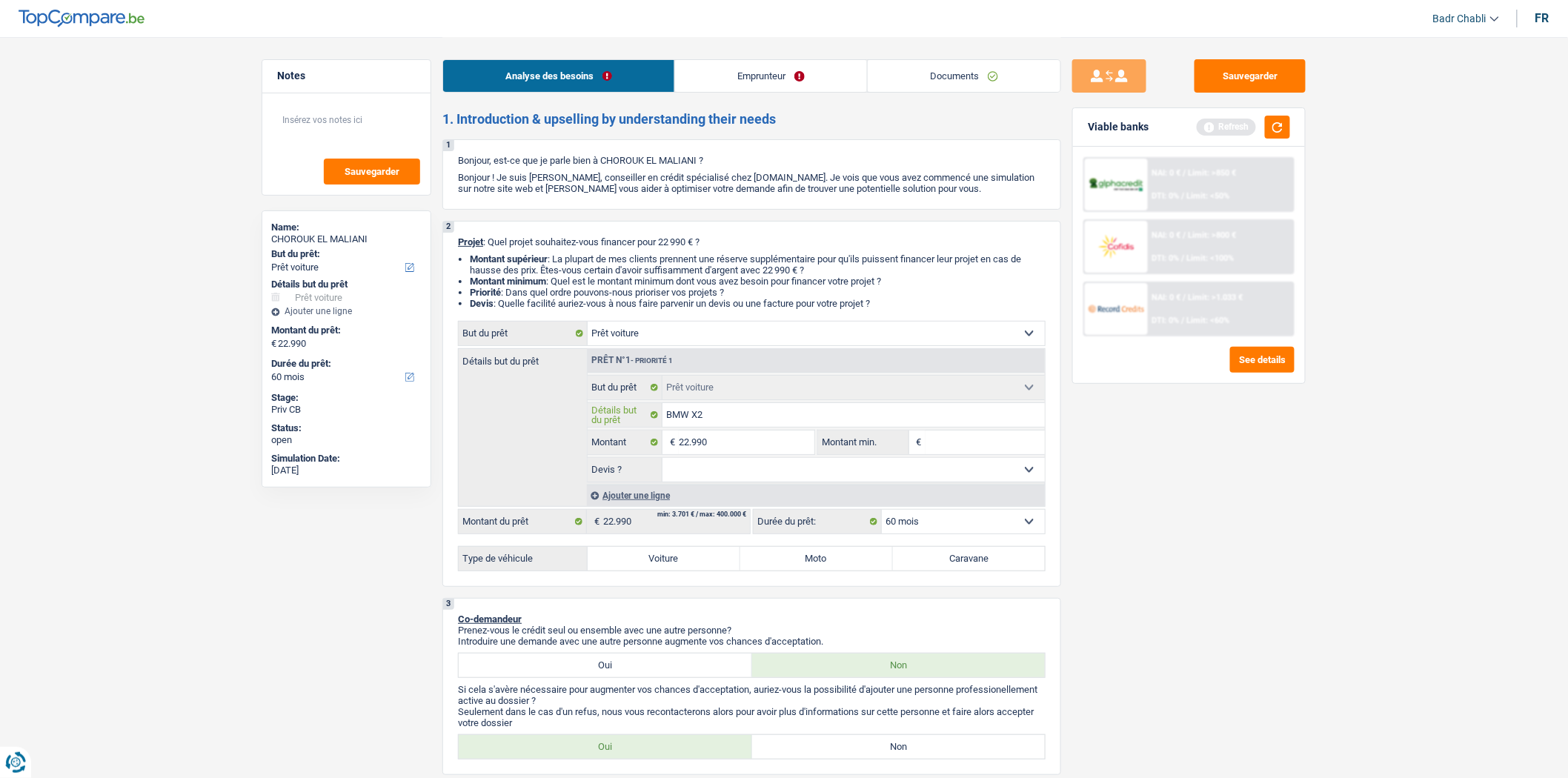
type input "BMW X2 2"
type input "BMW X2 20"
type input "BMW X2 202"
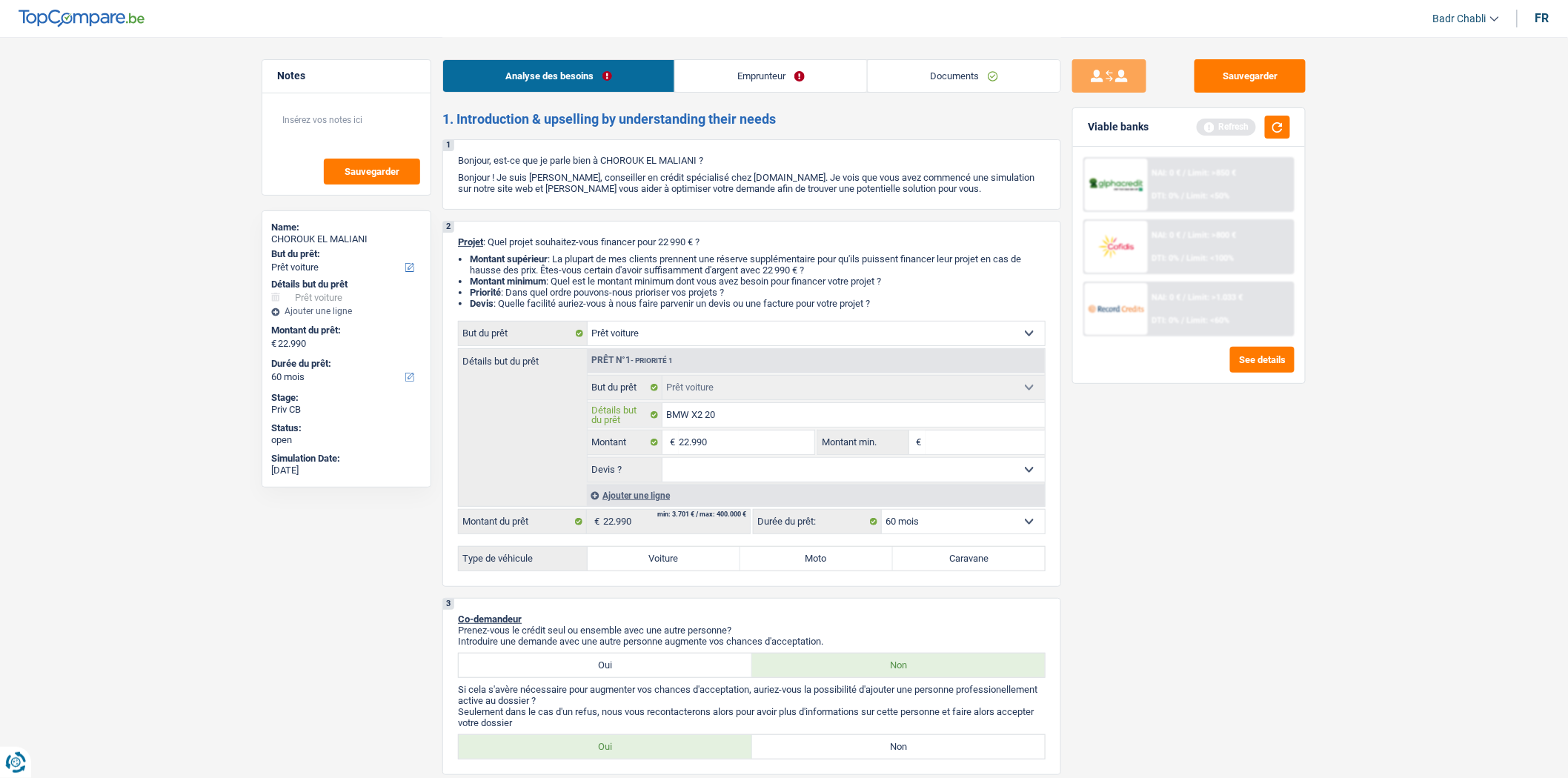
type input "BMW X2 202"
type input "BMW X2 2023"
click at [761, 472] on select "Oui Non Non répondu Sélectionner une option" at bounding box center [854, 470] width 383 height 24
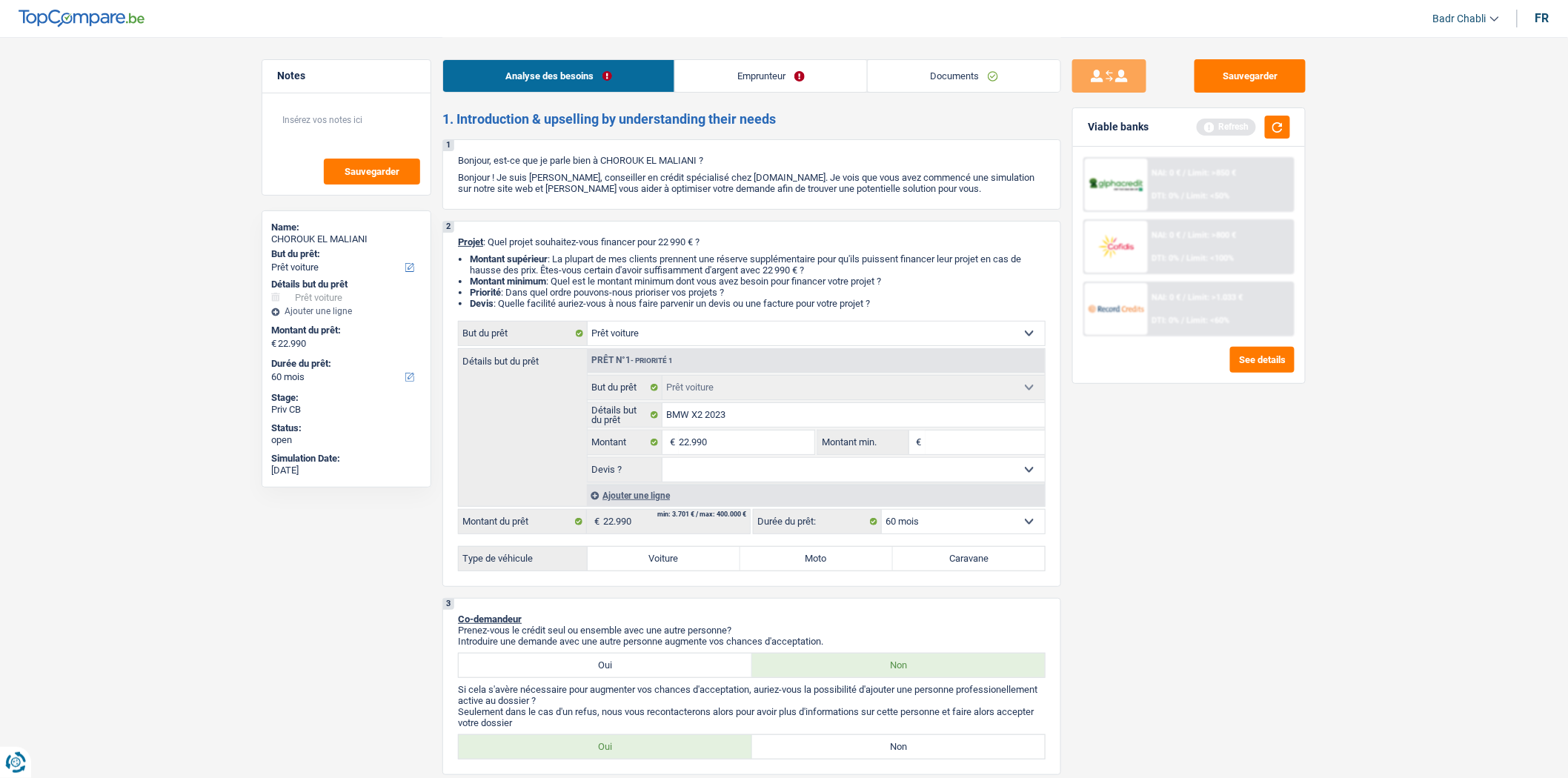
select select "yes"
click at [662, 462] on select "Oui Non Non répondu Sélectionner une option" at bounding box center [854, 470] width 383 height 24
select select "yes"
click at [664, 567] on label "Voiture" at bounding box center [663, 559] width 153 height 24
click at [664, 567] on input "Voiture" at bounding box center [663, 559] width 153 height 24
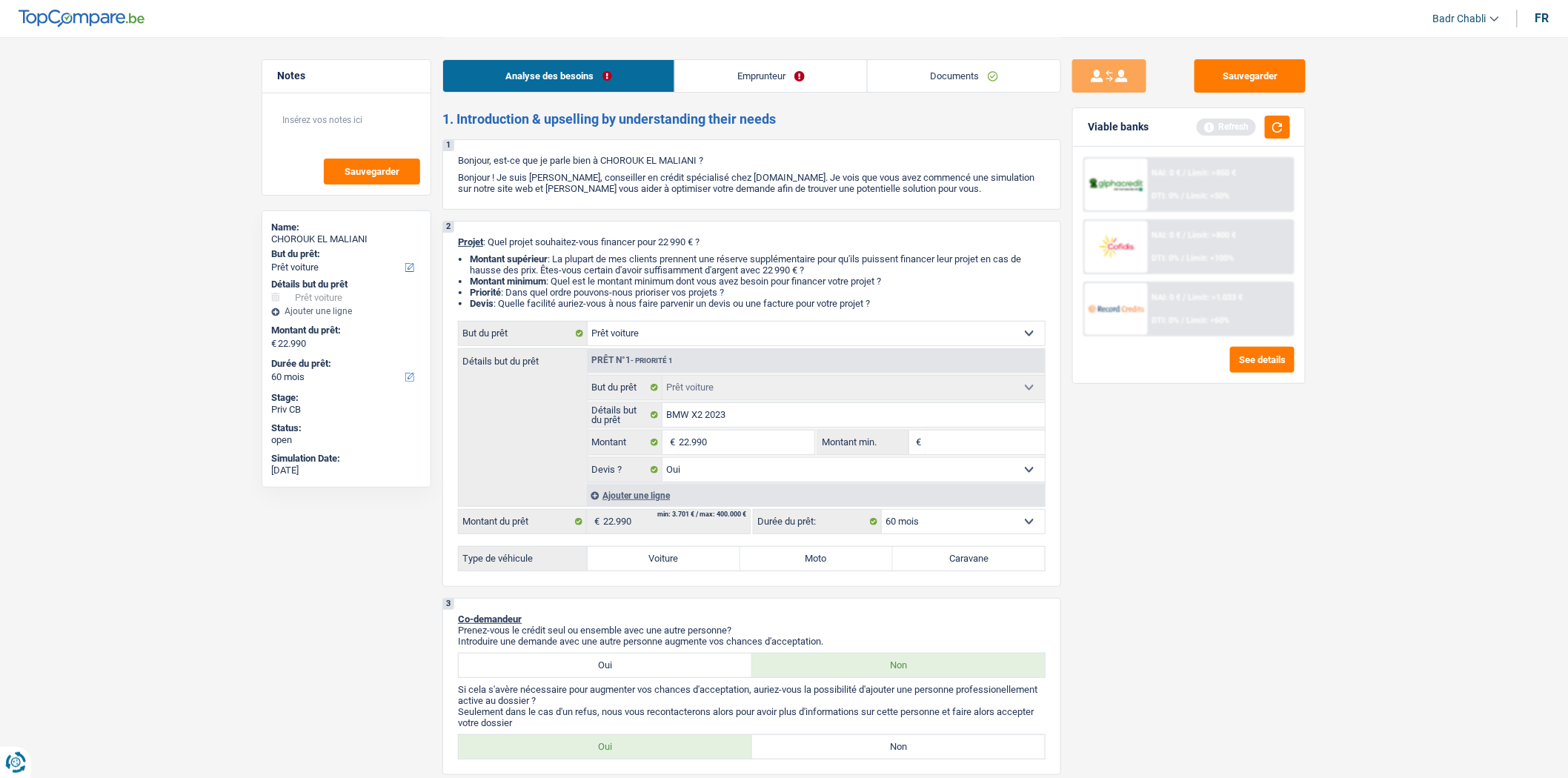
radio input "true"
select select "84"
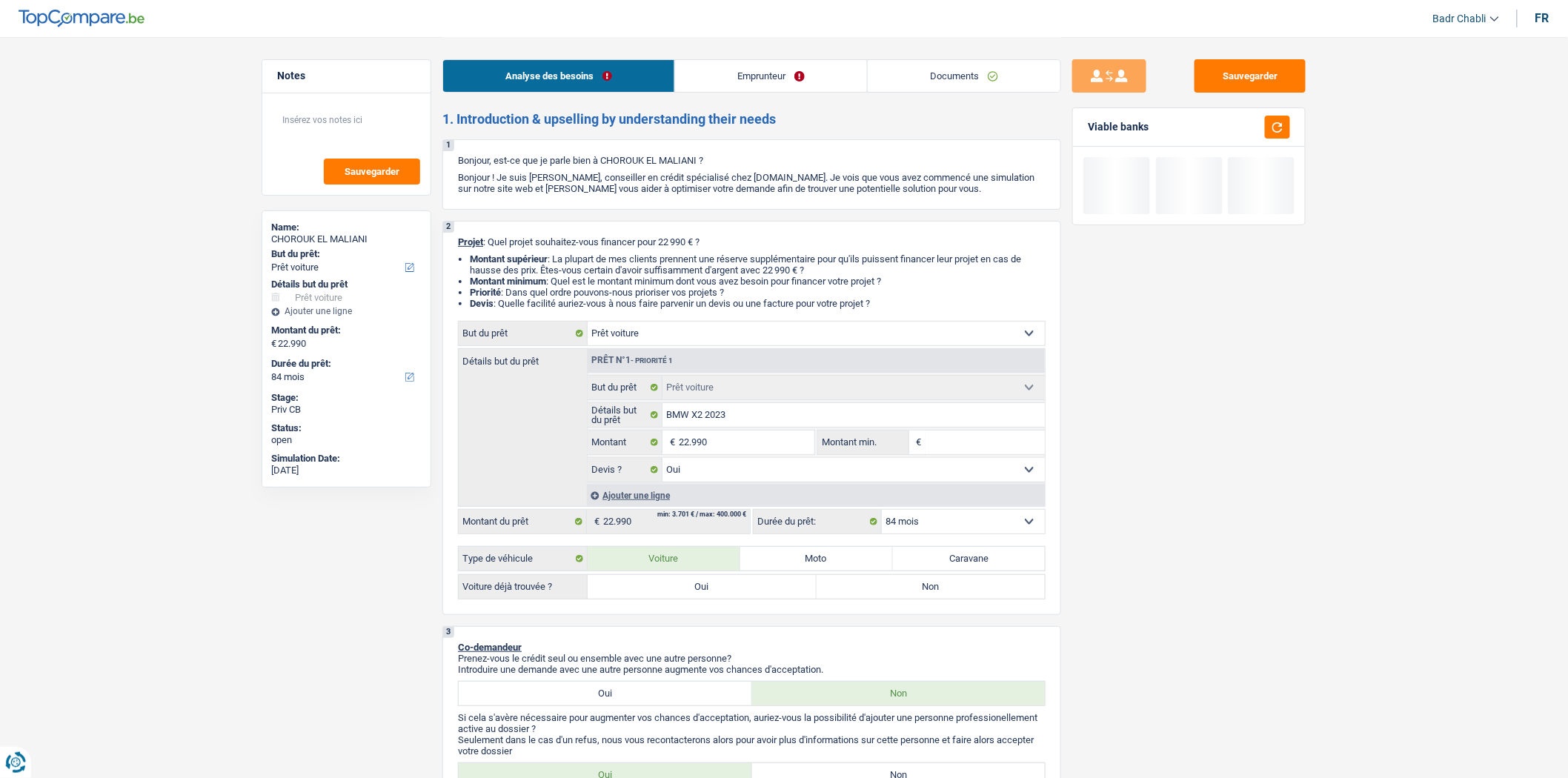
click at [674, 586] on label "Oui" at bounding box center [702, 586] width 229 height 24
click at [674, 586] on input "Oui" at bounding box center [702, 586] width 229 height 24
radio input "true"
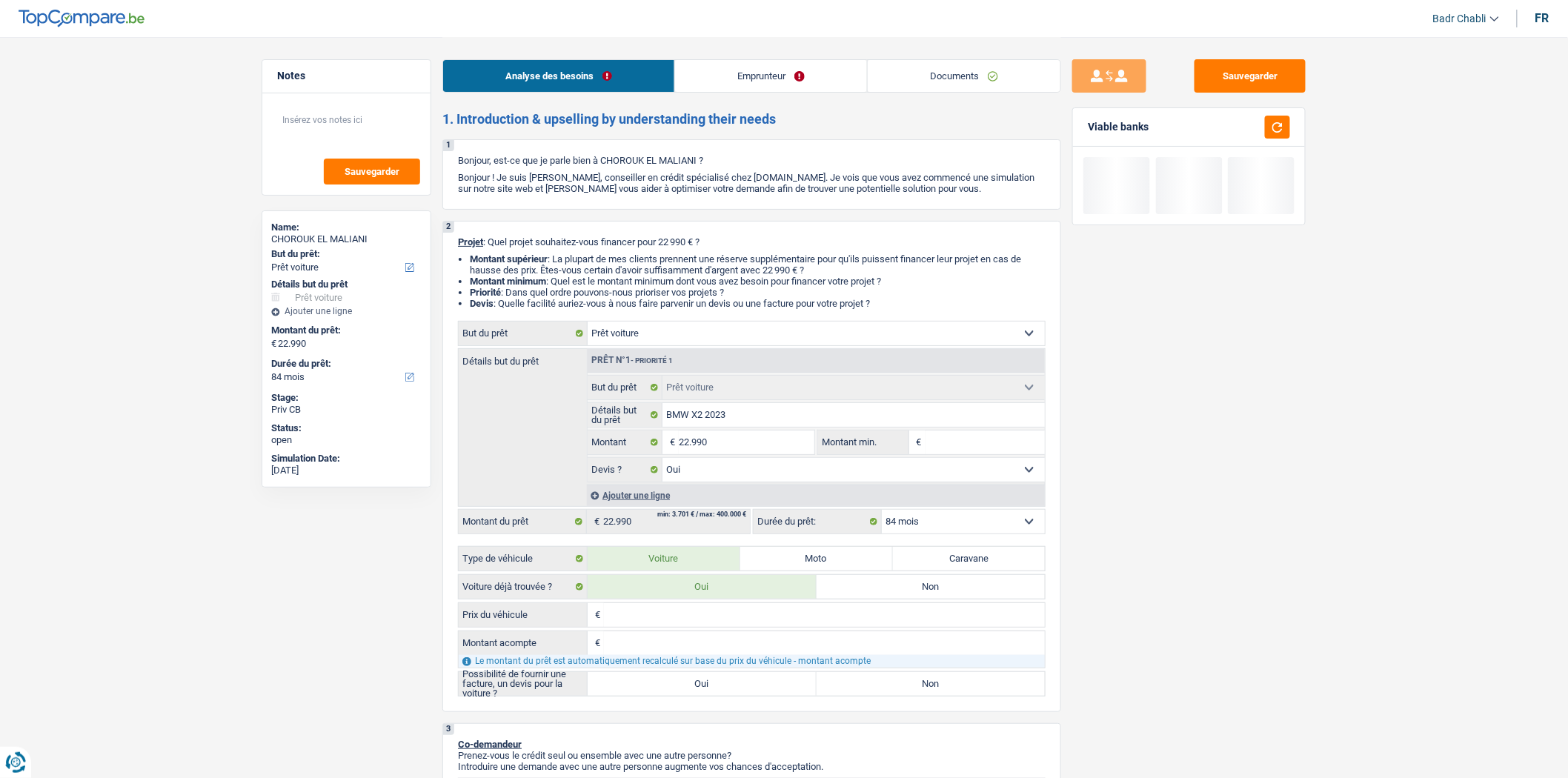
click at [656, 685] on label "Oui" at bounding box center [702, 684] width 229 height 24
click at [656, 685] on input "Oui" at bounding box center [702, 684] width 229 height 24
radio input "true"
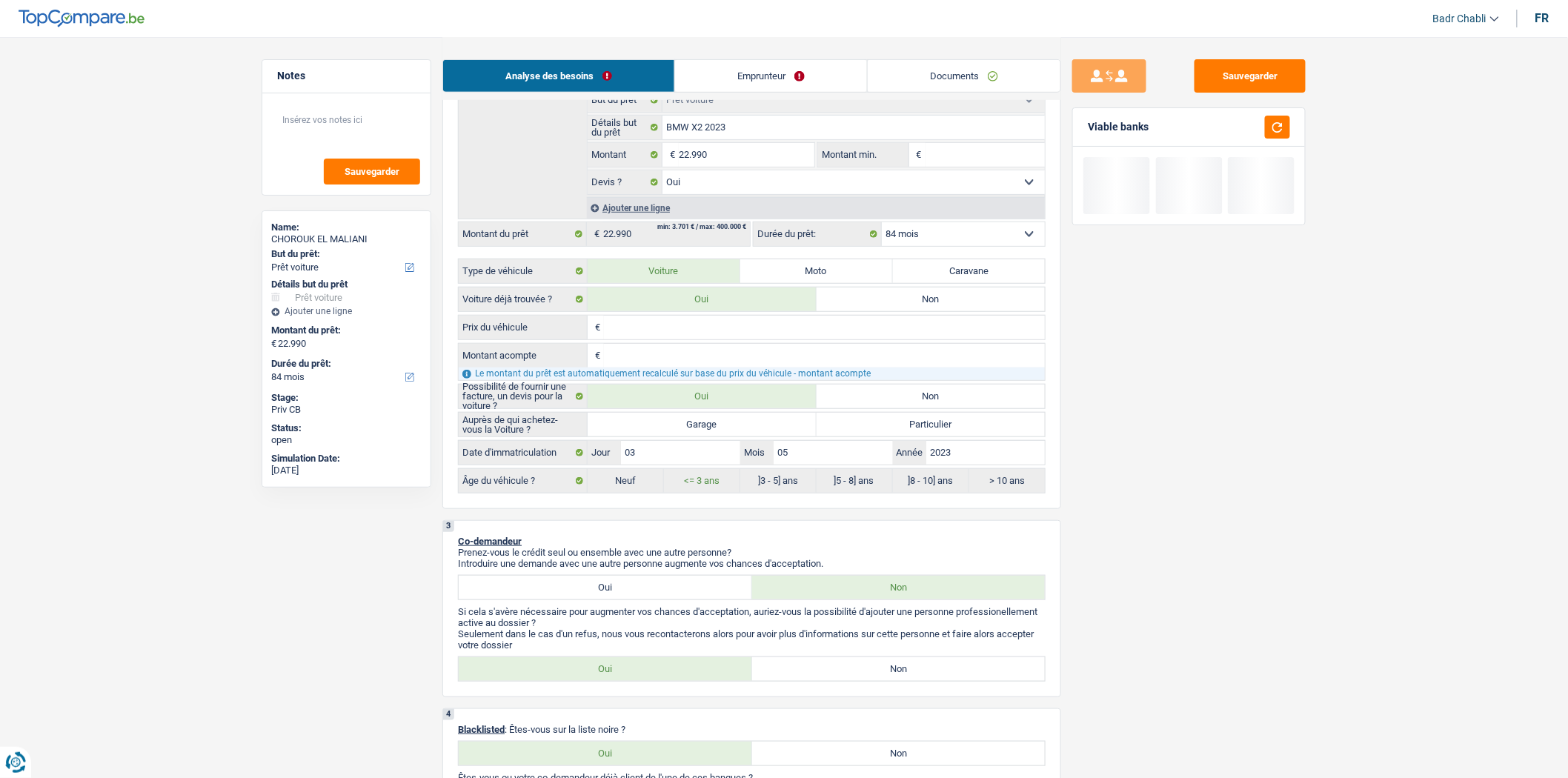
scroll to position [411, 0]
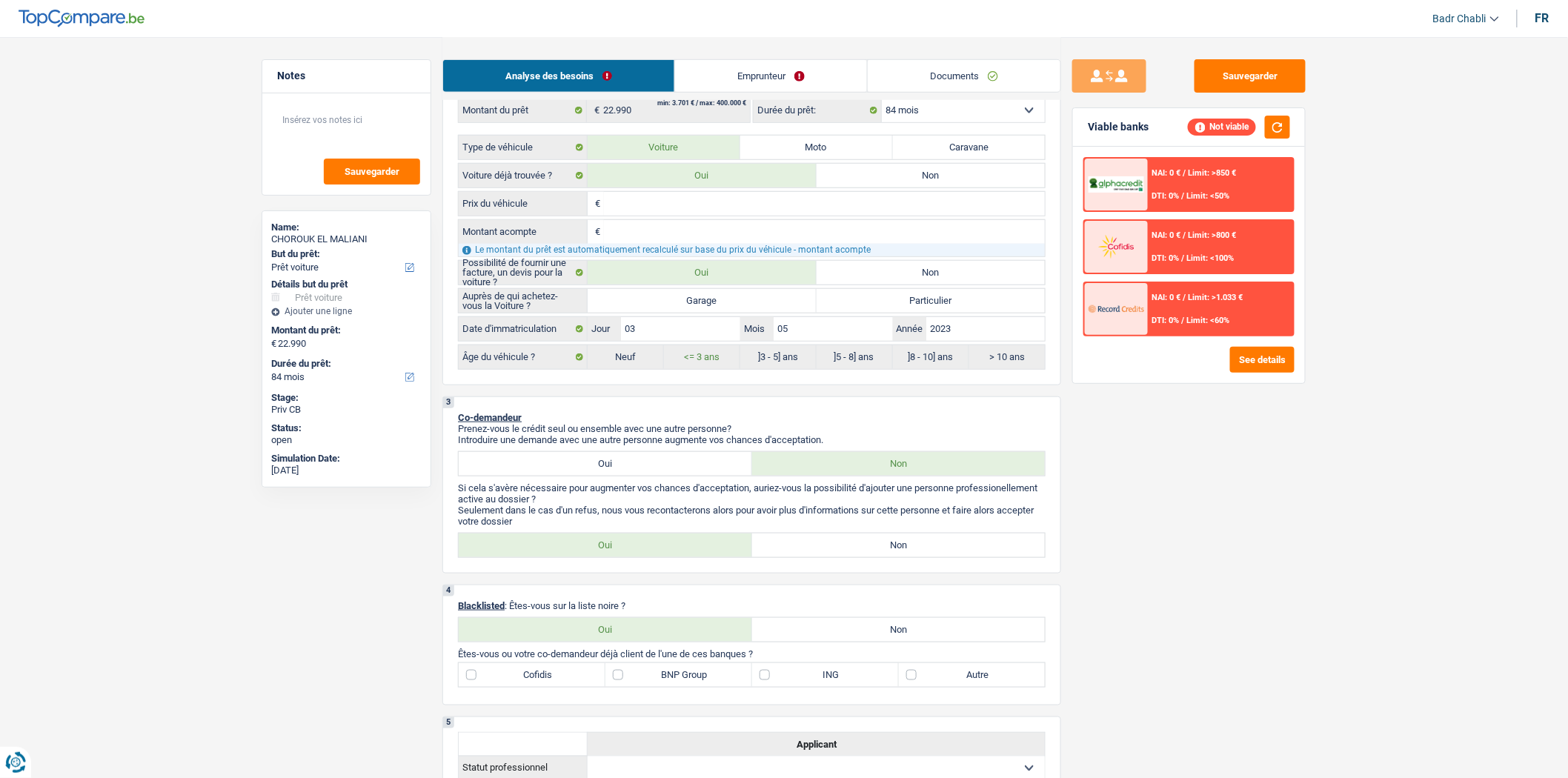
drag, startPoint x: 877, startPoint y: 532, endPoint x: 884, endPoint y: 544, distance: 13.9
click at [877, 527] on p "Seulement dans le cas d'un refus, nous vous recontacterons alors pour avoir plu…" at bounding box center [751, 516] width 588 height 22
click at [885, 544] on label "Non" at bounding box center [899, 546] width 293 height 24
click at [885, 544] on input "Non" at bounding box center [899, 546] width 293 height 24
radio input "true"
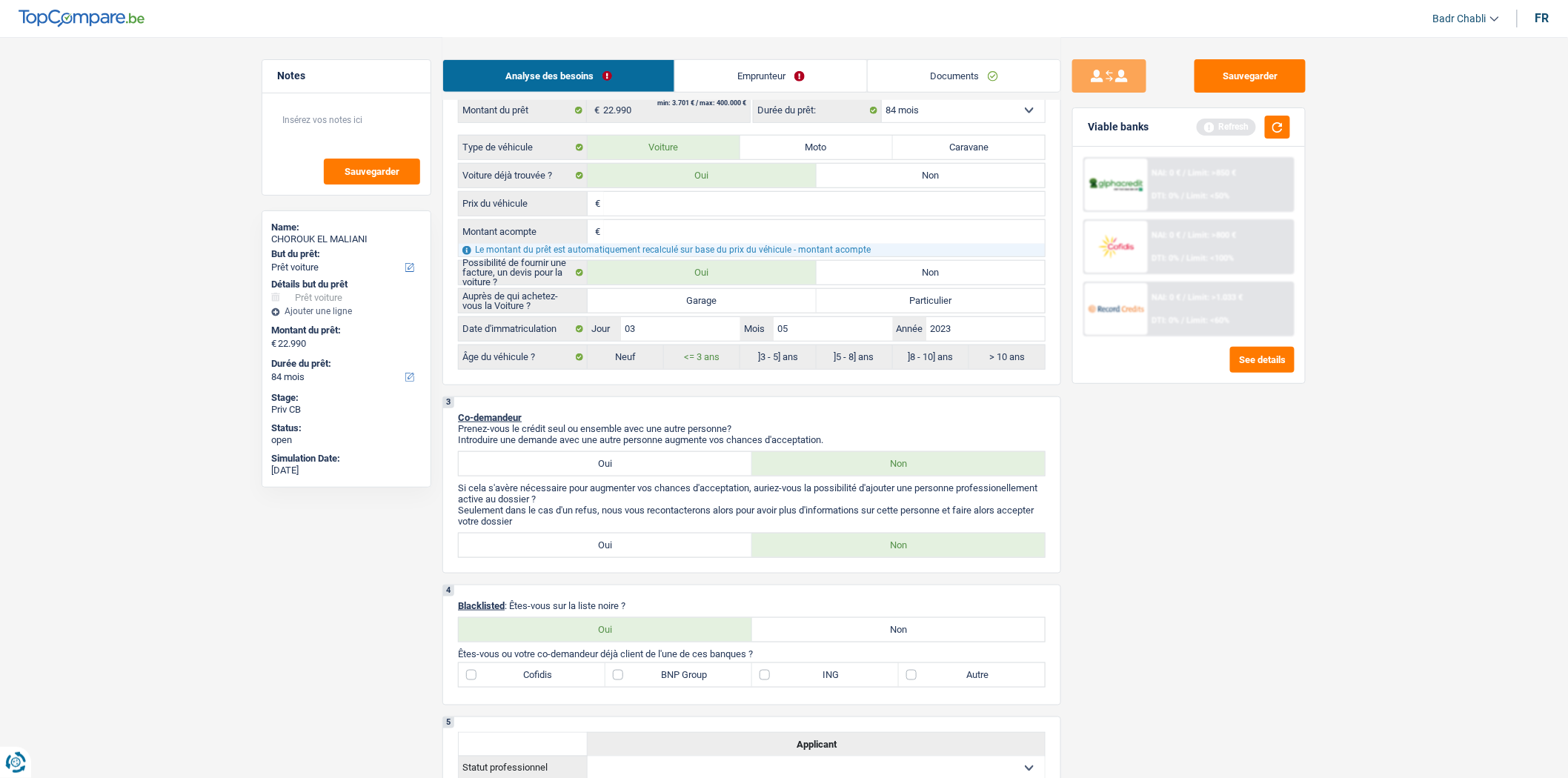
click at [883, 654] on div "4 Blacklisted : Êtes-vous sur la liste noire ? Oui Non Tous les champs sont obl…" at bounding box center [751, 644] width 618 height 121
click at [890, 641] on label "Non" at bounding box center [899, 629] width 293 height 24
click at [890, 641] on input "Non" at bounding box center [899, 629] width 293 height 24
radio input "true"
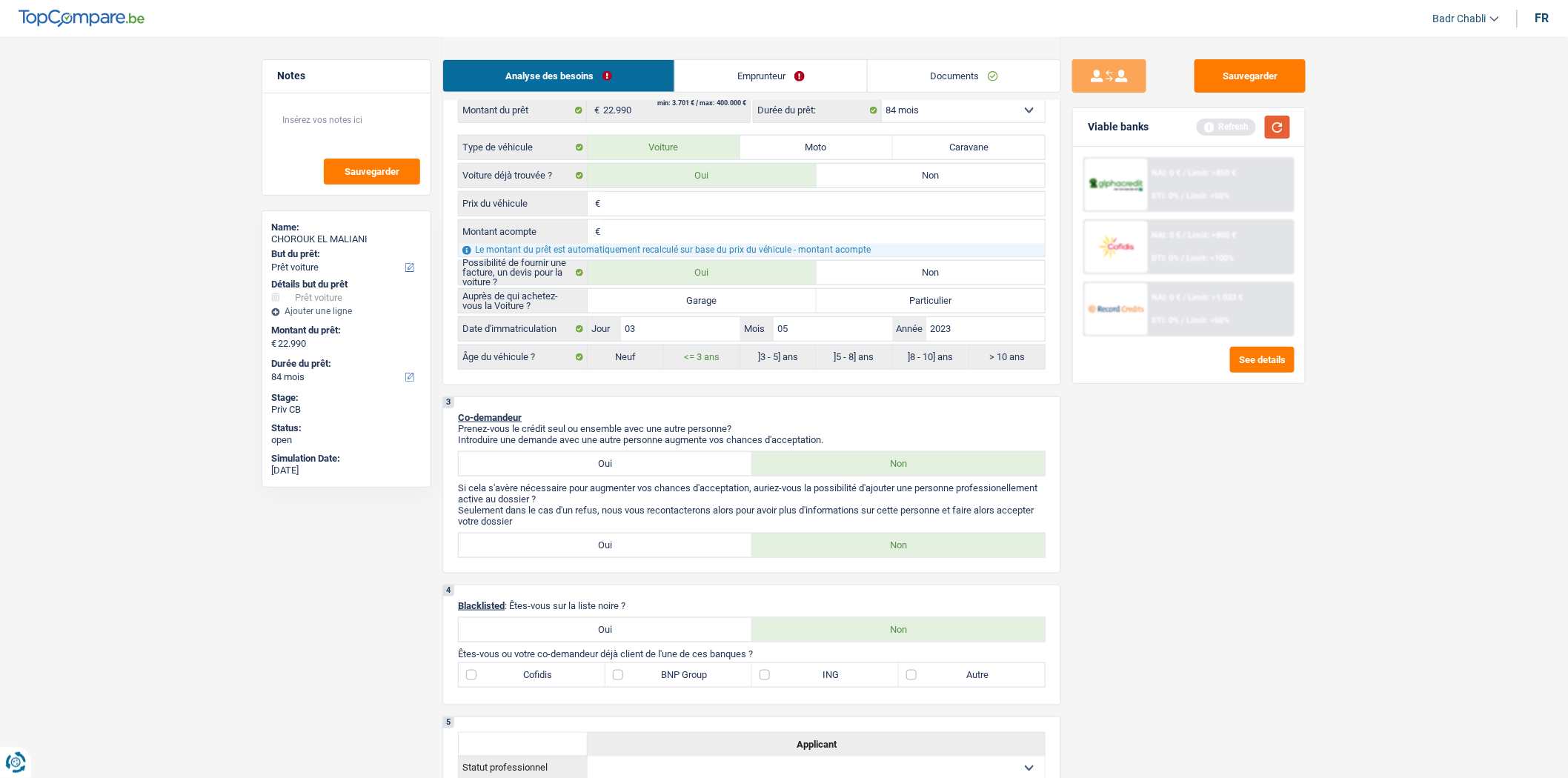
click at [1280, 129] on button "button" at bounding box center [1277, 127] width 25 height 23
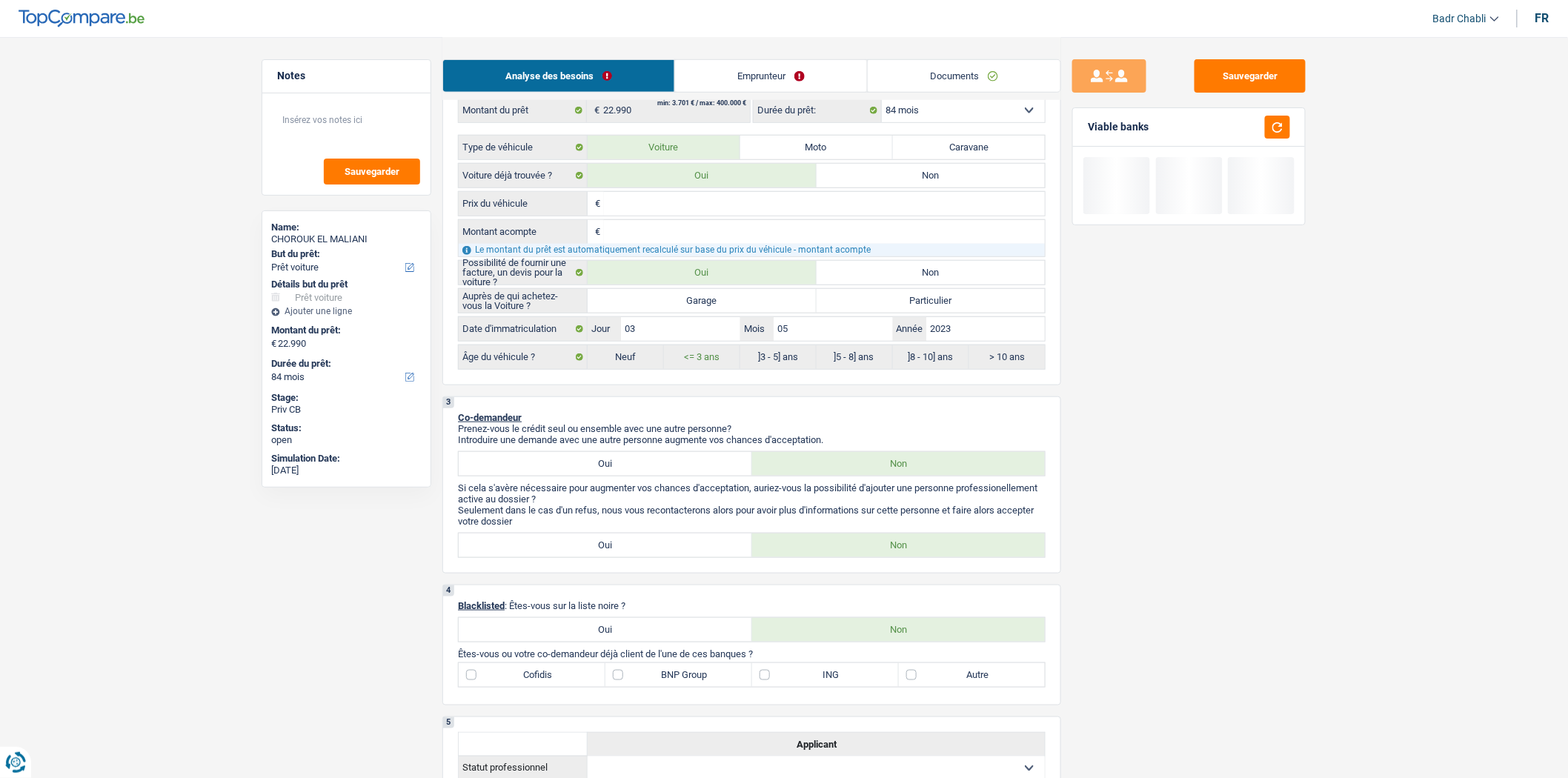
click at [762, 62] on link "Emprunteur" at bounding box center [771, 76] width 192 height 32
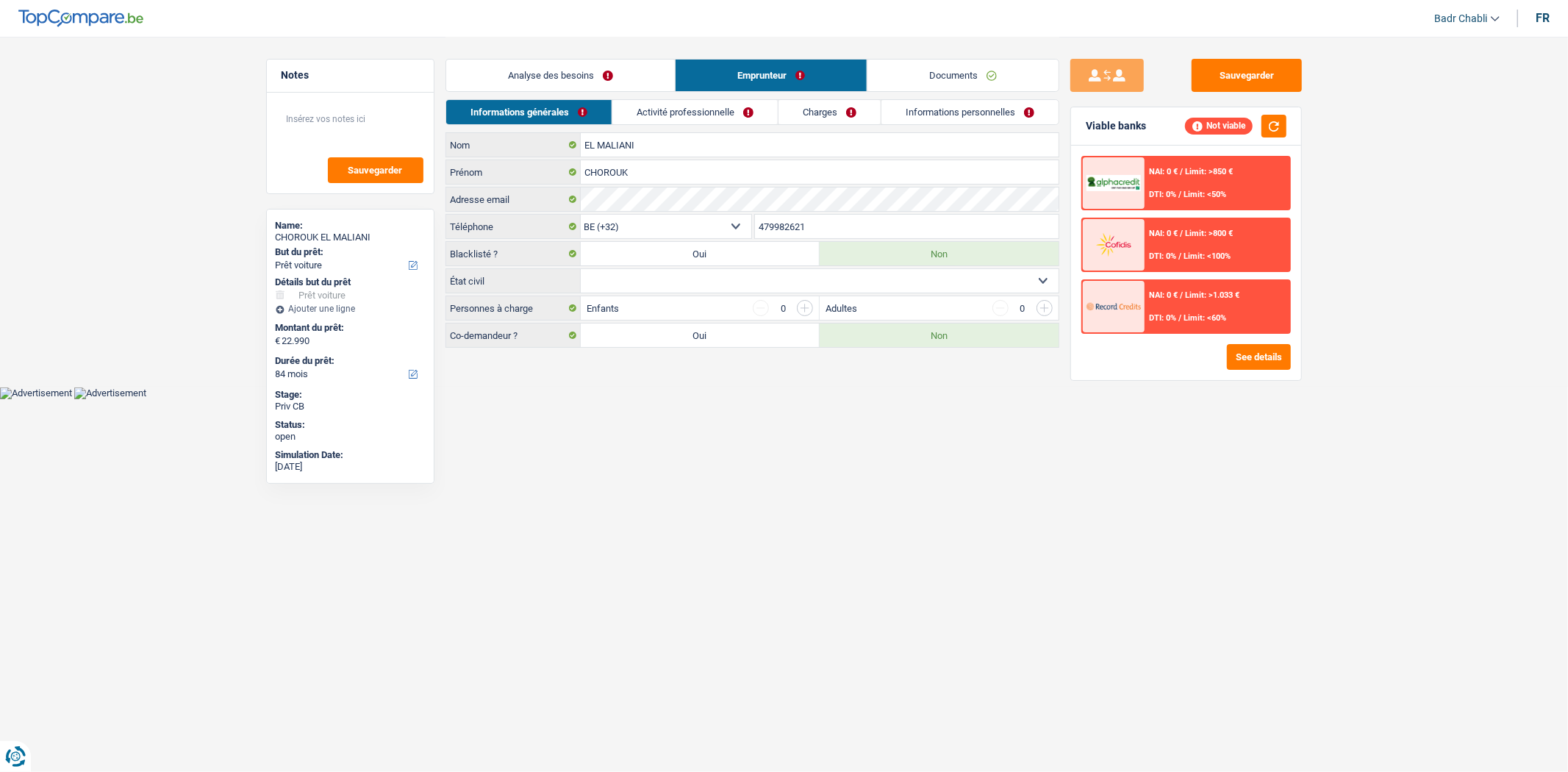
click at [722, 106] on link "Activité professionnelle" at bounding box center [695, 112] width 165 height 25
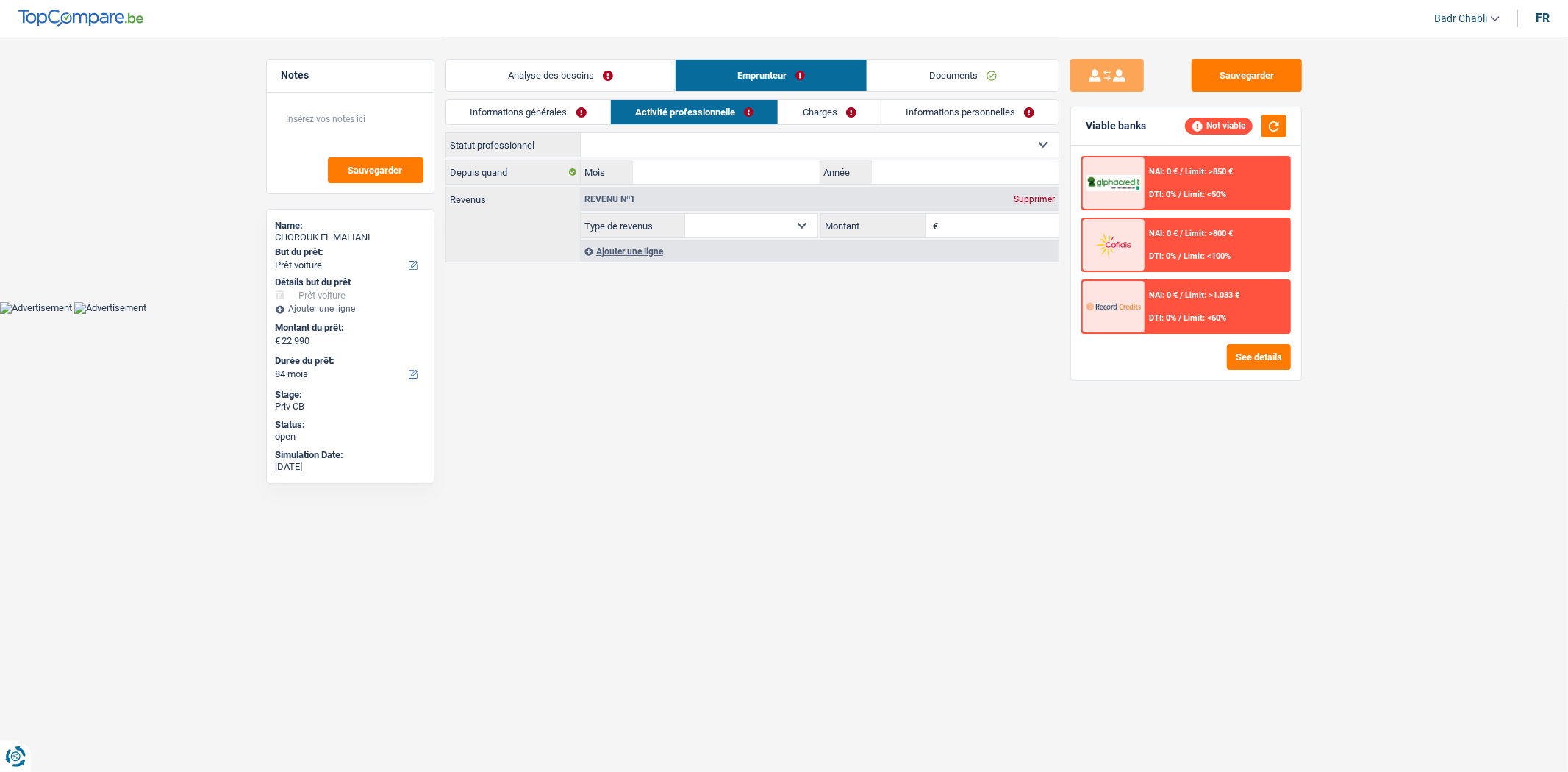
click at [633, 87] on link "Analyse des besoins" at bounding box center [560, 75] width 229 height 32
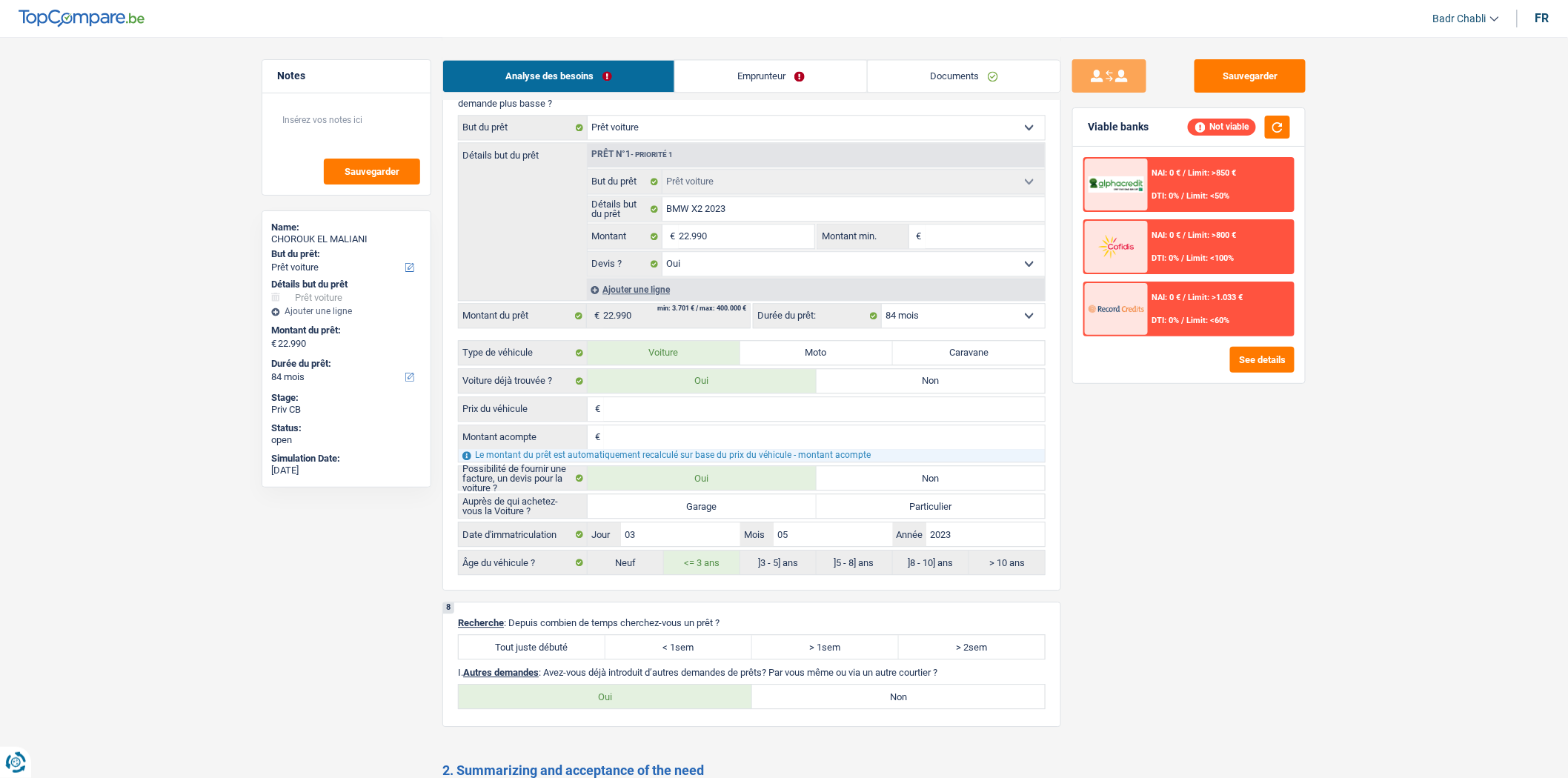
scroll to position [1564, 0]
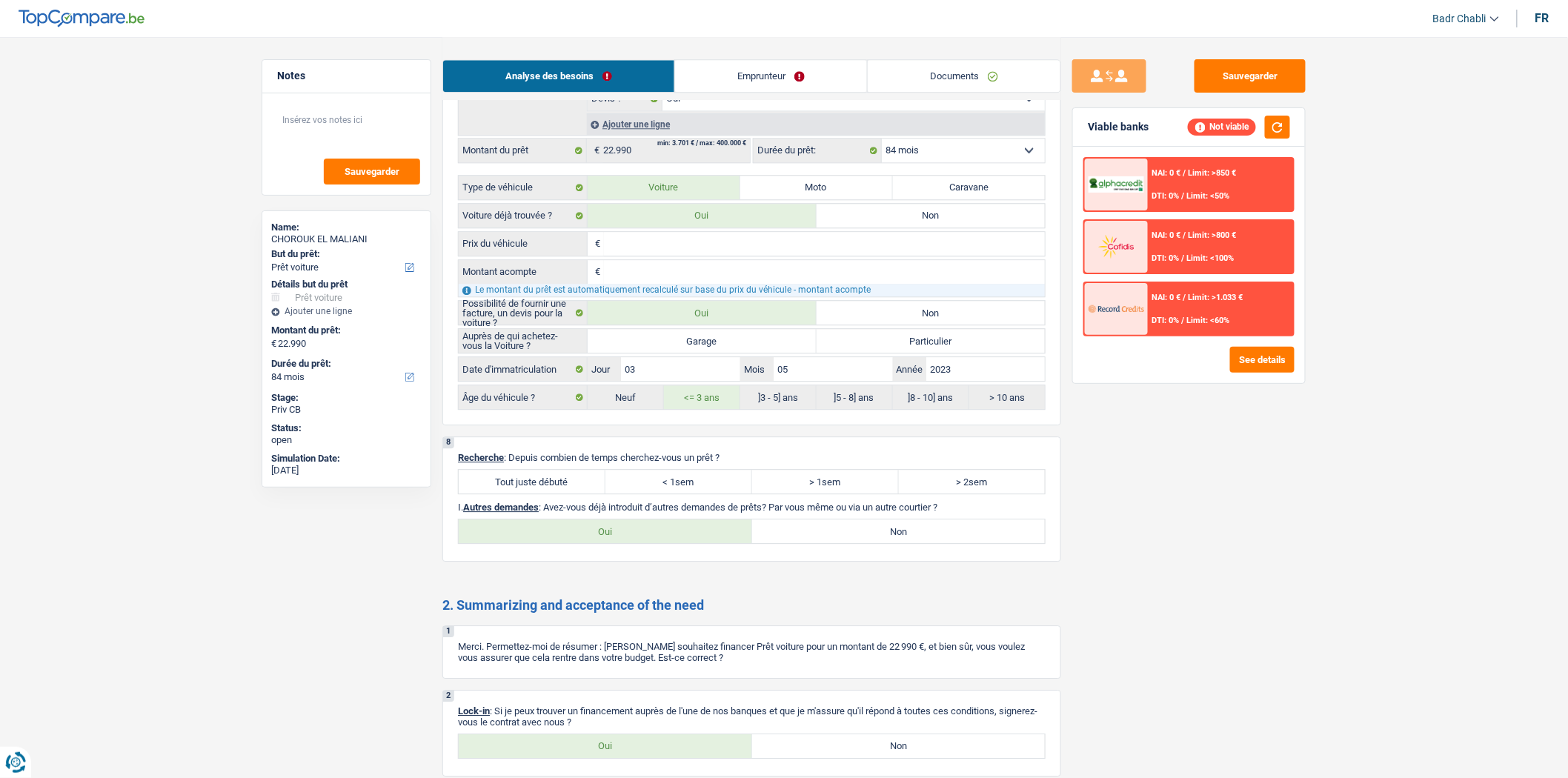
click at [553, 494] on label "Tout juste débuté" at bounding box center [532, 482] width 147 height 24
click at [553, 494] on input "Tout juste débuté" at bounding box center [532, 482] width 147 height 24
radio input "true"
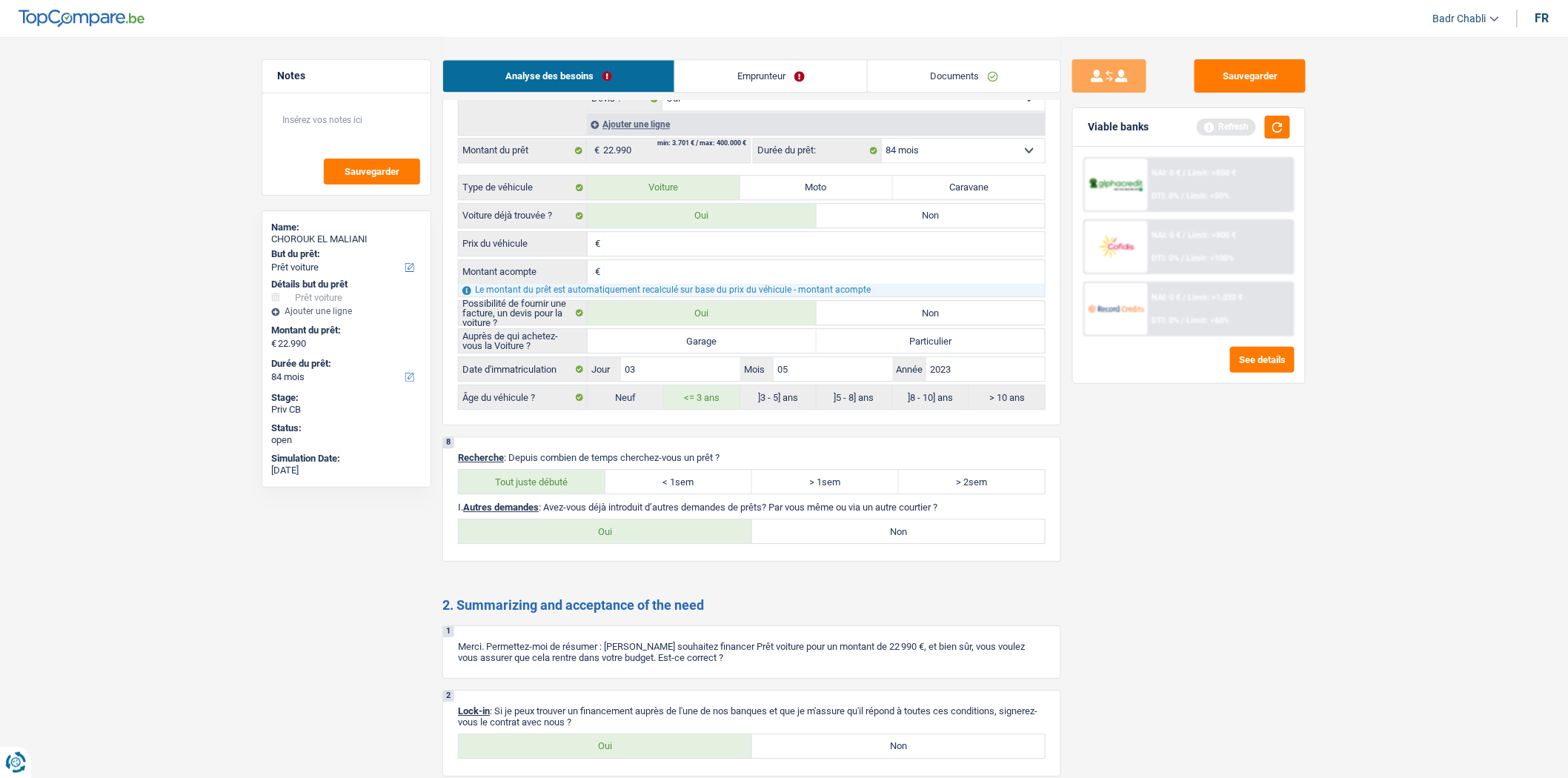
click at [900, 543] on label "Non" at bounding box center [899, 532] width 293 height 24
click at [900, 543] on input "Non" at bounding box center [899, 532] width 293 height 24
radio input "true"
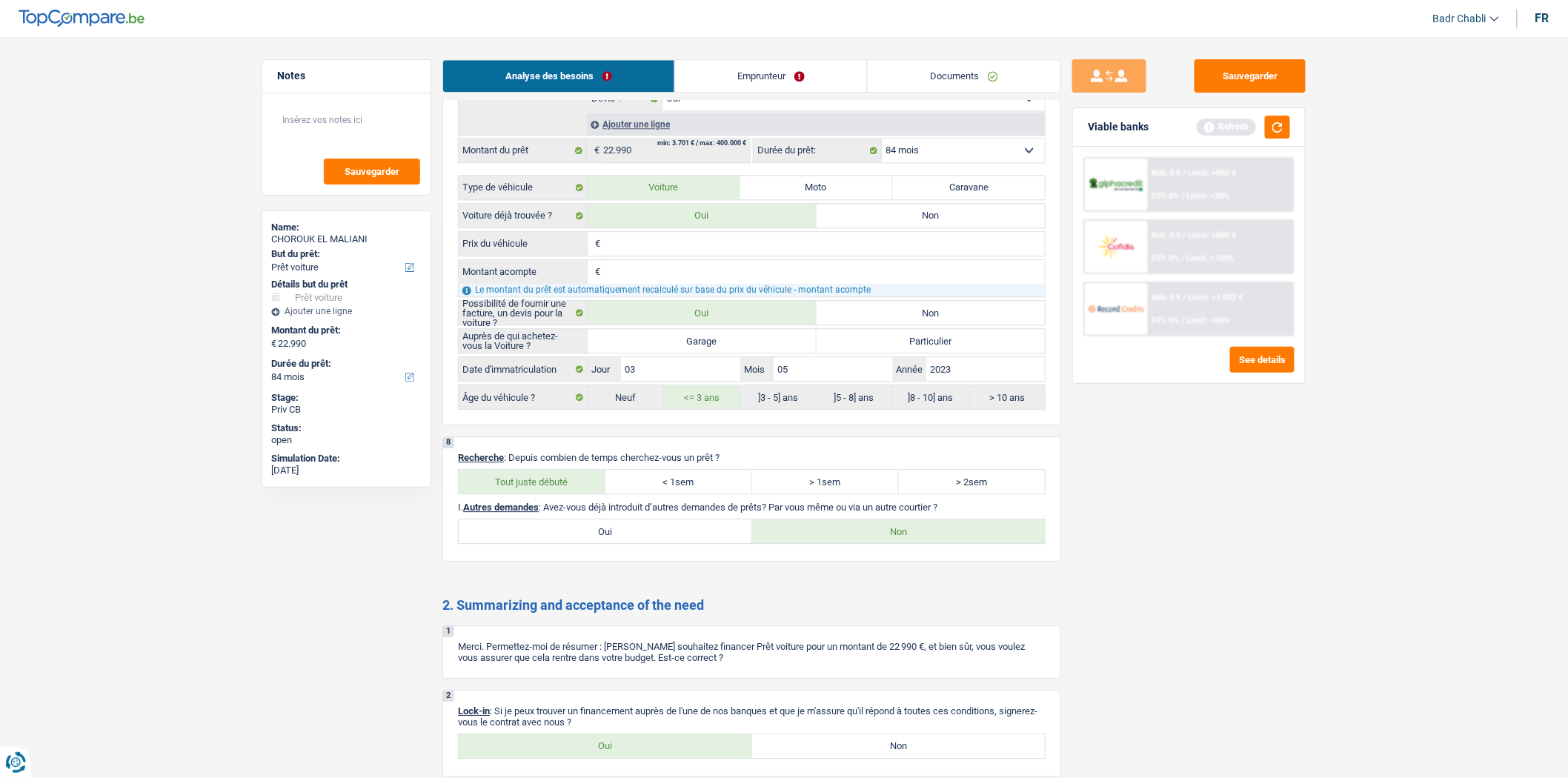
click at [642, 758] on label "Oui" at bounding box center [605, 746] width 293 height 24
click at [642, 758] on input "Oui" at bounding box center [605, 746] width 293 height 24
radio input "true"
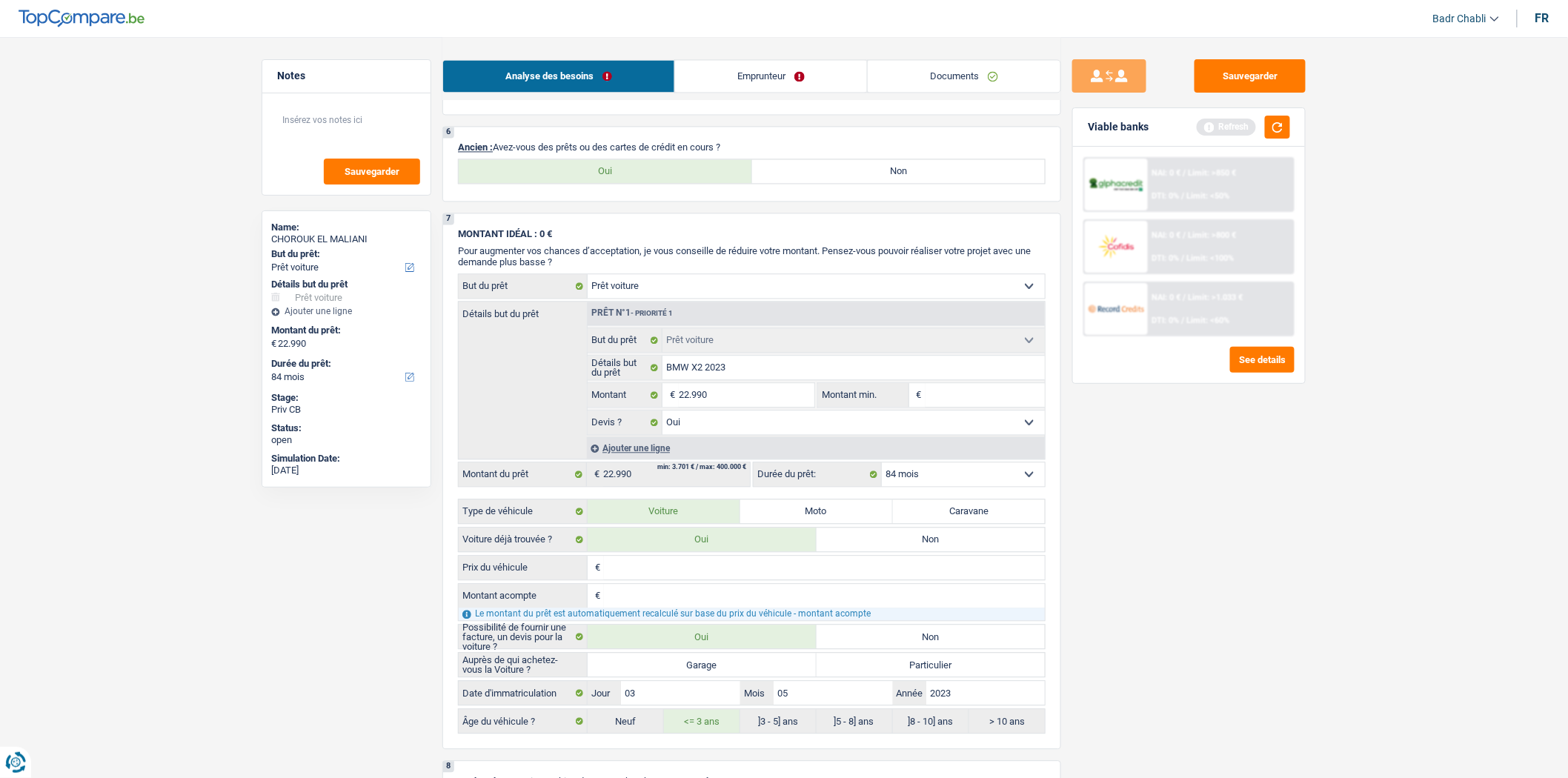
scroll to position [1070, 0]
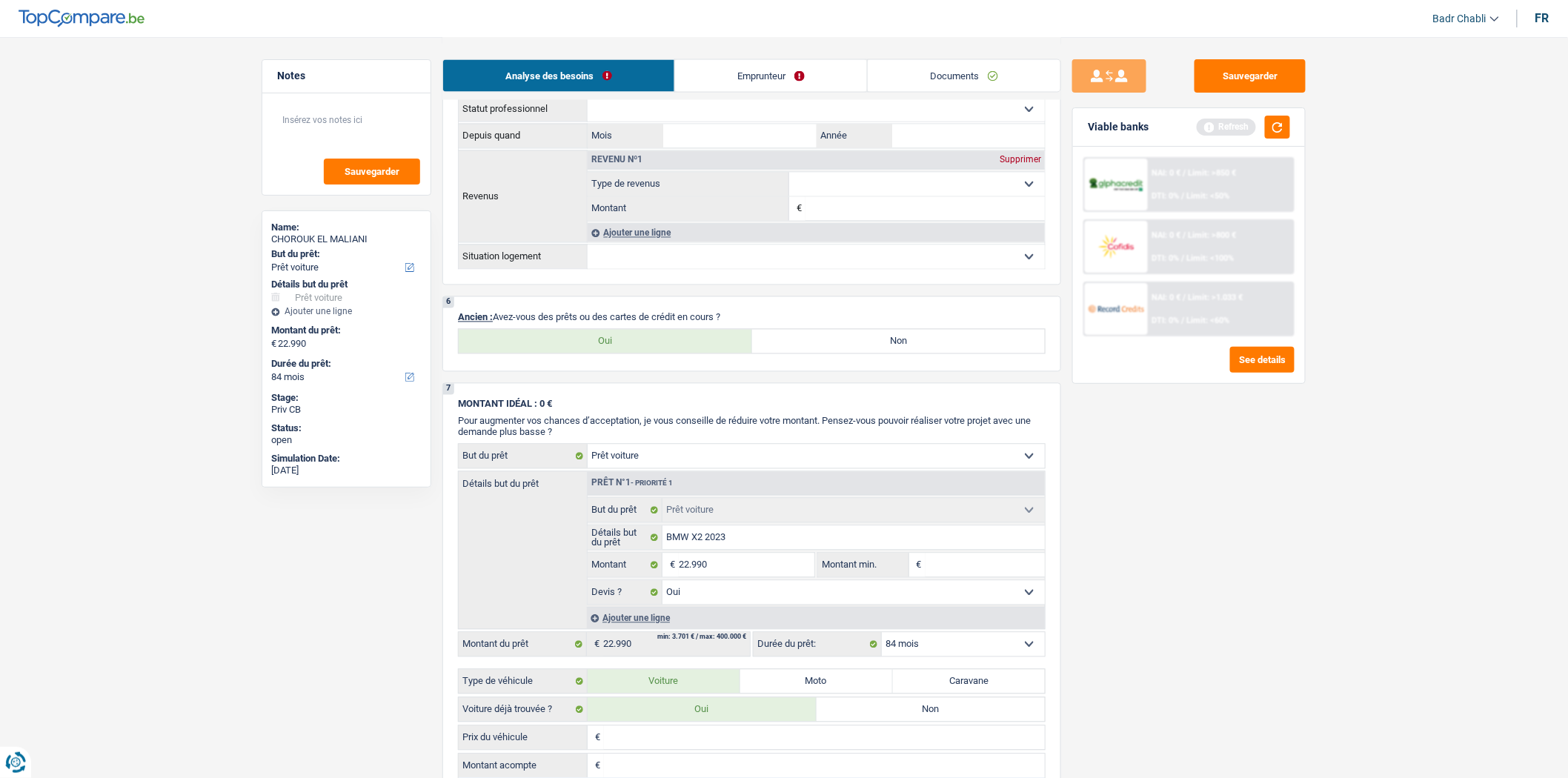
click at [843, 350] on label "Non" at bounding box center [899, 342] width 293 height 24
click at [843, 350] on input "Non" at bounding box center [899, 342] width 293 height 24
radio input "true"
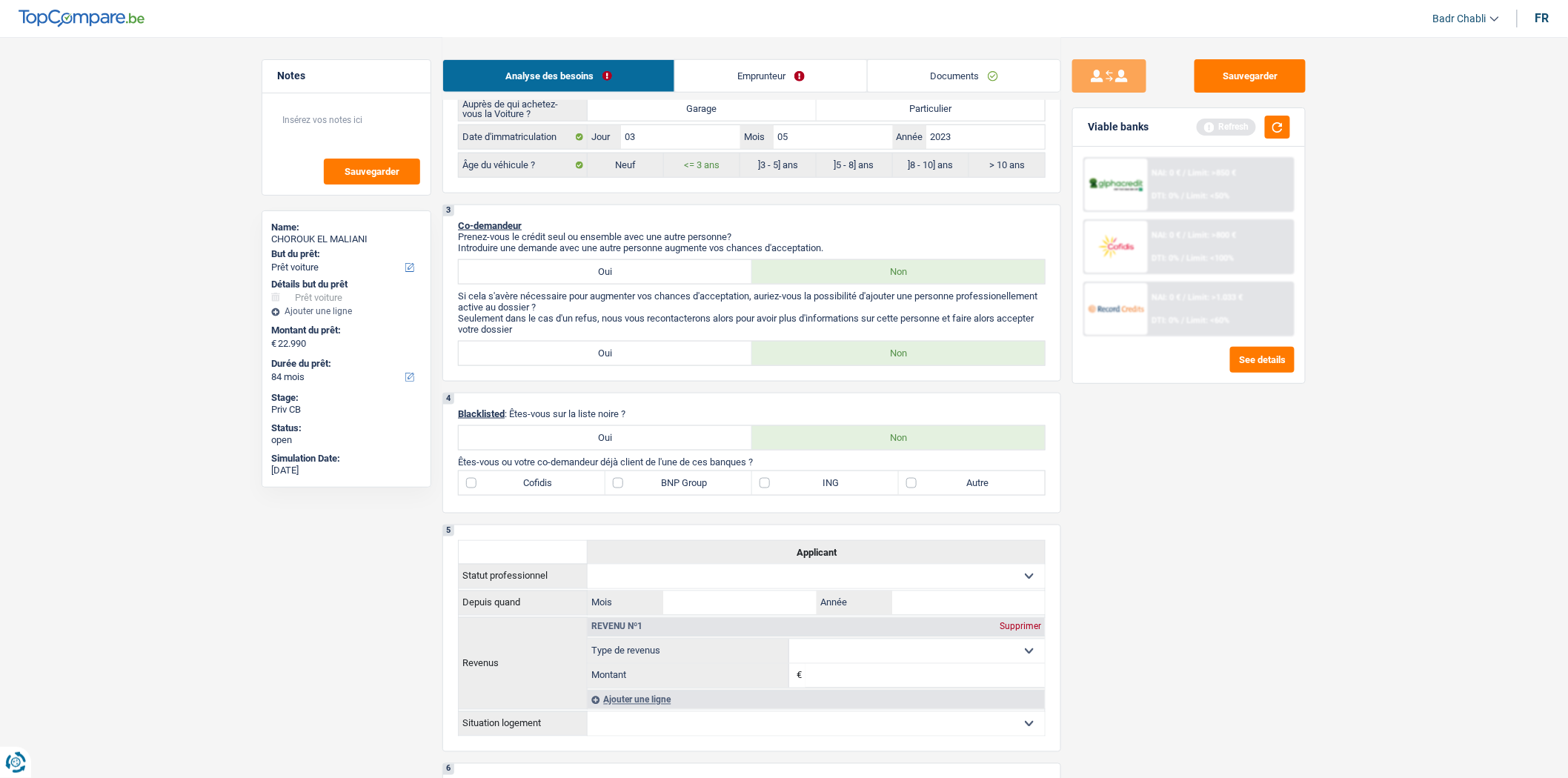
scroll to position [576, 0]
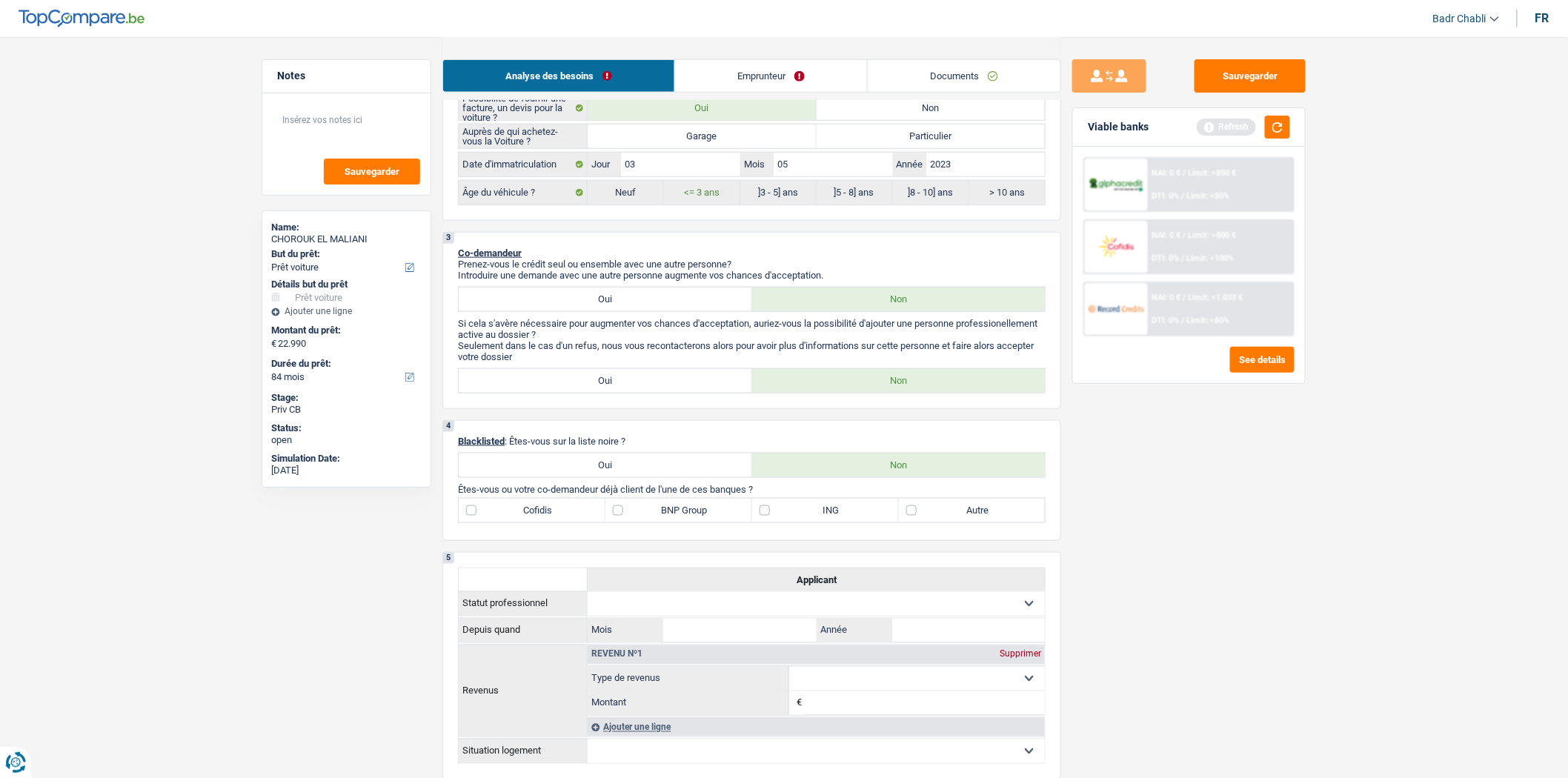
click at [767, 523] on label "ING" at bounding box center [825, 511] width 147 height 24
click at [767, 523] on input "ING" at bounding box center [825, 511] width 147 height 24
checkbox input "true"
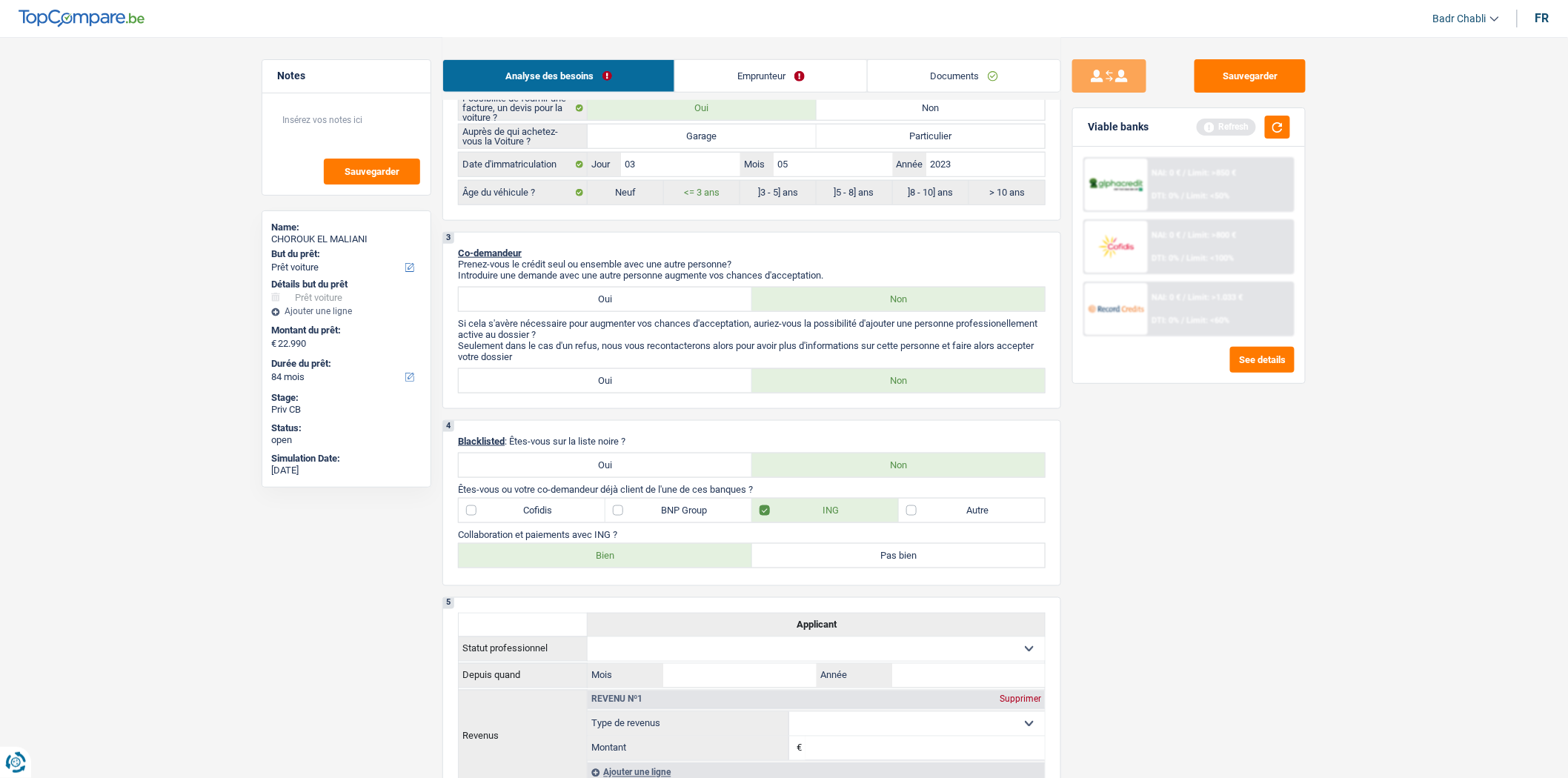
click at [675, 584] on div "4 Blacklisted : Êtes-vous sur la liste noire ? Oui Non Êtes-vous ou votre co-de…" at bounding box center [751, 503] width 618 height 166
click at [672, 568] on label "Bien" at bounding box center [605, 556] width 293 height 24
click at [672, 568] on input "Bien" at bounding box center [605, 556] width 293 height 24
radio input "true"
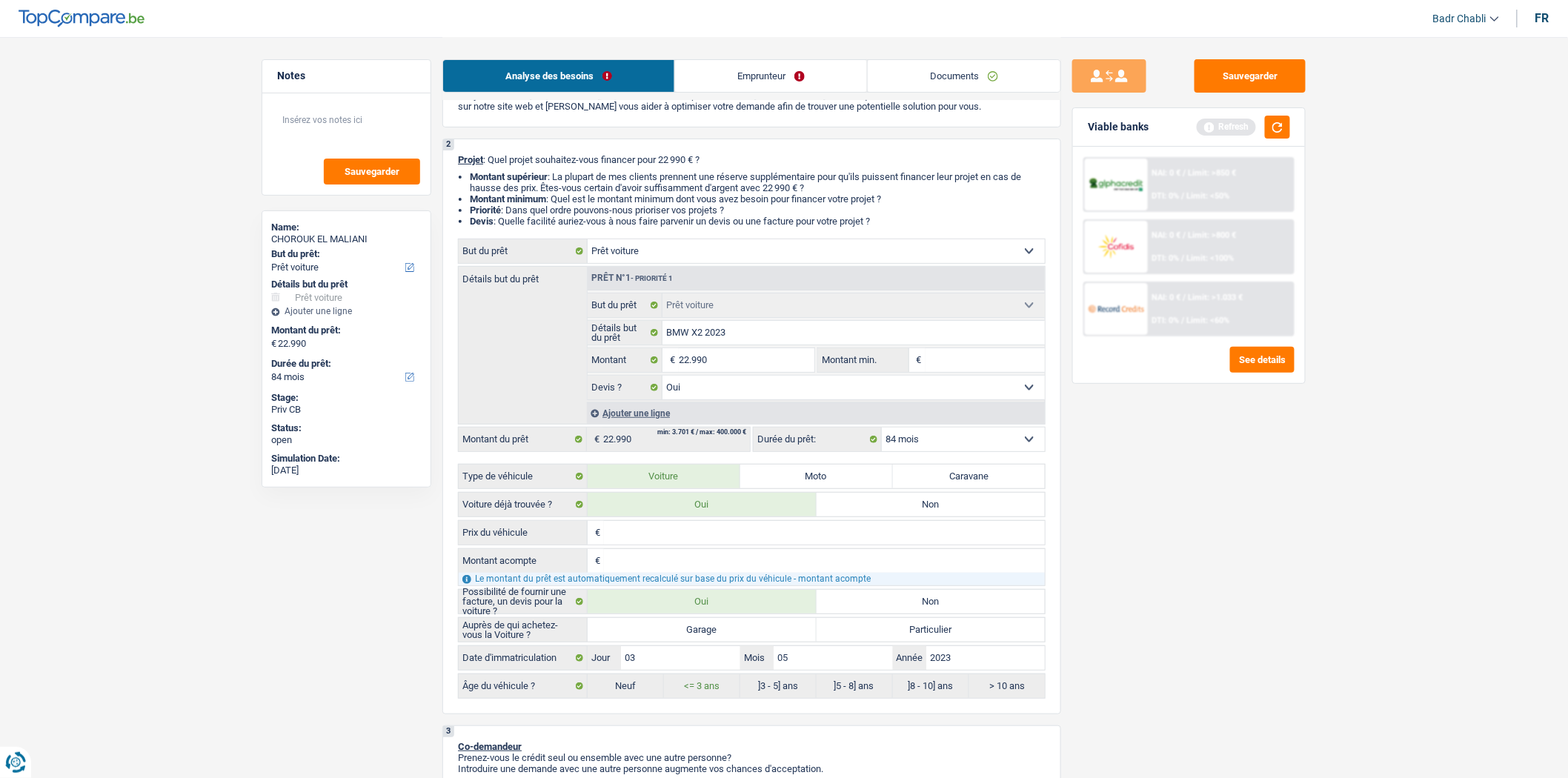
scroll to position [0, 0]
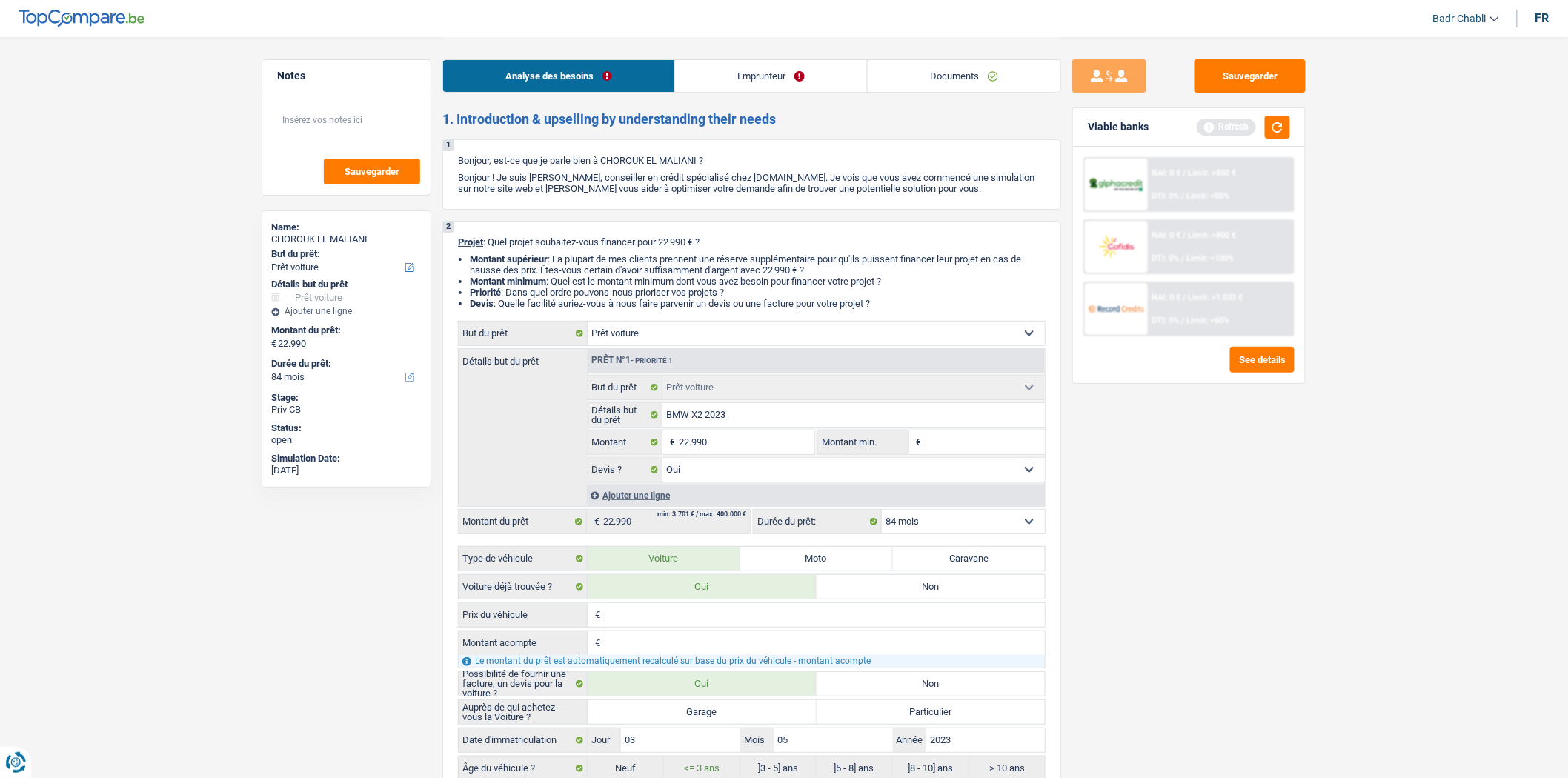
click at [743, 74] on link "Emprunteur" at bounding box center [771, 76] width 192 height 32
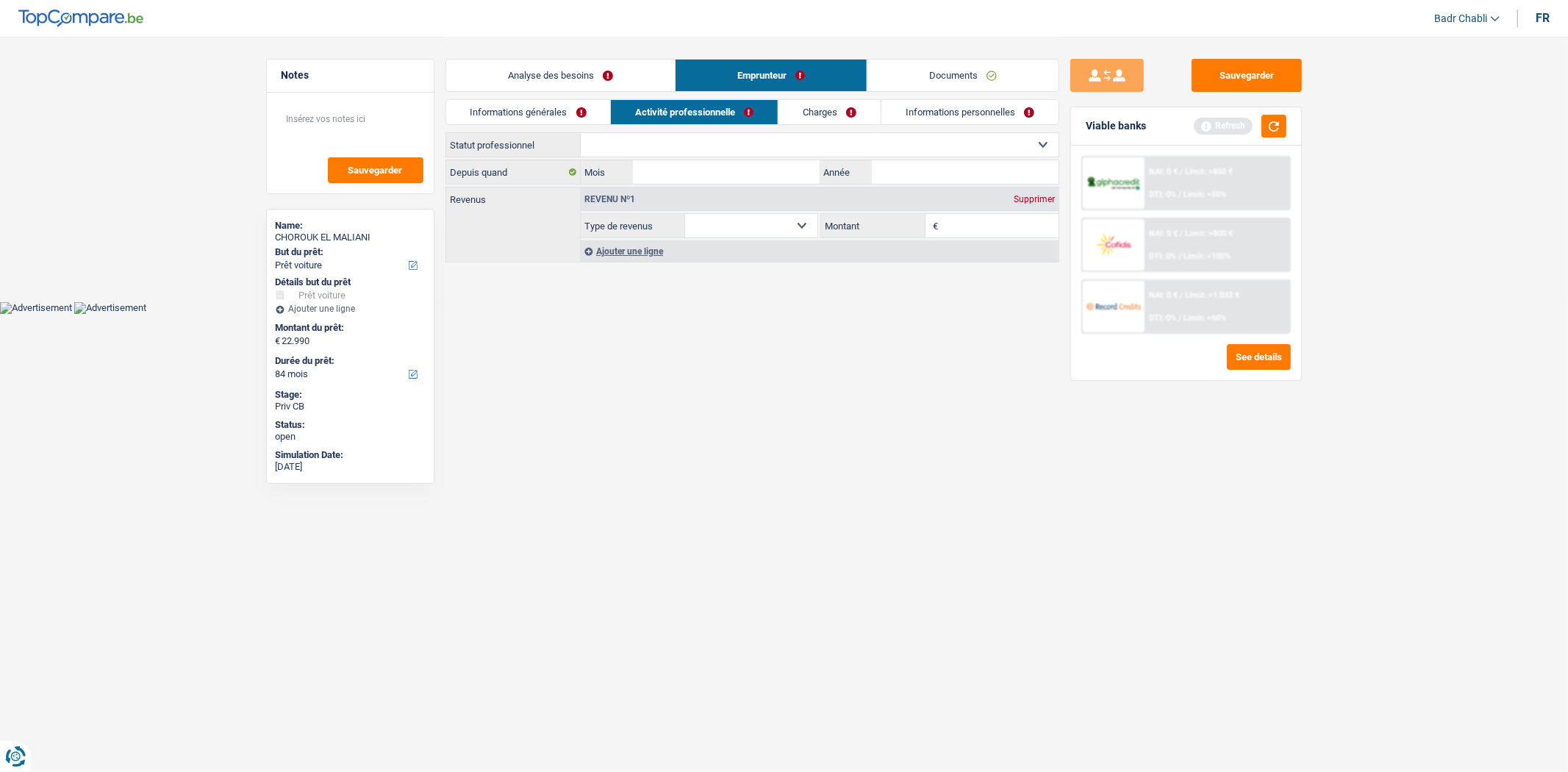
click at [803, 145] on select "Ouvrier Employé privé Employé public Invalide Indépendant Pensionné Chômeur Mut…" at bounding box center [820, 145] width 478 height 24
click at [576, 111] on link "Informations générales" at bounding box center [529, 112] width 164 height 25
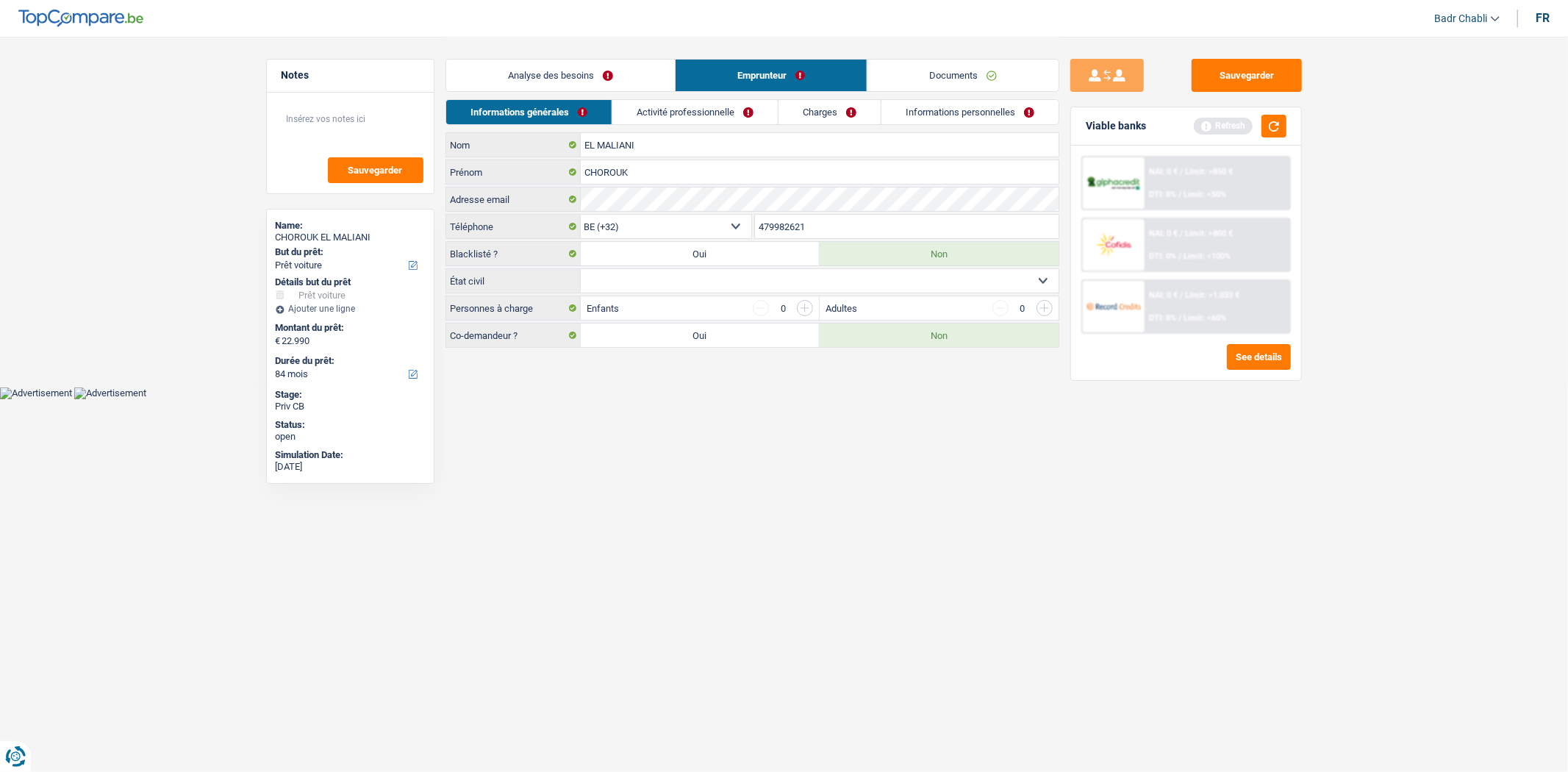
click at [747, 274] on select "Célibataire Marié(e) Cohabitant(e) légal(e) Divorcé(e) Veuf(ve) Séparé (de fait…" at bounding box center [820, 281] width 478 height 24
select select "divorced"
click at [581, 270] on select "Célibataire Marié(e) Cohabitant(e) légal(e) Divorcé(e) Veuf(ve) Séparé (de fait…" at bounding box center [820, 281] width 478 height 24
click at [805, 309] on input "button" at bounding box center [805, 308] width 16 height 16
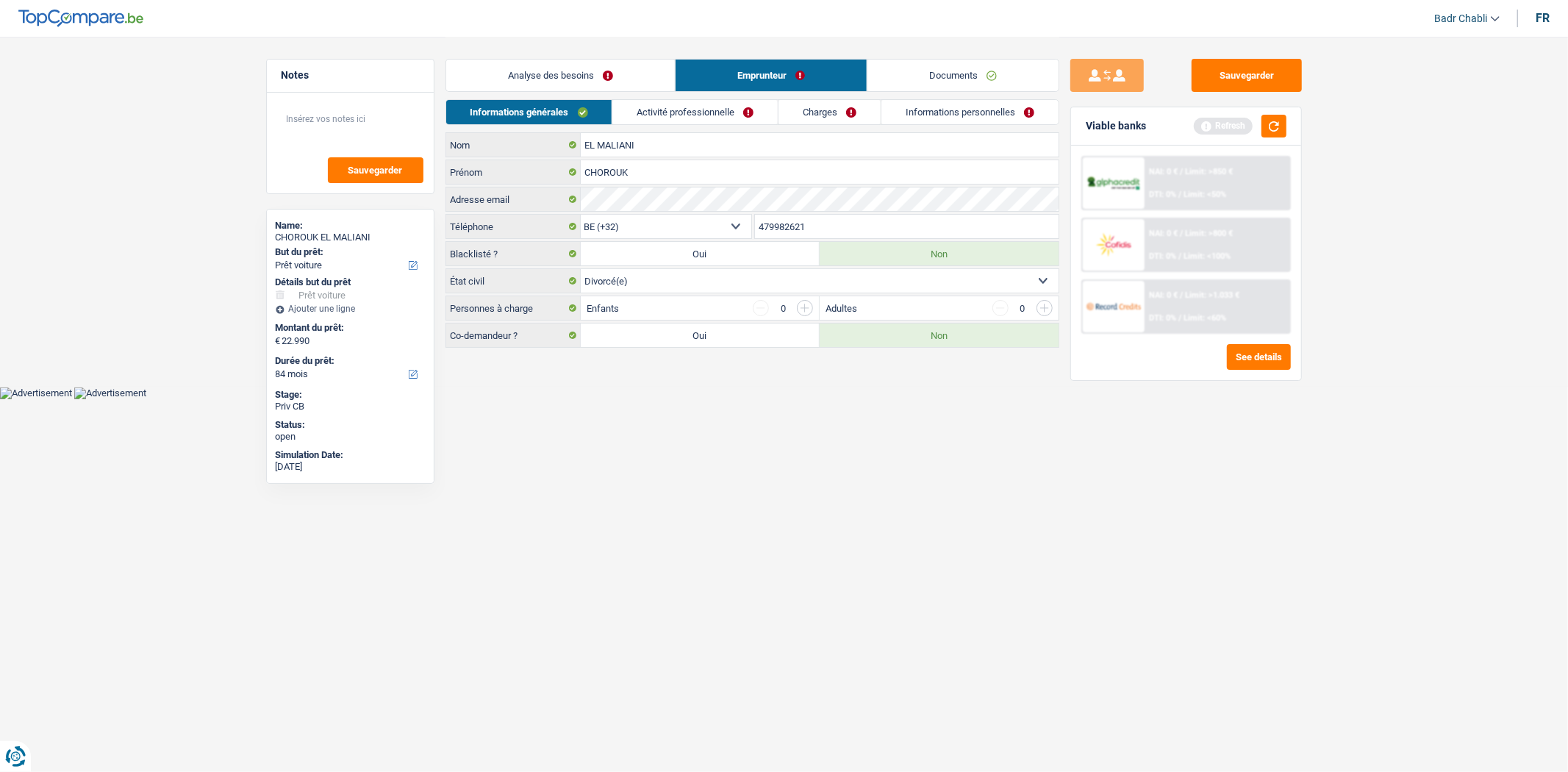
click at [805, 309] on input "button" at bounding box center [805, 308] width 16 height 16
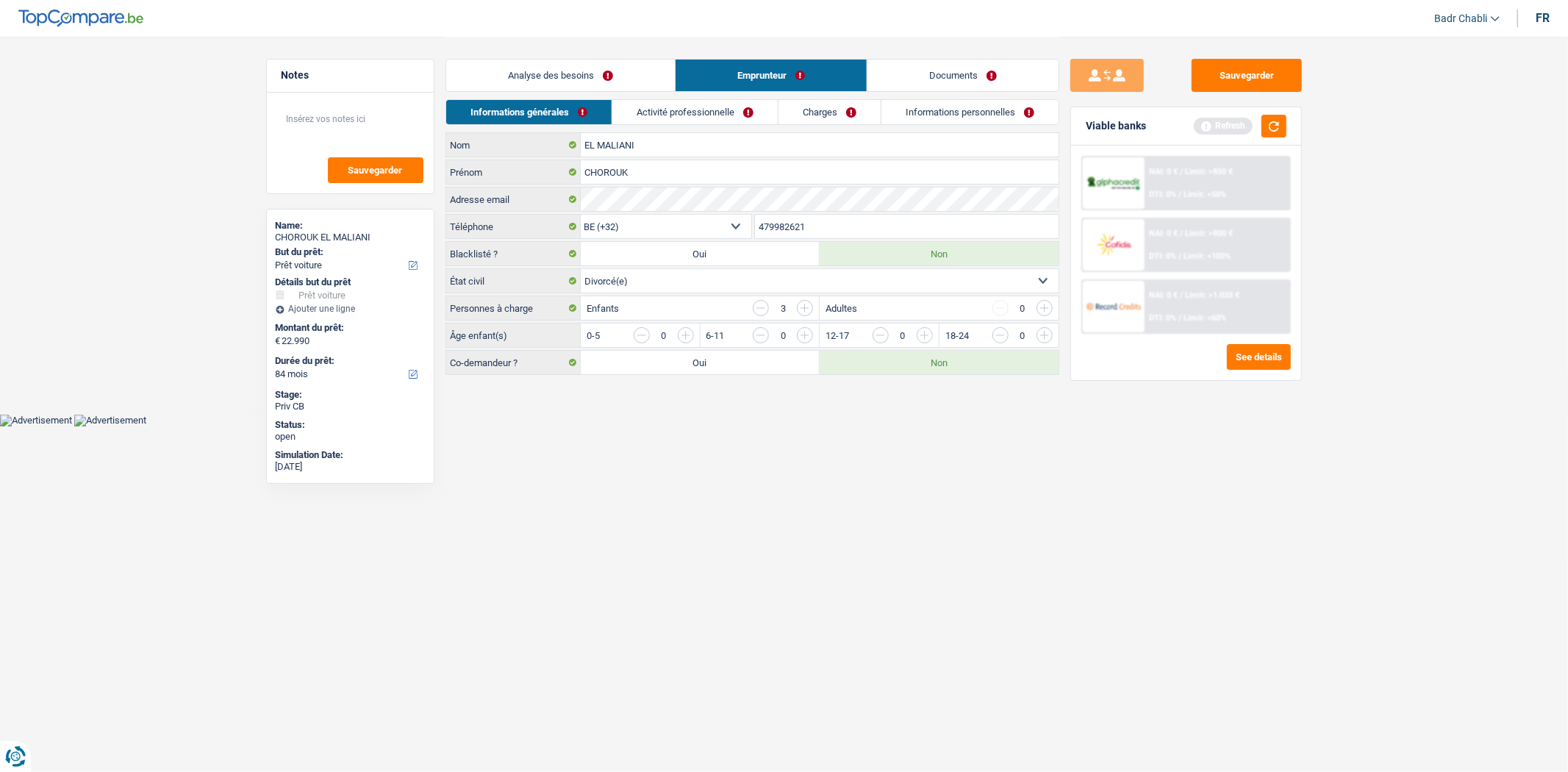
click at [805, 309] on input "button" at bounding box center [805, 308] width 16 height 16
click at [1041, 334] on input "button" at bounding box center [1342, 339] width 613 height 24
click at [925, 336] on input "button" at bounding box center [1223, 339] width 613 height 24
click at [802, 339] on input "button" at bounding box center [1103, 339] width 613 height 24
click at [916, 338] on input "button" at bounding box center [1103, 339] width 613 height 24
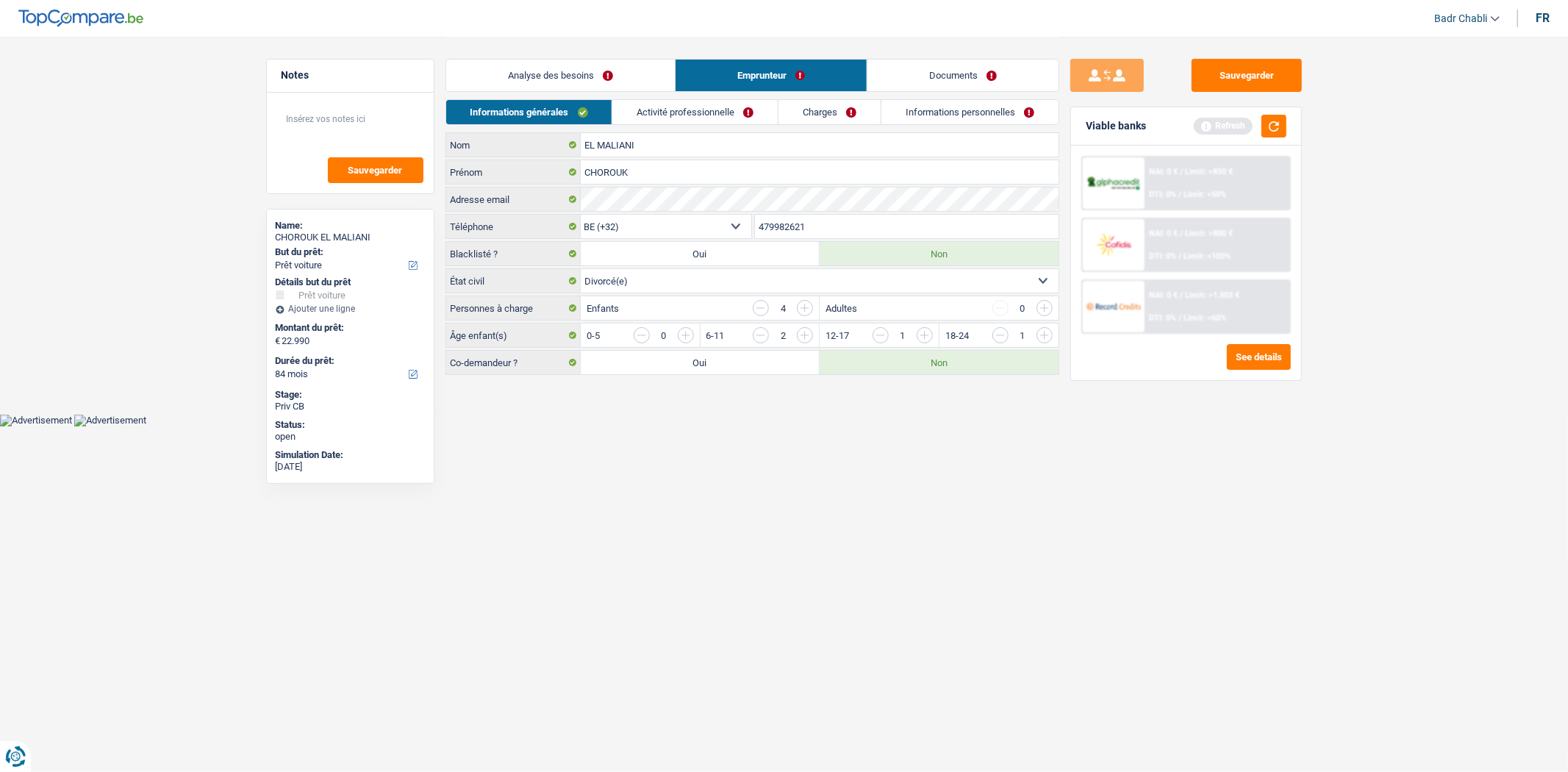
click at [676, 121] on link "Activité professionnelle" at bounding box center [695, 112] width 165 height 25
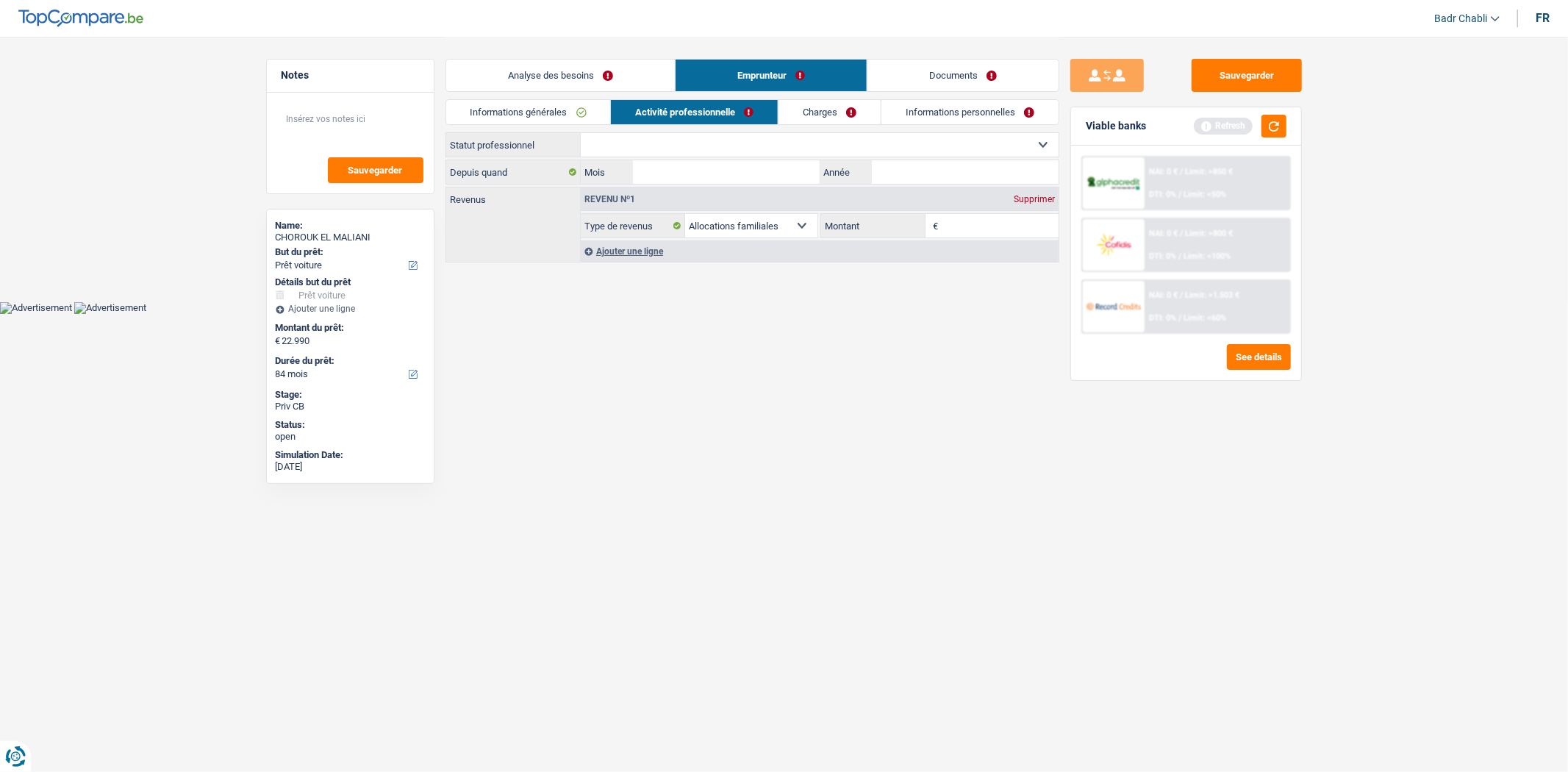
click at [687, 149] on select "Ouvrier Employé privé Employé public Invalide Indépendant Pensionné Chômeur Mut…" at bounding box center [820, 145] width 478 height 24
select select "worker"
click at [581, 133] on select "Ouvrier Employé privé Employé public Invalide Indépendant Pensionné Chômeur Mut…" at bounding box center [820, 145] width 478 height 24
select select "familyAllowances"
select select "netSalary"
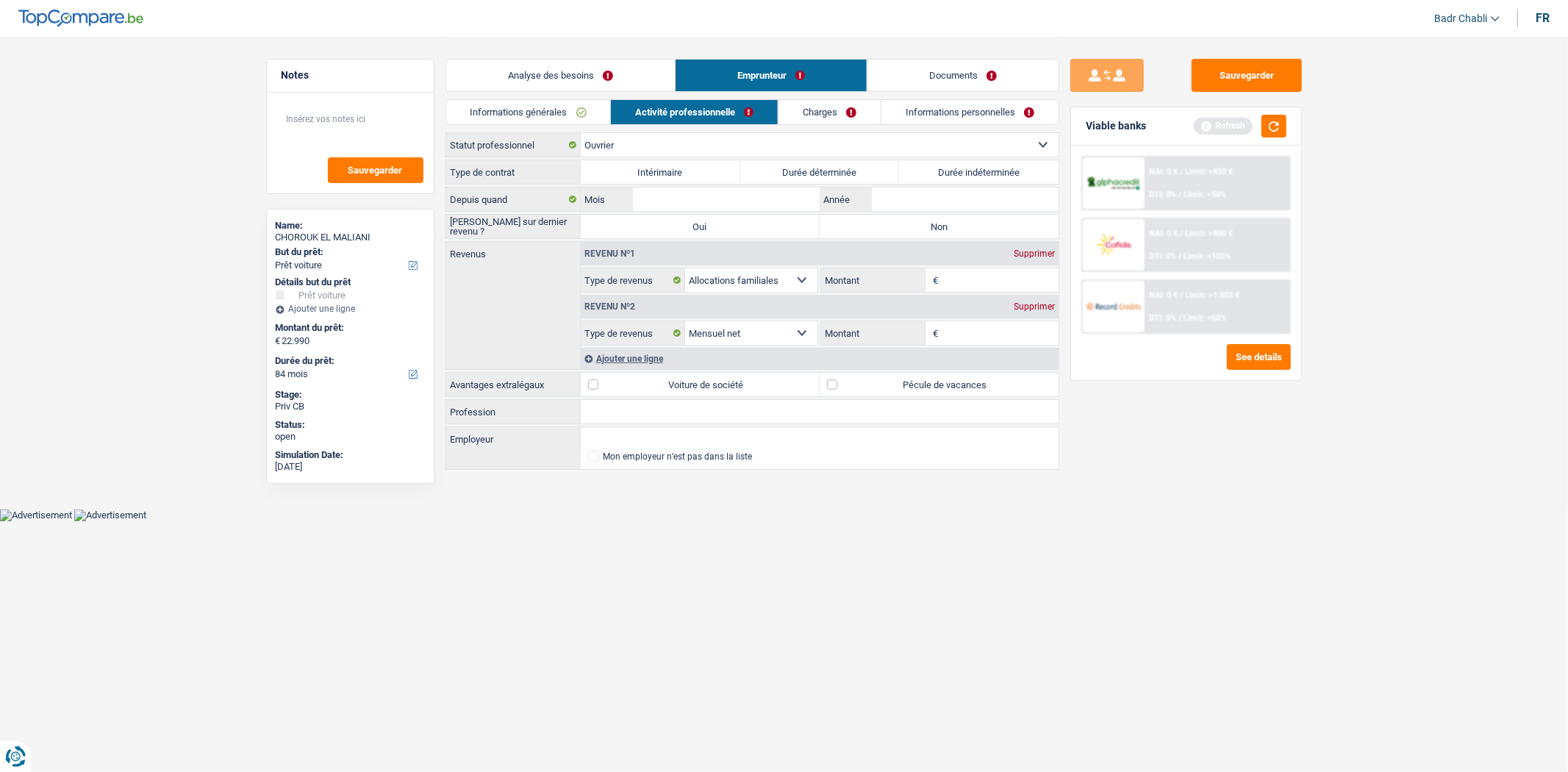
click at [1025, 180] on label "Durée indéterminée" at bounding box center [978, 172] width 159 height 24
click at [1025, 180] on input "Durée indéterminée" at bounding box center [978, 172] width 159 height 24
radio input "true"
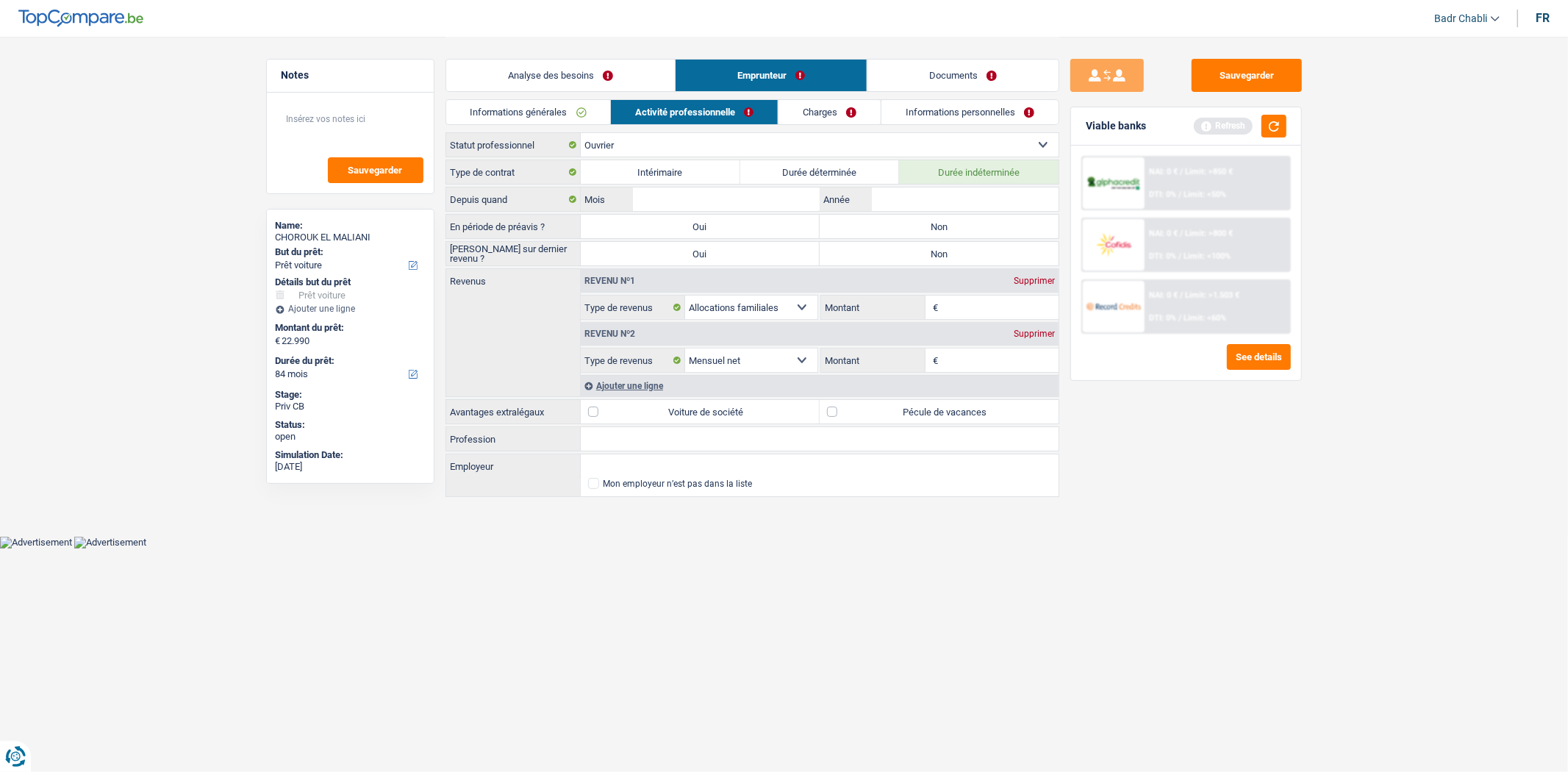
click at [979, 218] on label "Non" at bounding box center [938, 227] width 239 height 24
click at [979, 218] on input "Non" at bounding box center [938, 227] width 239 height 24
radio input "true"
click at [988, 245] on label "Non" at bounding box center [938, 253] width 239 height 24
click at [988, 245] on input "Non" at bounding box center [938, 253] width 239 height 24
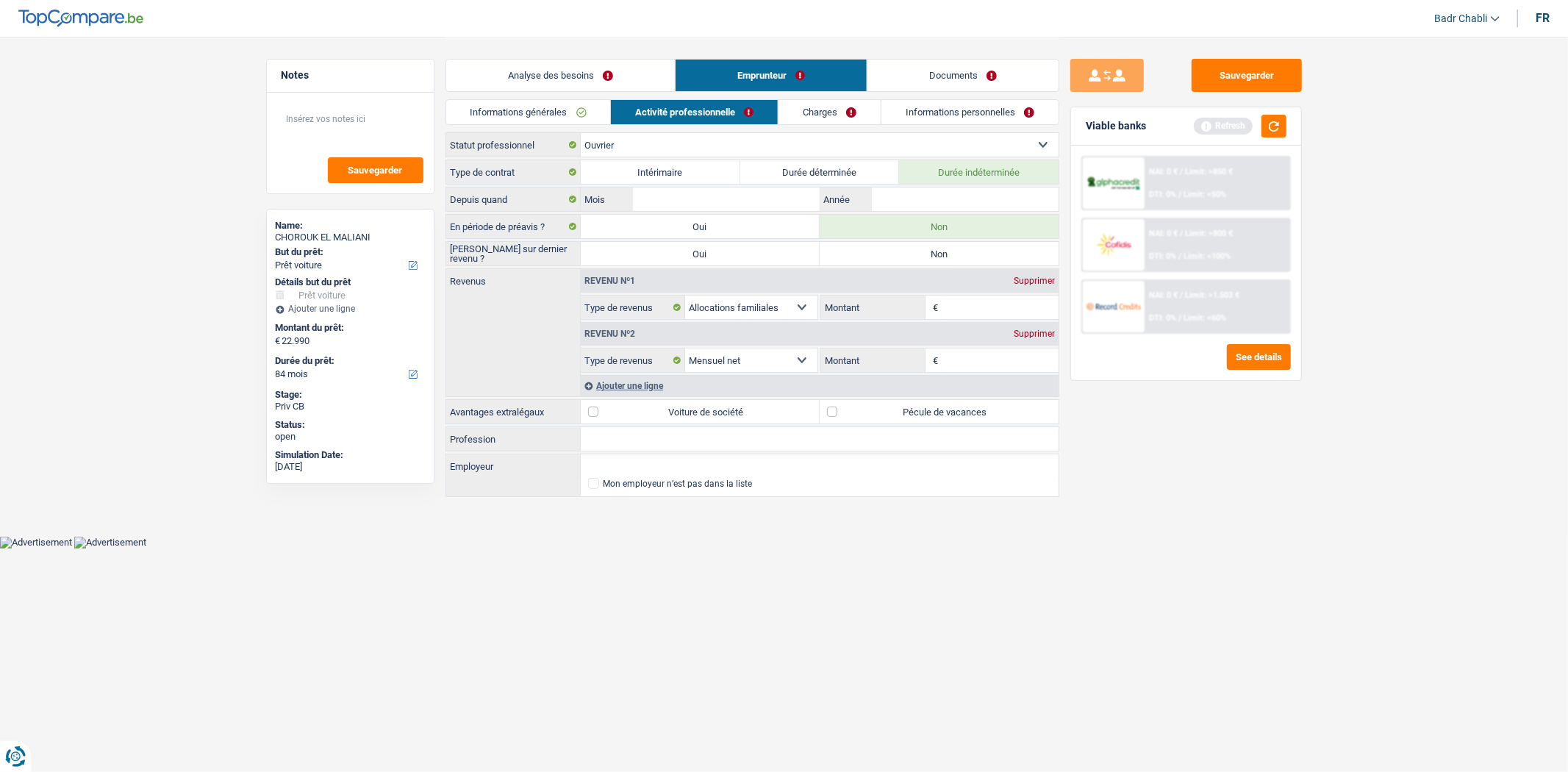
radio input "true"
click at [737, 437] on input "Profession" at bounding box center [820, 439] width 478 height 24
type input "Femme de ménage"
type input "GOM"
click at [827, 419] on label "Pécule de vacances" at bounding box center [938, 412] width 239 height 24
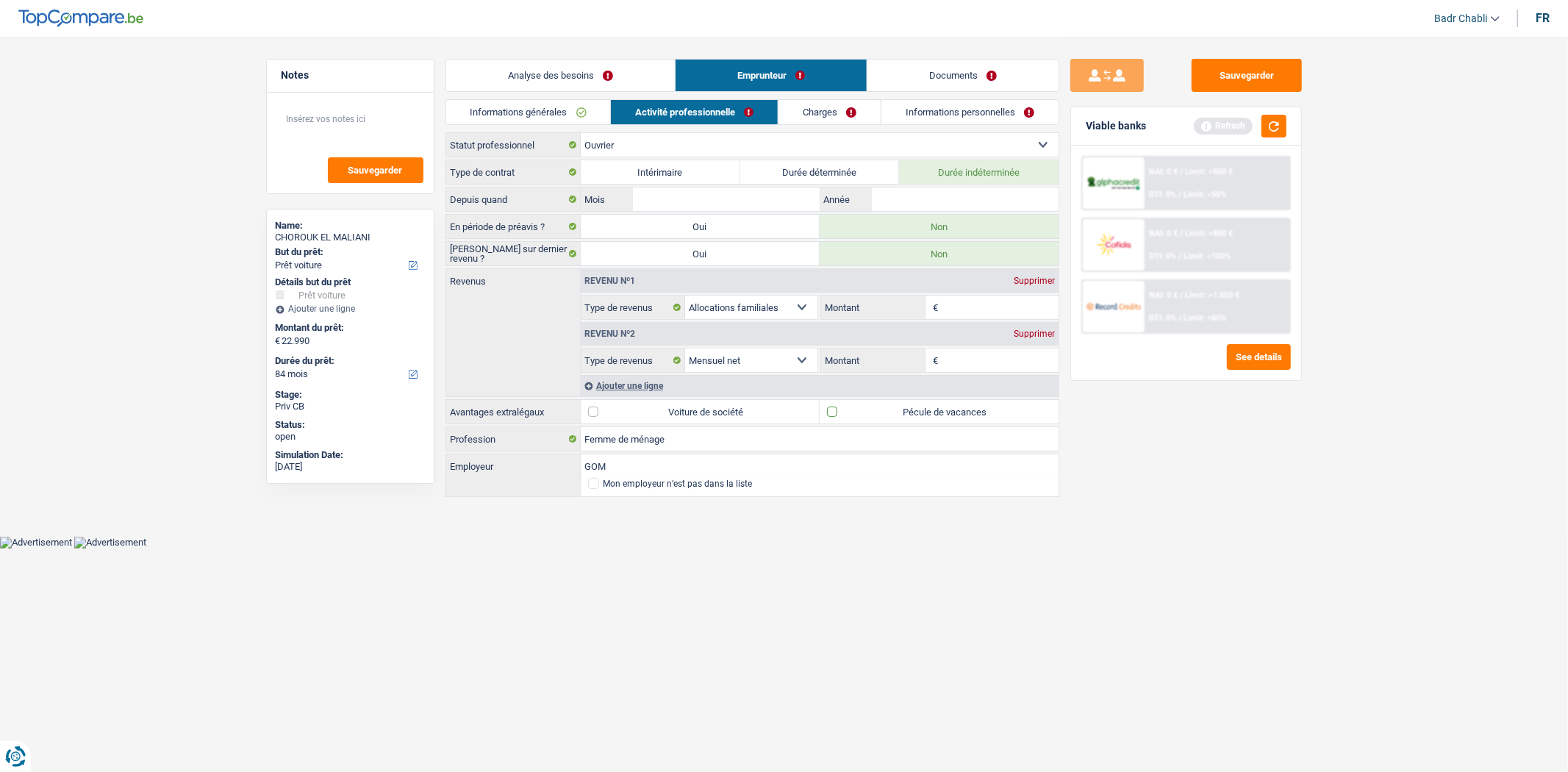
click at [827, 419] on input "Pécule de vacances" at bounding box center [938, 412] width 239 height 24
checkbox input "true"
click at [952, 191] on input "Année" at bounding box center [965, 199] width 186 height 24
type input "2023"
click at [759, 174] on label "Durée déterminée" at bounding box center [820, 172] width 159 height 24
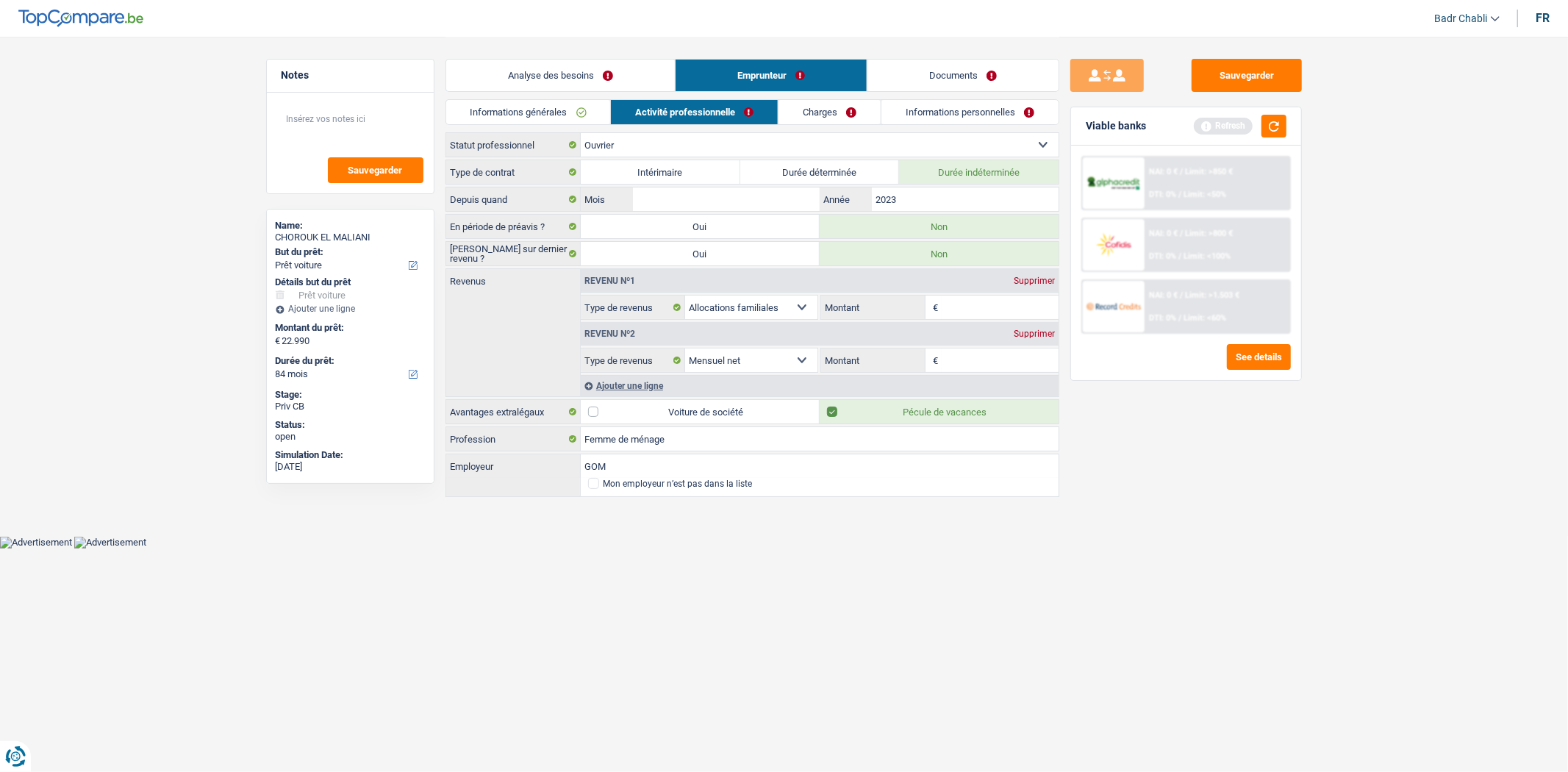
click at [759, 174] on input "Durée déterminée" at bounding box center [820, 172] width 159 height 24
radio input "true"
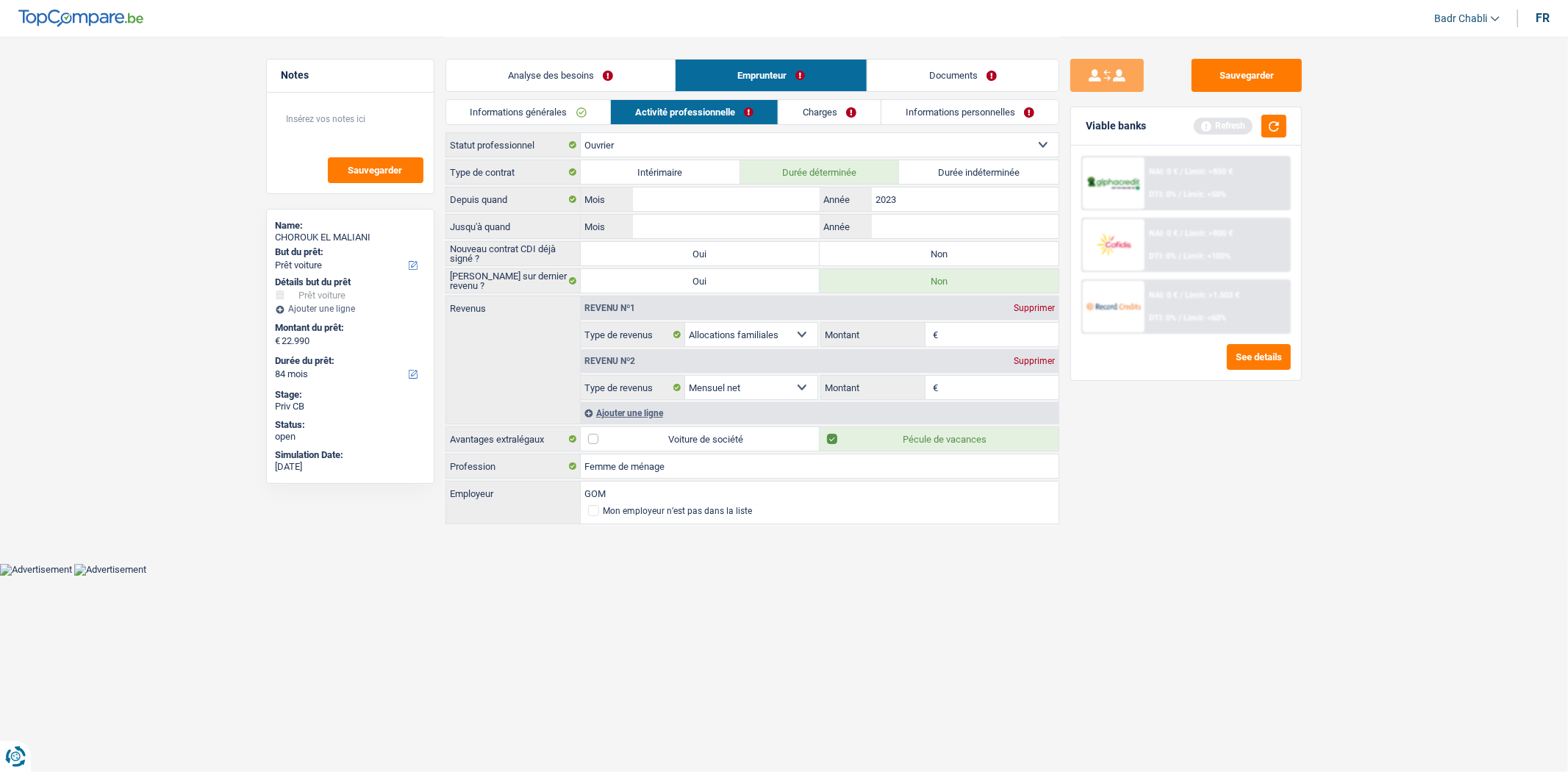
drag, startPoint x: 961, startPoint y: 164, endPoint x: 960, endPoint y: 181, distance: 17.0
click at [961, 164] on label "Durée indéterminée" at bounding box center [978, 172] width 159 height 24
click at [961, 164] on input "Durée indéterminée" at bounding box center [978, 172] width 159 height 24
radio input "true"
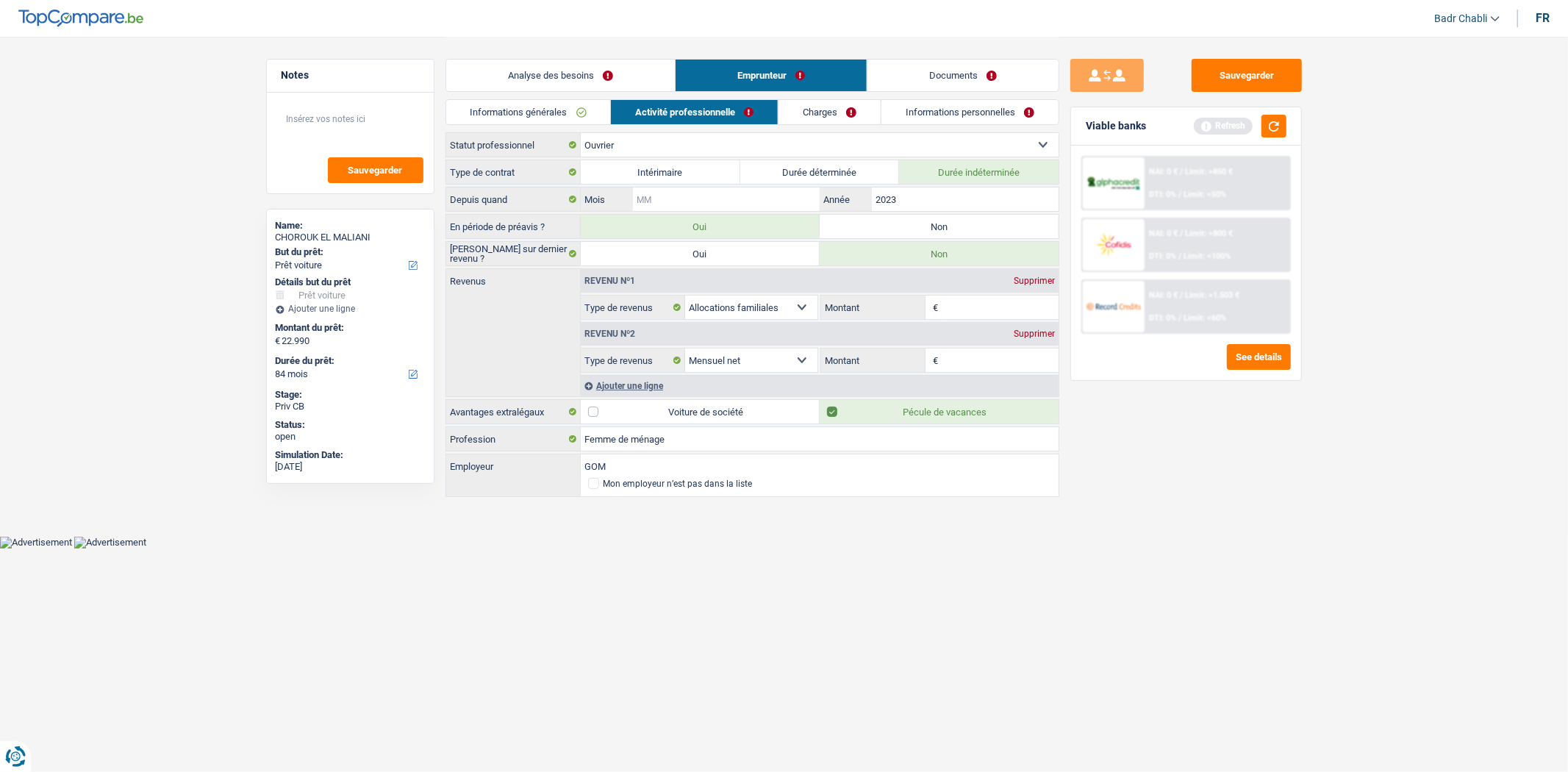
click at [741, 193] on input "Mois" at bounding box center [726, 199] width 186 height 24
type input "08"
click at [956, 227] on label "Non" at bounding box center [938, 227] width 239 height 24
click at [956, 227] on input "Non" at bounding box center [938, 227] width 239 height 24
radio input "true"
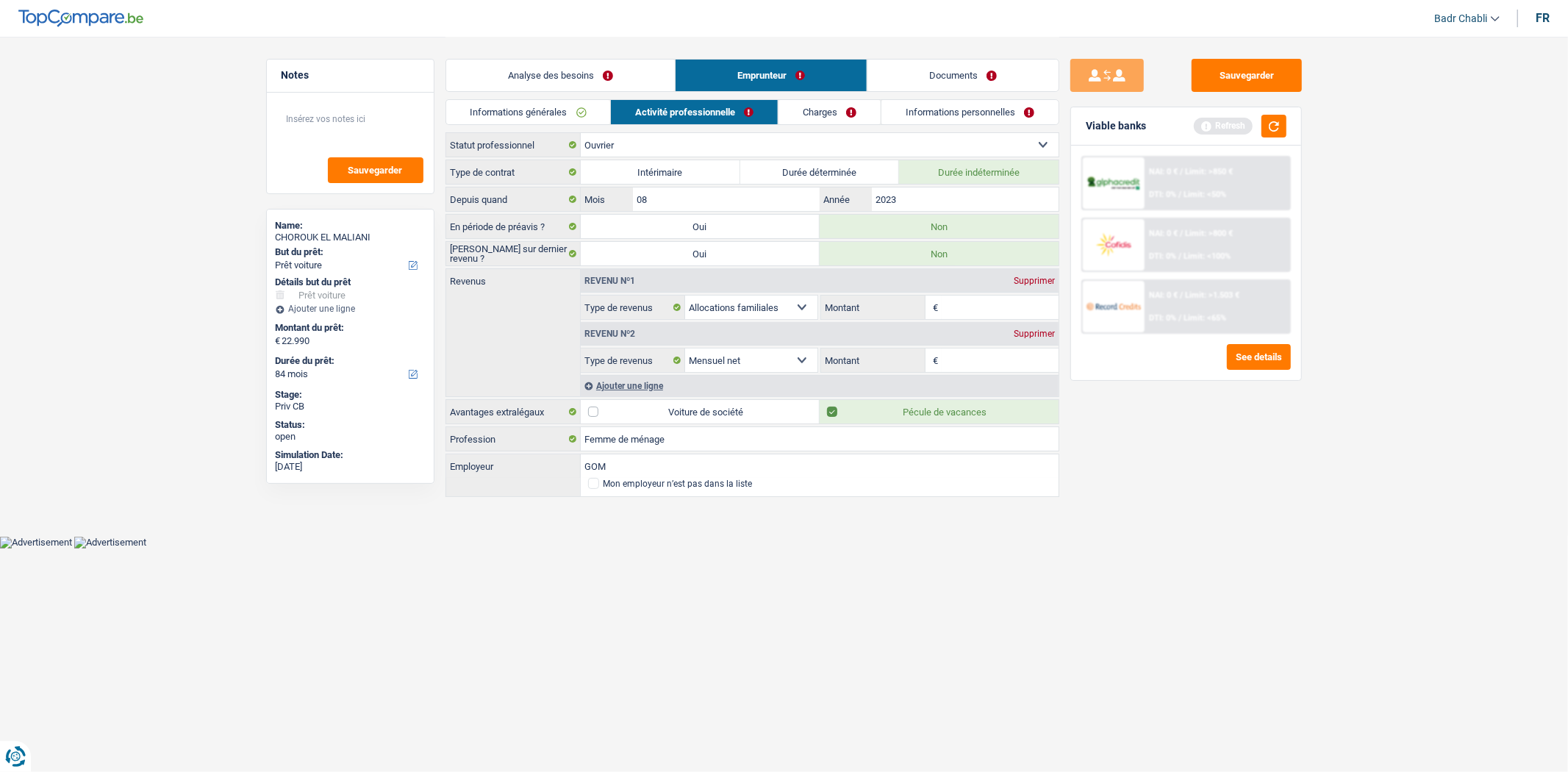
click at [967, 357] on input "Montant" at bounding box center [1000, 360] width 117 height 24
click at [964, 361] on input "Montant" at bounding box center [1000, 360] width 117 height 24
type input "2.200"
click at [655, 386] on div "Ajouter une ligne" at bounding box center [820, 386] width 478 height 22
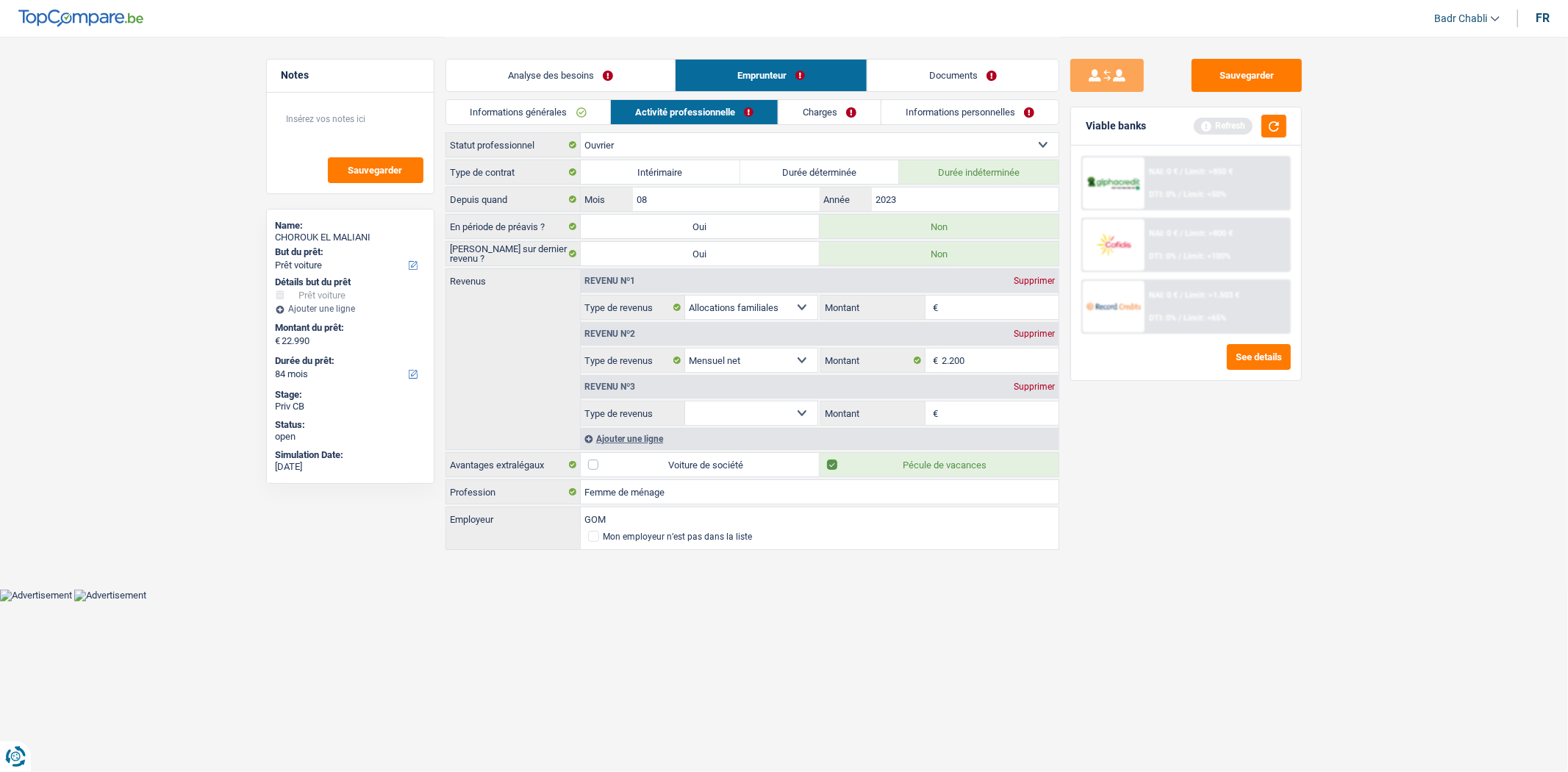
click at [779, 407] on select "Allocation d'handicap Allocations chômage Allocations familiales Chèques repas …" at bounding box center [751, 414] width 133 height 24
click at [1061, 382] on div "Sauvegarder Viable banks Refresh NAI: 0 € / Limit: >850 € DTI: 0% / Limit: <50%…" at bounding box center [1186, 403] width 253 height 690
click at [1049, 386] on div "Supprimer" at bounding box center [1034, 386] width 49 height 9
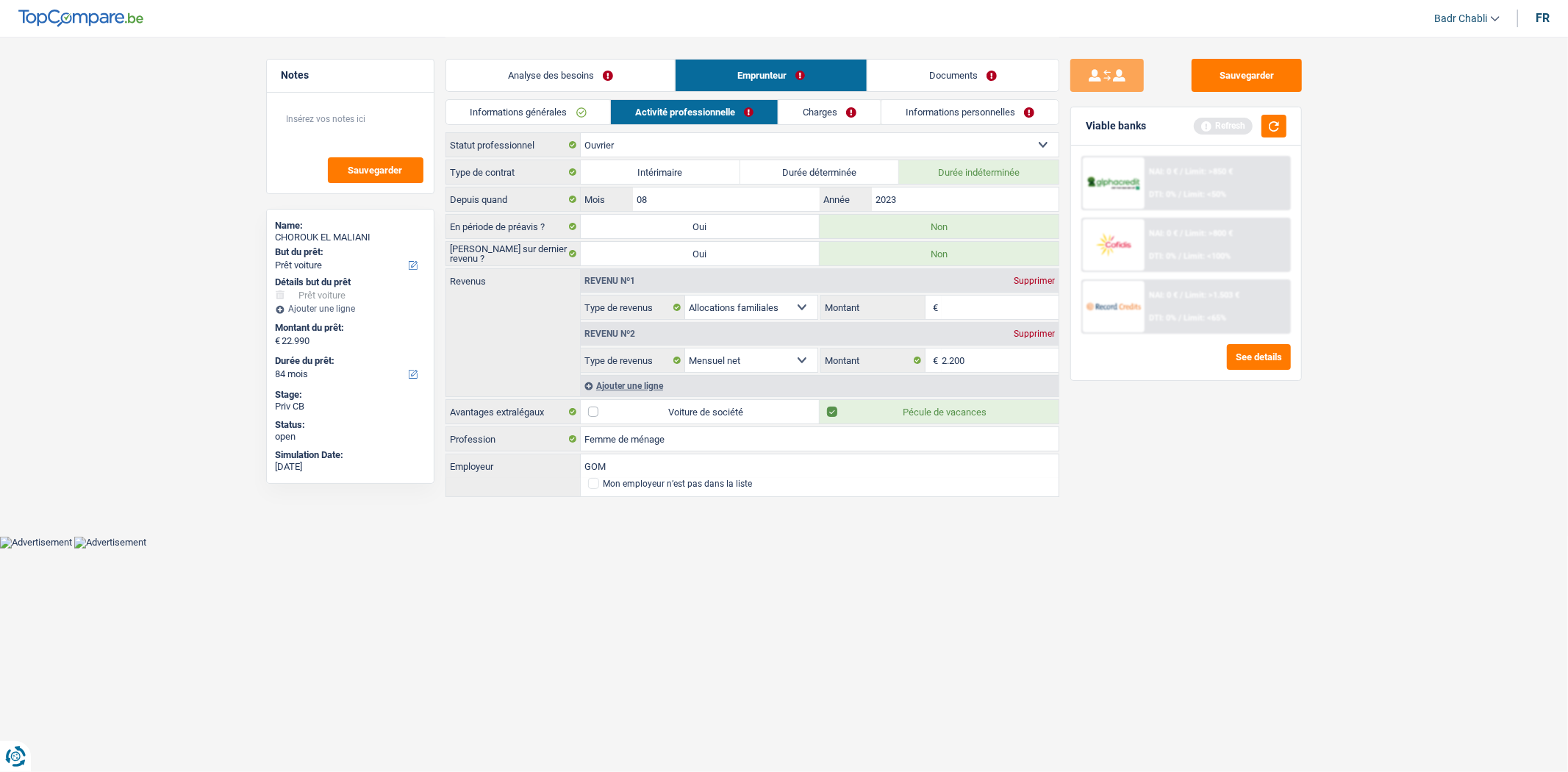
click at [982, 302] on input "Montant" at bounding box center [1000, 308] width 117 height 24
type input "1.240"
click at [838, 100] on link "Charges" at bounding box center [830, 112] width 102 height 25
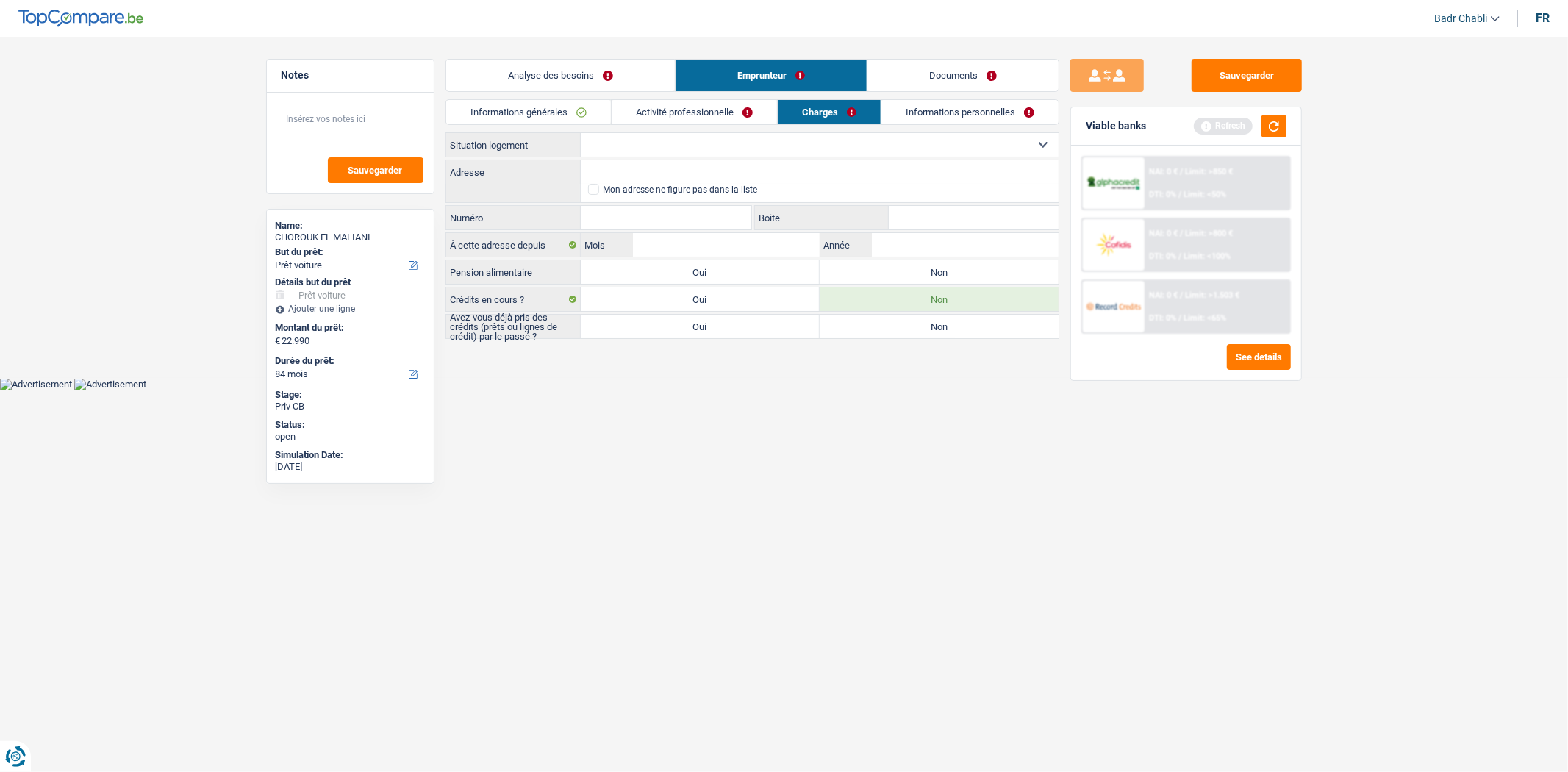
click at [664, 107] on link "Activité professionnelle" at bounding box center [694, 112] width 165 height 25
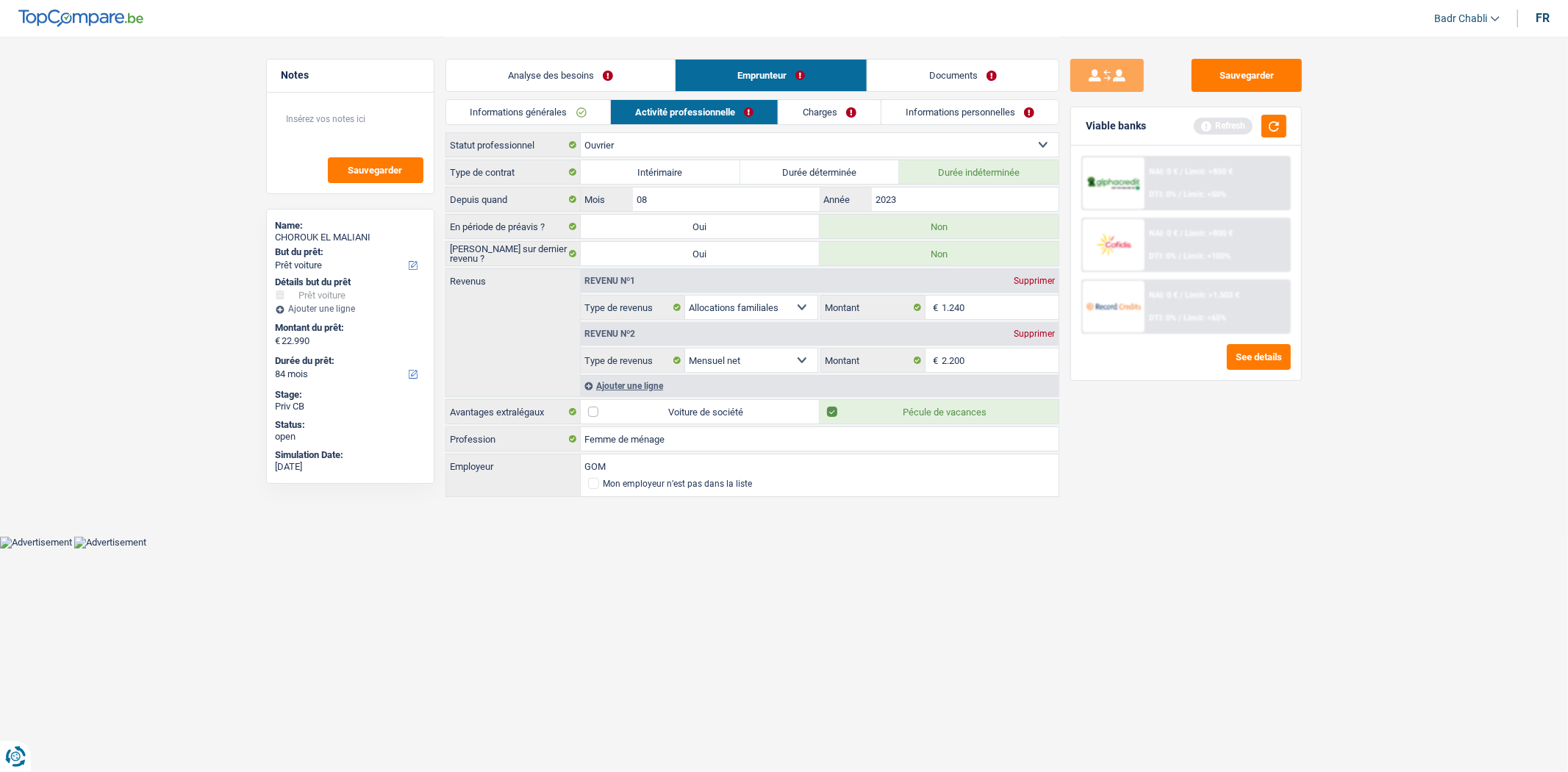
click at [790, 108] on link "Charges" at bounding box center [830, 112] width 102 height 25
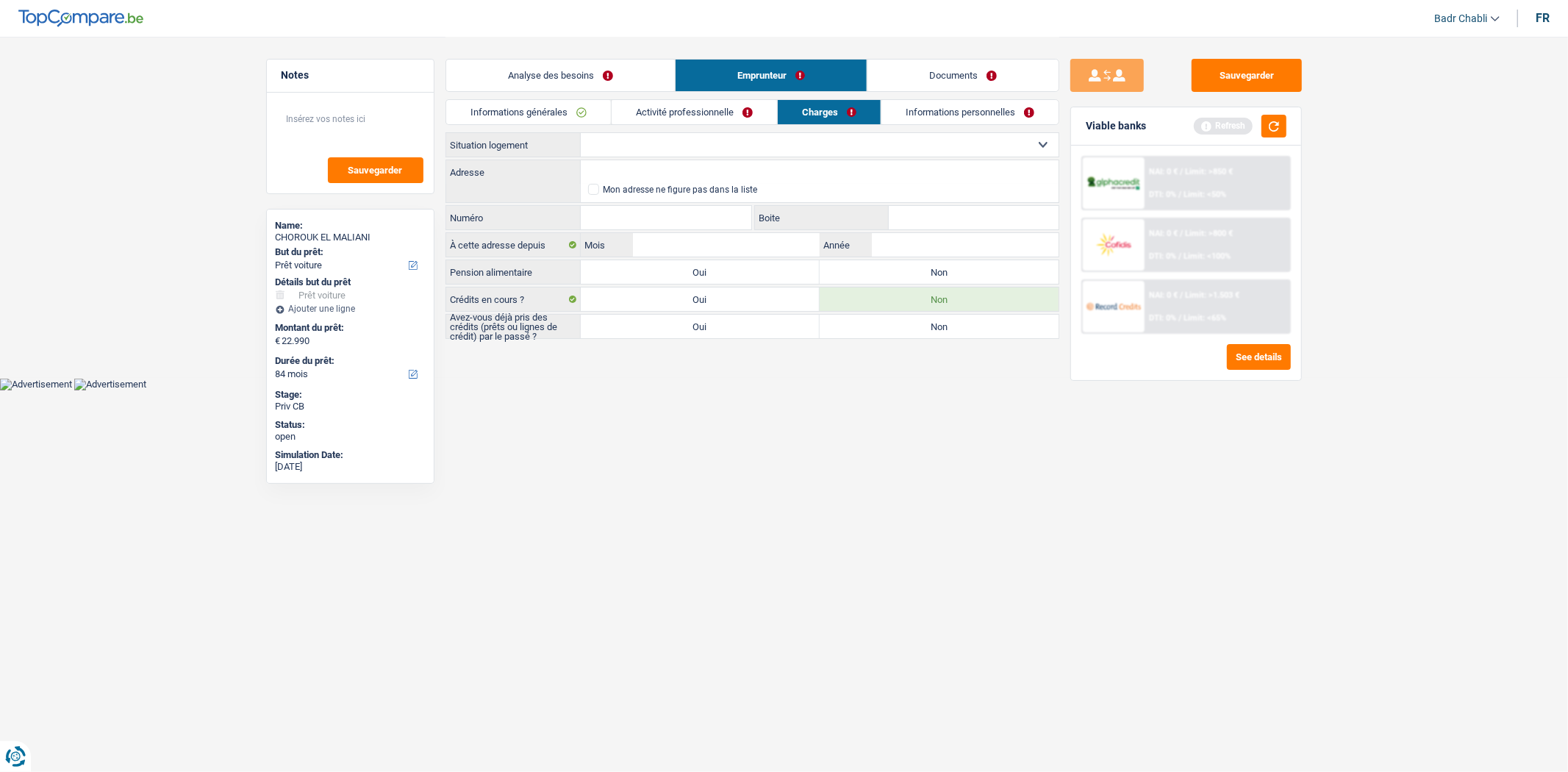
click at [731, 108] on link "Activité professionnelle" at bounding box center [694, 112] width 165 height 25
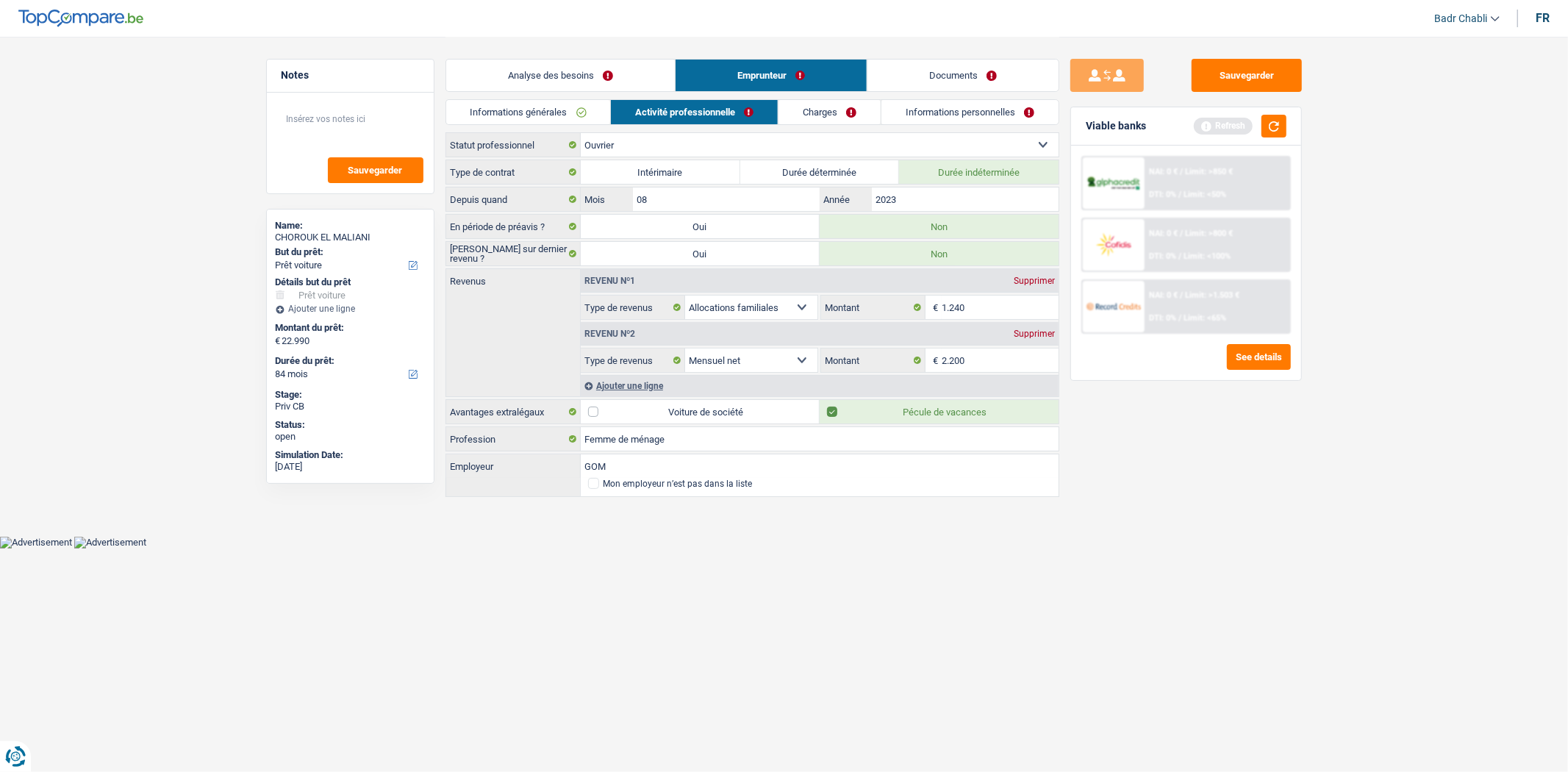
click at [656, 384] on div "Ajouter une ligne" at bounding box center [820, 386] width 478 height 22
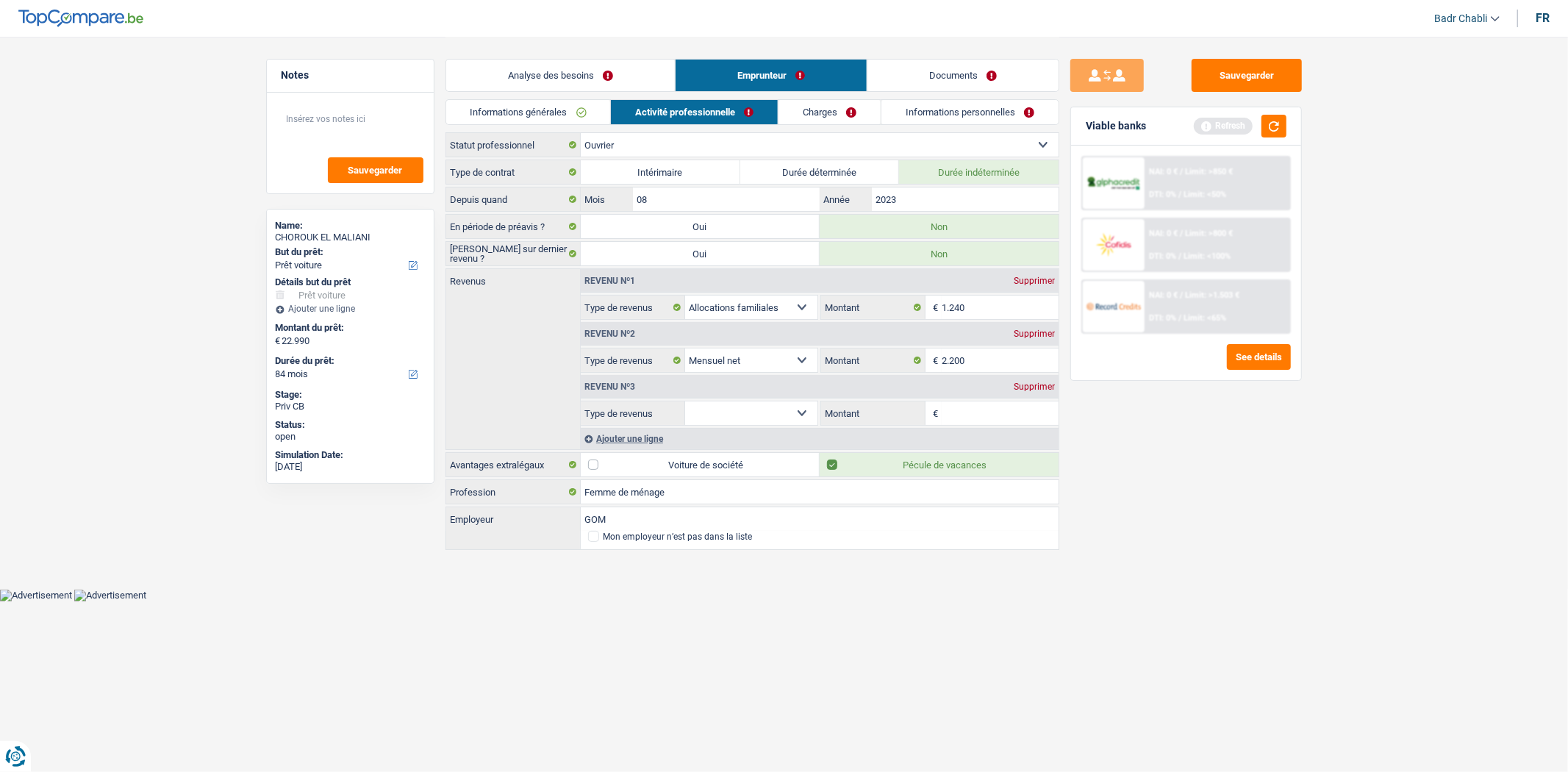
click at [781, 416] on select "Allocation d'handicap Allocations chômage Allocations familiales Chèques repas …" at bounding box center [751, 414] width 133 height 24
select select "pension"
click at [685, 402] on select "Allocation d'handicap Allocations chômage Allocations familiales Chèques repas …" at bounding box center [751, 414] width 133 height 24
click at [961, 405] on input "Montant" at bounding box center [1000, 414] width 117 height 24
type input "250"
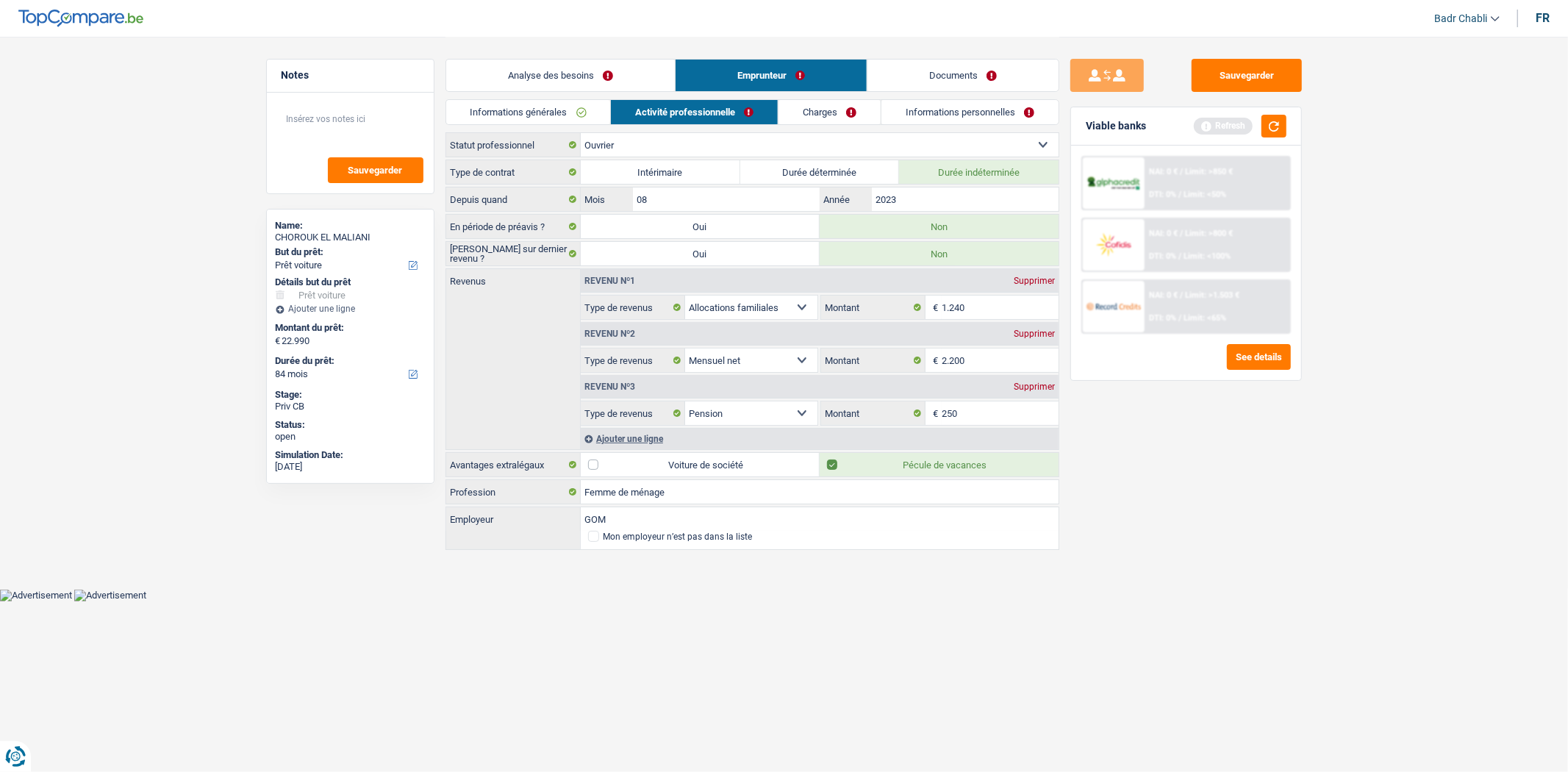
click at [829, 106] on link "Charges" at bounding box center [830, 112] width 102 height 25
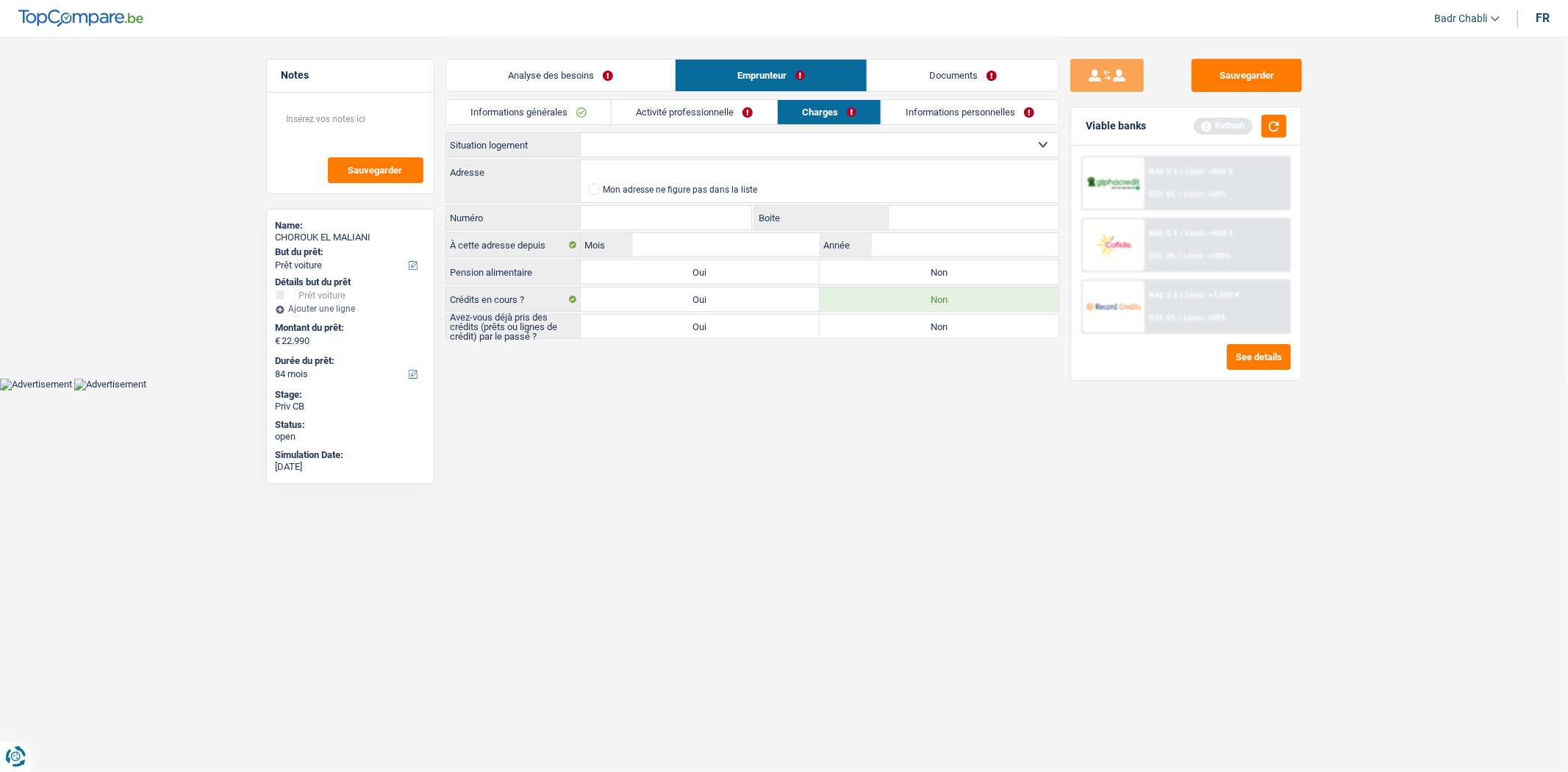
click at [706, 143] on select "Locataire Propriétaire avec prêt hypothécaire Propriétaire sans prêt hypothécai…" at bounding box center [820, 145] width 478 height 24
select select "rents"
click at [581, 133] on select "Locataire Propriétaire avec prêt hypothécaire Propriétaire sans prêt hypothécai…" at bounding box center [820, 145] width 478 height 24
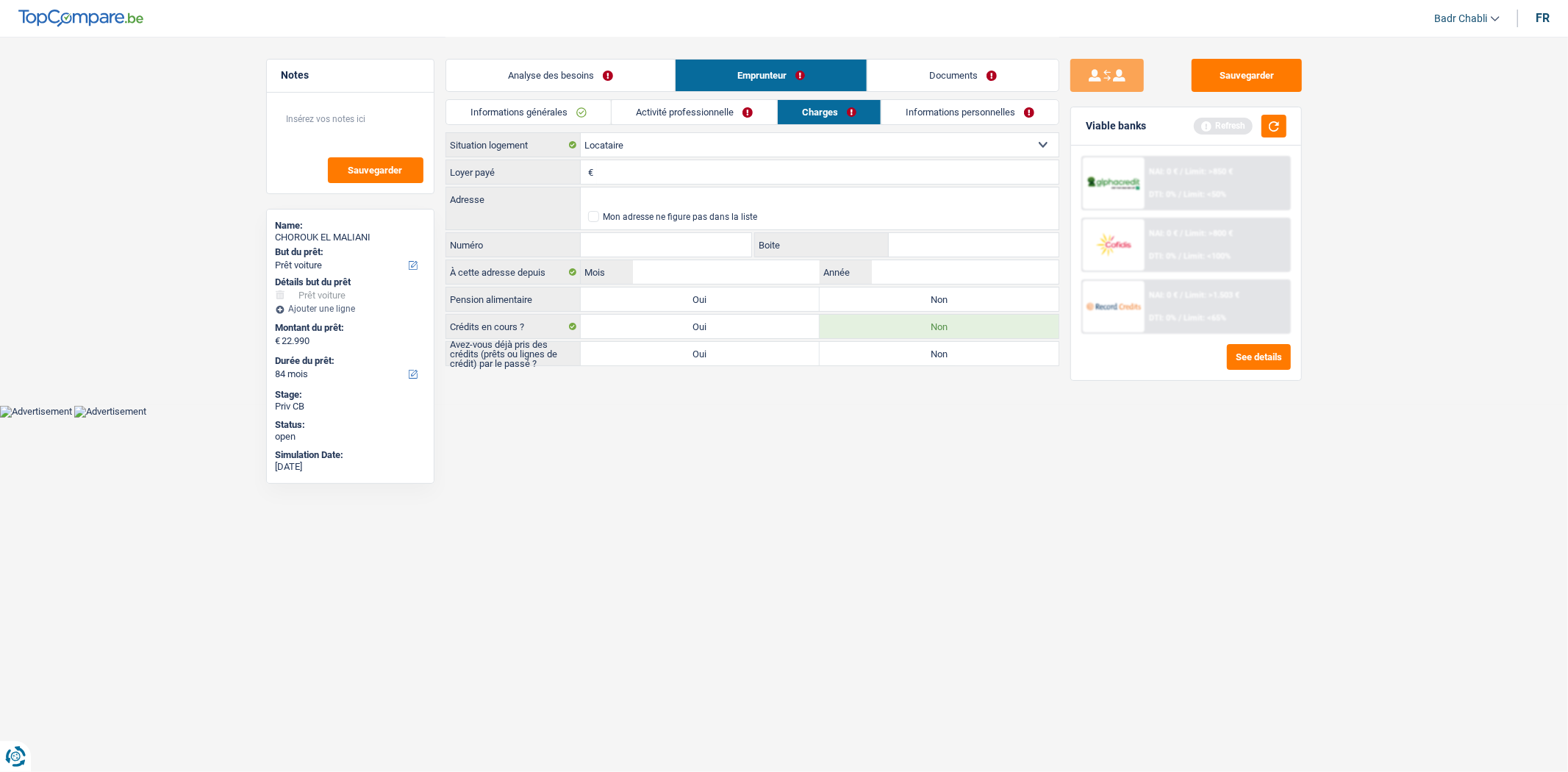
click at [907, 298] on label "Non" at bounding box center [938, 299] width 239 height 24
click at [907, 298] on input "Non" at bounding box center [938, 299] width 239 height 24
radio input "true"
click at [623, 164] on input "Loyer payé" at bounding box center [828, 172] width 461 height 24
type input "340"
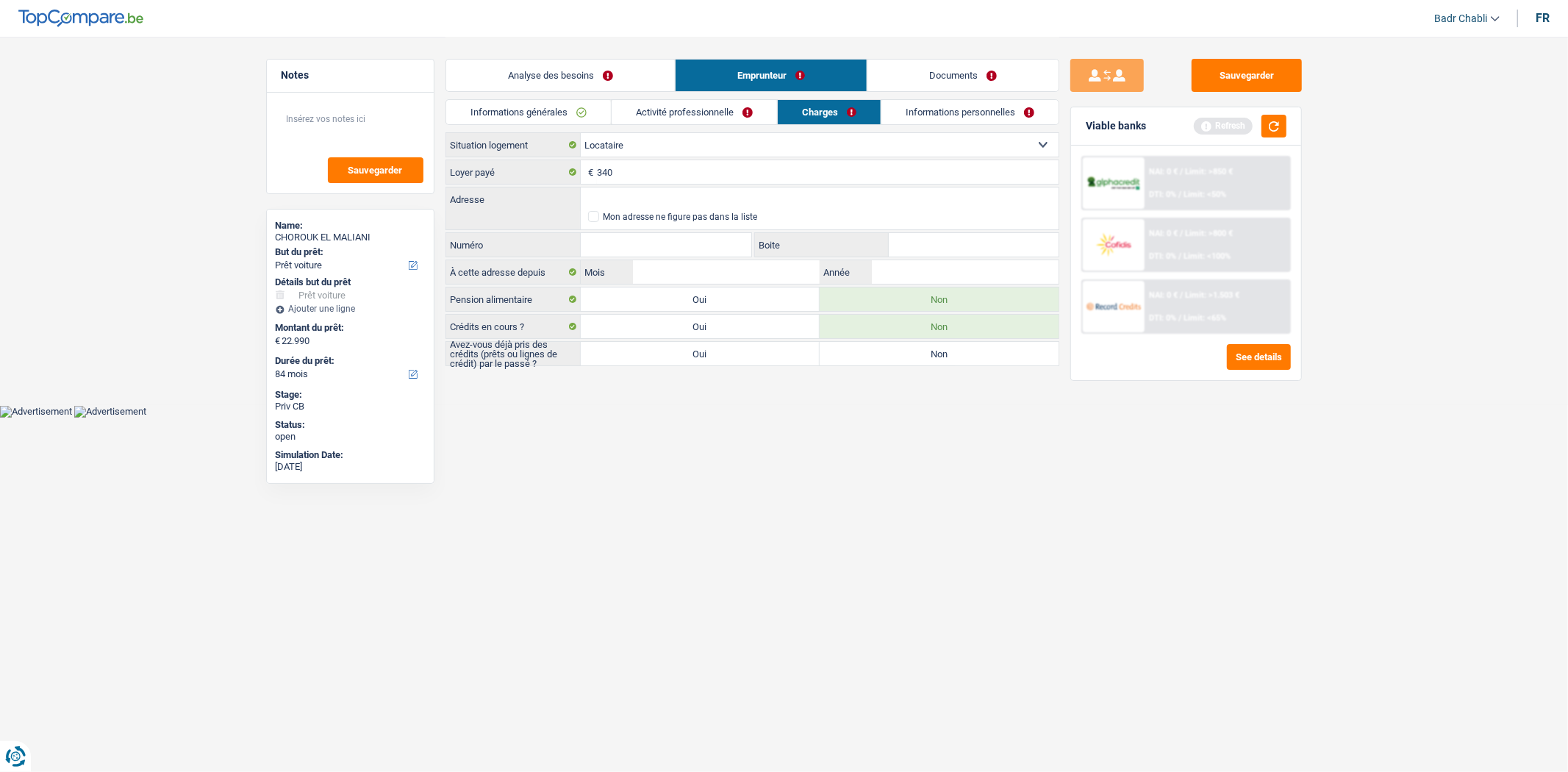
click at [733, 351] on label "Oui" at bounding box center [700, 353] width 239 height 24
click at [733, 351] on input "Oui" at bounding box center [700, 353] width 239 height 24
radio input "true"
click at [681, 197] on input "Adresse" at bounding box center [820, 199] width 478 height 24
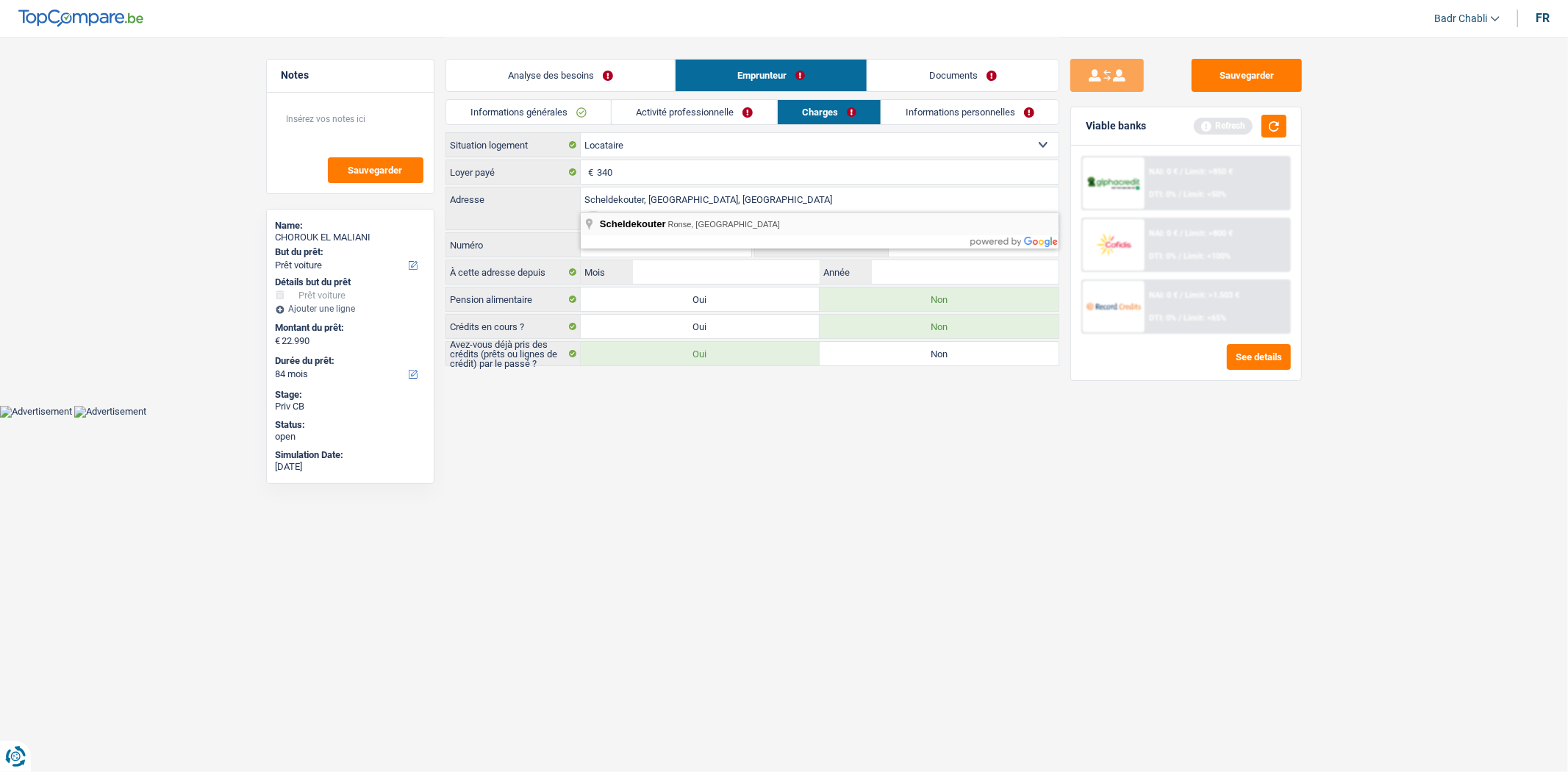
type input "Scheldekouter, 9600, Ronse, BE"
click at [693, 243] on input "Numéro" at bounding box center [666, 244] width 171 height 24
type input "327"
type input "a"
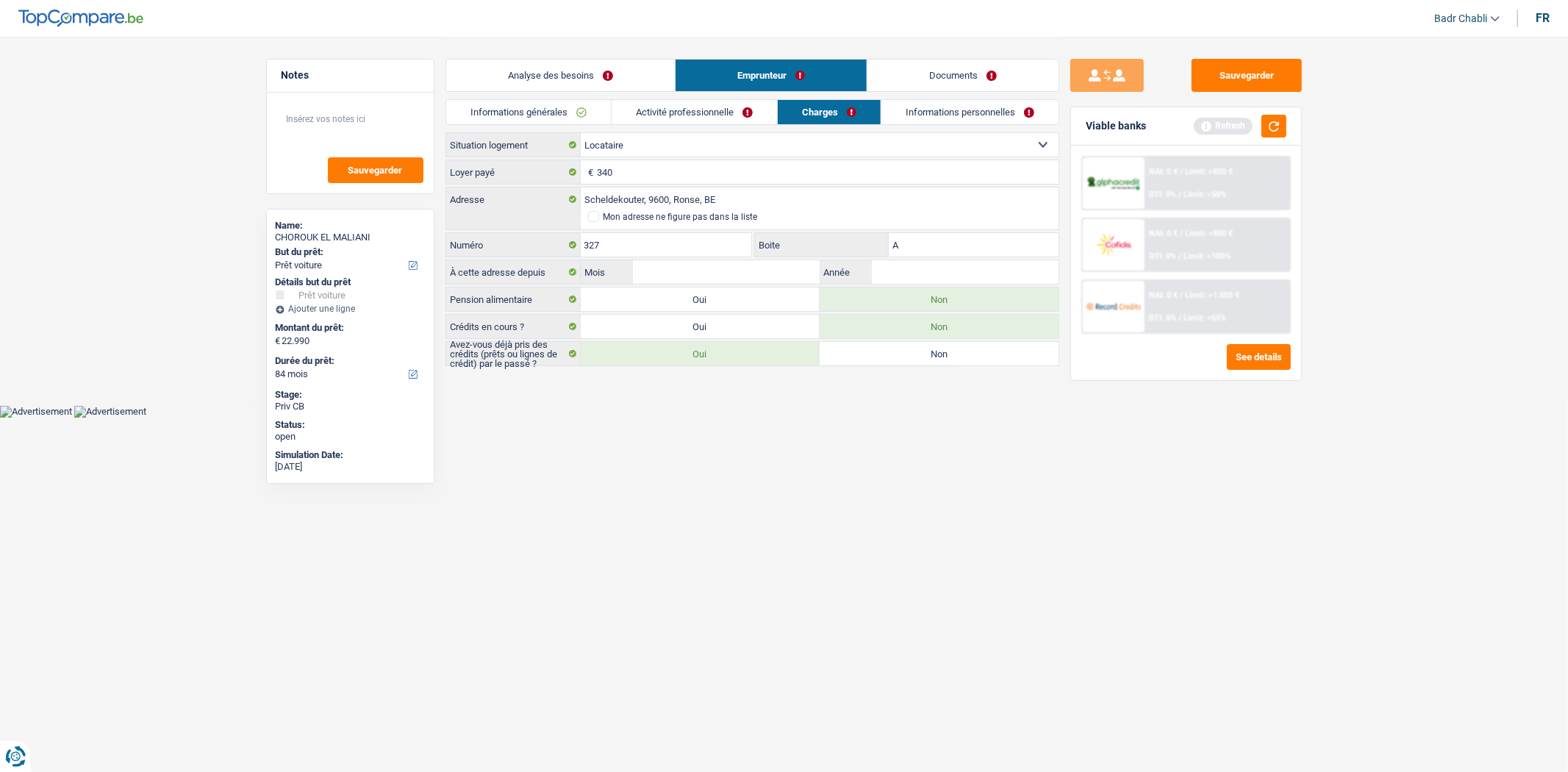
type input "A"
click at [738, 283] on input "Mois" at bounding box center [726, 272] width 186 height 24
type input "04"
type input "2015"
click at [941, 96] on div "Analyse des besoins Emprunteur Documents" at bounding box center [752, 67] width 614 height 62
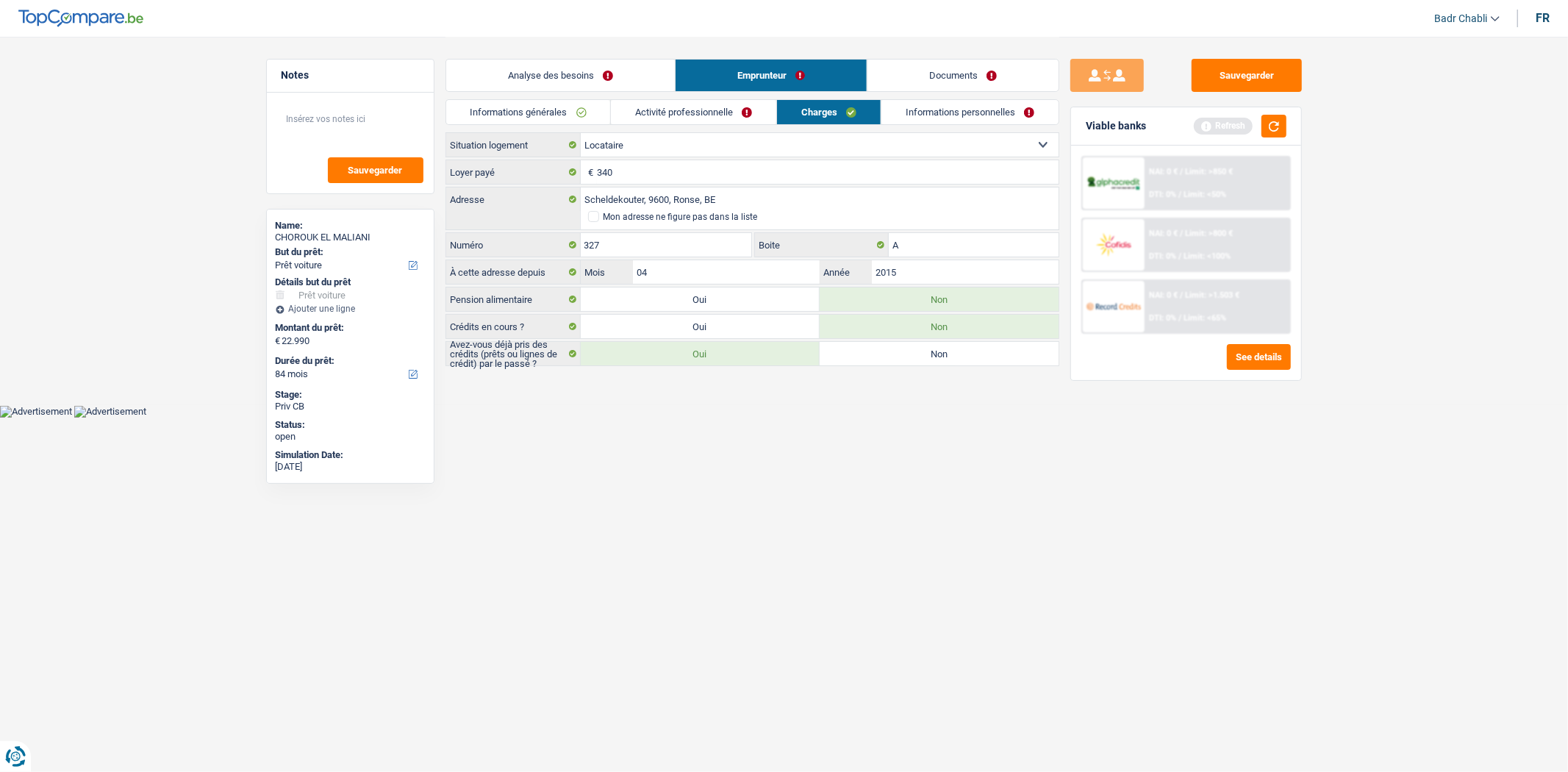
click at [937, 106] on link "Informations personnelles" at bounding box center [970, 112] width 177 height 25
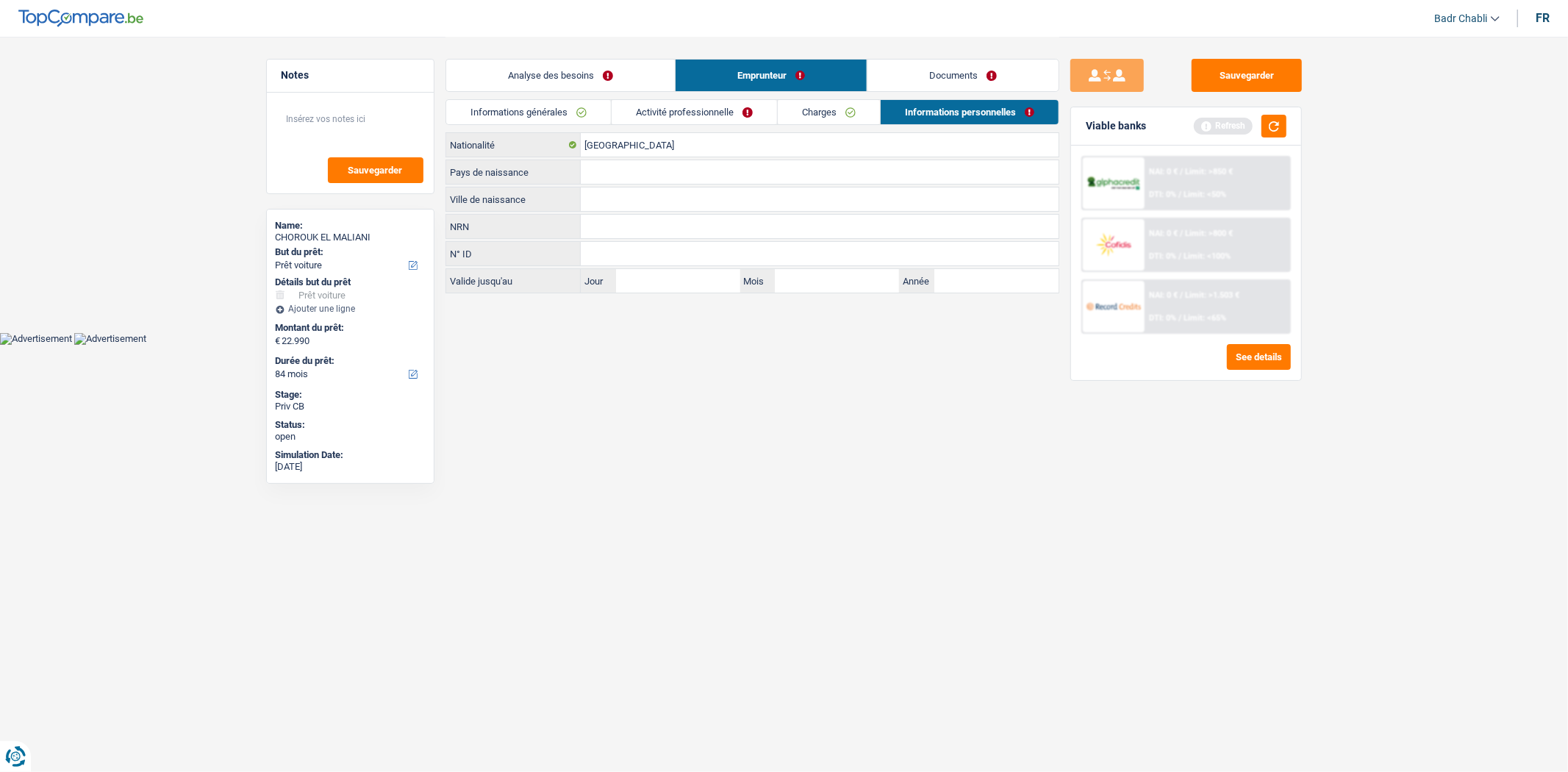
click at [1295, 116] on div "Viable banks Refresh" at bounding box center [1186, 126] width 230 height 39
click at [1266, 122] on button "button" at bounding box center [1274, 126] width 25 height 23
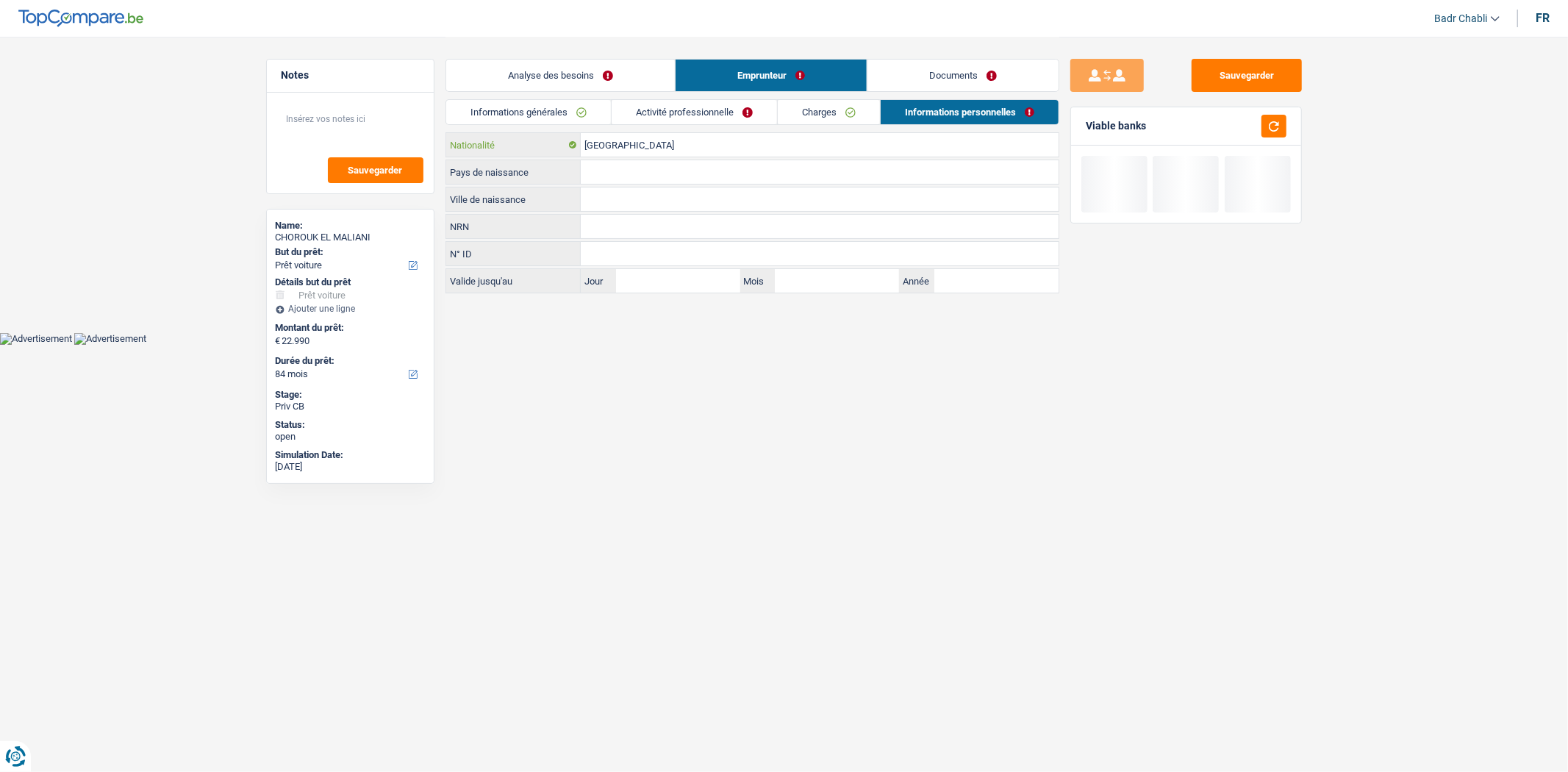
click at [684, 145] on input "[GEOGRAPHIC_DATA]" at bounding box center [820, 145] width 478 height 24
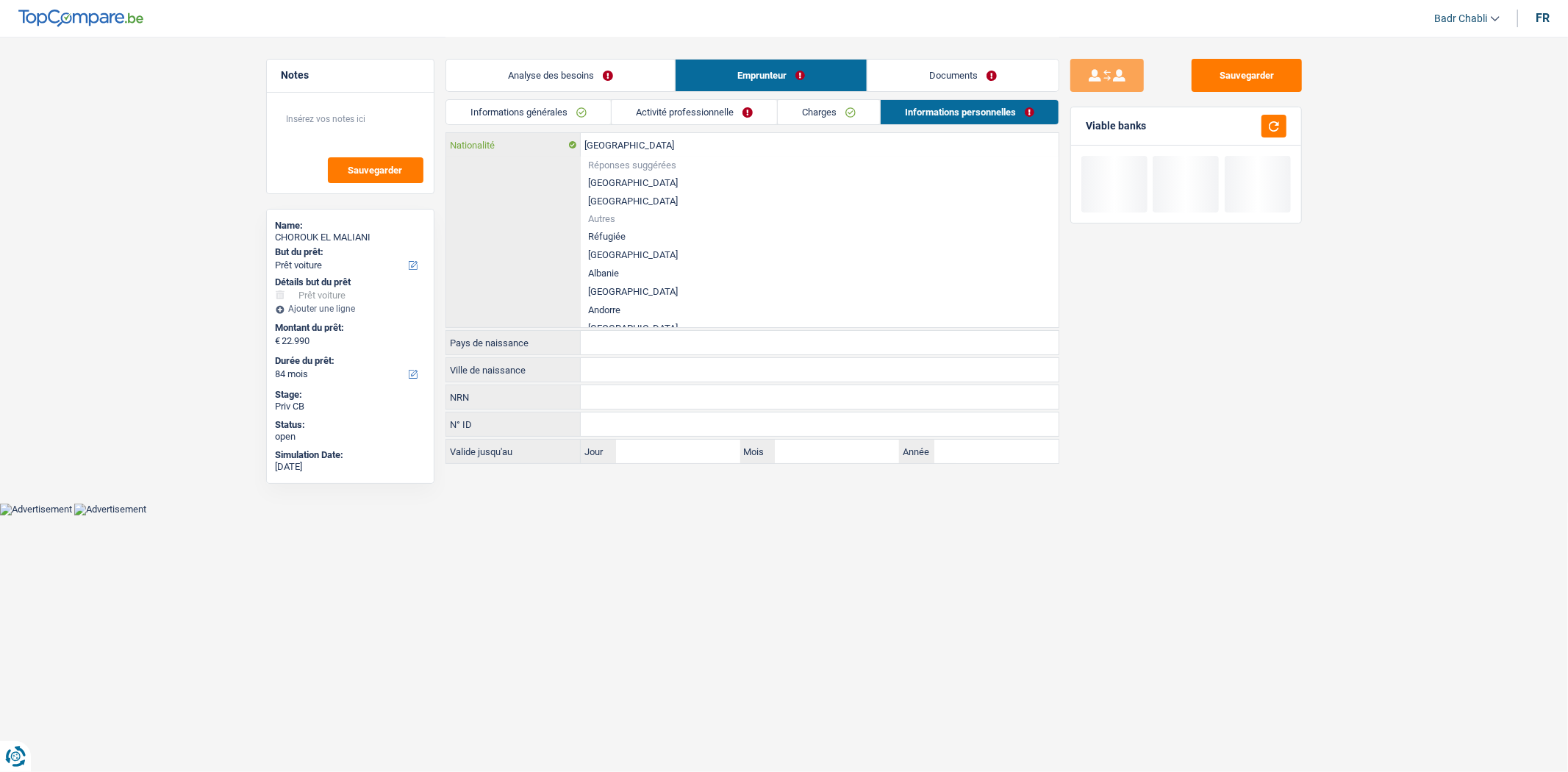
click at [684, 145] on input "[GEOGRAPHIC_DATA]" at bounding box center [820, 145] width 478 height 24
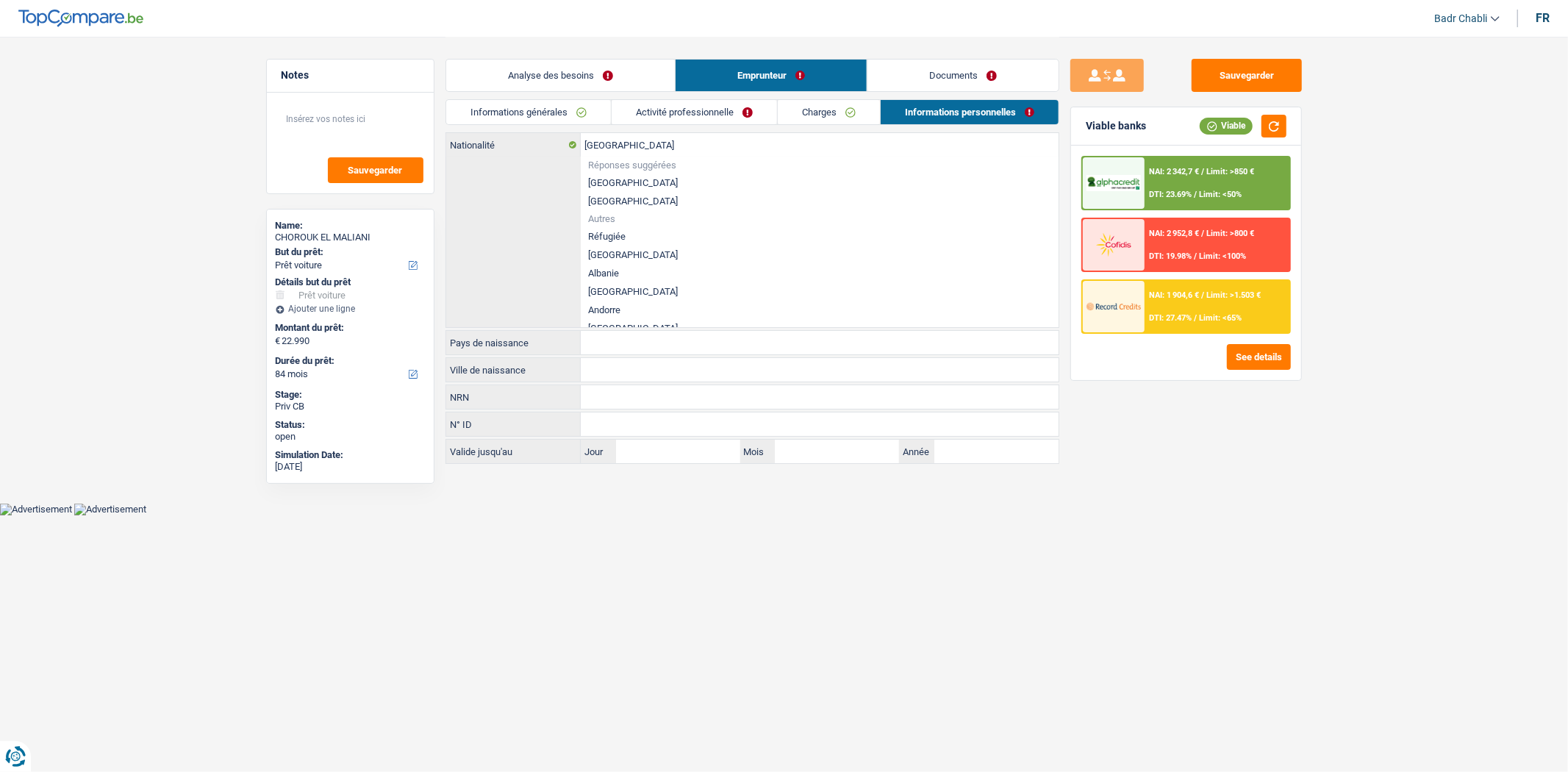
click at [625, 184] on li "[GEOGRAPHIC_DATA]" at bounding box center [820, 182] width 478 height 19
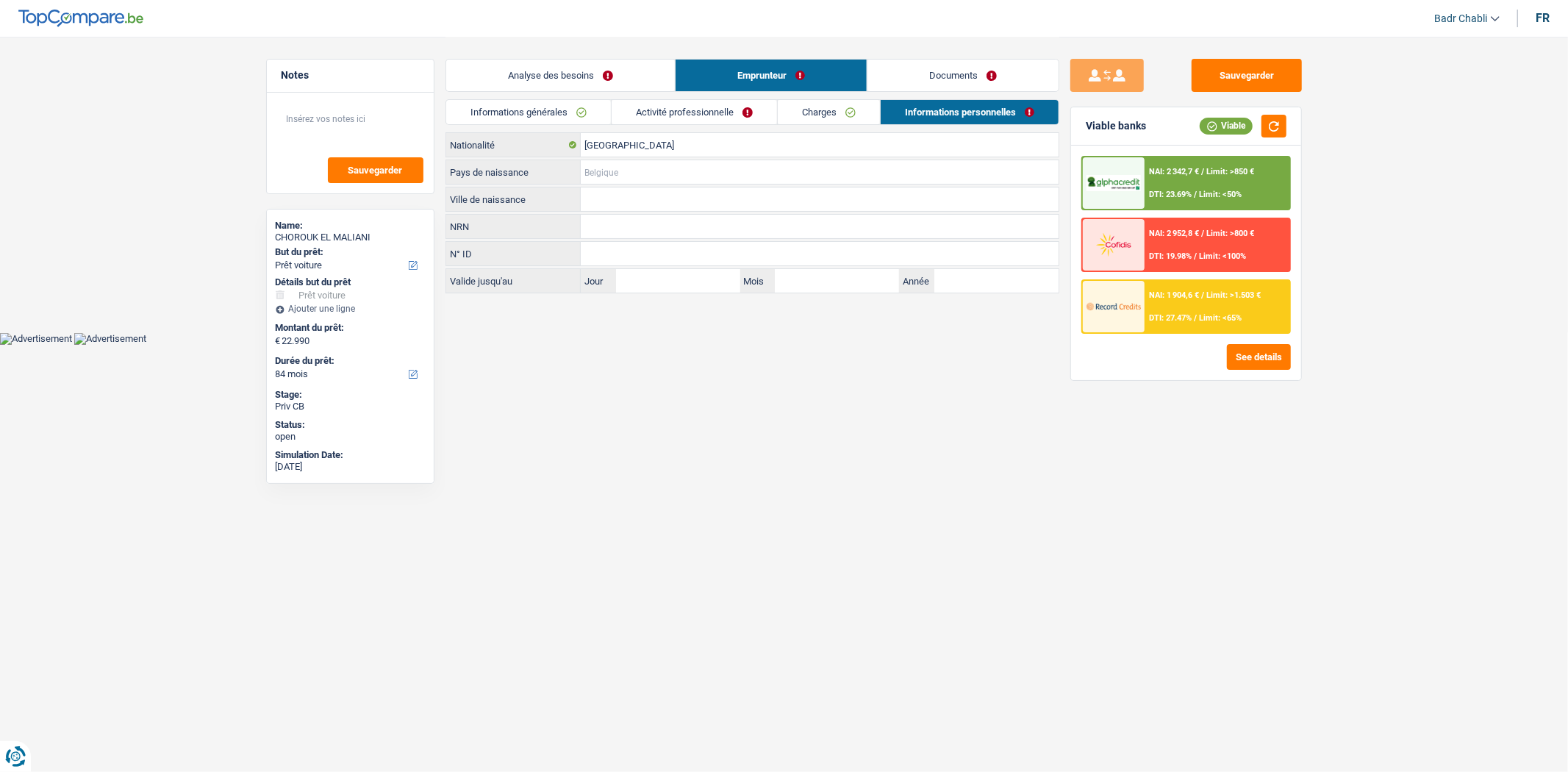
click at [631, 166] on input "Pays de naissance" at bounding box center [820, 172] width 478 height 24
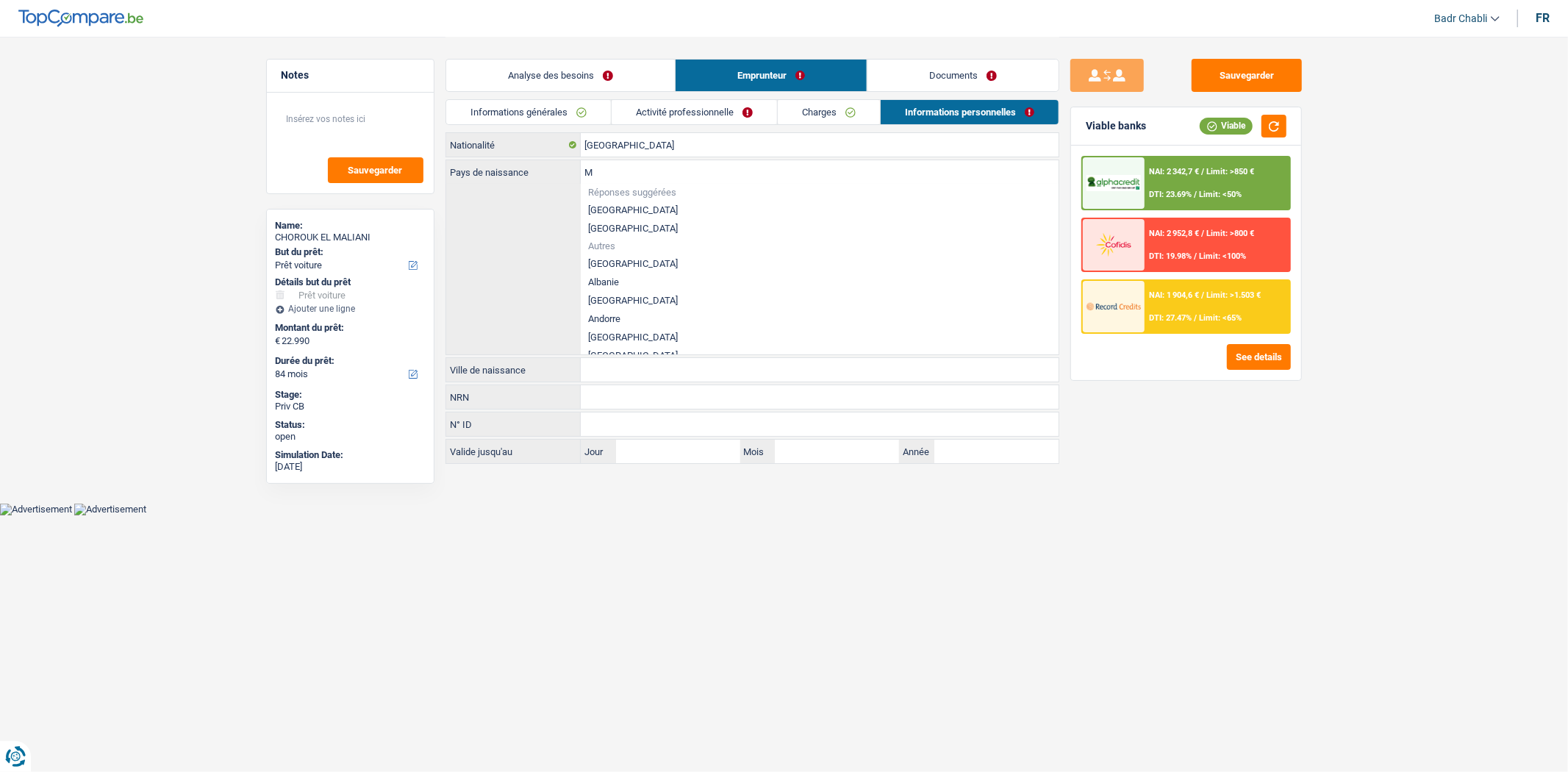
type input "MA"
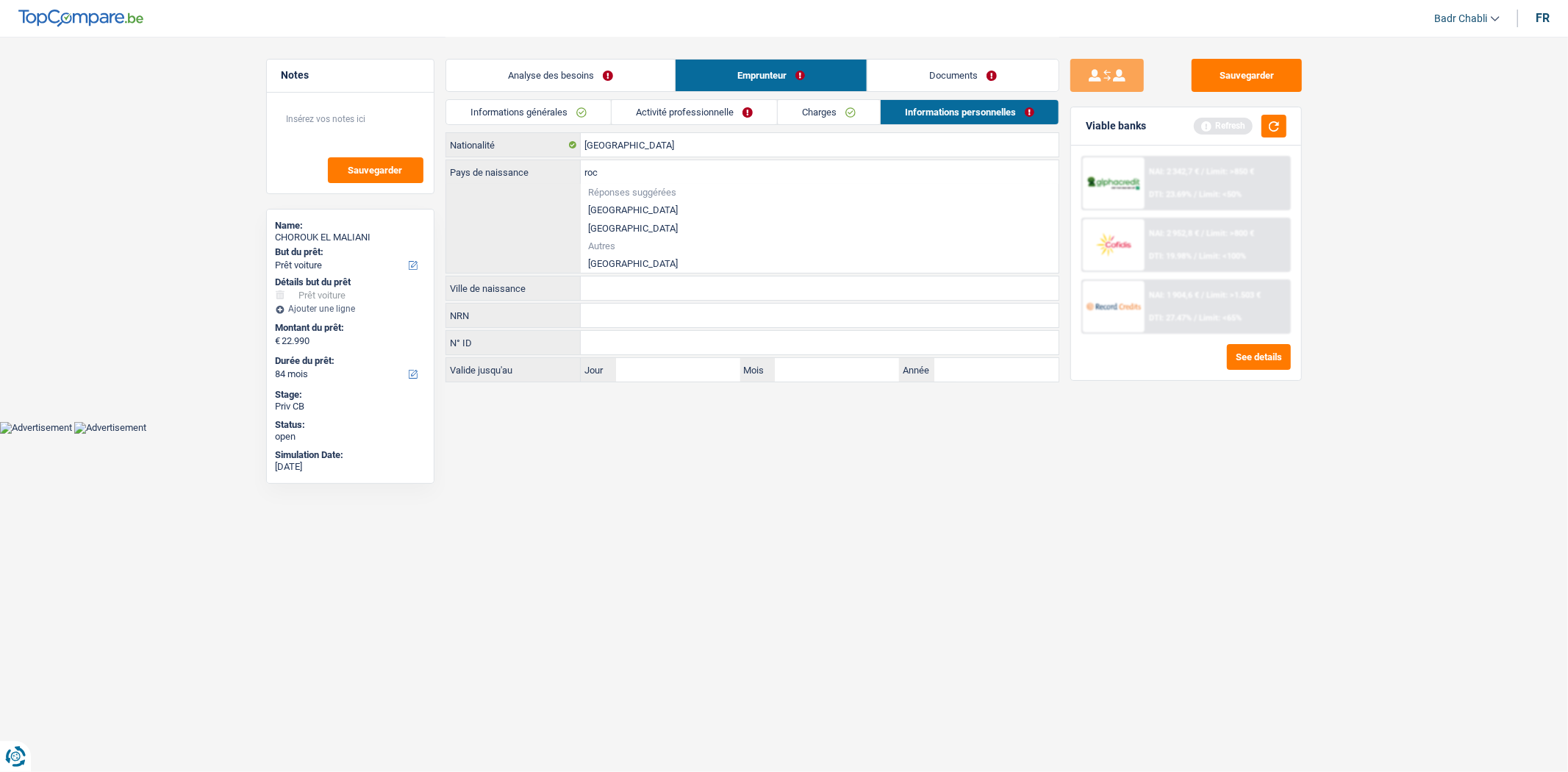
click at [608, 267] on div "roc Pays de naissance Réponses suggérées [GEOGRAPHIC_DATA] Luxembourg Autres Ma…" at bounding box center [752, 217] width 613 height 113
click at [610, 259] on li "[GEOGRAPHIC_DATA]" at bounding box center [820, 263] width 478 height 19
type input "[GEOGRAPHIC_DATA]"
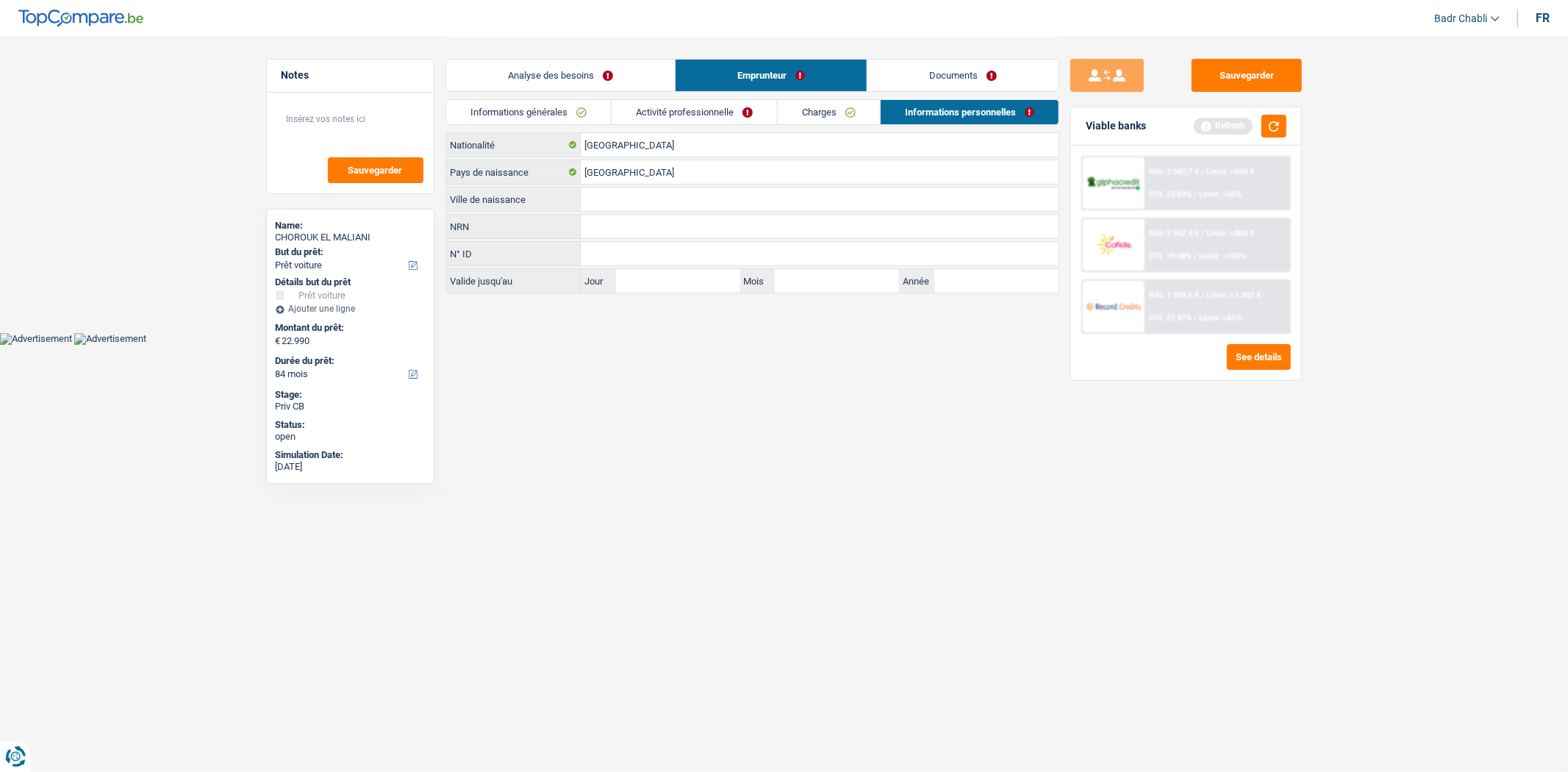
click at [628, 207] on input "Ville de naissance" at bounding box center [820, 199] width 478 height 24
type input "Khemisset"
click at [810, 115] on link "Charges" at bounding box center [829, 112] width 102 height 25
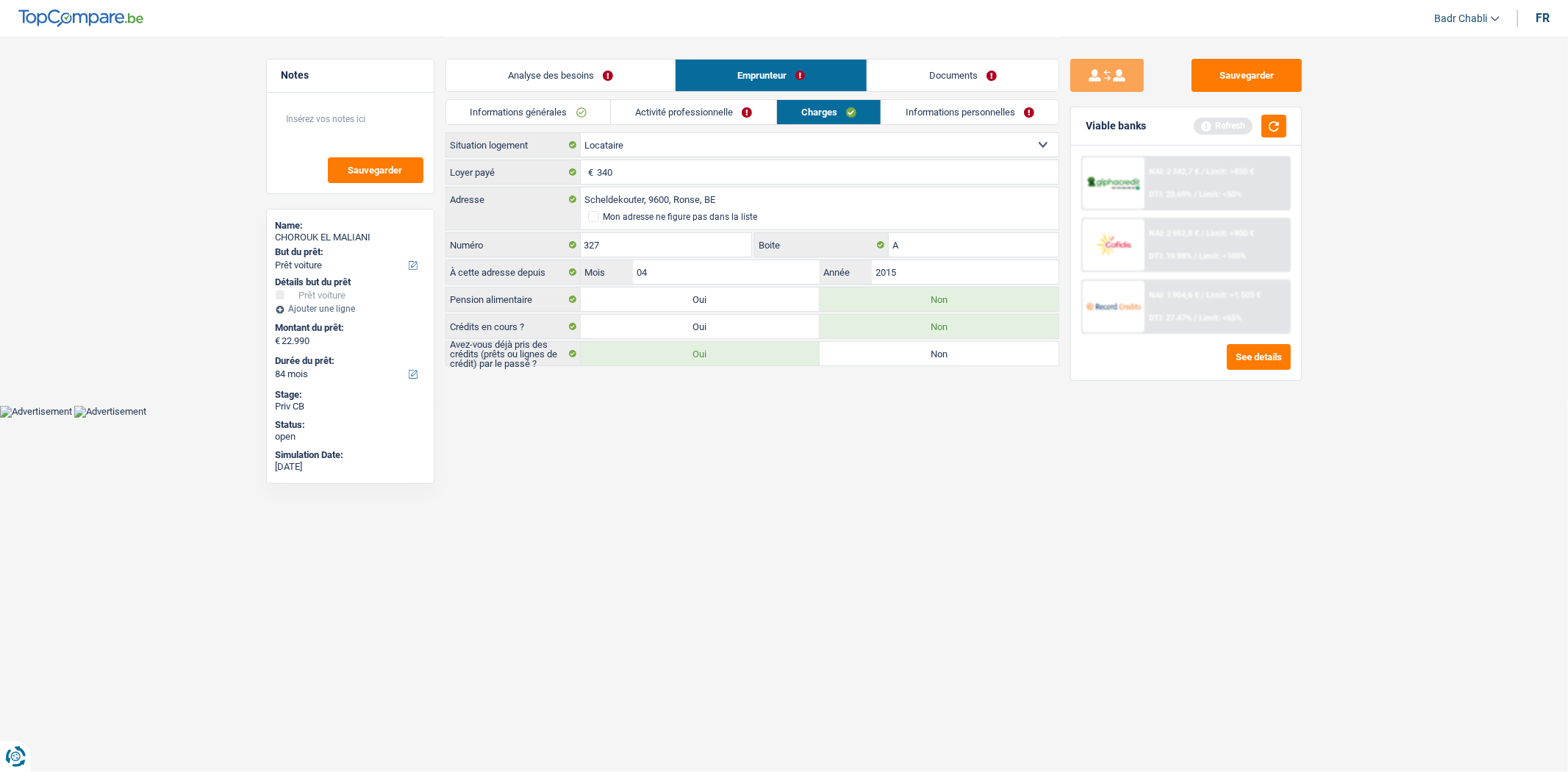
click at [986, 119] on link "Informations personnelles" at bounding box center [970, 112] width 177 height 25
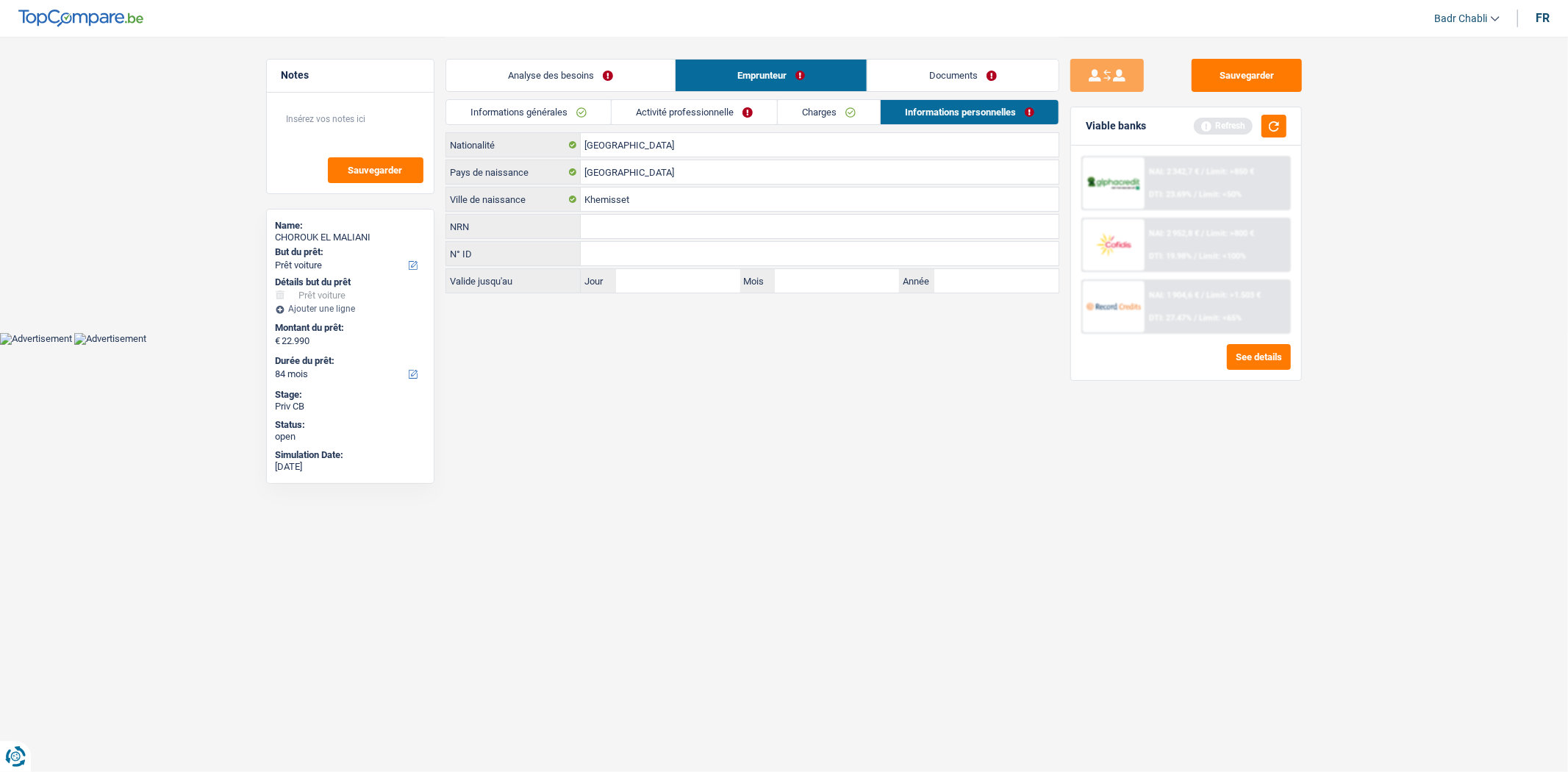
click at [853, 107] on link "Charges" at bounding box center [829, 112] width 102 height 25
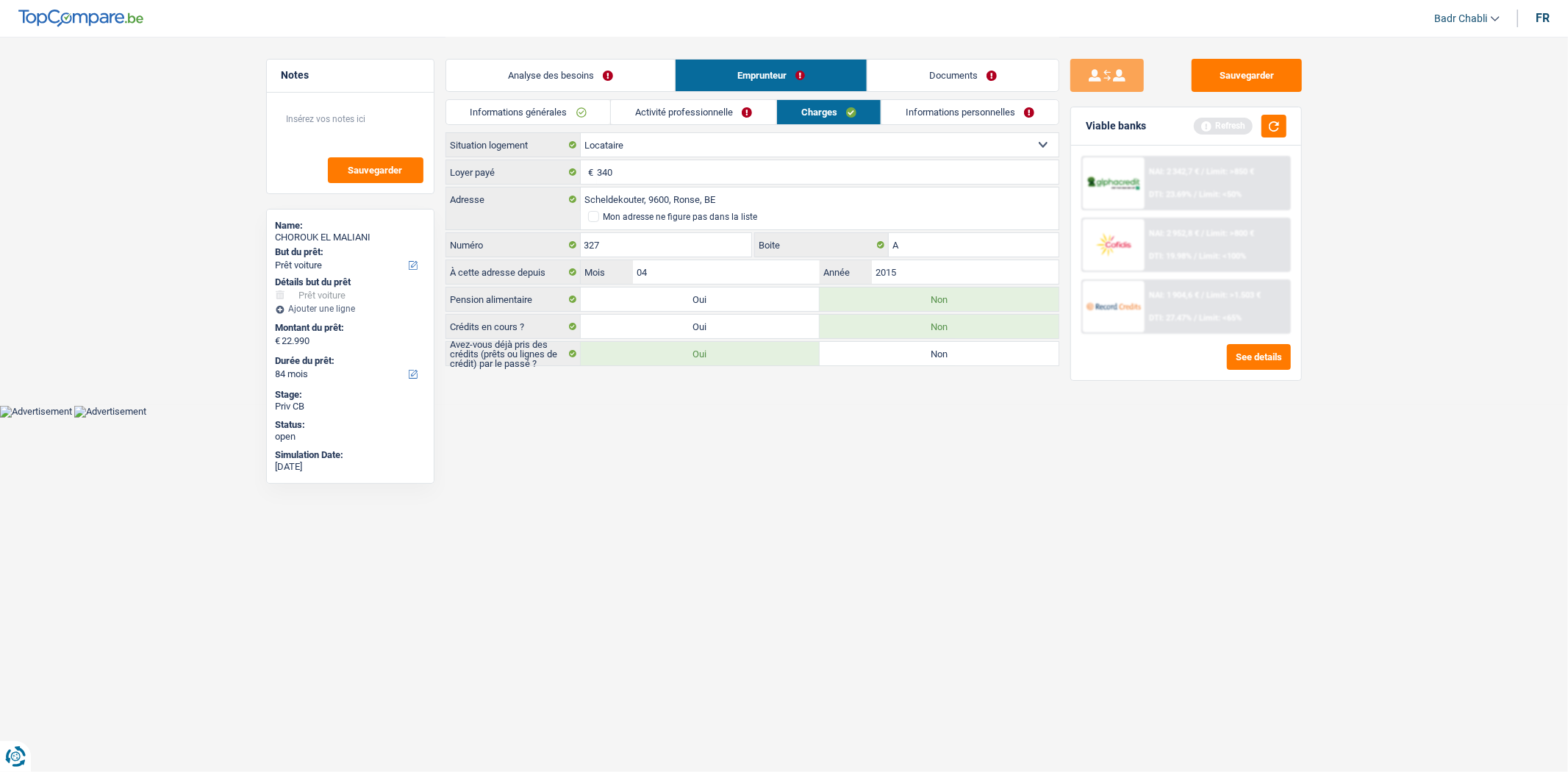
click at [716, 110] on link "Activité professionnelle" at bounding box center [693, 112] width 165 height 25
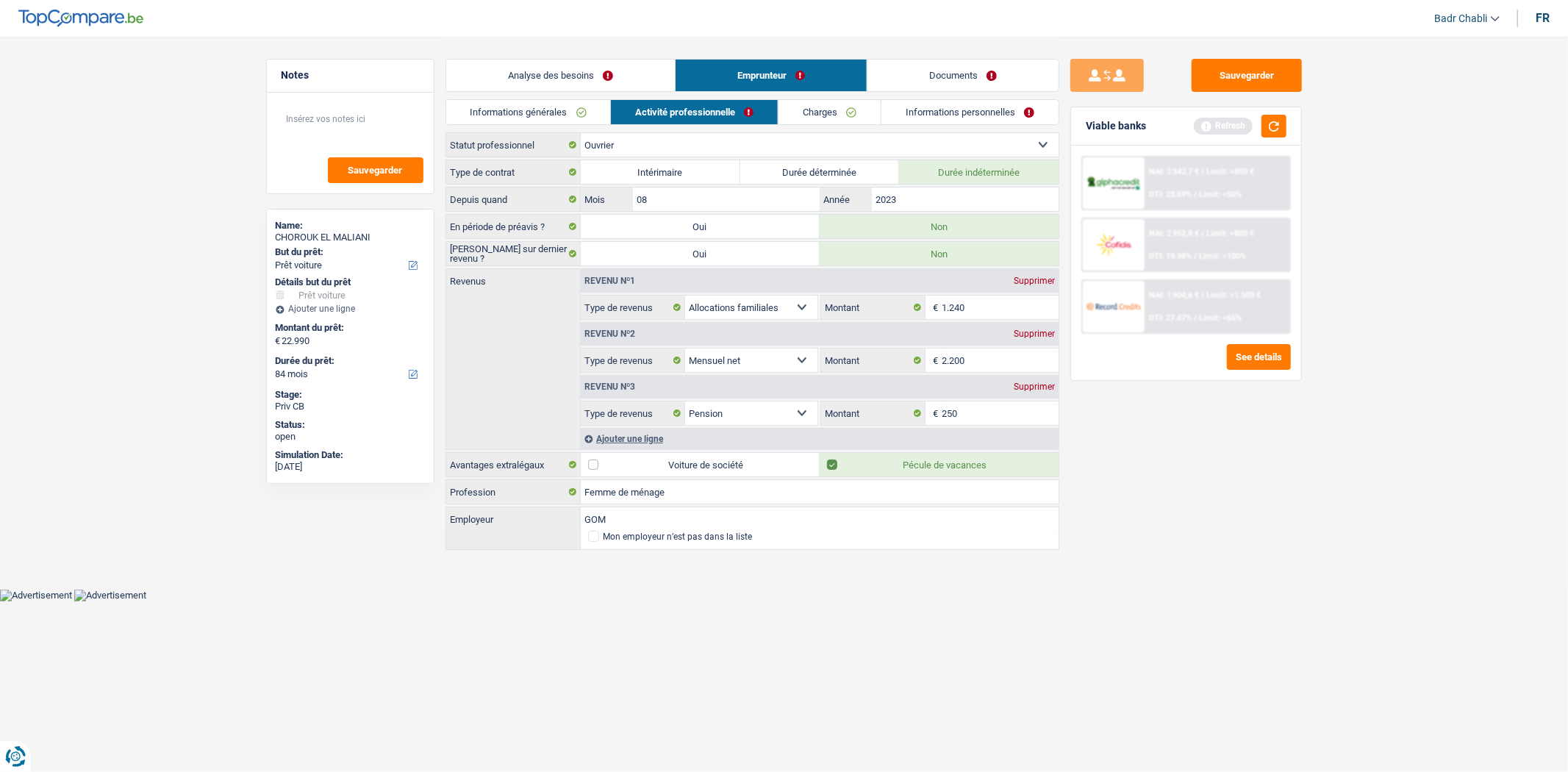
click at [609, 113] on link "Informations générales" at bounding box center [529, 112] width 164 height 25
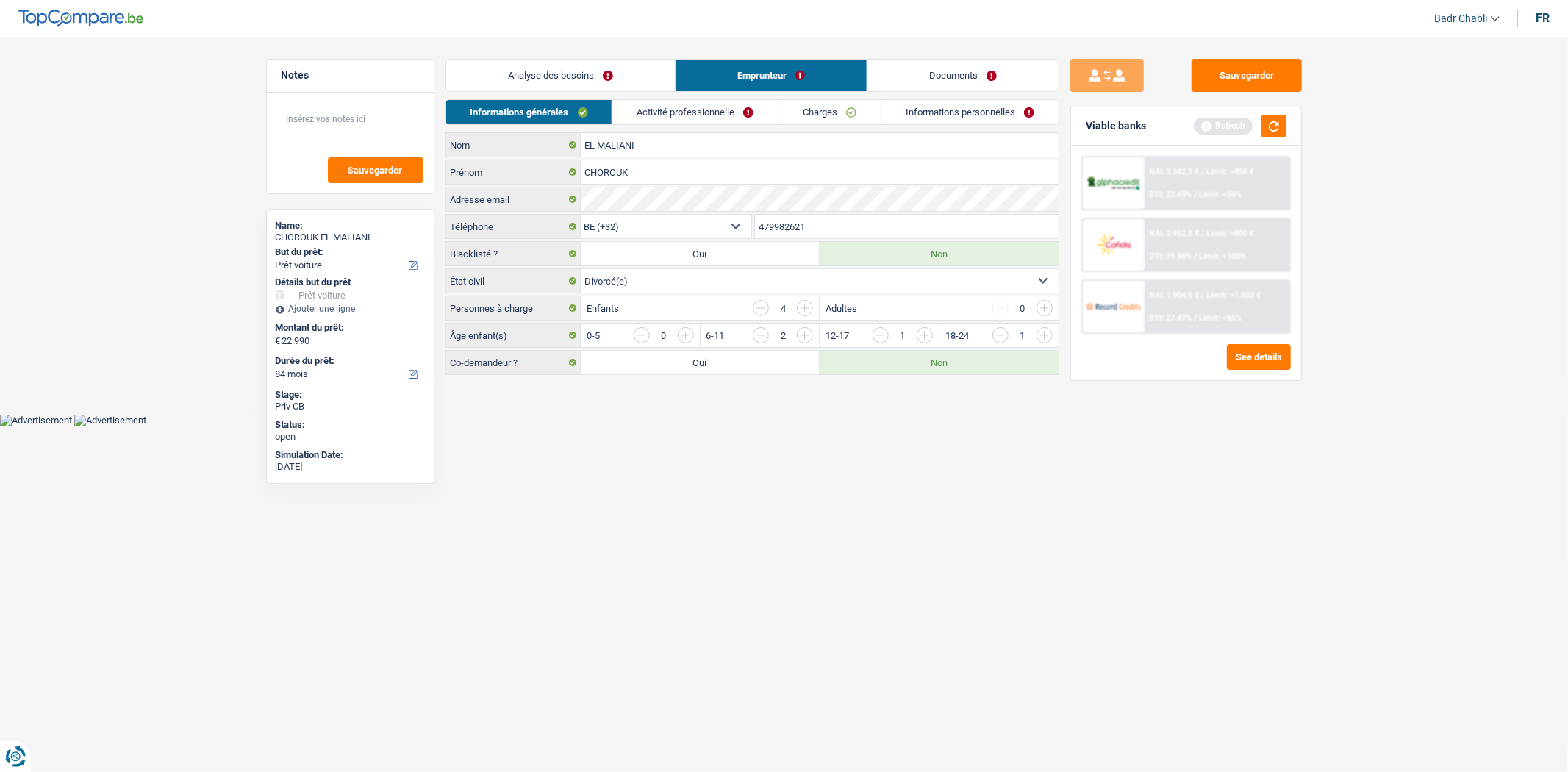
click at [626, 72] on link "Analyse des besoins" at bounding box center [560, 75] width 229 height 32
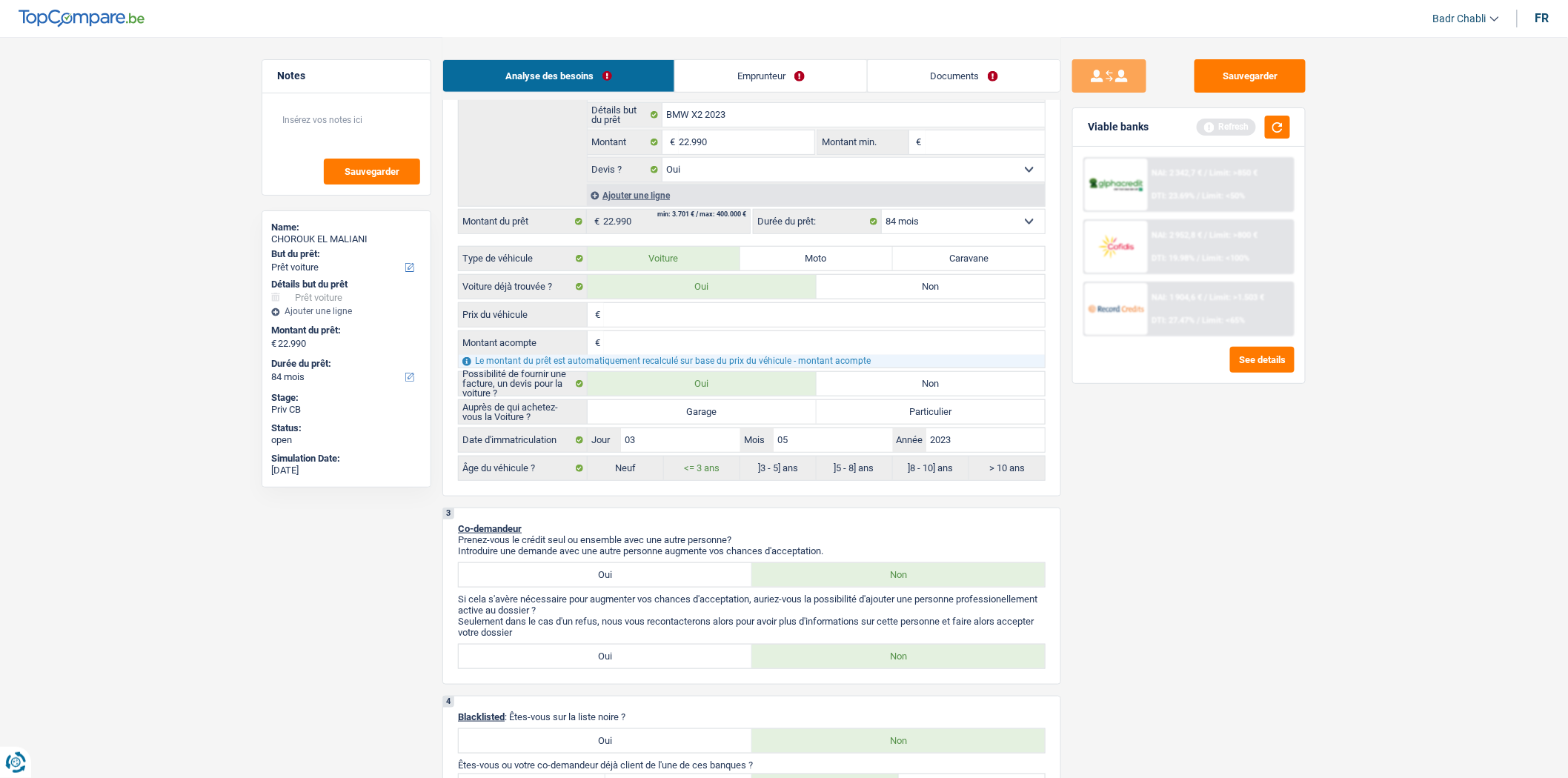
scroll to position [411, 0]
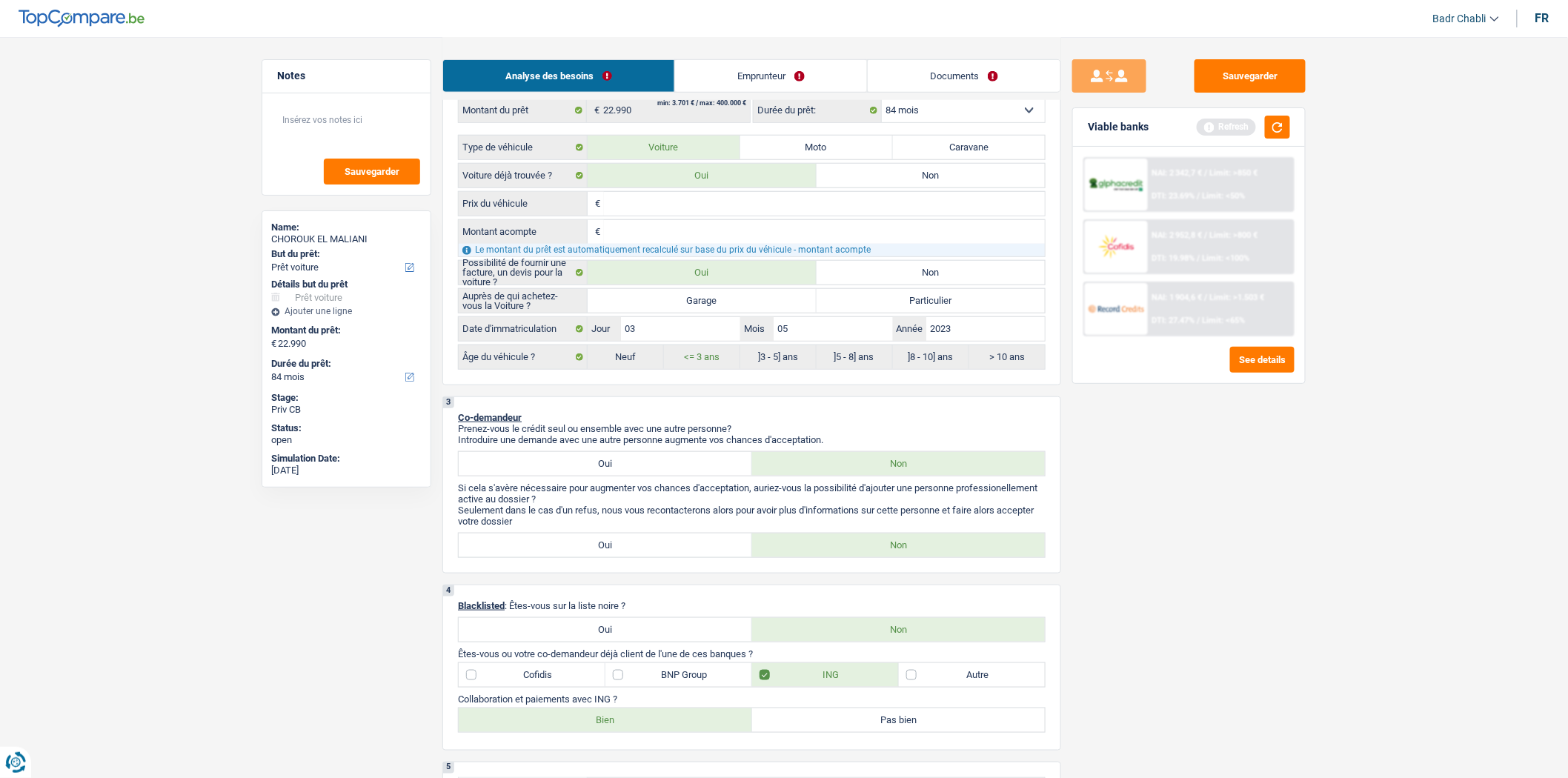
click at [707, 313] on div "Auprès de qui achetez-vous la Voiture ? Garage Particulier Tous les champs sont…" at bounding box center [751, 300] width 588 height 25
click at [712, 308] on label "Garage" at bounding box center [702, 301] width 229 height 24
click at [712, 308] on input "Garage" at bounding box center [702, 301] width 229 height 24
radio input "true"
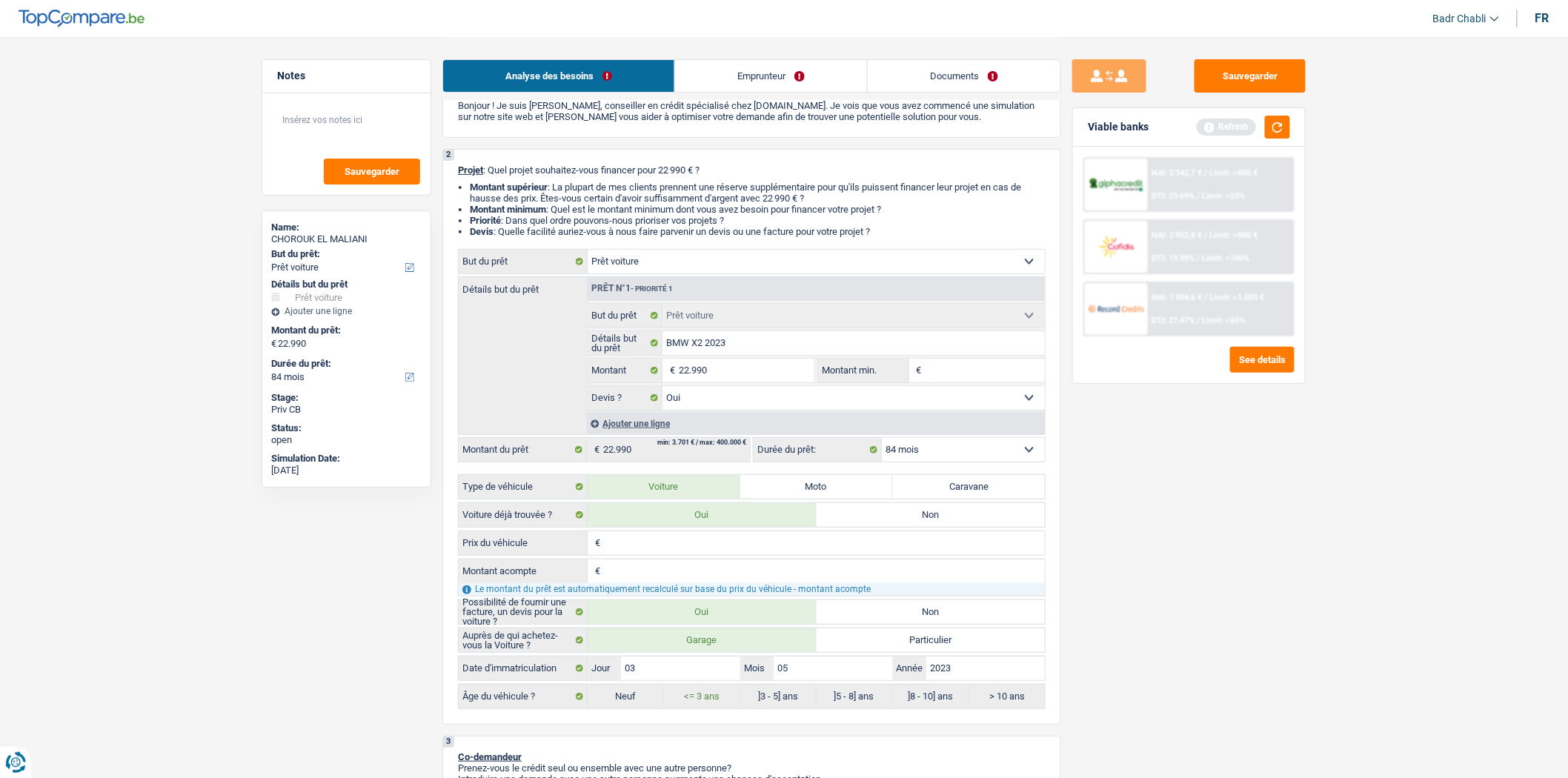
scroll to position [0, 0]
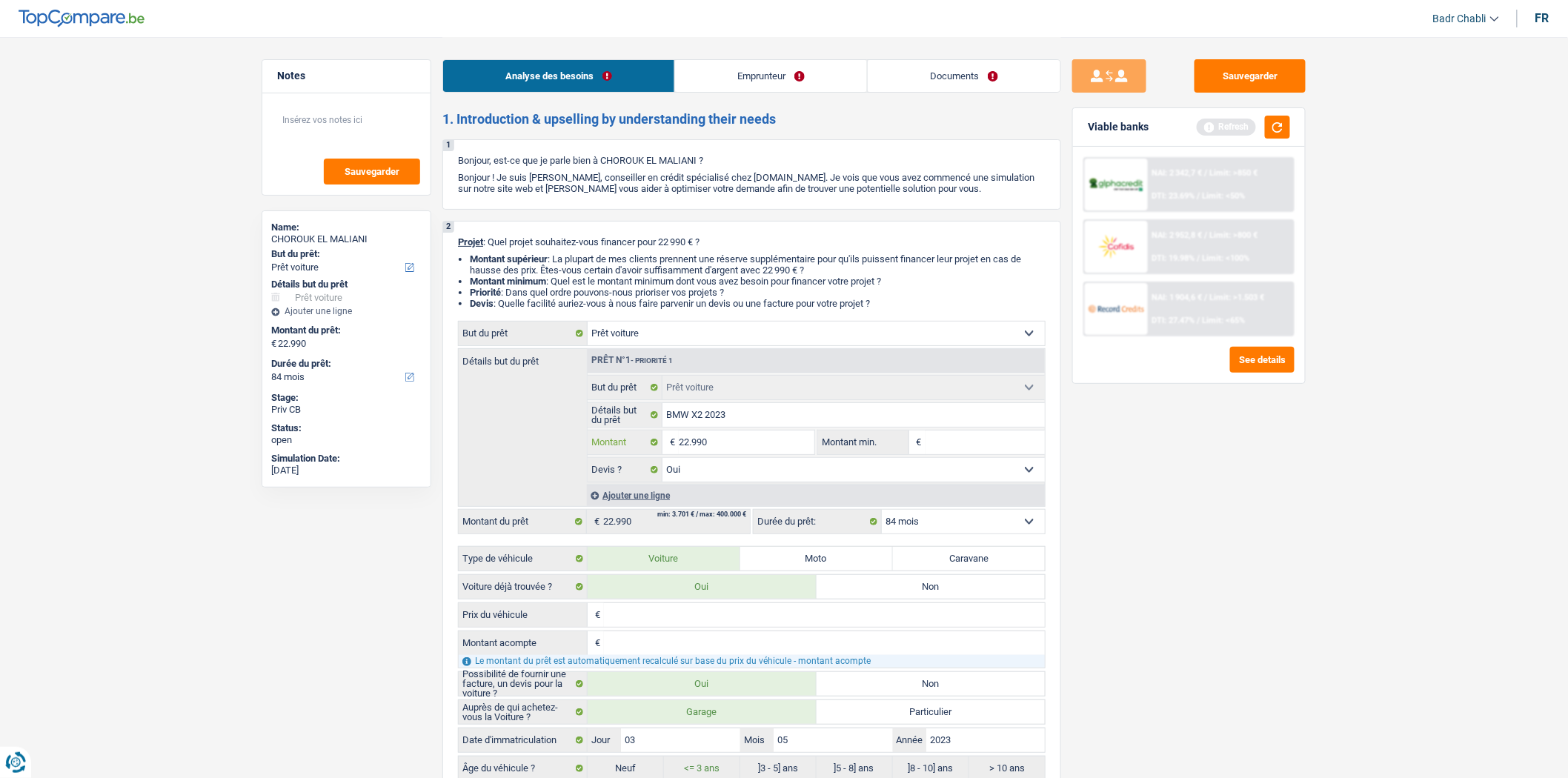
click at [757, 437] on input "22.990" at bounding box center [746, 443] width 136 height 24
click at [980, 440] on input "Montant min." at bounding box center [985, 443] width 120 height 24
paste input "22.990"
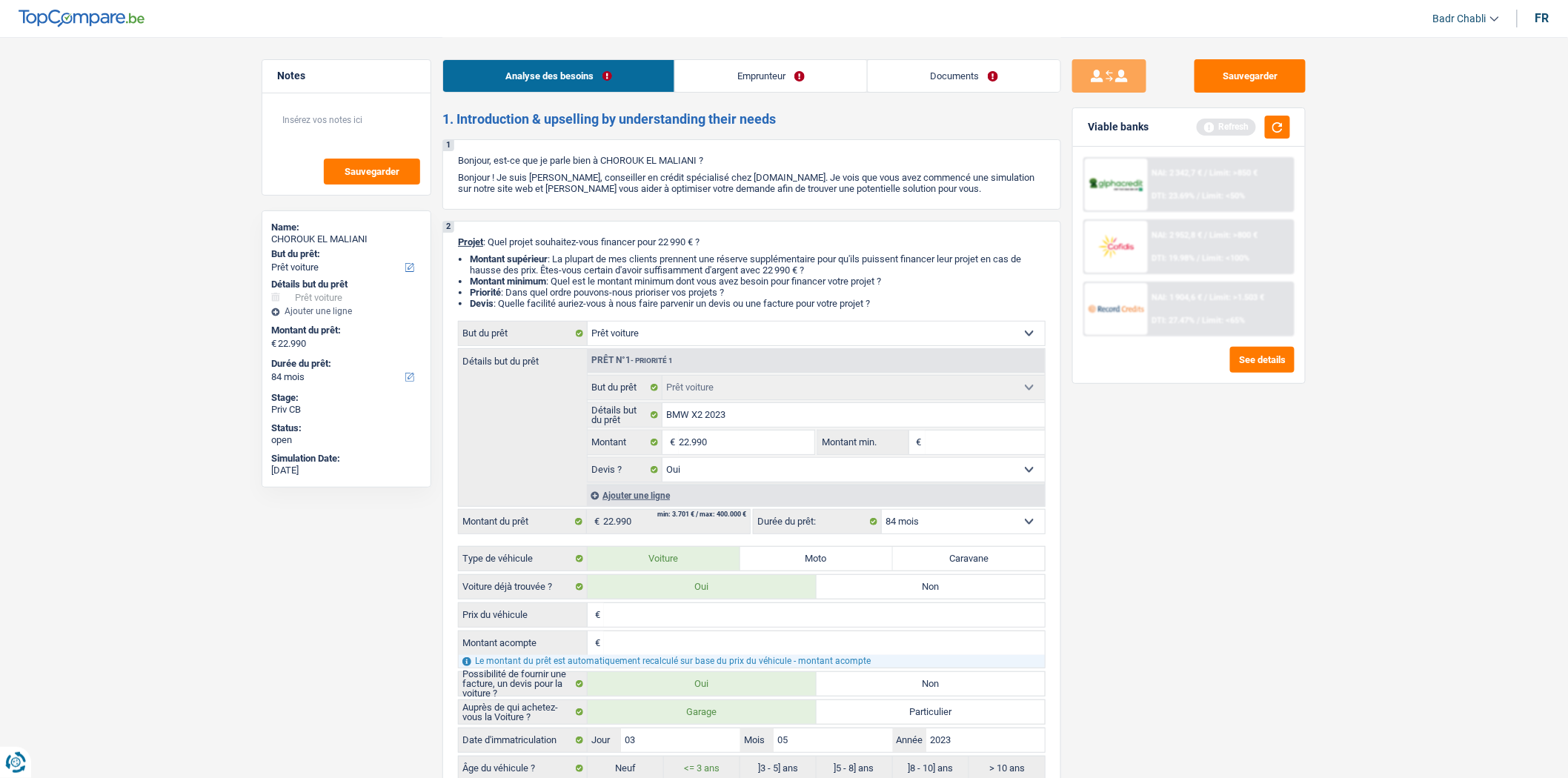
type input "22.990"
click at [1277, 87] on button "Sauvegarder" at bounding box center [1249, 75] width 111 height 33
click at [1219, 82] on button "Sauvegarder" at bounding box center [1249, 75] width 111 height 33
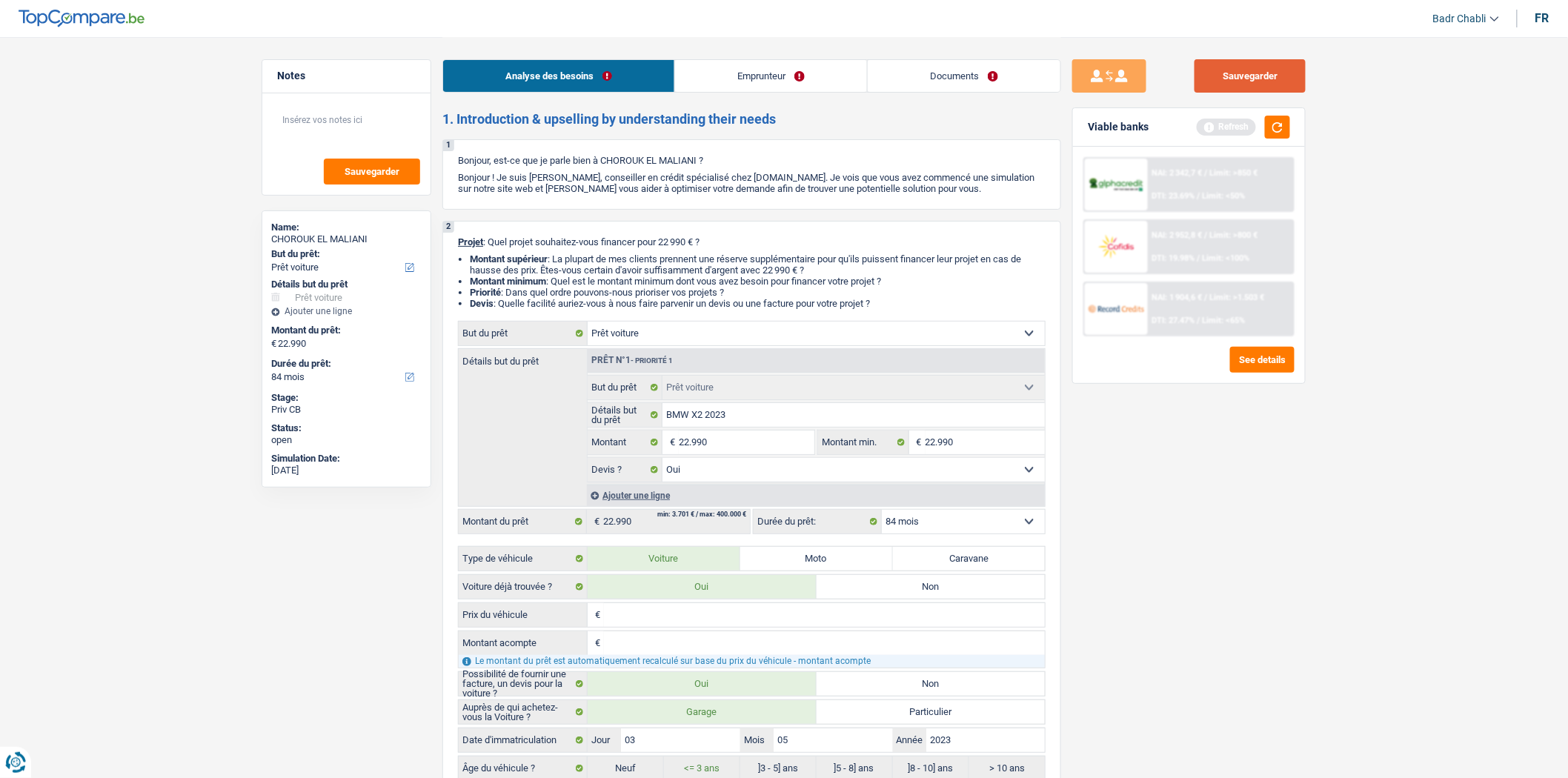
click at [1249, 79] on button "Sauvegarder" at bounding box center [1249, 75] width 111 height 33
